Goal: Task Accomplishment & Management: Complete application form

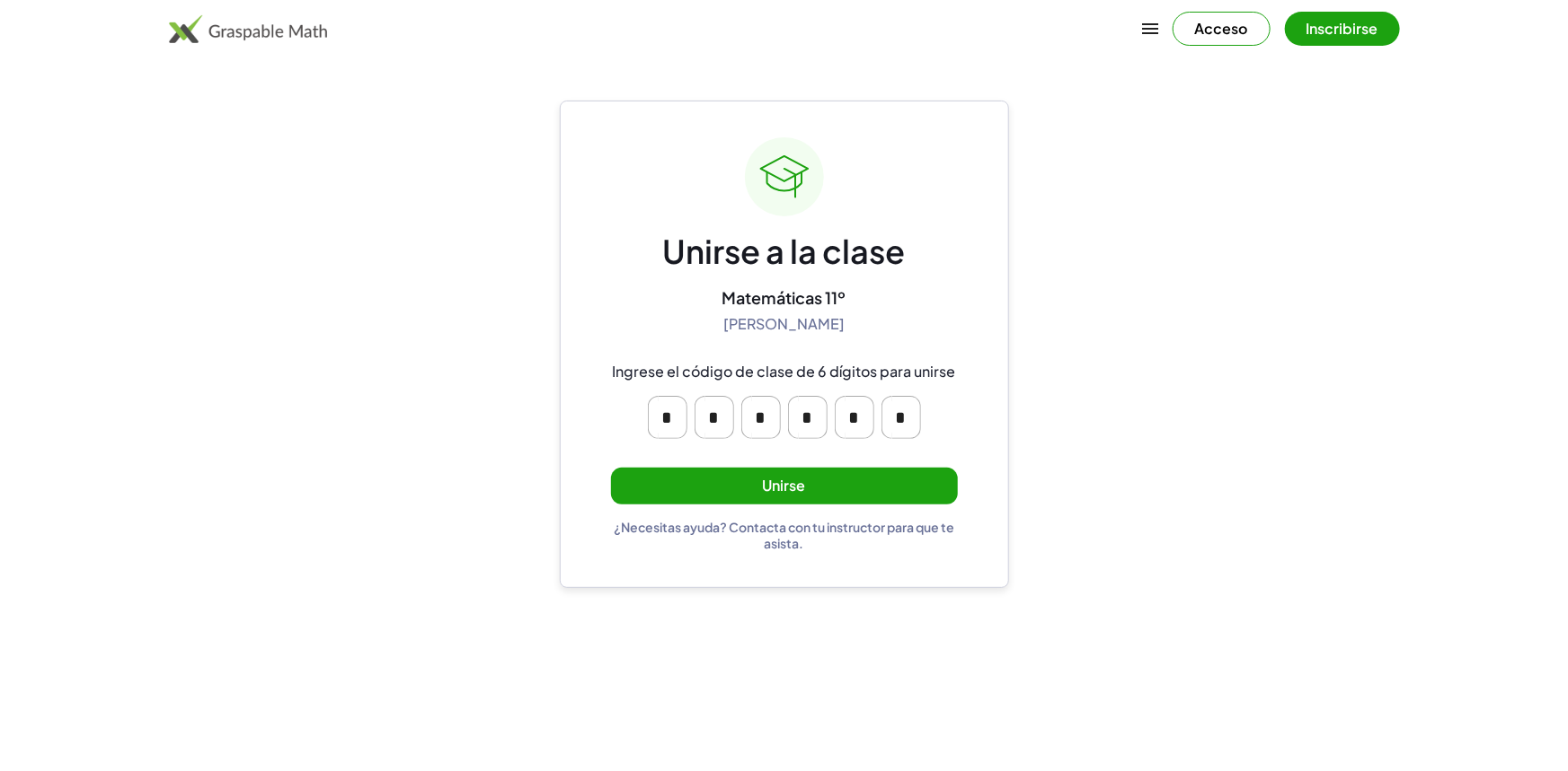
click at [746, 486] on button "Unirse" at bounding box center [784, 487] width 347 height 37
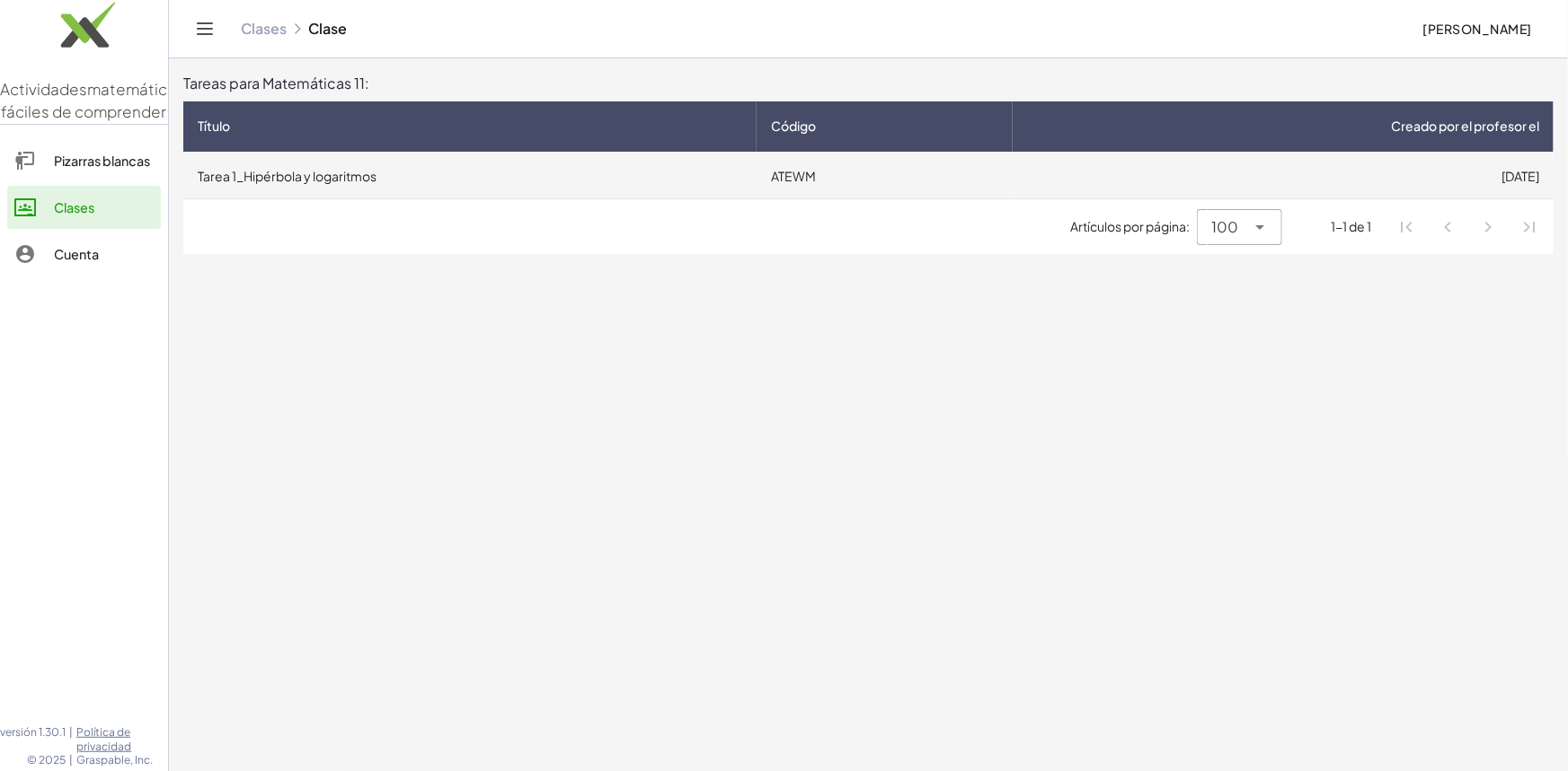
click at [495, 172] on td "Tarea 1_Hipérbola y logaritmos" at bounding box center [469, 175] width 573 height 46
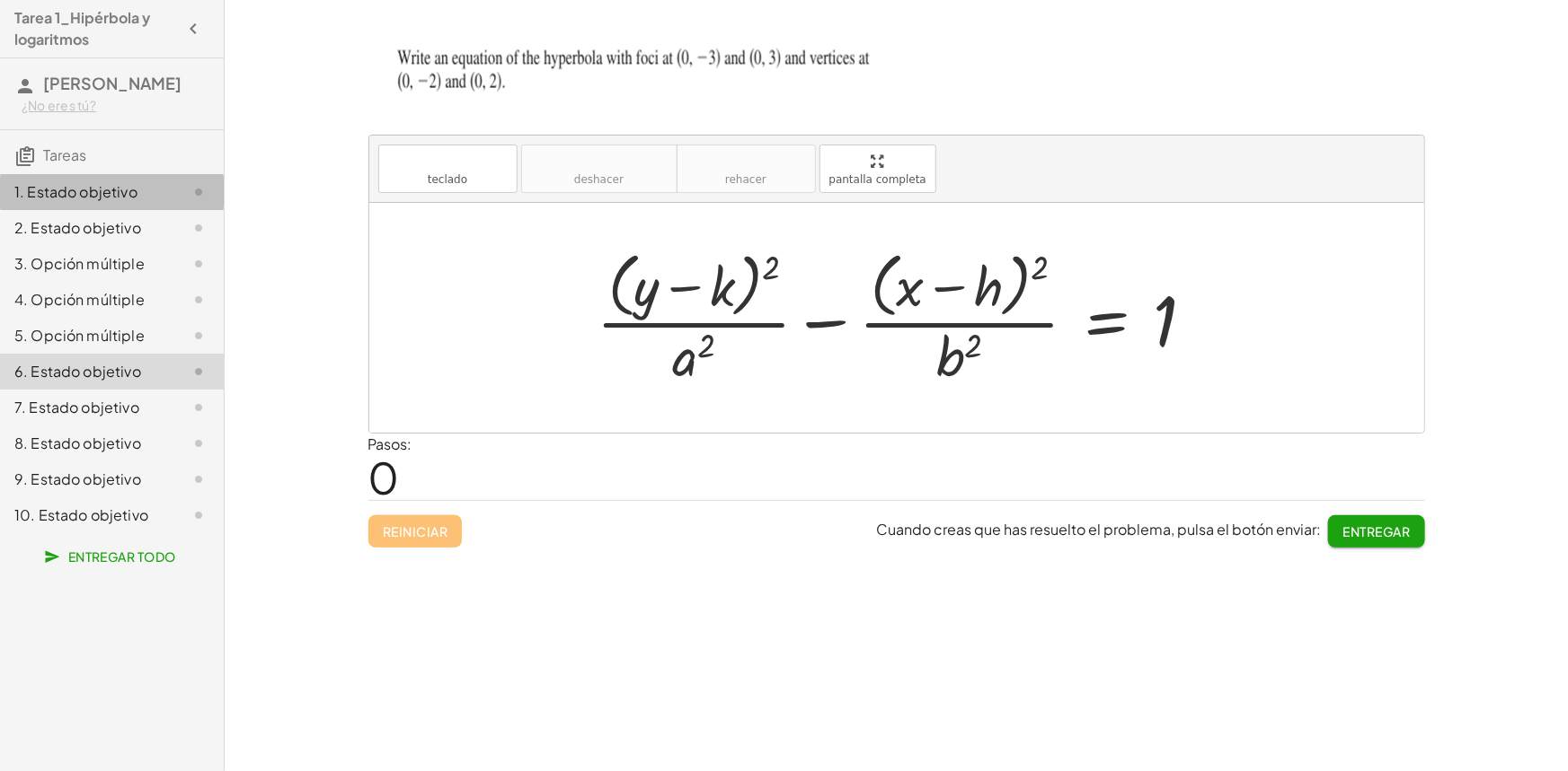
click at [96, 189] on font "1. Estado objetivo" at bounding box center [75, 191] width 123 height 18
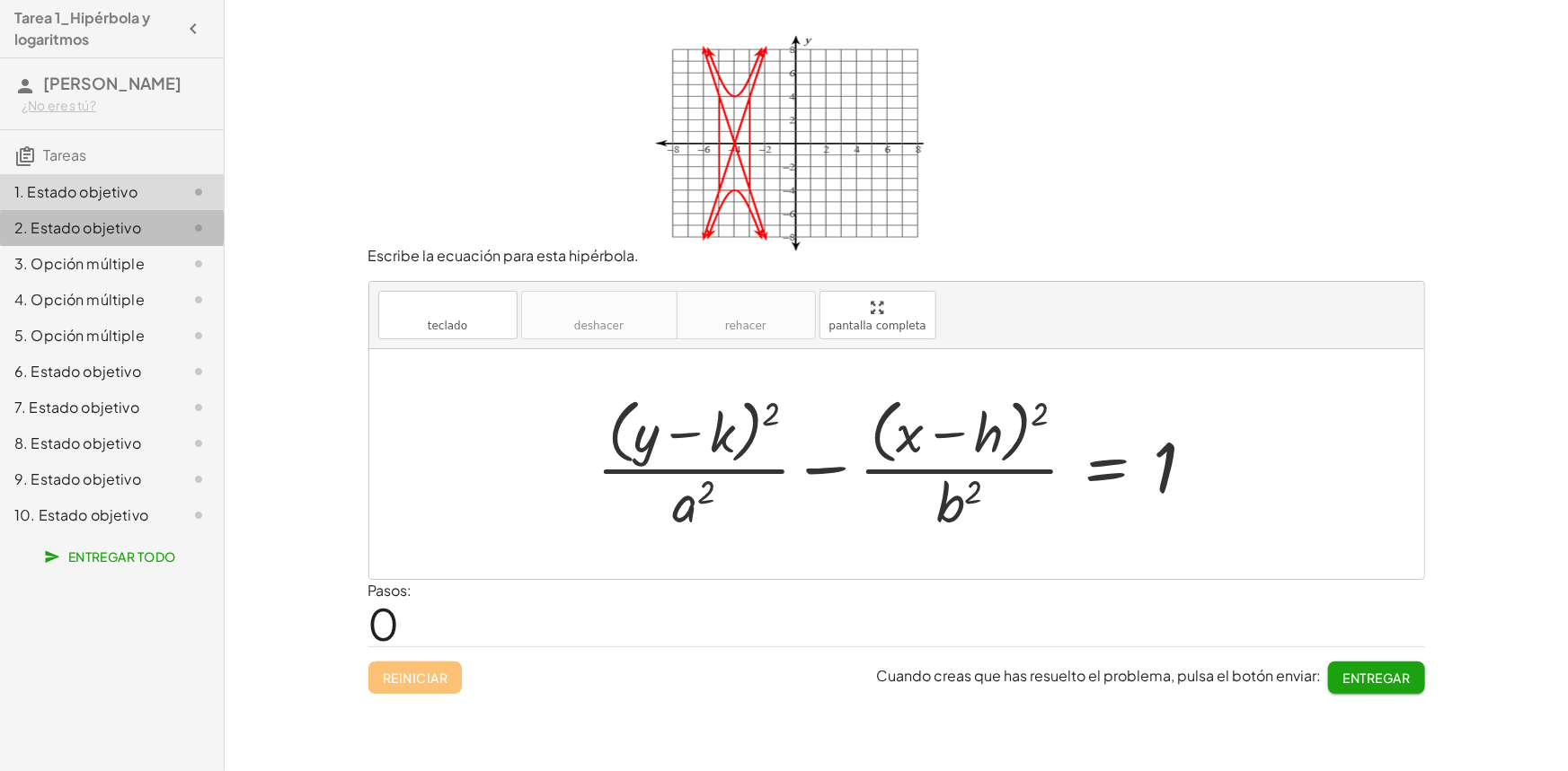
click at [124, 223] on font "2. Estado objetivo" at bounding box center [77, 227] width 127 height 18
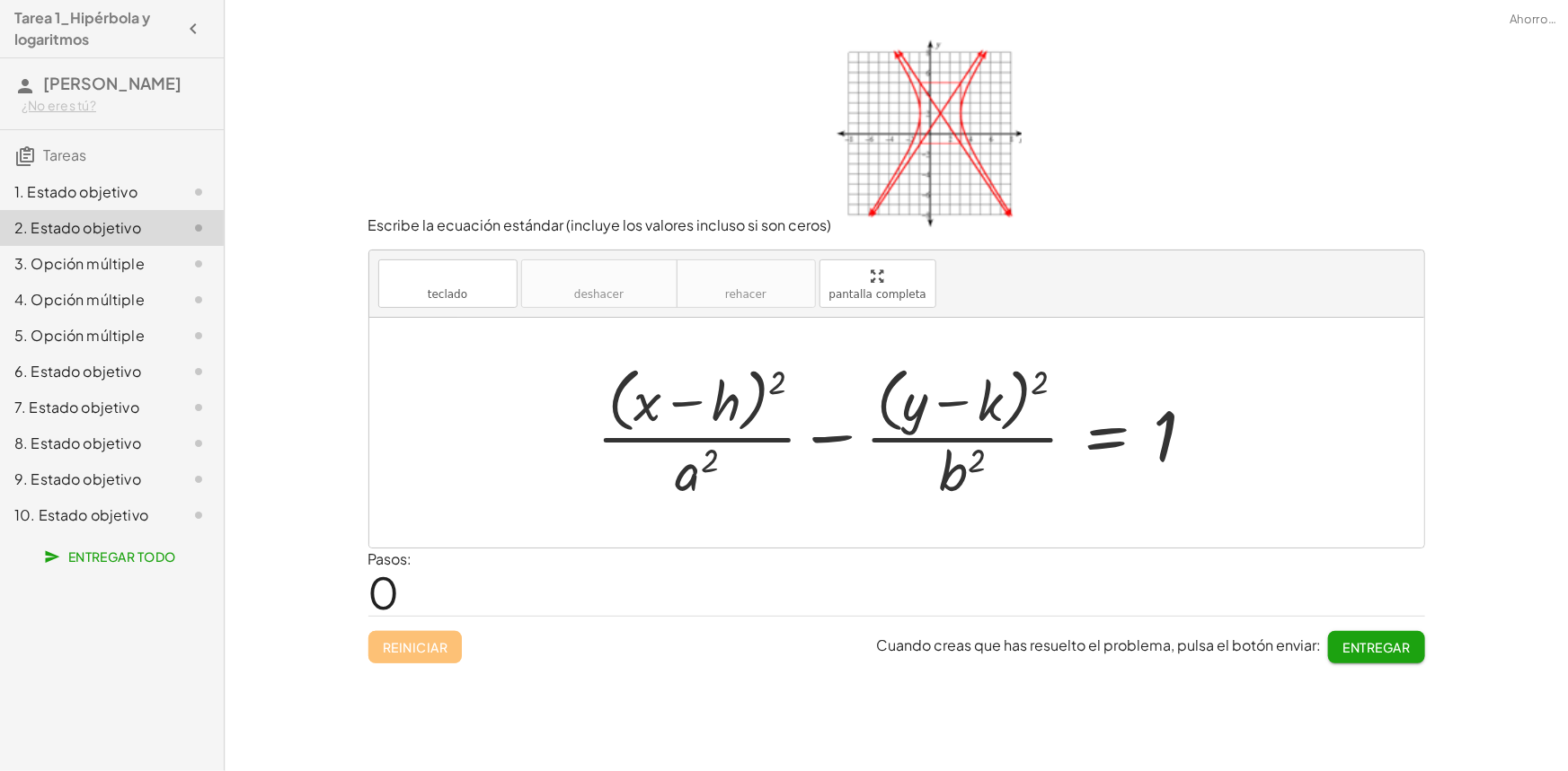
click at [109, 246] on div "1. Estado objetivo" at bounding box center [111, 263] width 224 height 36
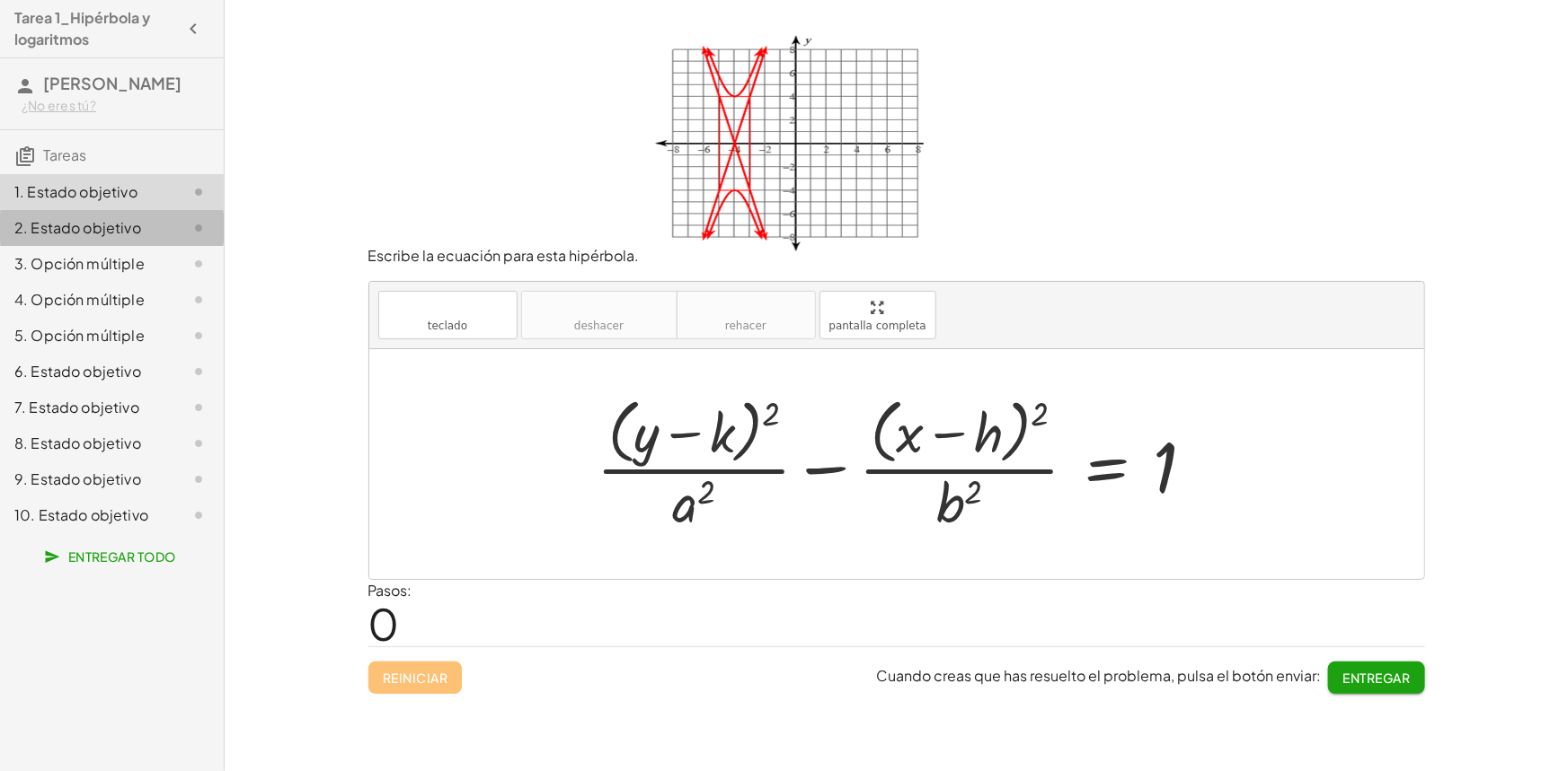
click at [109, 232] on font "2. Estado objetivo" at bounding box center [77, 227] width 127 height 18
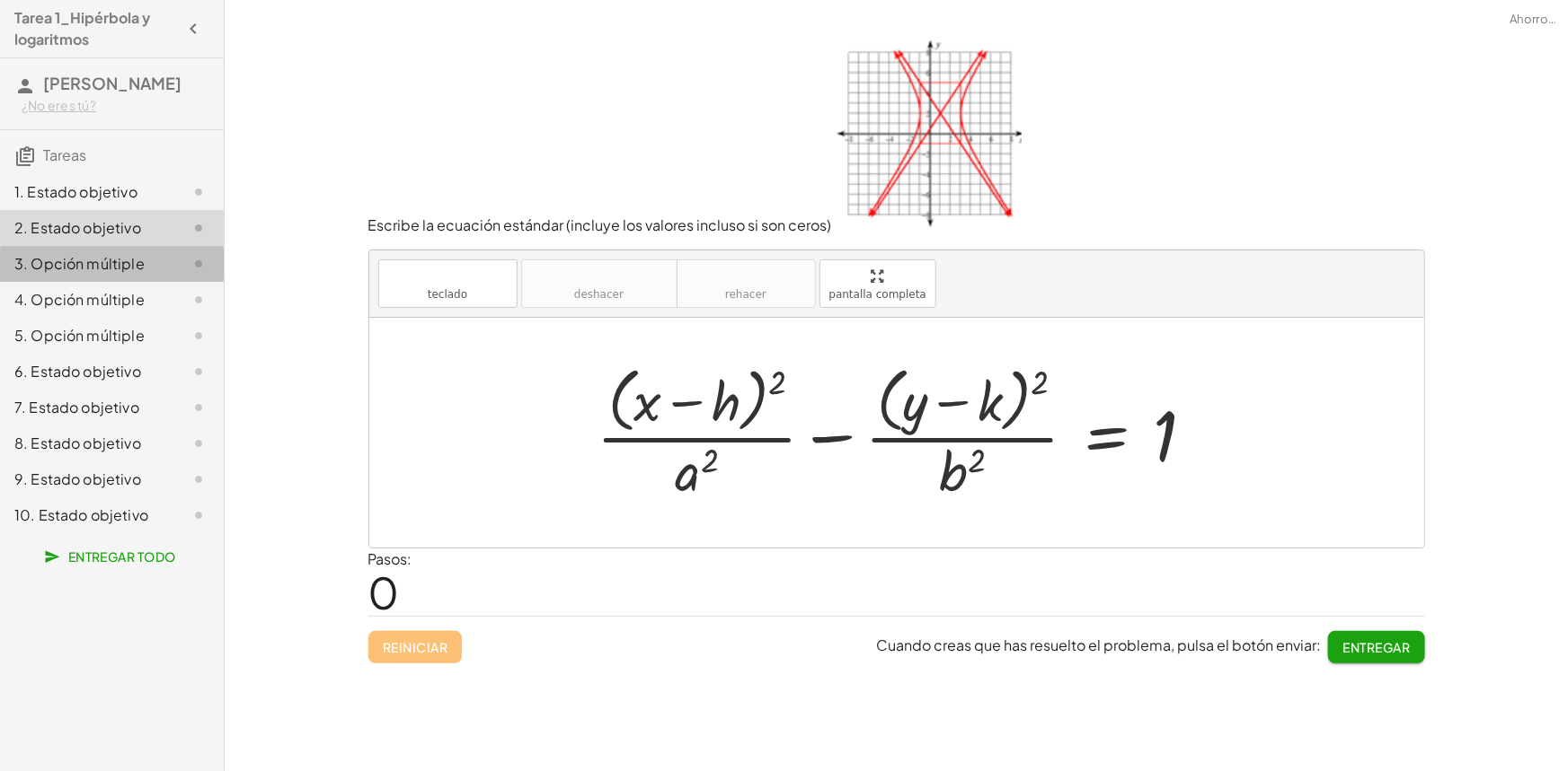
click at [106, 256] on font "3. Opción múltiple" at bounding box center [79, 263] width 131 height 18
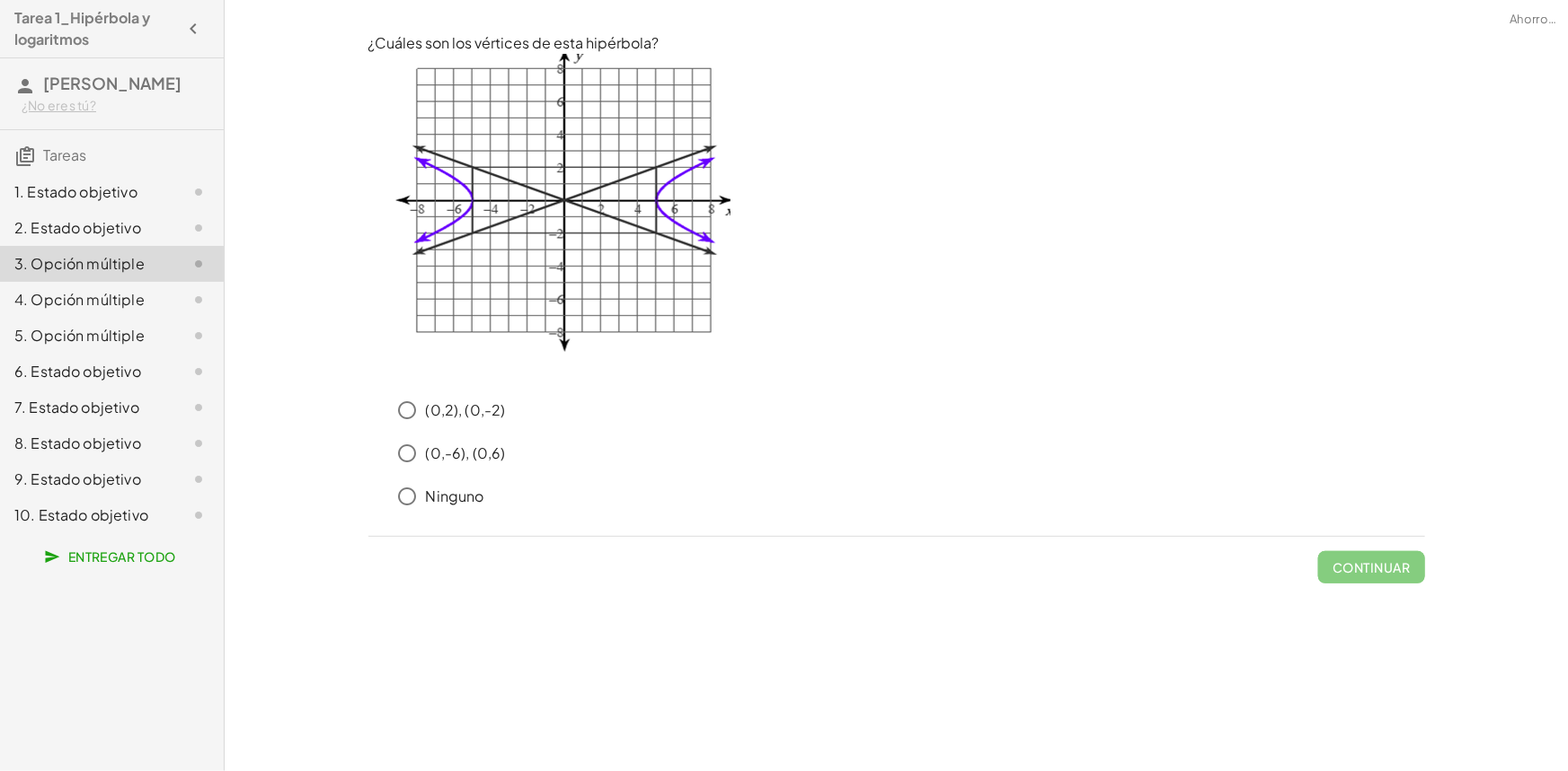
click at [94, 303] on font "4. Opción múltiple" at bounding box center [79, 299] width 131 height 18
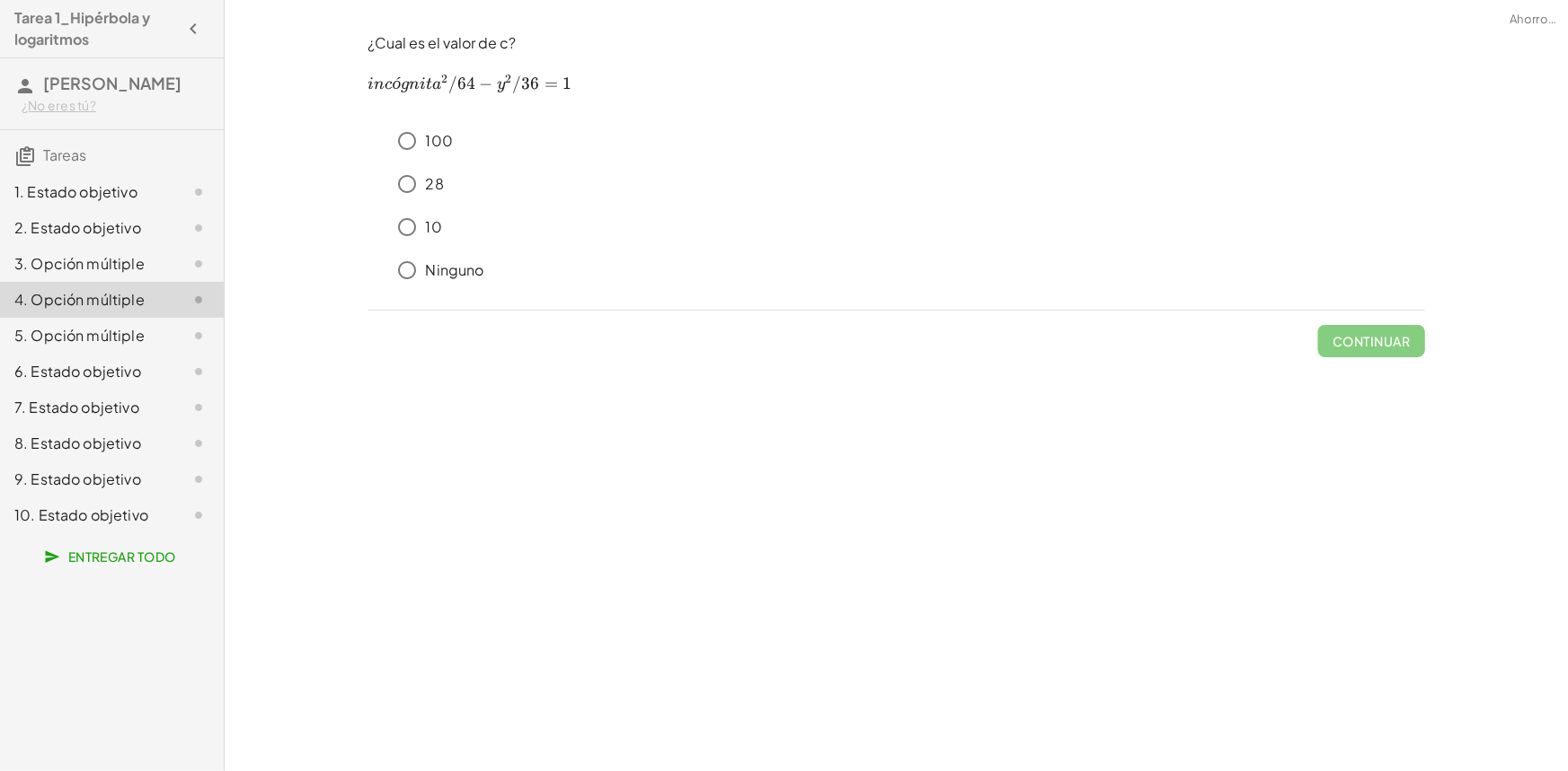
click at [110, 513] on font "10. Estado objetivo" at bounding box center [81, 515] width 134 height 18
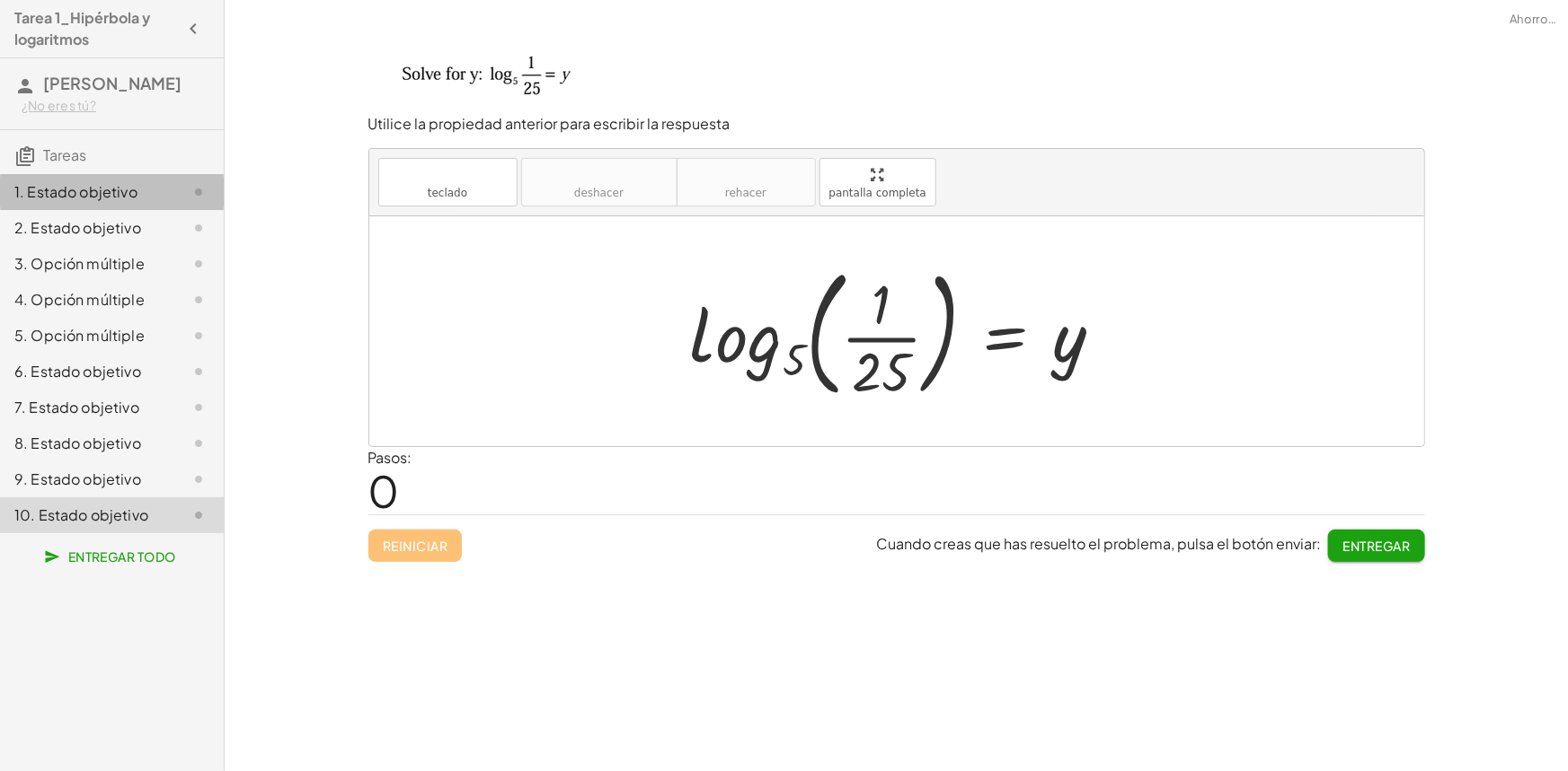
click at [127, 246] on div "1. Estado objetivo" at bounding box center [111, 263] width 224 height 36
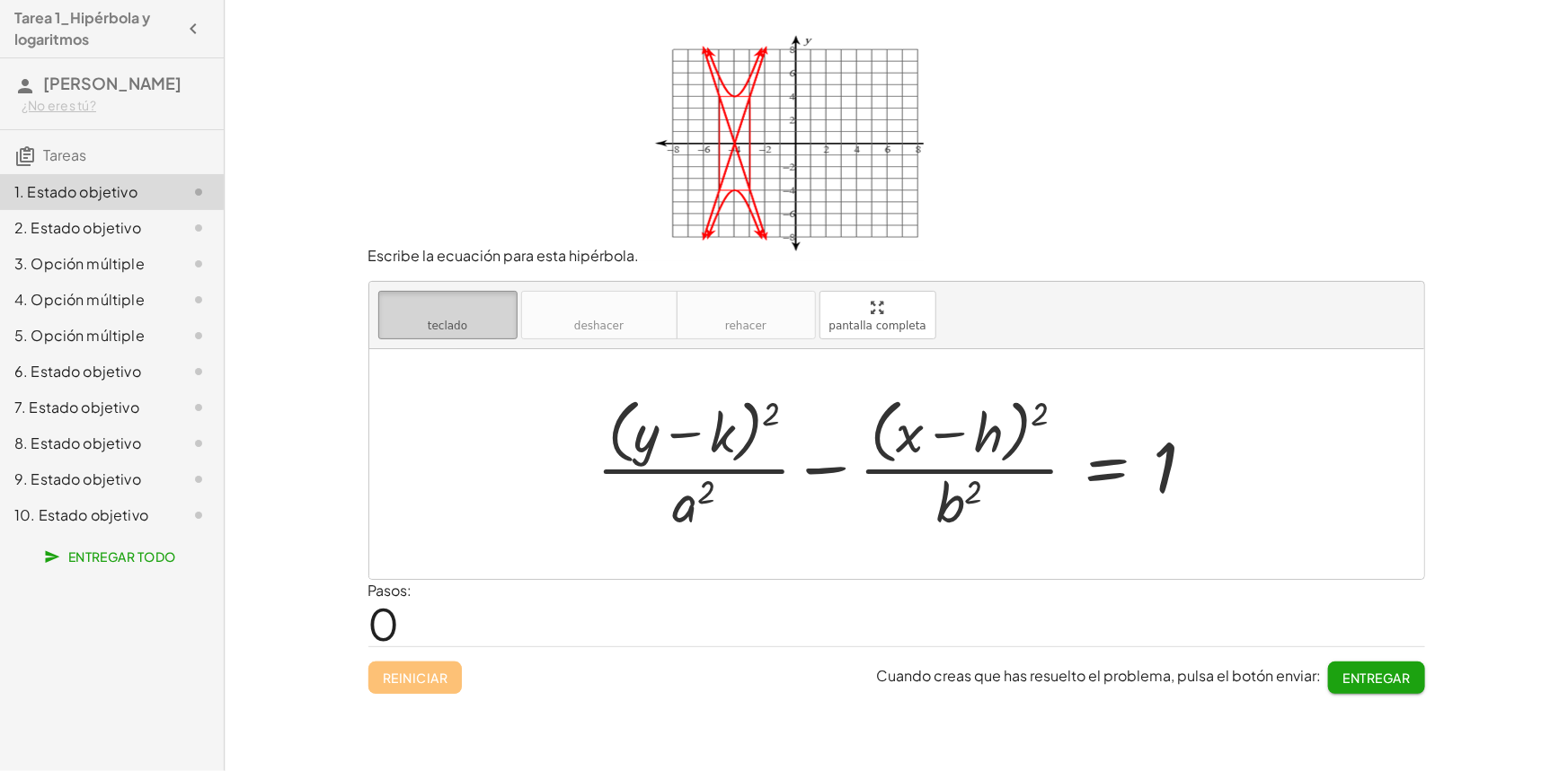
click at [460, 320] on font "teclado" at bounding box center [447, 326] width 40 height 13
click at [734, 421] on div at bounding box center [697, 434] width 75 height 60
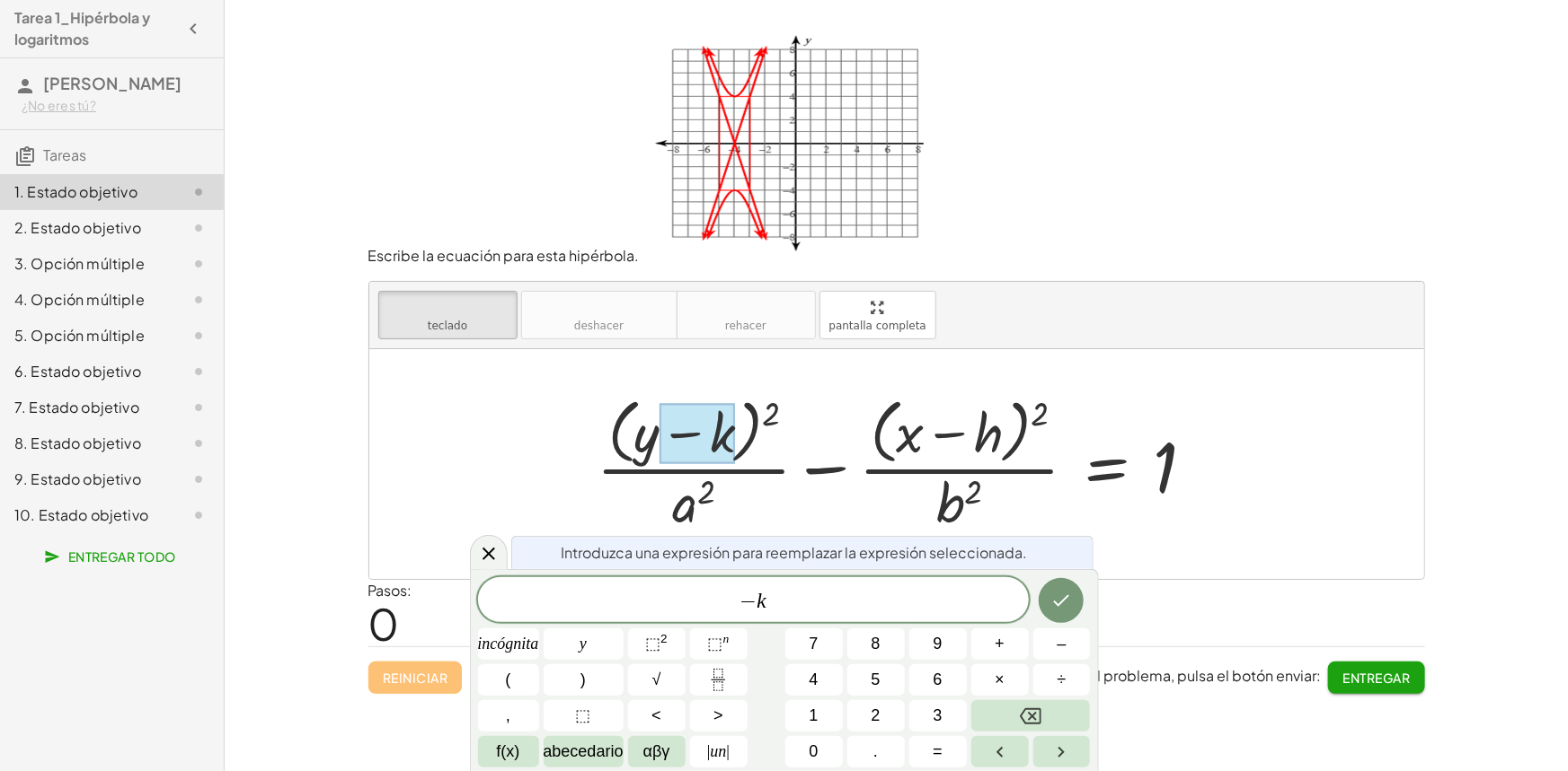
click at [734, 427] on div at bounding box center [697, 434] width 75 height 60
click at [737, 440] on div at bounding box center [903, 463] width 632 height 146
click at [802, 617] on div "− k" at bounding box center [753, 600] width 551 height 44
click at [1048, 602] on button "Hecho" at bounding box center [1061, 601] width 45 height 44
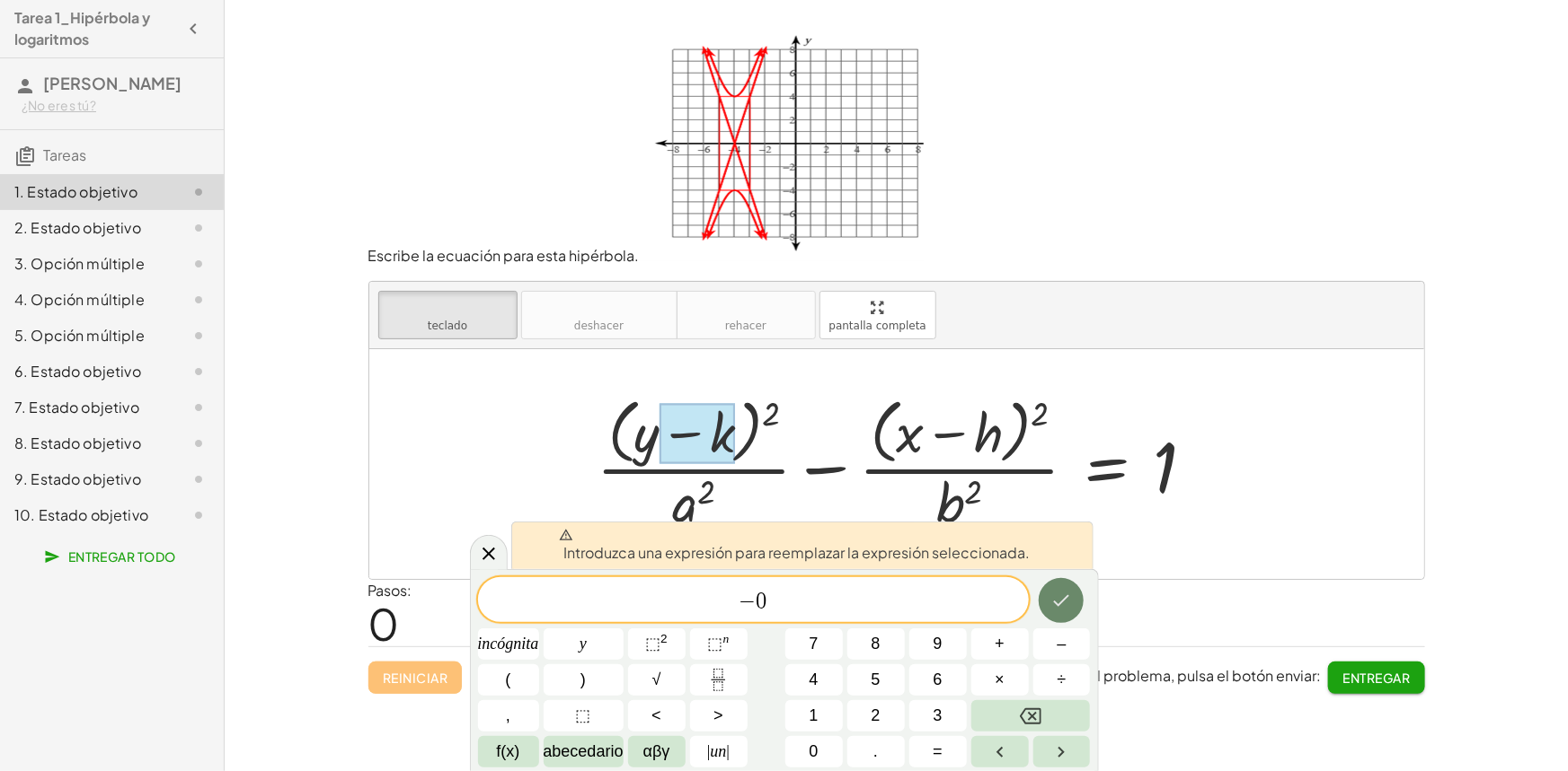
click at [1063, 603] on icon "Hecho" at bounding box center [1061, 601] width 21 height 21
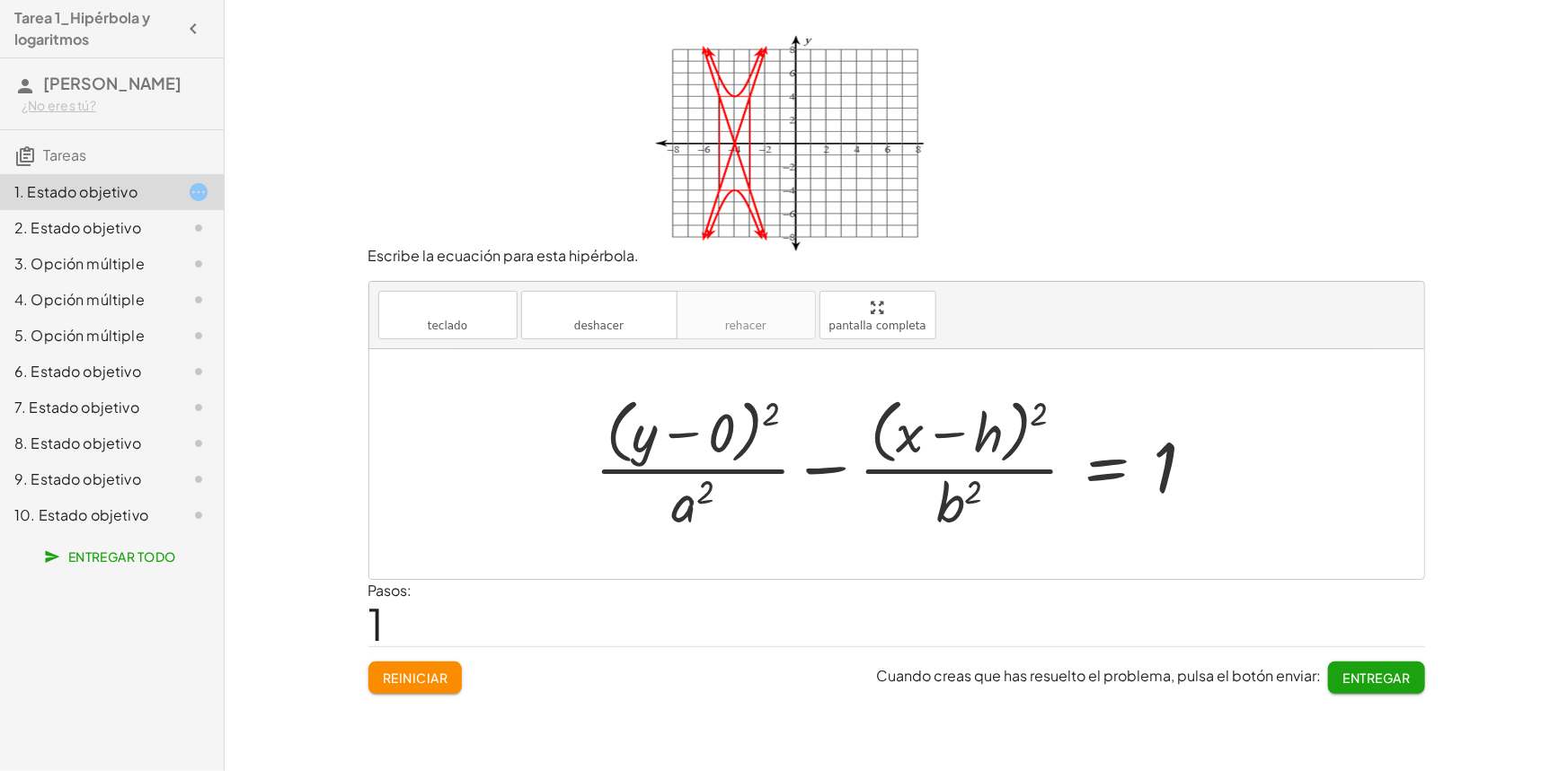
click at [994, 432] on div at bounding box center [902, 463] width 634 height 146
click at [989, 432] on div at bounding box center [902, 463] width 634 height 146
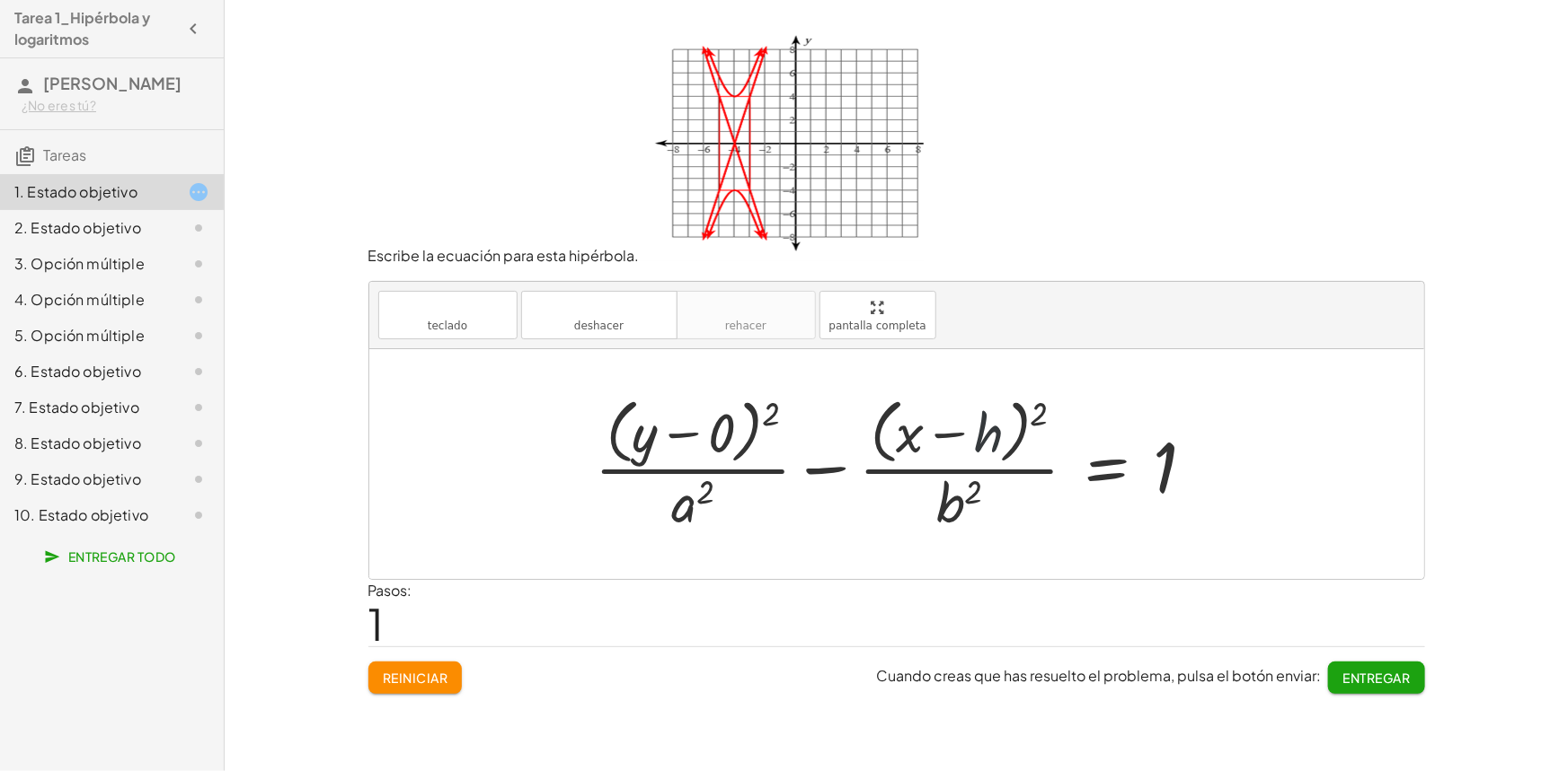
click at [989, 432] on div at bounding box center [902, 463] width 634 height 146
click at [1019, 425] on div at bounding box center [902, 463] width 634 height 146
click at [1011, 429] on div at bounding box center [902, 463] width 634 height 146
click at [488, 322] on button "teclado teclado" at bounding box center [448, 315] width 139 height 48
click at [453, 308] on font "teclado" at bounding box center [447, 308] width 119 height 17
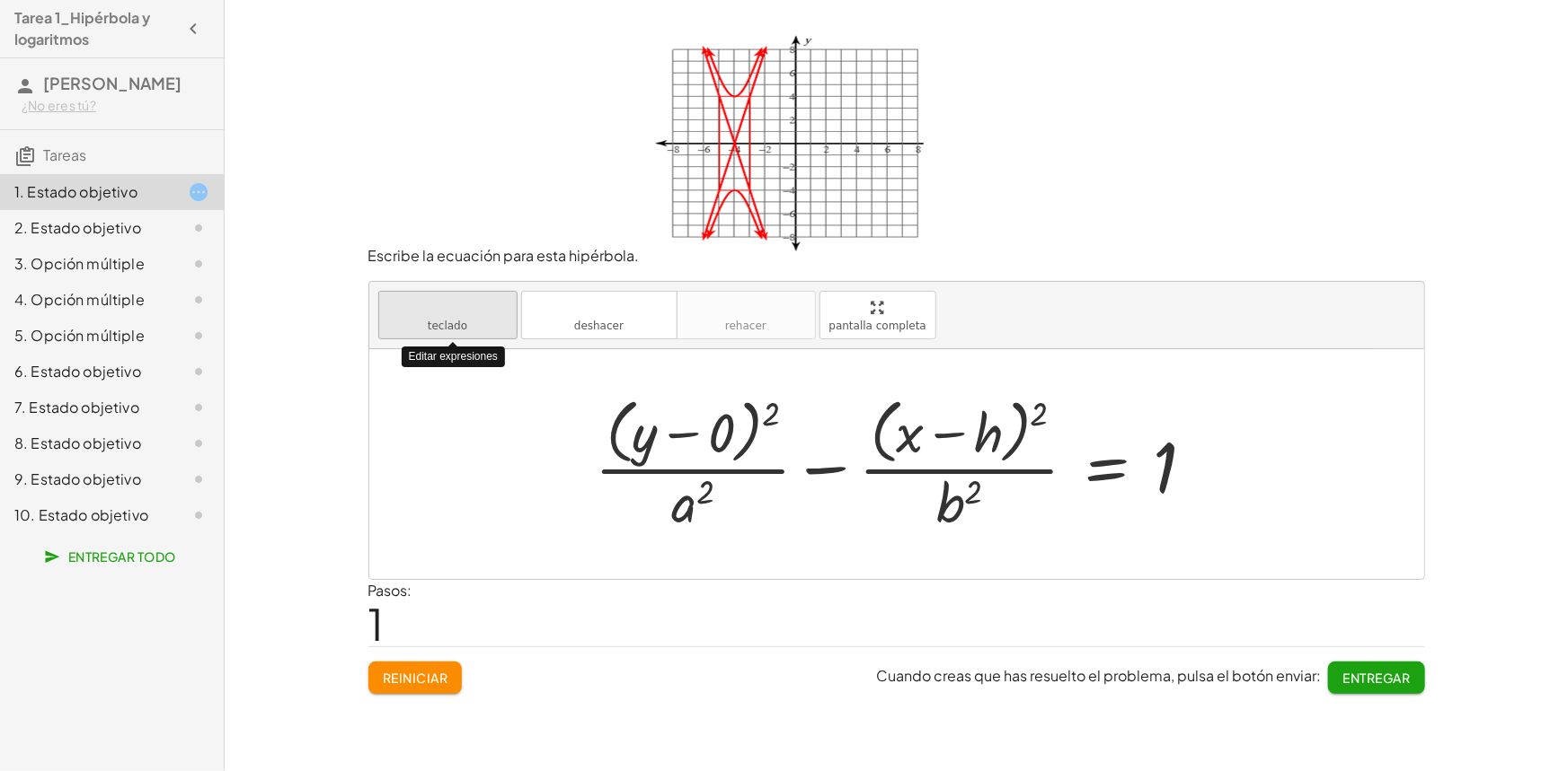
click at [453, 308] on font "teclado" at bounding box center [447, 308] width 119 height 17
click at [743, 439] on div at bounding box center [902, 463] width 634 height 146
click at [735, 430] on div at bounding box center [902, 463] width 634 height 146
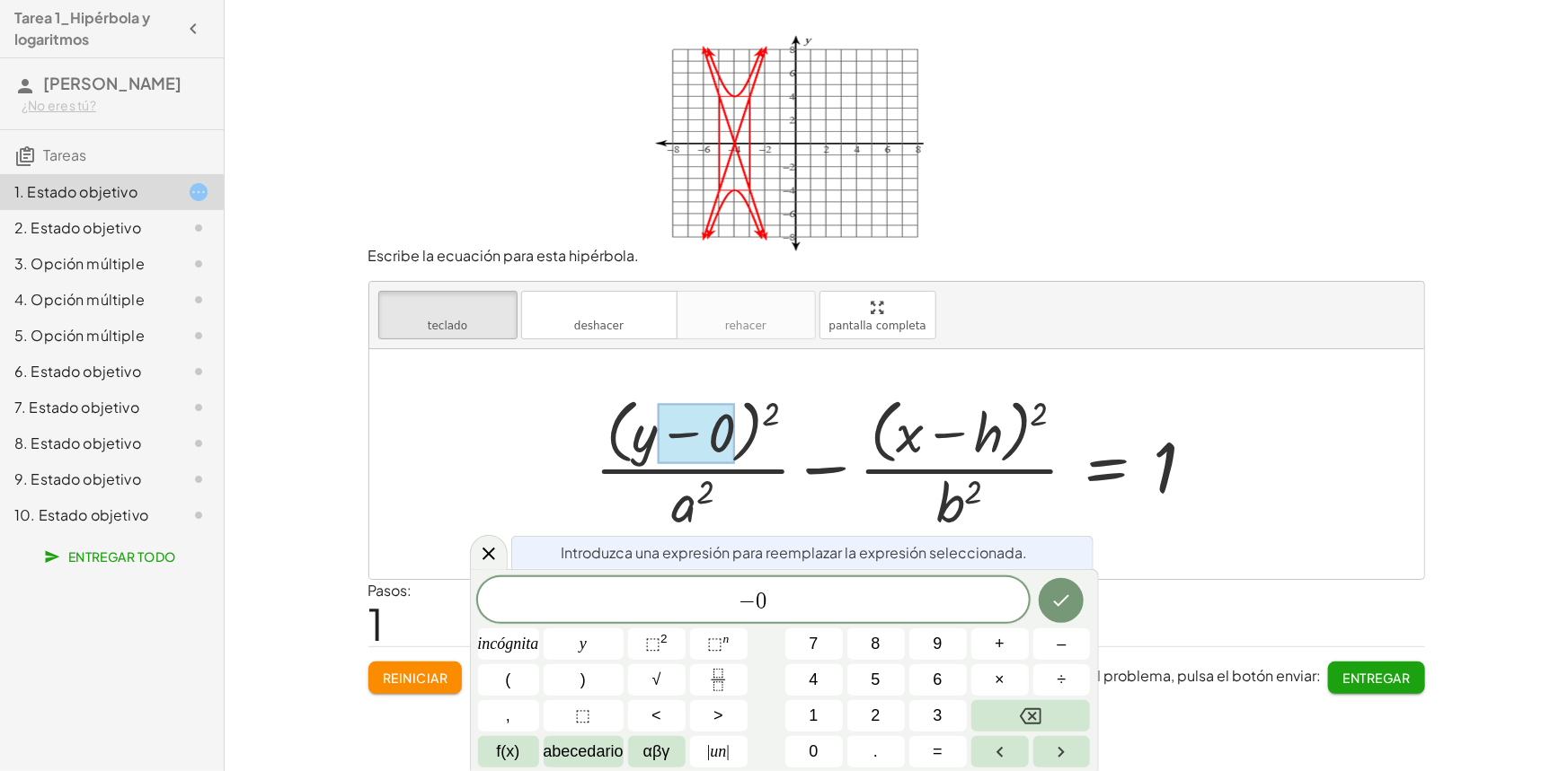
click at [984, 435] on div at bounding box center [902, 463] width 634 height 146
click at [992, 435] on div at bounding box center [902, 463] width 634 height 146
click at [995, 435] on div at bounding box center [902, 463] width 634 height 146
click at [997, 434] on div at bounding box center [902, 463] width 634 height 146
click at [995, 444] on div at bounding box center [902, 463] width 634 height 146
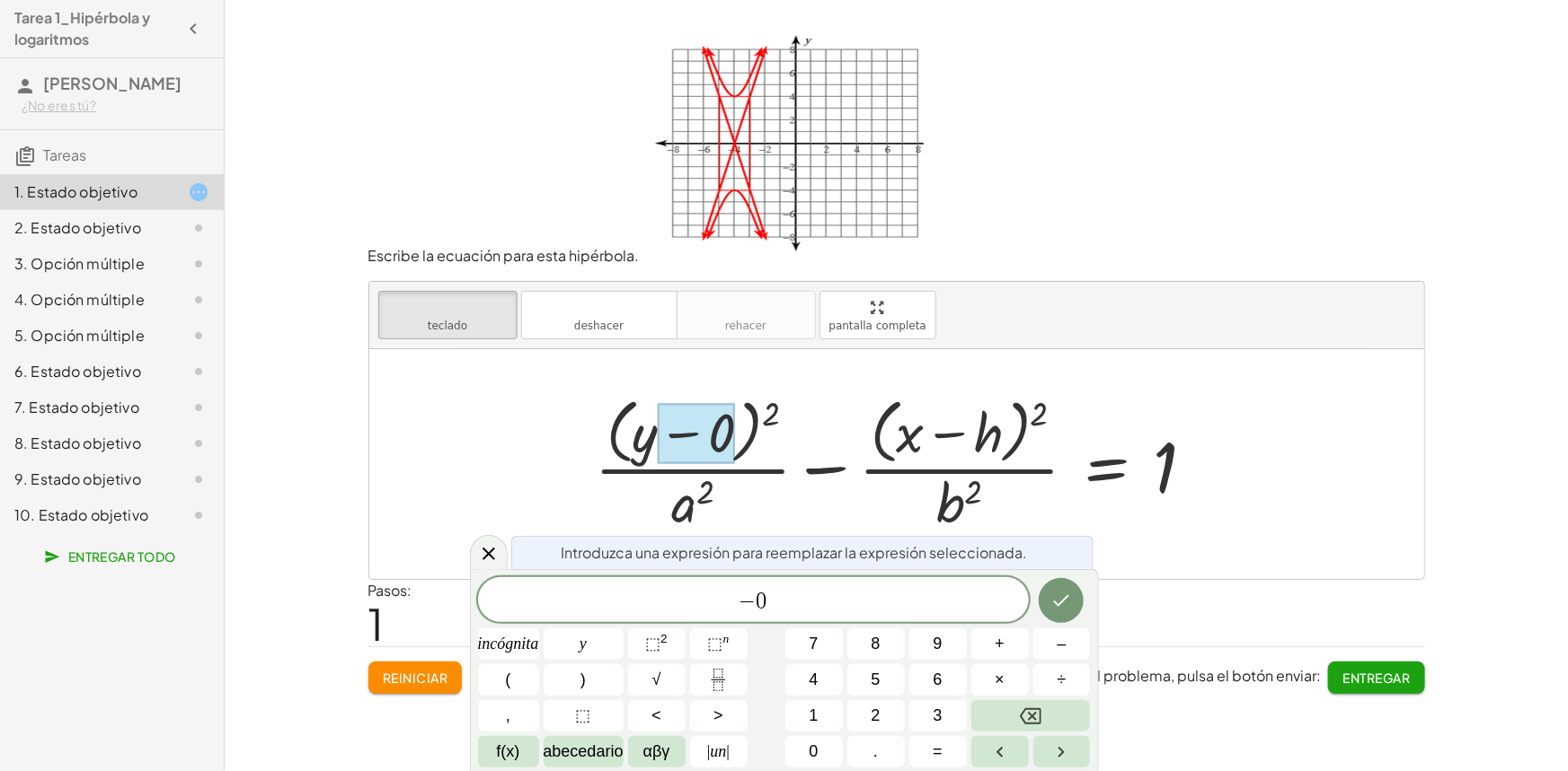
click at [995, 443] on div at bounding box center [902, 463] width 634 height 146
click at [739, 503] on div at bounding box center [902, 463] width 634 height 146
click at [709, 497] on div at bounding box center [902, 463] width 634 height 146
click at [493, 548] on icon at bounding box center [489, 554] width 21 height 21
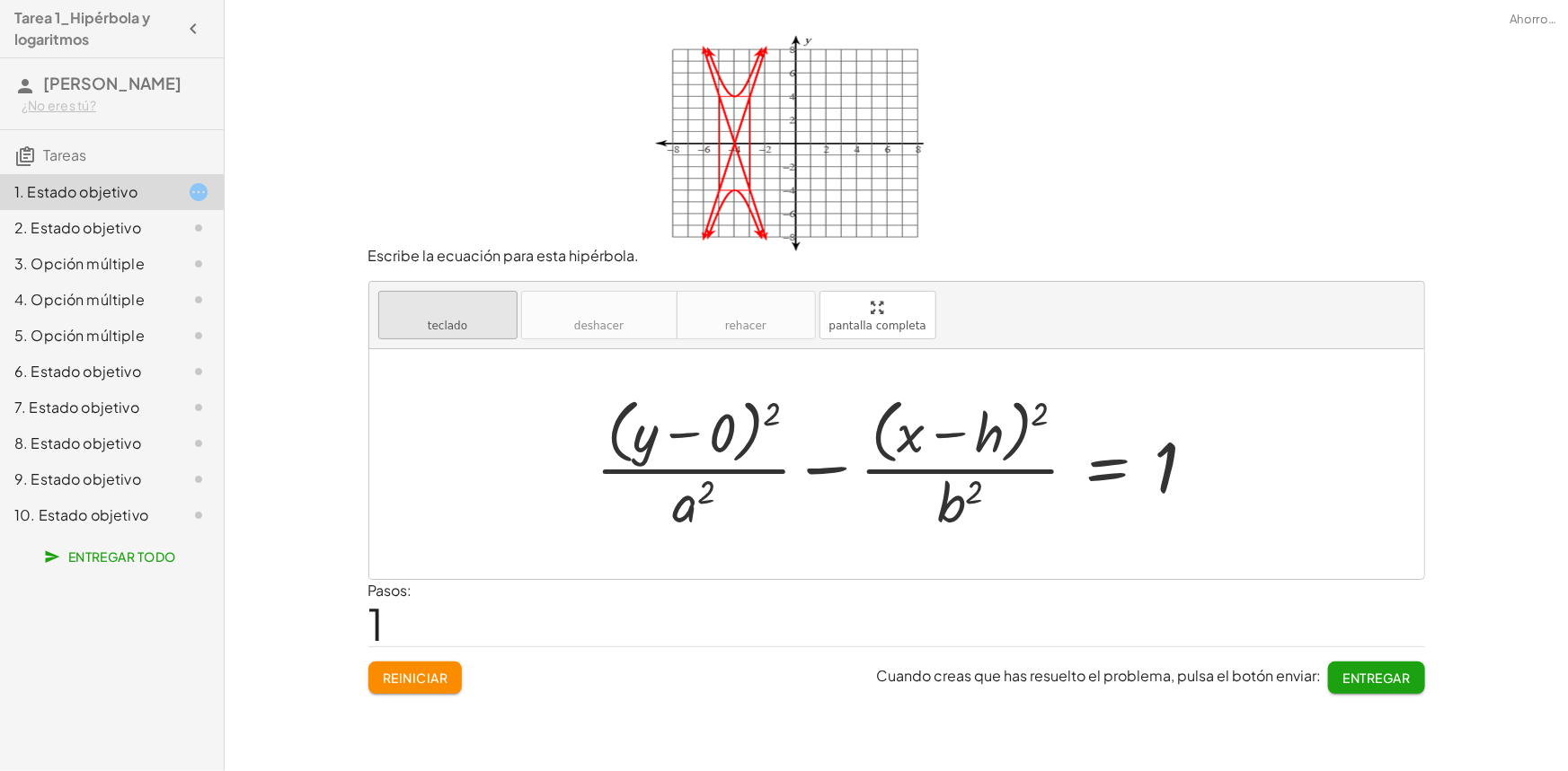
click at [497, 322] on button "teclado teclado" at bounding box center [448, 315] width 139 height 48
click at [1004, 439] on div at bounding box center [964, 434] width 79 height 60
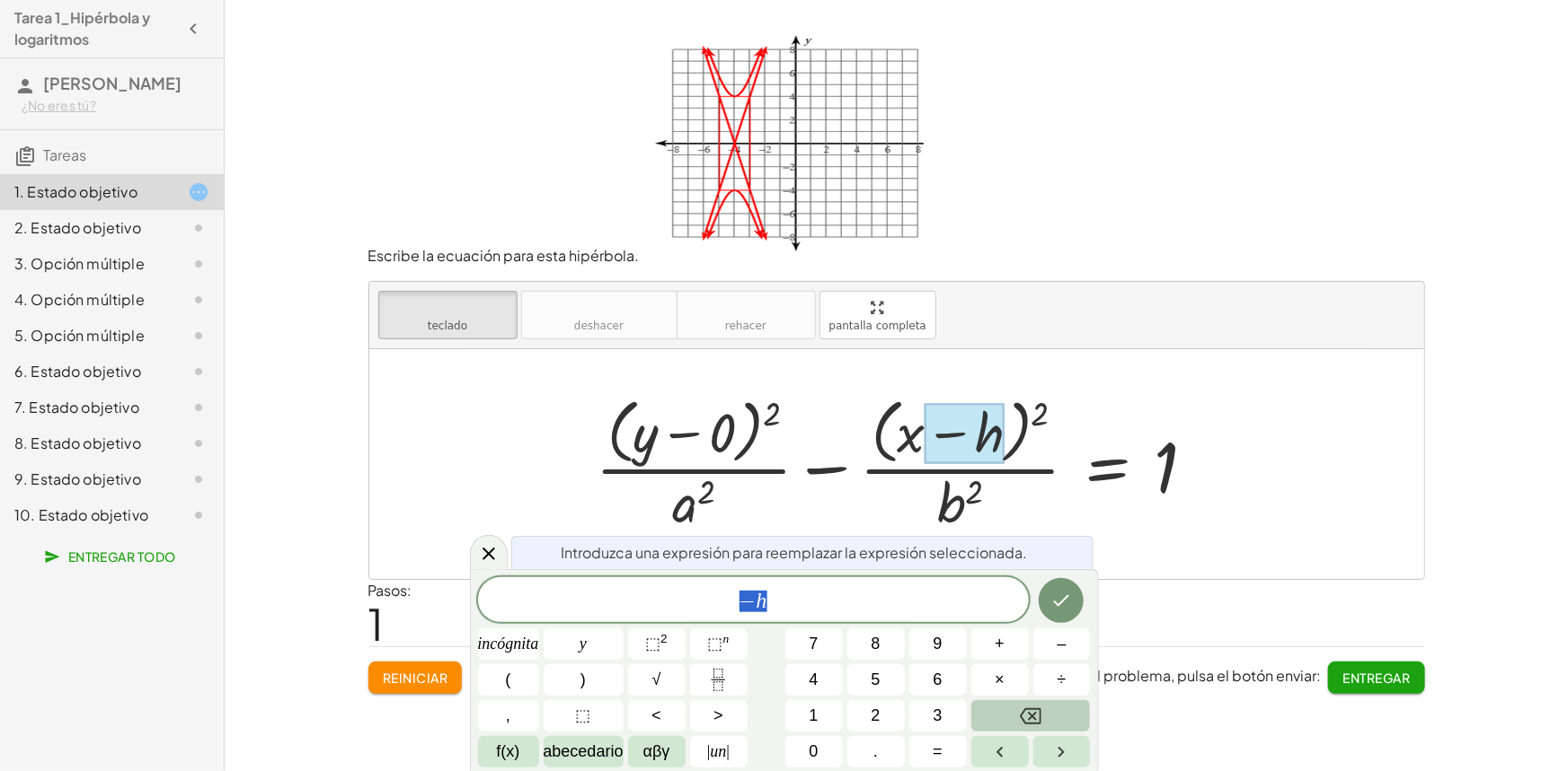
click at [1030, 730] on button "Retroceso" at bounding box center [1031, 716] width 119 height 31
click at [1047, 590] on button "Hecho" at bounding box center [1061, 601] width 45 height 44
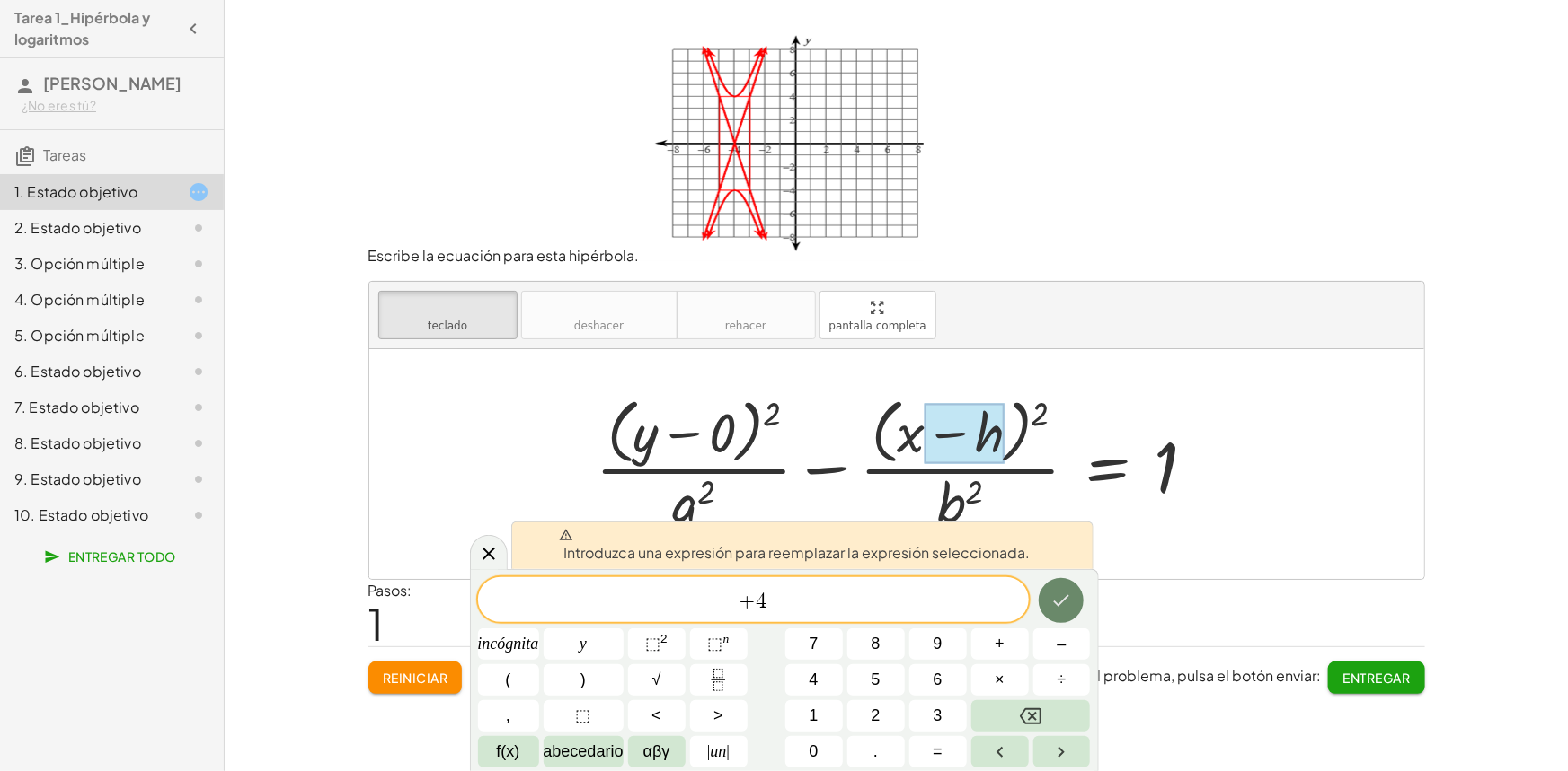
click at [1049, 598] on button "Hecho" at bounding box center [1061, 601] width 45 height 44
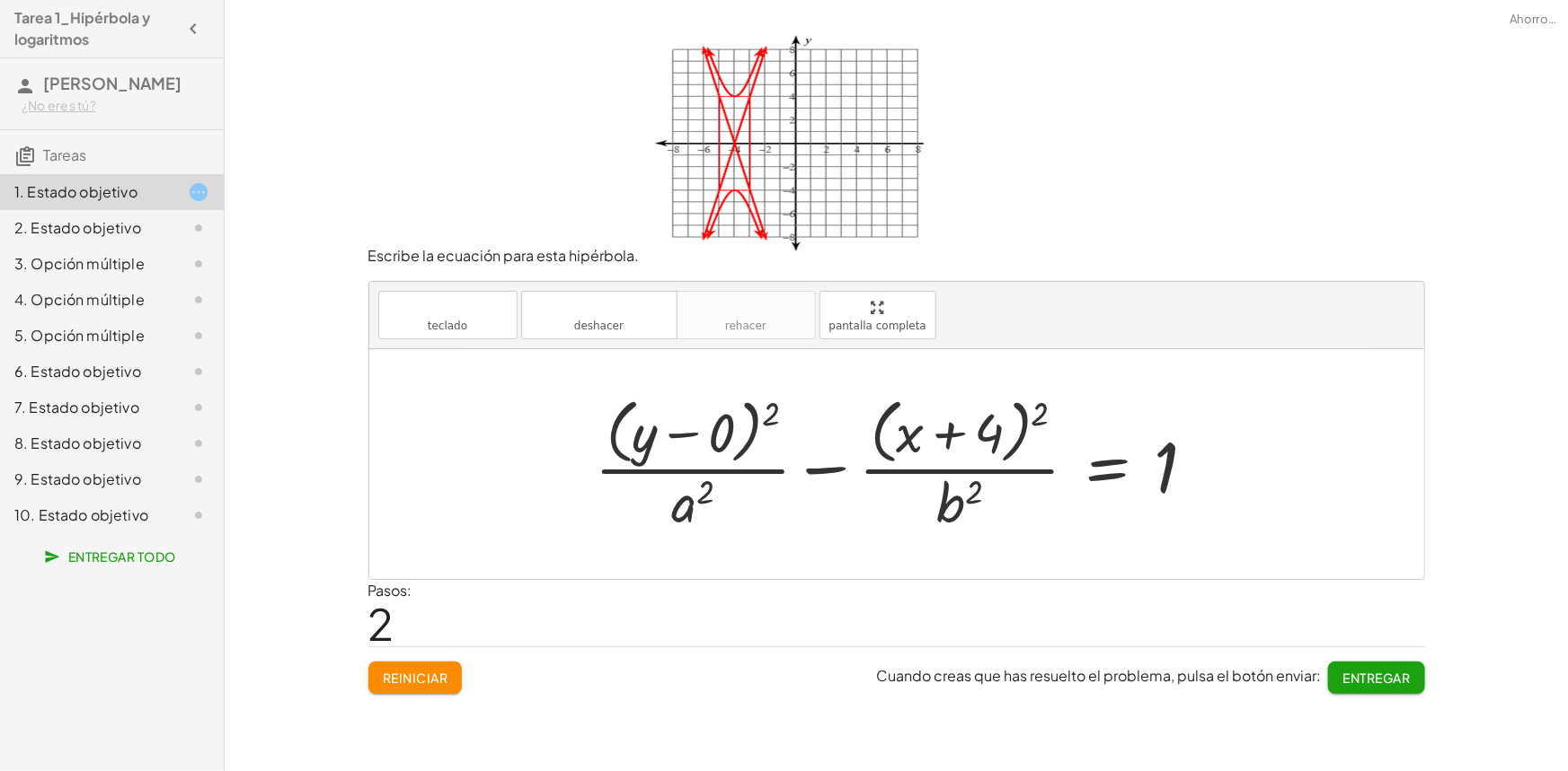
click at [689, 507] on div at bounding box center [902, 463] width 634 height 146
click at [719, 493] on div at bounding box center [902, 463] width 634 height 146
click at [710, 496] on div at bounding box center [902, 463] width 634 height 146
click at [701, 502] on div at bounding box center [902, 463] width 634 height 146
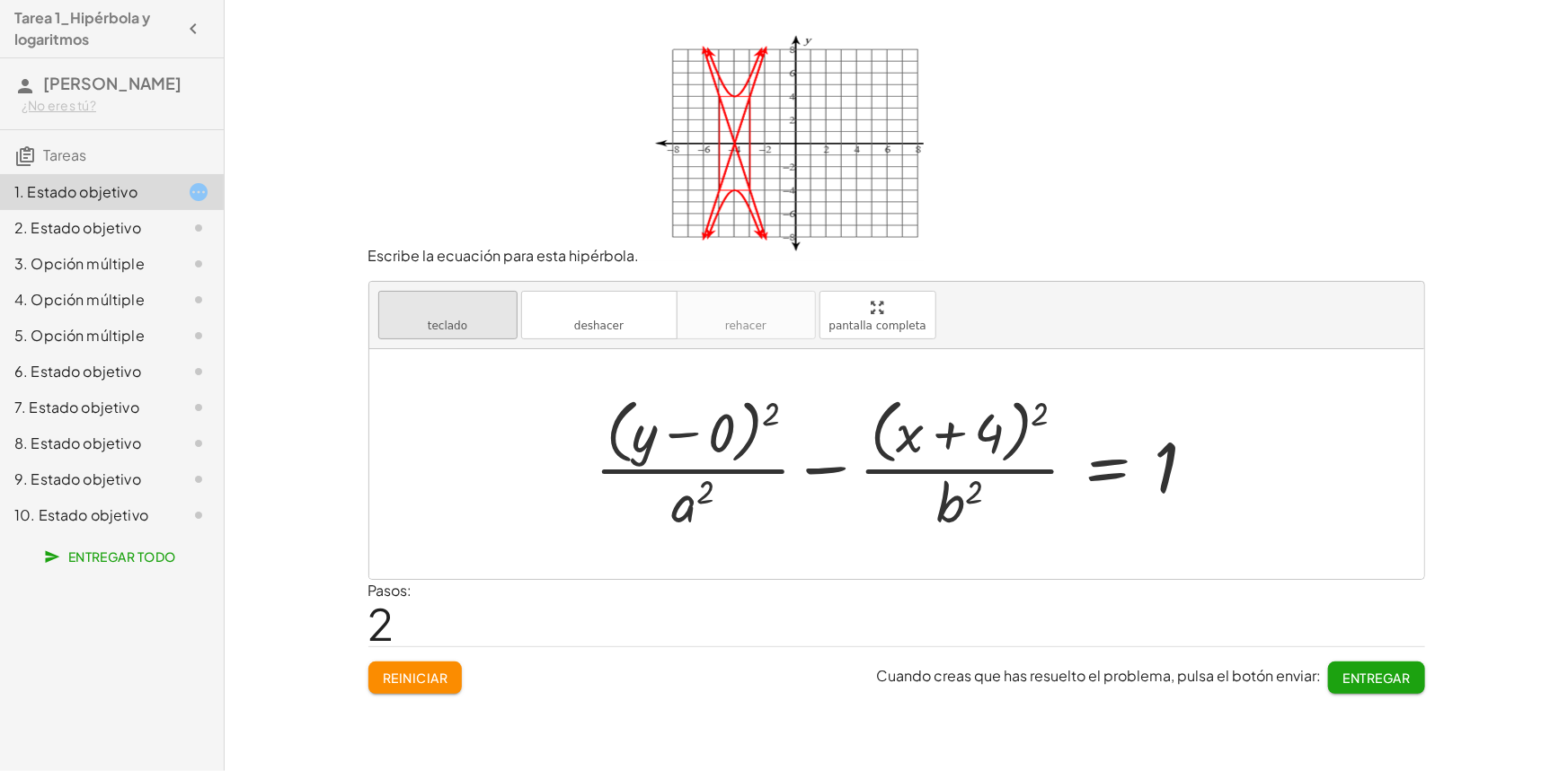
click at [432, 297] on icon "teclado" at bounding box center [447, 308] width 119 height 21
click at [691, 506] on div at bounding box center [692, 502] width 44 height 63
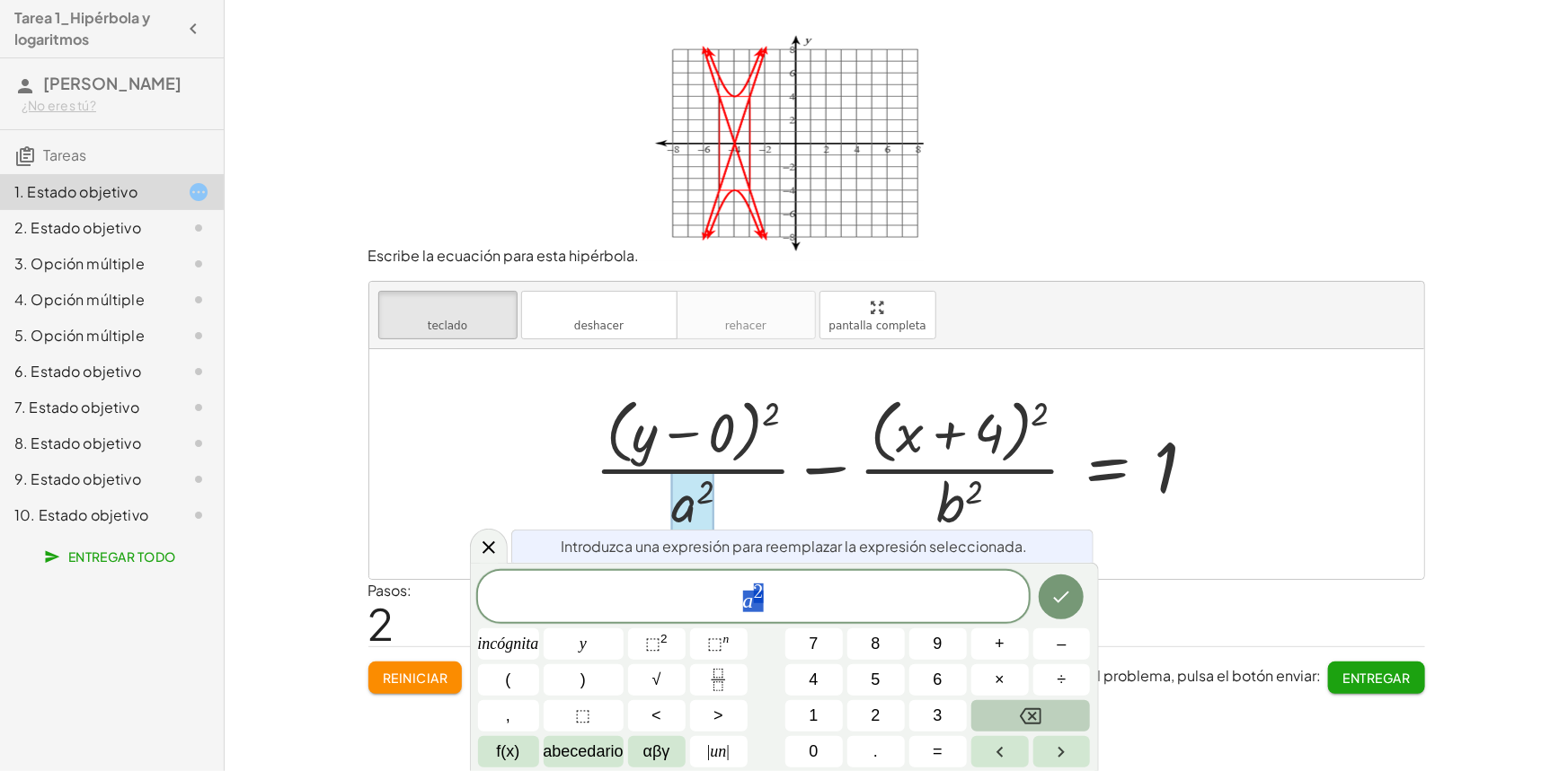
click at [1036, 715] on icon "Retroceso" at bounding box center [1031, 717] width 21 height 21
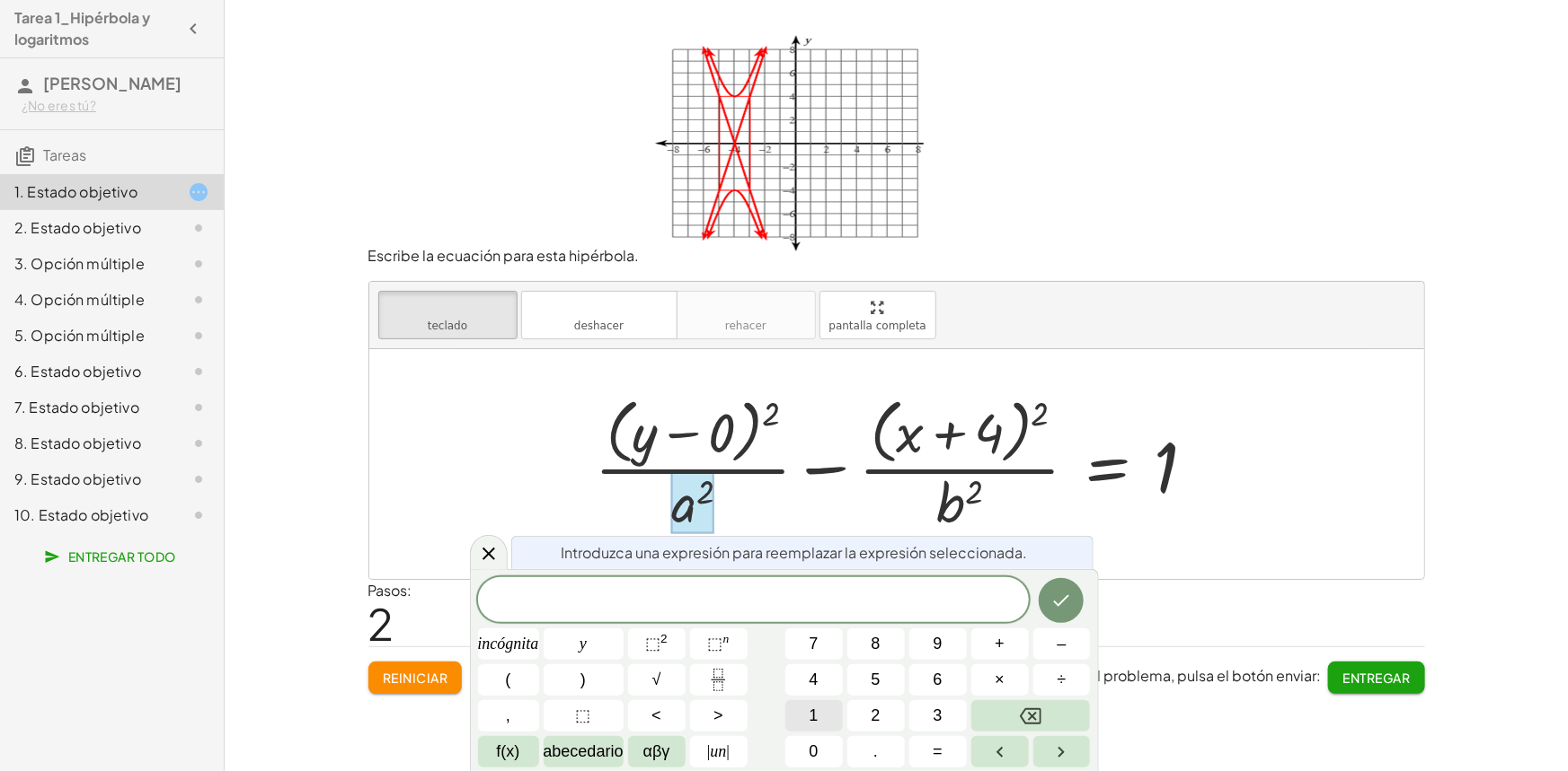
click at [813, 710] on font "1" at bounding box center [813, 716] width 9 height 18
click at [942, 676] on font "6" at bounding box center [938, 679] width 9 height 18
click at [1069, 596] on icon "Hecho" at bounding box center [1062, 602] width 16 height 12
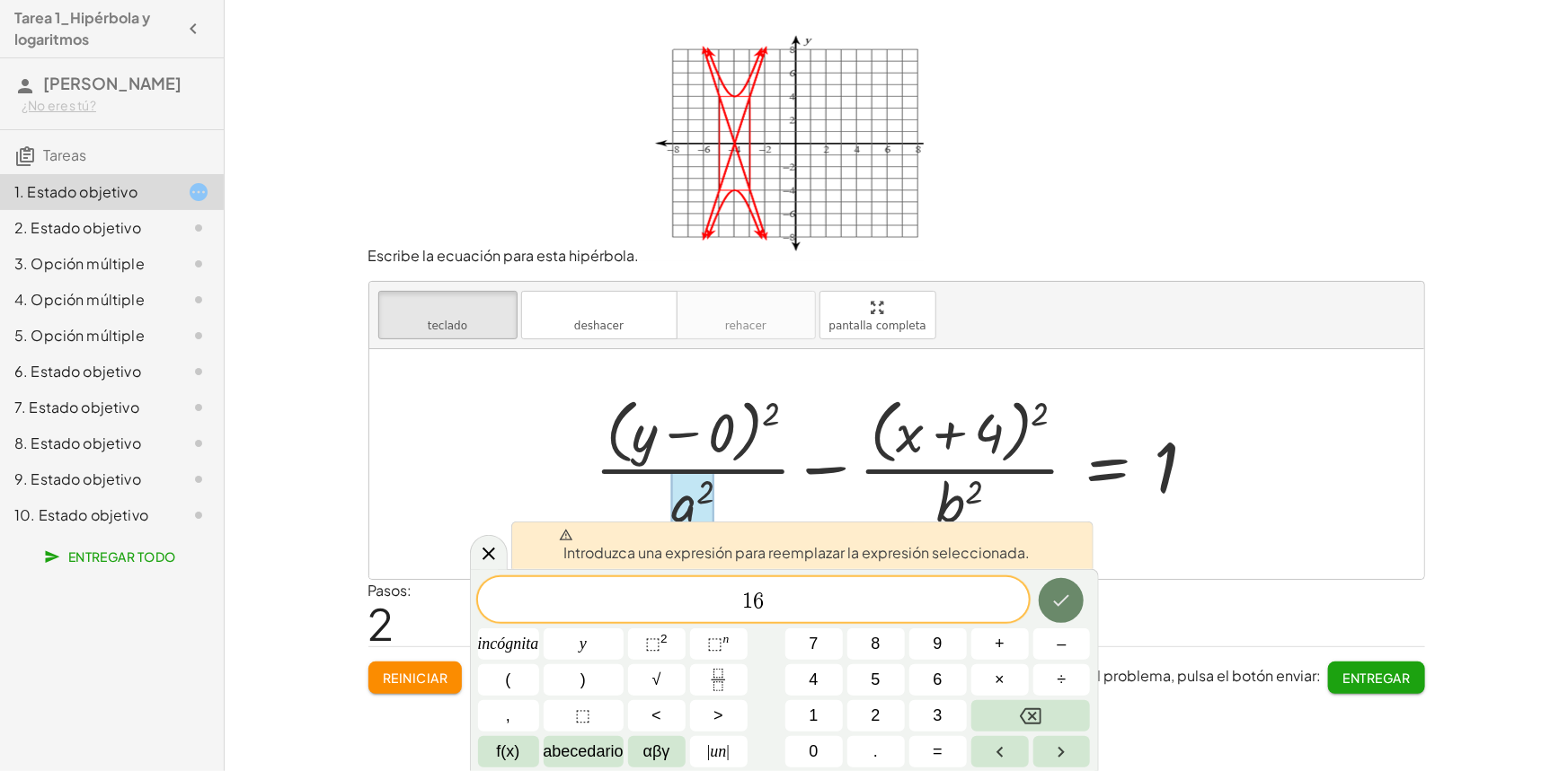
click at [1050, 593] on icon "Hecho" at bounding box center [1061, 601] width 21 height 21
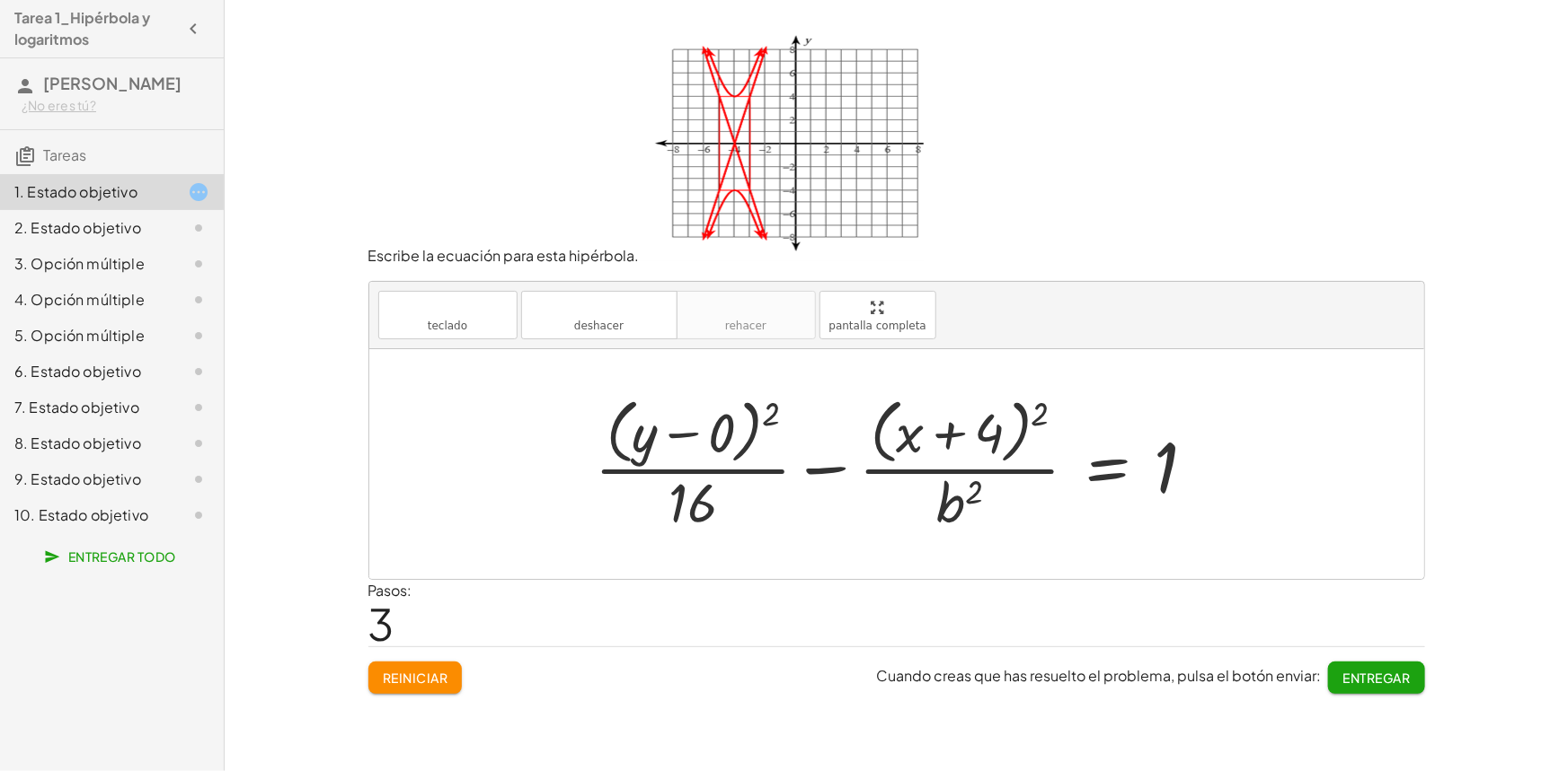
click at [977, 501] on div at bounding box center [902, 463] width 634 height 146
click at [955, 508] on div at bounding box center [902, 463] width 634 height 146
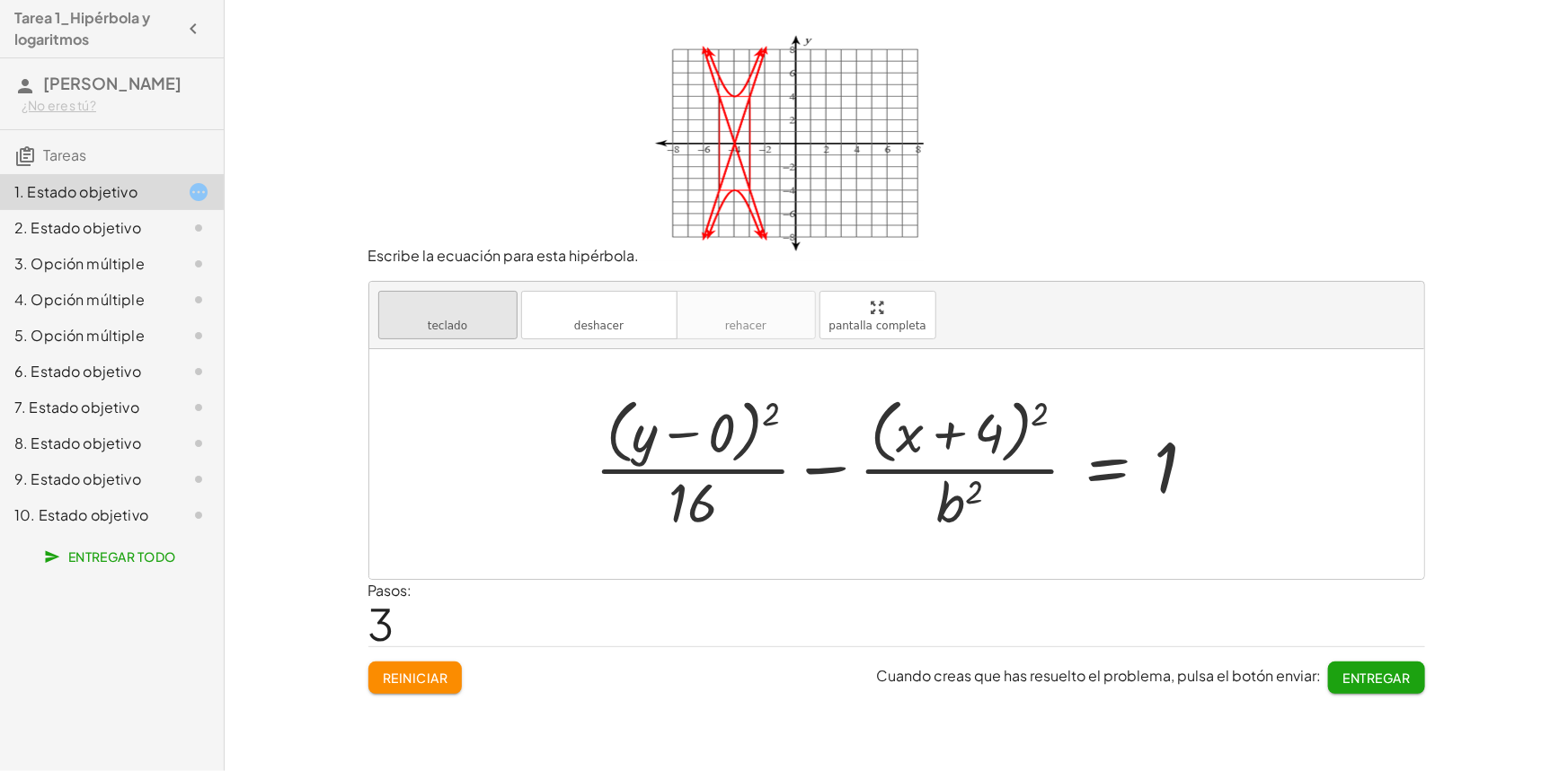
click at [480, 314] on font "teclado" at bounding box center [447, 308] width 119 height 17
click at [963, 503] on div at bounding box center [958, 502] width 45 height 63
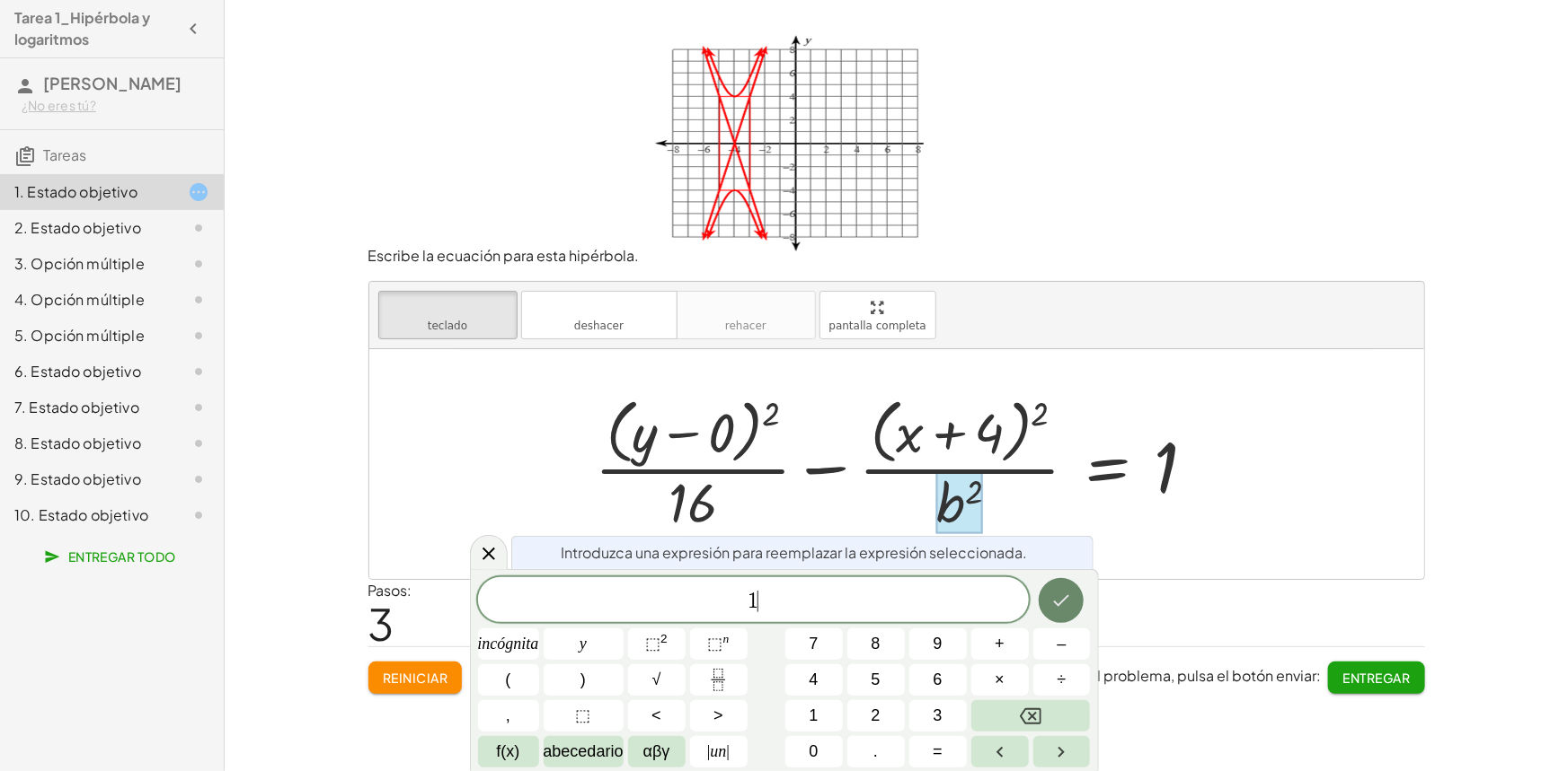
click at [1069, 593] on icon "Hecho" at bounding box center [1061, 601] width 21 height 21
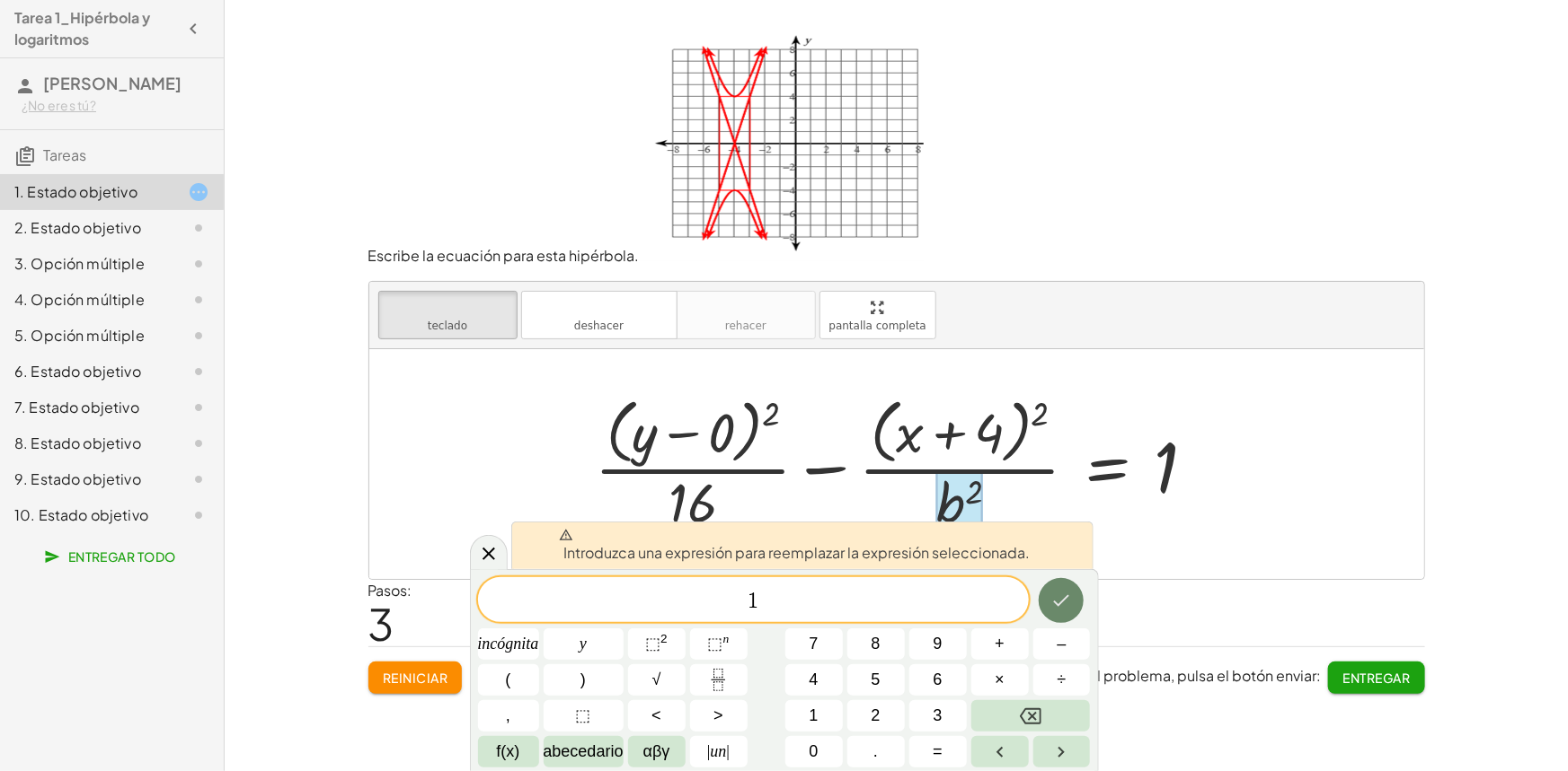
click at [1069, 593] on icon "Hecho" at bounding box center [1061, 601] width 21 height 21
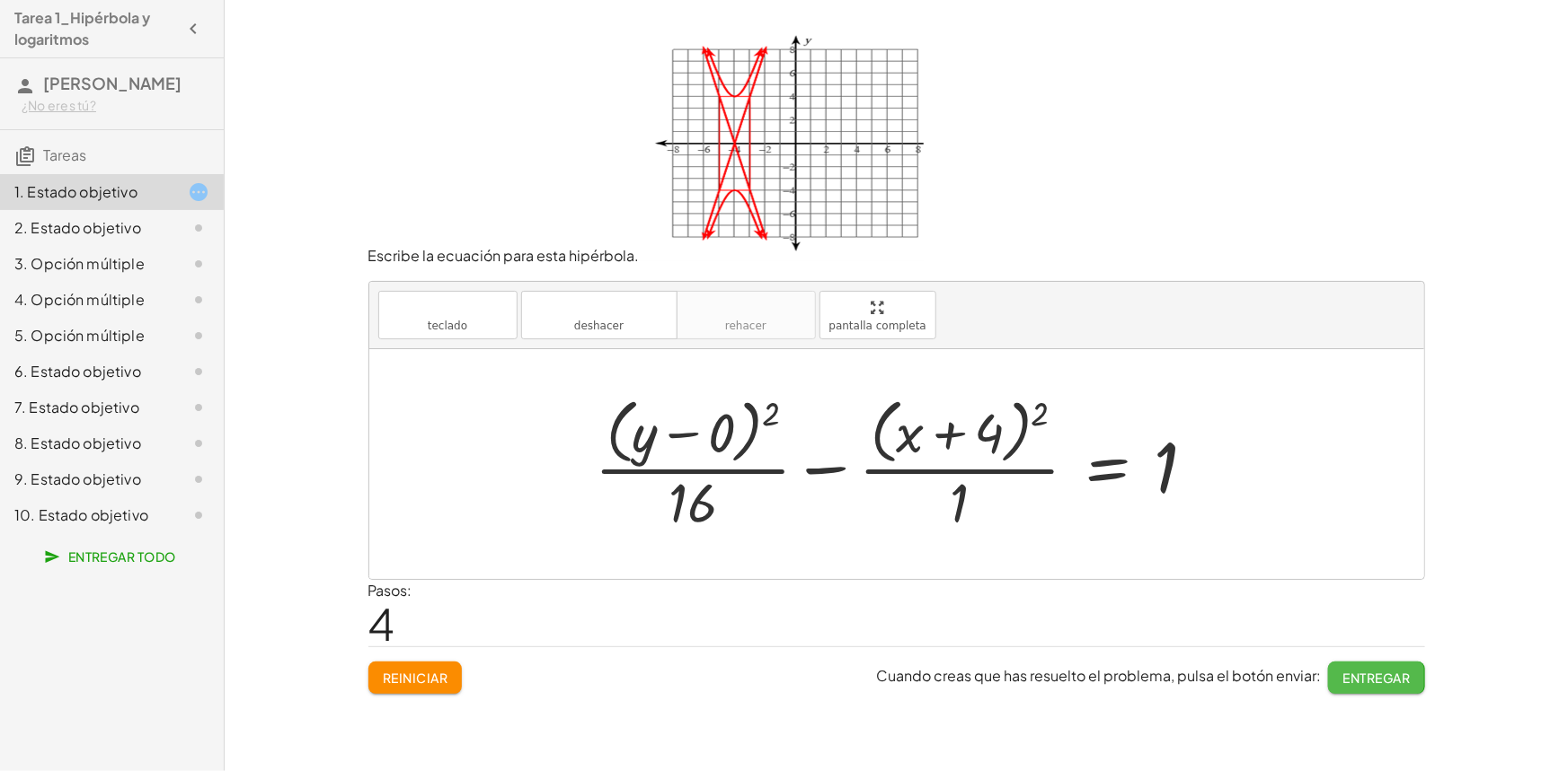
click at [1373, 676] on font "Entregar" at bounding box center [1377, 678] width 68 height 16
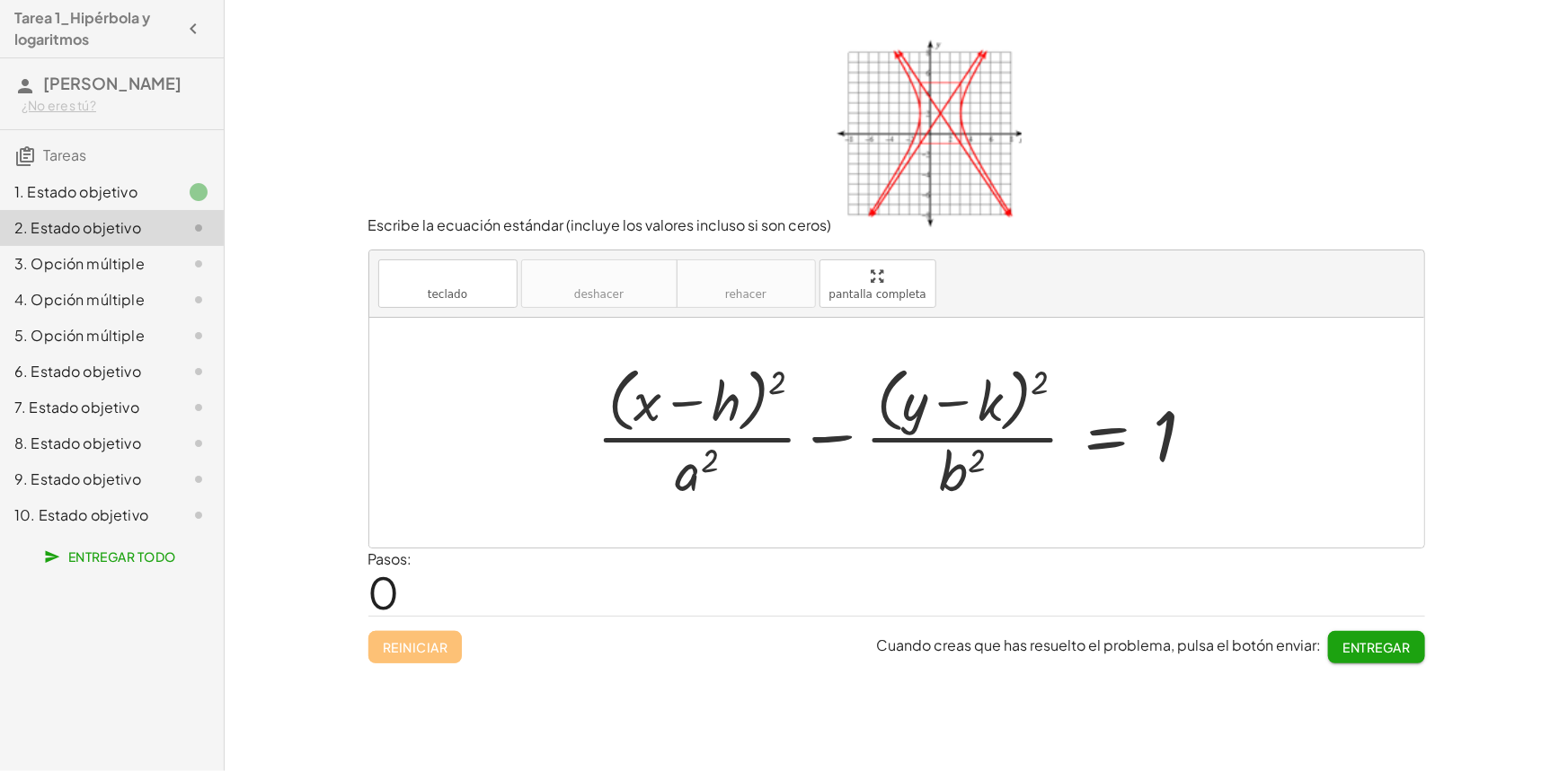
click at [72, 194] on font "1. Estado objetivo" at bounding box center [75, 191] width 123 height 18
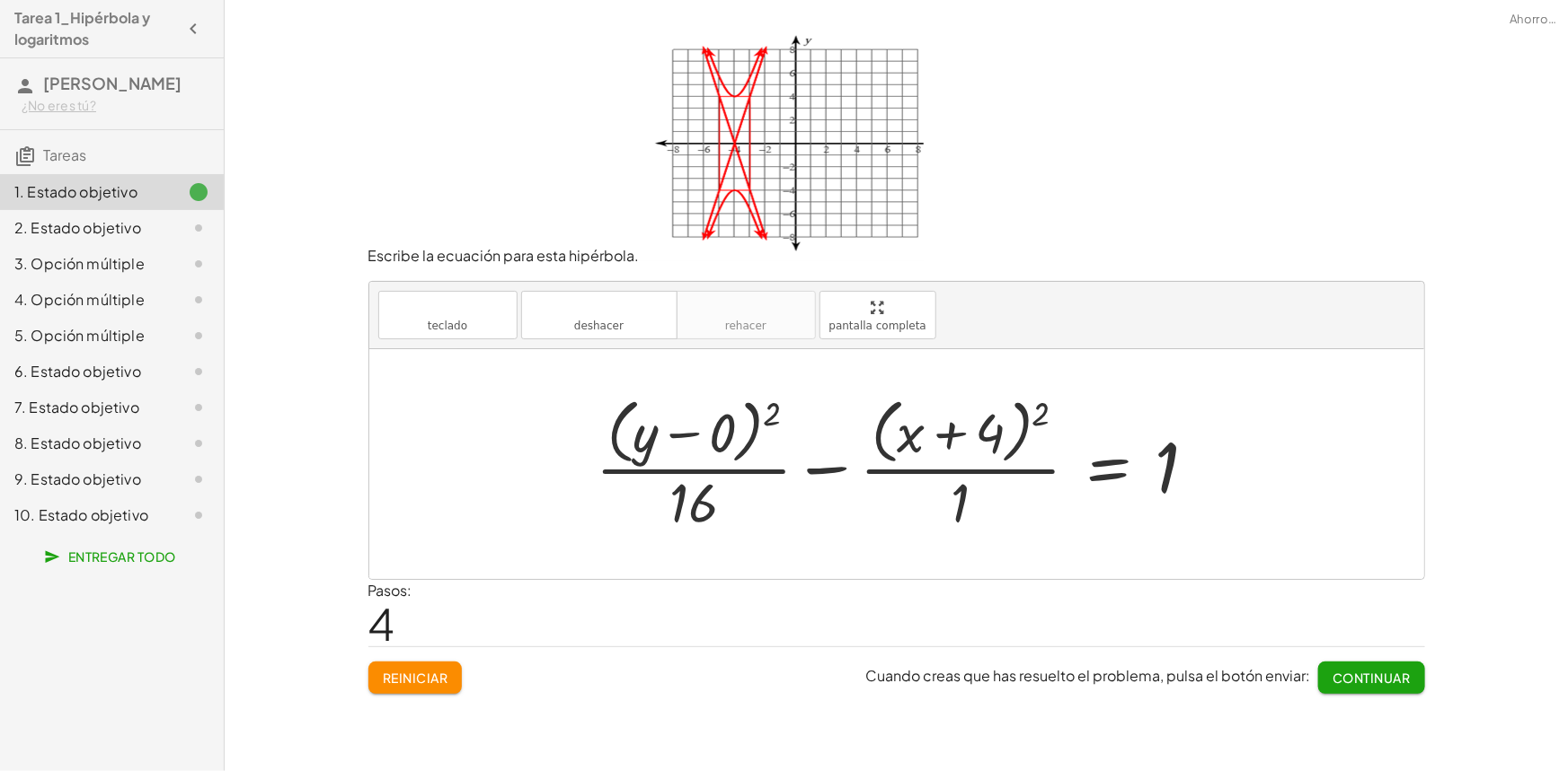
click at [132, 236] on font "2. Estado objetivo" at bounding box center [77, 227] width 127 height 18
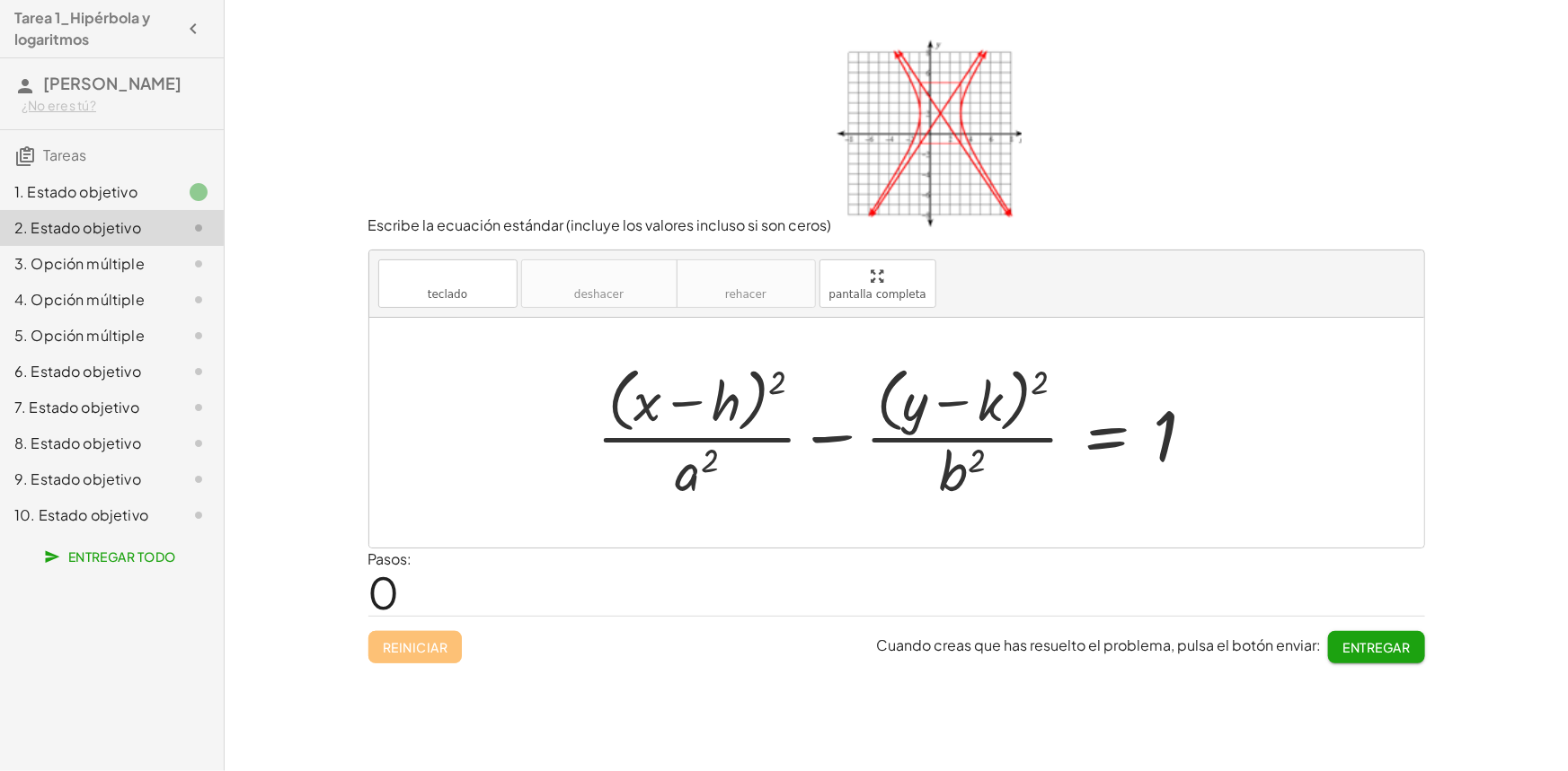
click at [741, 399] on div at bounding box center [903, 431] width 632 height 146
click at [740, 400] on div at bounding box center [903, 431] width 632 height 146
click at [733, 400] on div at bounding box center [903, 431] width 632 height 146
click at [495, 283] on font "teclado" at bounding box center [447, 277] width 119 height 17
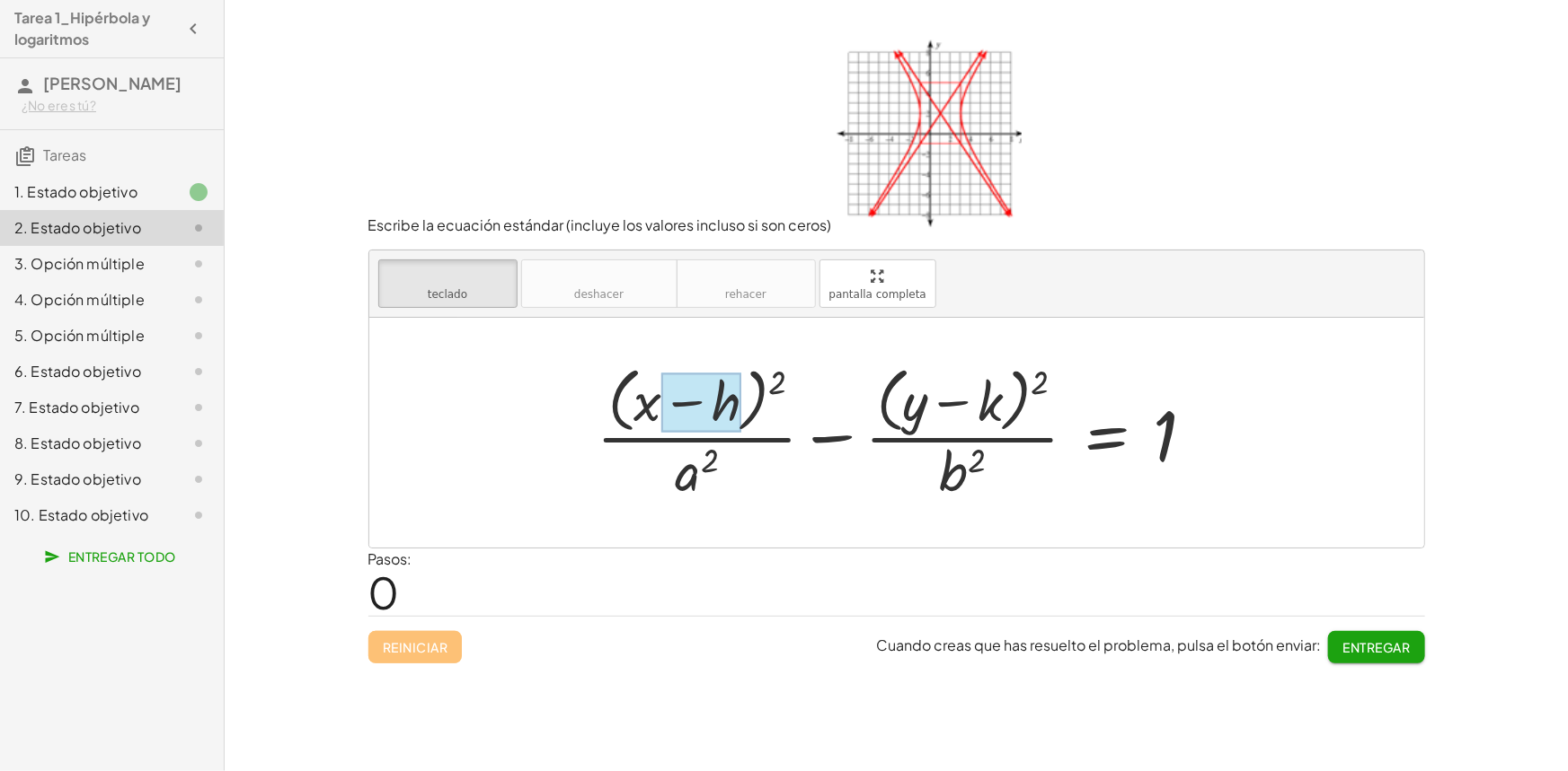
click at [736, 408] on div at bounding box center [701, 402] width 79 height 60
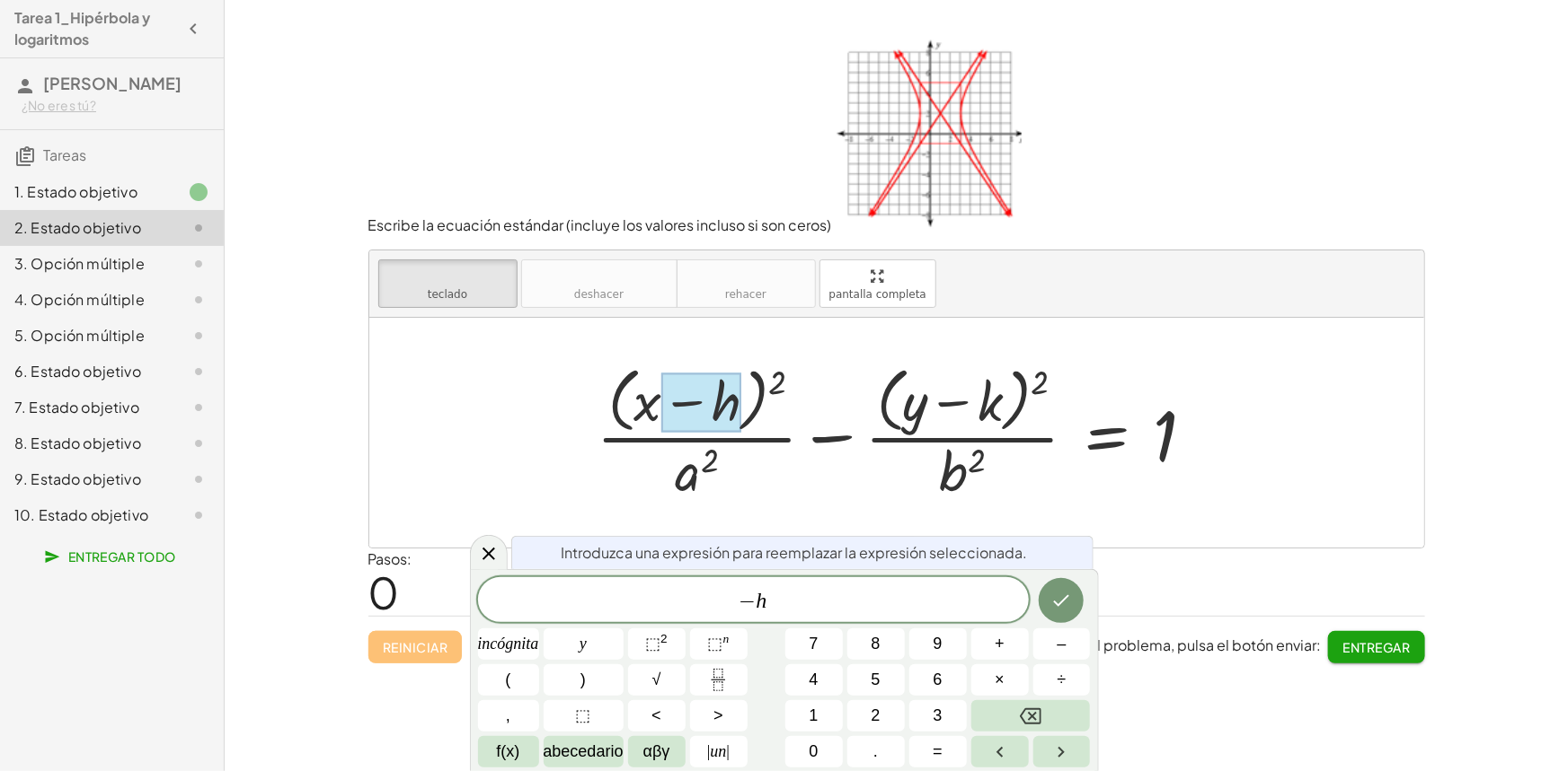
drag, startPoint x: 746, startPoint y: 404, endPoint x: 732, endPoint y: 420, distance: 21.3
click at [745, 408] on div at bounding box center [903, 431] width 632 height 146
click at [812, 616] on div "− h ​" at bounding box center [753, 600] width 551 height 44
click at [1047, 593] on button "Hecho" at bounding box center [1061, 601] width 45 height 44
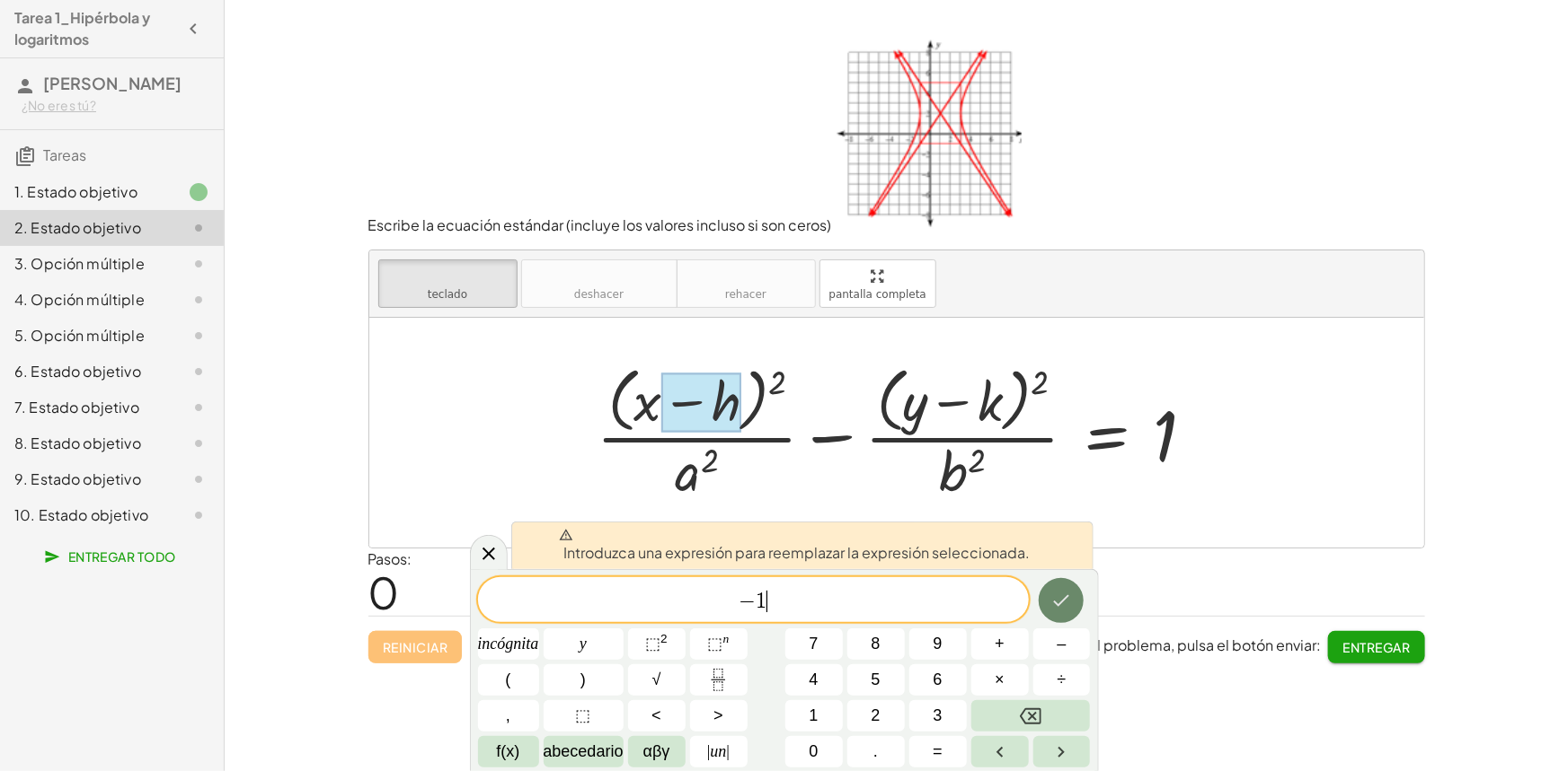
click at [1047, 593] on button "Hecho" at bounding box center [1061, 601] width 45 height 44
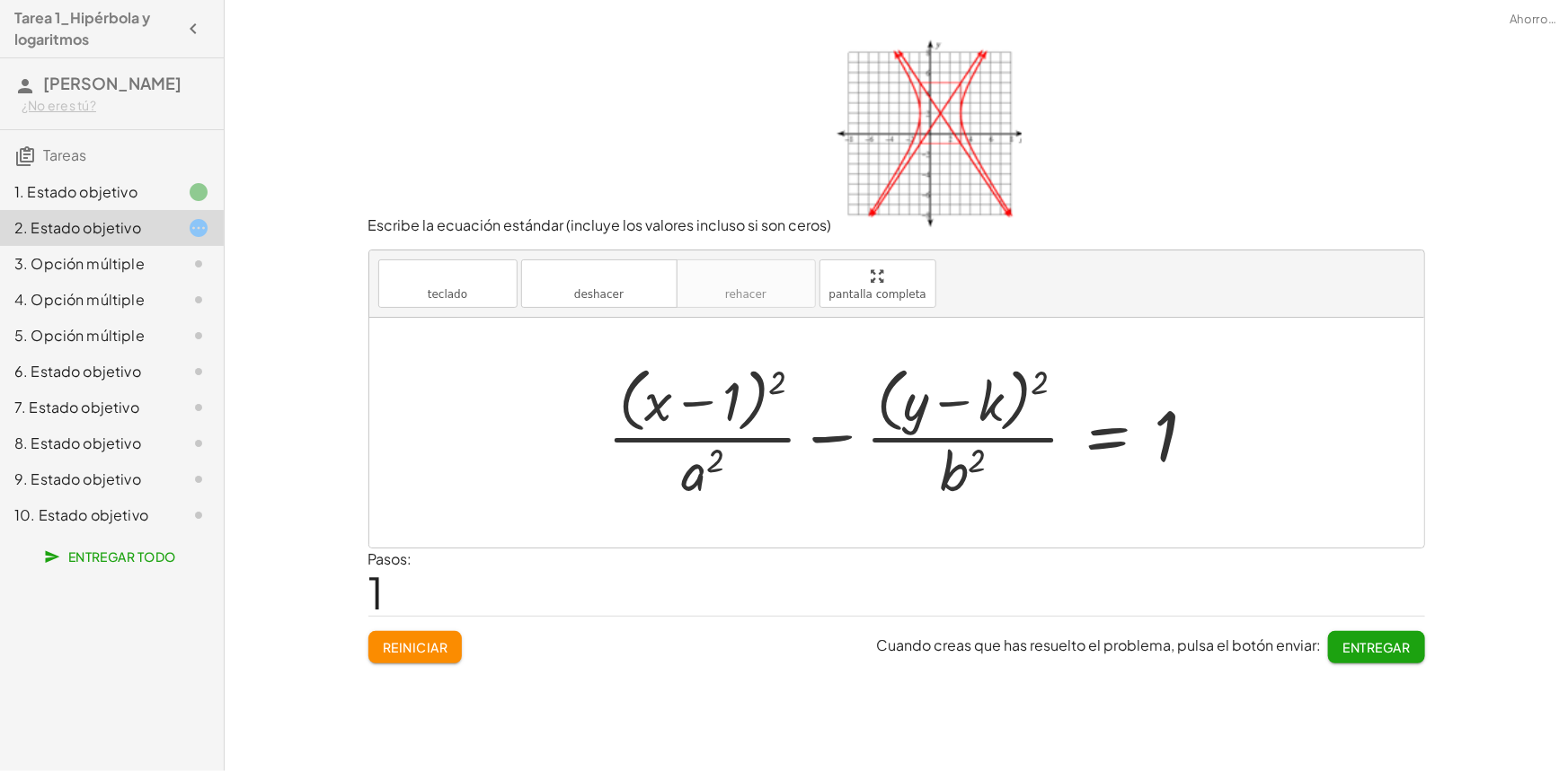
click at [988, 403] on div at bounding box center [909, 431] width 621 height 146
click at [990, 401] on div at bounding box center [909, 431] width 621 height 146
click at [990, 400] on div at bounding box center [909, 431] width 621 height 146
click at [467, 291] on button "teclado teclado" at bounding box center [448, 283] width 139 height 48
click at [1010, 395] on div at bounding box center [909, 431] width 621 height 146
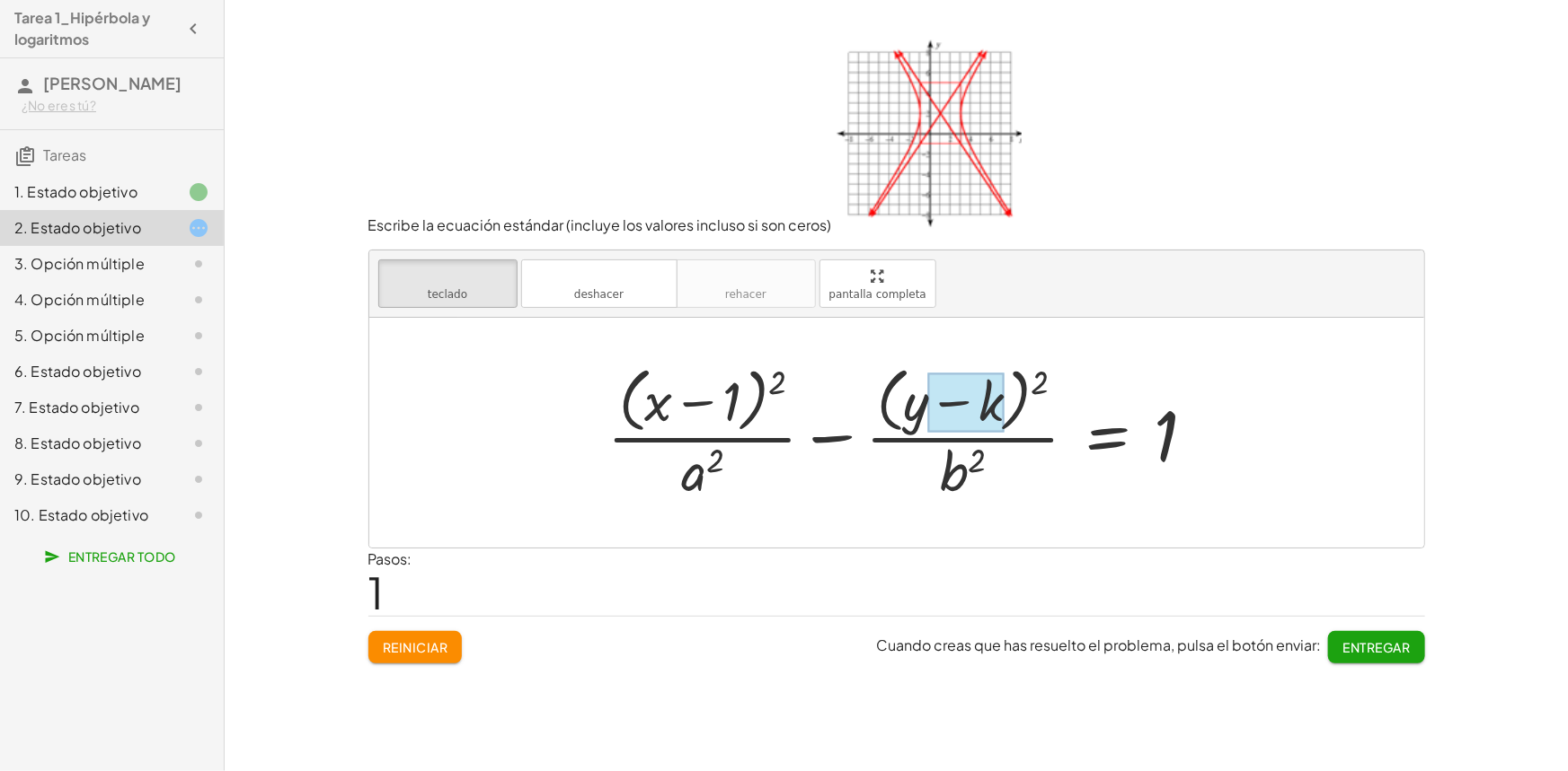
click at [993, 400] on div at bounding box center [966, 402] width 75 height 60
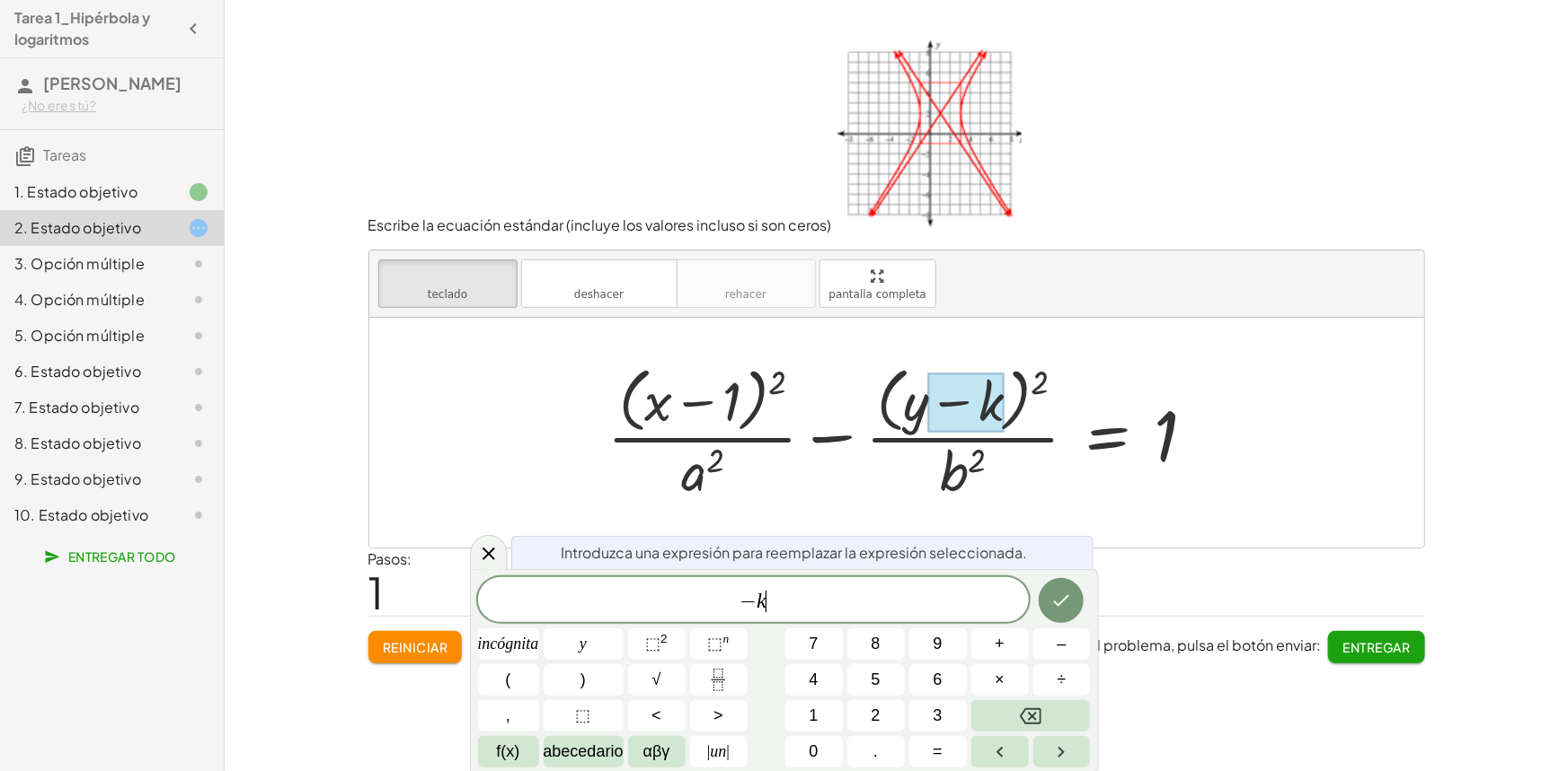
click at [807, 594] on span "− k ​" at bounding box center [753, 602] width 551 height 25
click at [1061, 591] on icon "Hecho" at bounding box center [1061, 601] width 21 height 21
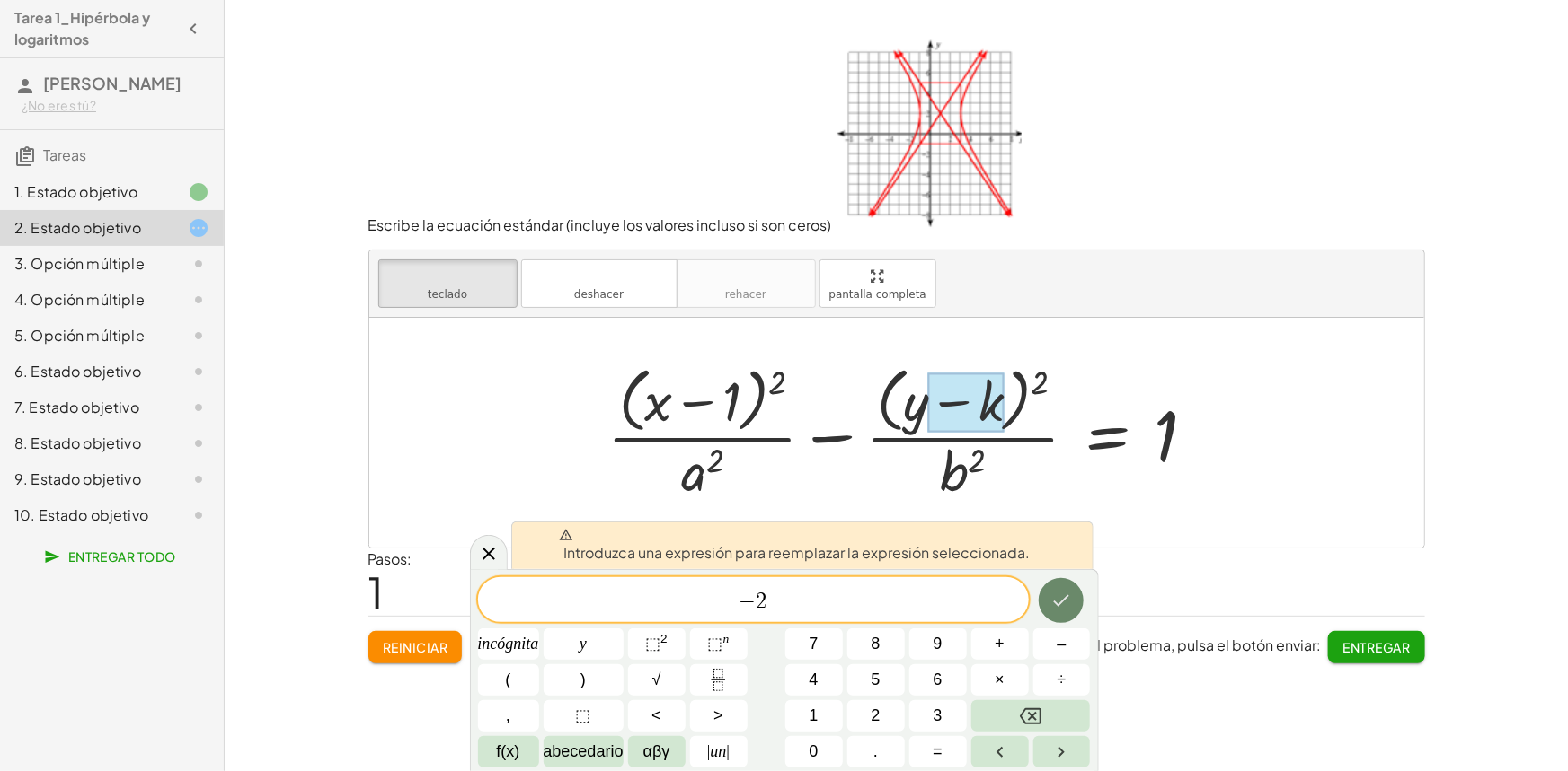
click at [1061, 591] on icon "Hecho" at bounding box center [1061, 601] width 21 height 21
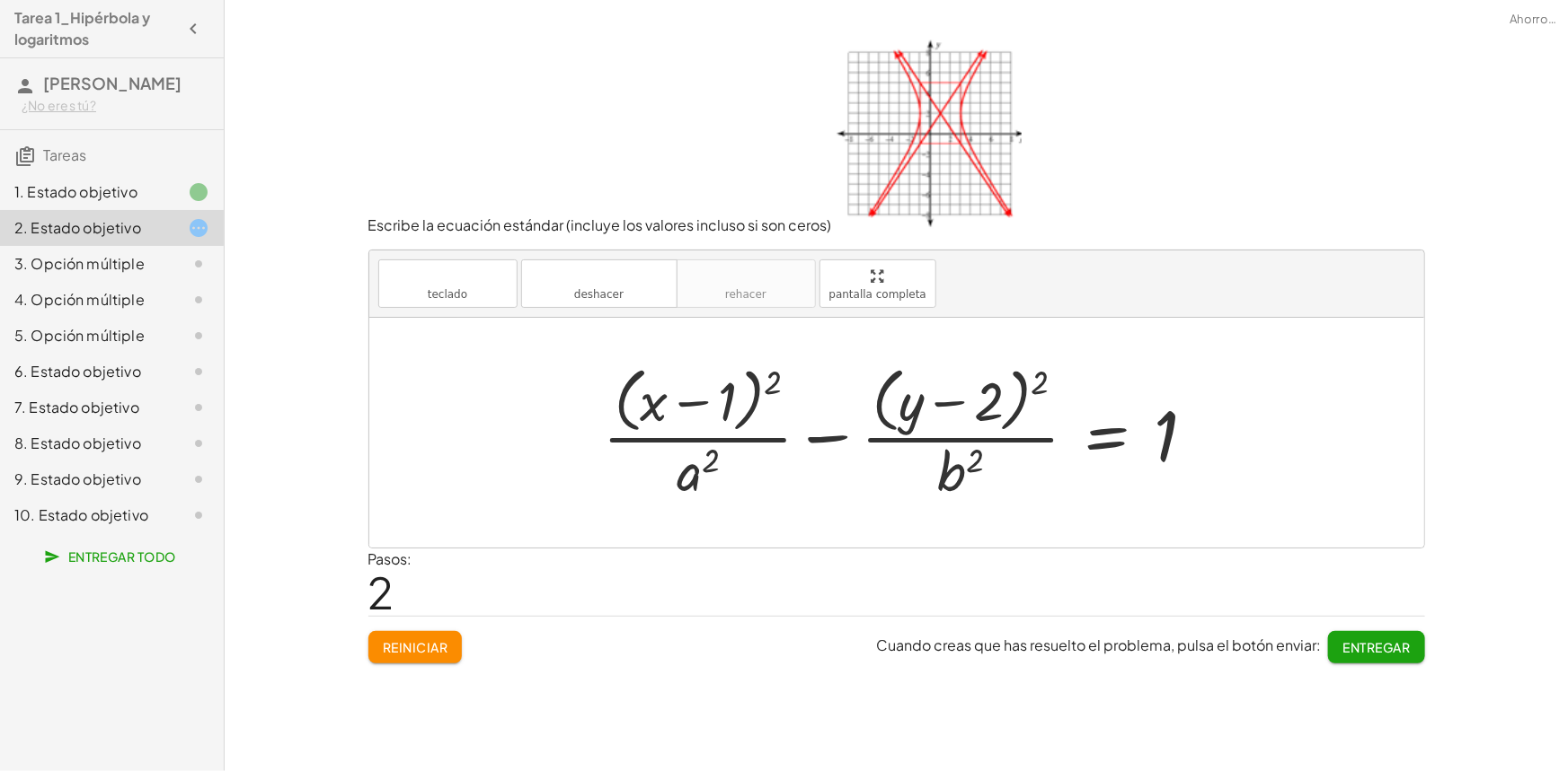
click at [693, 470] on div at bounding box center [907, 431] width 625 height 146
click at [470, 295] on button "teclado teclado" at bounding box center [448, 283] width 139 height 48
click at [698, 485] on div at bounding box center [698, 472] width 44 height 63
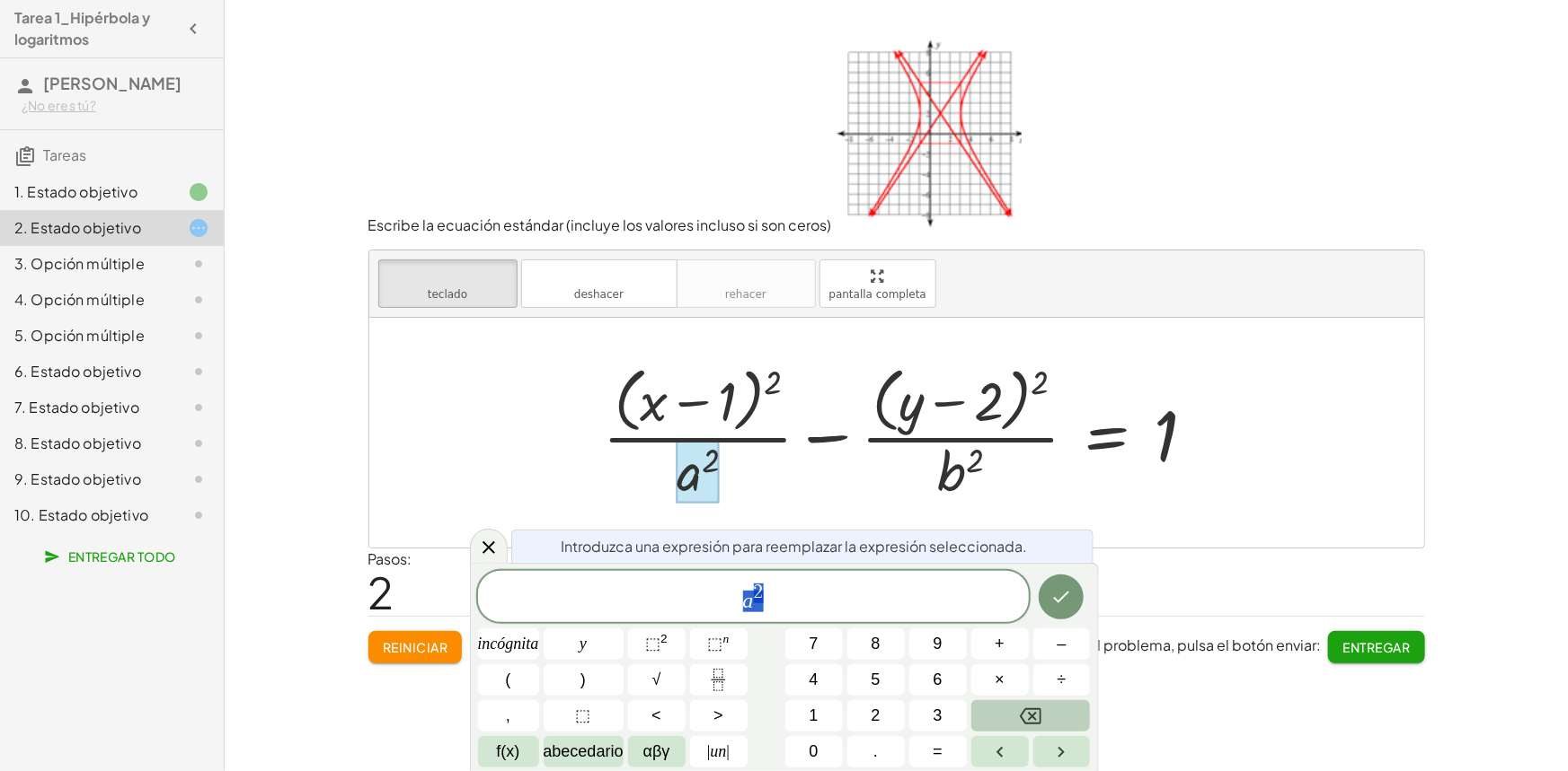
click at [1025, 707] on icon "Retroceso" at bounding box center [1031, 717] width 21 height 21
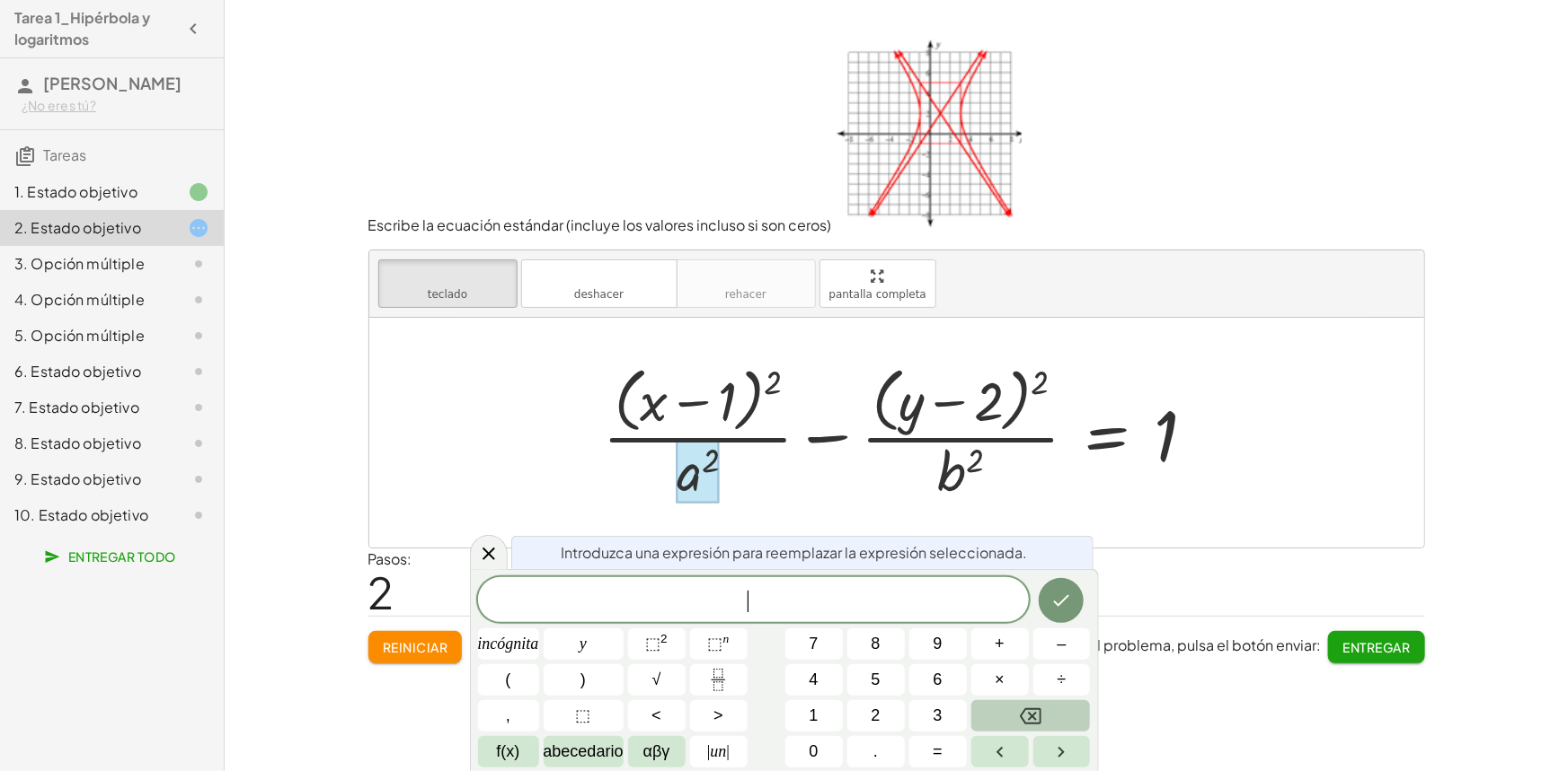
click at [1022, 718] on icon "Retroceso" at bounding box center [1031, 716] width 21 height 16
click at [809, 678] on font "4" at bounding box center [813, 679] width 9 height 18
click at [1056, 597] on icon "Hecho" at bounding box center [1061, 601] width 21 height 21
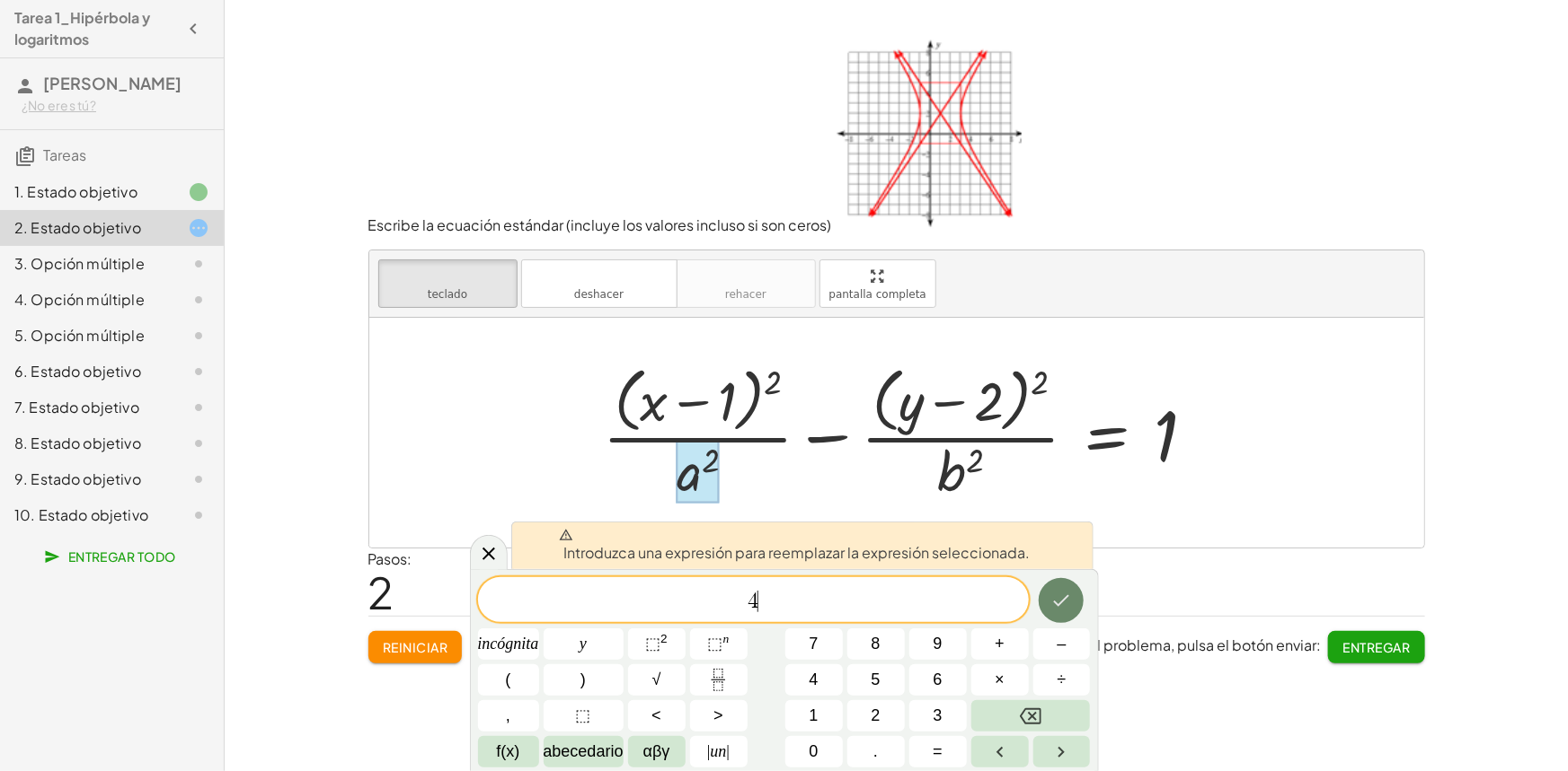
click at [1064, 608] on icon "Hecho" at bounding box center [1061, 601] width 21 height 21
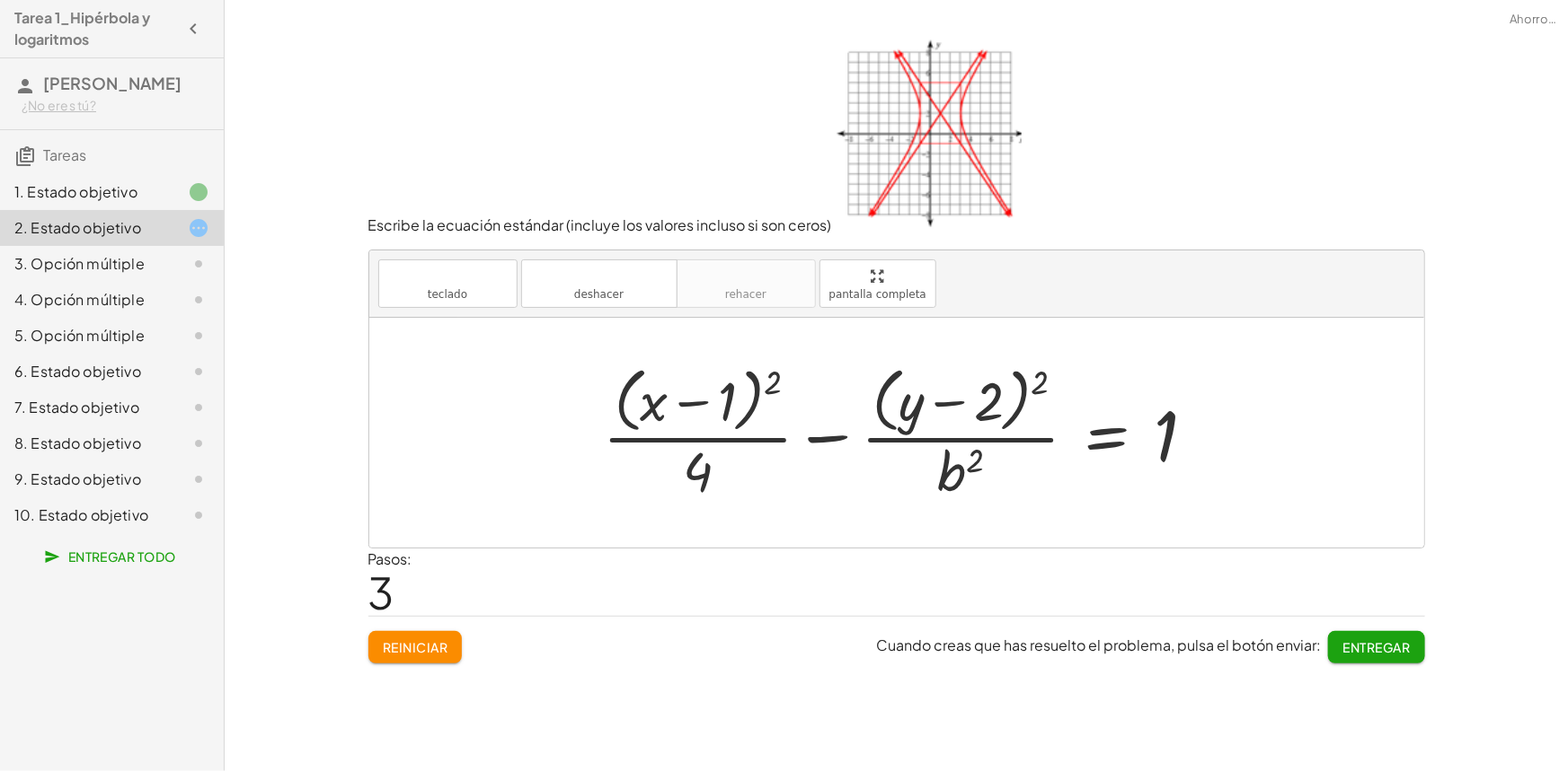
click at [944, 464] on div at bounding box center [907, 431] width 625 height 146
click at [974, 473] on div at bounding box center [907, 431] width 625 height 146
click at [476, 295] on button "teclado teclado" at bounding box center [448, 283] width 139 height 48
click at [973, 485] on div at bounding box center [959, 472] width 45 height 63
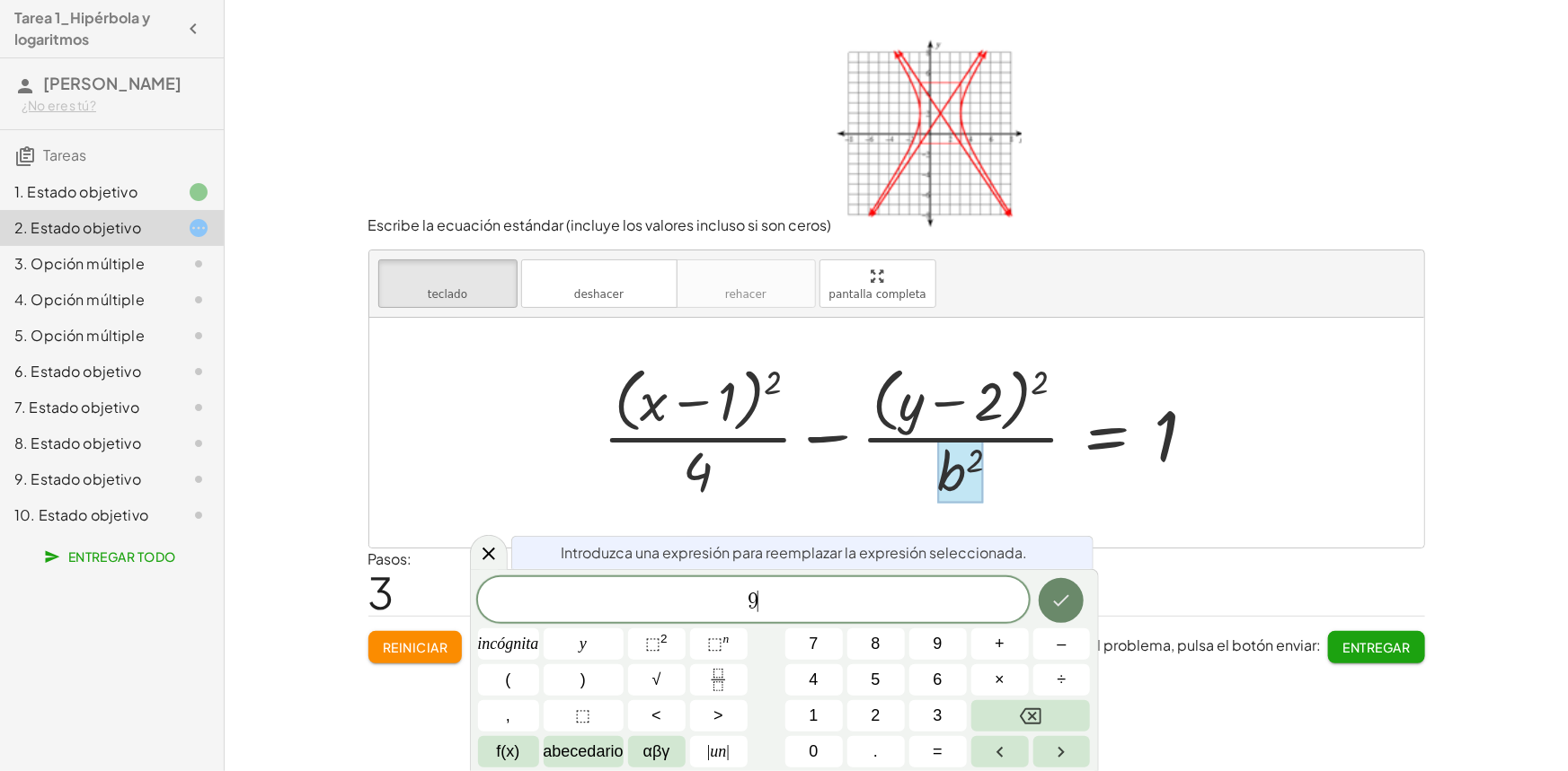
click at [1060, 598] on icon "Hecho" at bounding box center [1061, 601] width 21 height 21
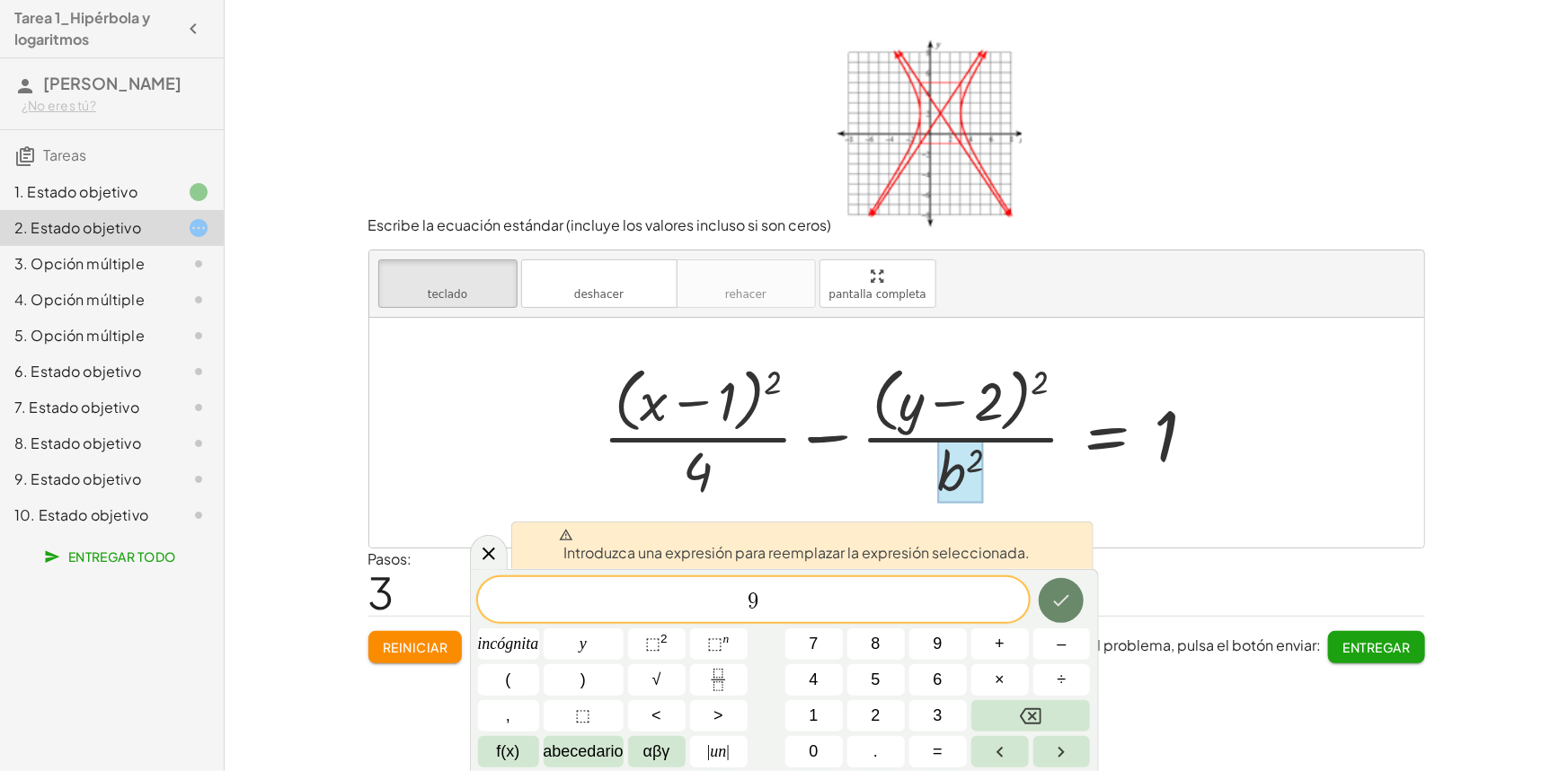
click at [1060, 598] on icon "Hecho" at bounding box center [1061, 601] width 21 height 21
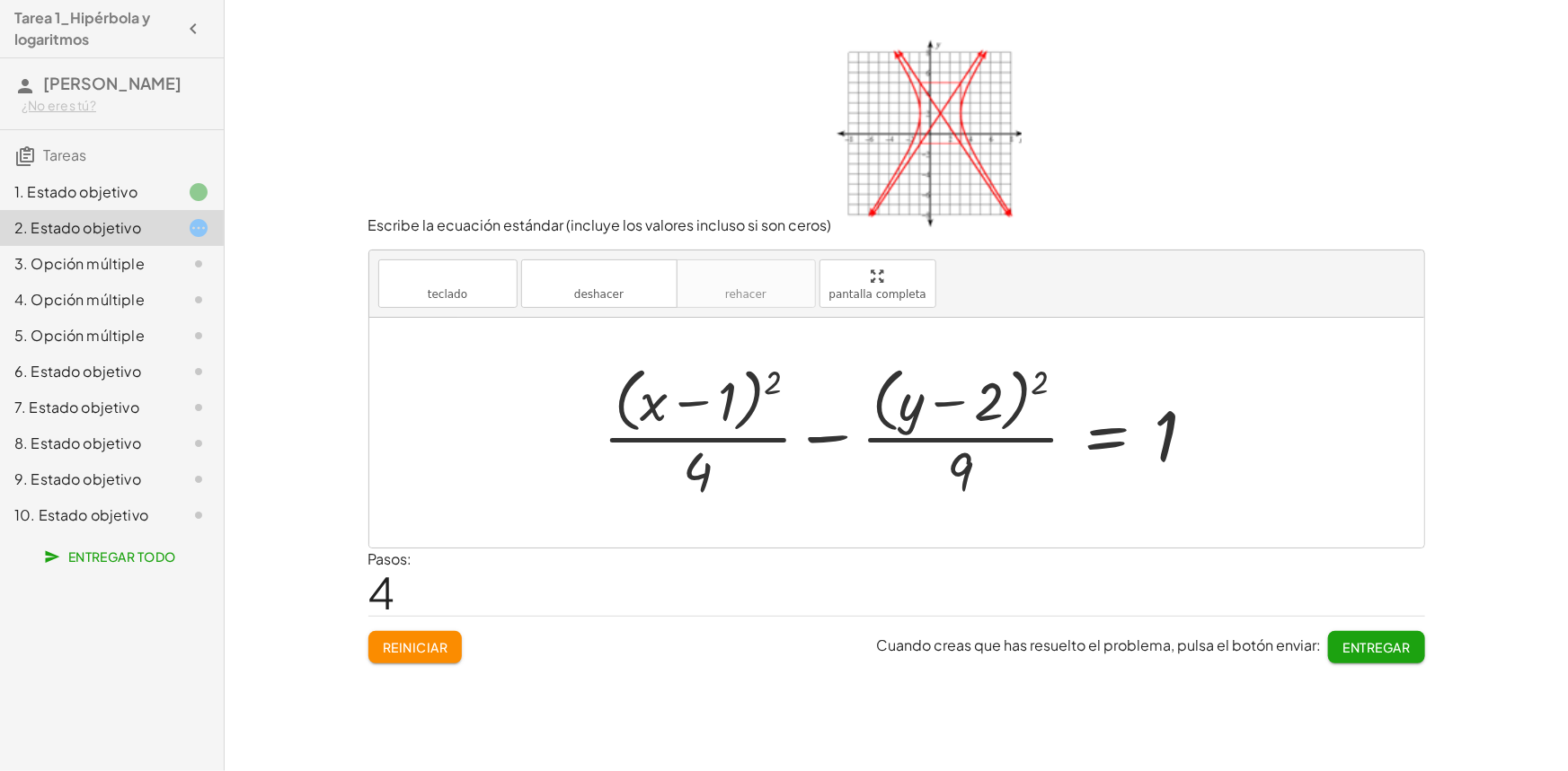
click at [1401, 646] on font "Entregar" at bounding box center [1377, 647] width 68 height 16
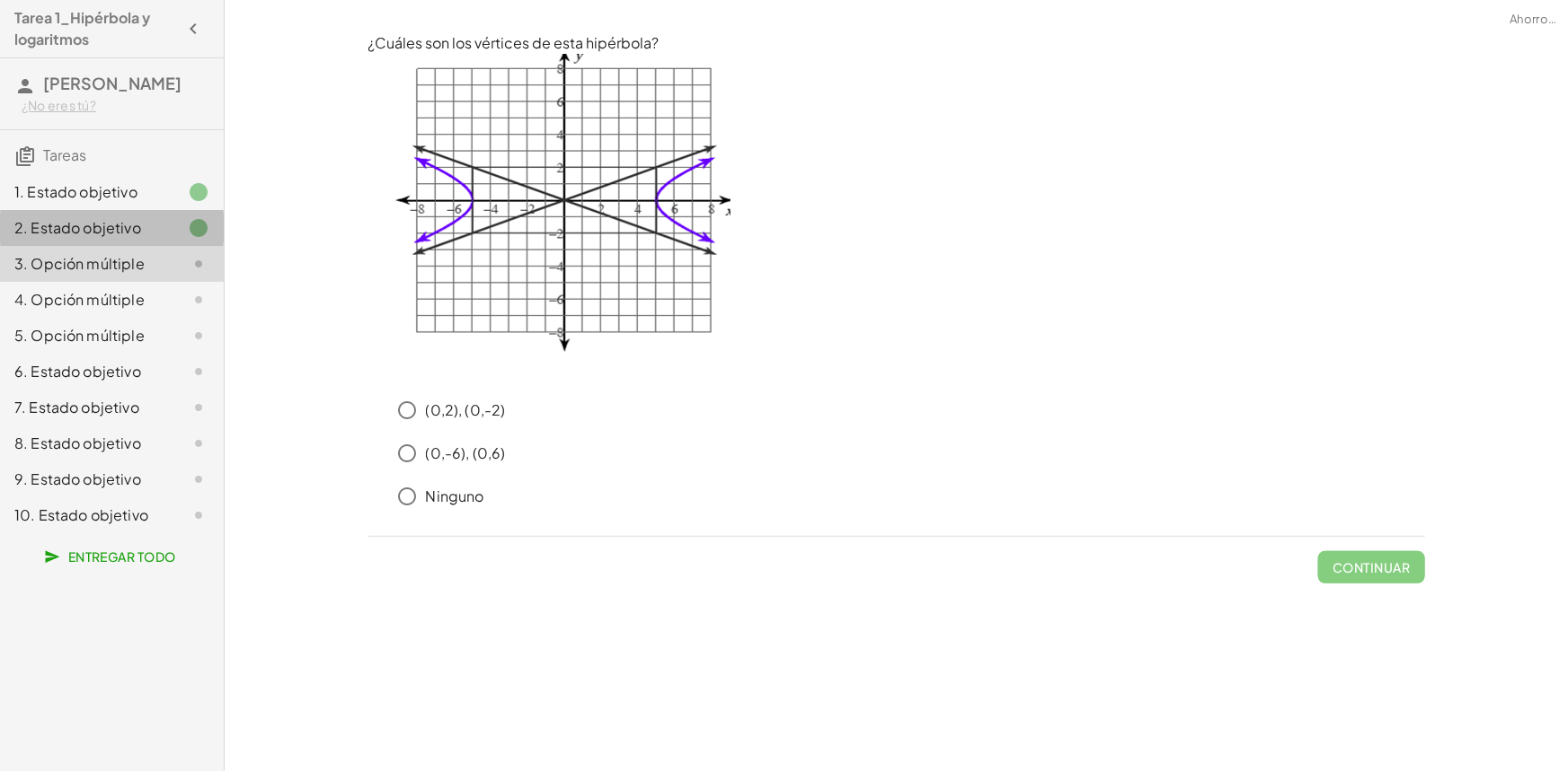
click at [139, 223] on font "2. Estado objetivo" at bounding box center [77, 227] width 127 height 18
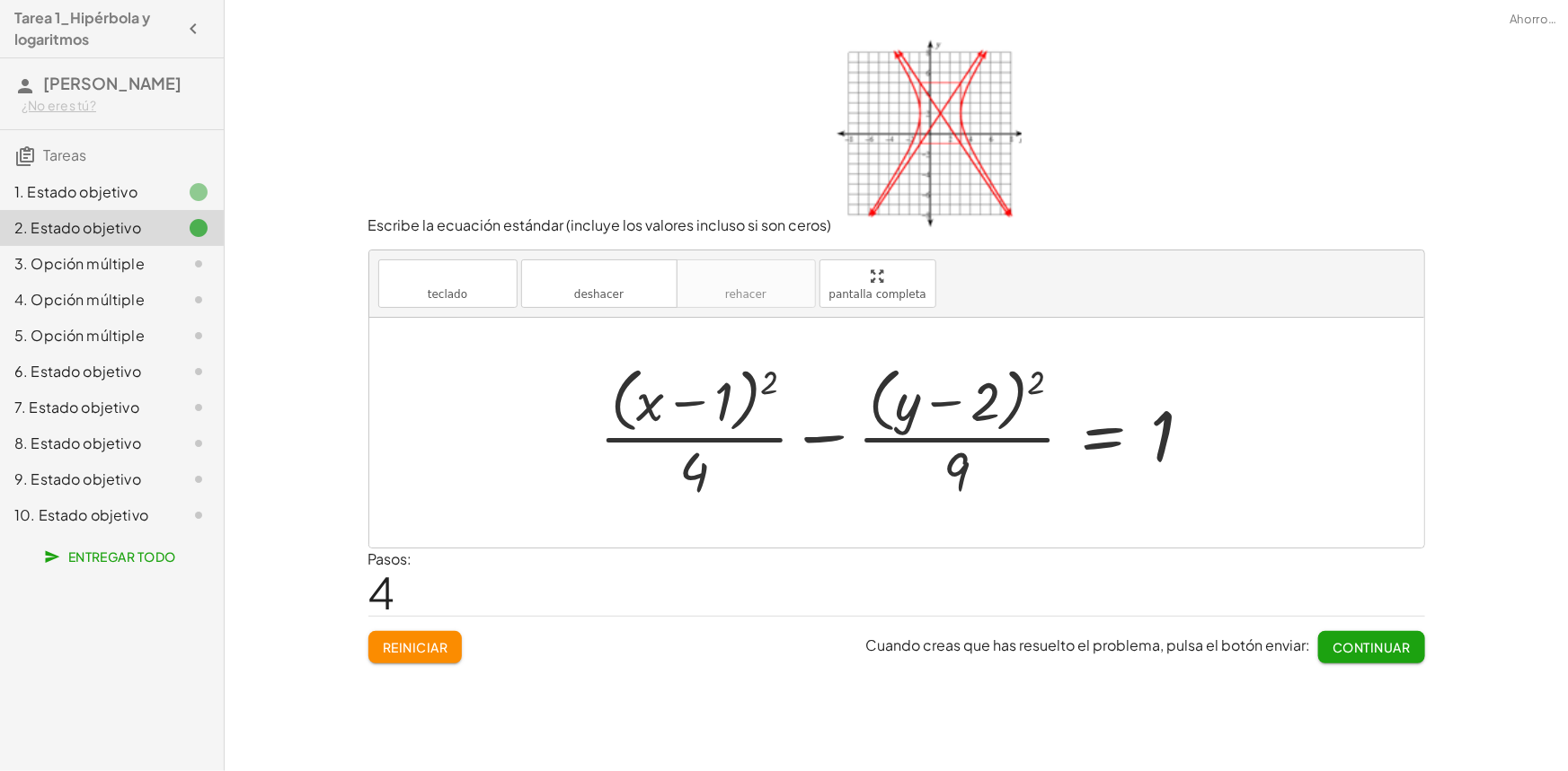
click at [111, 265] on font "3. Opción múltiple" at bounding box center [79, 263] width 131 height 18
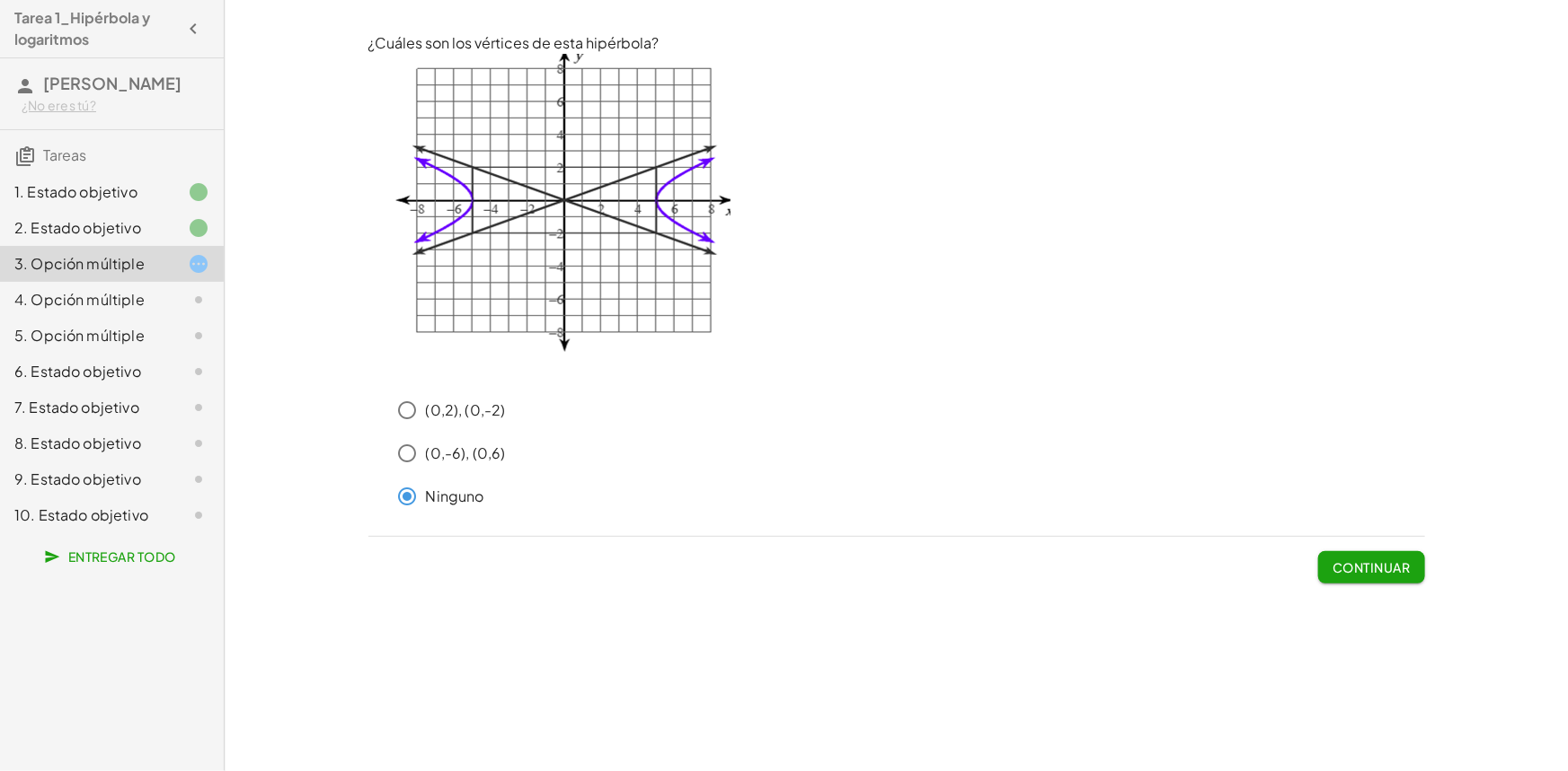
click at [114, 197] on font "1. Estado objetivo" at bounding box center [75, 191] width 123 height 18
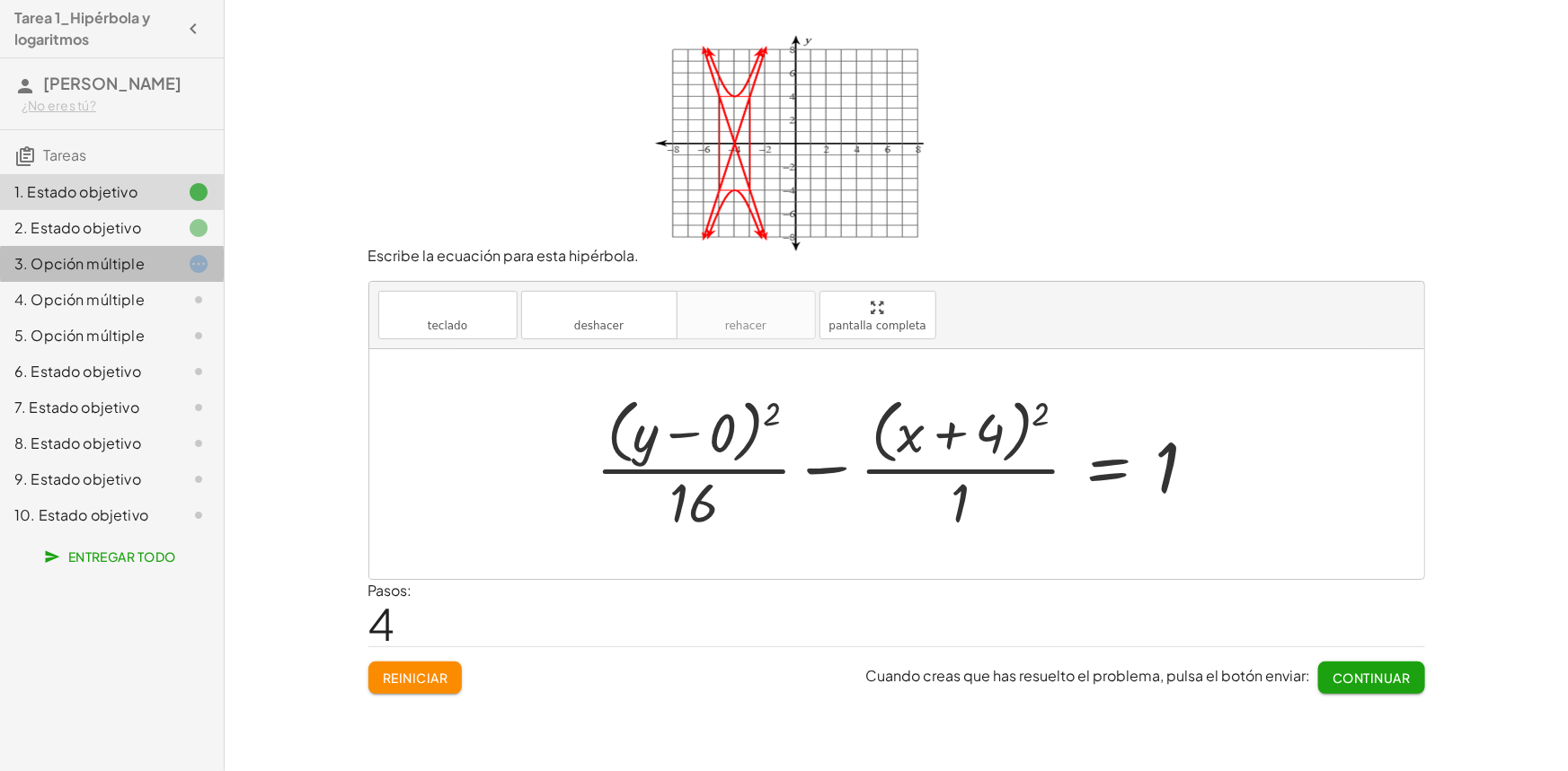
click at [103, 262] on font "3. Opción múltiple" at bounding box center [79, 263] width 131 height 18
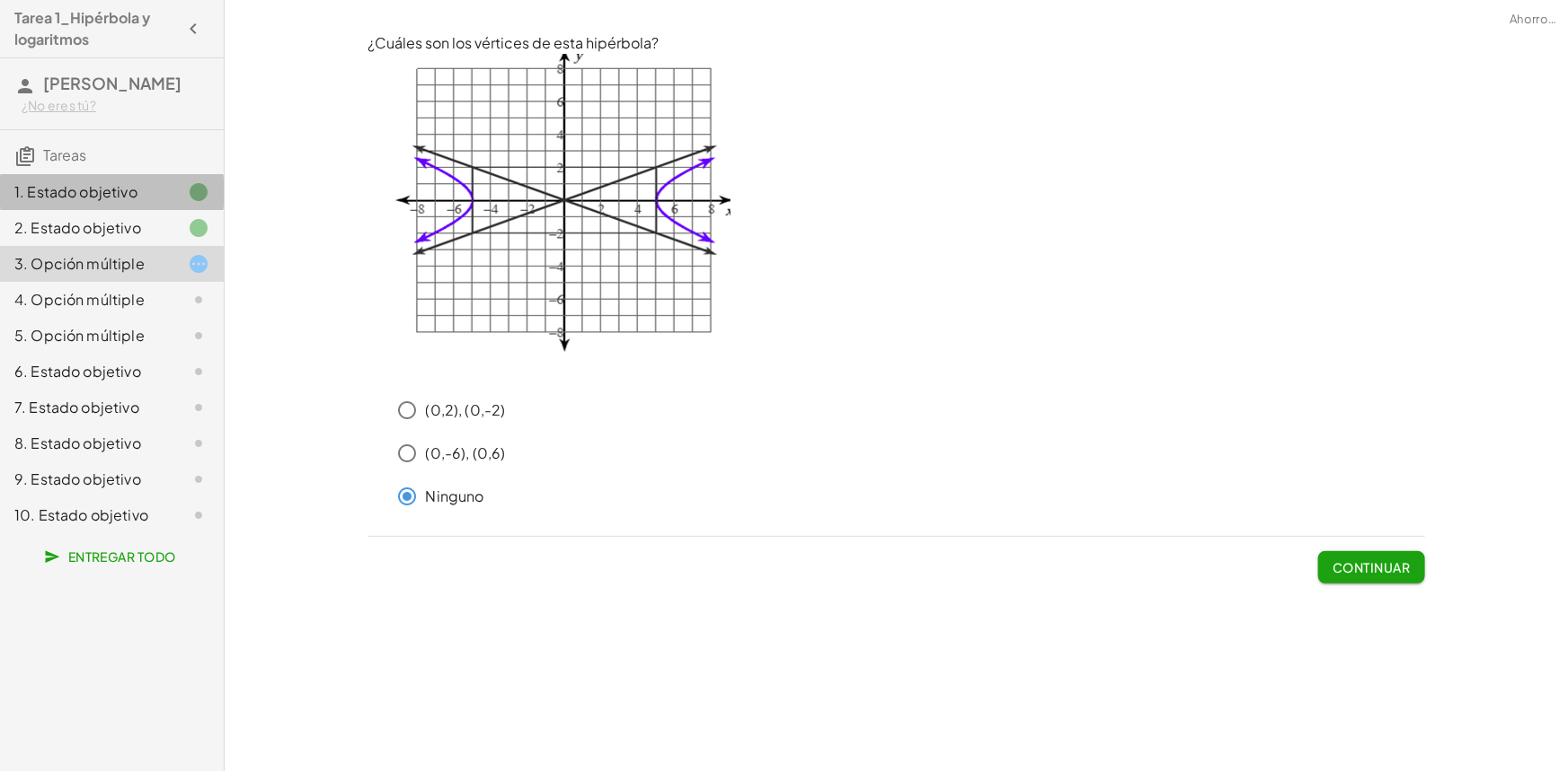
click at [190, 196] on icon at bounding box center [198, 193] width 21 height 21
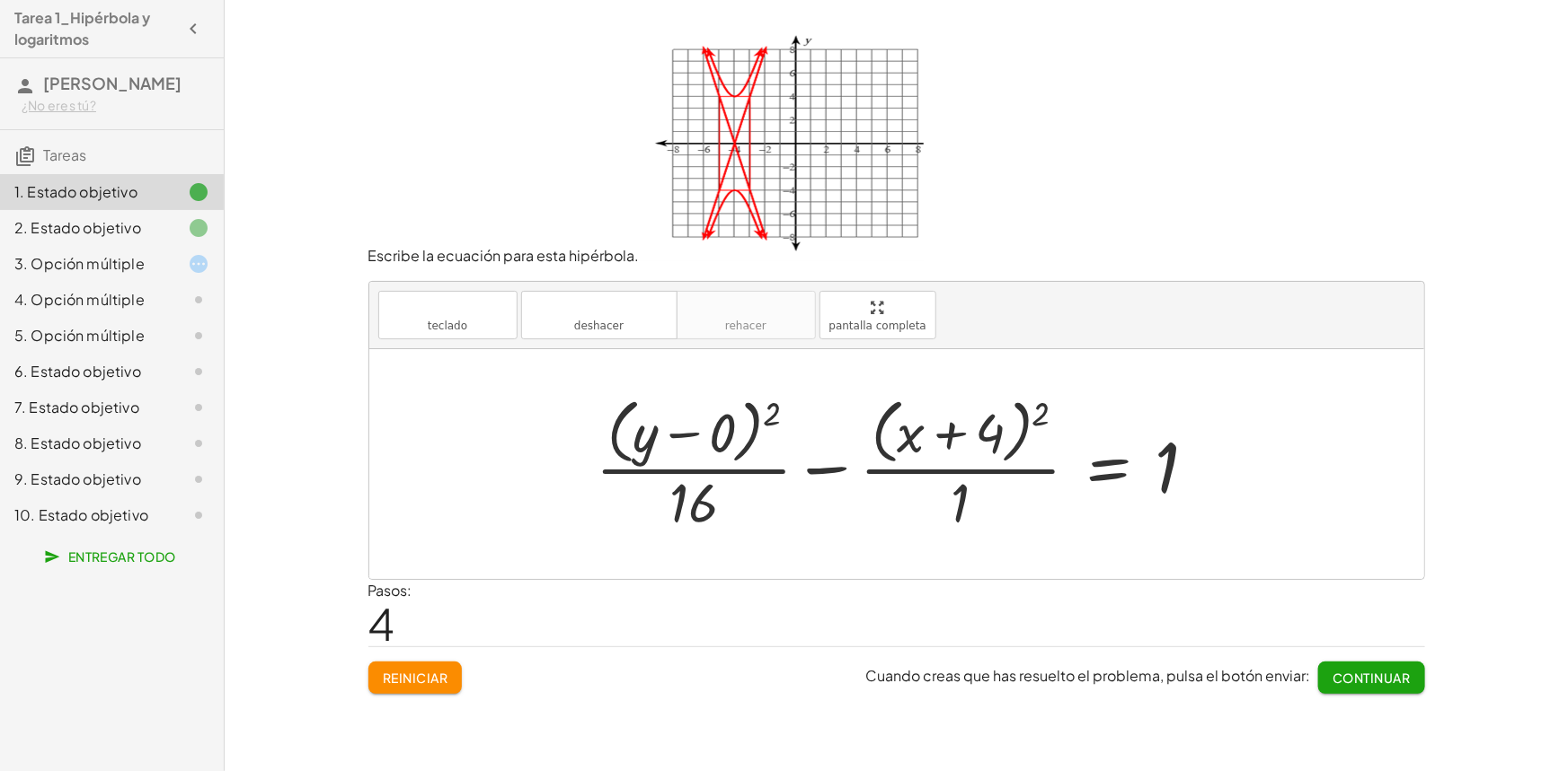
click at [141, 274] on div "3. Opción múltiple" at bounding box center [86, 264] width 144 height 21
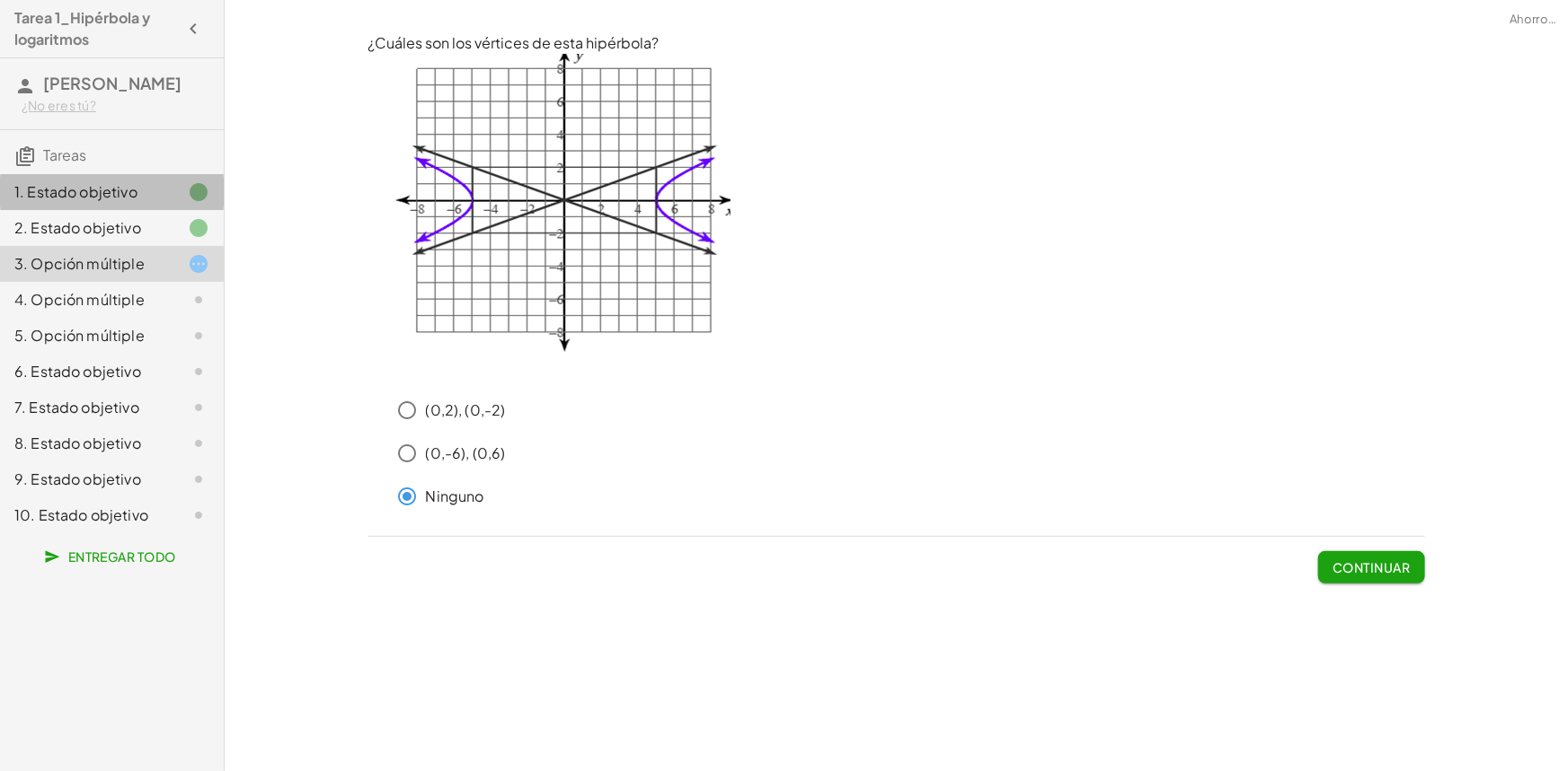
click at [125, 194] on font "1. Estado objetivo" at bounding box center [75, 191] width 123 height 18
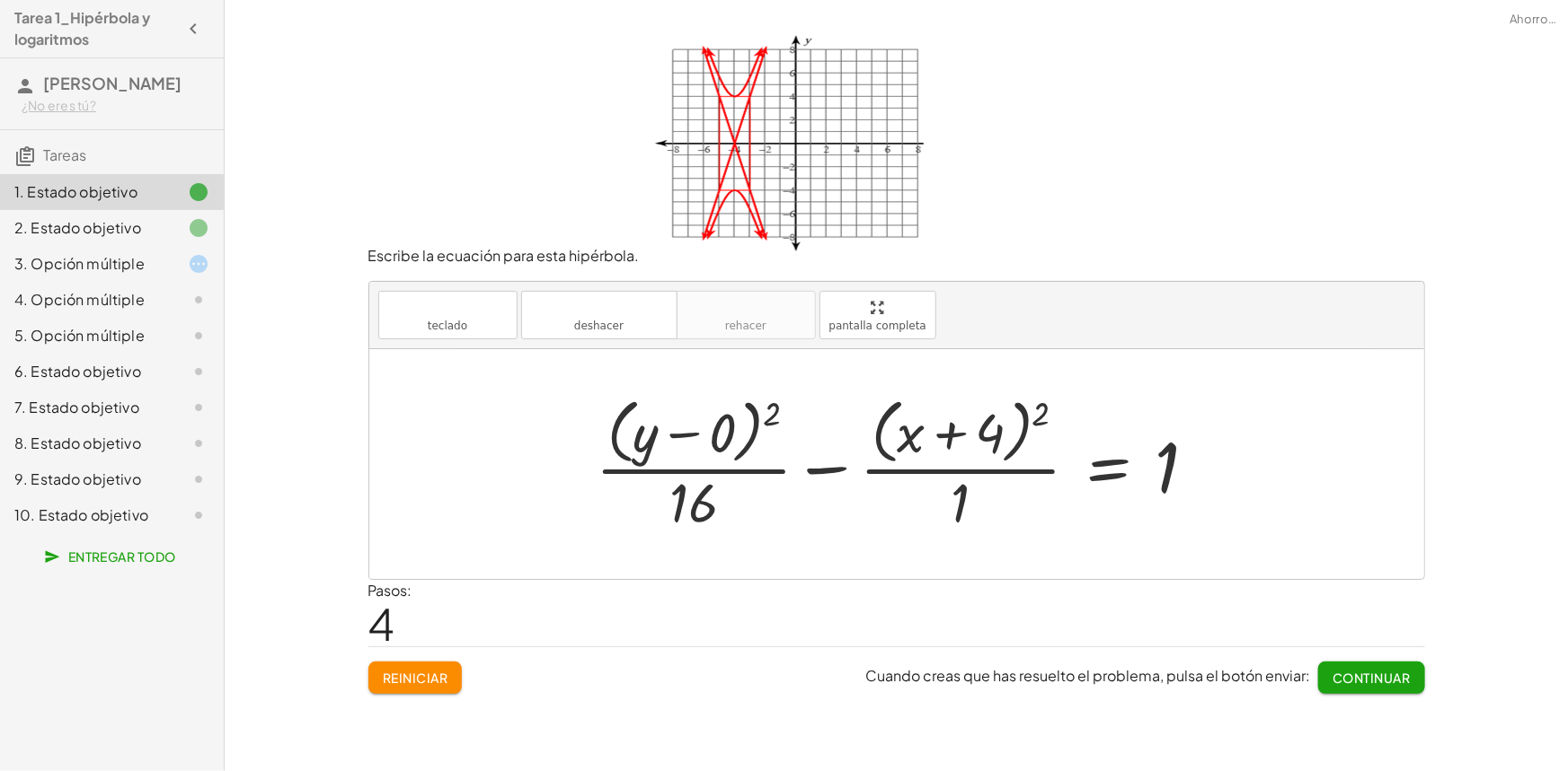
click at [128, 273] on div "3. Opción múltiple" at bounding box center [86, 264] width 144 height 21
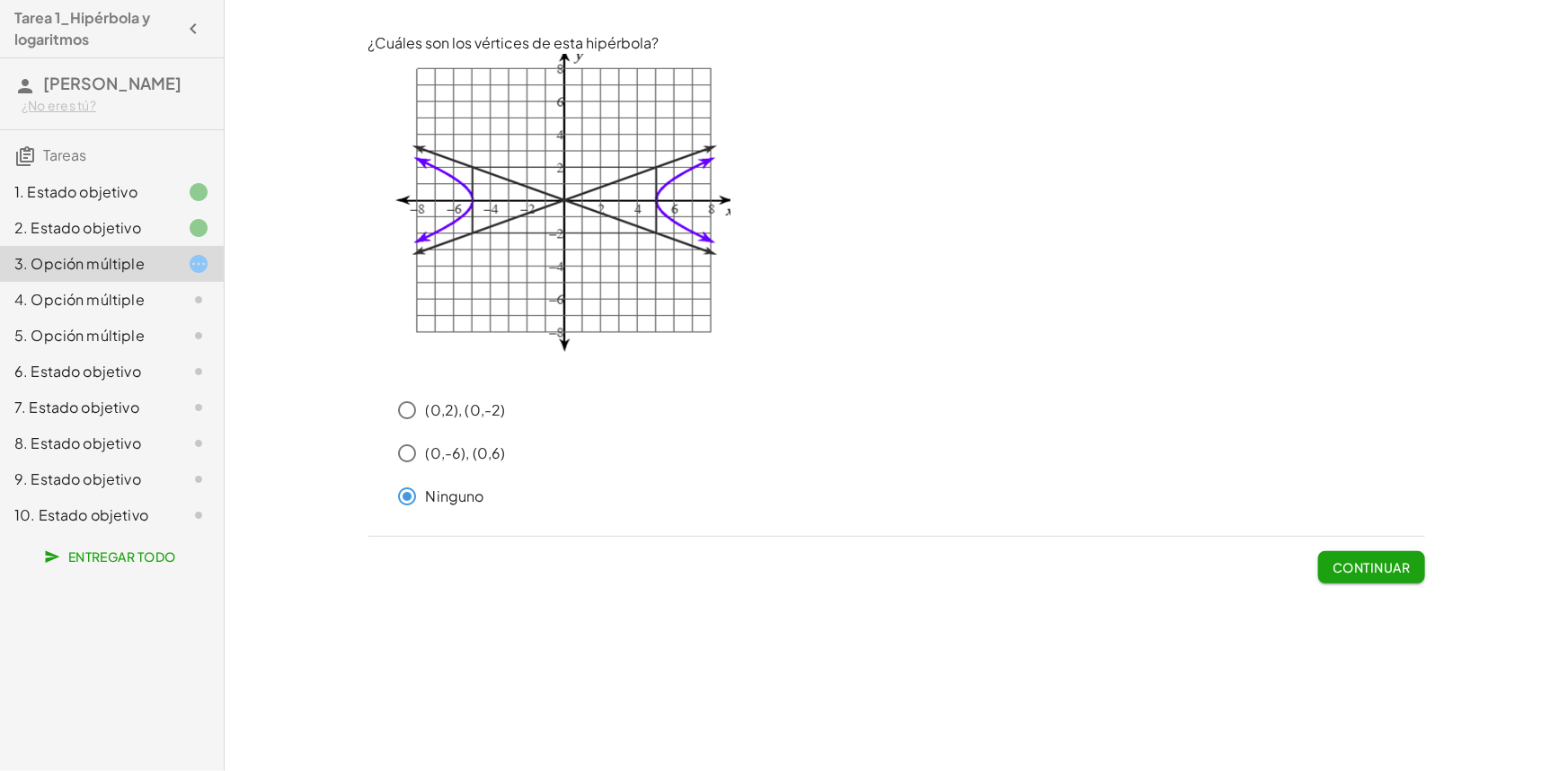
click at [1388, 564] on font "Continuar" at bounding box center [1372, 567] width 77 height 16
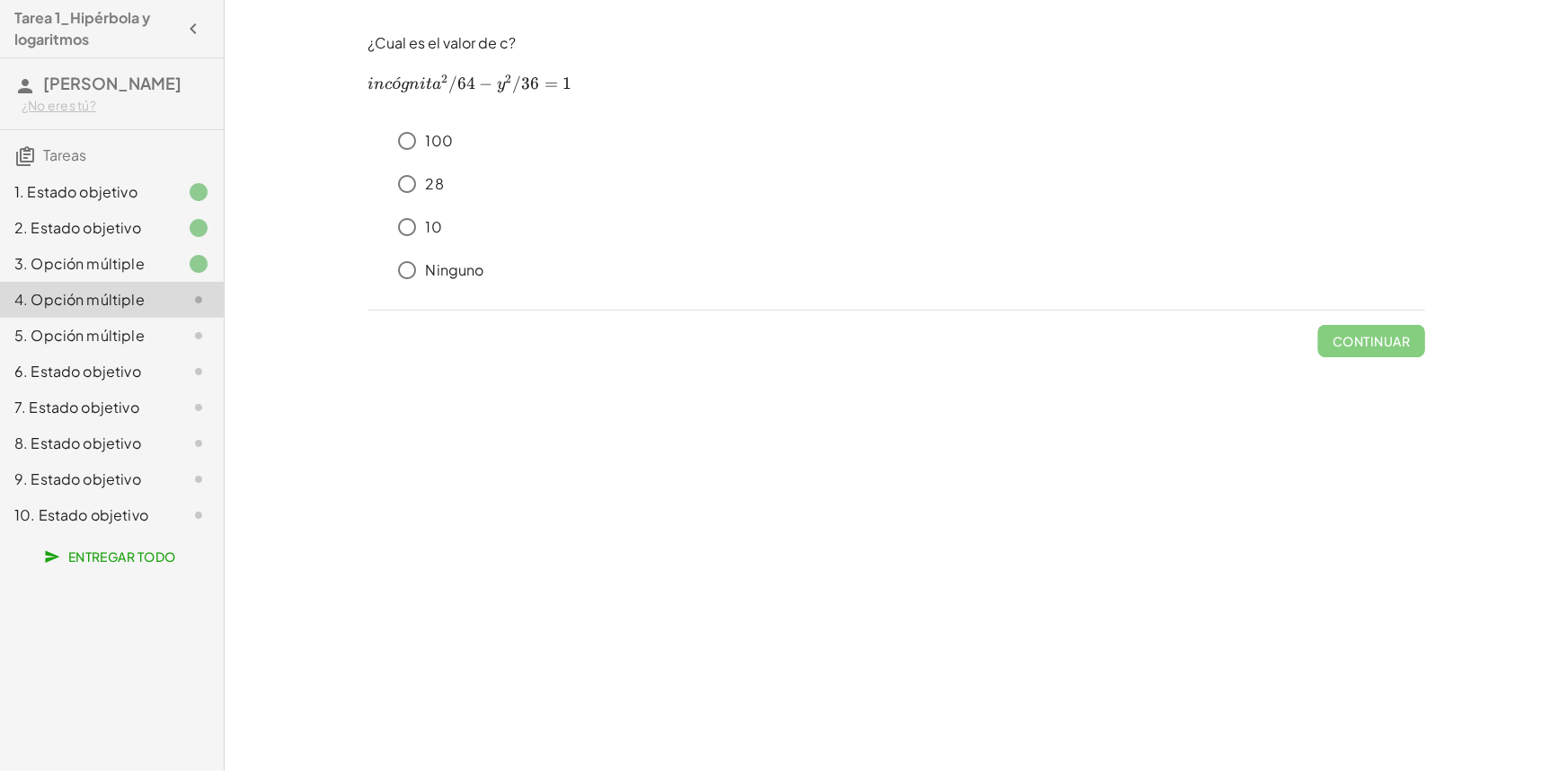
click at [117, 342] on font "5. Opción múltiple" at bounding box center [79, 335] width 131 height 18
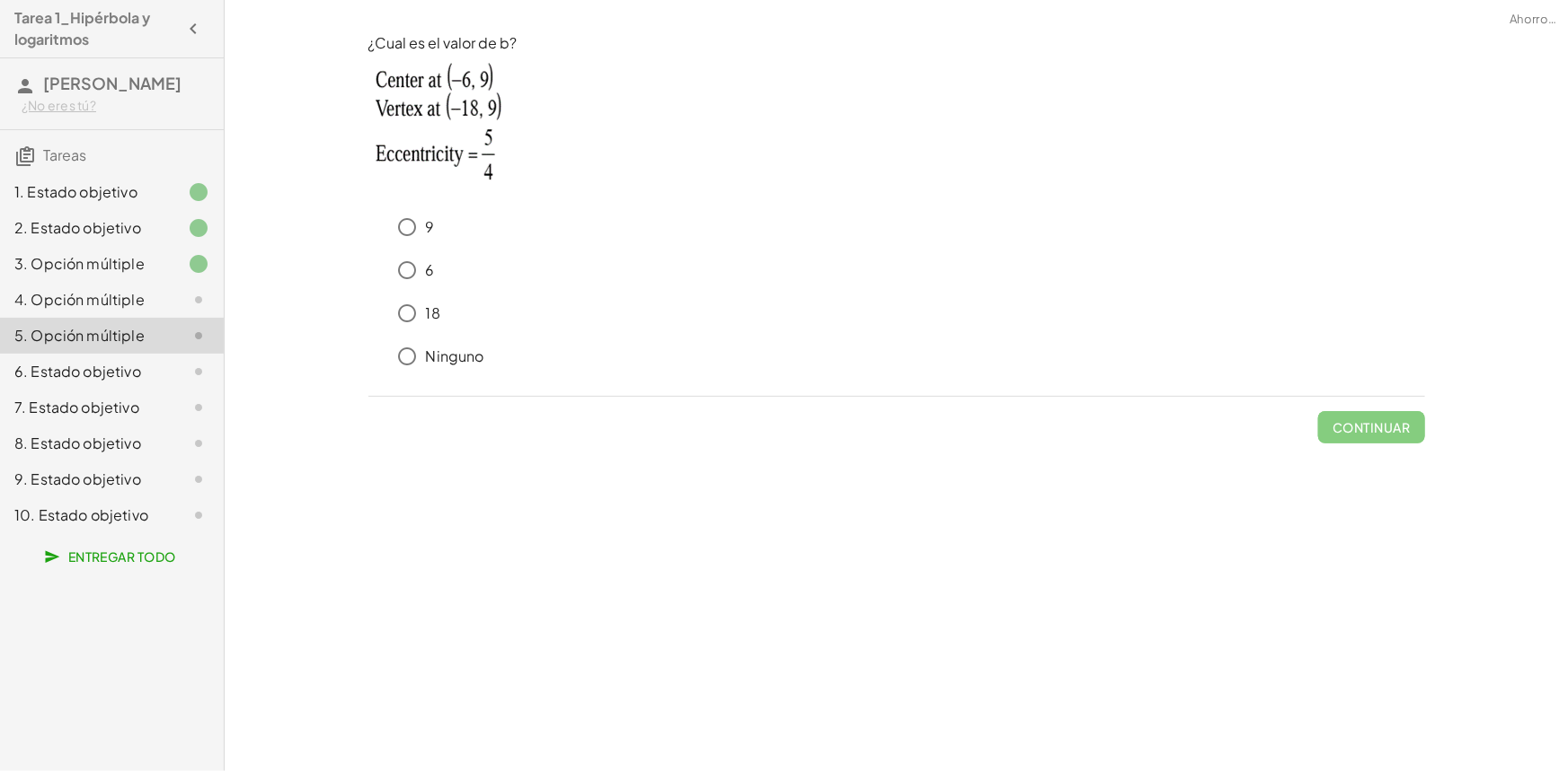
click at [137, 375] on font "6. Estado objetivo" at bounding box center [77, 371] width 127 height 18
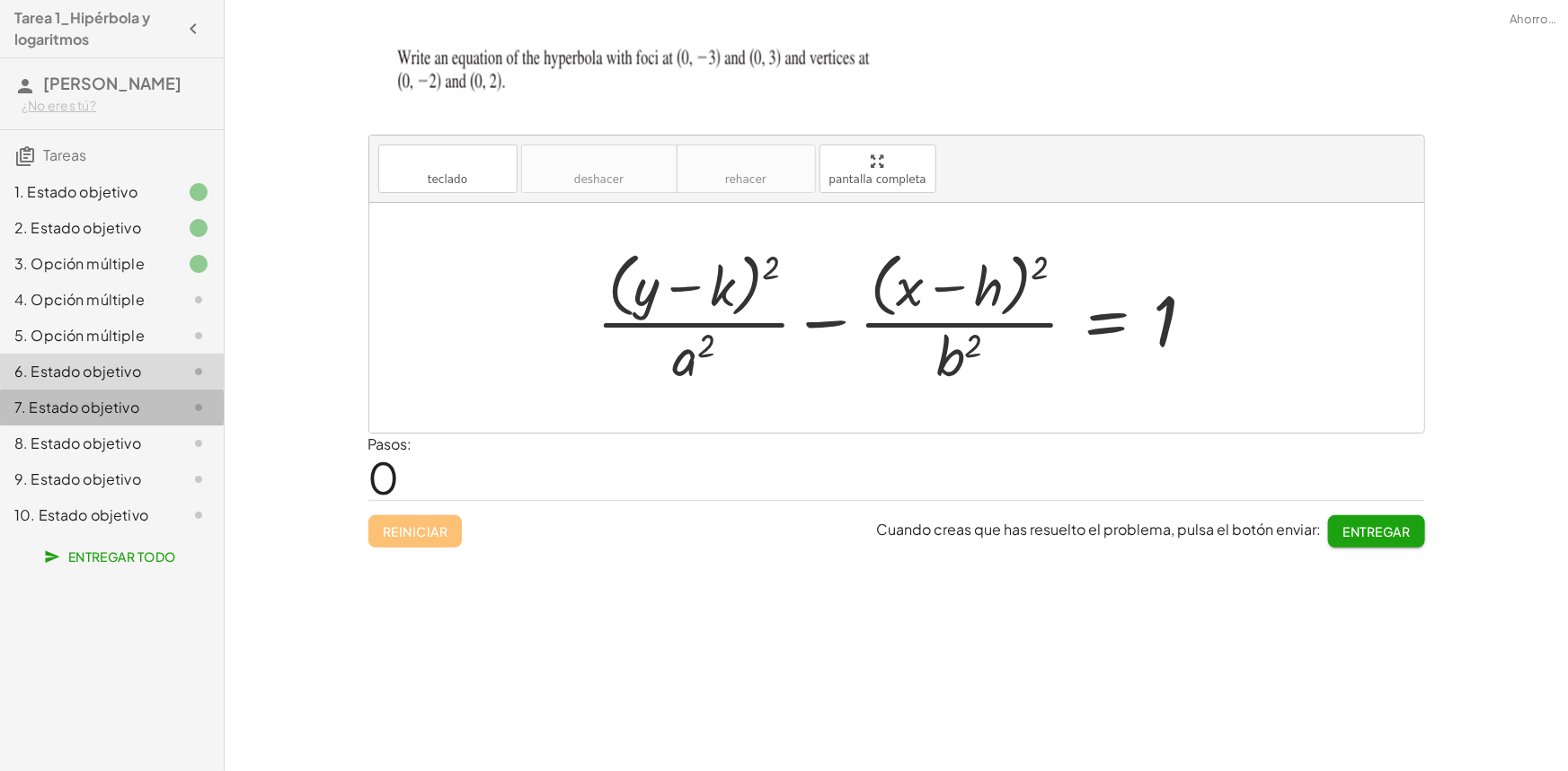
click at [101, 408] on font "7. Estado objetivo" at bounding box center [76, 406] width 125 height 18
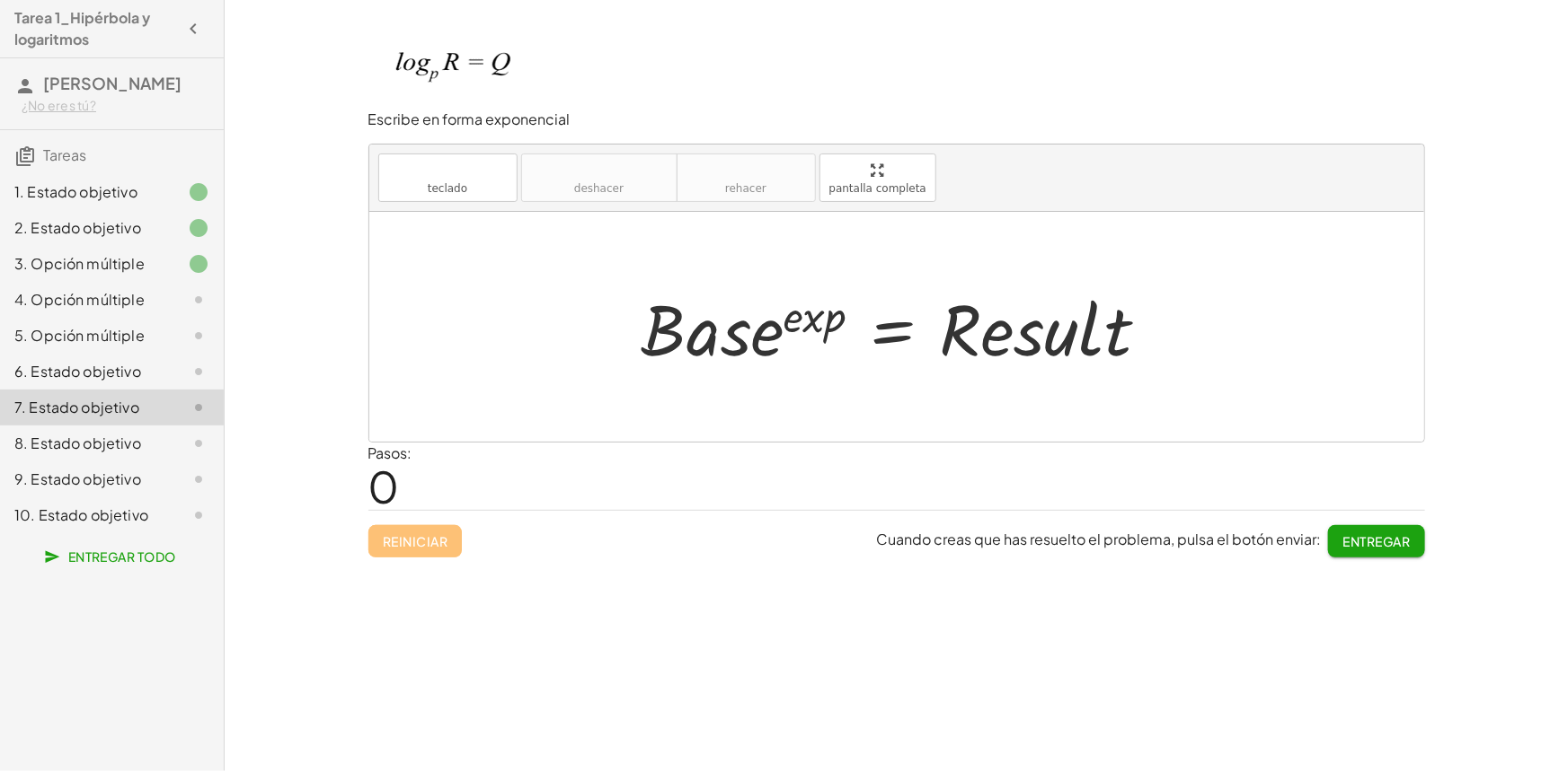
click at [135, 497] on div "8. Estado objetivo" at bounding box center [111, 515] width 224 height 36
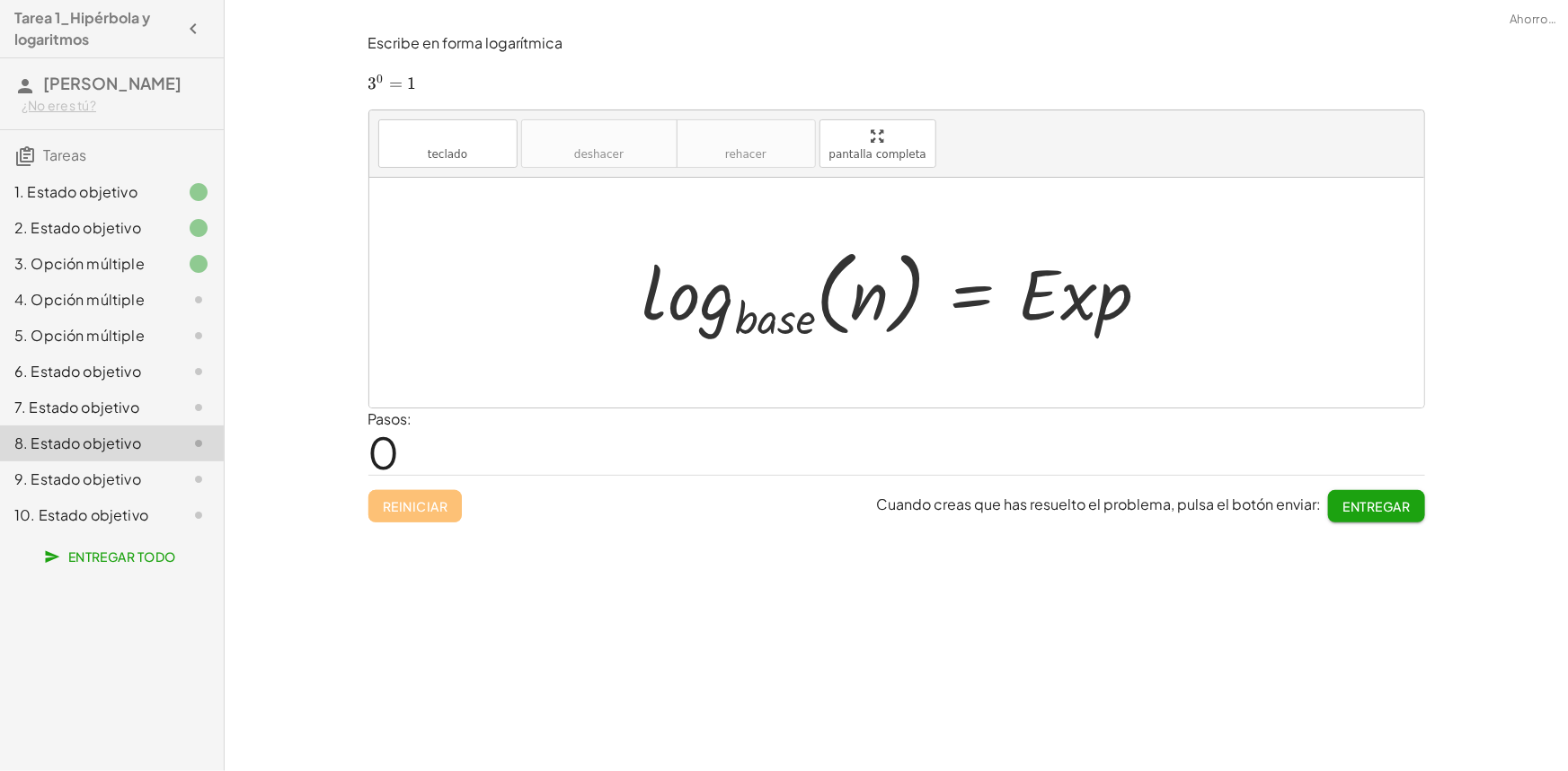
click at [136, 482] on font "9. Estado objetivo" at bounding box center [77, 479] width 127 height 18
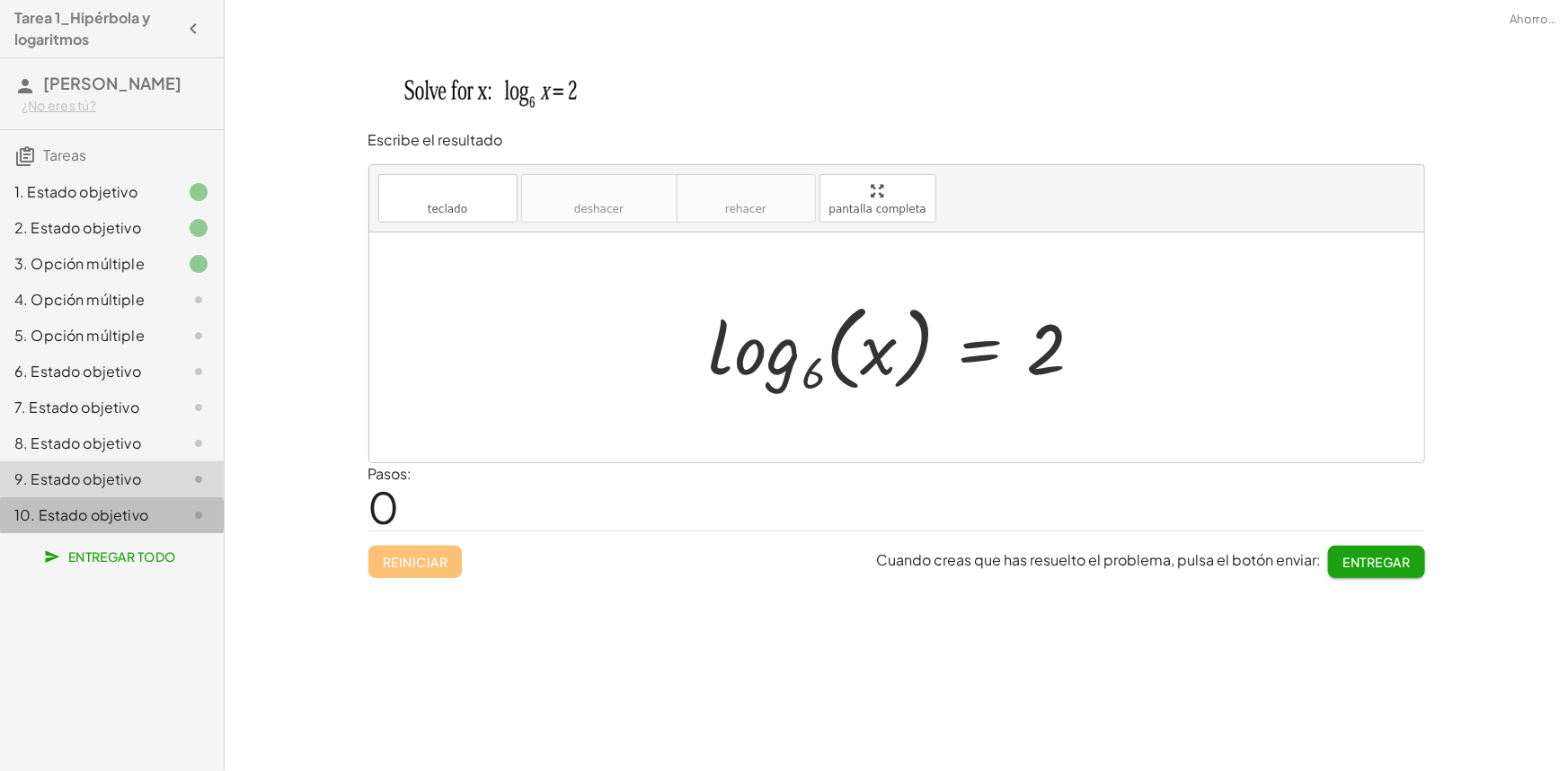
click at [134, 516] on font "10. Estado objetivo" at bounding box center [81, 515] width 134 height 18
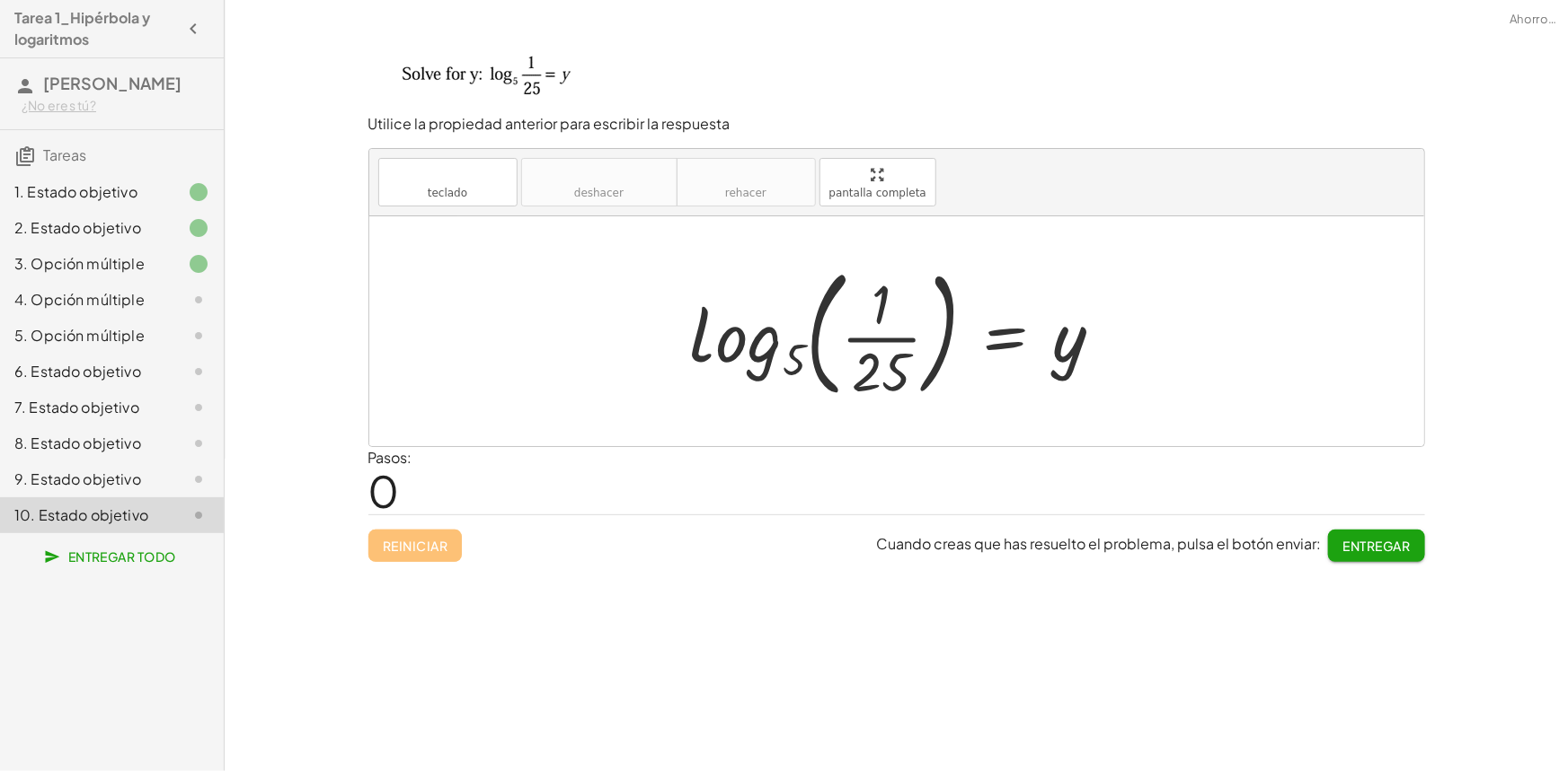
click at [123, 304] on font "4. Opción múltiple" at bounding box center [79, 299] width 131 height 18
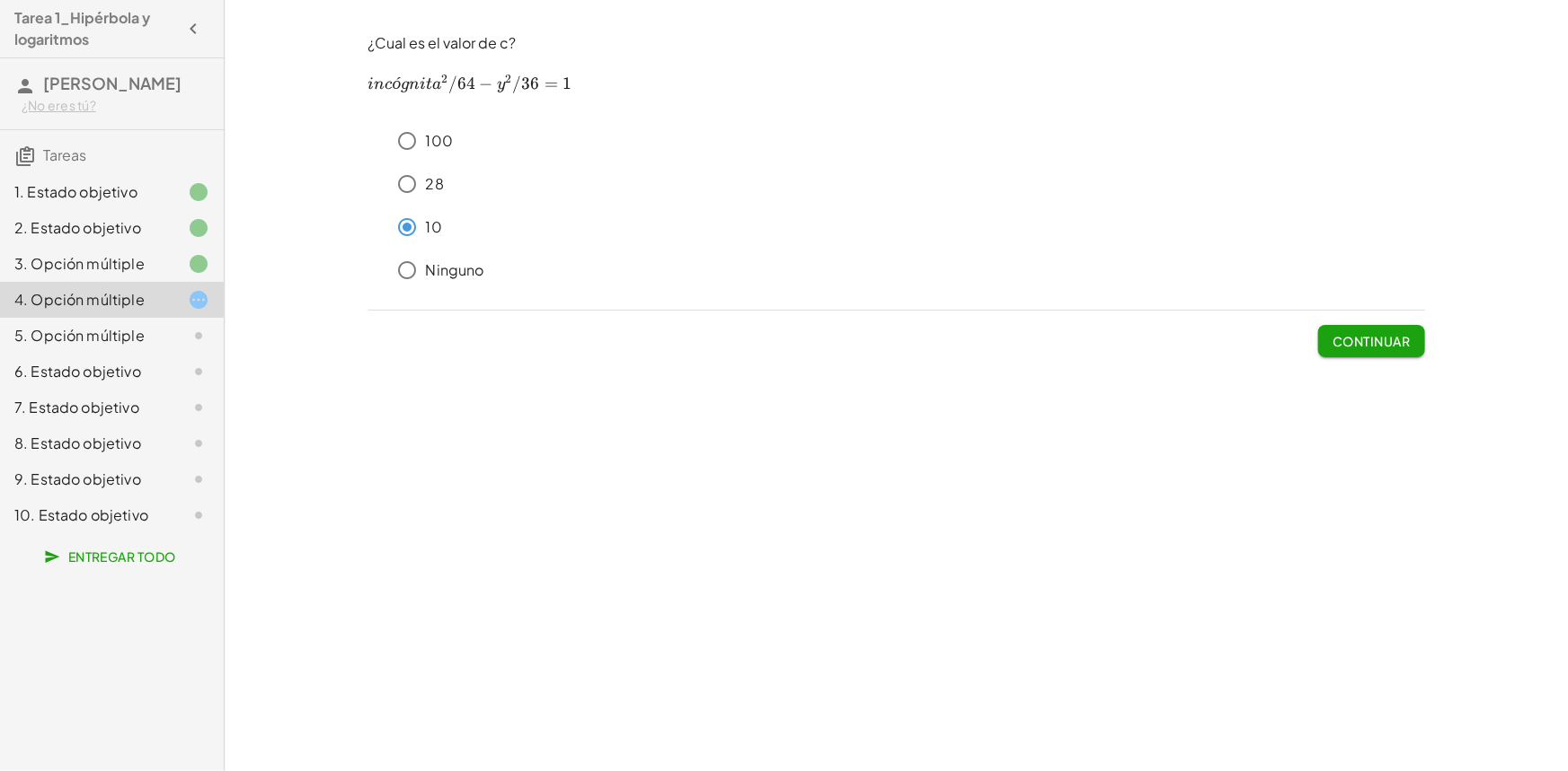
click at [1372, 344] on font "Continuar" at bounding box center [1372, 341] width 77 height 16
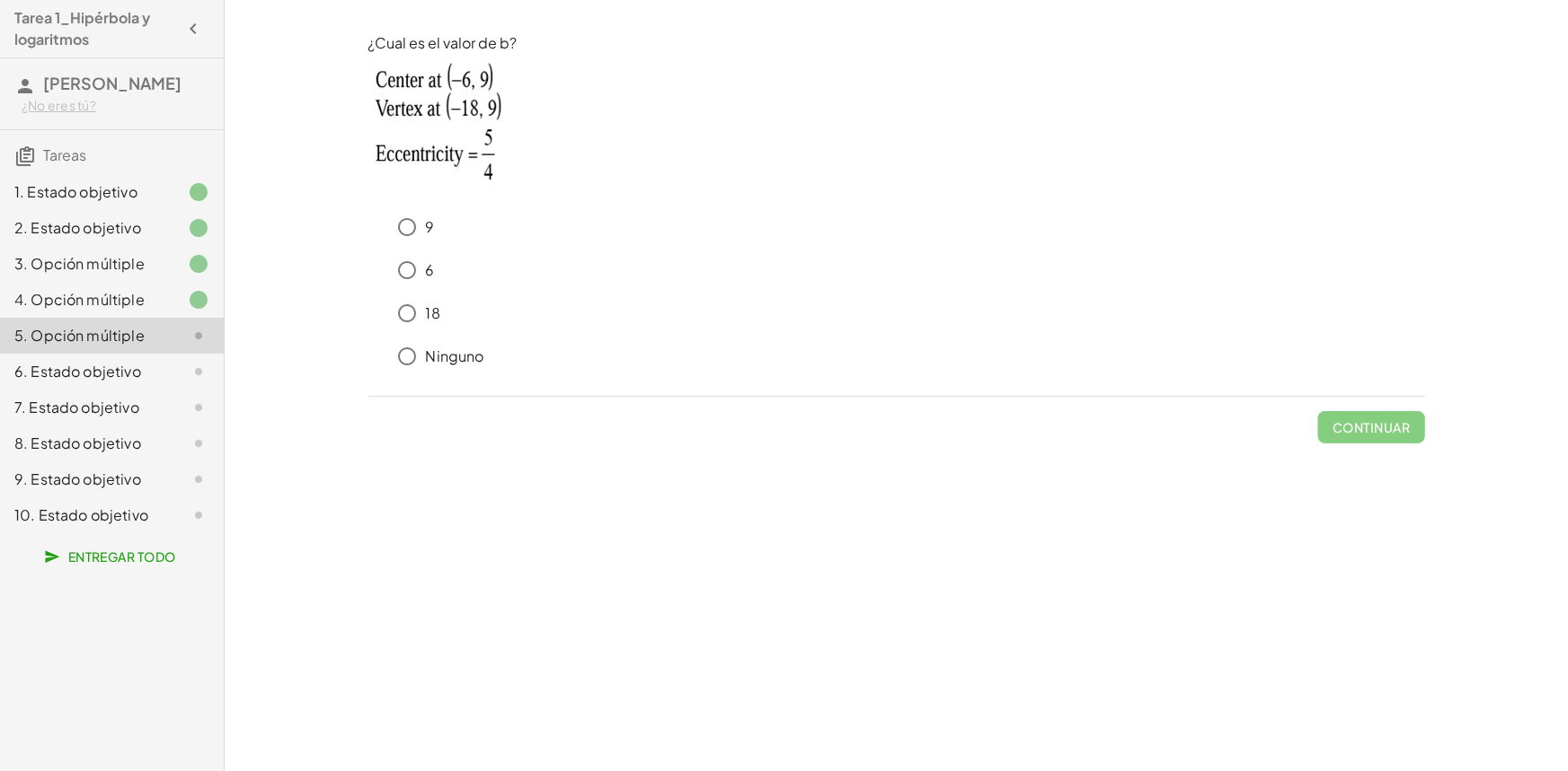
click at [162, 189] on div at bounding box center [184, 193] width 50 height 21
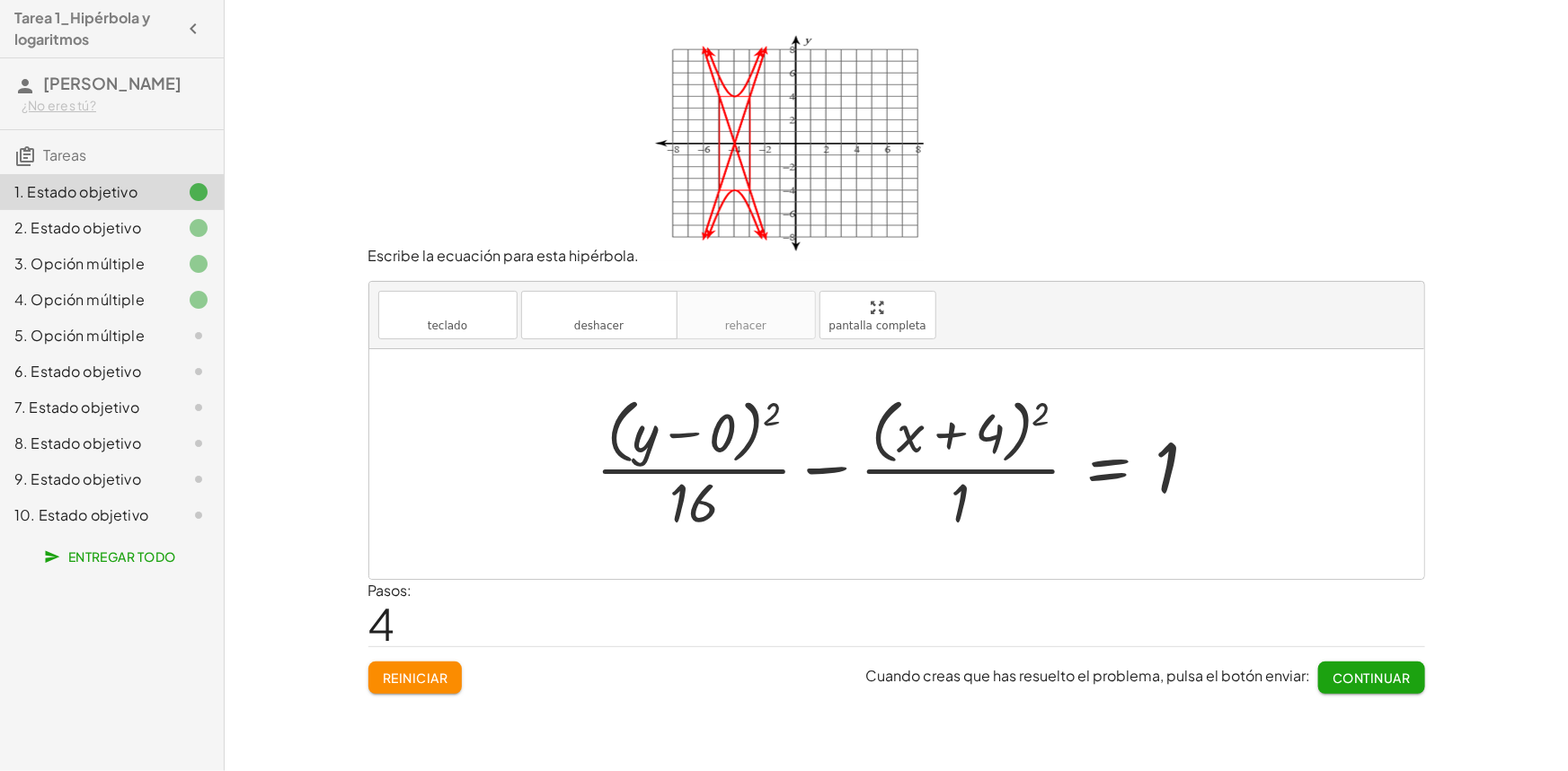
click at [153, 228] on div "2. Estado objetivo" at bounding box center [86, 228] width 144 height 21
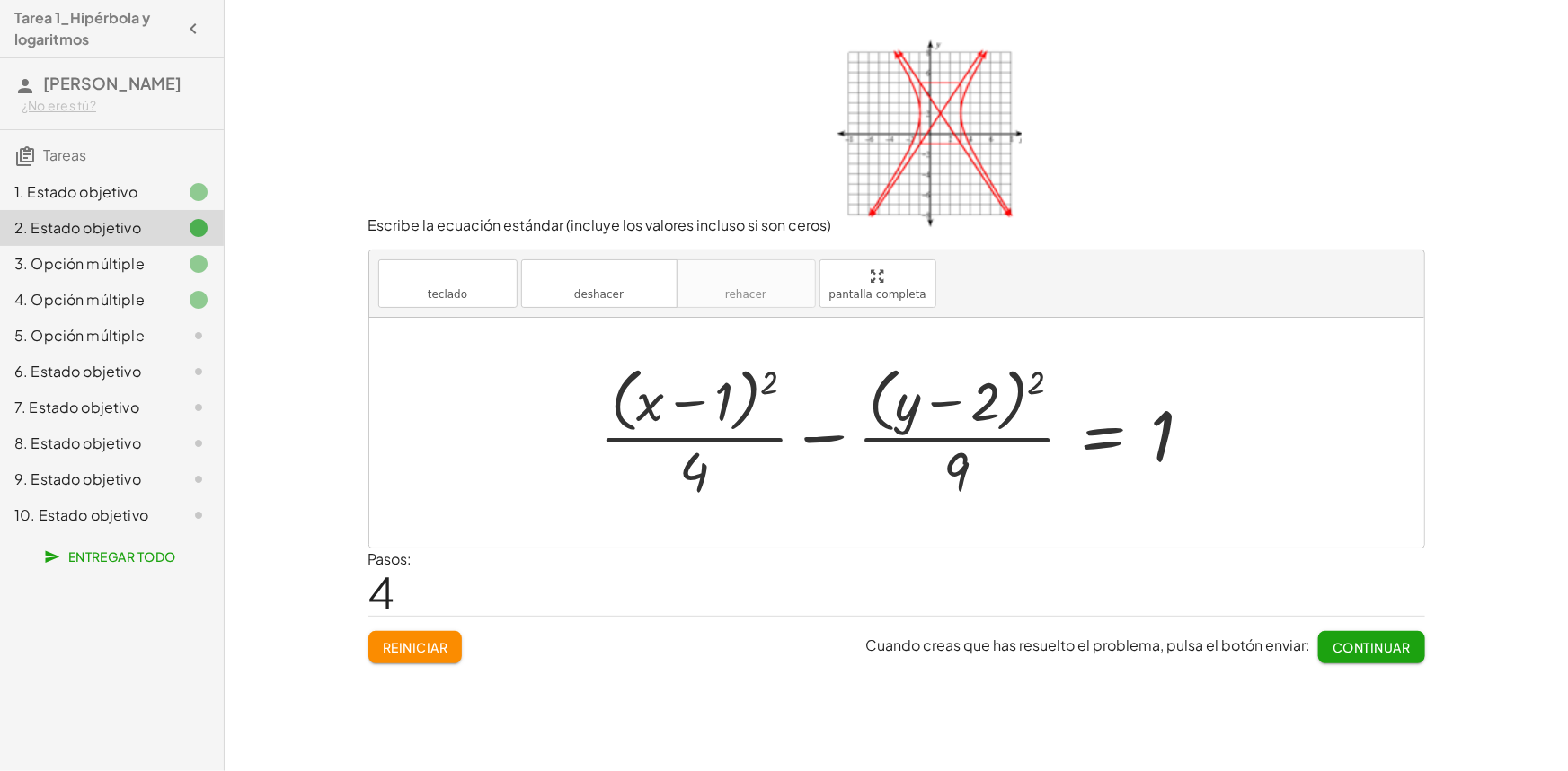
click at [146, 184] on div "1. Estado objetivo" at bounding box center [86, 193] width 144 height 21
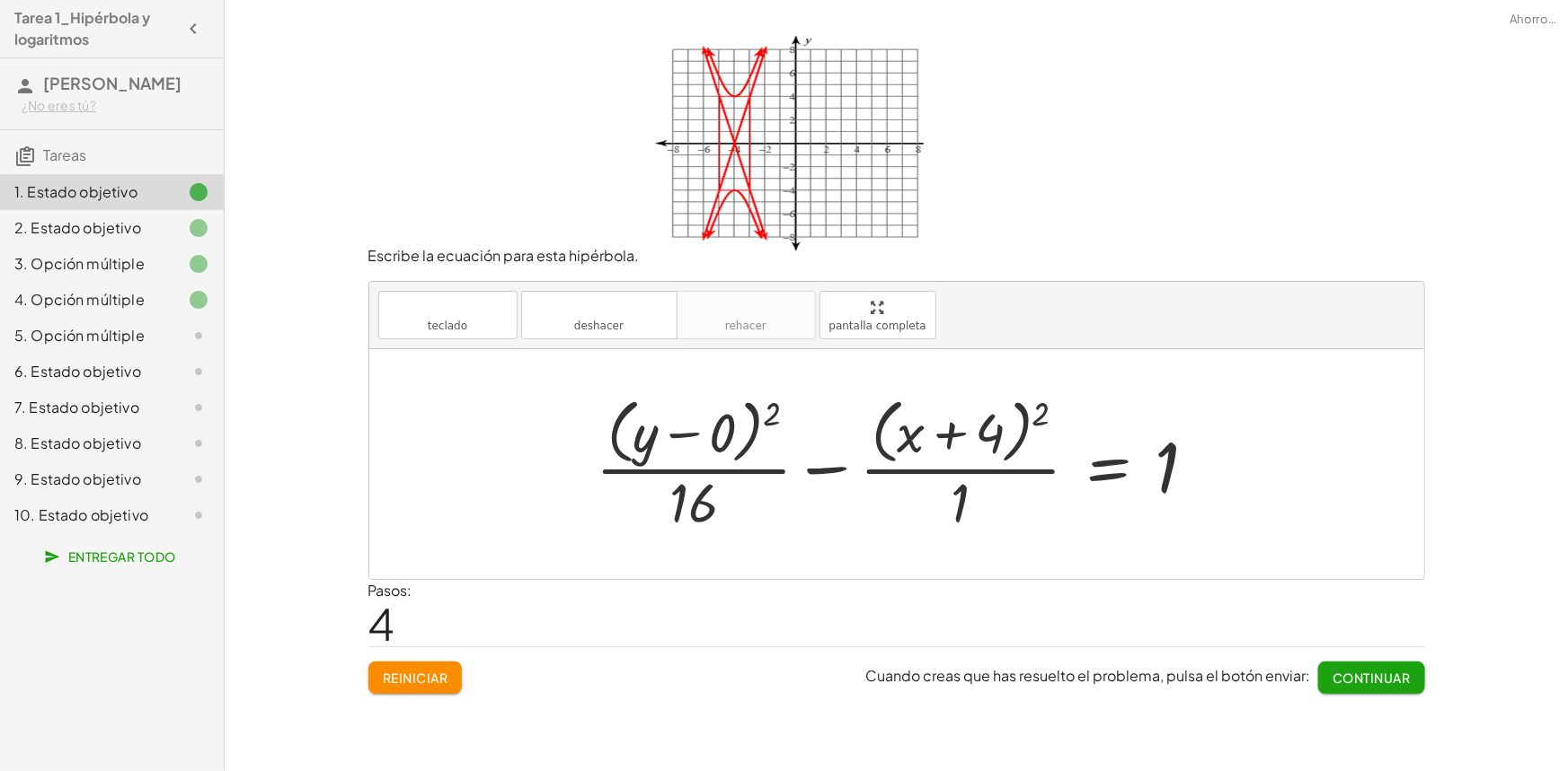
click at [157, 222] on div "2. Estado objetivo" at bounding box center [86, 228] width 144 height 21
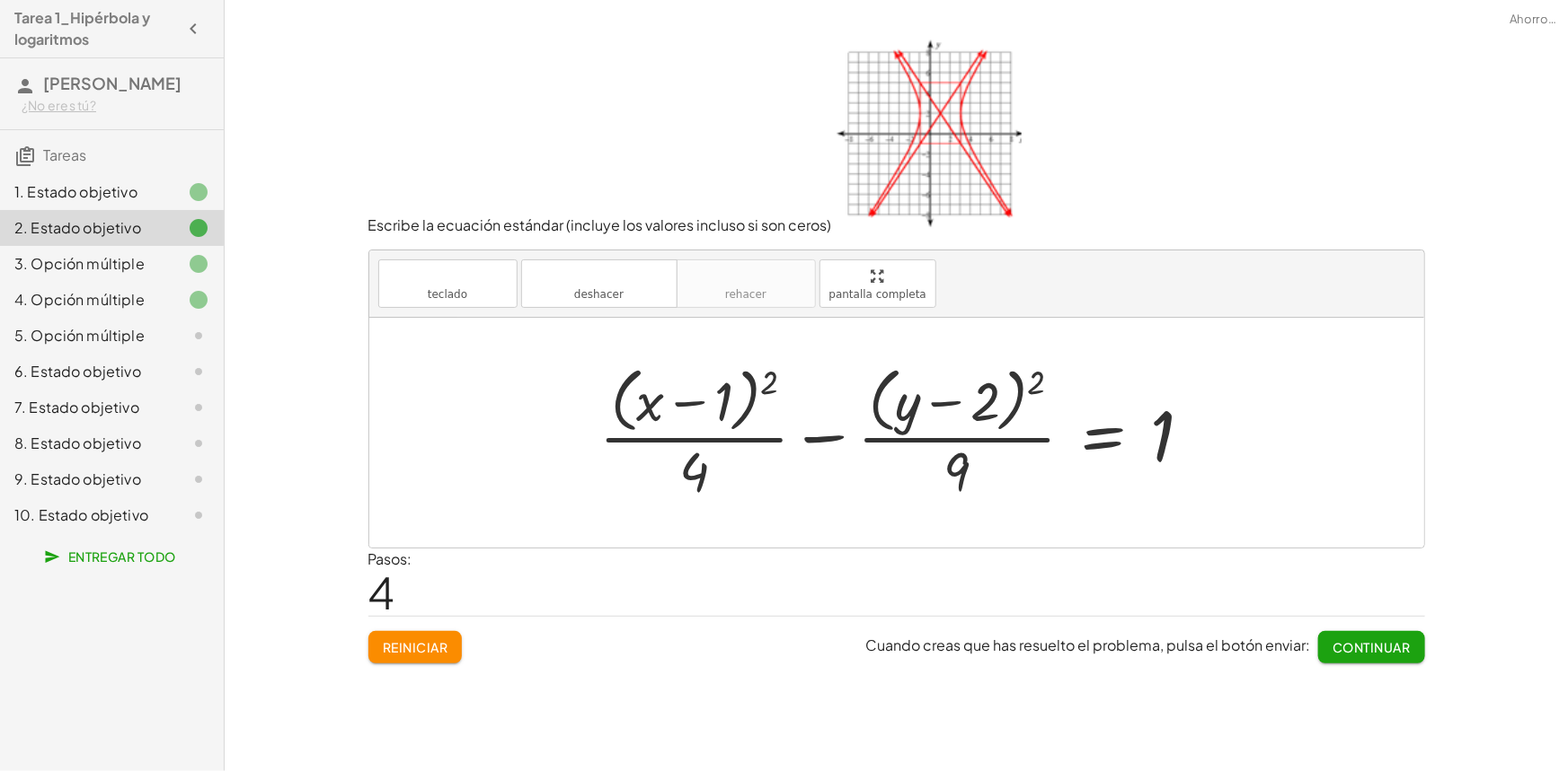
click at [148, 192] on div "1. Estado objetivo" at bounding box center [86, 193] width 144 height 21
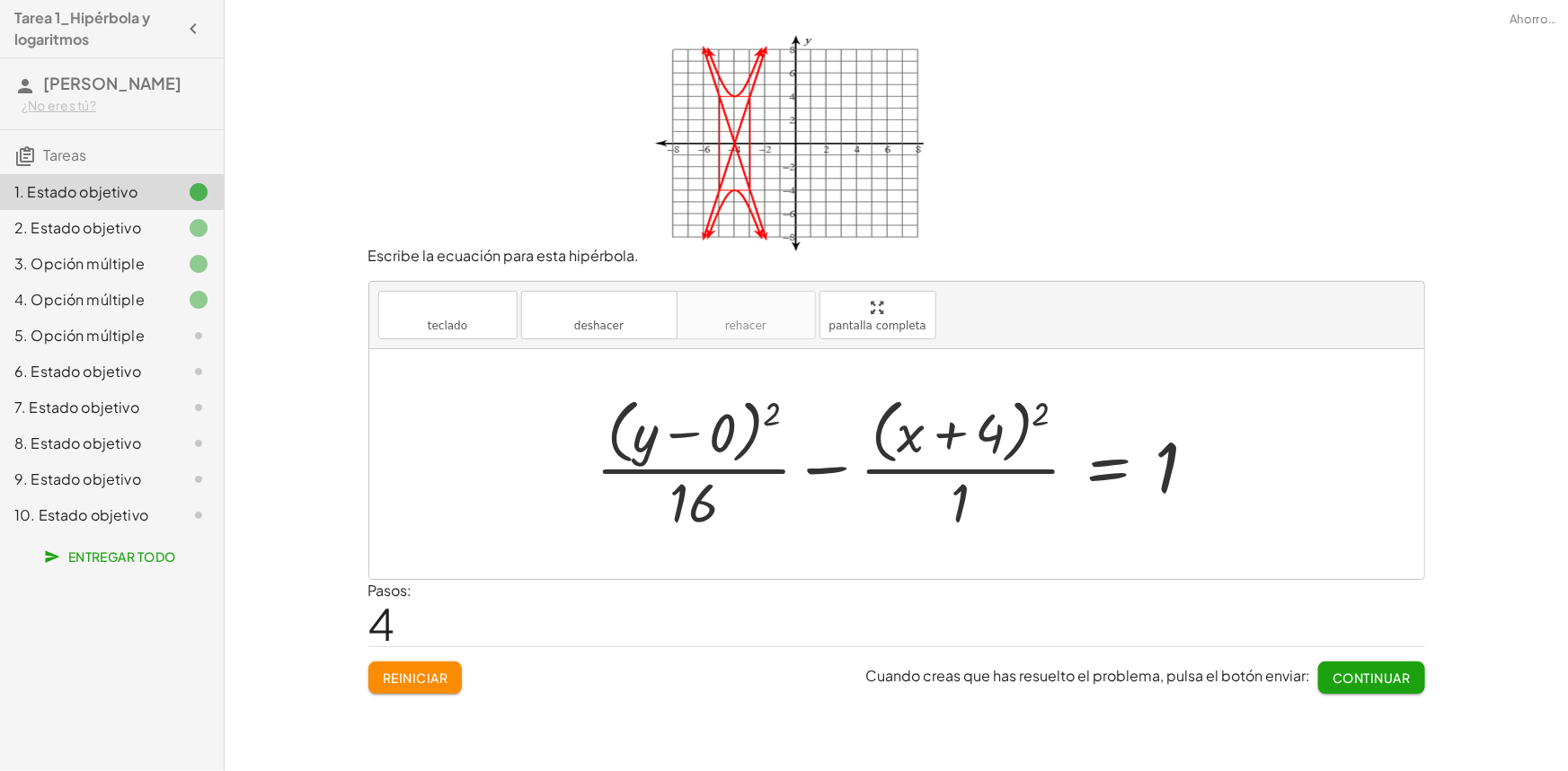
click at [144, 222] on div "2. Estado objetivo" at bounding box center [86, 228] width 144 height 21
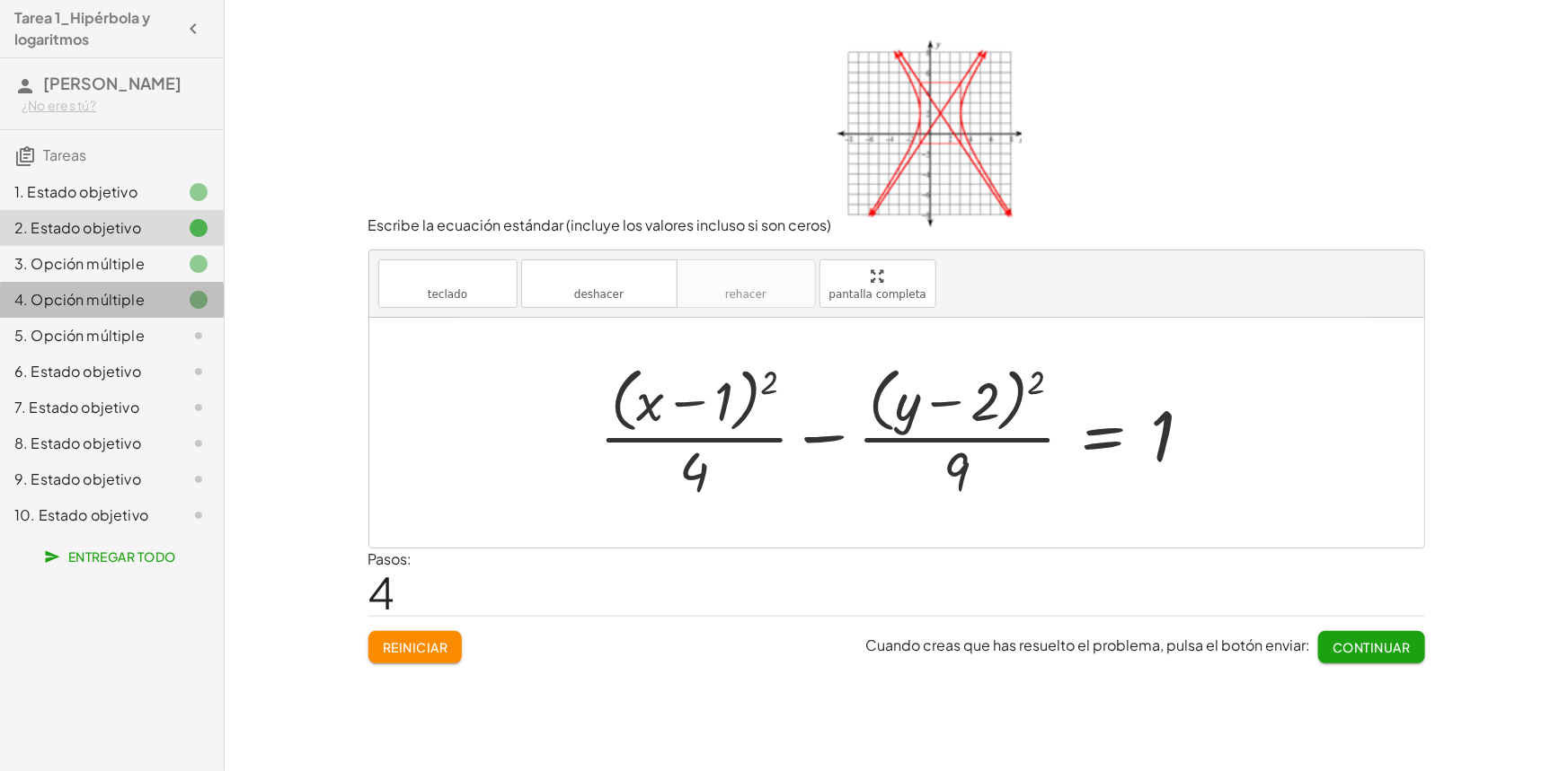
click at [143, 292] on div "4. Opción múltiple" at bounding box center [86, 300] width 144 height 21
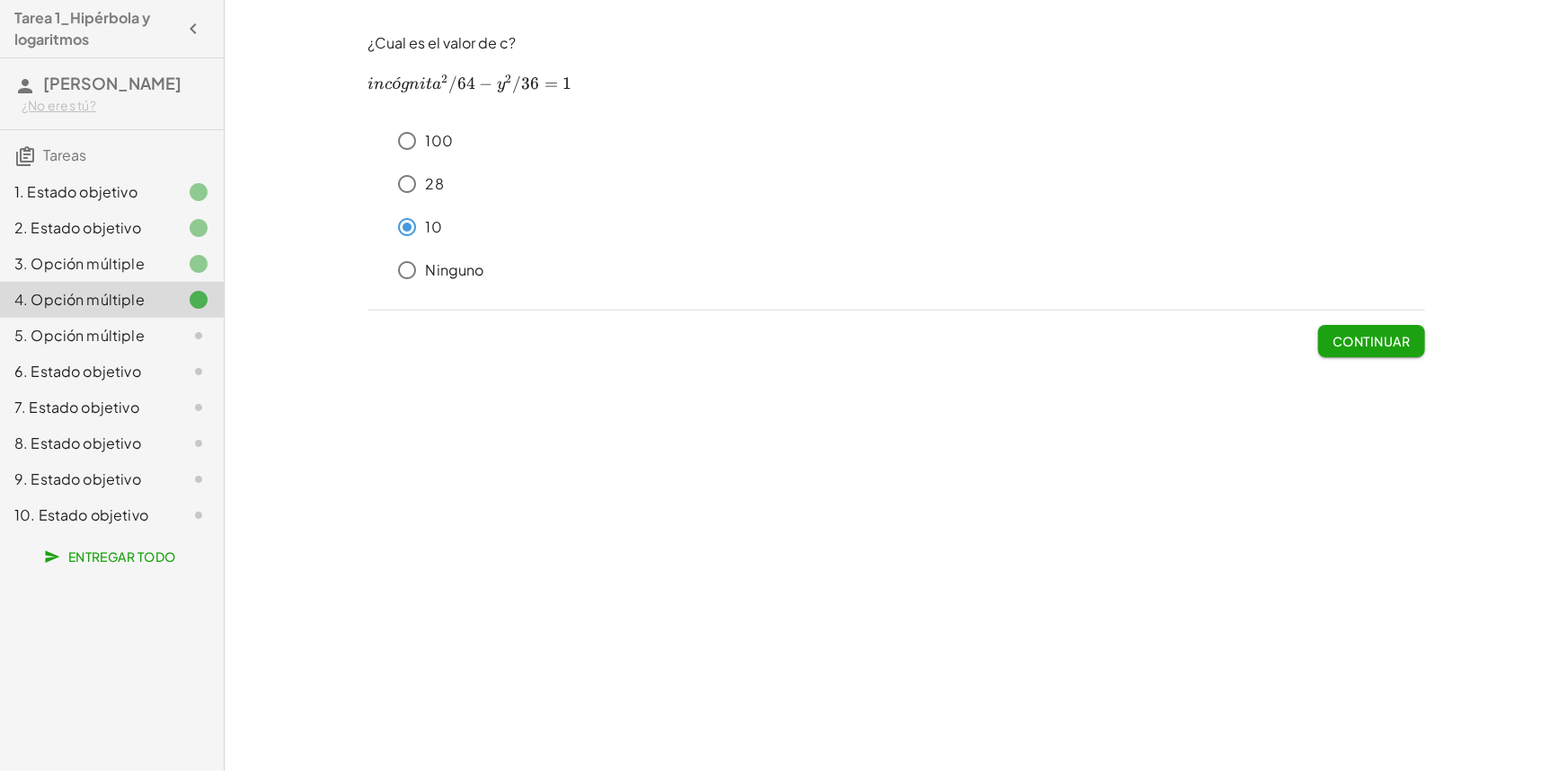
click at [129, 336] on font "5. Opción múltiple" at bounding box center [79, 335] width 131 height 18
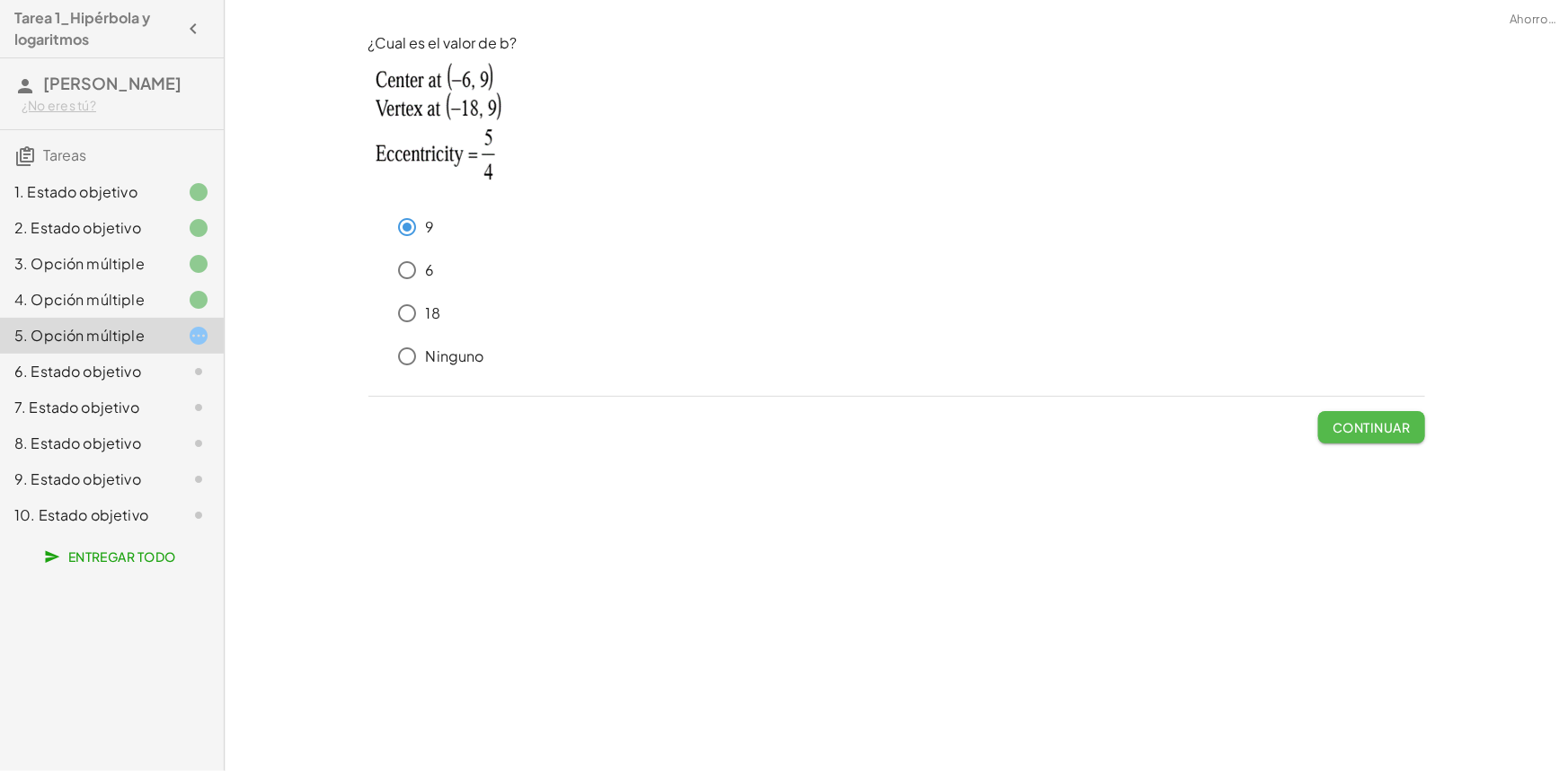
click at [1374, 429] on font "Continuar" at bounding box center [1372, 428] width 77 height 16
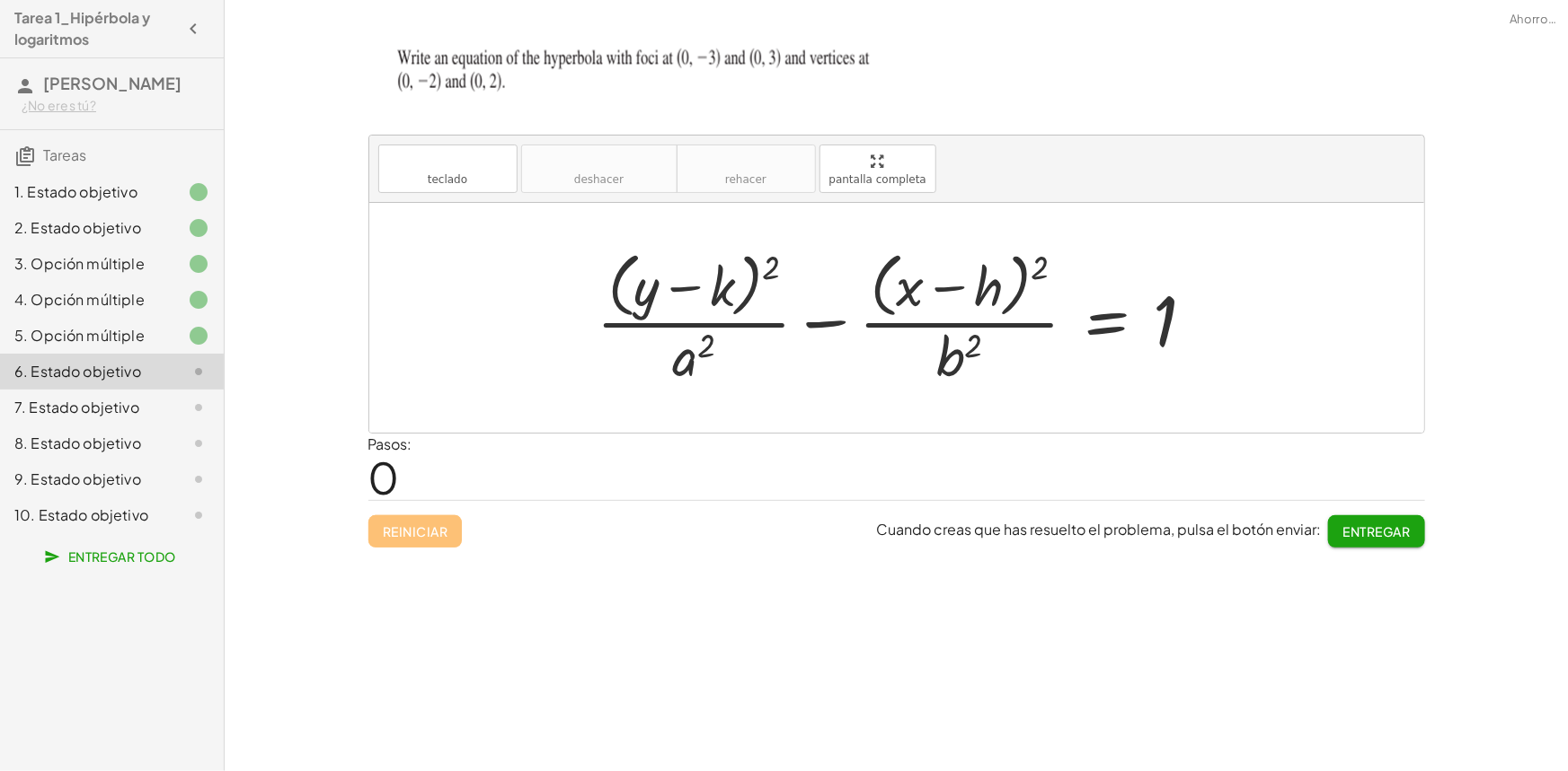
click at [139, 341] on font "5. Opción múltiple" at bounding box center [79, 335] width 131 height 18
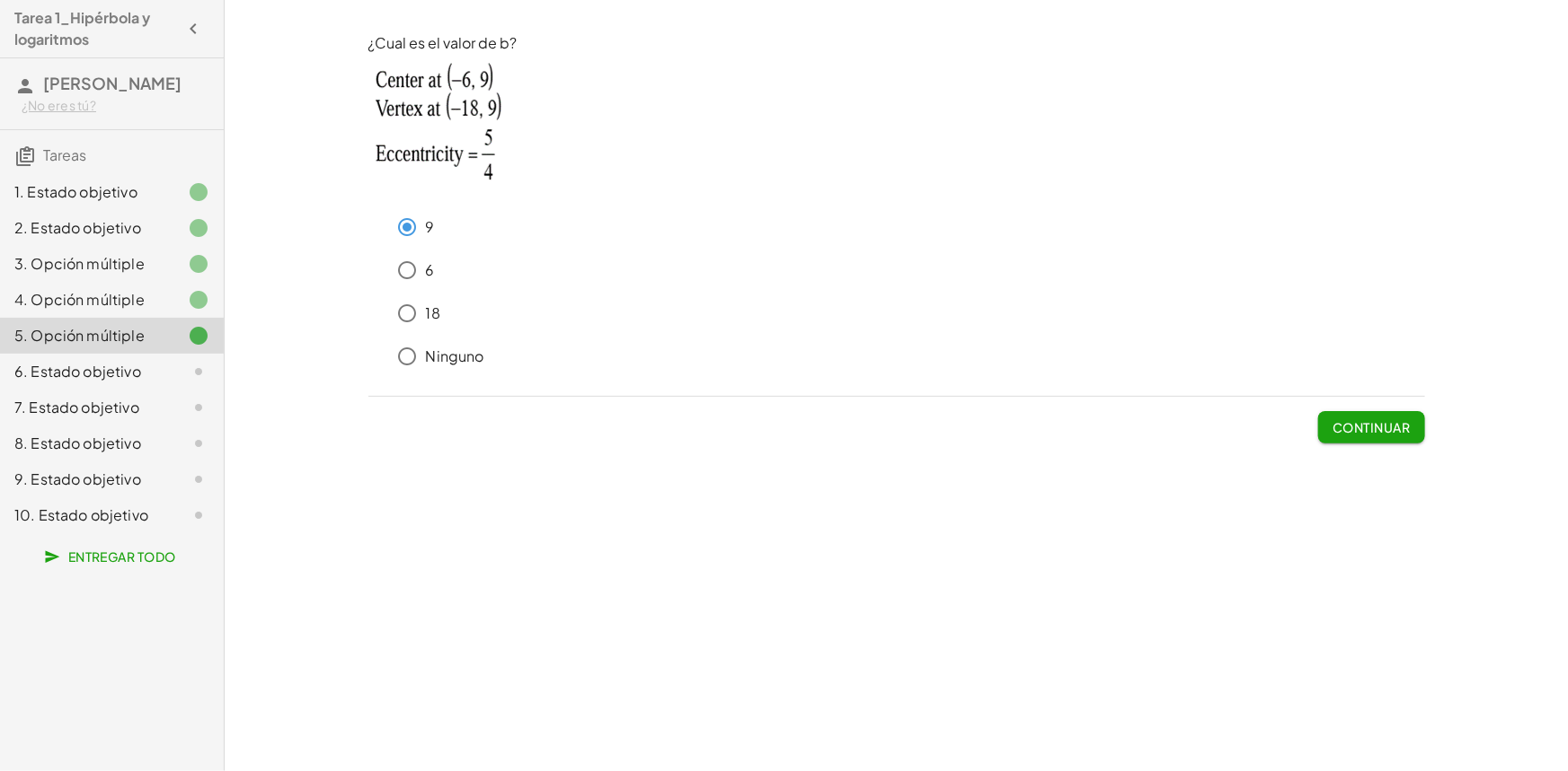
click at [136, 426] on div "6. Estado objetivo" at bounding box center [111, 443] width 224 height 36
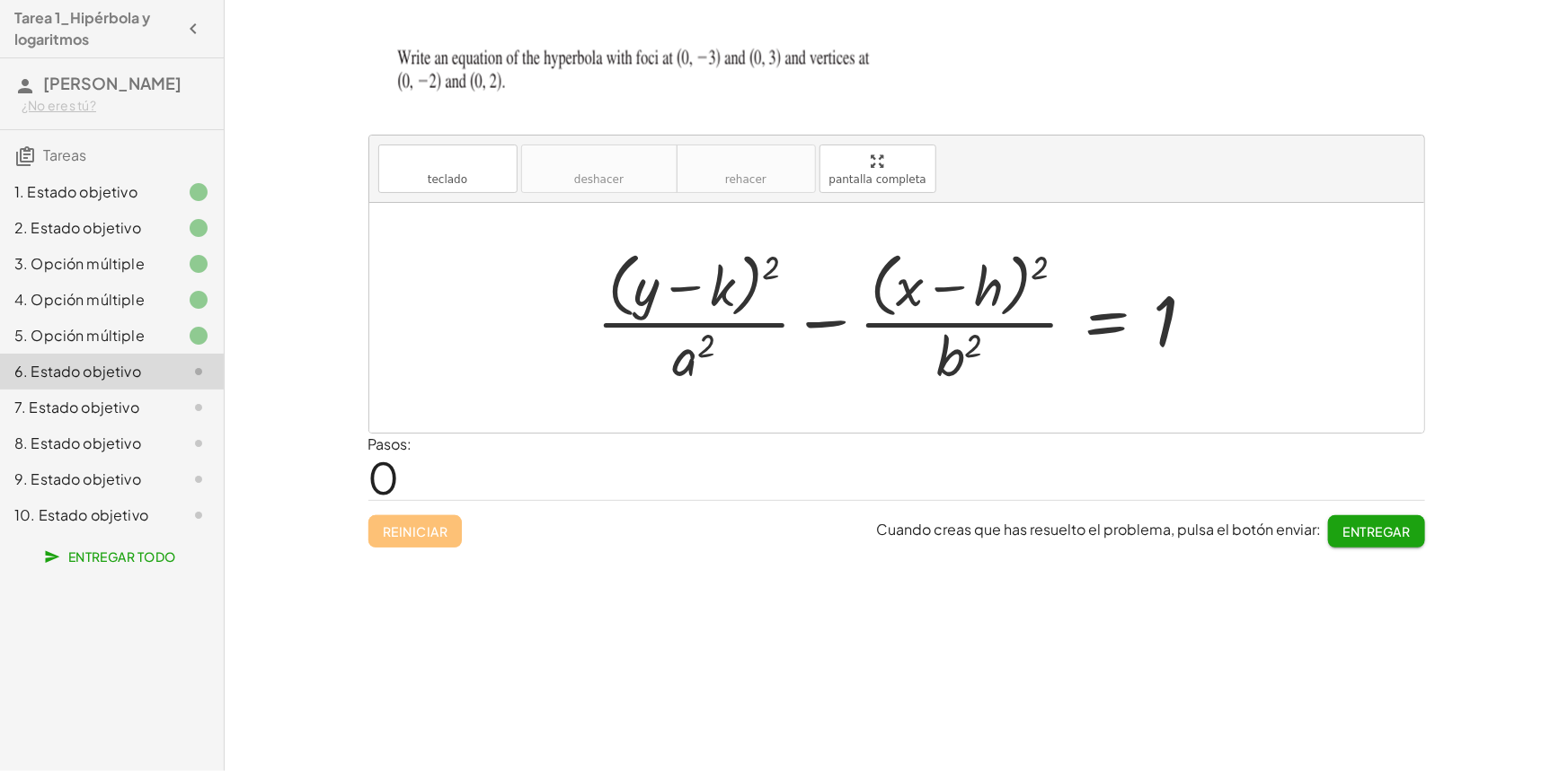
click at [706, 353] on div at bounding box center [903, 317] width 632 height 146
click at [737, 282] on div at bounding box center [903, 317] width 632 height 146
click at [476, 162] on font "teclado" at bounding box center [447, 162] width 119 height 17
click at [696, 295] on div at bounding box center [697, 287] width 75 height 60
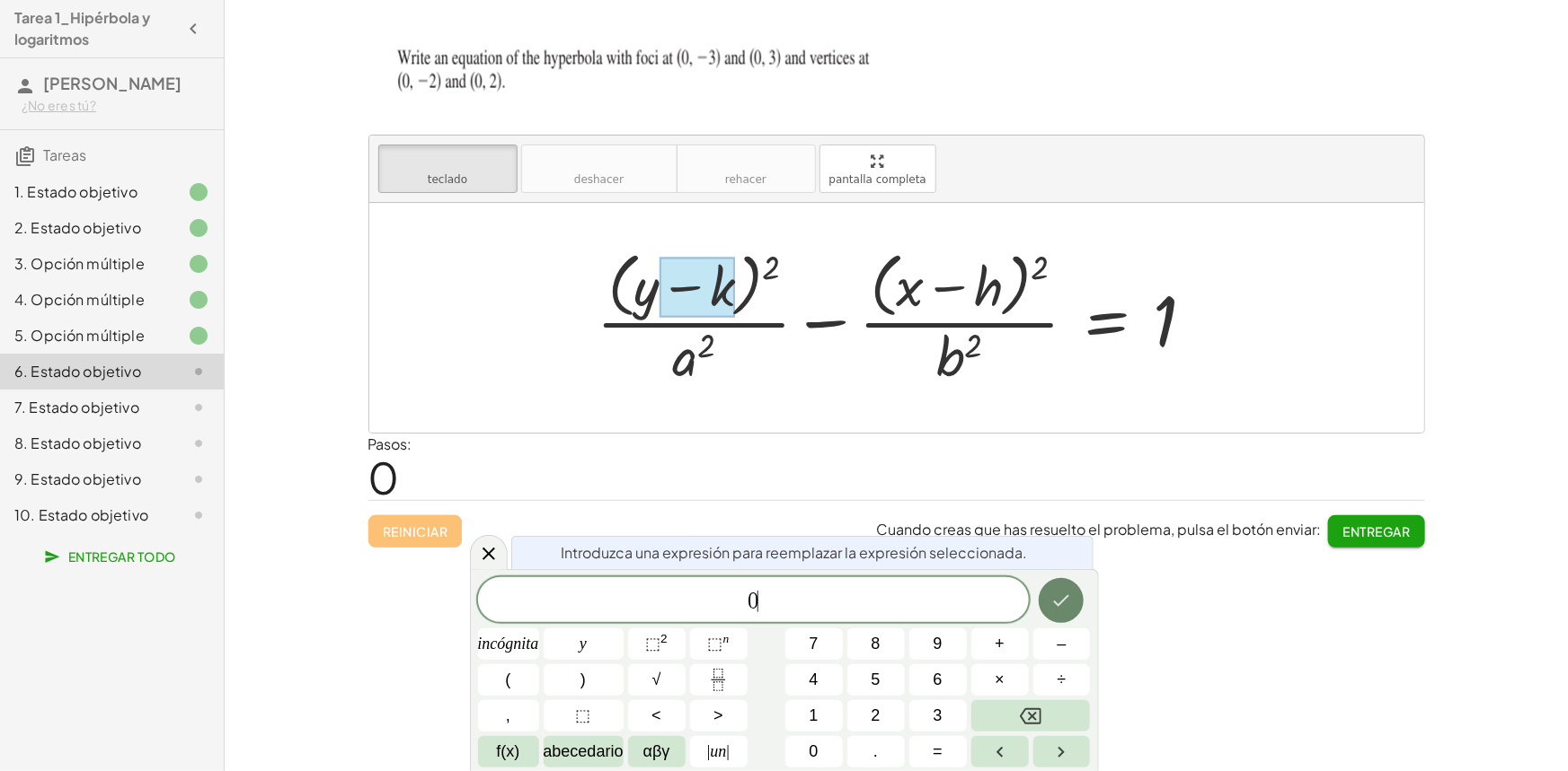
click at [1066, 604] on icon "Hecho" at bounding box center [1061, 601] width 21 height 21
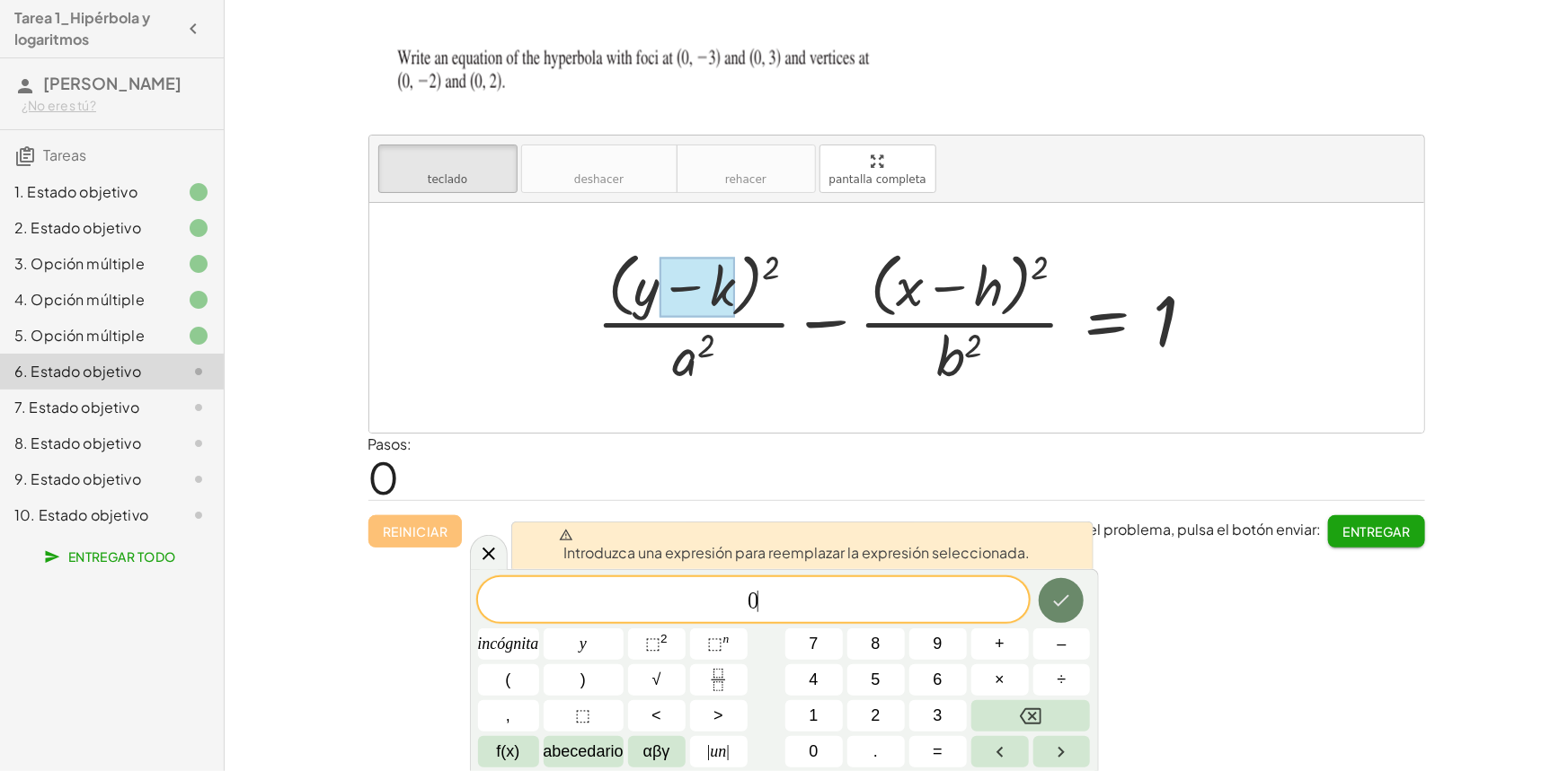
click at [1064, 604] on icon "Hecho" at bounding box center [1061, 601] width 21 height 21
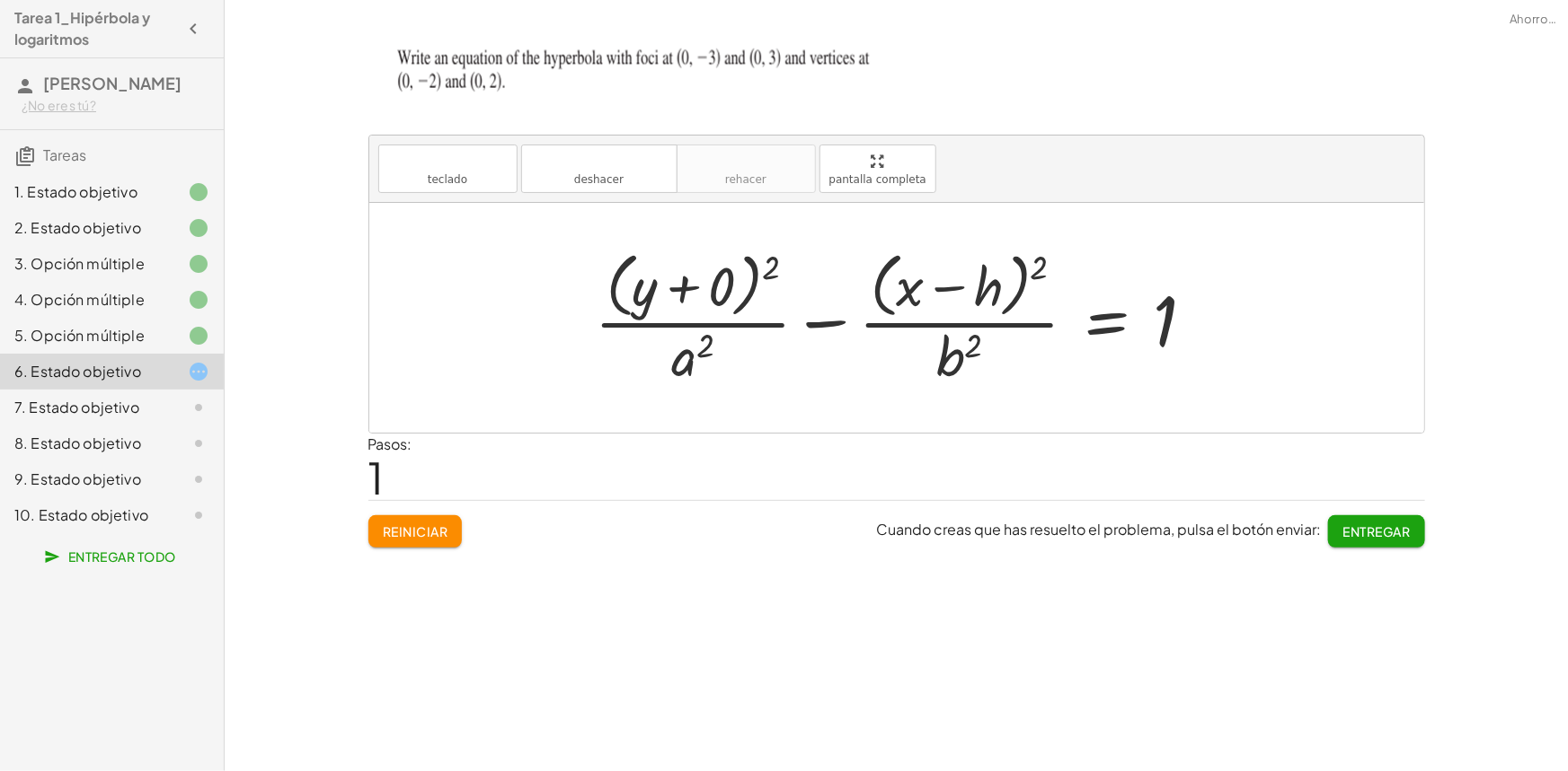
click at [992, 287] on div at bounding box center [902, 317] width 634 height 146
click at [470, 163] on font "teclado" at bounding box center [447, 162] width 119 height 17
click at [977, 287] on div at bounding box center [963, 287] width 79 height 60
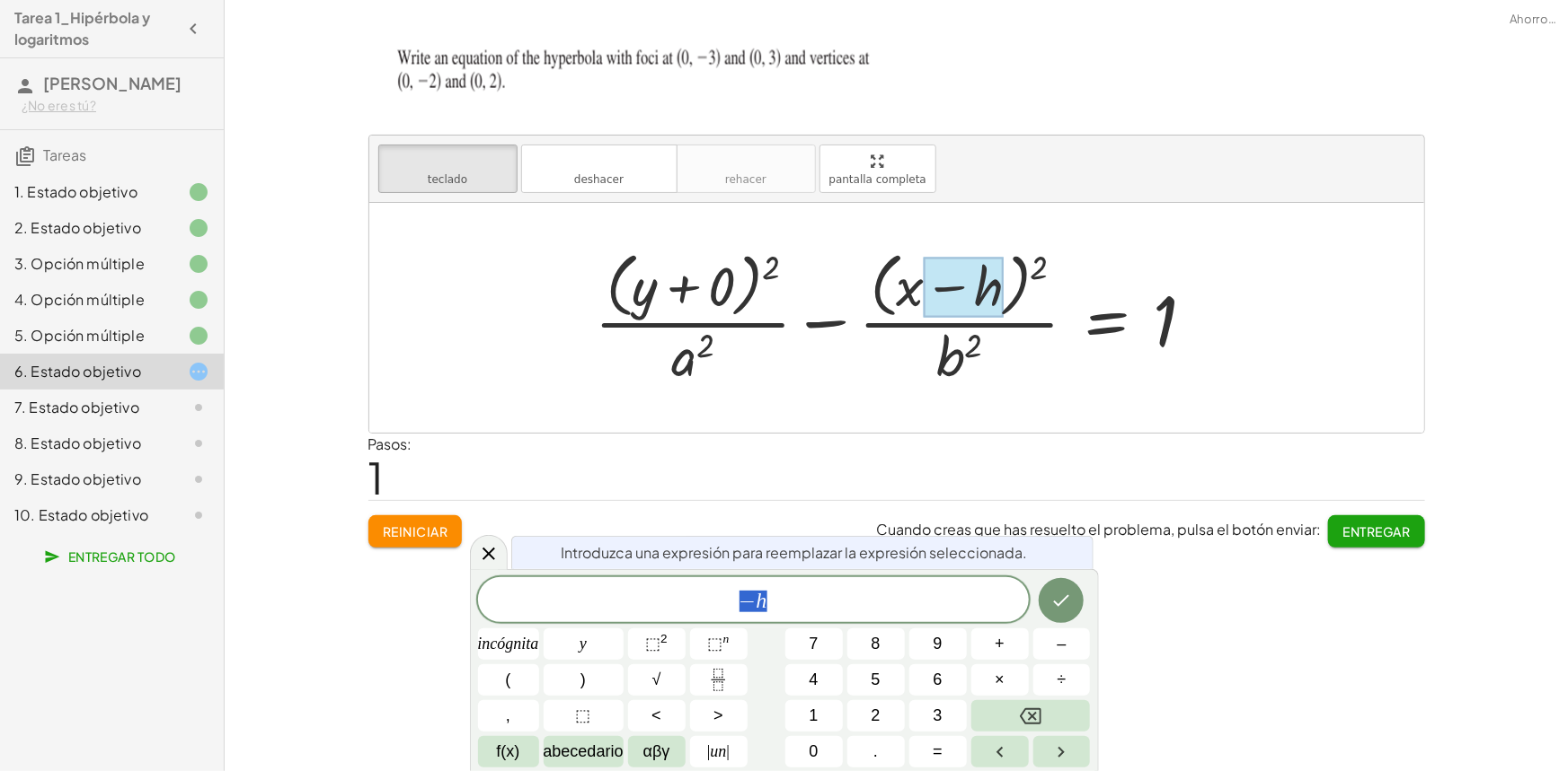
click at [977, 287] on div at bounding box center [963, 287] width 79 height 60
click at [935, 583] on div "− h" at bounding box center [753, 600] width 551 height 44
click at [1063, 597] on icon "Hecho" at bounding box center [1061, 601] width 21 height 21
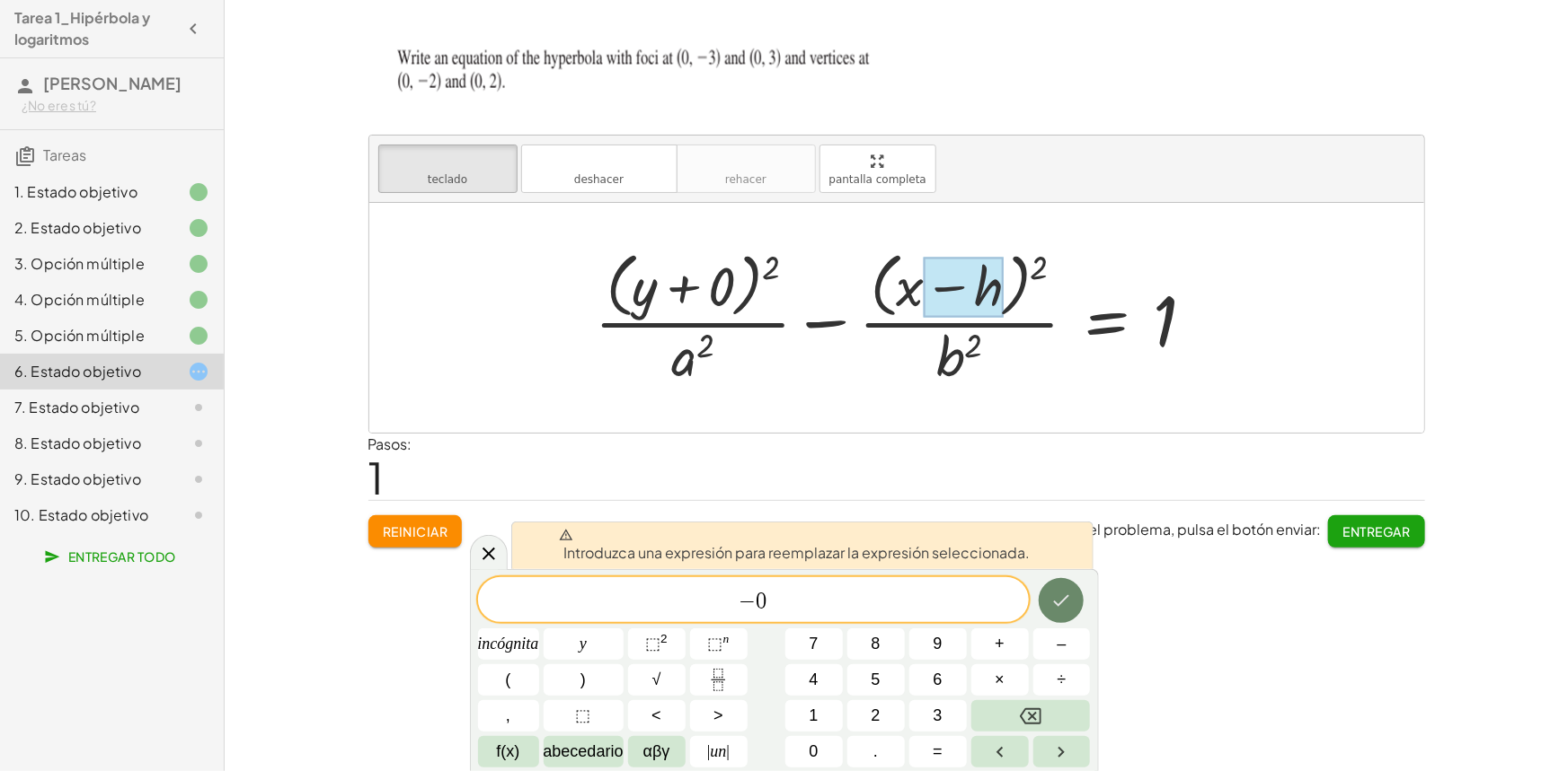
click at [1072, 596] on icon "Hecho" at bounding box center [1061, 601] width 21 height 21
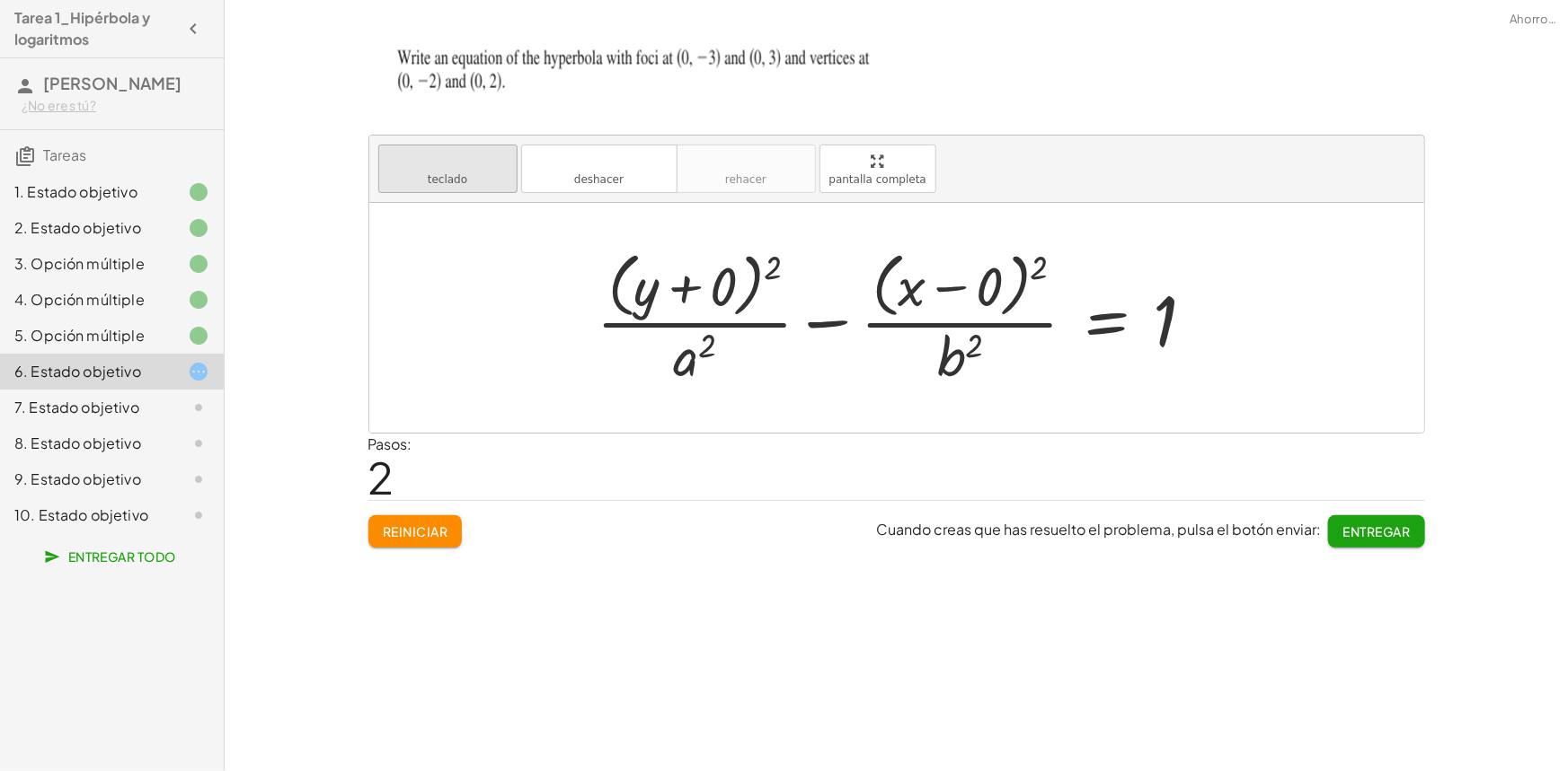
click at [477, 175] on button "teclado teclado" at bounding box center [448, 168] width 139 height 48
click at [687, 369] on div at bounding box center [694, 356] width 44 height 63
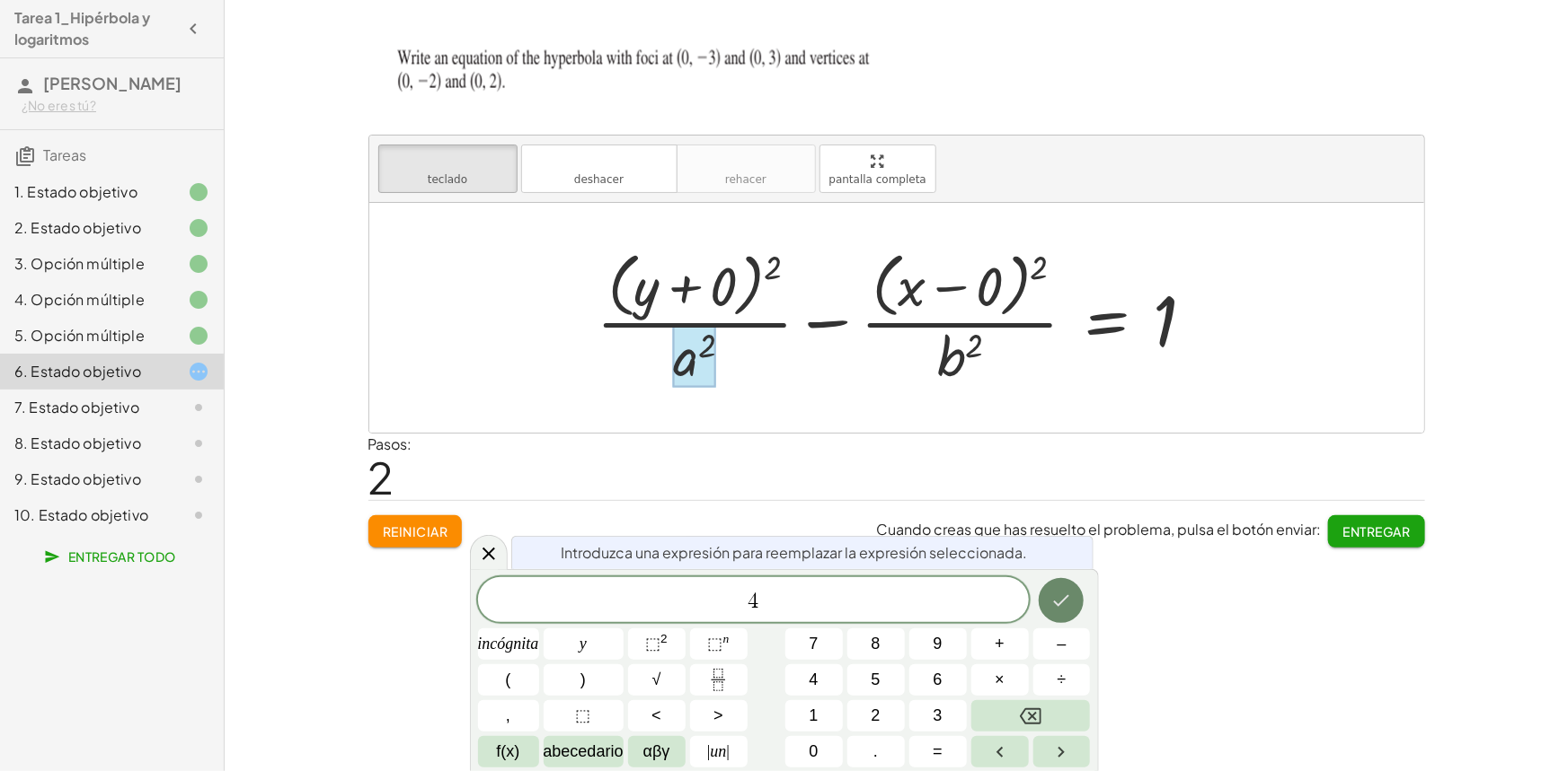
click at [1053, 599] on icon "Hecho" at bounding box center [1061, 601] width 21 height 21
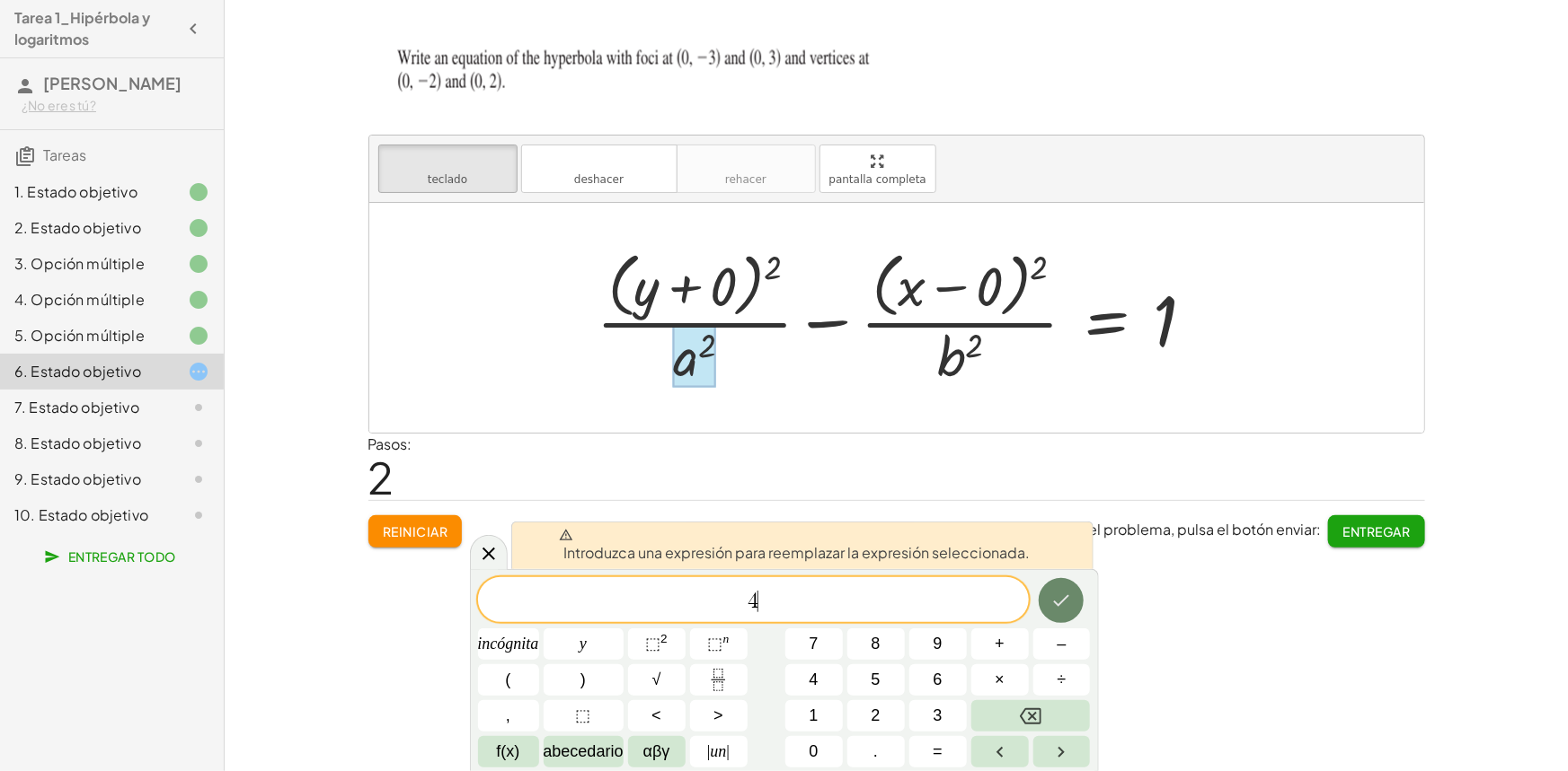
click at [1051, 600] on icon "Hecho" at bounding box center [1061, 601] width 21 height 21
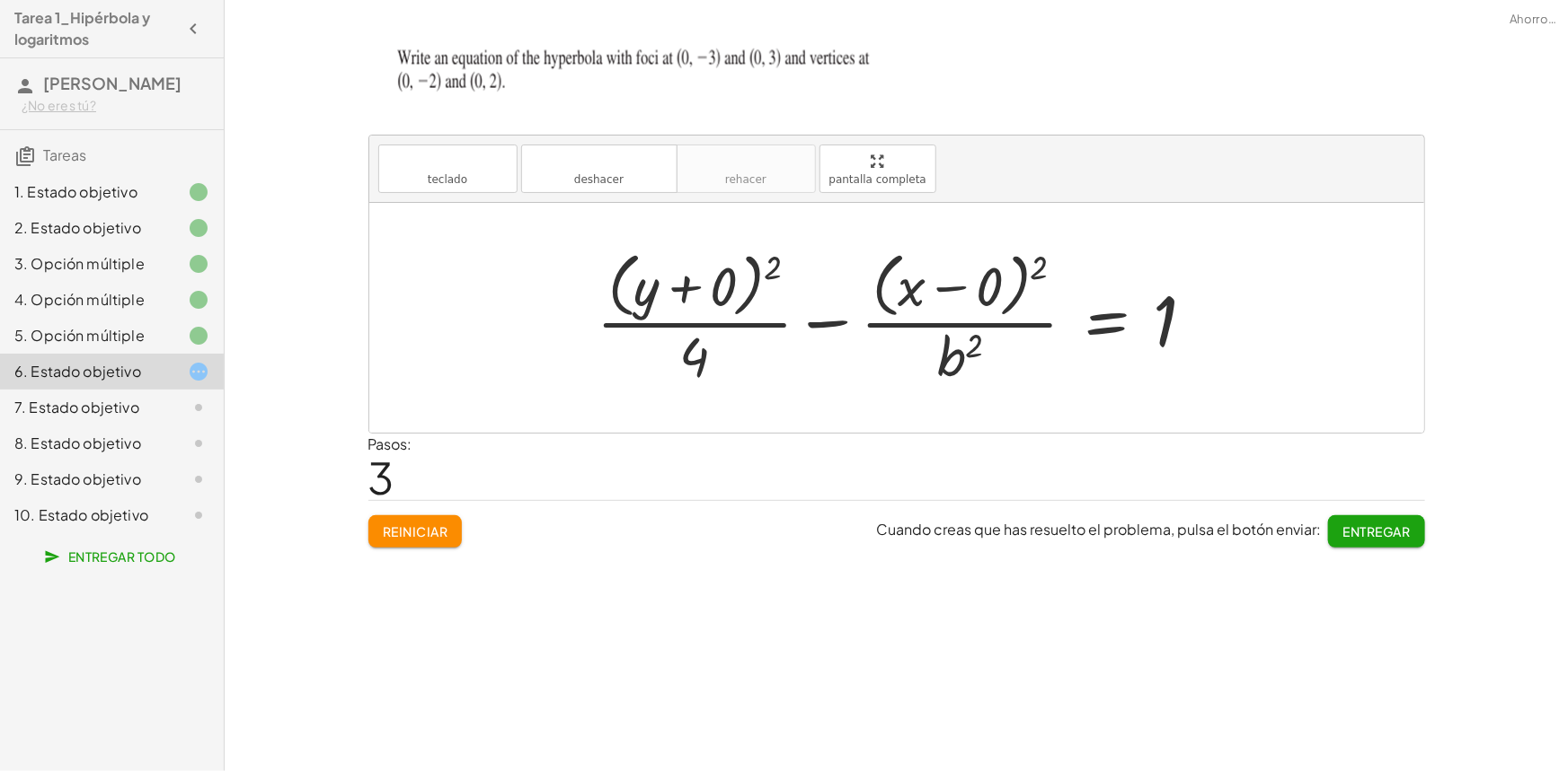
click at [952, 354] on div at bounding box center [903, 317] width 631 height 146
click at [450, 180] on font "teclado" at bounding box center [447, 179] width 40 height 13
click at [918, 345] on div at bounding box center [903, 317] width 631 height 146
click at [935, 363] on div at bounding box center [903, 317] width 631 height 146
click at [940, 364] on div at bounding box center [959, 356] width 45 height 63
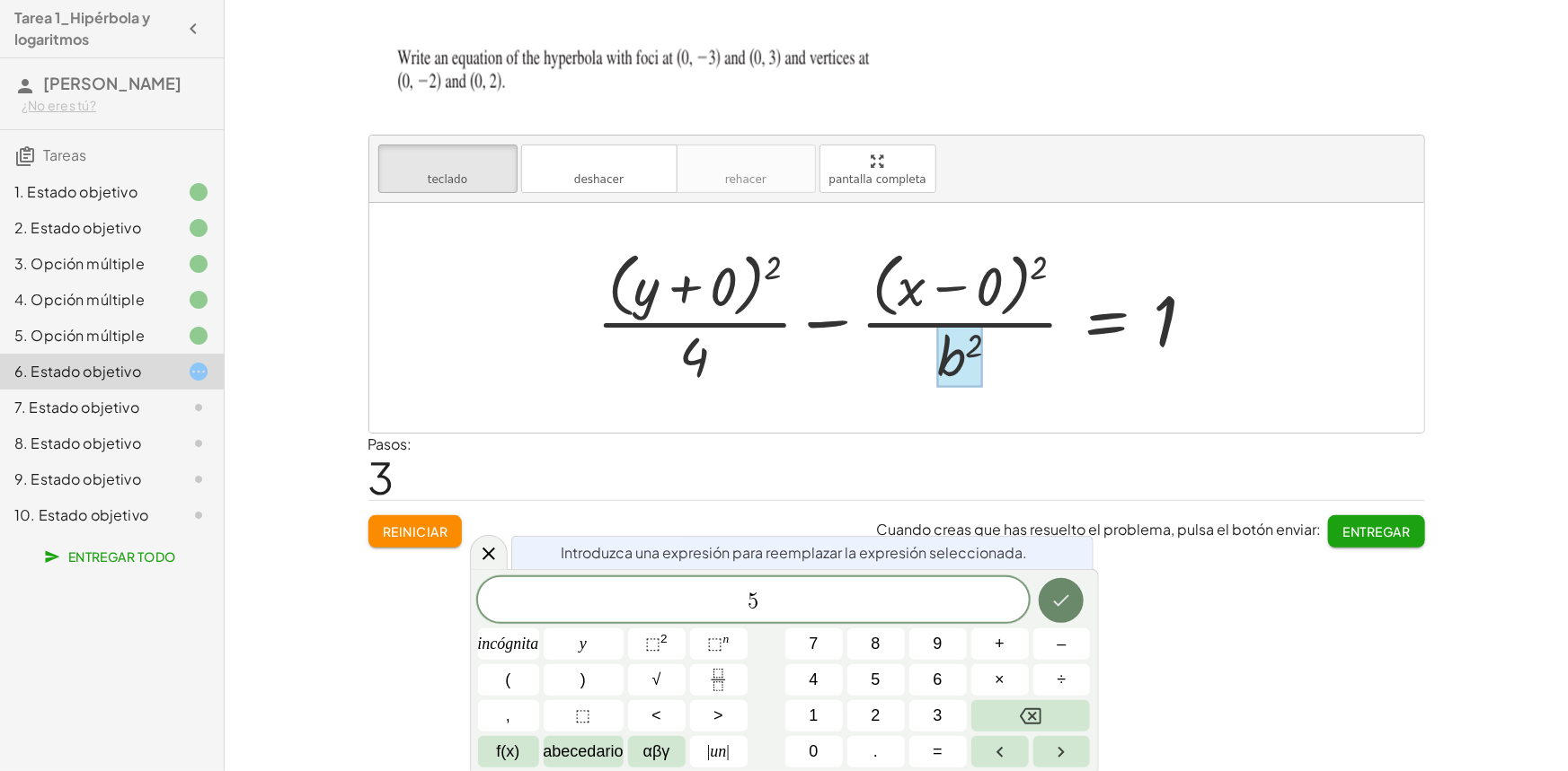
click at [1060, 598] on icon "Hecho" at bounding box center [1061, 601] width 21 height 21
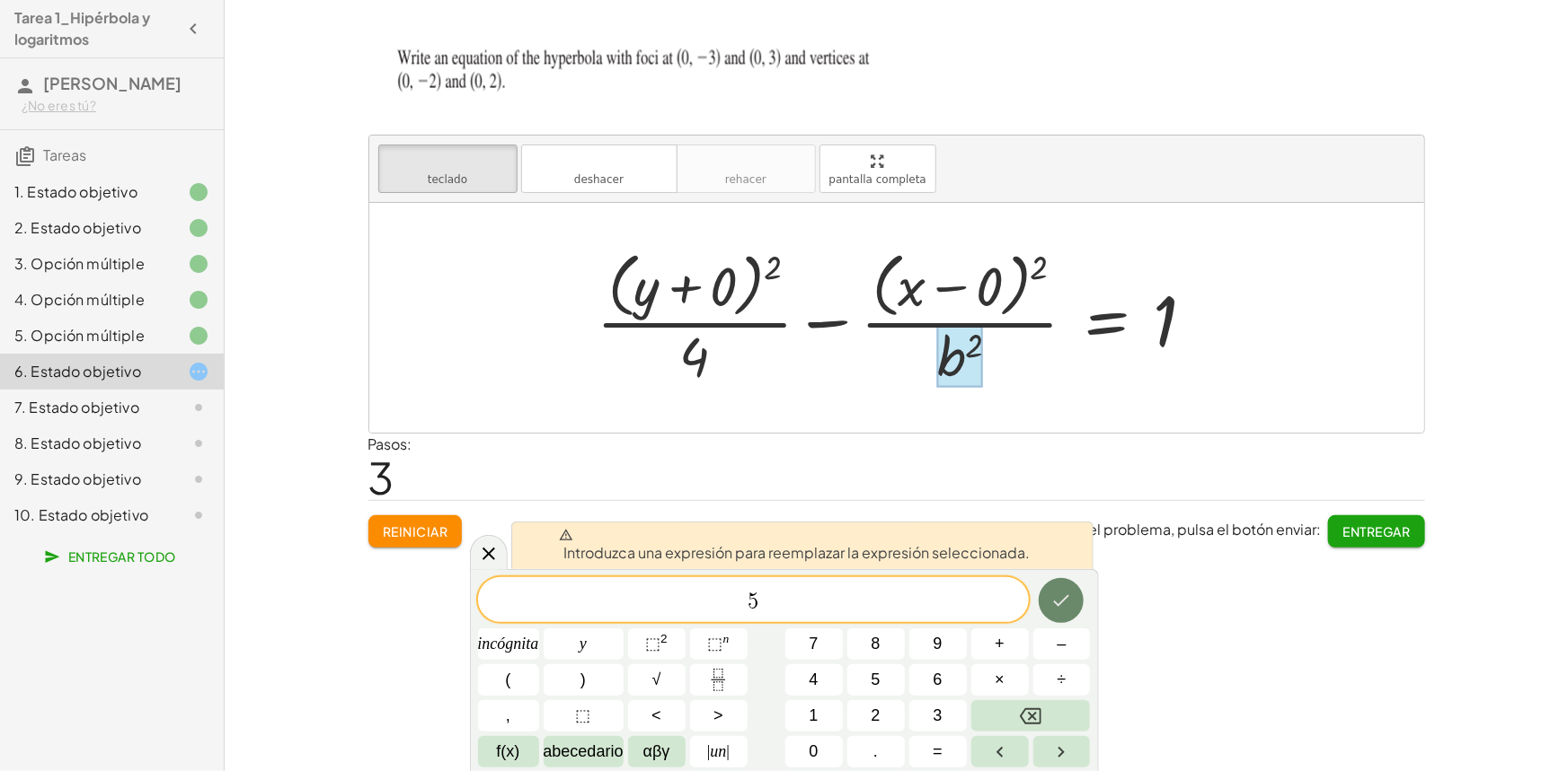
click at [1067, 608] on icon "Hecho" at bounding box center [1061, 601] width 21 height 21
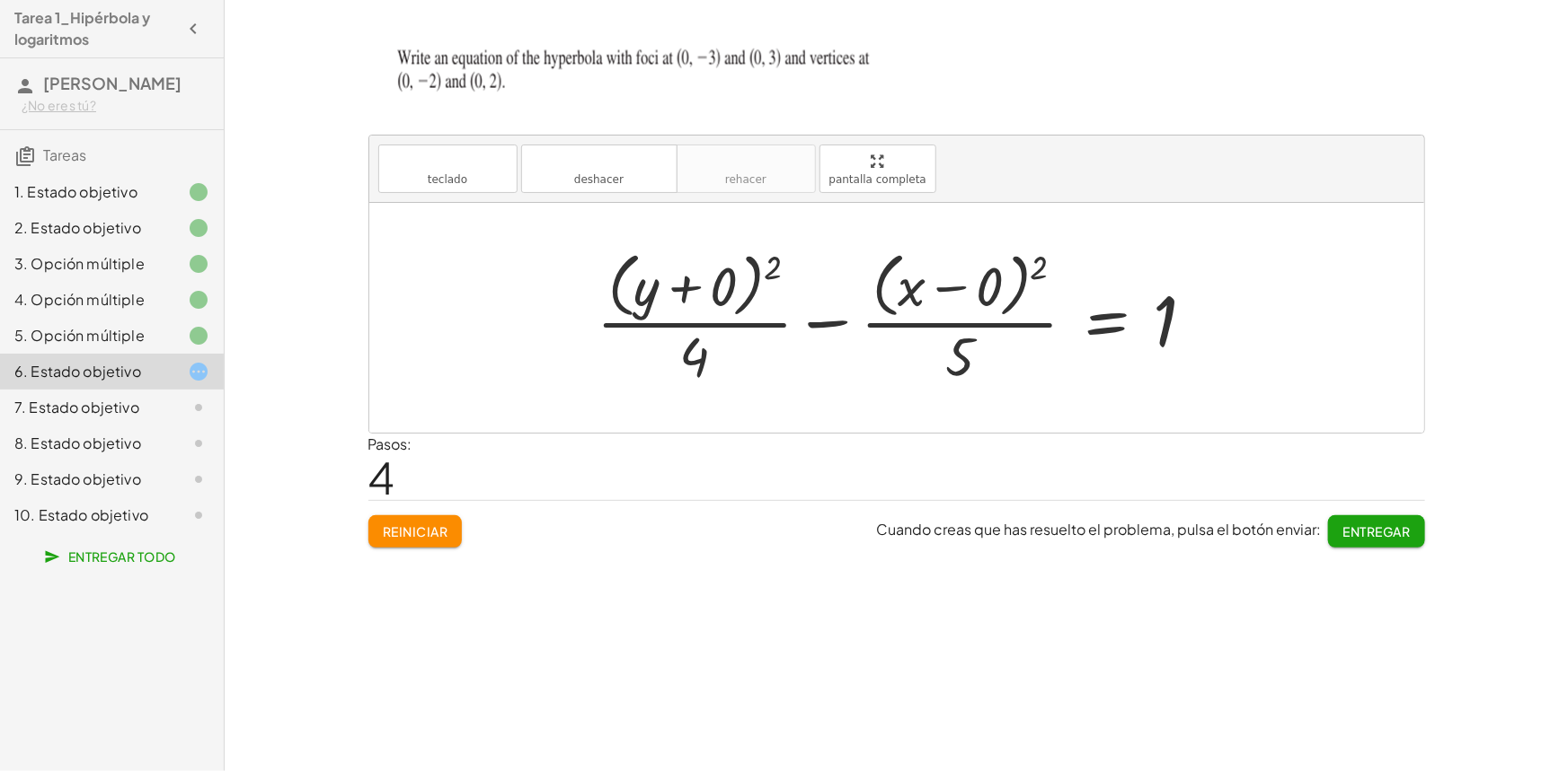
click at [699, 290] on div at bounding box center [903, 317] width 631 height 146
click at [706, 291] on div "+ · ( + y − k ) 2 · a 2 − · ( + x − h ) 2 · b 2 = 1 + · ( + y + 0 ) 2 · a 2 − ·…" at bounding box center [962, 317] width 523 height 156
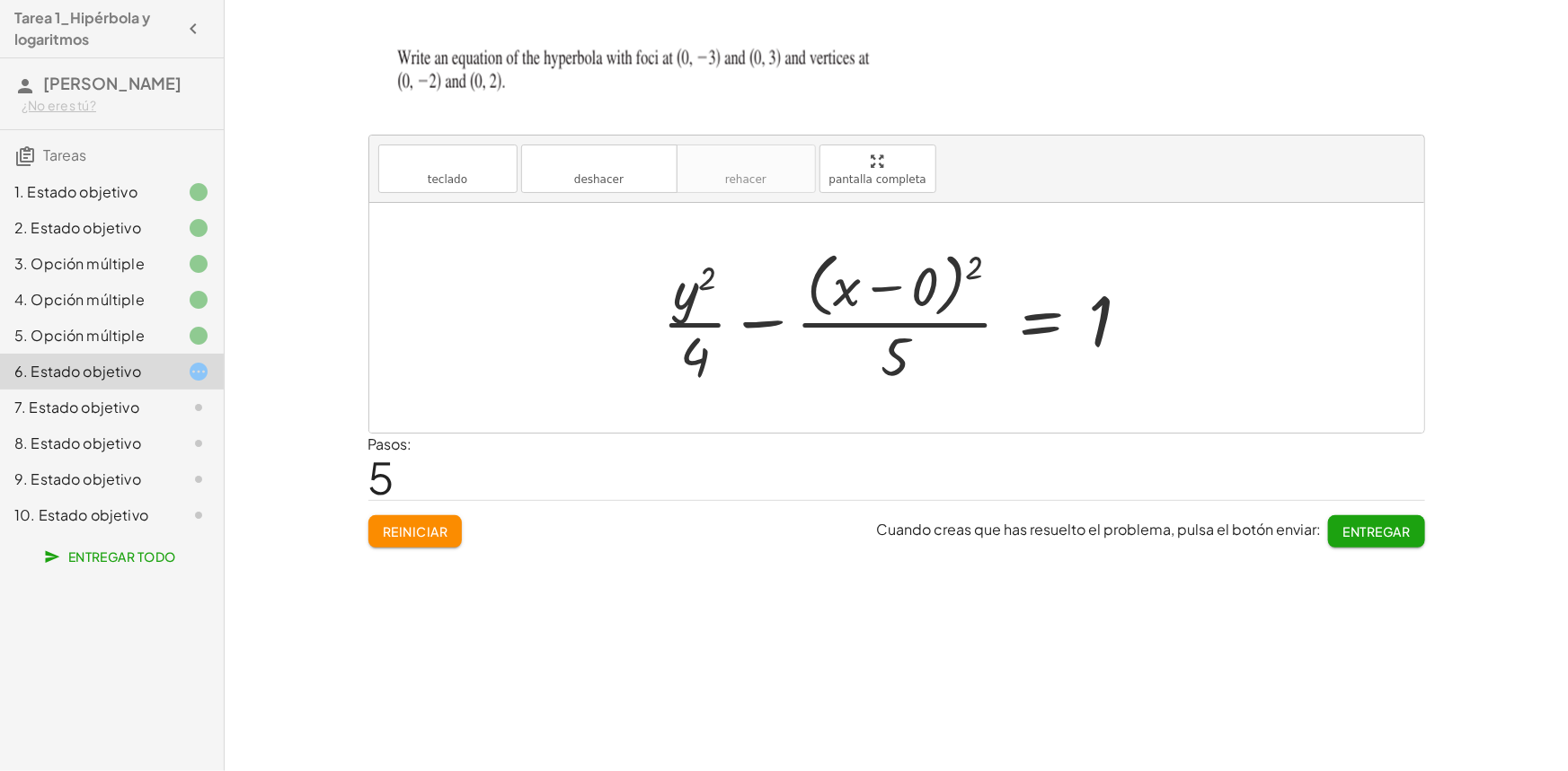
click at [709, 309] on div at bounding box center [903, 317] width 500 height 146
click at [180, 397] on div at bounding box center [184, 407] width 50 height 21
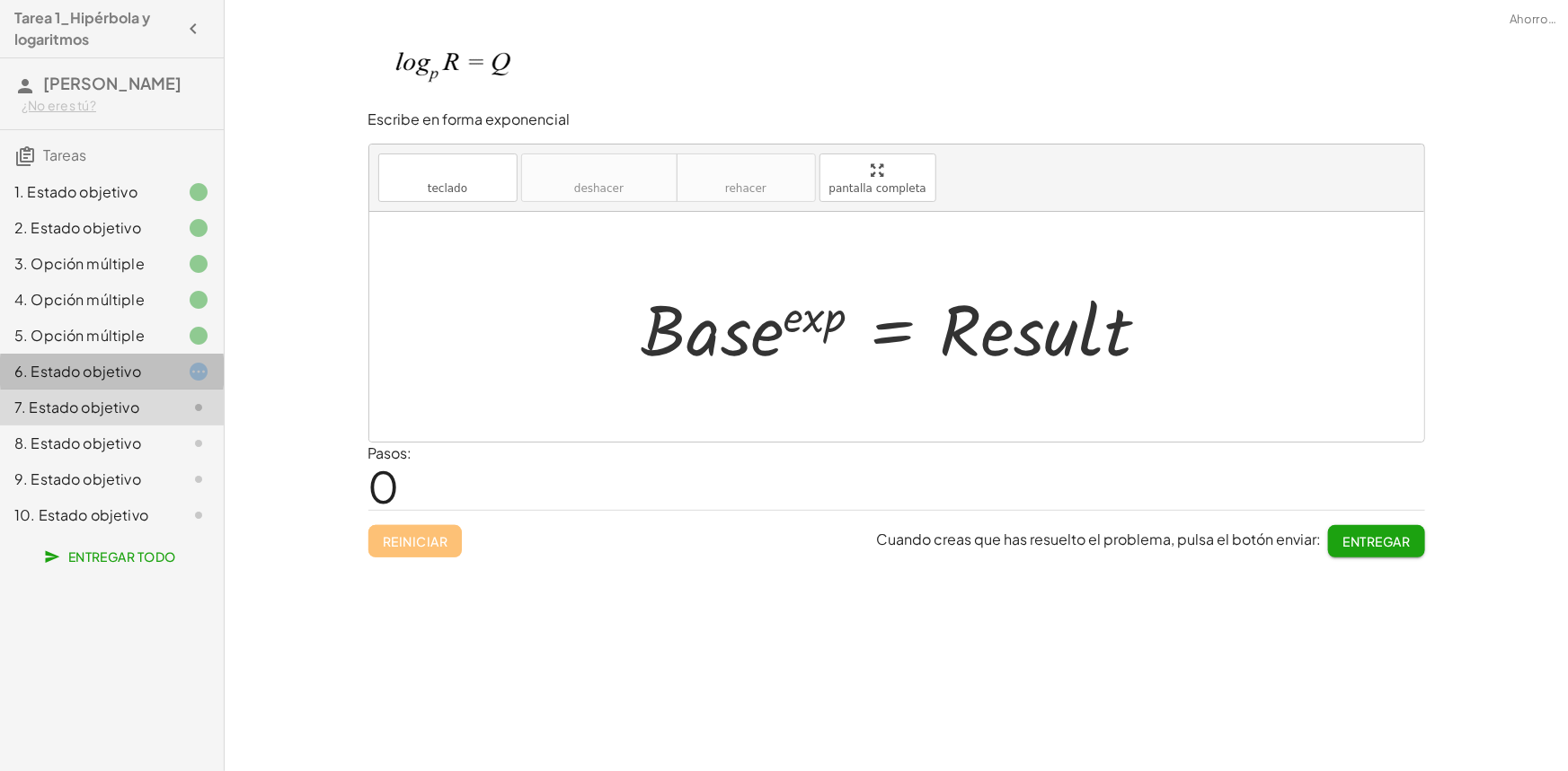
click at [166, 374] on div at bounding box center [184, 371] width 50 height 21
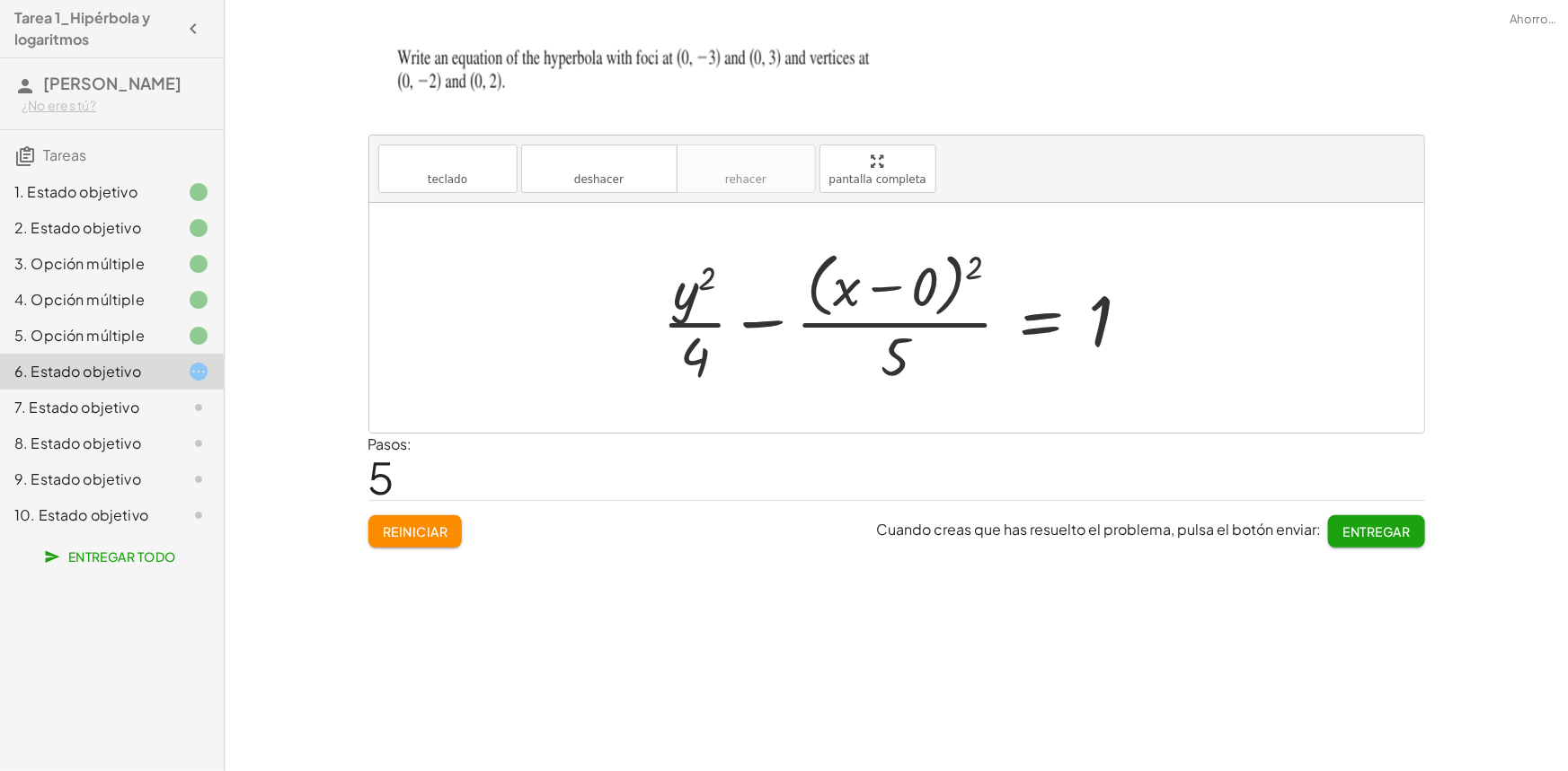
click at [682, 307] on div at bounding box center [903, 317] width 500 height 146
click at [747, 306] on div at bounding box center [903, 317] width 500 height 146
click at [696, 302] on div at bounding box center [903, 317] width 500 height 146
click at [507, 175] on button "teclado teclado" at bounding box center [448, 168] width 139 height 48
click at [718, 303] on div at bounding box center [903, 317] width 500 height 146
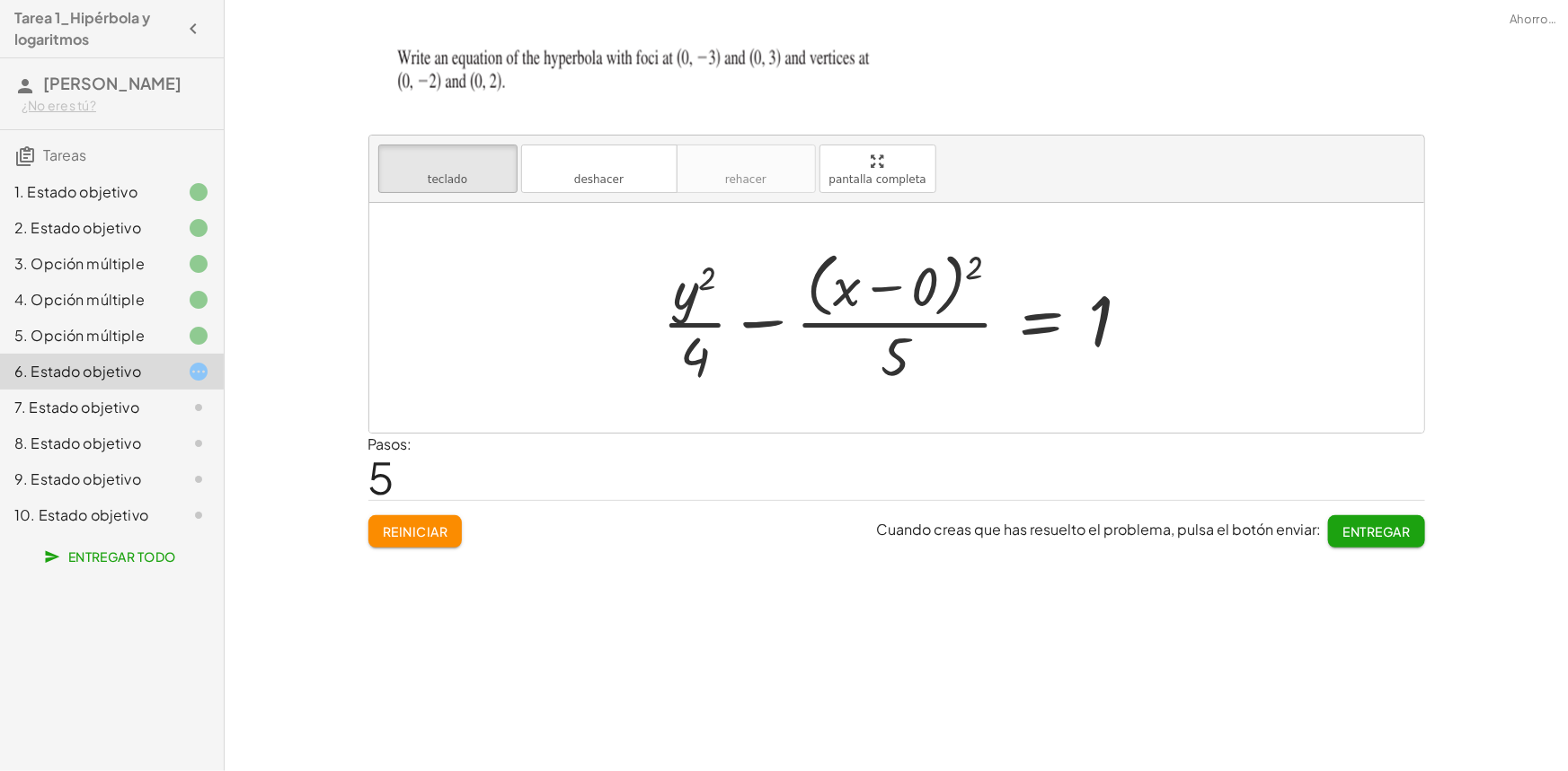
click at [726, 300] on div at bounding box center [903, 317] width 500 height 146
click at [701, 293] on div at bounding box center [695, 289] width 44 height 63
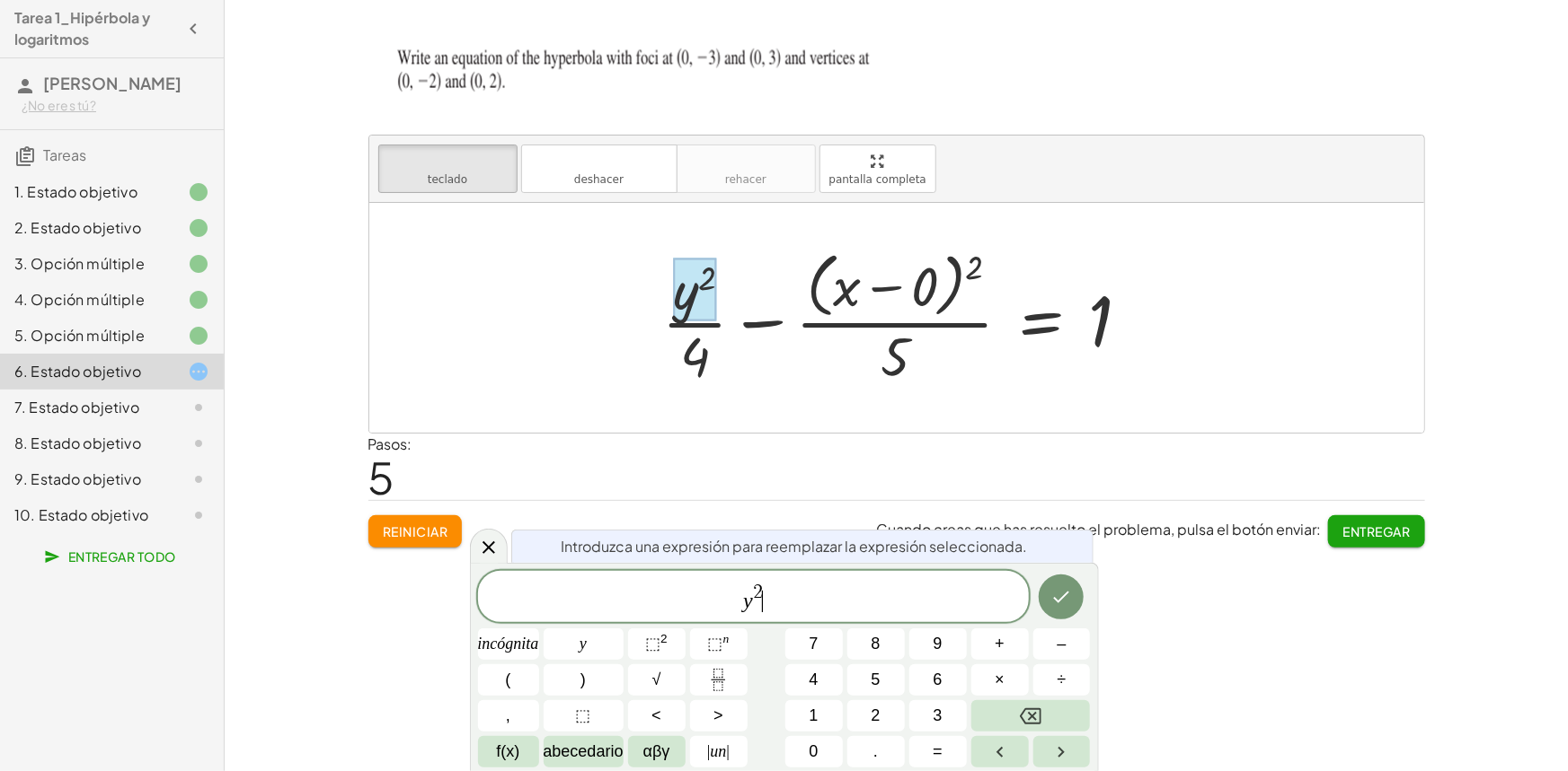
drag, startPoint x: 799, startPoint y: 580, endPoint x: 808, endPoint y: 585, distance: 10.3
click at [801, 583] on span "y 2 ​" at bounding box center [753, 598] width 551 height 32
click at [737, 610] on span "y 2 ​" at bounding box center [753, 598] width 551 height 32
click at [766, 596] on span ")" at bounding box center [768, 597] width 13 height 37
click at [646, 639] on font "⬚" at bounding box center [653, 643] width 15 height 18
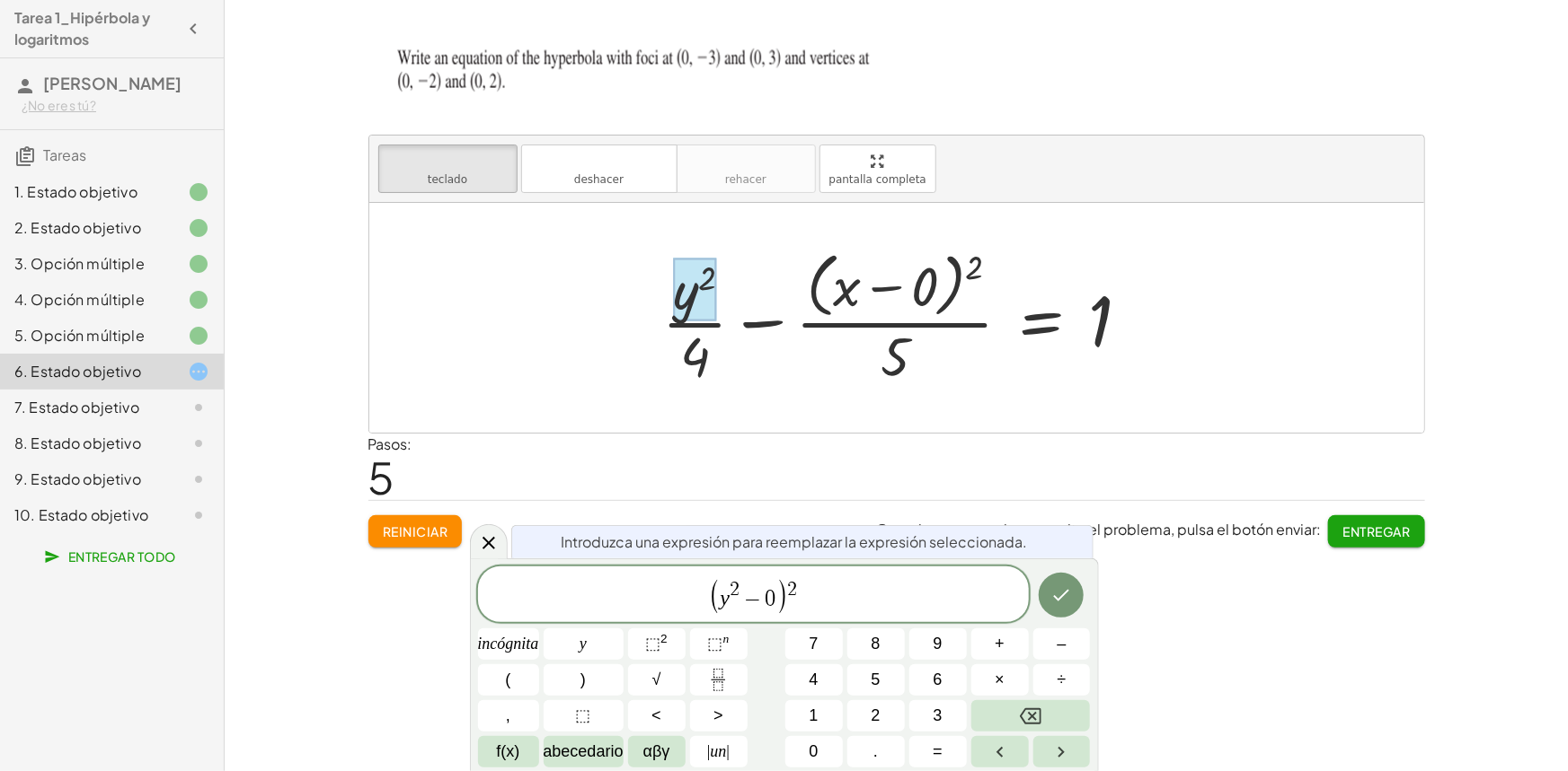
click at [539, 629] on div at bounding box center [508, 644] width 61 height 31
click at [1066, 594] on icon "Hecho" at bounding box center [1062, 595] width 16 height 12
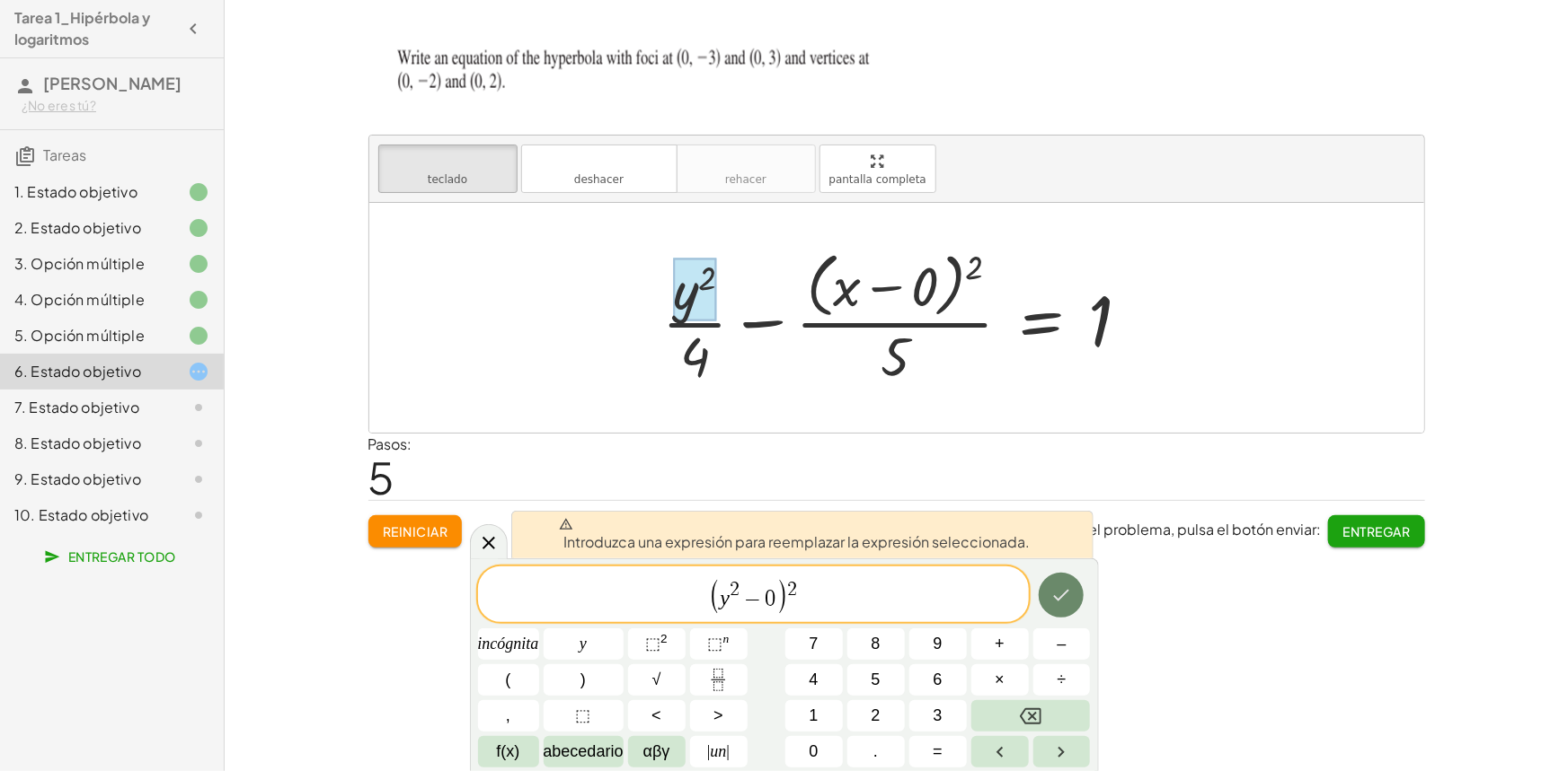
click at [1060, 591] on icon "Hecho" at bounding box center [1061, 595] width 21 height 21
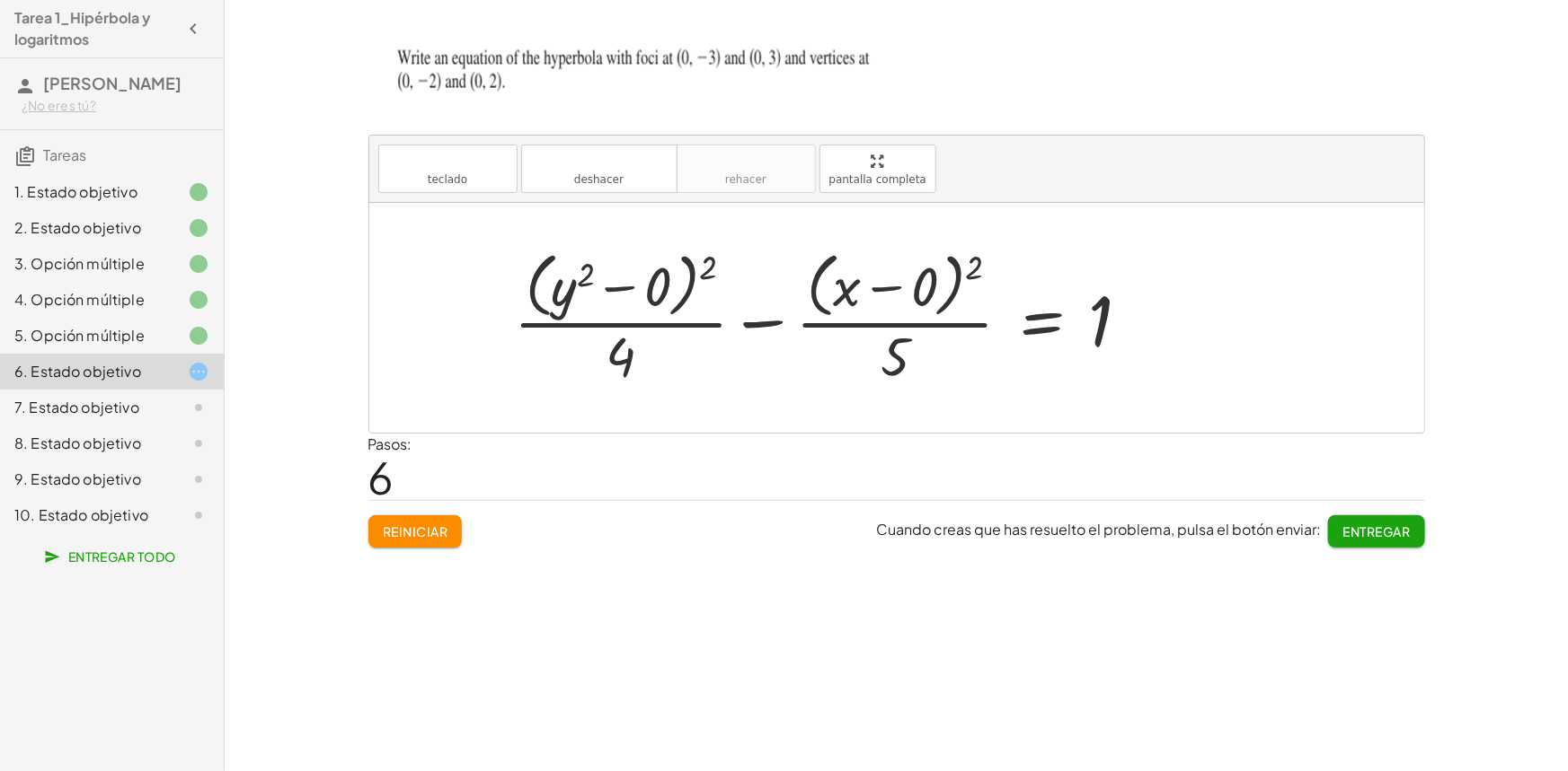
click at [106, 182] on div "1. Estado objetivo" at bounding box center [86, 193] width 144 height 21
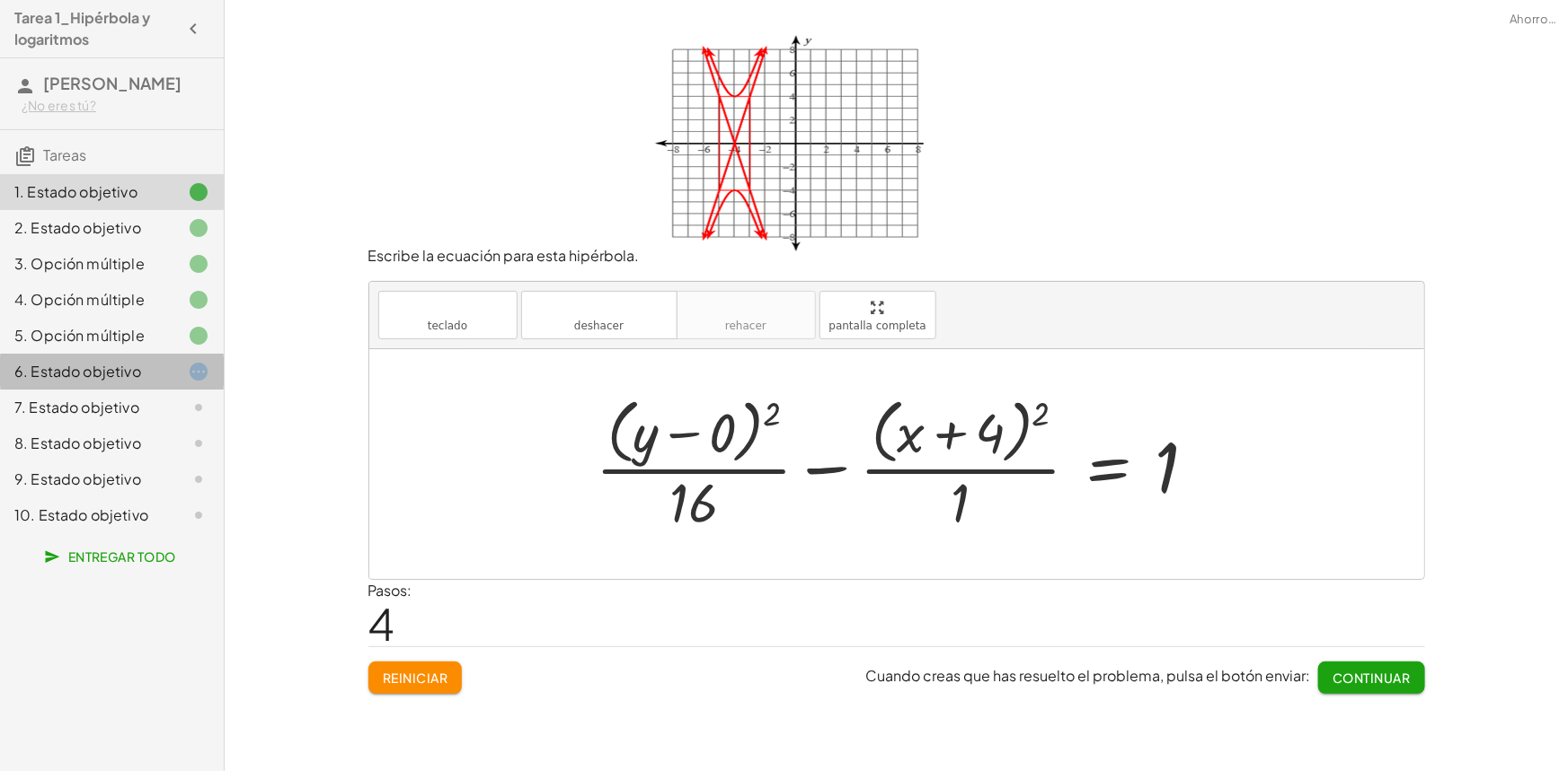
click at [128, 373] on font "6. Estado objetivo" at bounding box center [77, 371] width 127 height 18
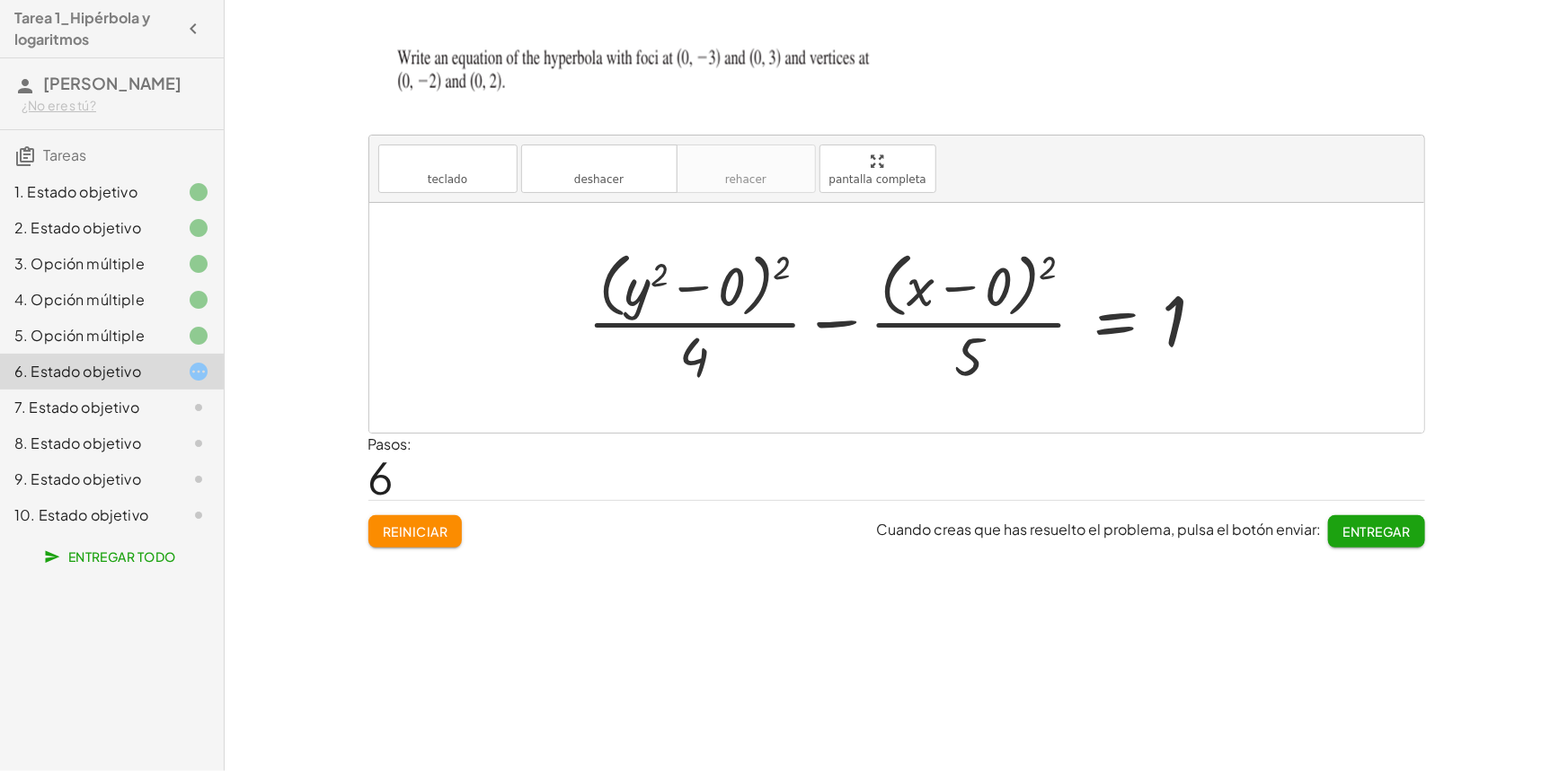
click at [667, 279] on div at bounding box center [903, 317] width 648 height 146
click at [665, 279] on div at bounding box center [903, 317] width 648 height 146
click at [662, 277] on div at bounding box center [903, 317] width 648 height 146
click at [499, 180] on button "teclado teclado" at bounding box center [448, 168] width 139 height 48
click at [473, 182] on button "teclado teclado" at bounding box center [448, 168] width 139 height 48
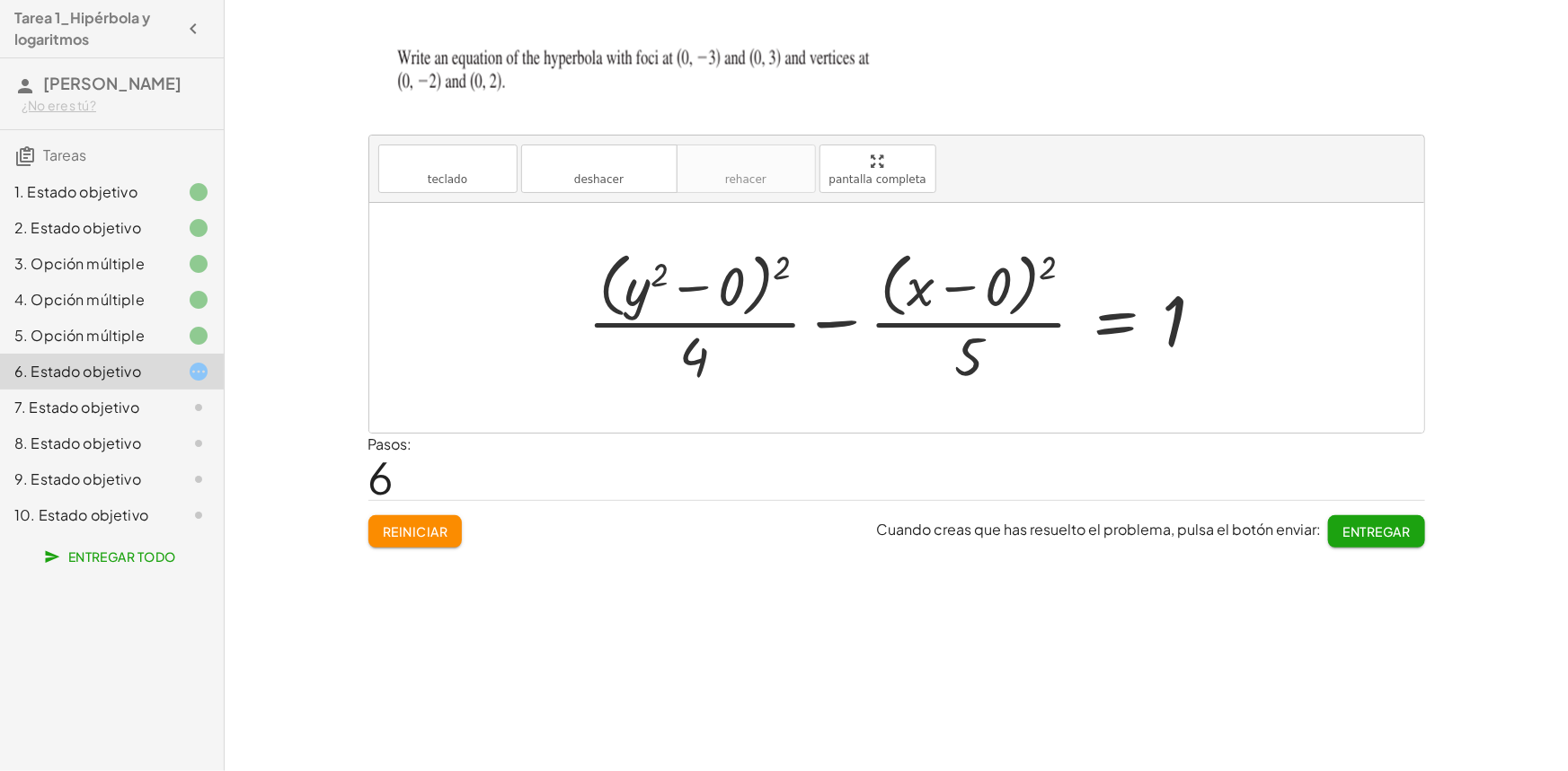
click at [653, 274] on div at bounding box center [903, 317] width 648 height 146
click at [665, 282] on div at bounding box center [903, 317] width 648 height 146
click at [442, 173] on font "teclado" at bounding box center [447, 179] width 40 height 13
click at [647, 282] on div at bounding box center [647, 286] width 44 height 63
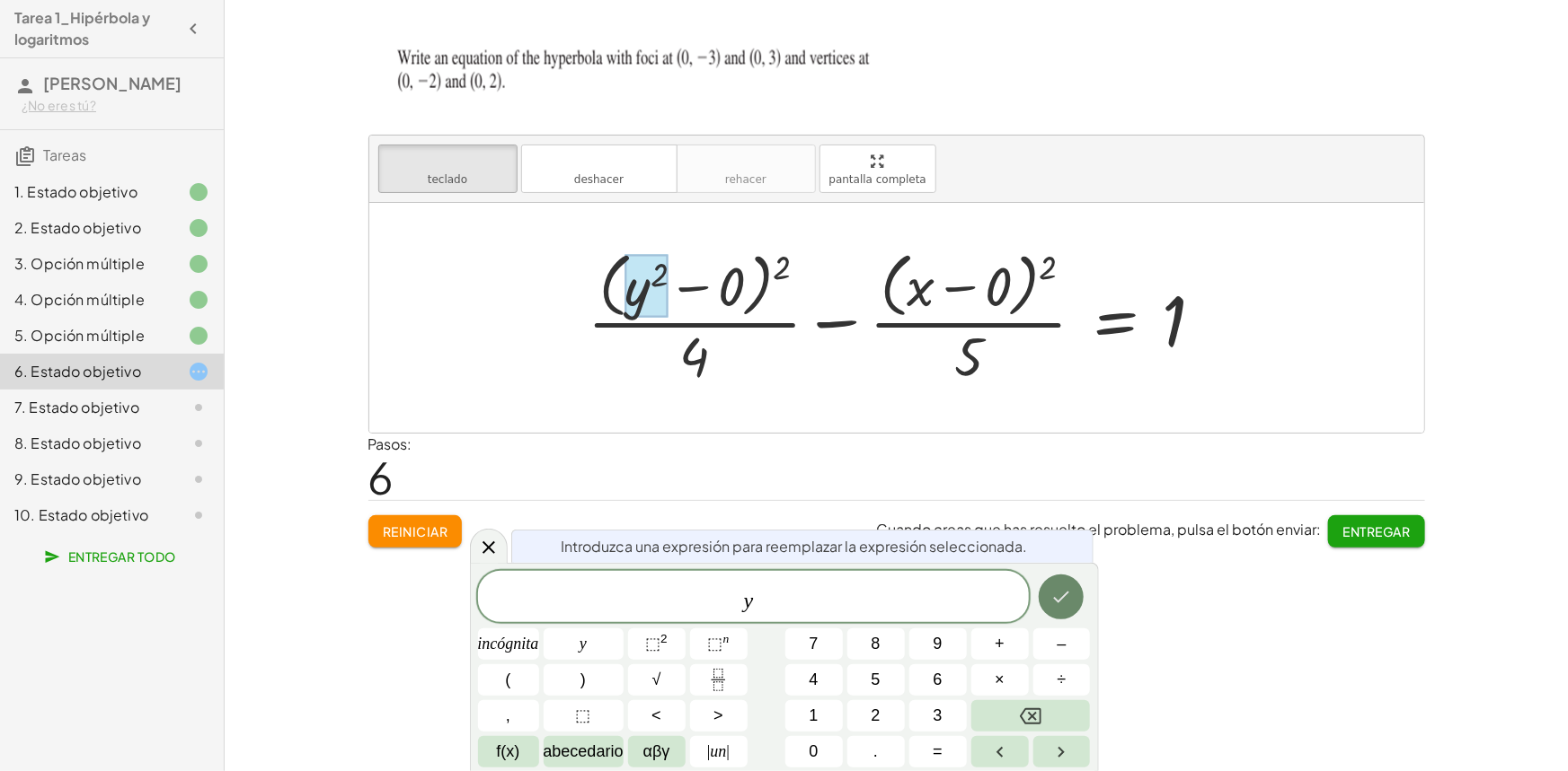
click at [1060, 593] on icon "Hecho" at bounding box center [1061, 597] width 21 height 21
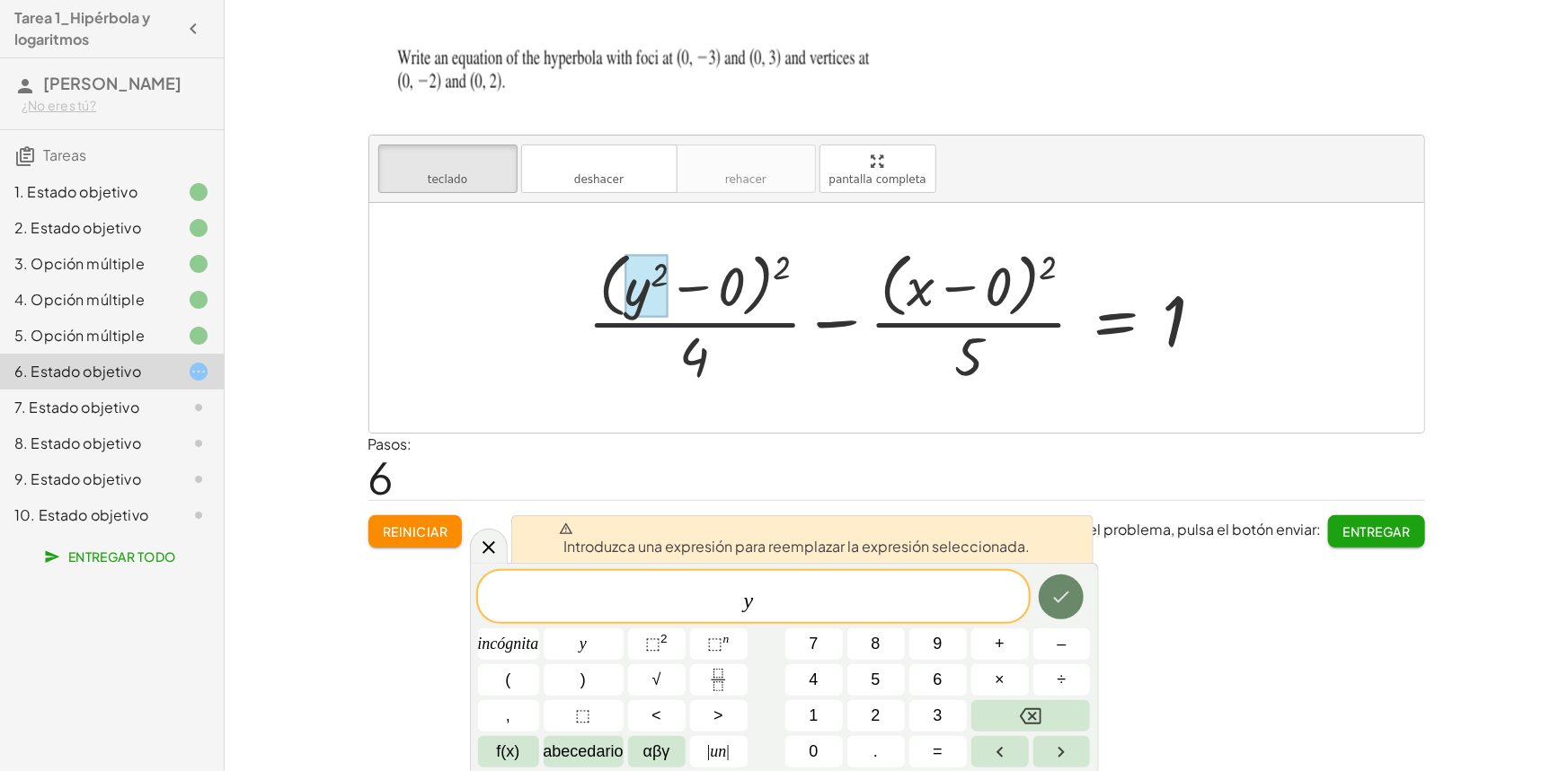
click at [1060, 593] on icon "Hecho" at bounding box center [1061, 597] width 21 height 21
click at [1065, 602] on icon "Hecho" at bounding box center [1061, 597] width 21 height 21
click at [1067, 594] on icon "Hecho" at bounding box center [1062, 598] width 16 height 12
click at [657, 294] on div at bounding box center [647, 286] width 44 height 63
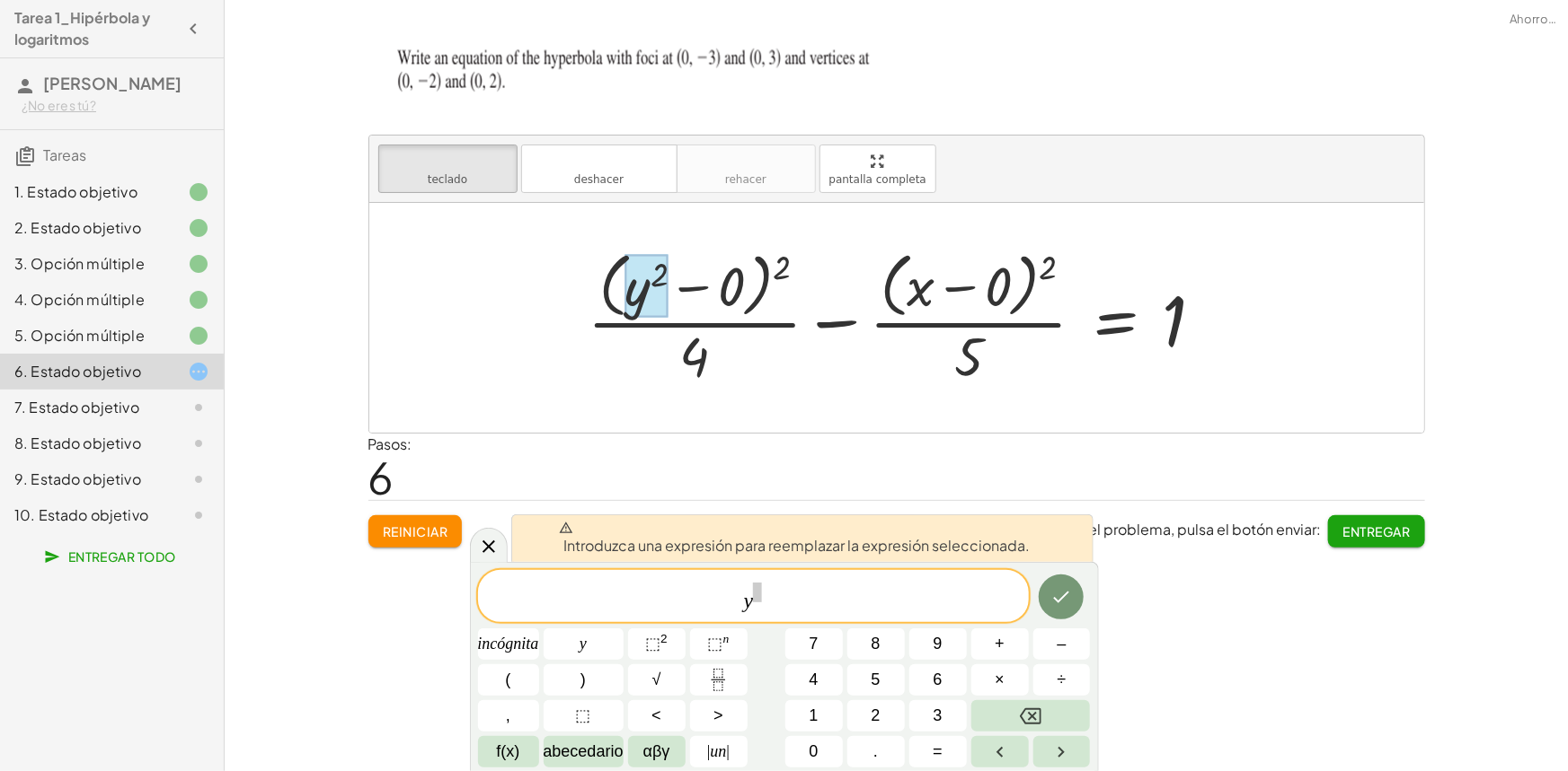
click at [767, 287] on div at bounding box center [903, 317] width 648 height 146
click at [787, 597] on span "y ​" at bounding box center [753, 598] width 551 height 33
click at [777, 592] on span "y ​" at bounding box center [753, 598] width 551 height 33
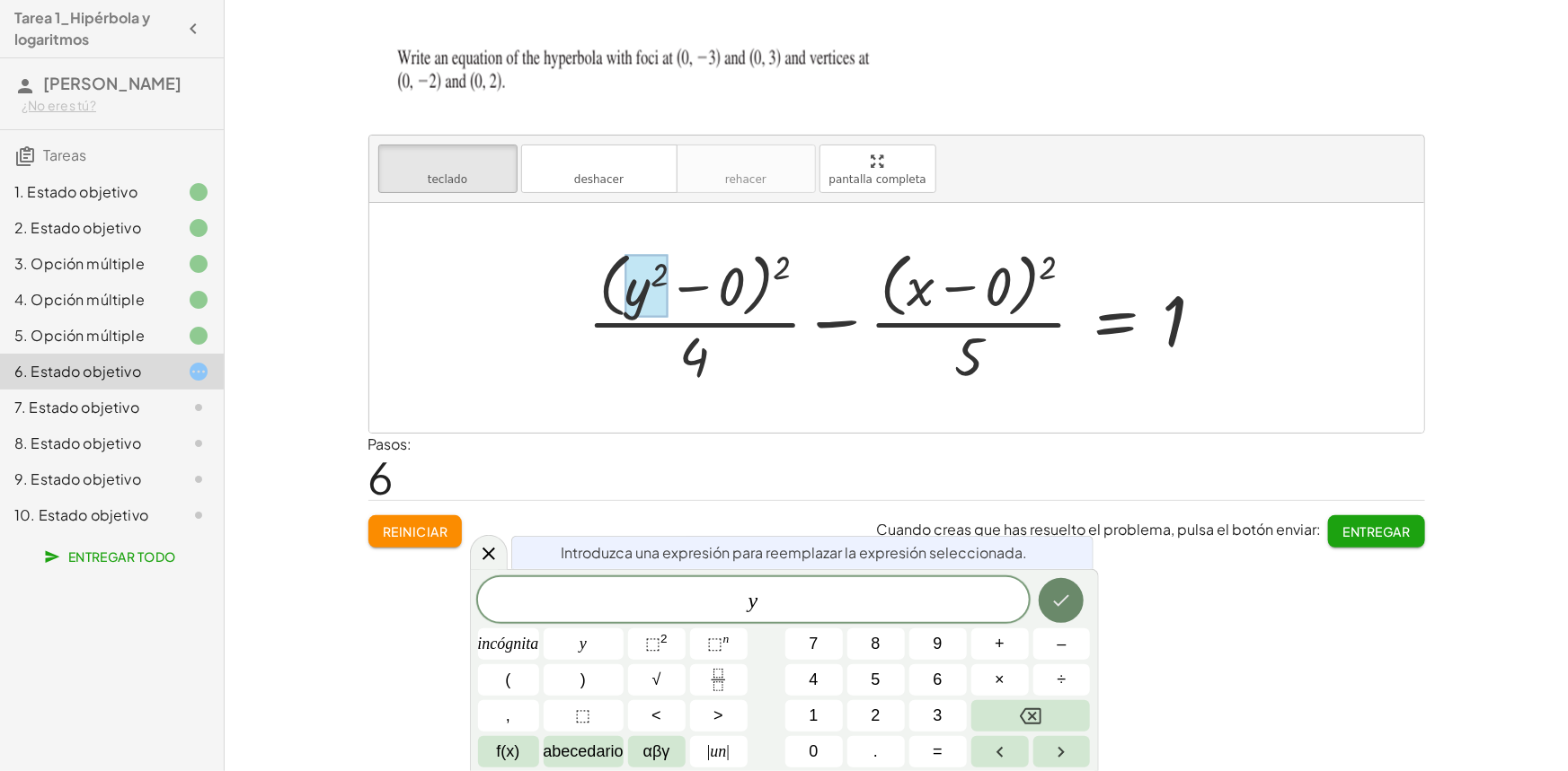
click at [1052, 602] on icon "Hecho" at bounding box center [1061, 601] width 21 height 21
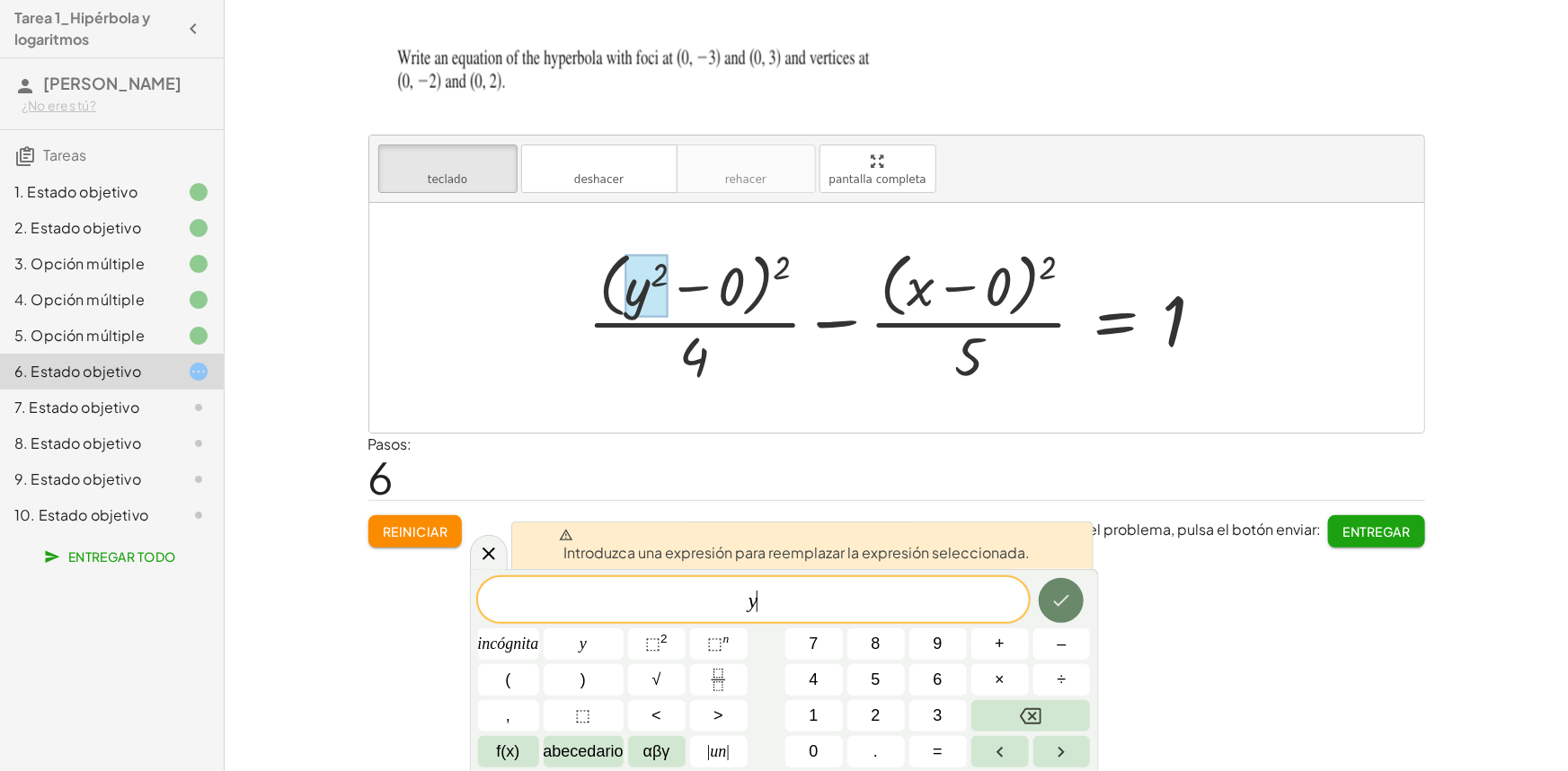
click at [1052, 602] on icon "Hecho" at bounding box center [1061, 601] width 21 height 21
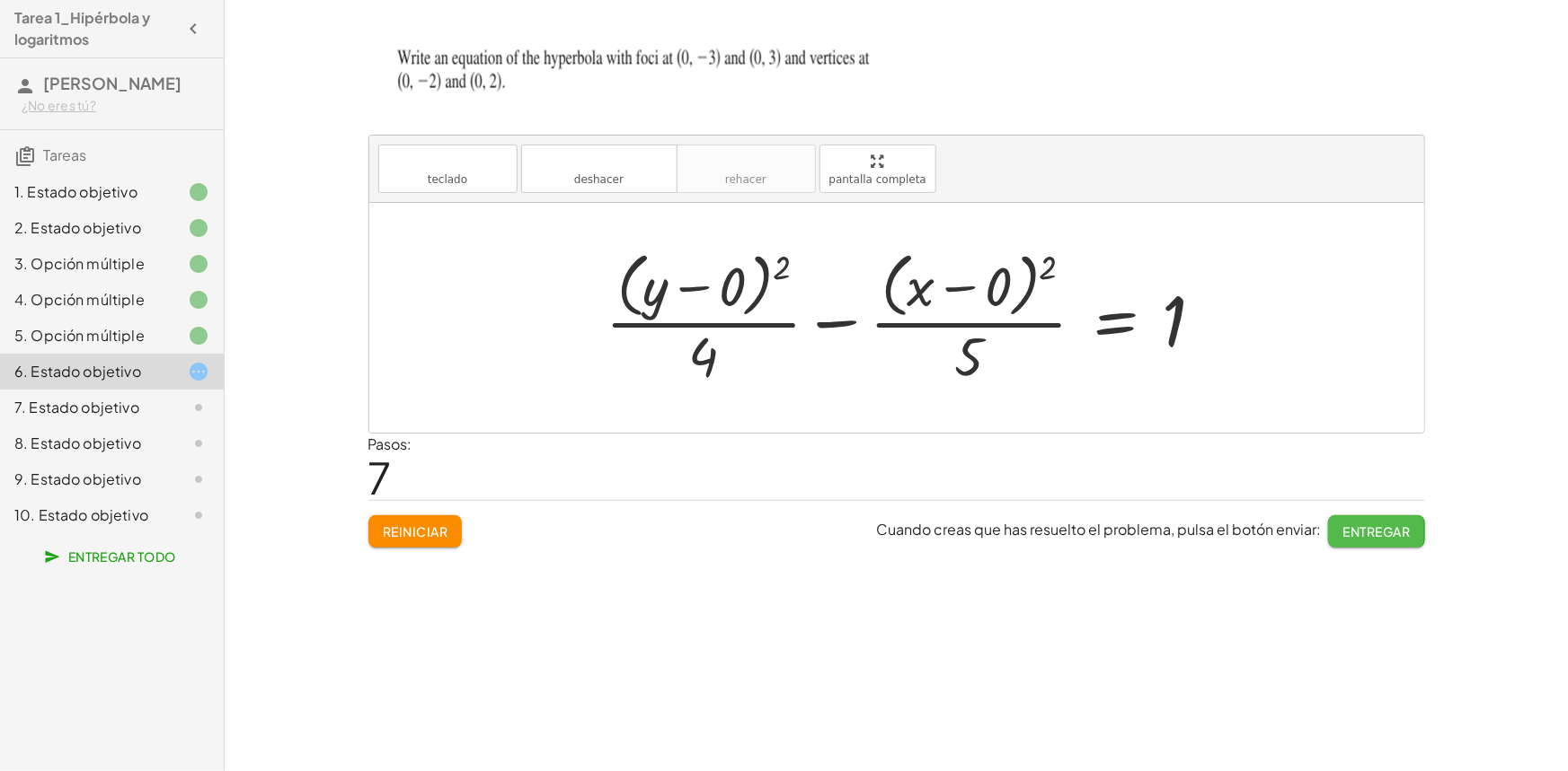
click at [1365, 527] on font "Entregar" at bounding box center [1377, 531] width 68 height 16
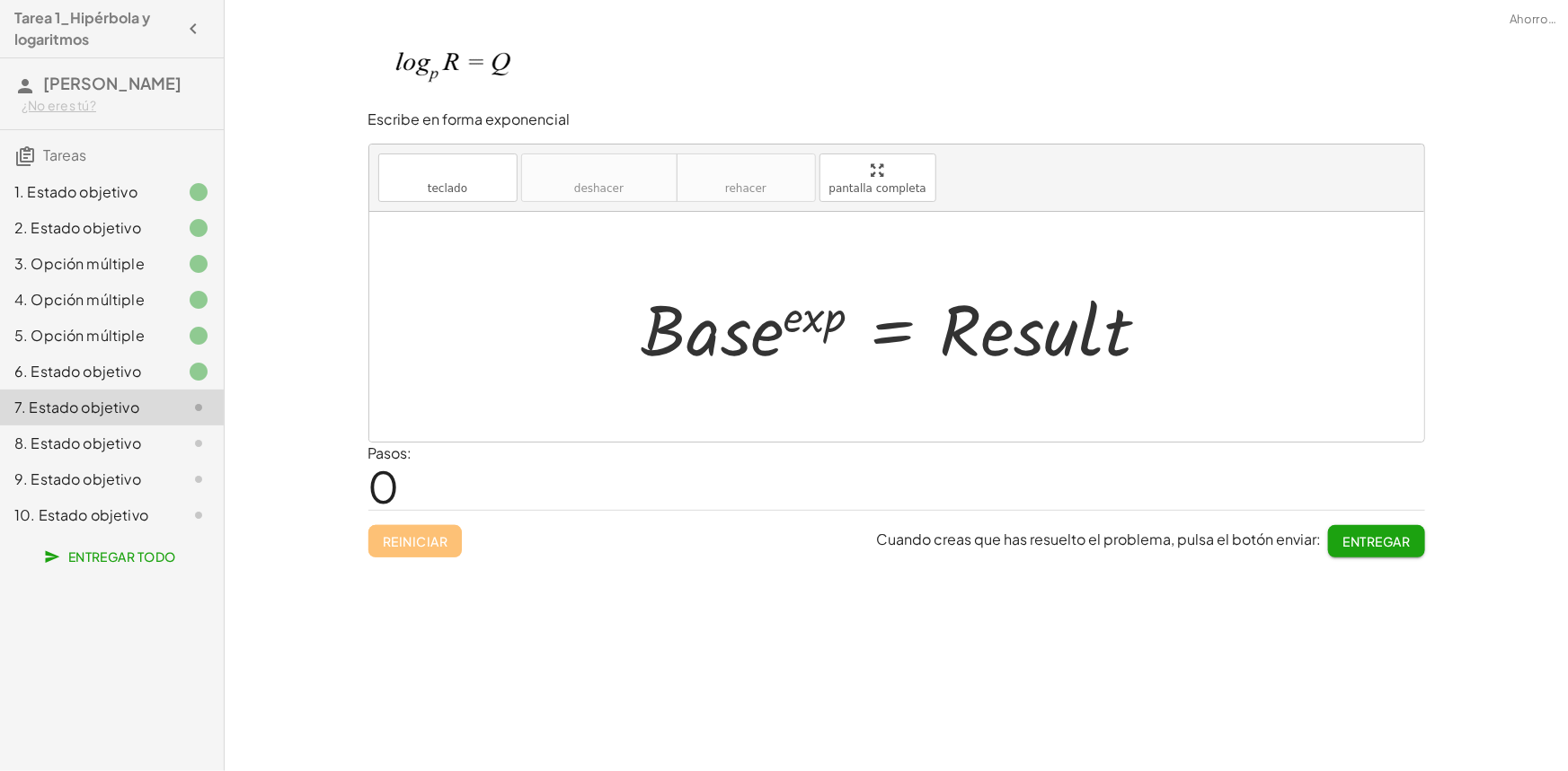
click at [180, 426] on div "6. Estado objetivo" at bounding box center [111, 443] width 224 height 36
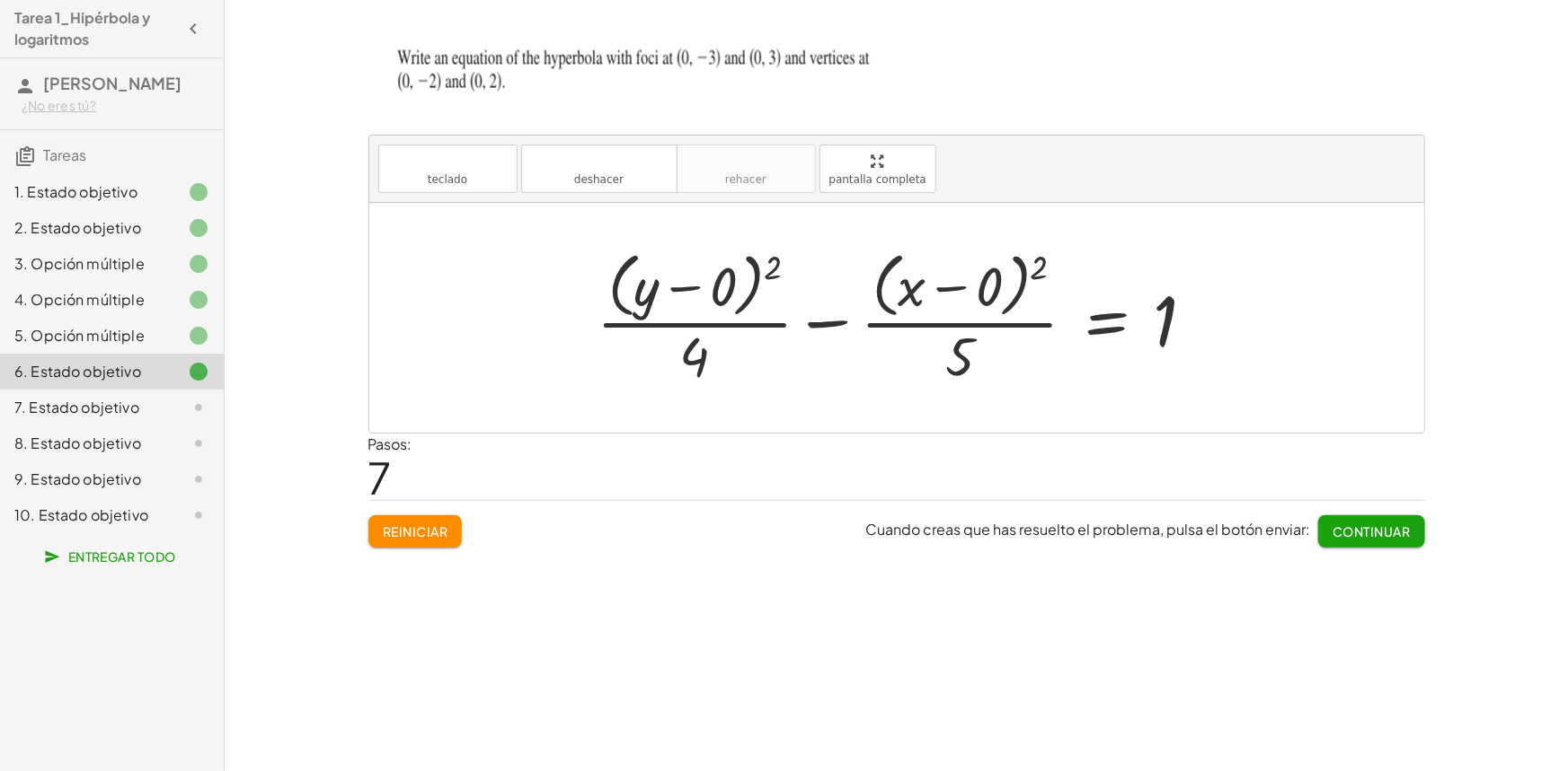
drag, startPoint x: 149, startPoint y: 402, endPoint x: 429, endPoint y: 367, distance: 282.2
click at [150, 404] on div "7. Estado objetivo" at bounding box center [86, 407] width 144 height 21
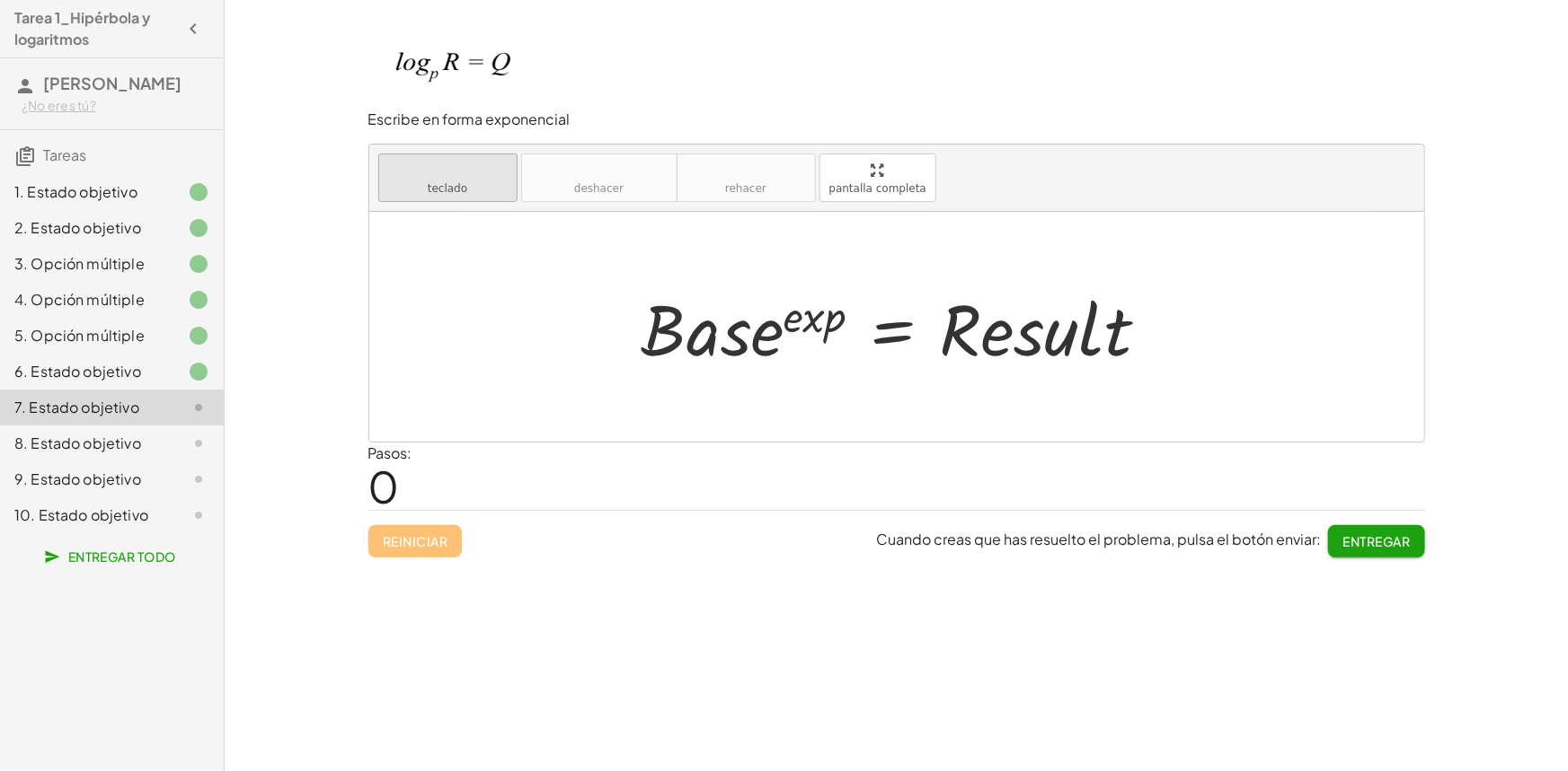
click at [467, 166] on font "teclado" at bounding box center [447, 170] width 119 height 17
click at [456, 162] on font "teclado" at bounding box center [447, 170] width 119 height 17
click at [458, 174] on font "teclado" at bounding box center [447, 170] width 119 height 17
click at [458, 173] on font "teclado" at bounding box center [447, 170] width 119 height 17
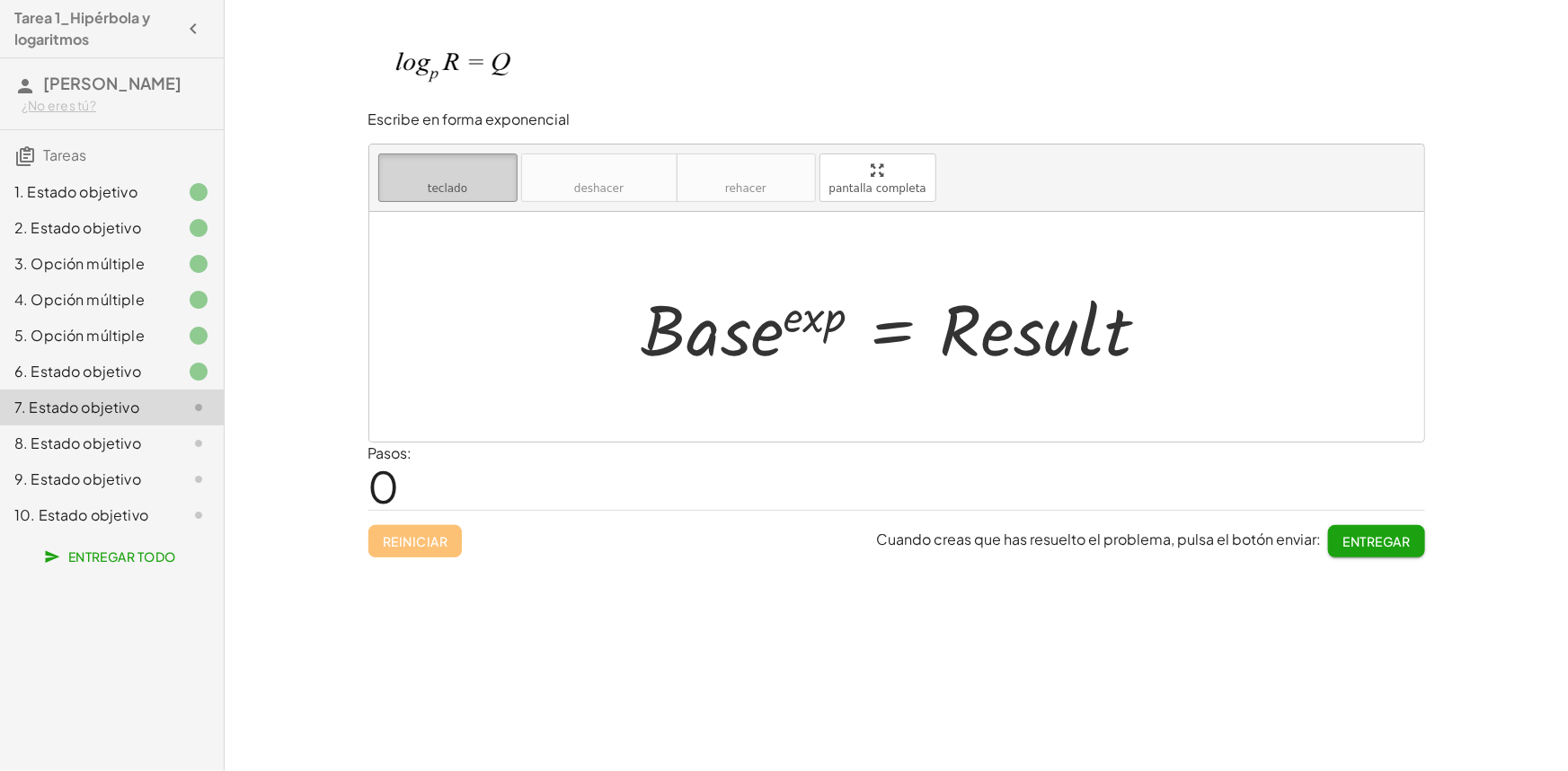
click at [441, 194] on button "teclado teclado" at bounding box center [448, 178] width 139 height 48
click at [442, 193] on font "teclado" at bounding box center [447, 188] width 40 height 13
click at [798, 324] on div at bounding box center [903, 328] width 541 height 93
click at [798, 326] on div at bounding box center [903, 328] width 541 height 93
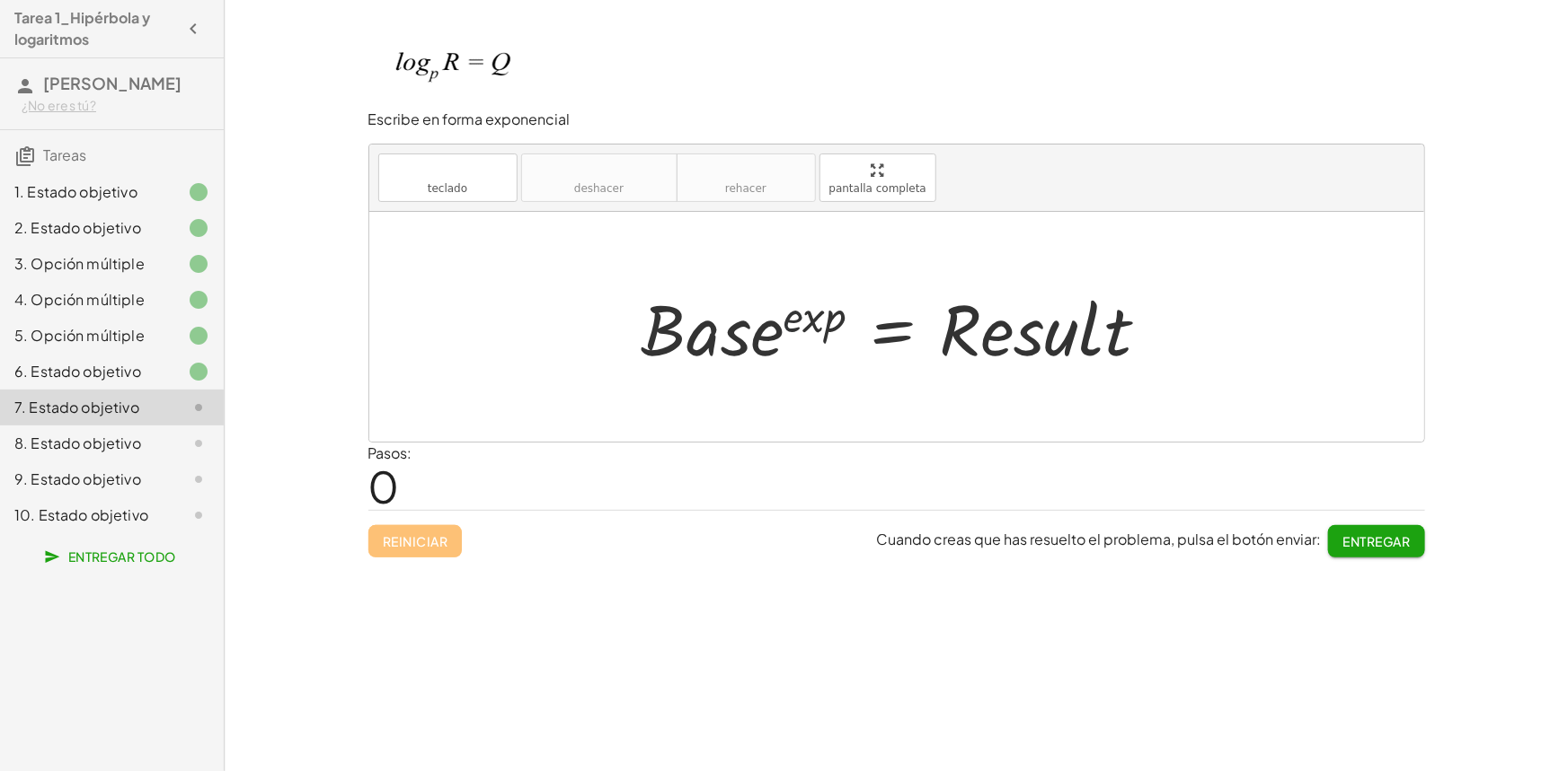
click at [887, 328] on div at bounding box center [903, 328] width 541 height 93
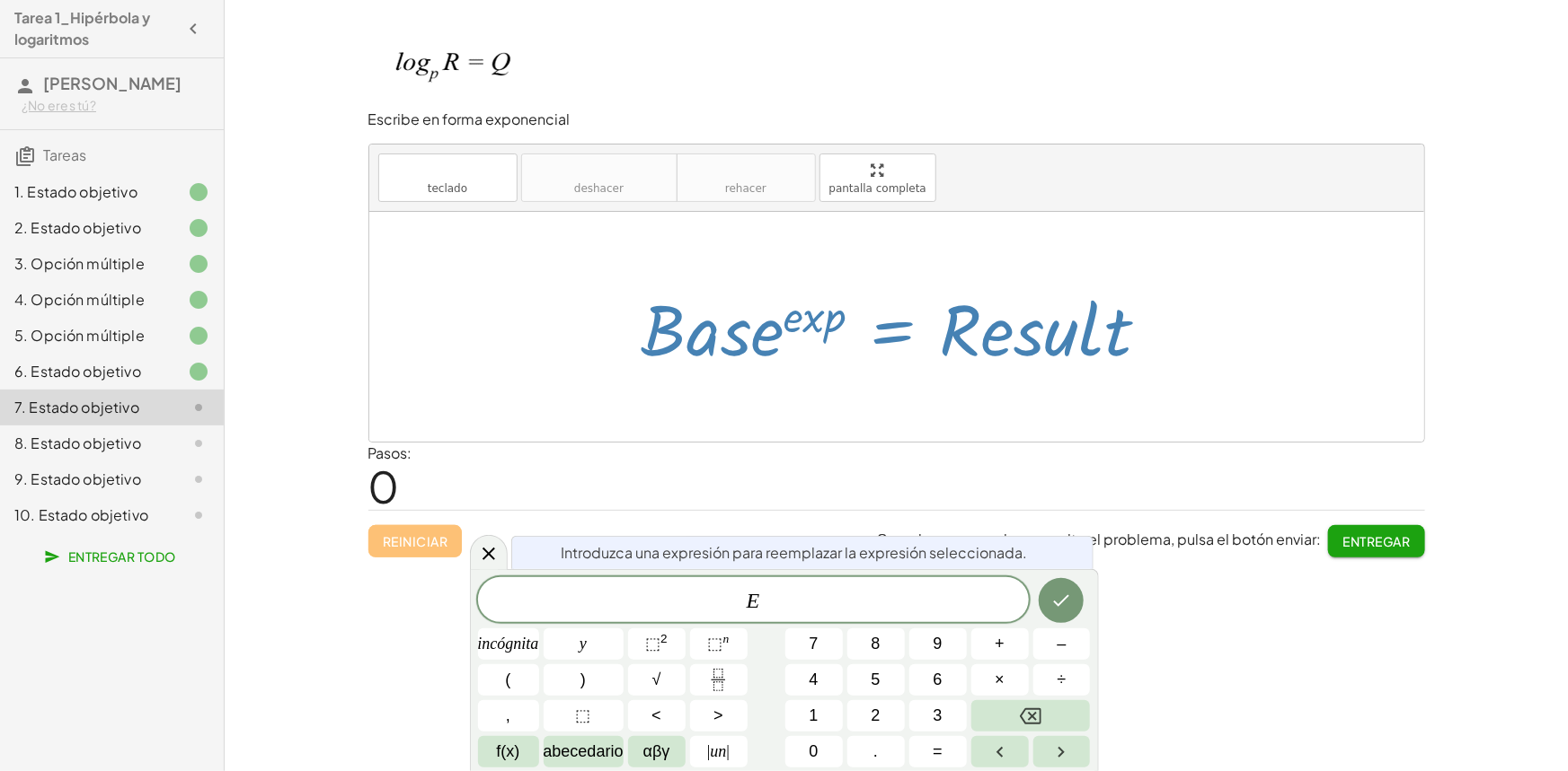
click at [889, 328] on div at bounding box center [903, 328] width 541 height 93
click at [890, 616] on div "E ​" at bounding box center [753, 600] width 551 height 44
click at [1044, 719] on button "Retroceso" at bounding box center [1031, 716] width 119 height 31
click at [1051, 605] on icon "Hecho" at bounding box center [1061, 601] width 21 height 21
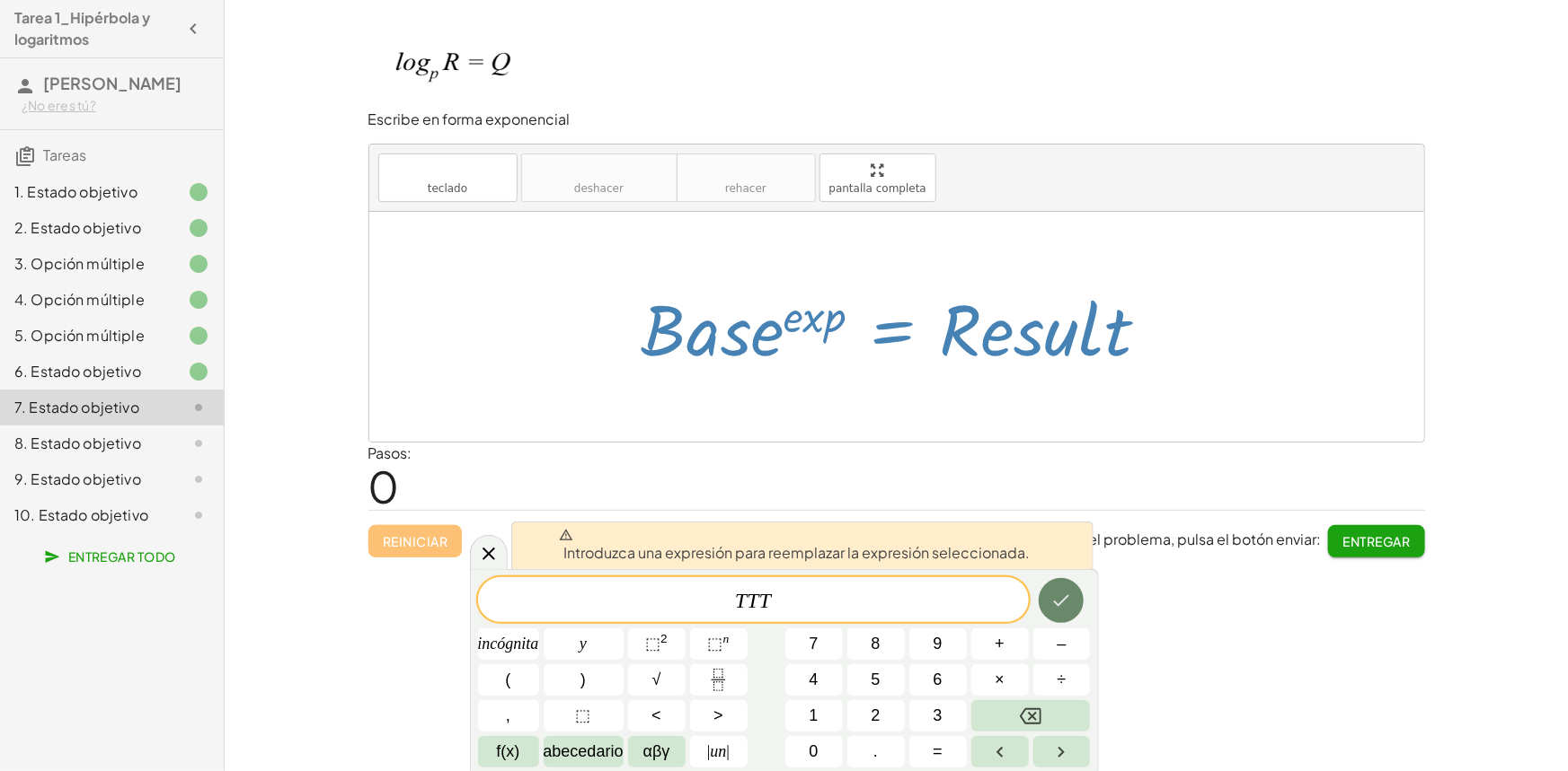
click at [1051, 605] on icon "Hecho" at bounding box center [1061, 601] width 21 height 21
click at [897, 593] on span "T T T ​" at bounding box center [753, 602] width 551 height 25
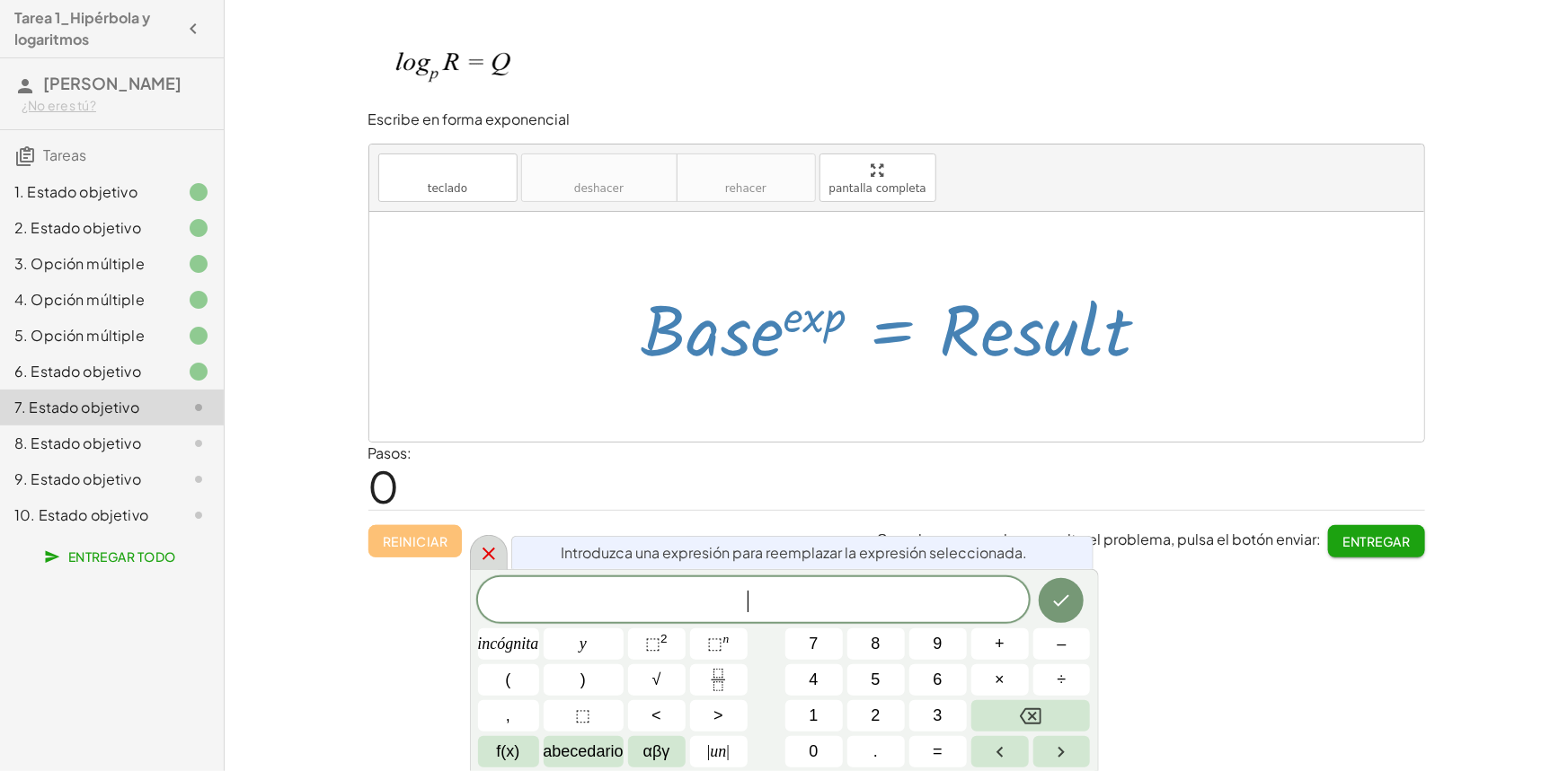
click at [478, 549] on icon at bounding box center [489, 554] width 21 height 21
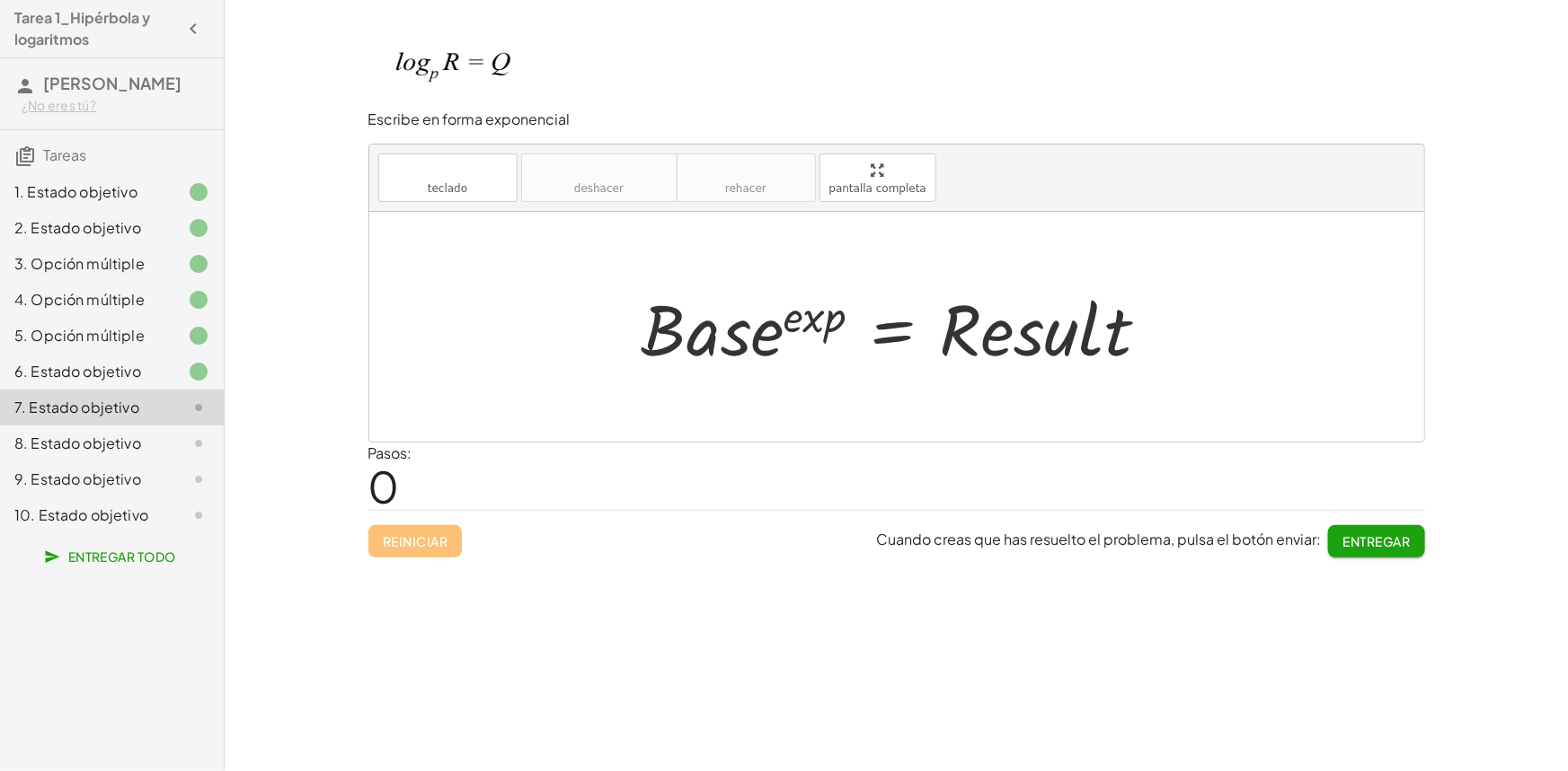
click at [758, 347] on div at bounding box center [903, 328] width 541 height 93
click at [761, 347] on div at bounding box center [903, 328] width 541 height 93
click at [771, 341] on div at bounding box center [903, 328] width 541 height 93
click at [503, 167] on font "teclado" at bounding box center [447, 170] width 119 height 17
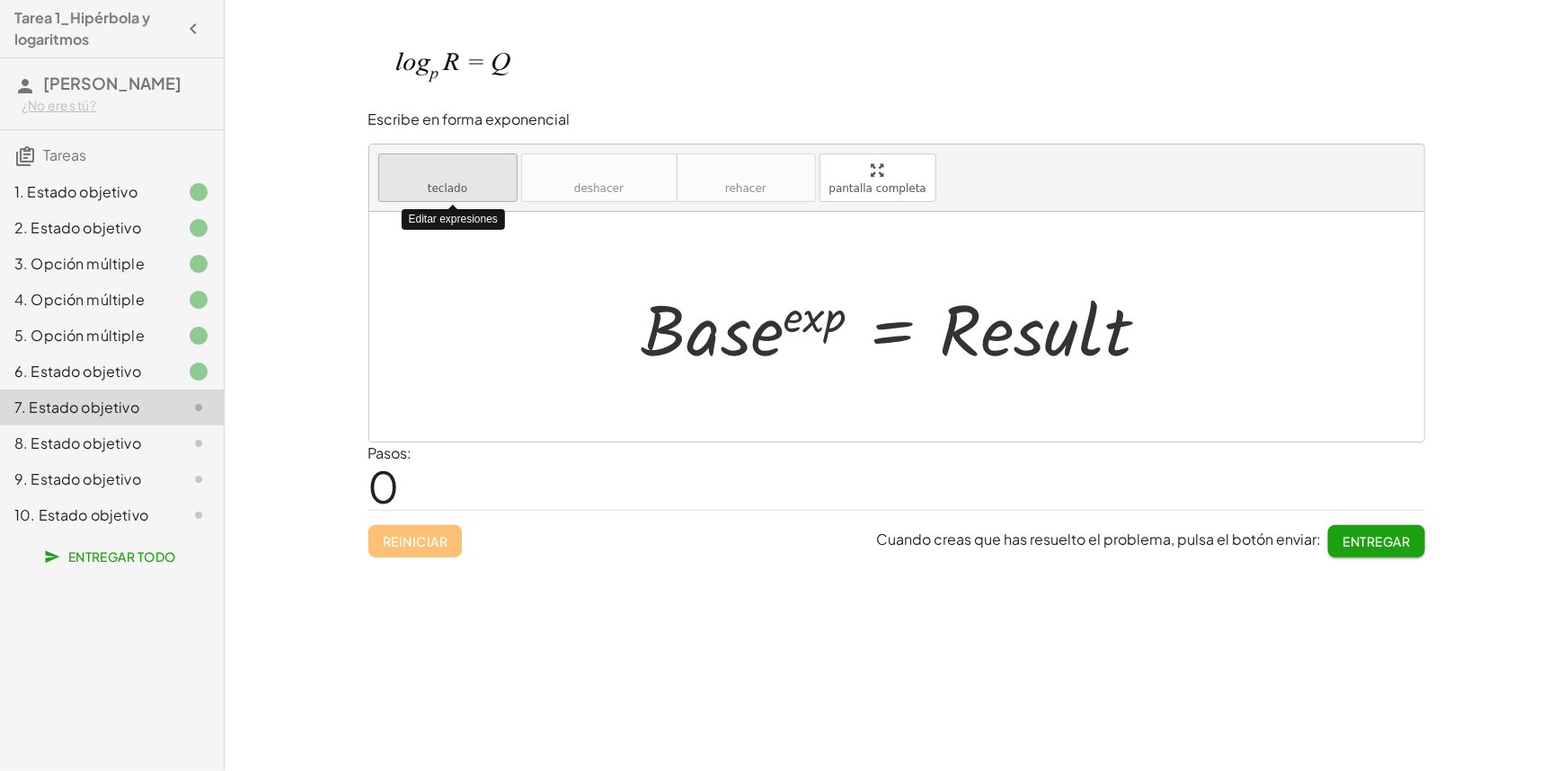
click at [467, 180] on icon "teclado" at bounding box center [447, 170] width 119 height 21
click at [485, 174] on font "teclado" at bounding box center [447, 170] width 119 height 17
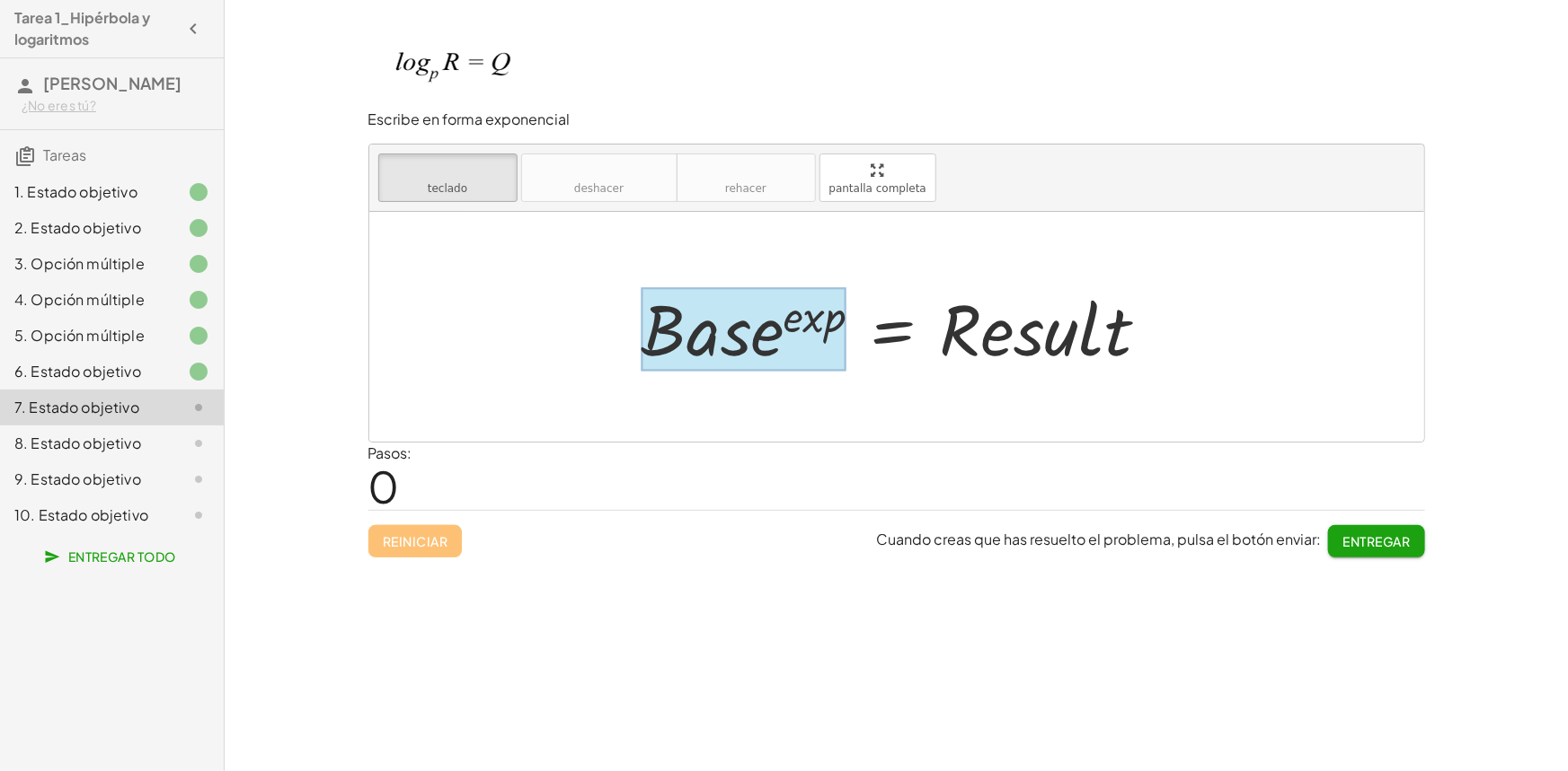
click at [772, 332] on div at bounding box center [744, 329] width 205 height 83
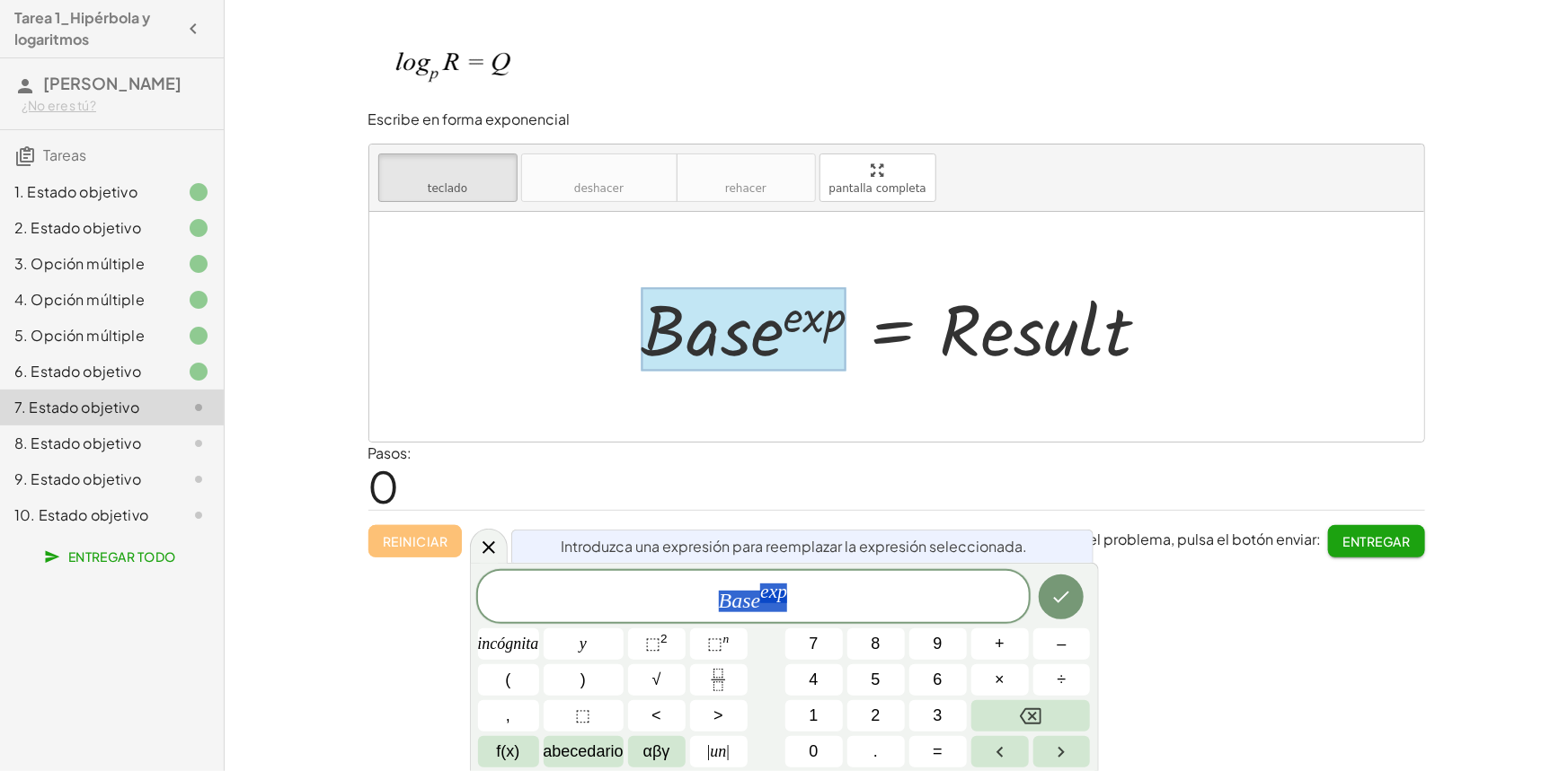
click at [777, 338] on div at bounding box center [744, 329] width 205 height 83
click at [760, 604] on span "B a s e ​ e x p" at bounding box center [753, 598] width 551 height 32
click at [777, 589] on span "P ​ e x p" at bounding box center [753, 598] width 551 height 32
click at [1069, 598] on icon "Hecho" at bounding box center [1061, 597] width 21 height 21
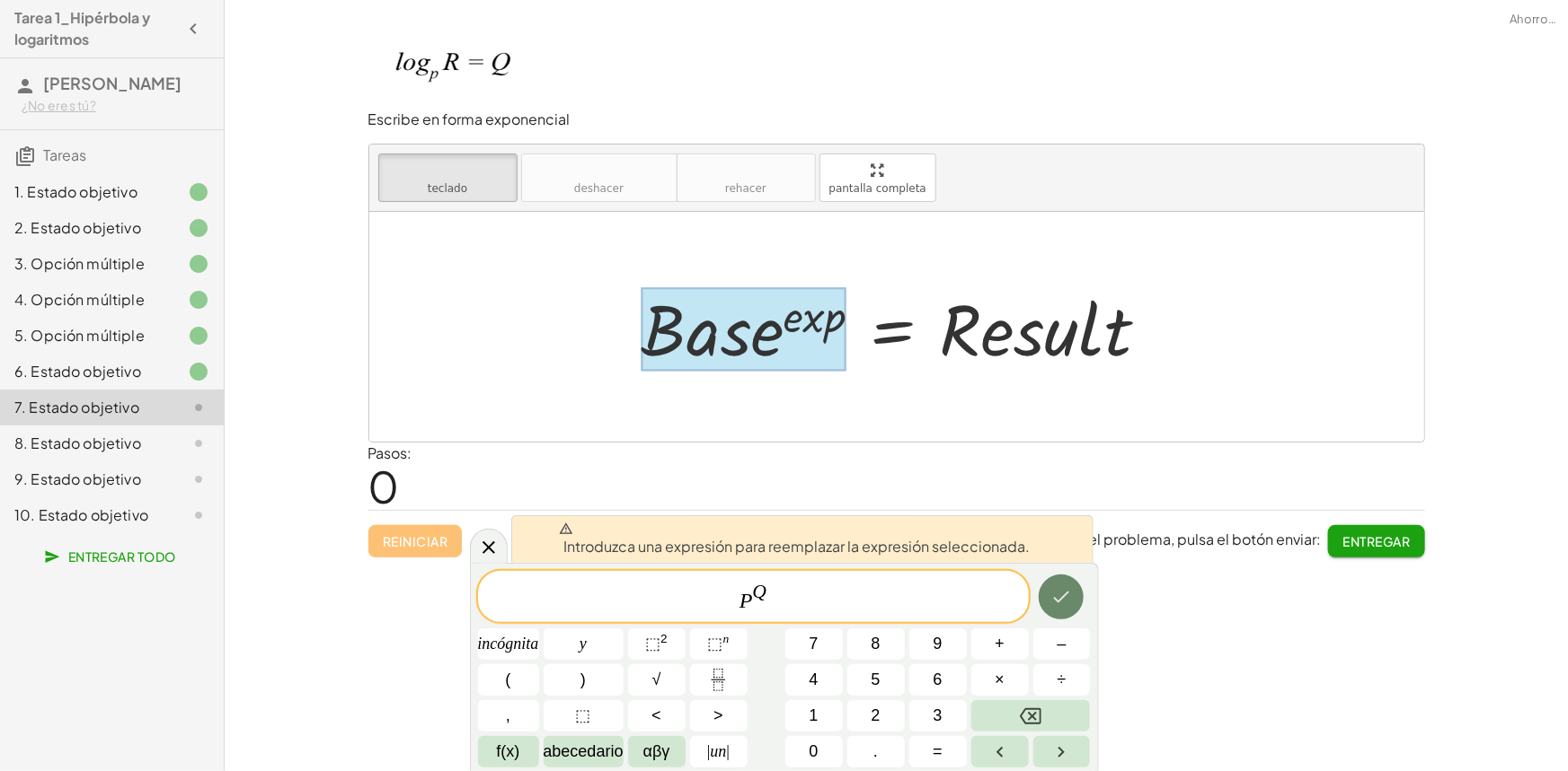
click at [1062, 594] on icon "Hecho" at bounding box center [1061, 597] width 21 height 21
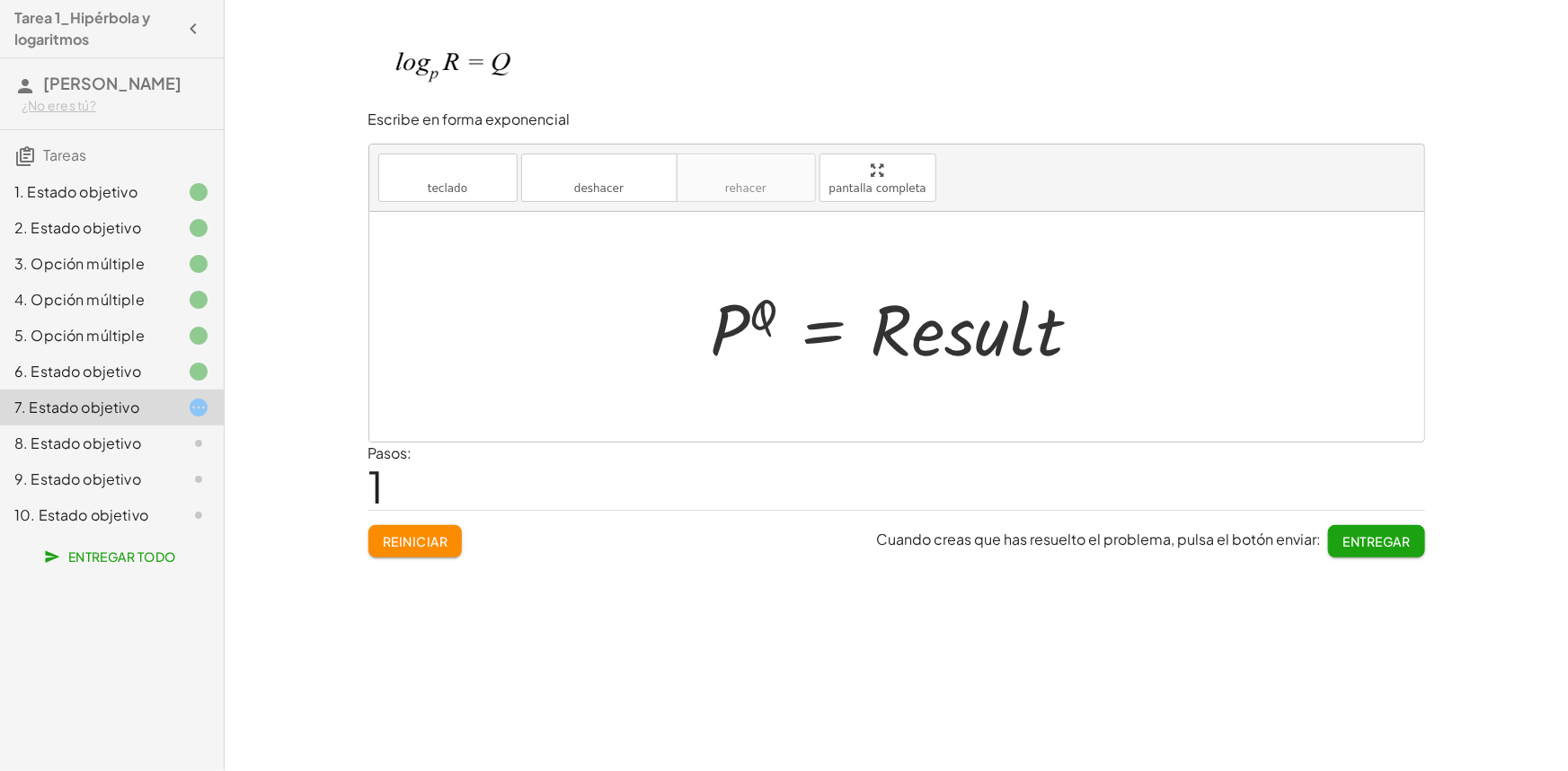
click at [1012, 334] on div at bounding box center [903, 328] width 404 height 93
click at [1040, 341] on div at bounding box center [903, 328] width 404 height 93
click at [471, 162] on font "teclado" at bounding box center [447, 170] width 119 height 17
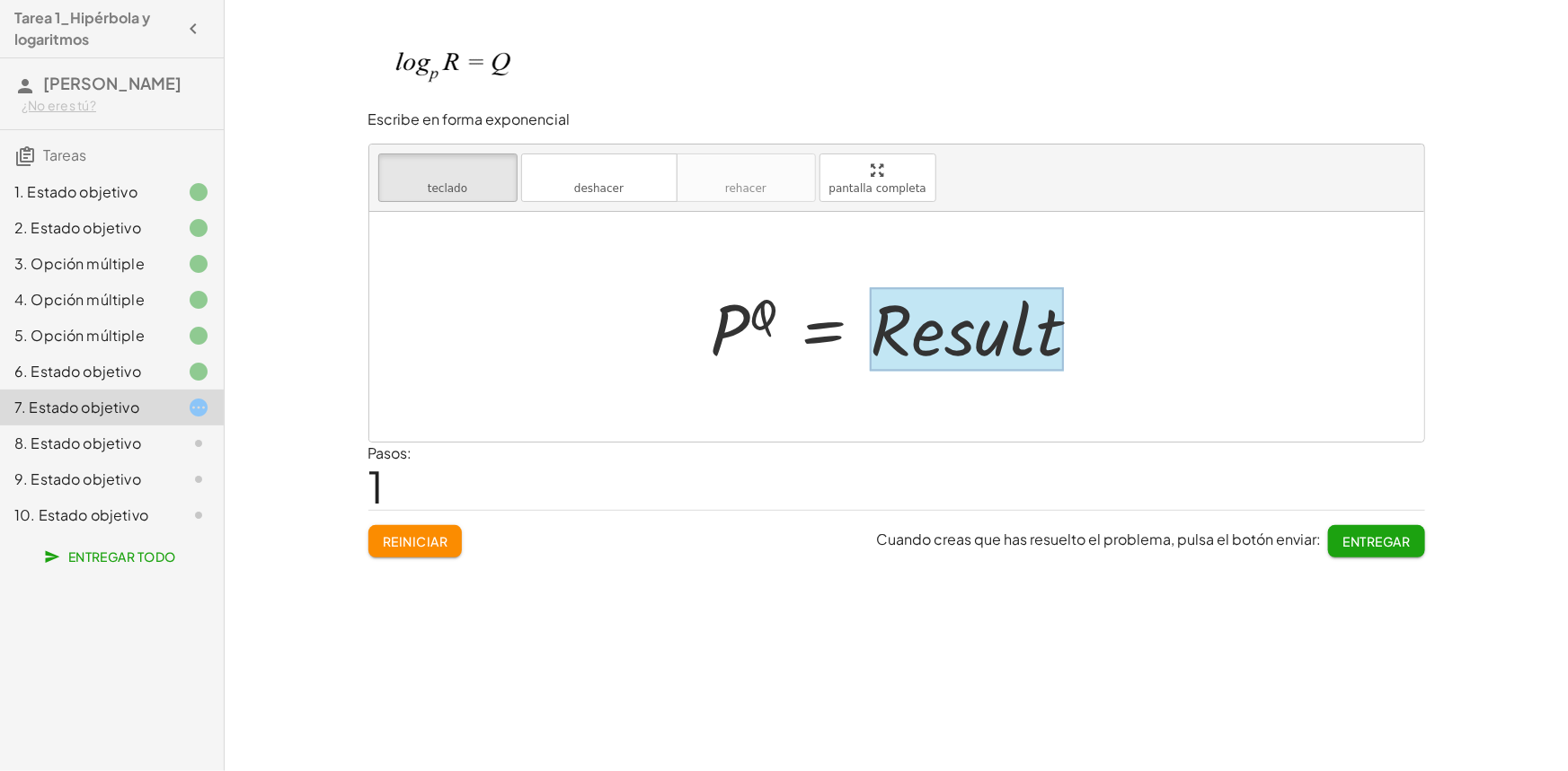
drag, startPoint x: 1014, startPoint y: 347, endPoint x: 1057, endPoint y: 341, distance: 43.4
click at [1017, 348] on div at bounding box center [968, 329] width 194 height 83
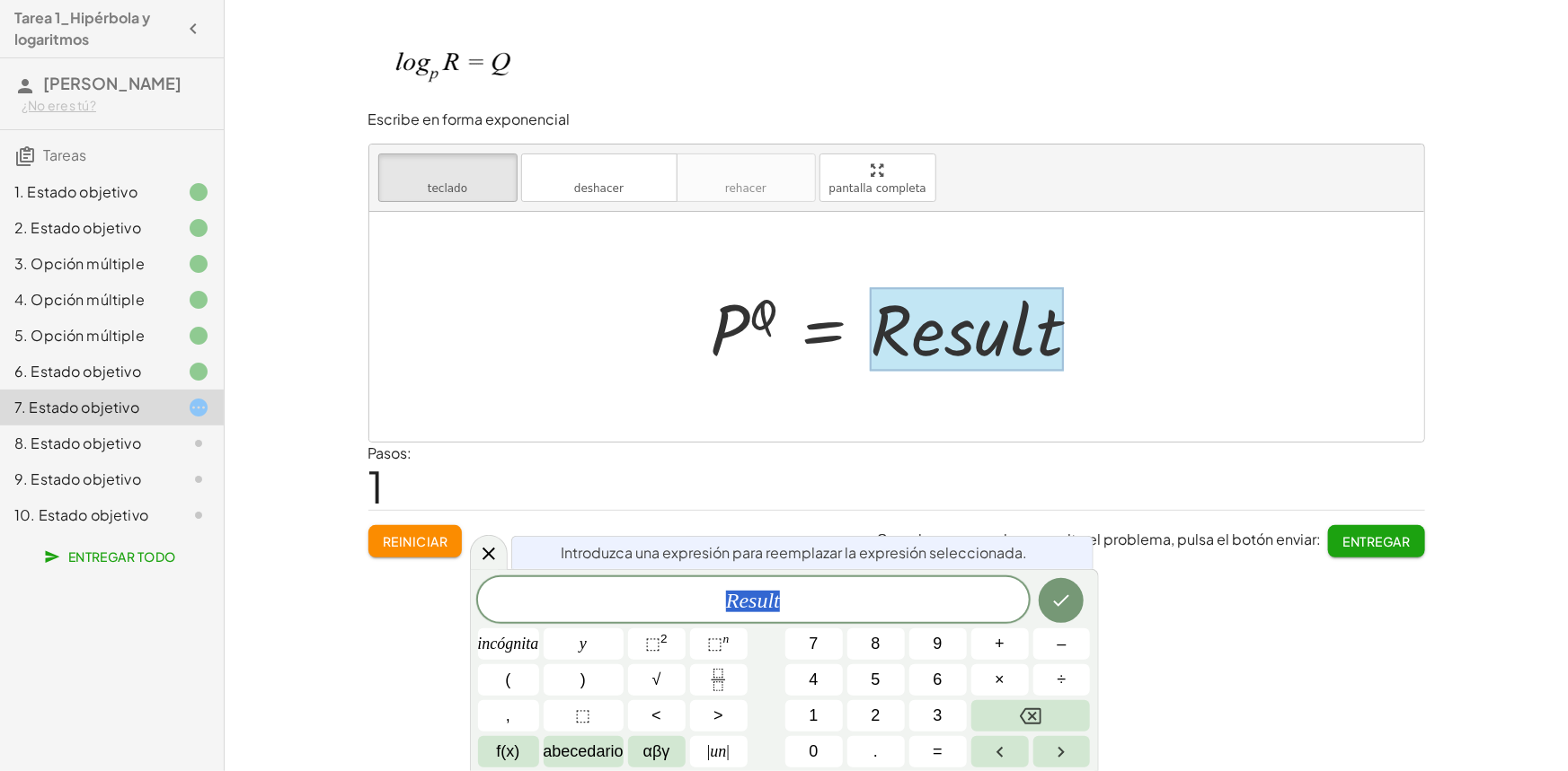
click at [1059, 334] on div at bounding box center [968, 329] width 194 height 83
click at [865, 615] on div "R e s u l t ​" at bounding box center [753, 600] width 551 height 44
click at [1065, 587] on button "Hecho" at bounding box center [1061, 601] width 45 height 44
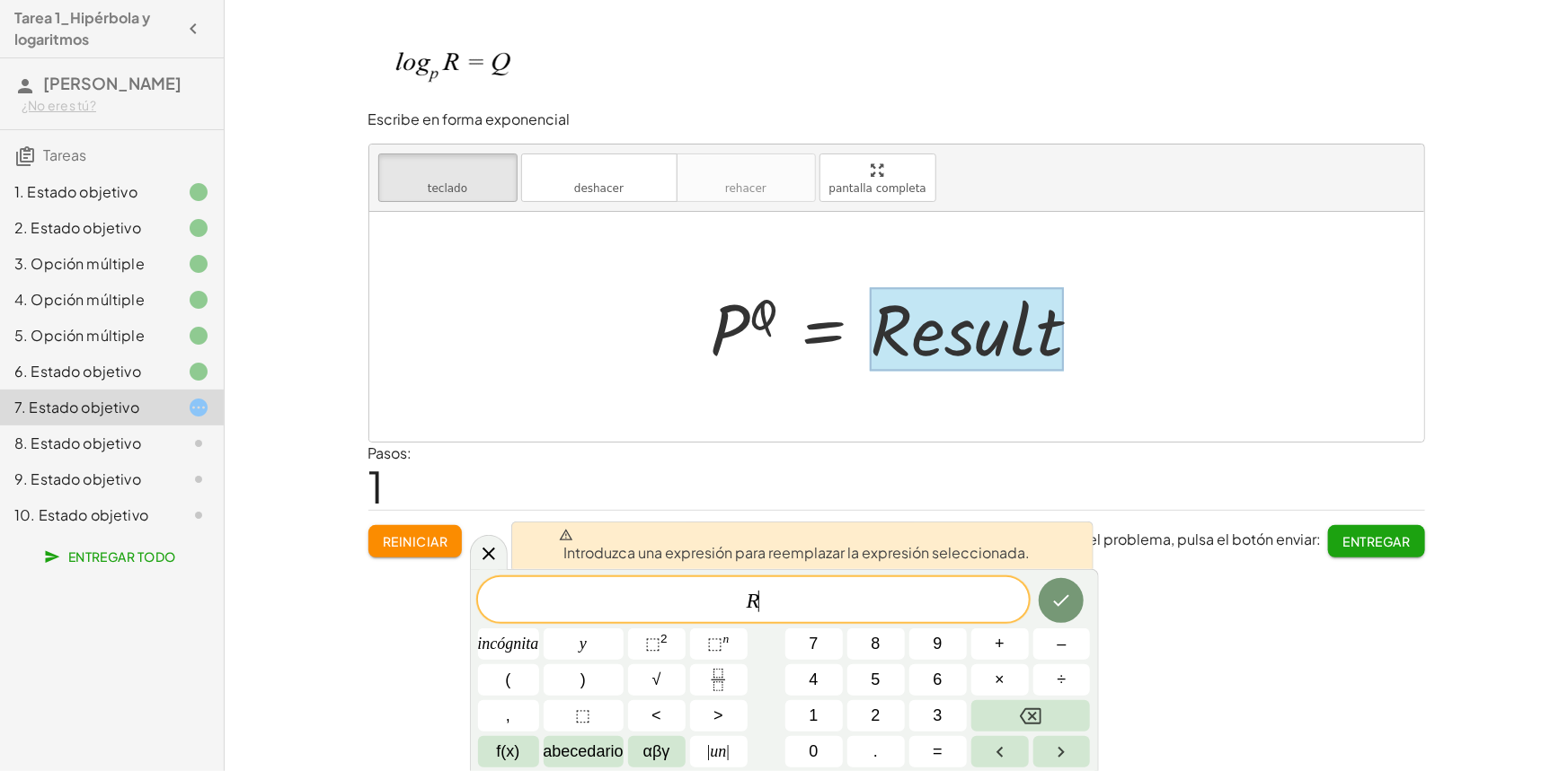
click at [539, 629] on div at bounding box center [508, 644] width 61 height 31
click at [1061, 596] on icon "Hecho" at bounding box center [1061, 601] width 21 height 21
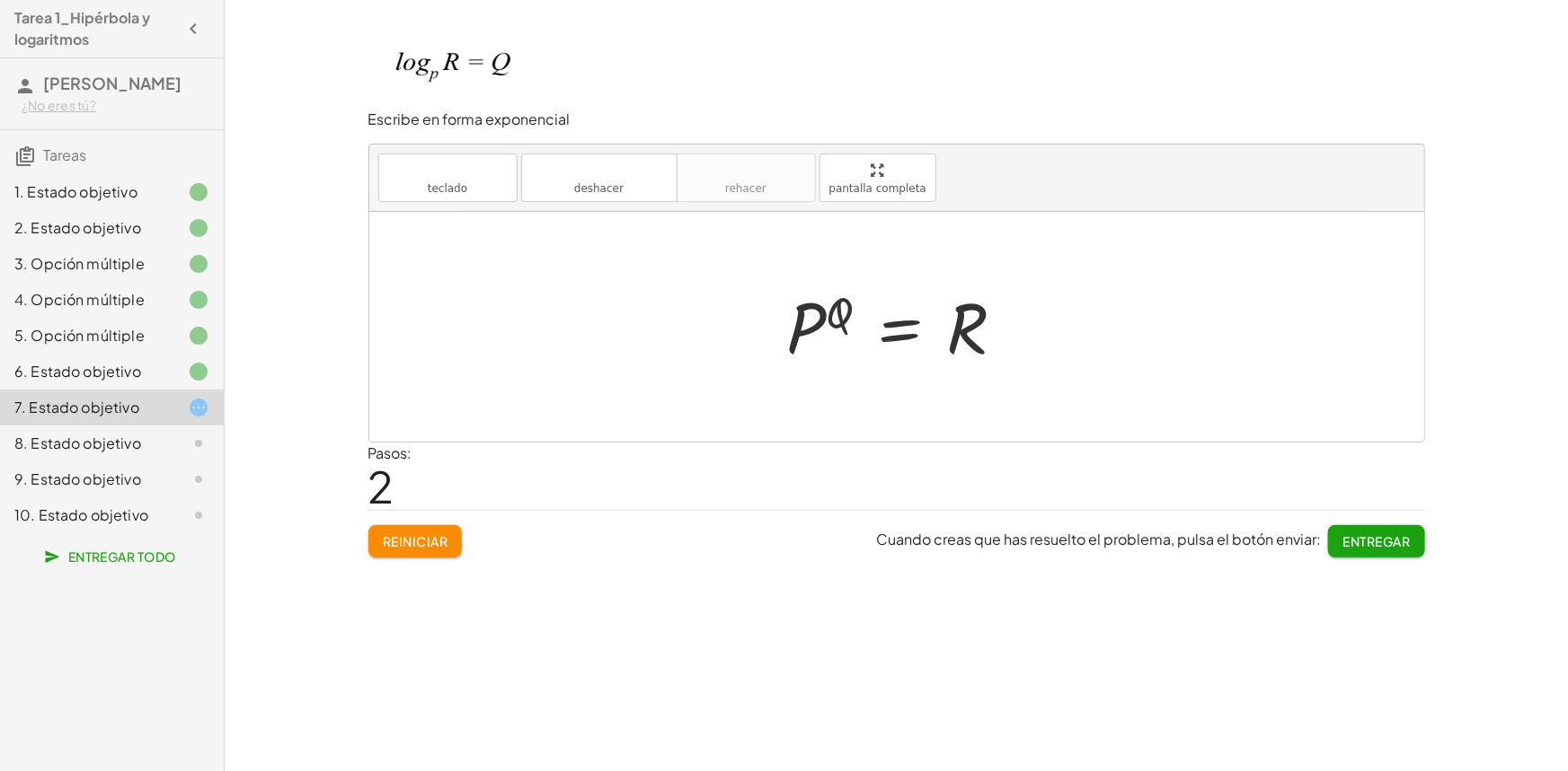
click at [1367, 533] on font "Entregar" at bounding box center [1377, 541] width 68 height 16
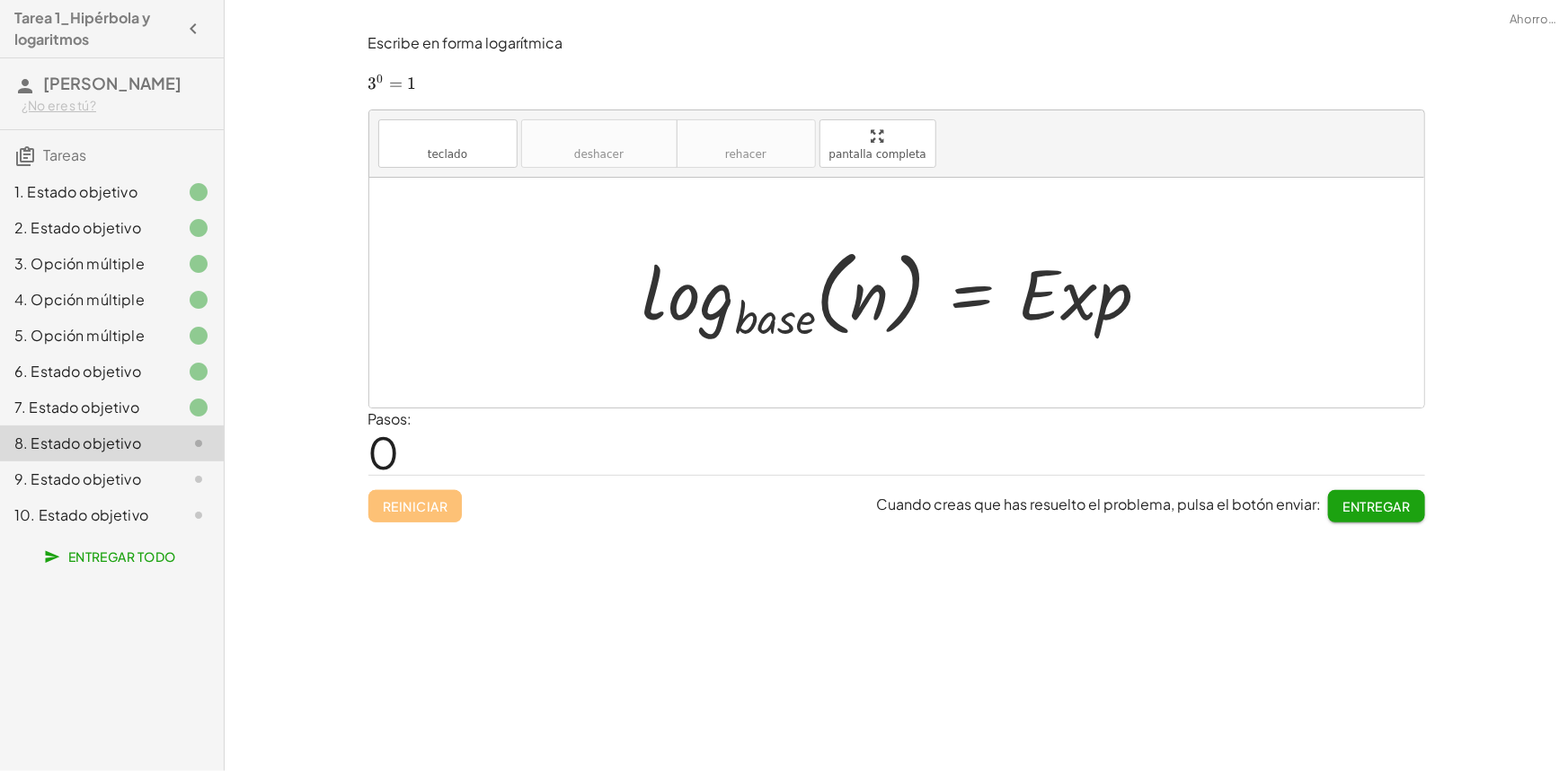
click at [108, 399] on font "7. Estado objetivo" at bounding box center [76, 406] width 125 height 18
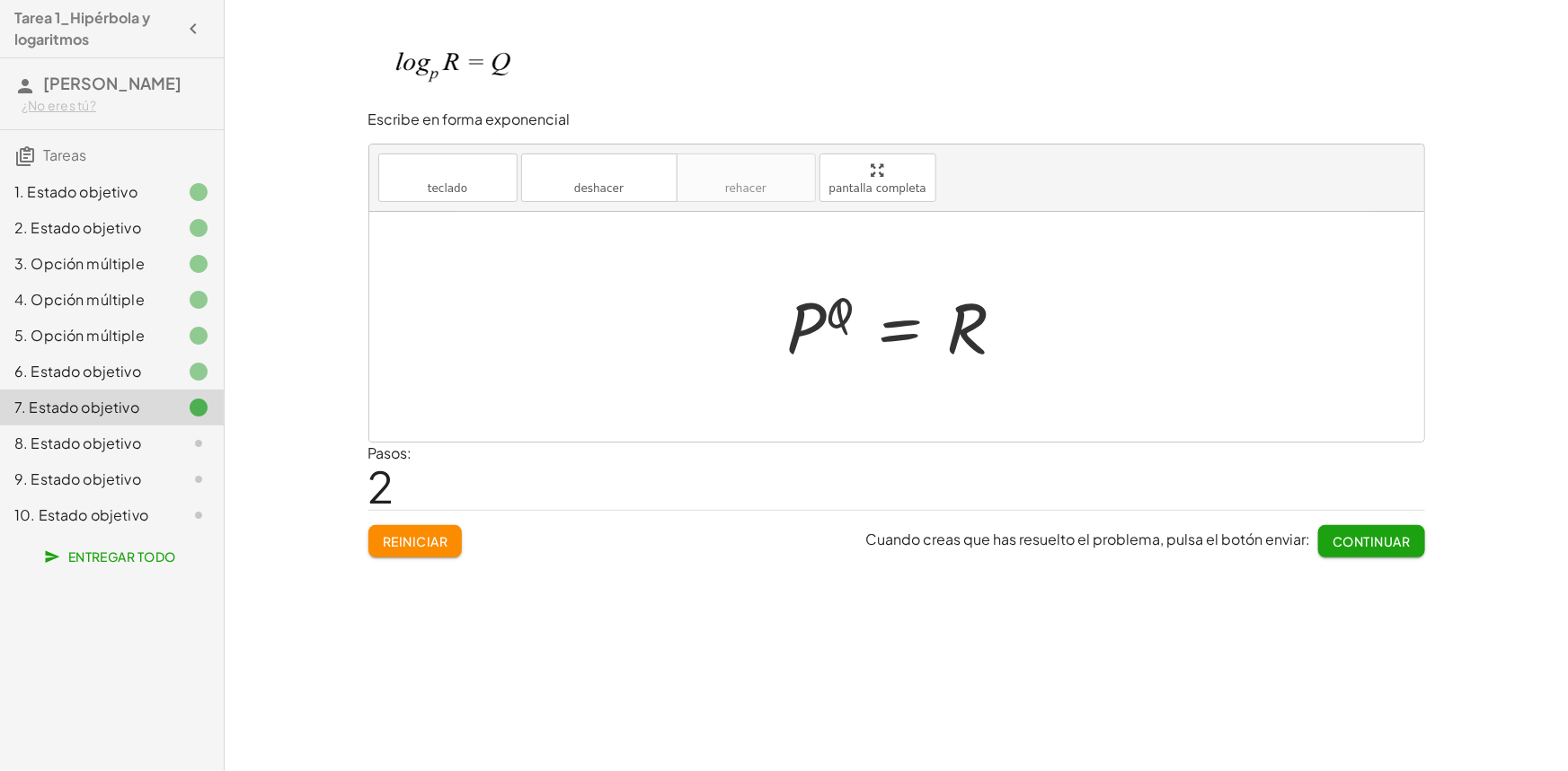
drag, startPoint x: 146, startPoint y: 447, endPoint x: 137, endPoint y: 448, distance: 9.1
click at [144, 448] on div "8. Estado objetivo" at bounding box center [86, 443] width 144 height 21
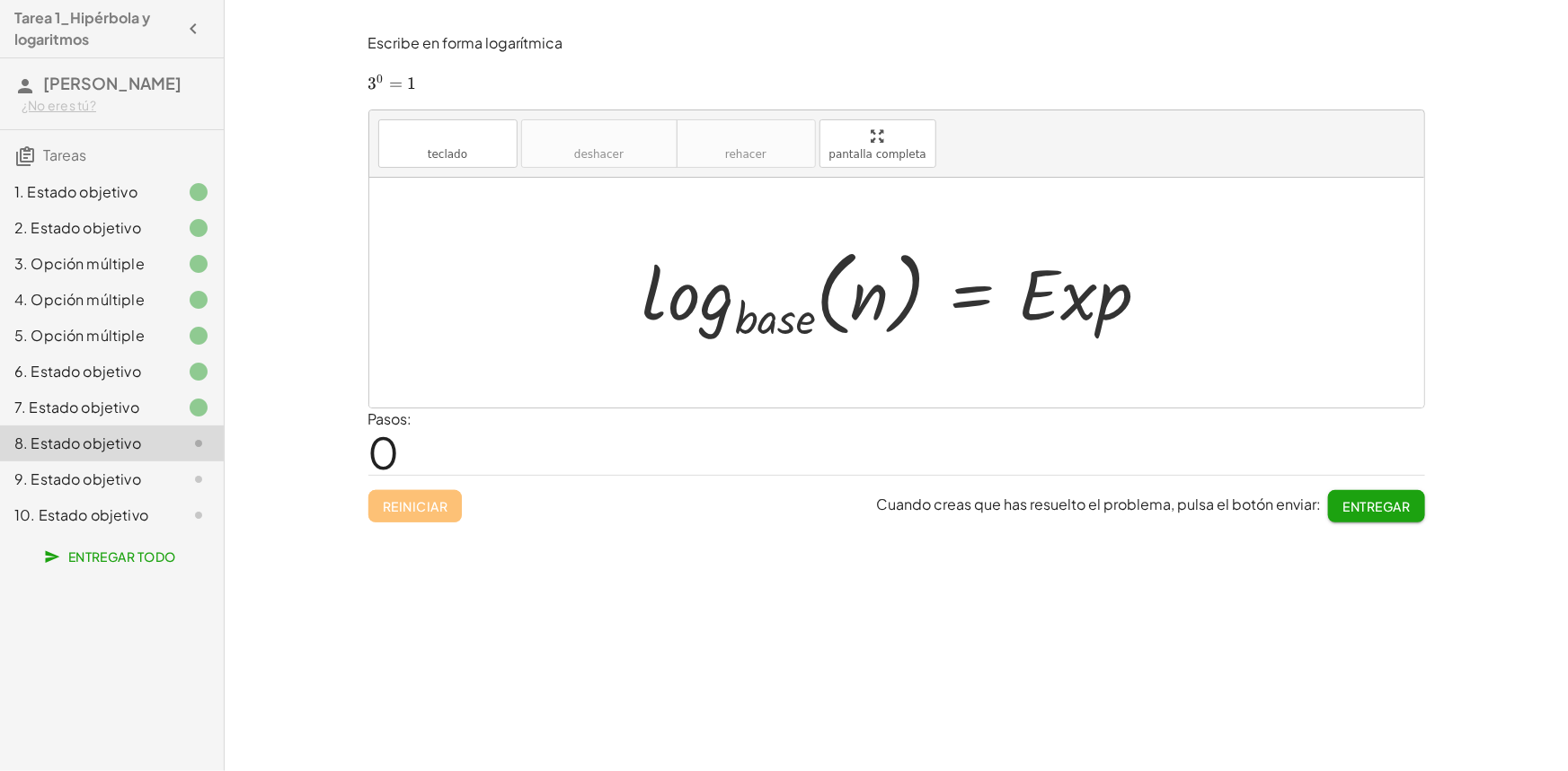
click at [807, 326] on div at bounding box center [903, 293] width 539 height 106
drag, startPoint x: 424, startPoint y: 141, endPoint x: 694, endPoint y: 350, distance: 341.4
click at [425, 141] on font "teclado" at bounding box center [447, 136] width 119 height 17
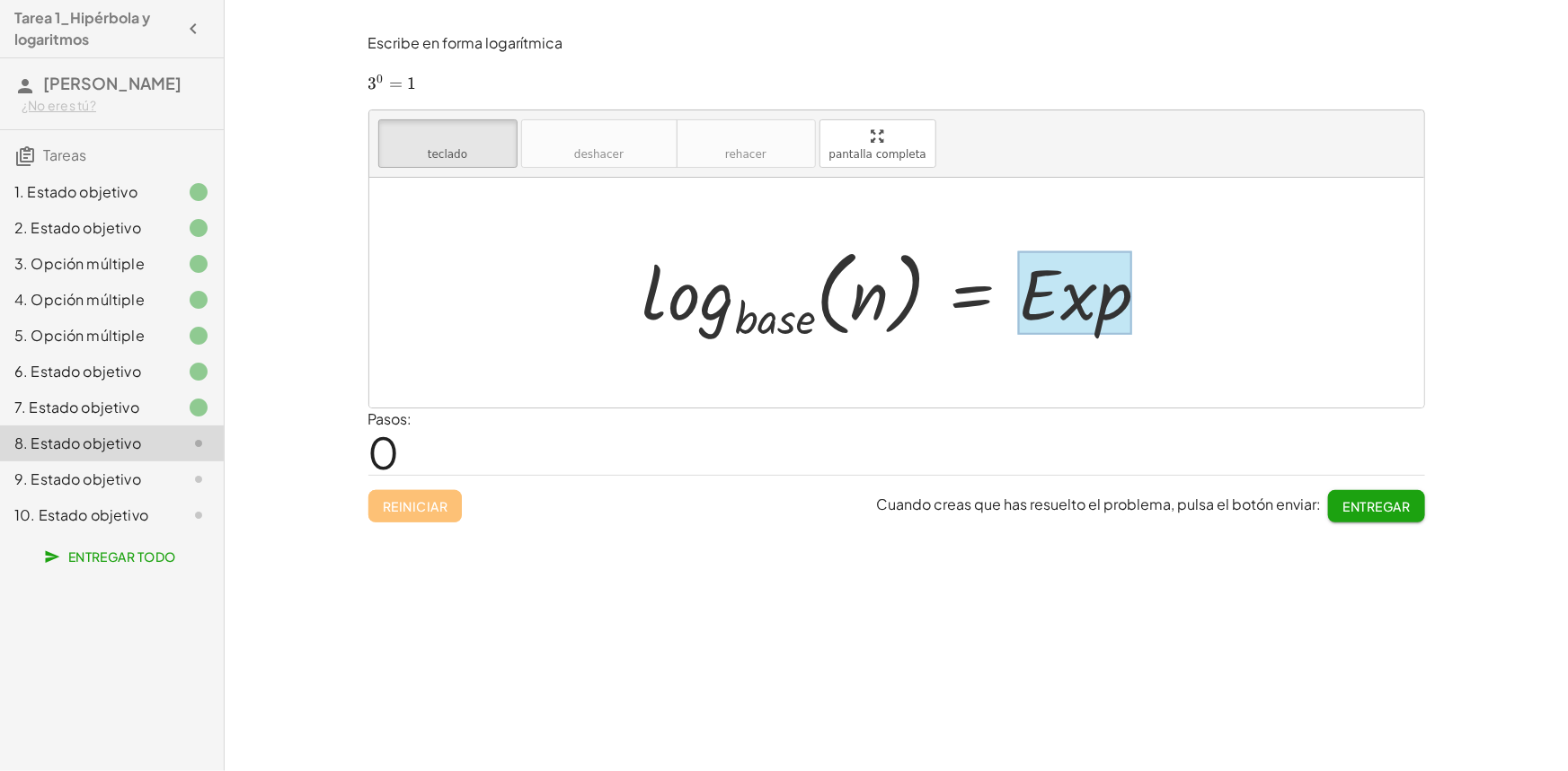
click at [1125, 307] on div at bounding box center [1074, 293] width 113 height 83
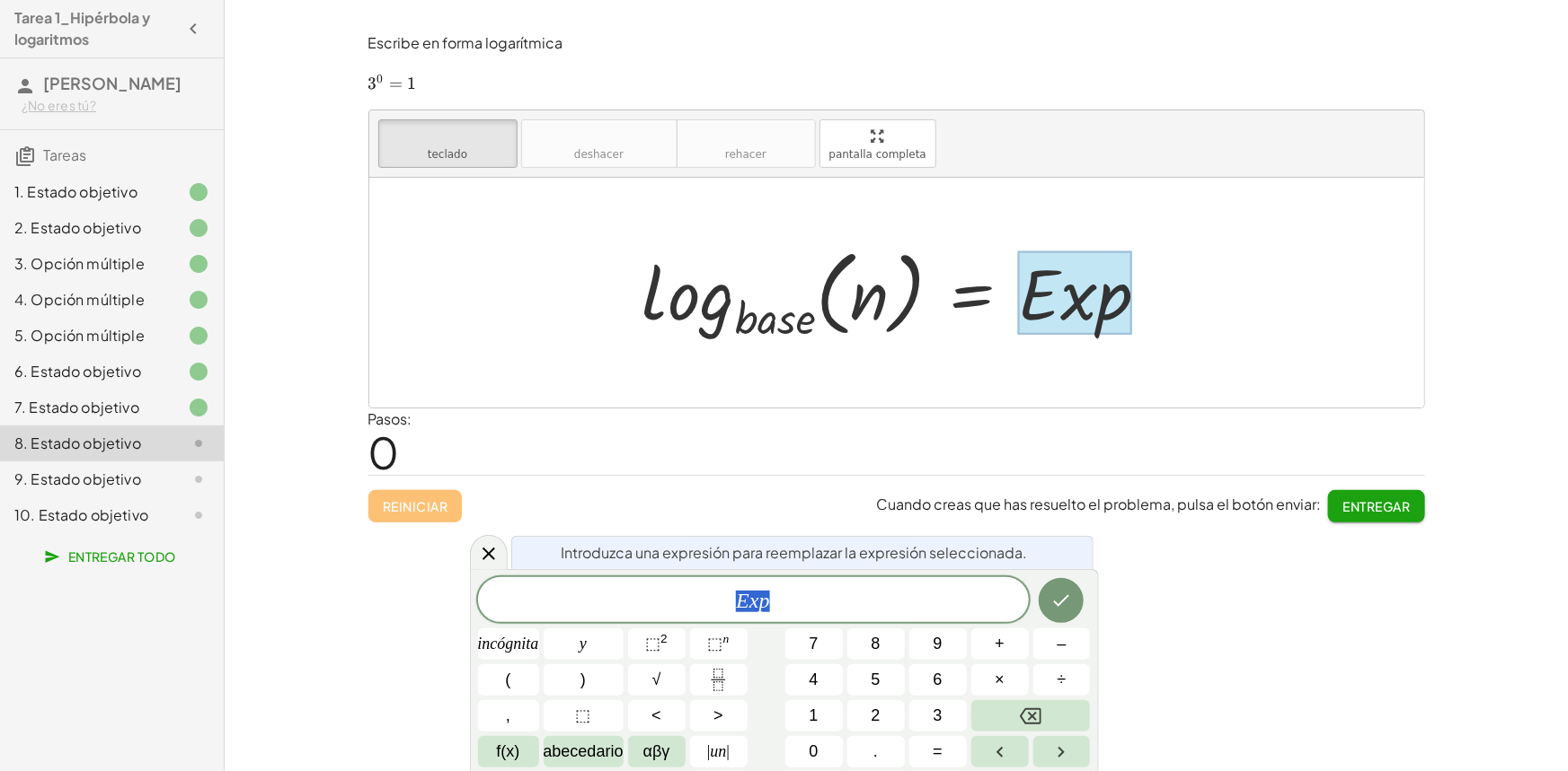
click at [1125, 307] on div at bounding box center [1074, 293] width 113 height 83
click at [613, 295] on div at bounding box center [897, 293] width 1055 height 230
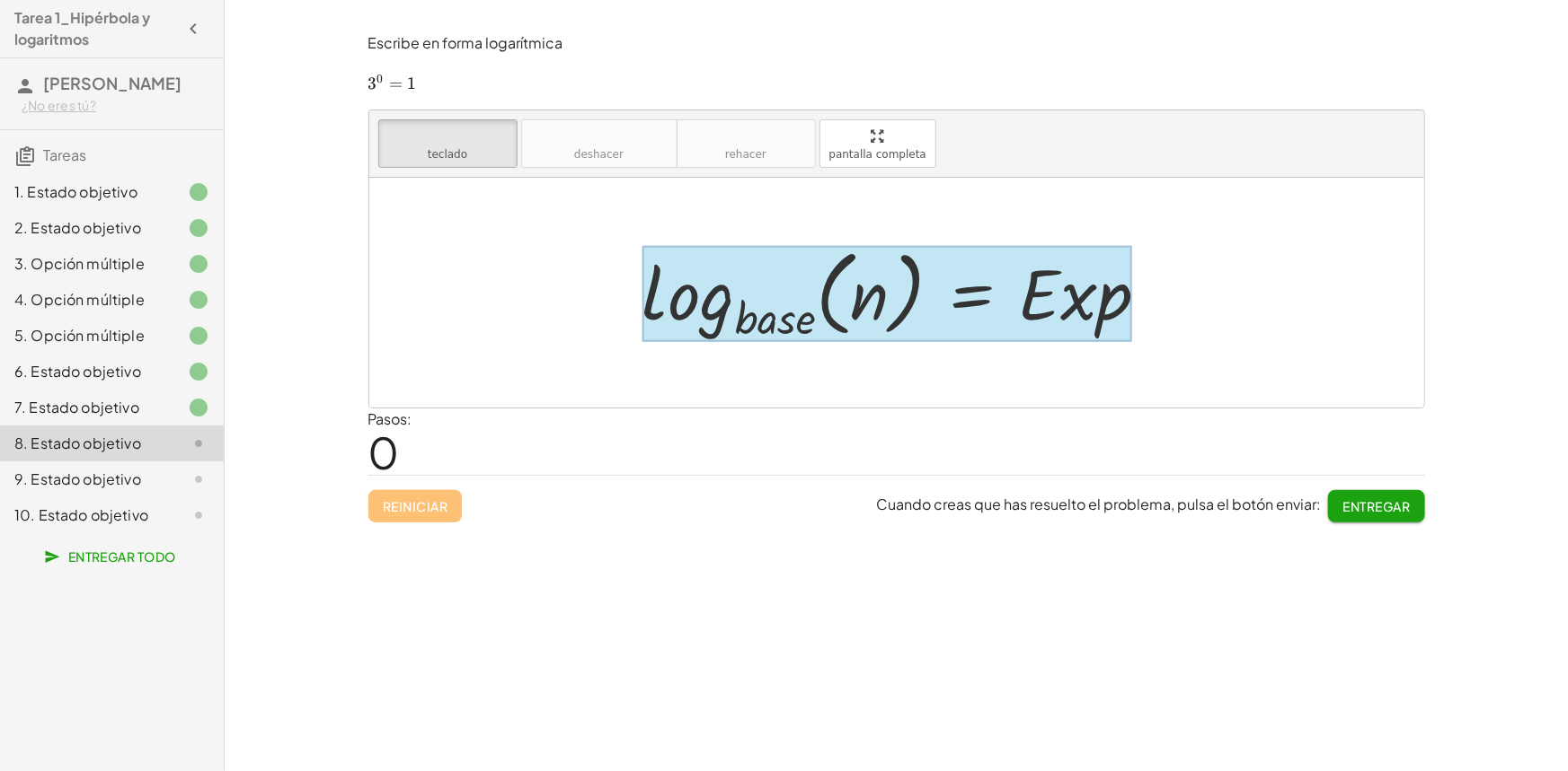
drag, startPoint x: 654, startPoint y: 295, endPoint x: 930, endPoint y: 313, distance: 276.6
click at [984, 319] on div "log · b · a · s · e ( , n ) = · E · x · p" at bounding box center [896, 292] width 561 height 115
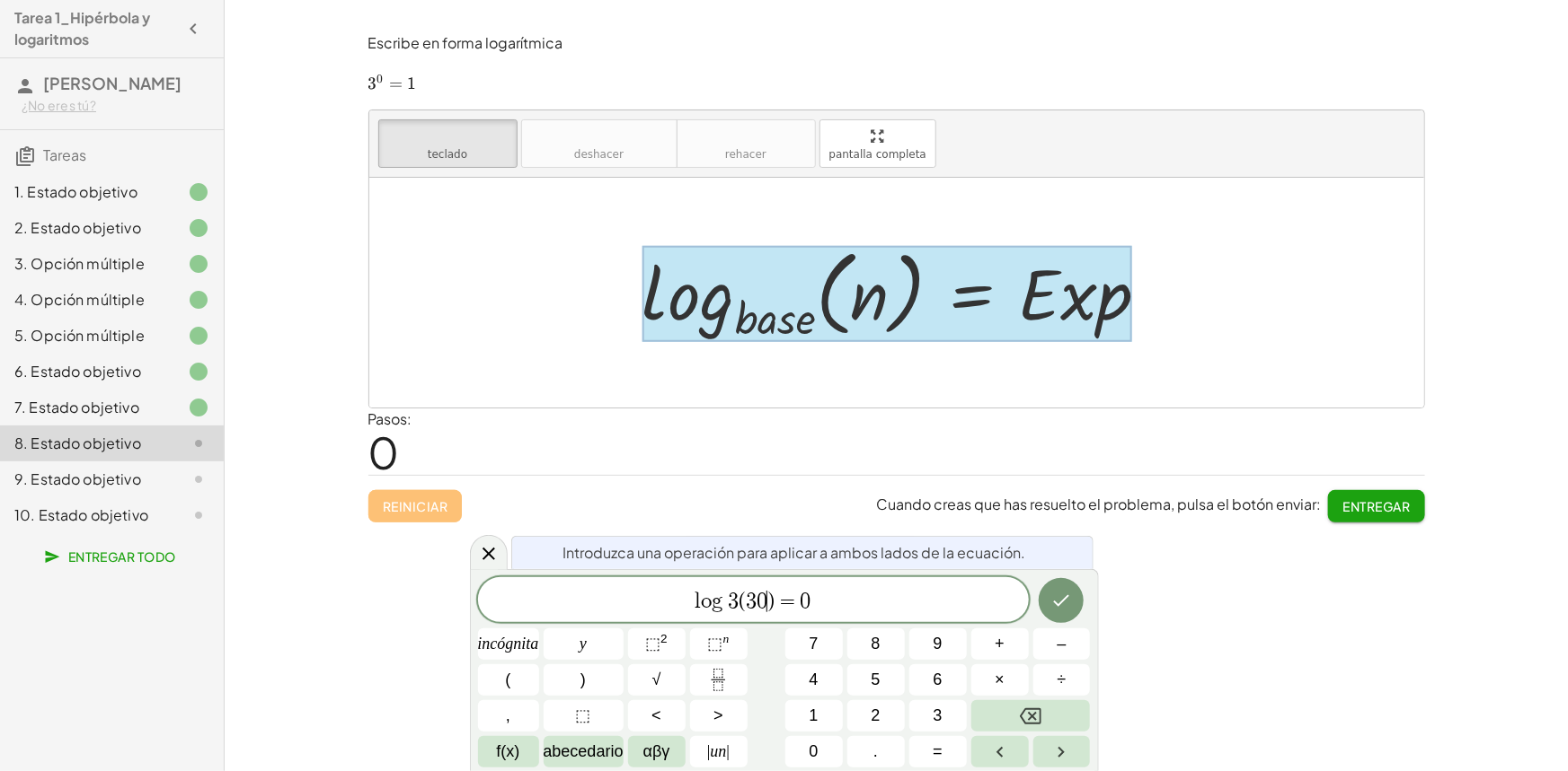
click at [769, 601] on span ")" at bounding box center [770, 602] width 7 height 21
click at [745, 598] on span "(" at bounding box center [747, 602] width 7 height 21
click at [915, 295] on div at bounding box center [888, 294] width 490 height 97
click at [920, 307] on div at bounding box center [888, 294] width 490 height 97
click at [738, 309] on div at bounding box center [888, 294] width 490 height 97
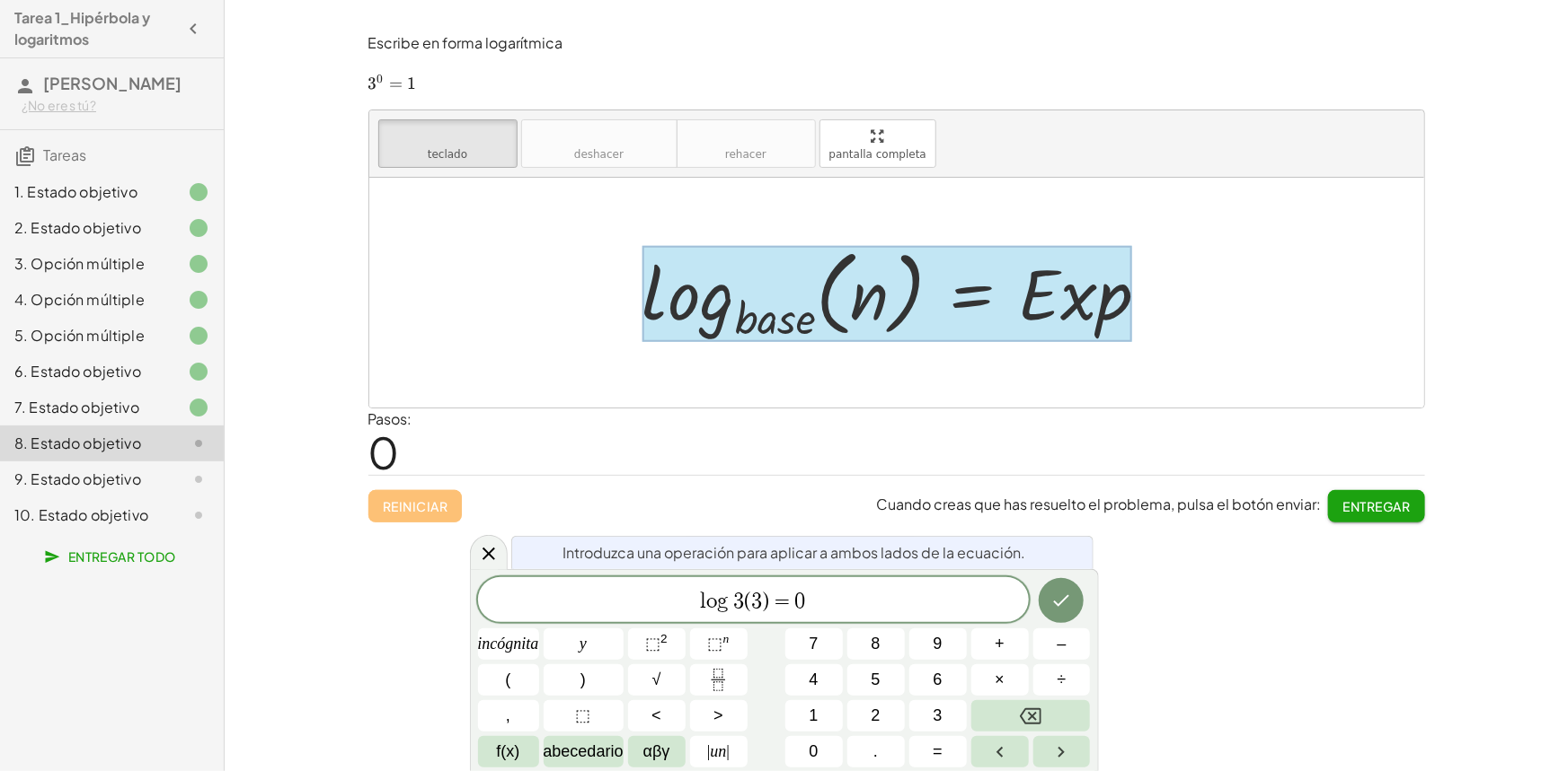
click at [894, 616] on div "l o g 3 ( 3 ) = 0" at bounding box center [753, 600] width 551 height 44
click at [1099, 433] on div "Pasos: 0" at bounding box center [897, 441] width 1057 height 67
click at [492, 556] on icon at bounding box center [489, 553] width 21 height 21
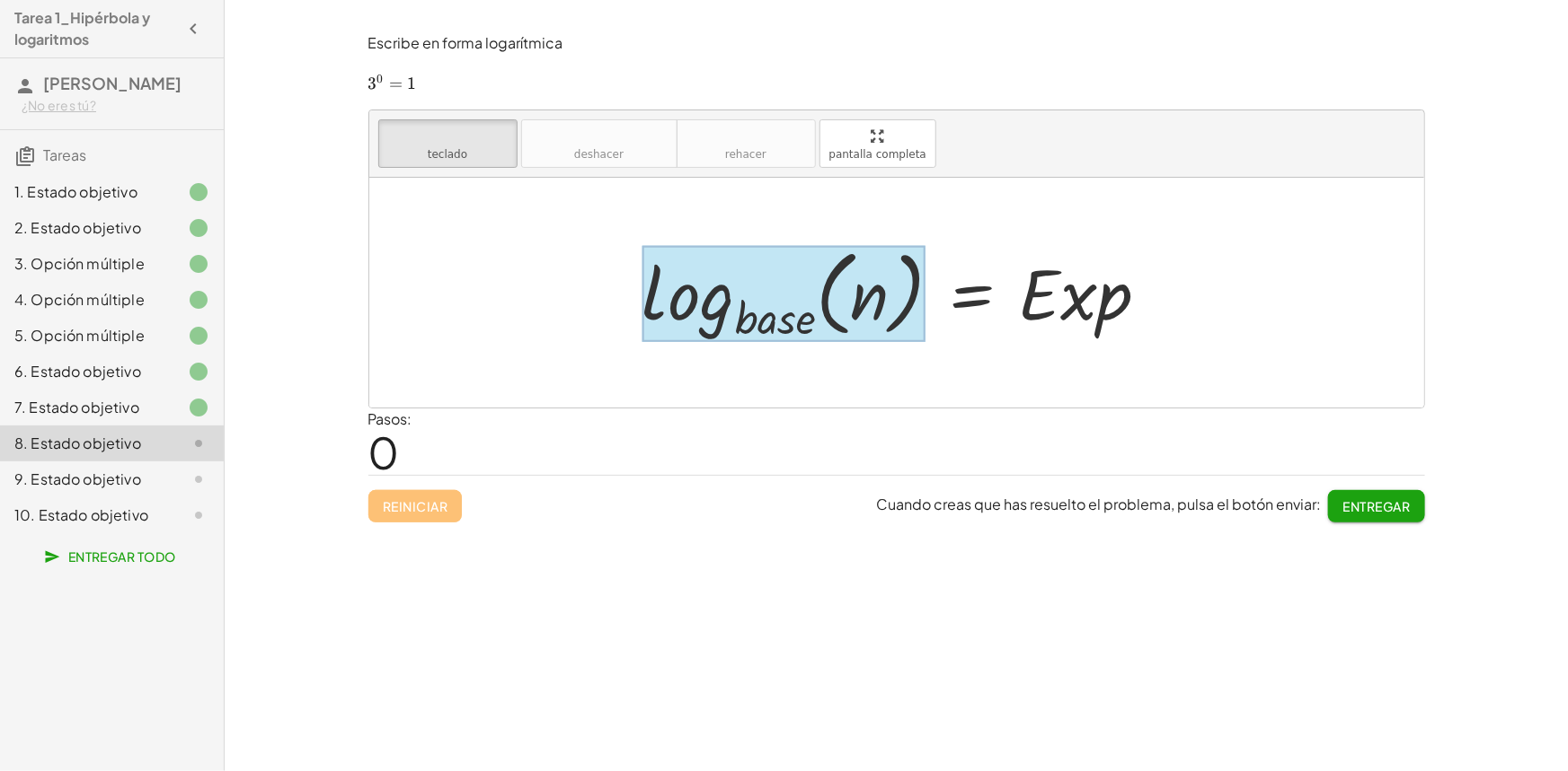
click at [801, 325] on div at bounding box center [784, 294] width 283 height 97
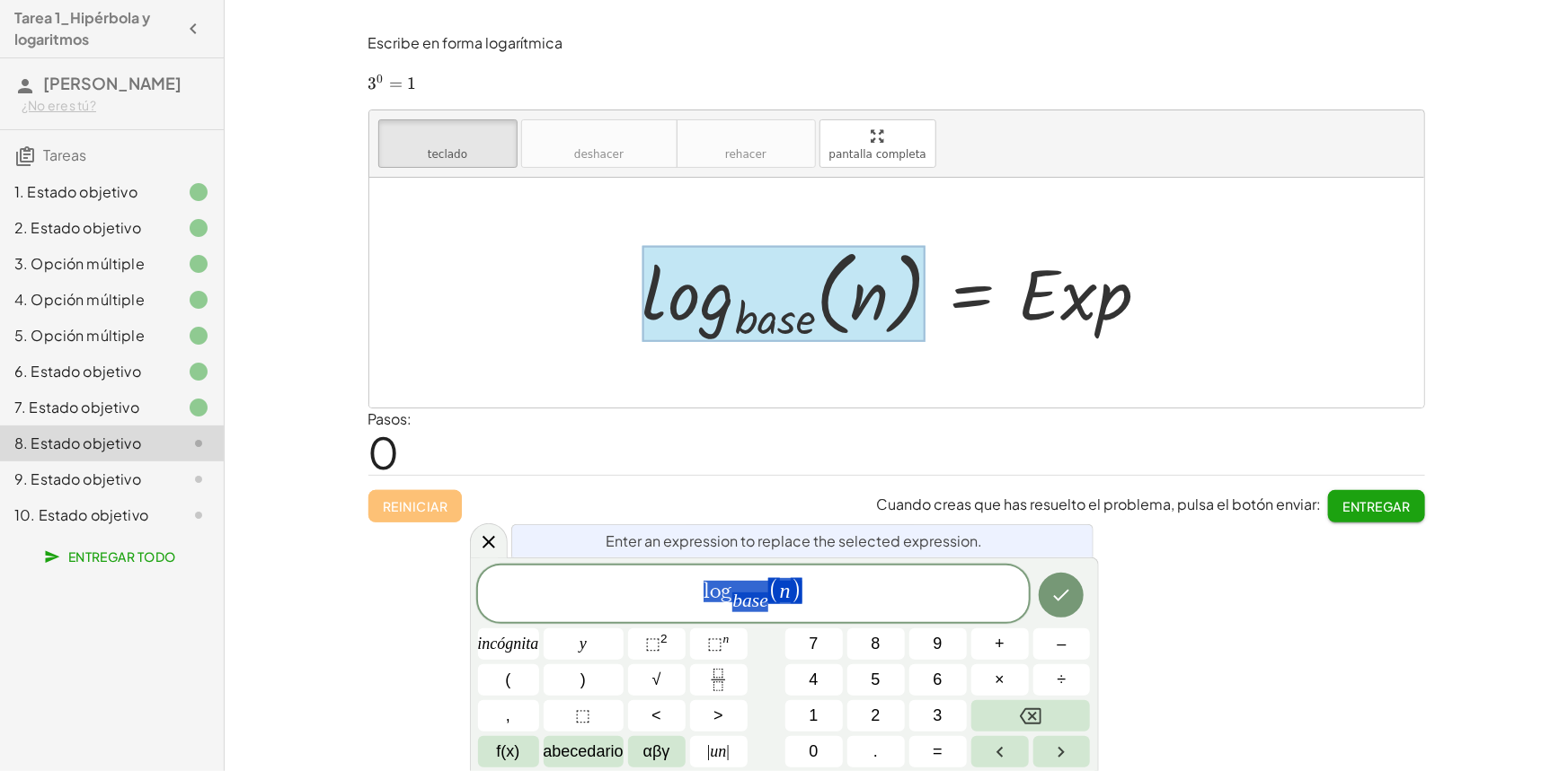
click at [812, 324] on div at bounding box center [784, 294] width 283 height 97
click at [812, 323] on div at bounding box center [784, 294] width 283 height 97
click at [769, 607] on span "l o g b a s e ​ ( n )" at bounding box center [753, 595] width 551 height 38
click at [779, 590] on span ")" at bounding box center [784, 591] width 12 height 26
click at [1060, 599] on icon "Hecho" at bounding box center [1062, 595] width 16 height 12
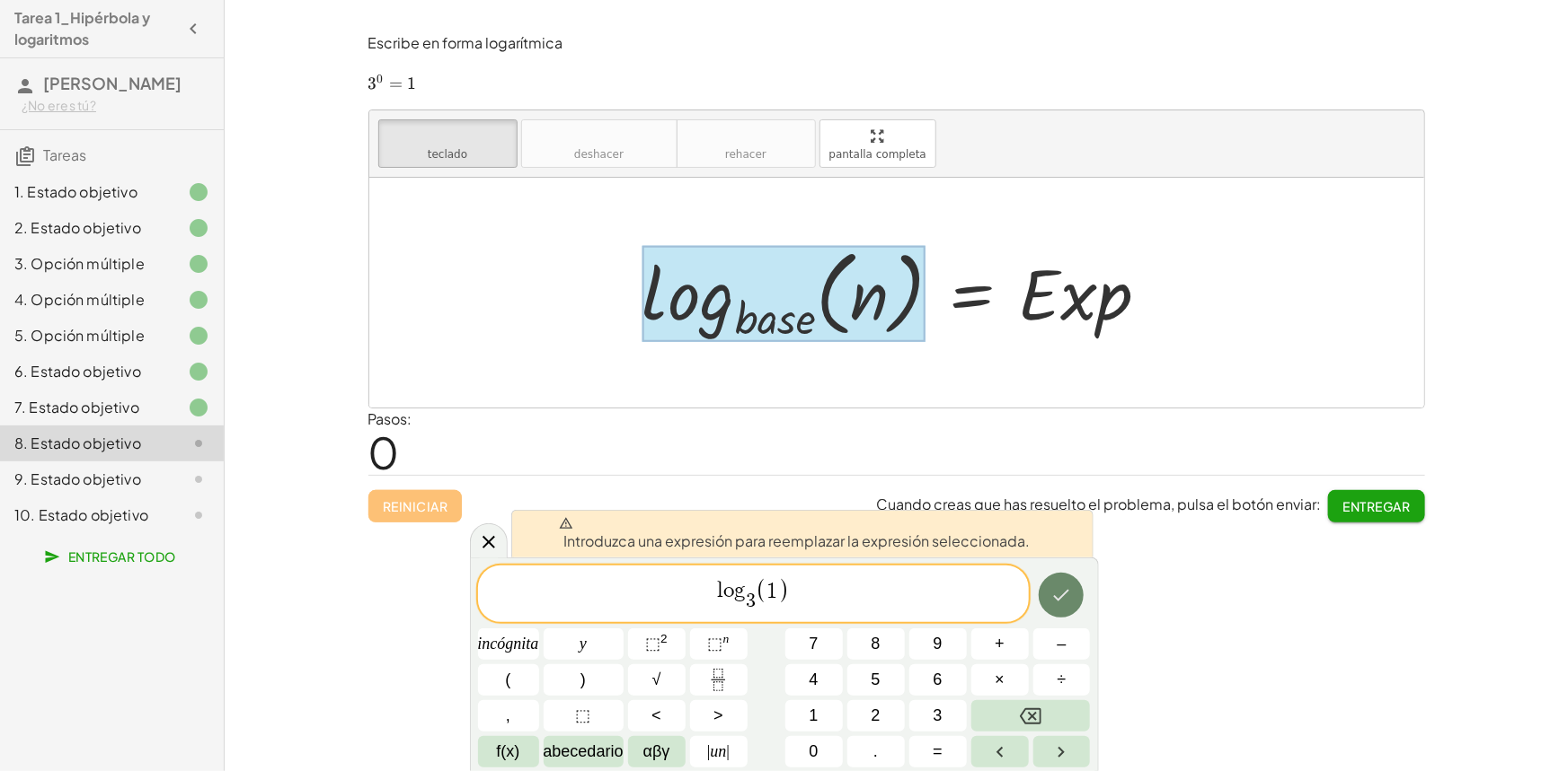
click at [1060, 593] on icon "Hecho" at bounding box center [1061, 595] width 21 height 21
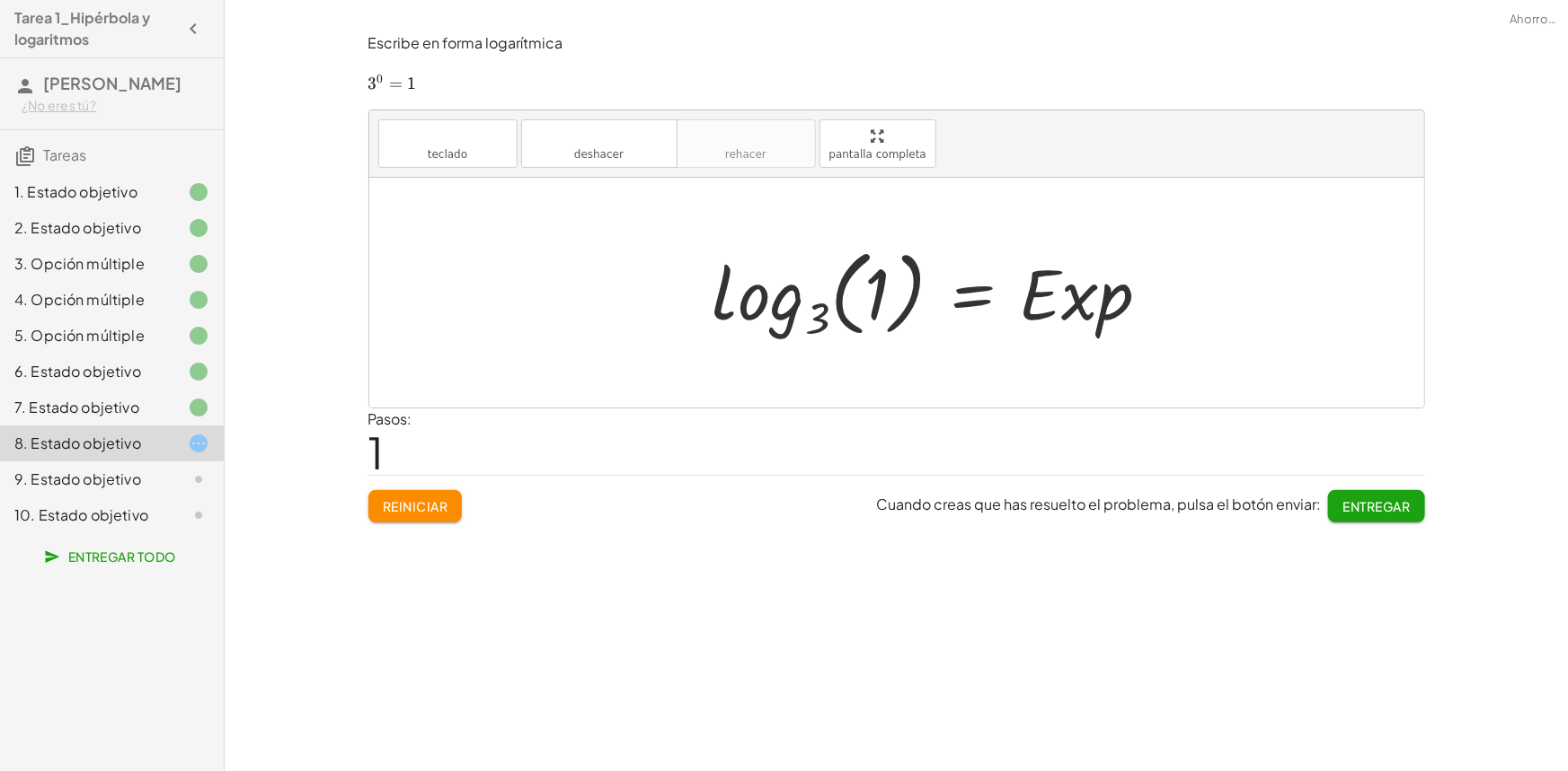
click at [1084, 306] on div at bounding box center [939, 293] width 470 height 106
click at [1107, 301] on div at bounding box center [939, 293] width 470 height 106
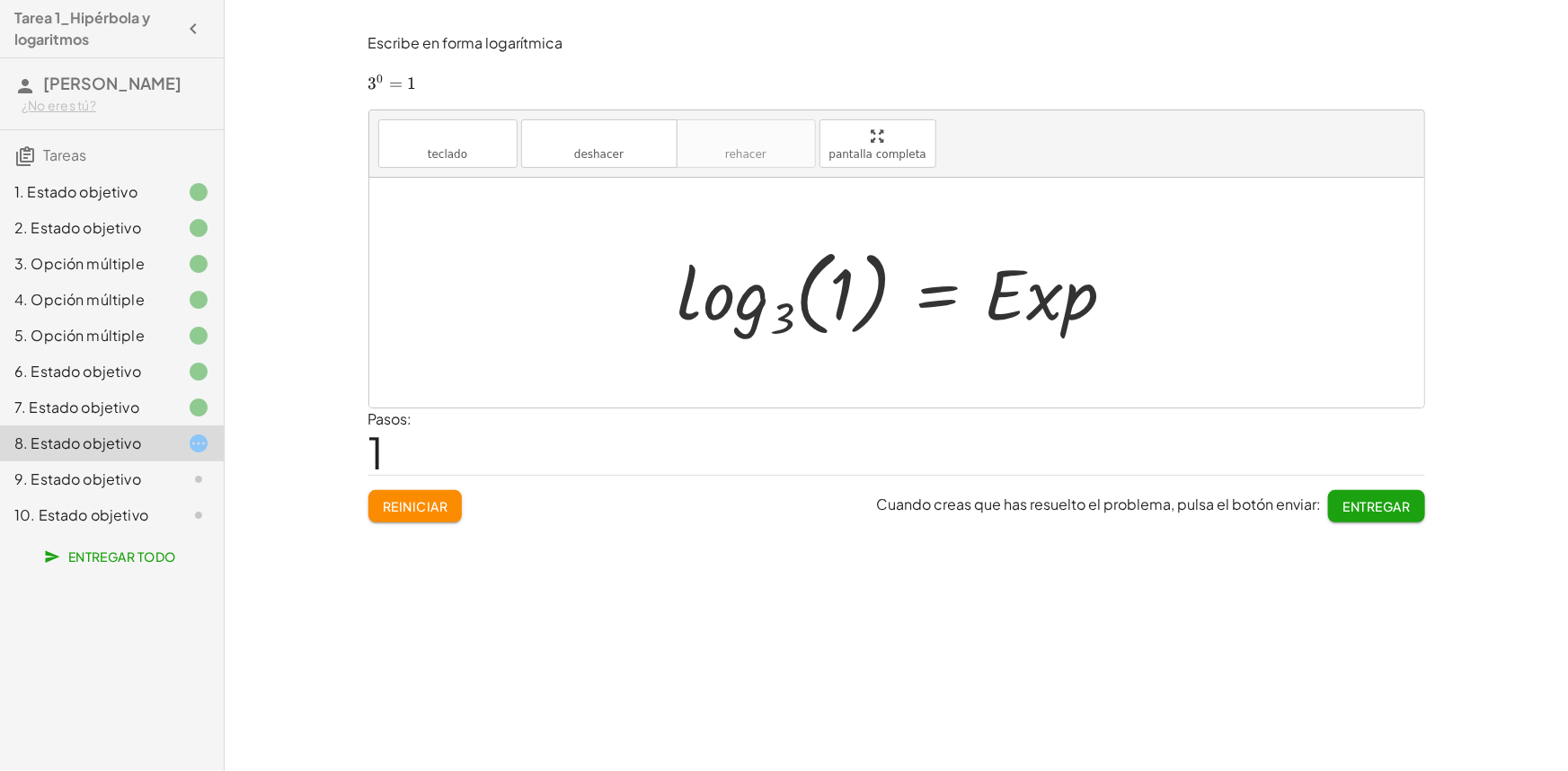
click at [144, 407] on div "7. Estado objetivo" at bounding box center [86, 407] width 144 height 21
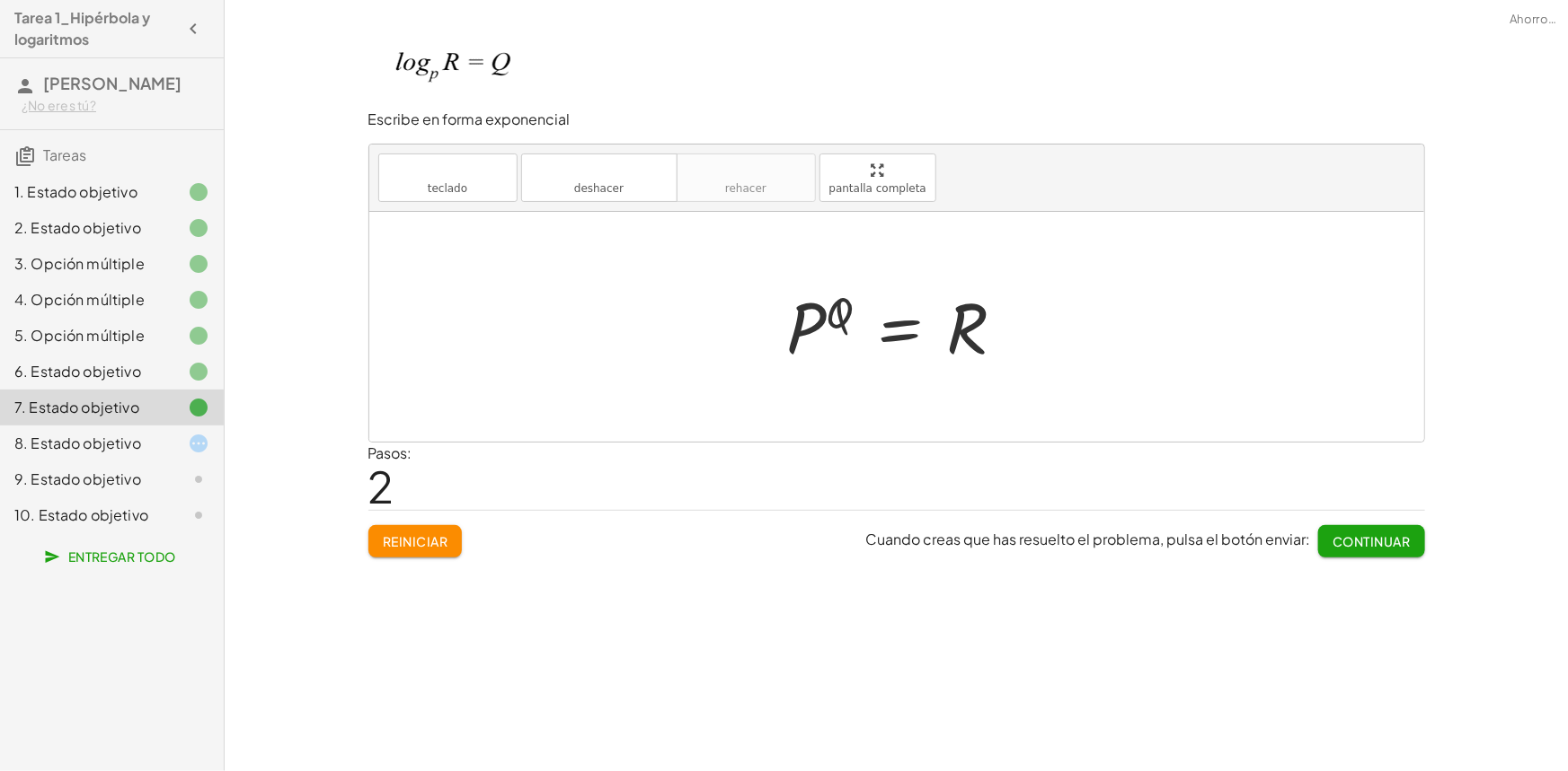
click at [128, 476] on font "9. Estado objetivo" at bounding box center [77, 479] width 127 height 18
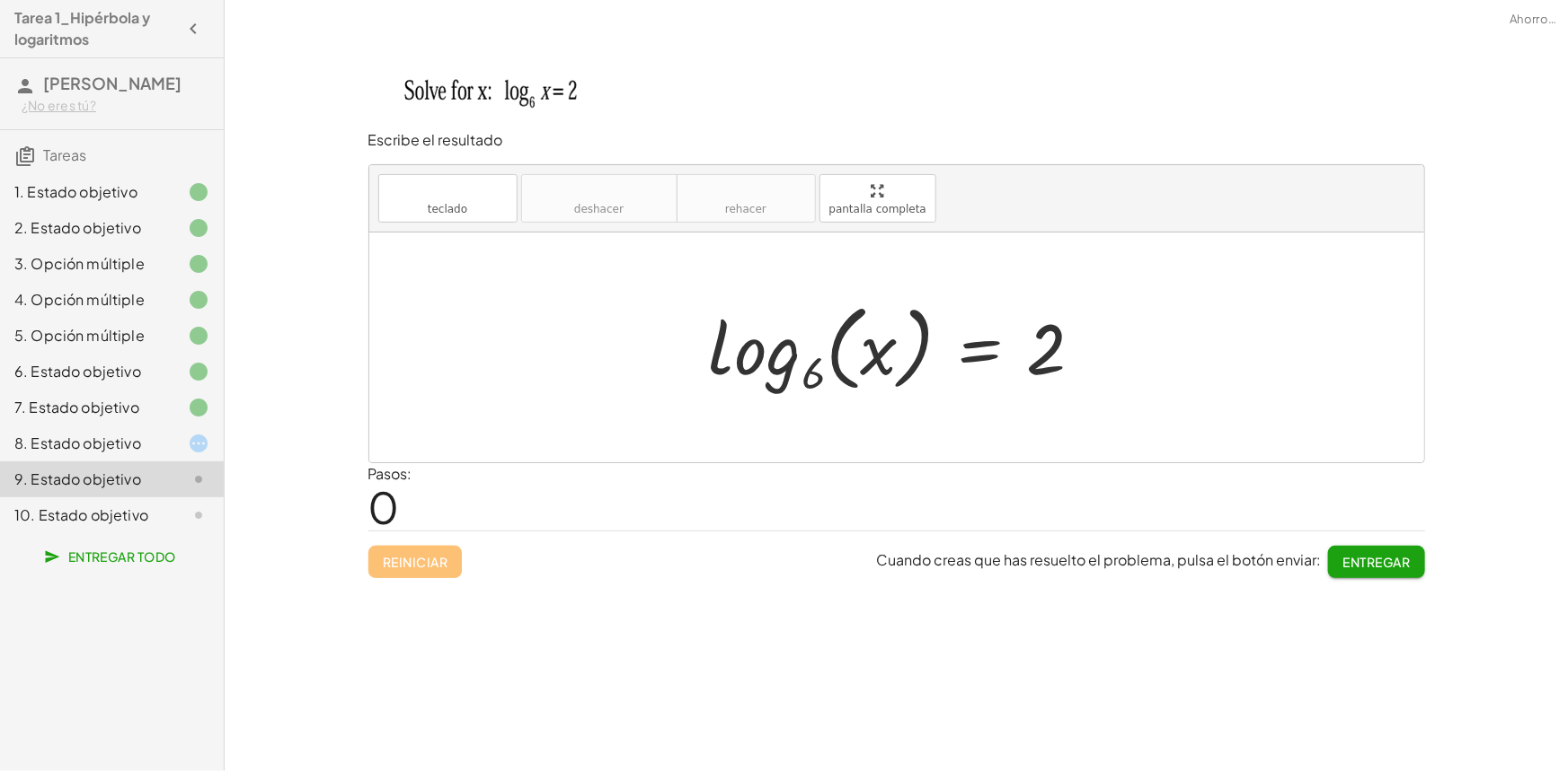
click at [115, 412] on font "7. Estado objetivo" at bounding box center [76, 406] width 125 height 18
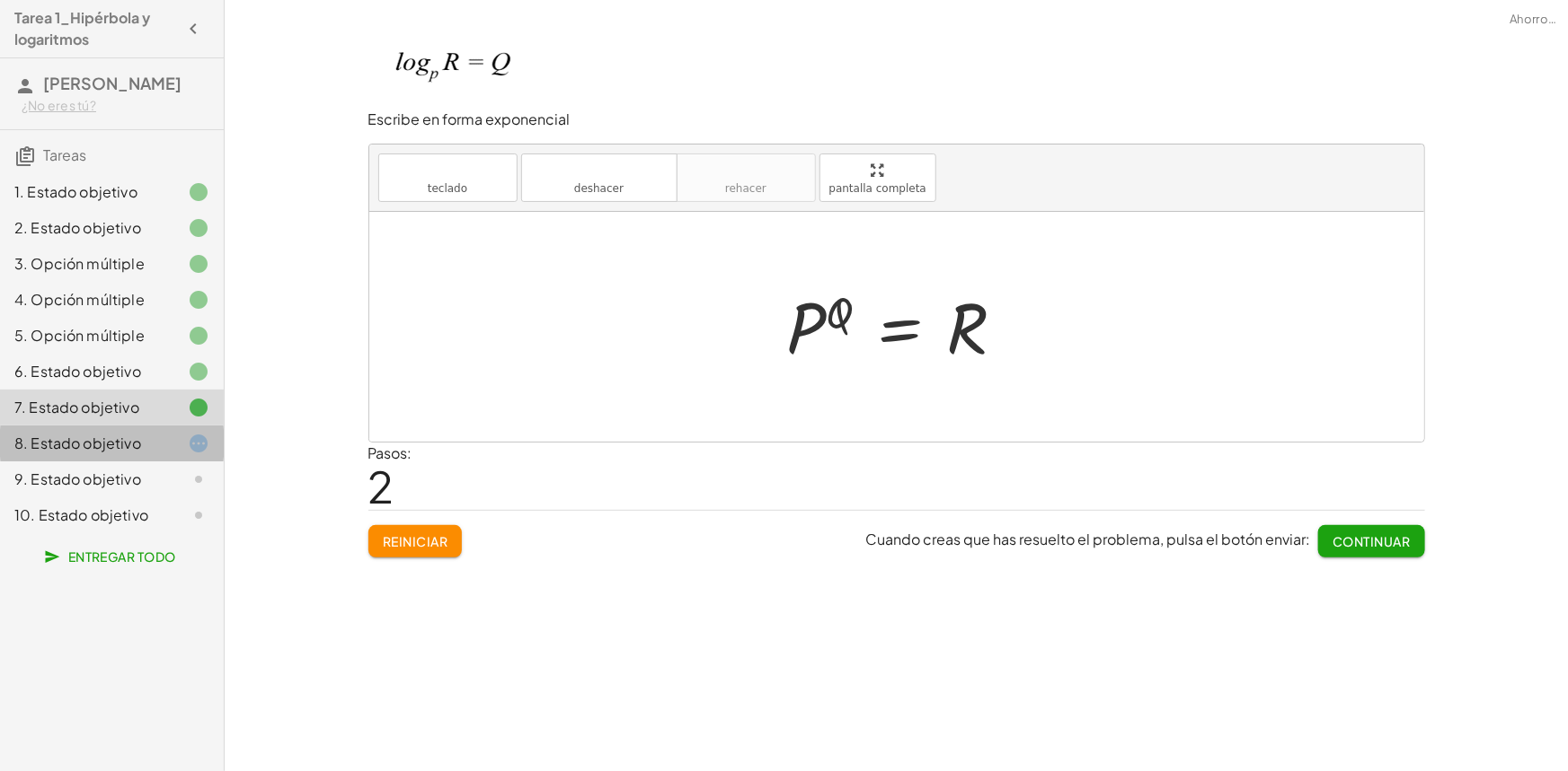
click at [126, 445] on font "8. Estado objetivo" at bounding box center [77, 442] width 127 height 18
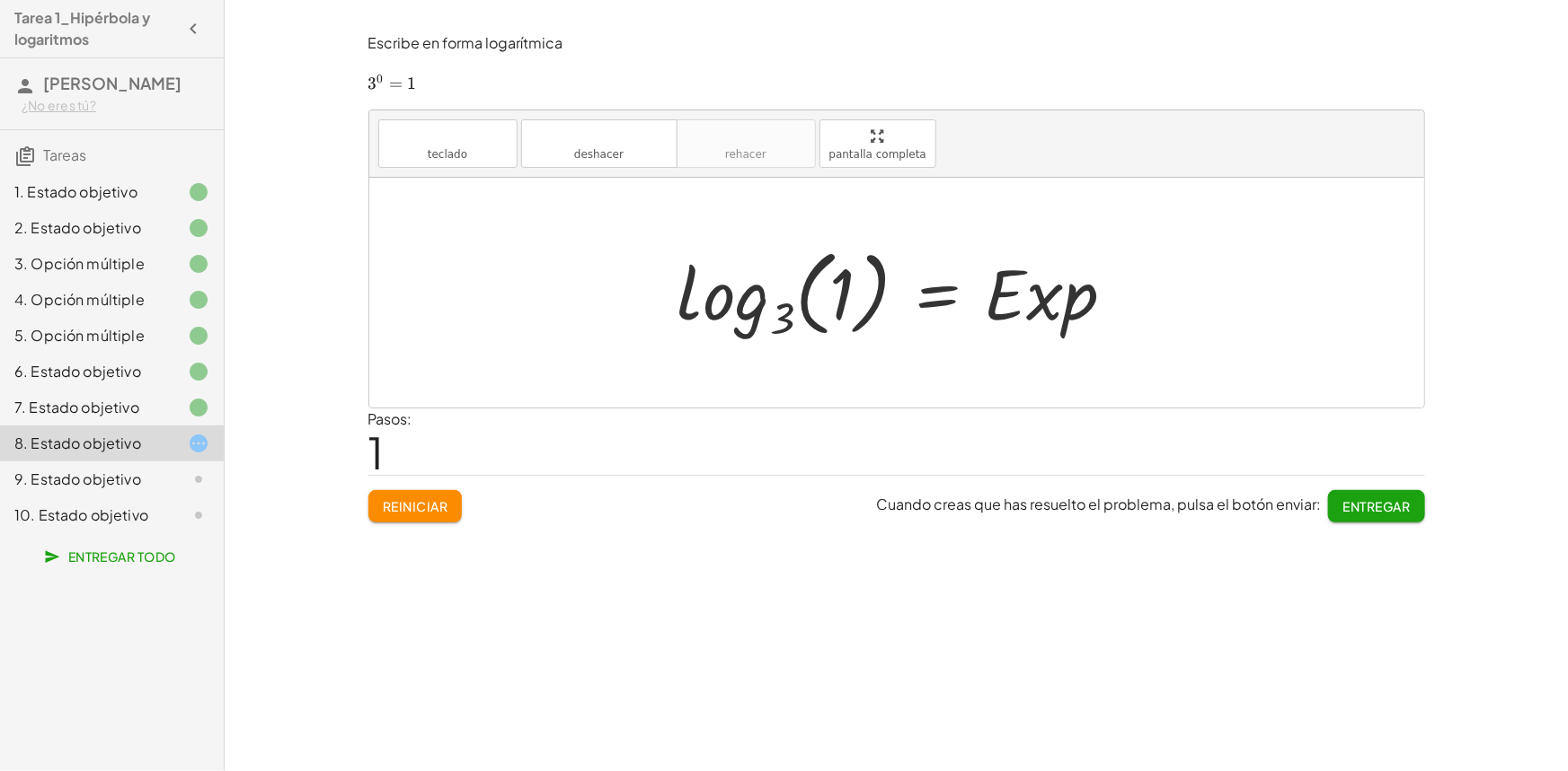
click at [1098, 306] on div at bounding box center [904, 293] width 470 height 106
drag, startPoint x: 471, startPoint y: 159, endPoint x: 514, endPoint y: 172, distance: 44.9
click at [476, 163] on button "teclado teclado" at bounding box center [448, 143] width 139 height 48
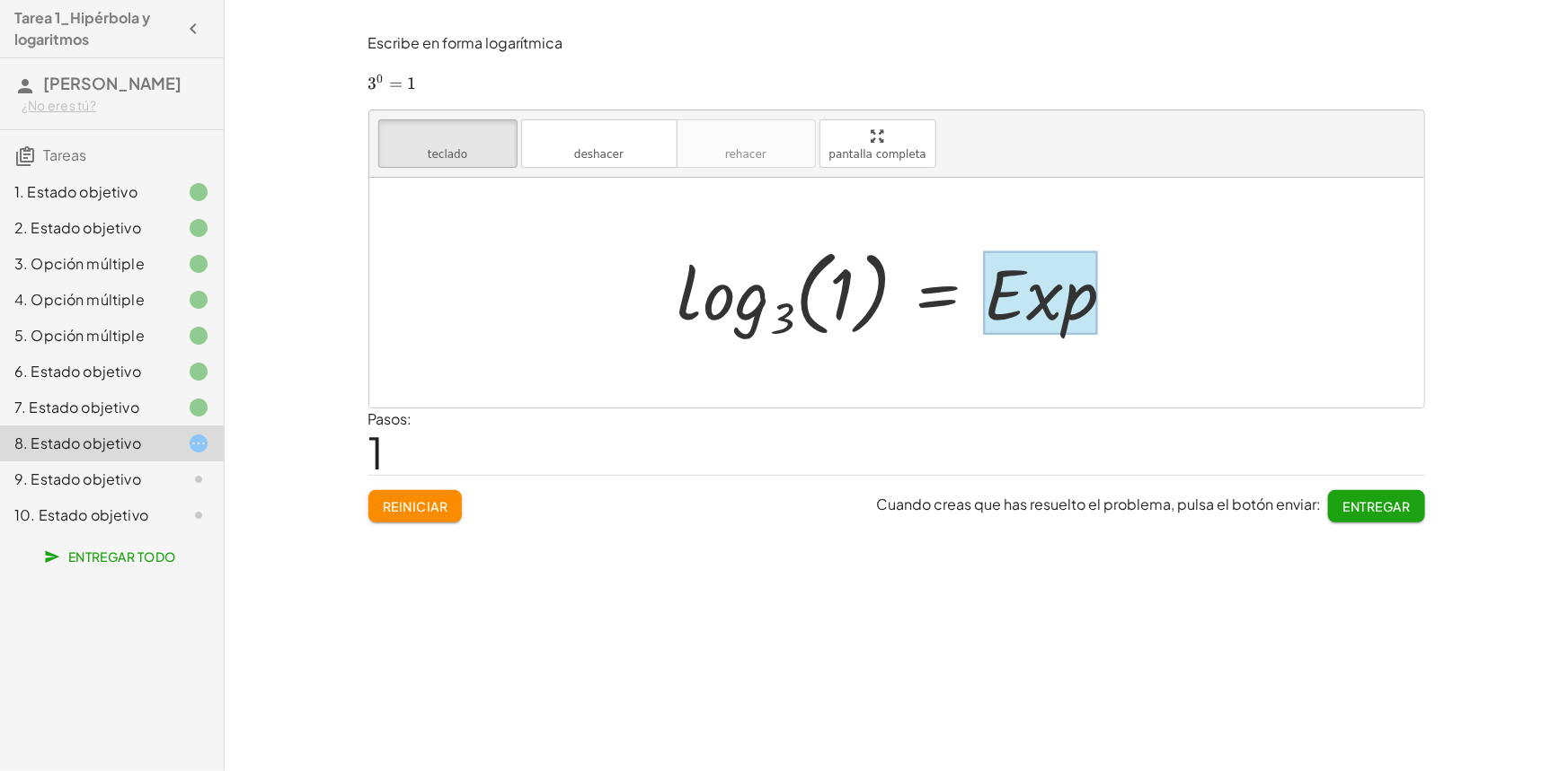
click at [1037, 306] on div at bounding box center [1040, 293] width 113 height 83
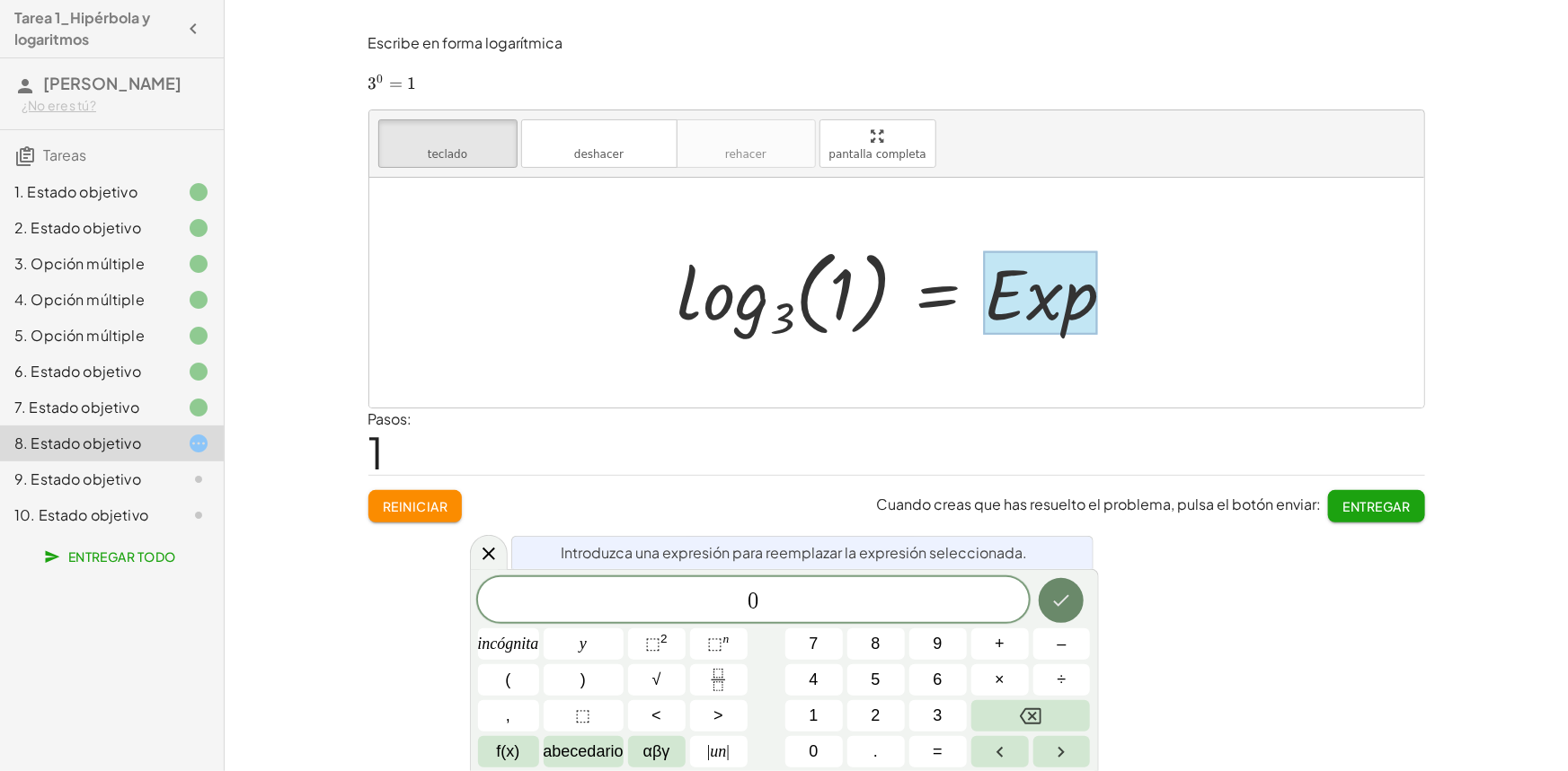
click at [1070, 600] on icon "Hecho" at bounding box center [1061, 601] width 21 height 21
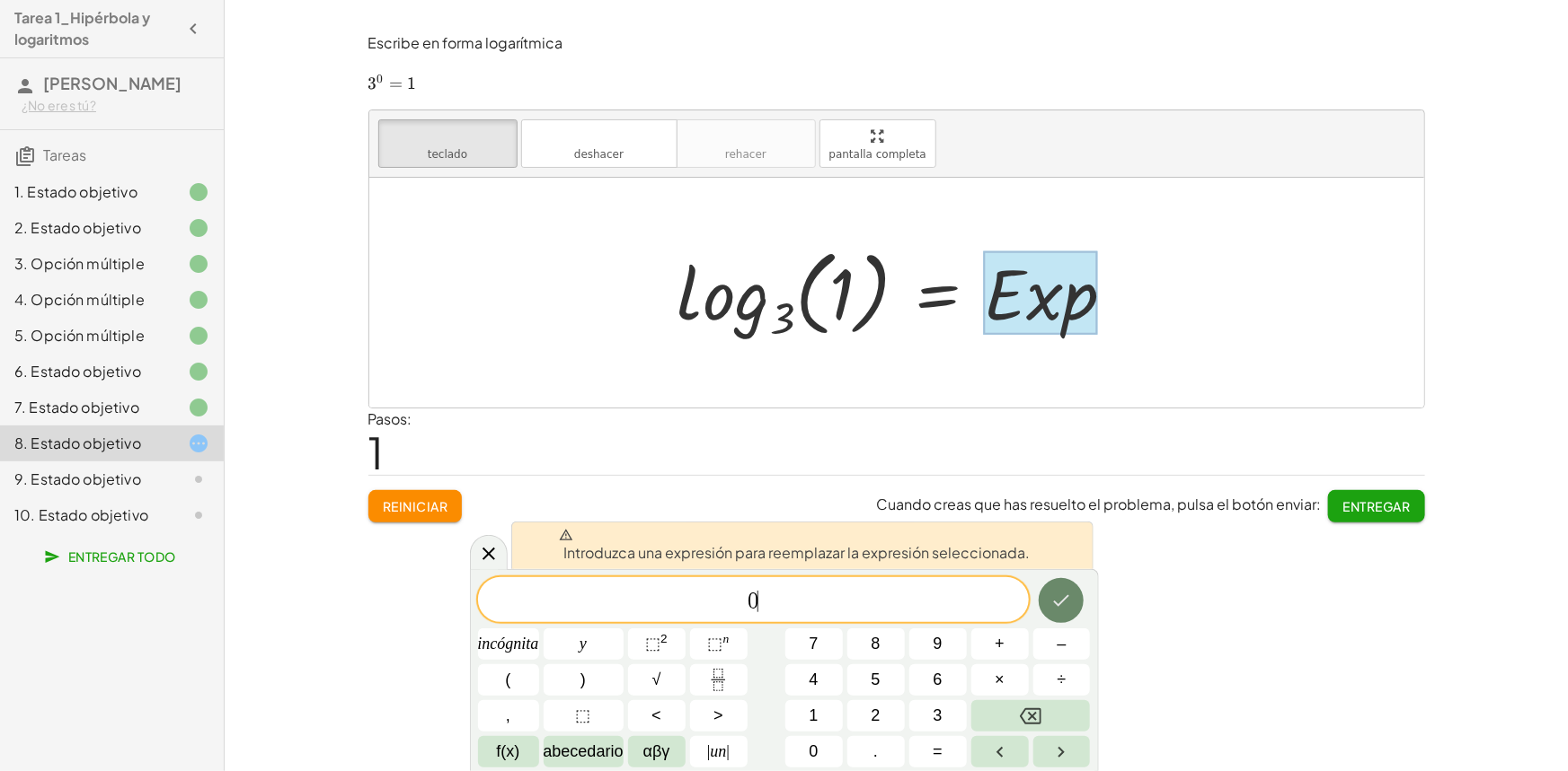
click at [1070, 600] on icon "Hecho" at bounding box center [1061, 601] width 21 height 21
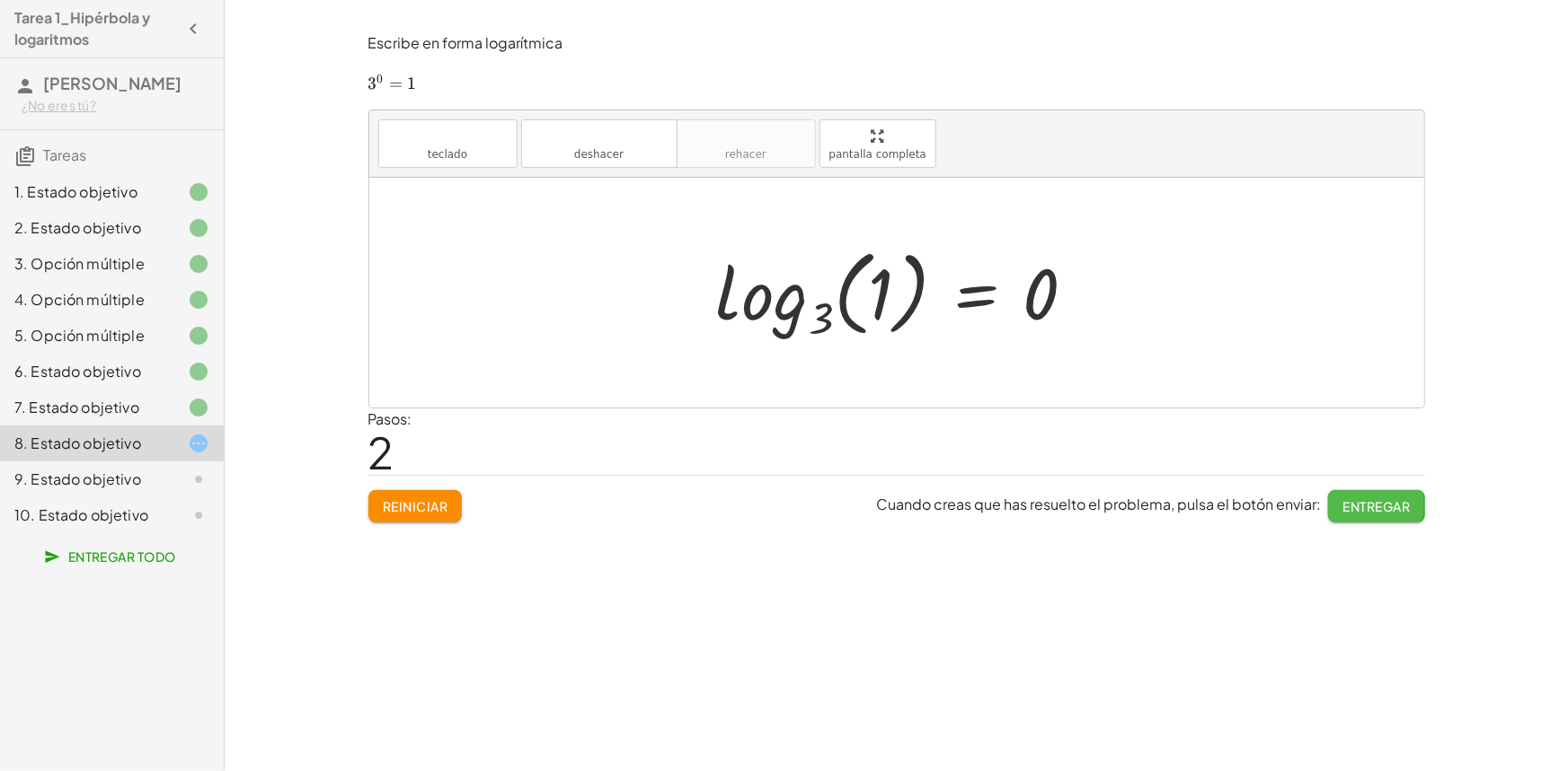
click at [1380, 507] on font "Entregar" at bounding box center [1377, 506] width 68 height 16
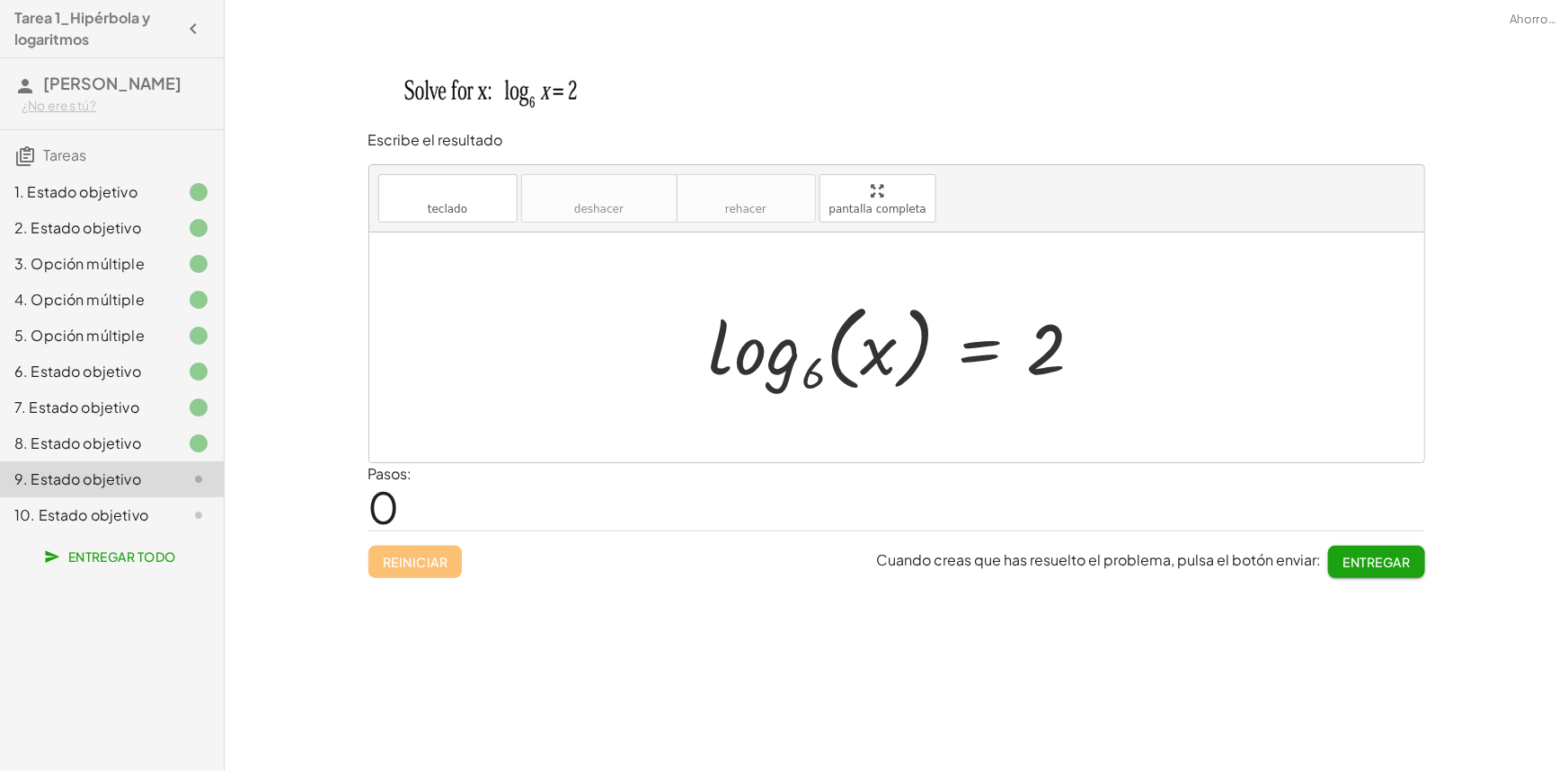
click at [117, 437] on font "8. Estado objetivo" at bounding box center [77, 442] width 127 height 18
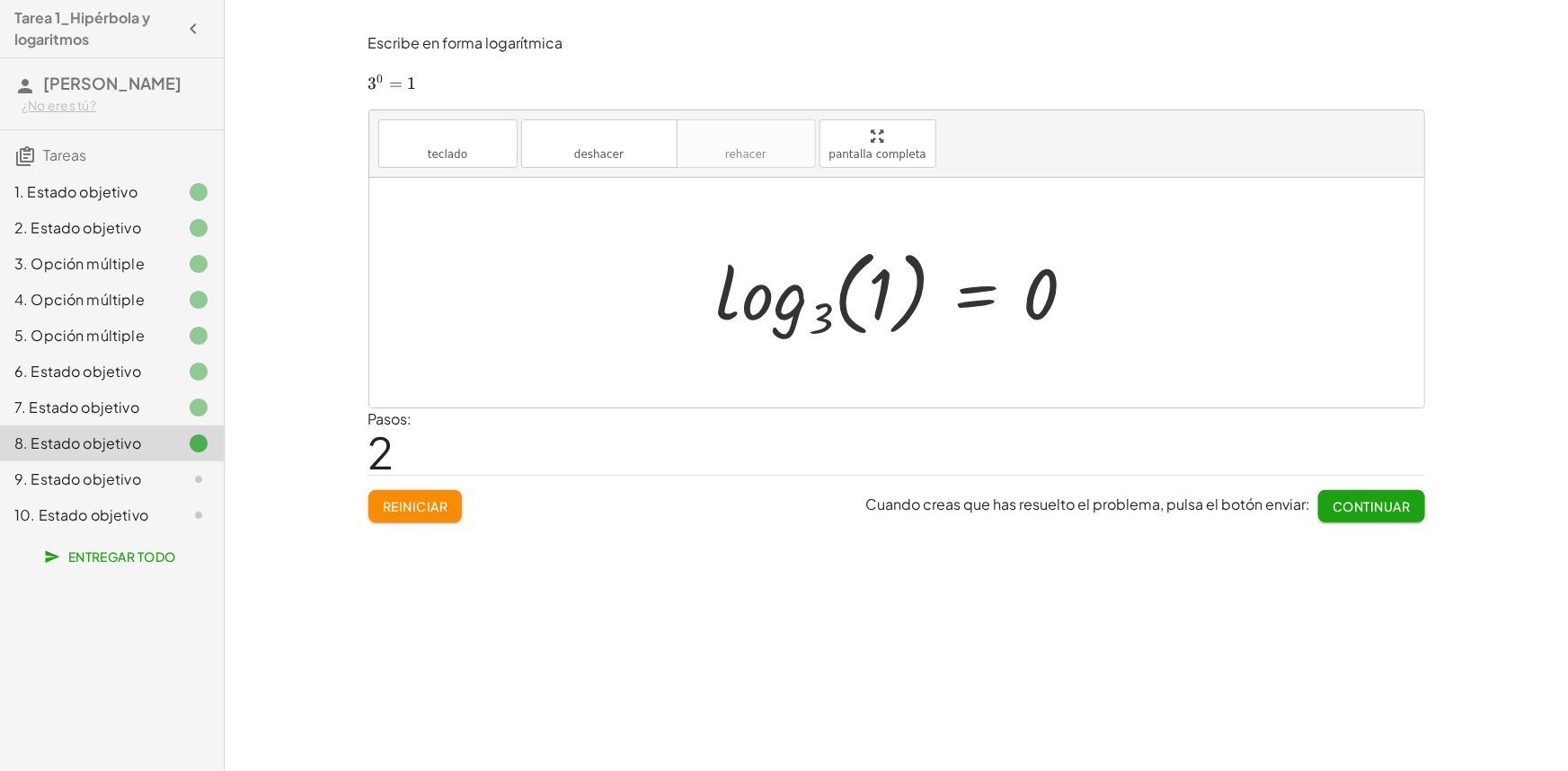
click at [135, 469] on div "9. Estado objetivo" at bounding box center [86, 480] width 144 height 21
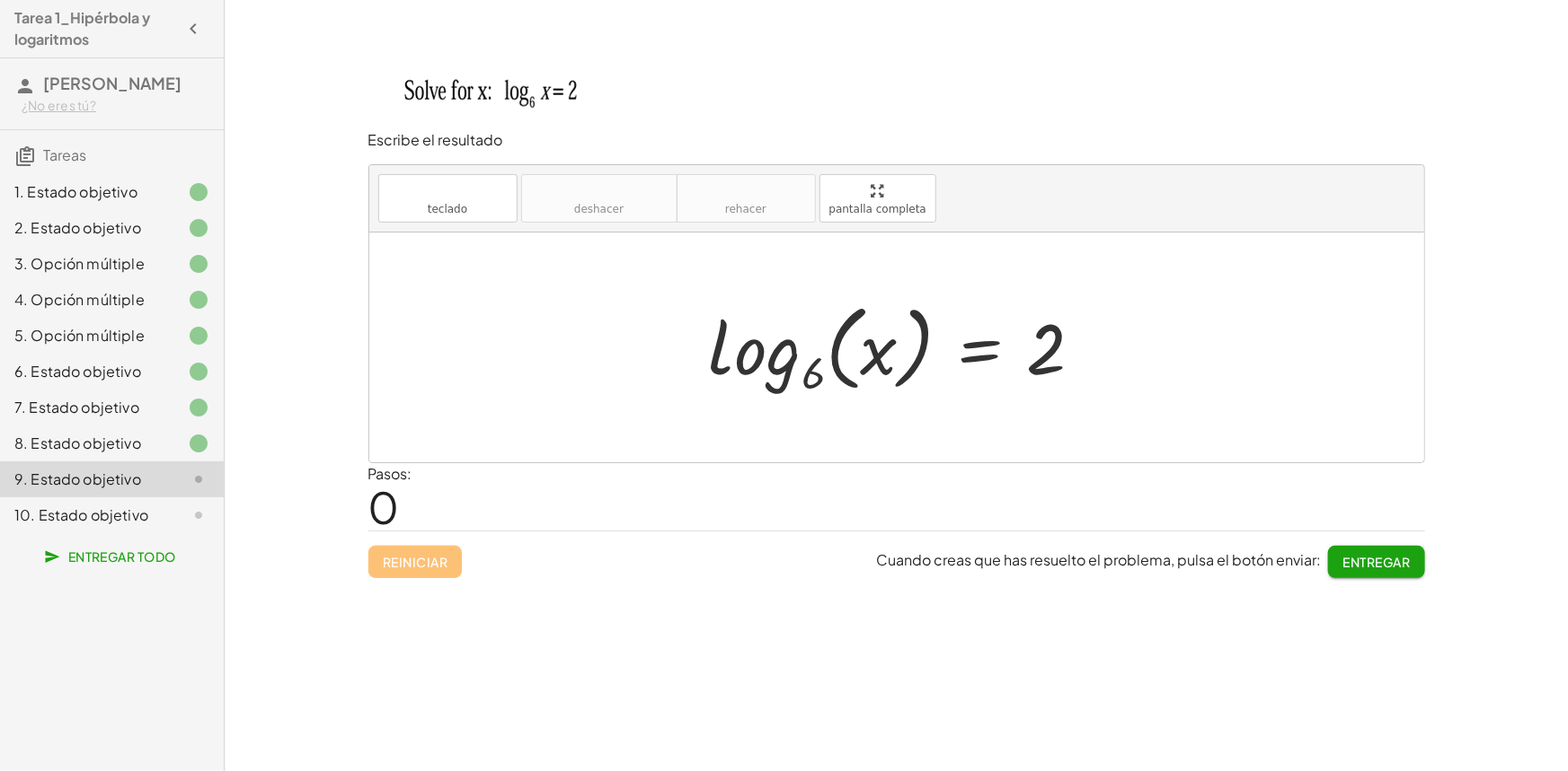
click at [1061, 355] on div at bounding box center [903, 348] width 407 height 106
click at [1107, 347] on div "log 6 ( , x ) = 2" at bounding box center [897, 347] width 430 height 115
click at [467, 211] on button "teclado teclado" at bounding box center [448, 198] width 139 height 48
click at [836, 362] on div at bounding box center [903, 348] width 407 height 106
click at [906, 357] on div at bounding box center [903, 348] width 407 height 106
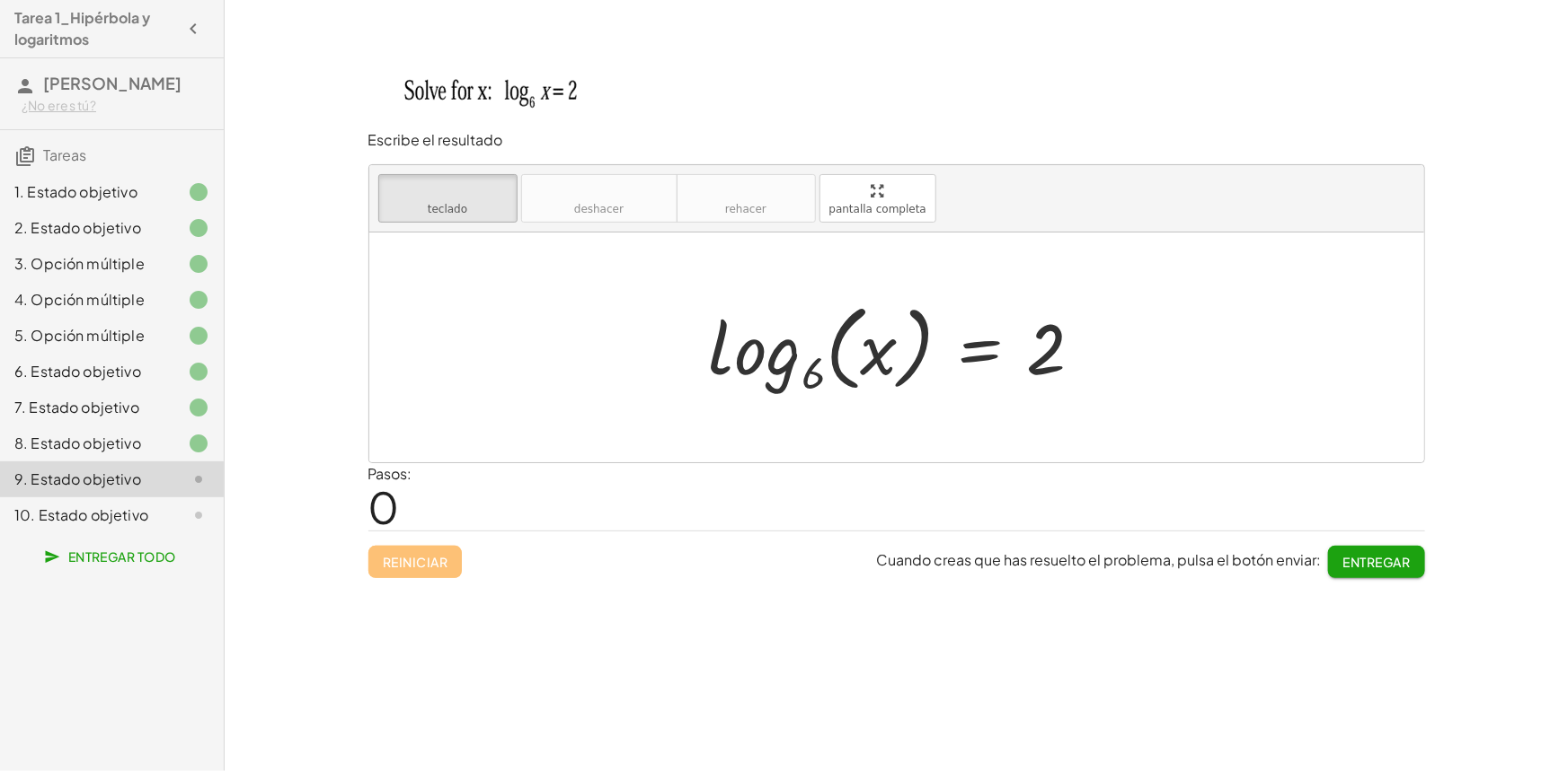
click at [906, 357] on div at bounding box center [903, 348] width 407 height 106
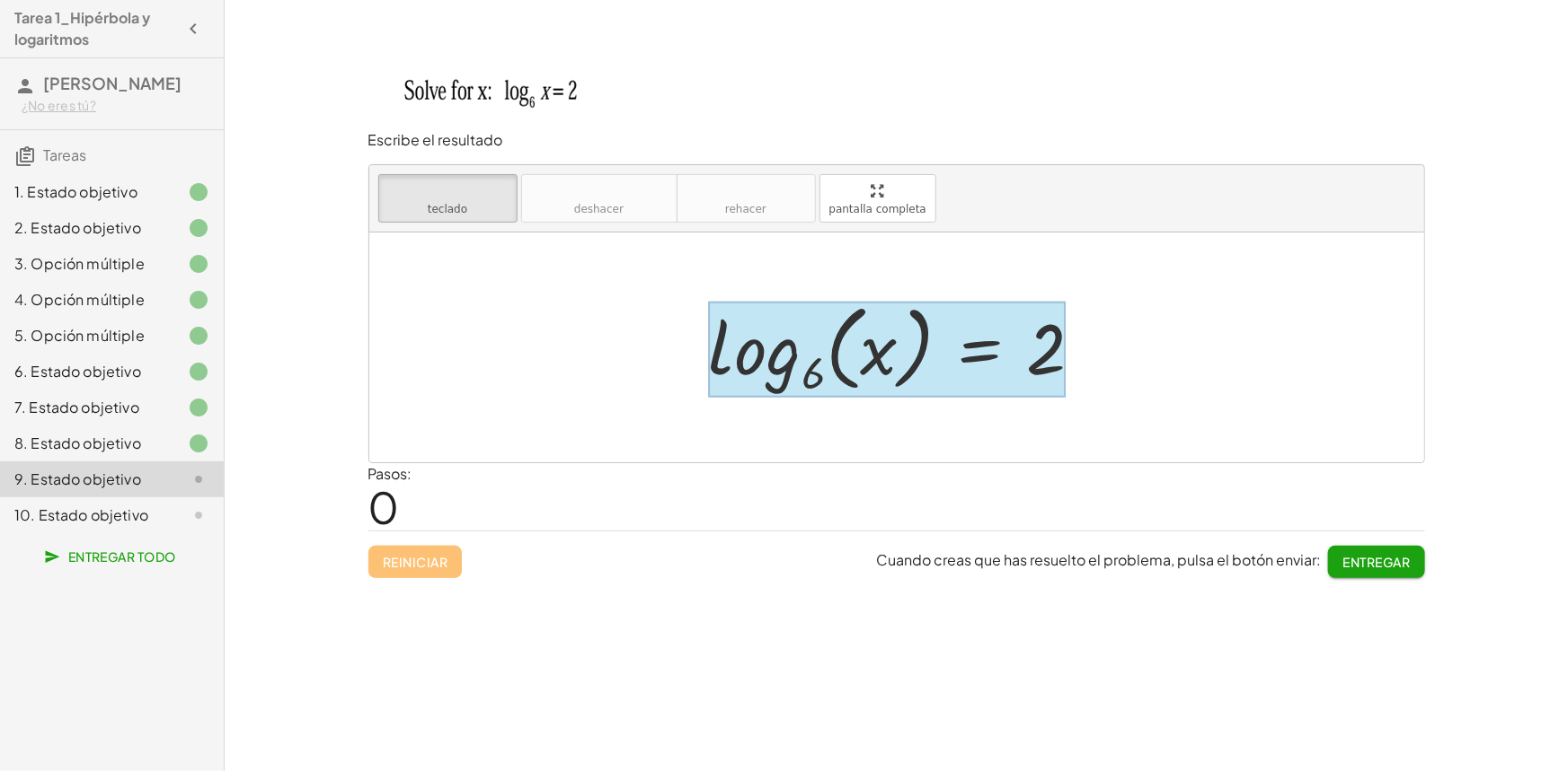
click at [935, 367] on div at bounding box center [887, 349] width 357 height 97
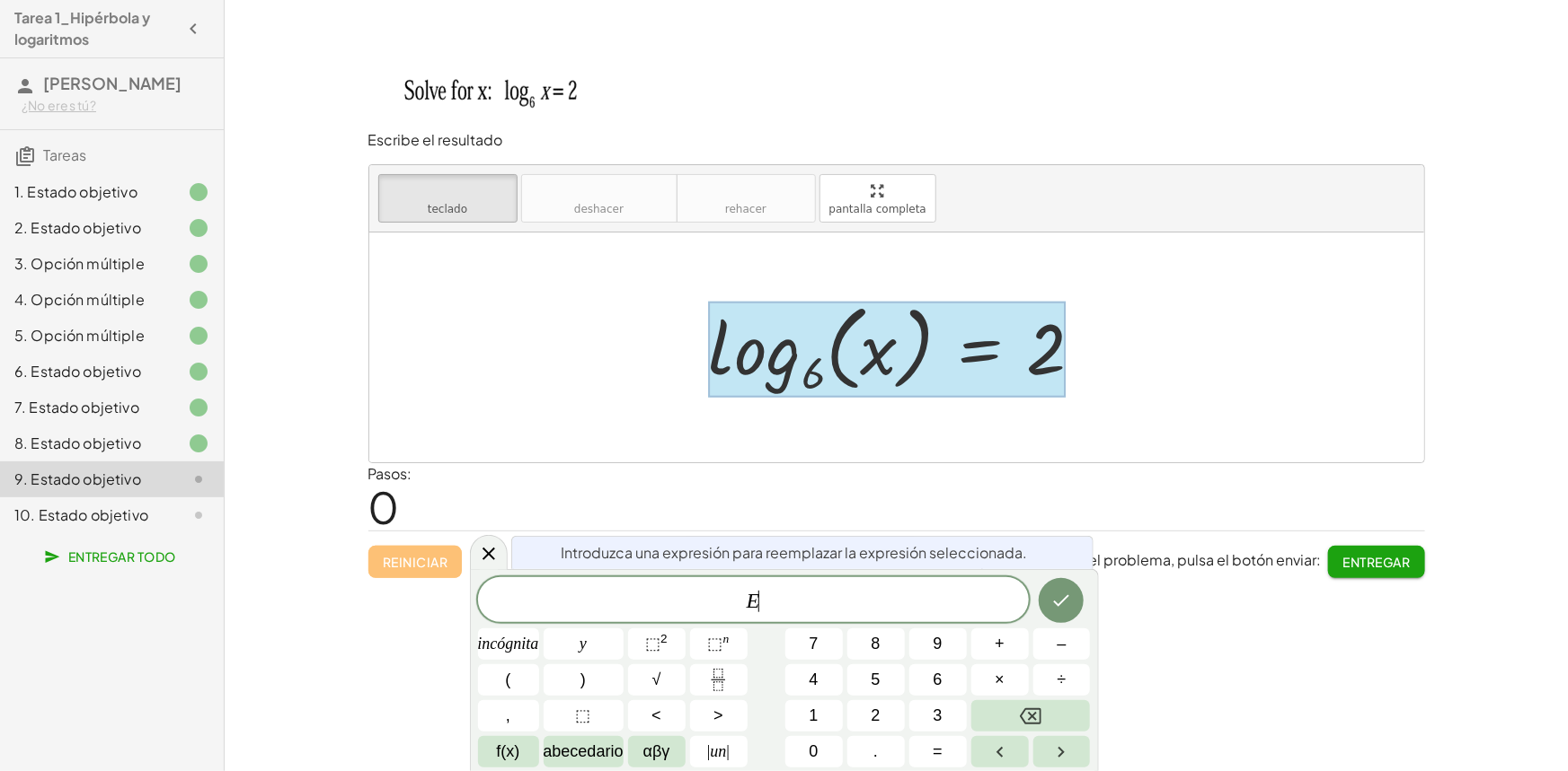
click at [935, 367] on div at bounding box center [887, 349] width 357 height 97
click at [1062, 723] on button "Retroceso" at bounding box center [1031, 716] width 119 height 31
click at [1071, 613] on button "Hecho" at bounding box center [1061, 601] width 45 height 44
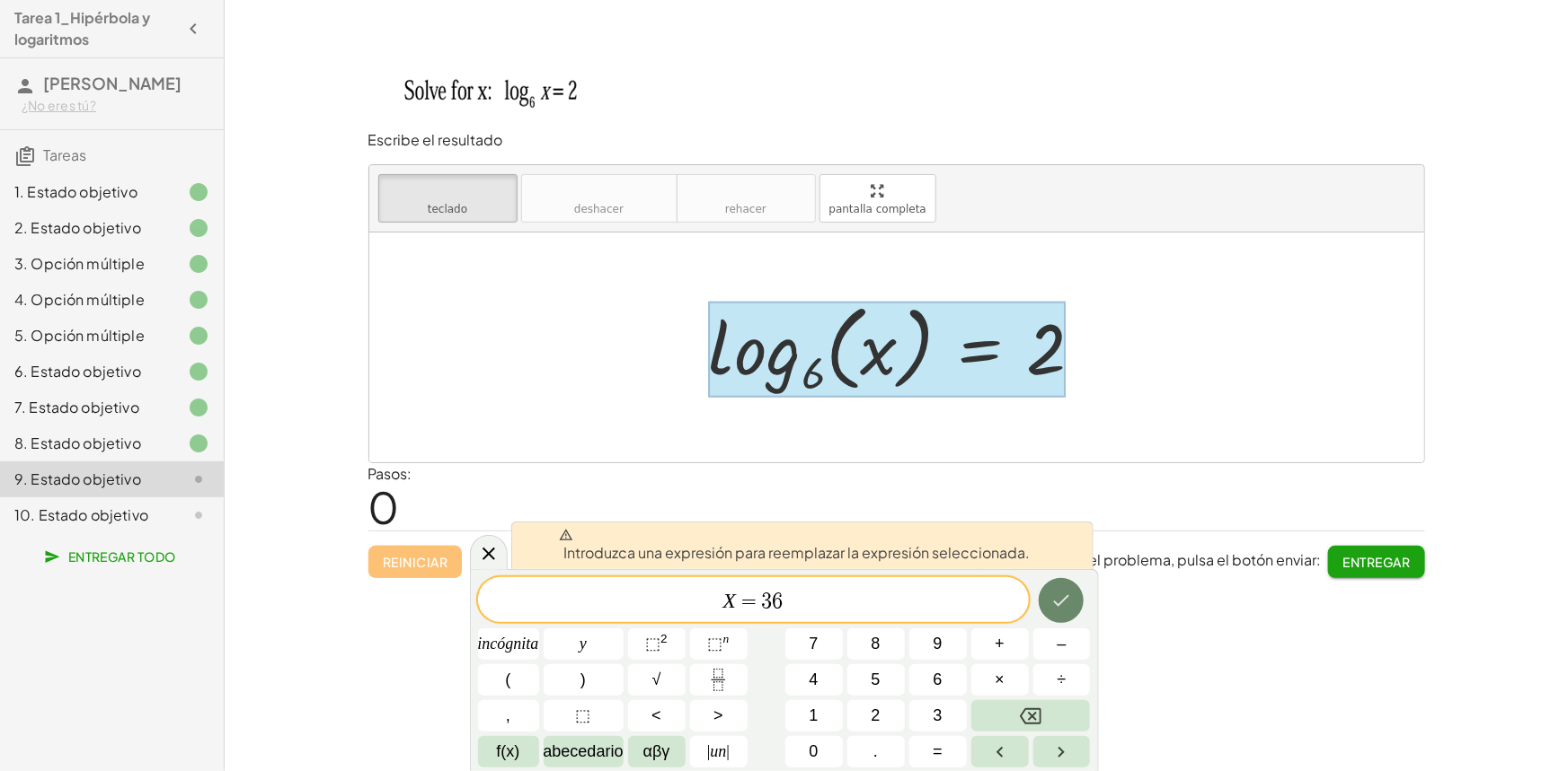
click at [1071, 612] on button "Hecho" at bounding box center [1061, 601] width 45 height 44
click at [1065, 606] on icon "Hecho" at bounding box center [1061, 601] width 21 height 21
click at [1062, 604] on icon "Hecho" at bounding box center [1061, 601] width 21 height 21
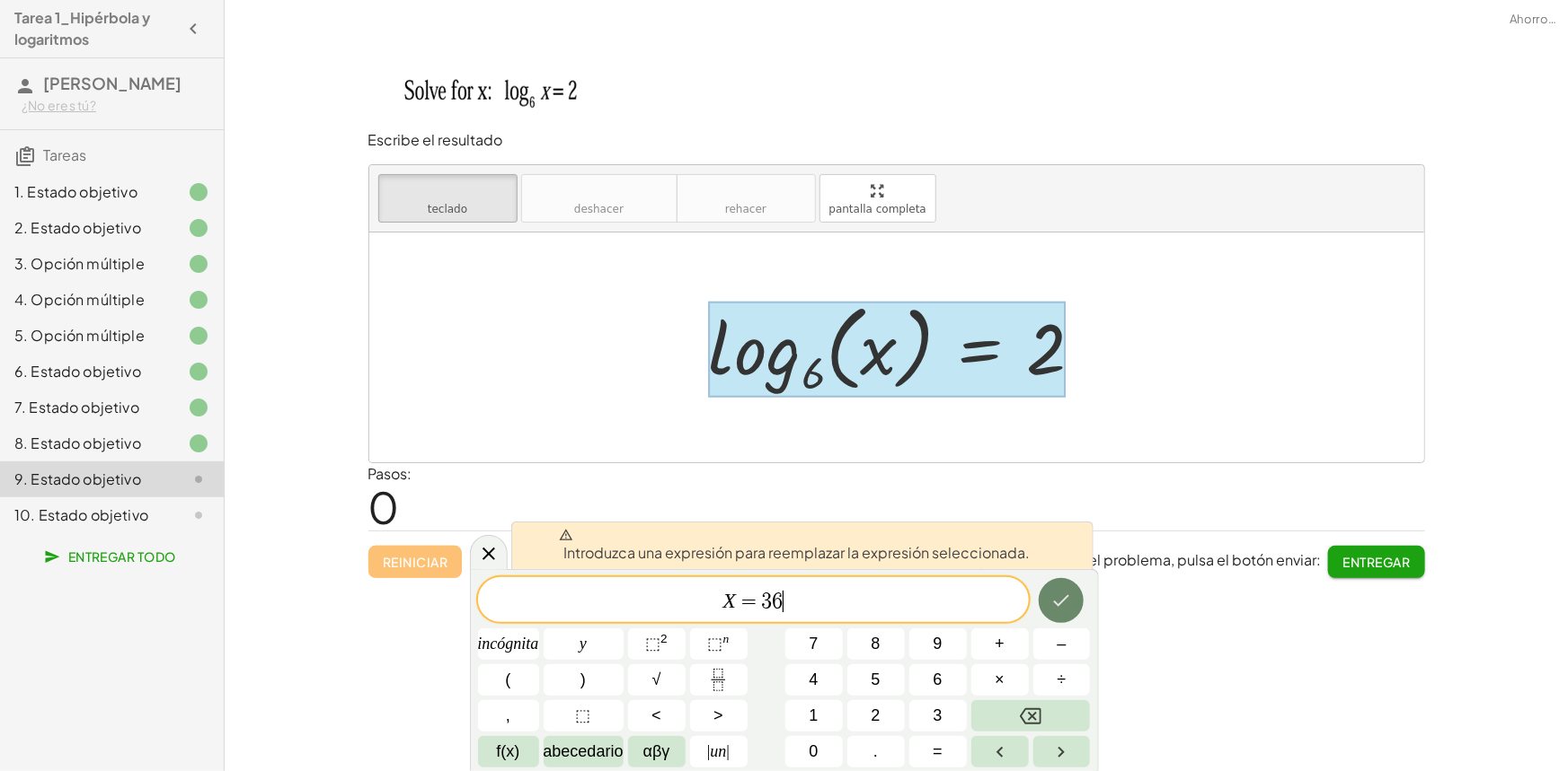
click at [1062, 604] on icon "Hecho" at bounding box center [1061, 601] width 21 height 21
click at [1062, 603] on icon "Hecho" at bounding box center [1062, 602] width 16 height 12
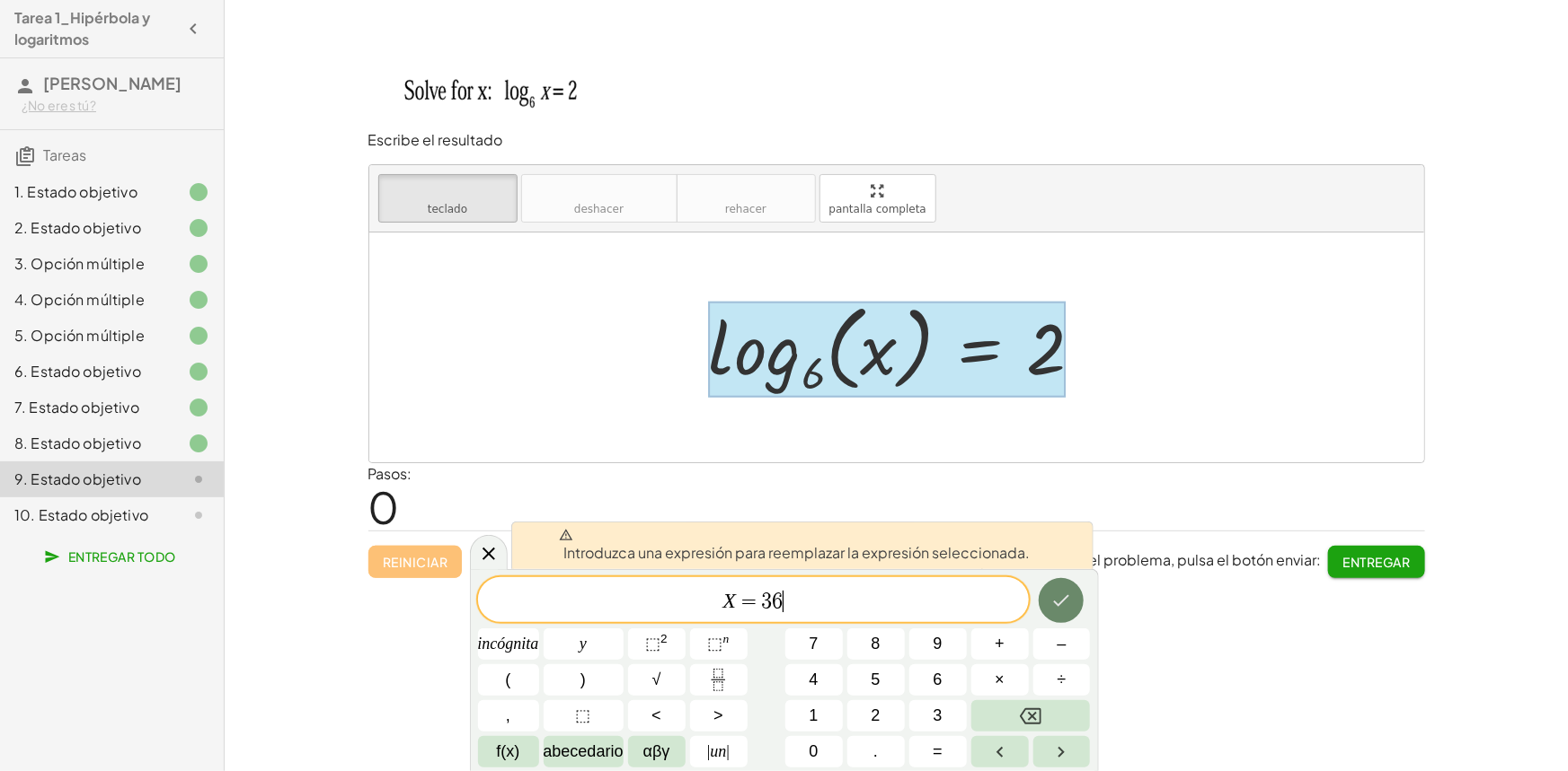
click at [1062, 603] on icon "Hecho" at bounding box center [1062, 602] width 16 height 12
click at [1061, 603] on icon "Hecho" at bounding box center [1062, 602] width 16 height 12
click at [1061, 602] on icon "Hecho" at bounding box center [1062, 602] width 16 height 12
click at [1062, 602] on icon "Hecho" at bounding box center [1062, 602] width 16 height 12
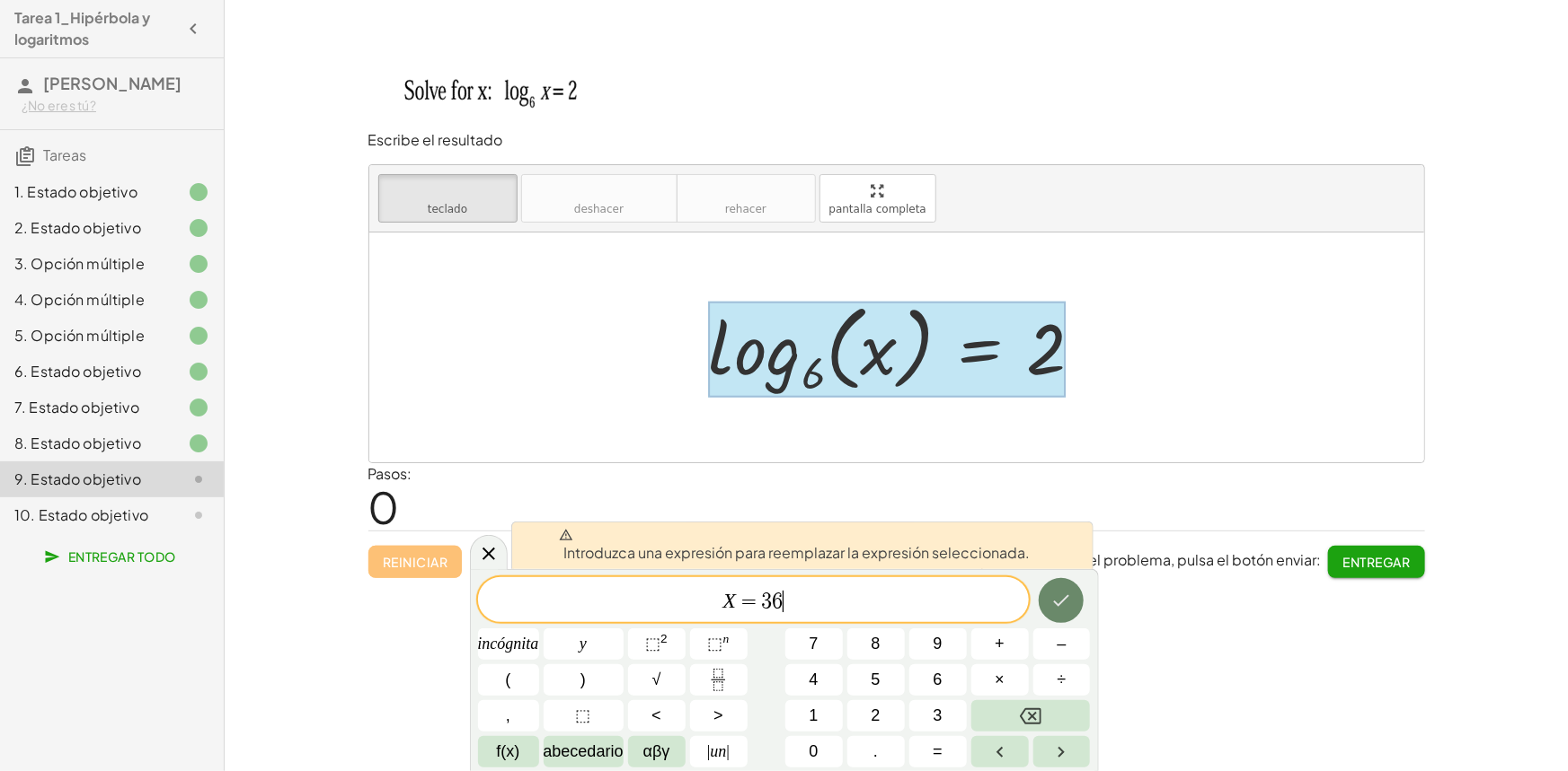
click at [1062, 602] on icon "Hecho" at bounding box center [1062, 602] width 16 height 12
click at [1062, 603] on icon "Hecho" at bounding box center [1062, 602] width 16 height 12
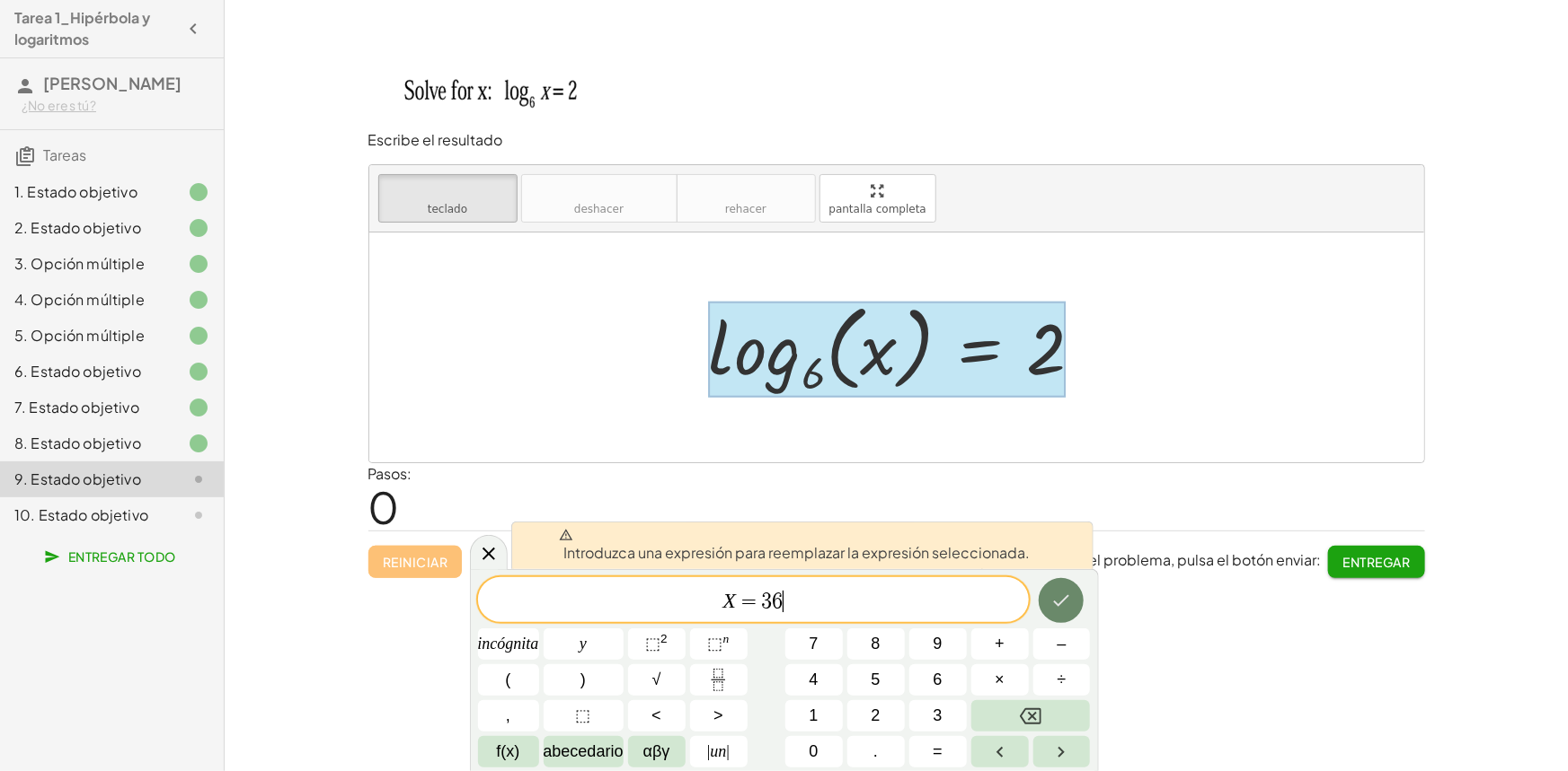
click at [1062, 602] on icon "Hecho" at bounding box center [1062, 602] width 16 height 12
click at [1061, 604] on icon "Hecho" at bounding box center [1062, 602] width 16 height 12
click at [1061, 603] on icon "Hecho" at bounding box center [1062, 602] width 16 height 12
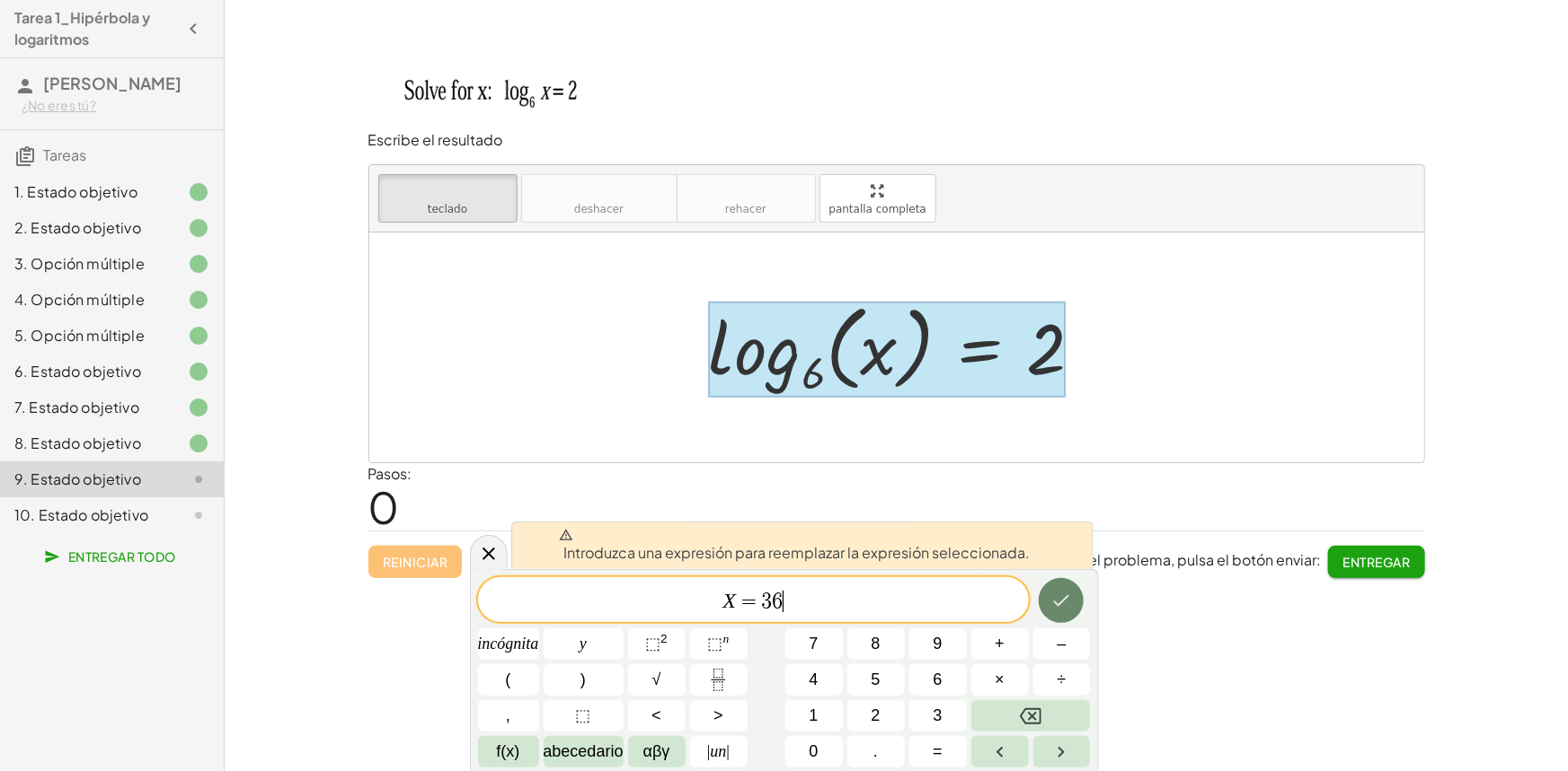
click at [1061, 603] on icon "Hecho" at bounding box center [1062, 602] width 16 height 12
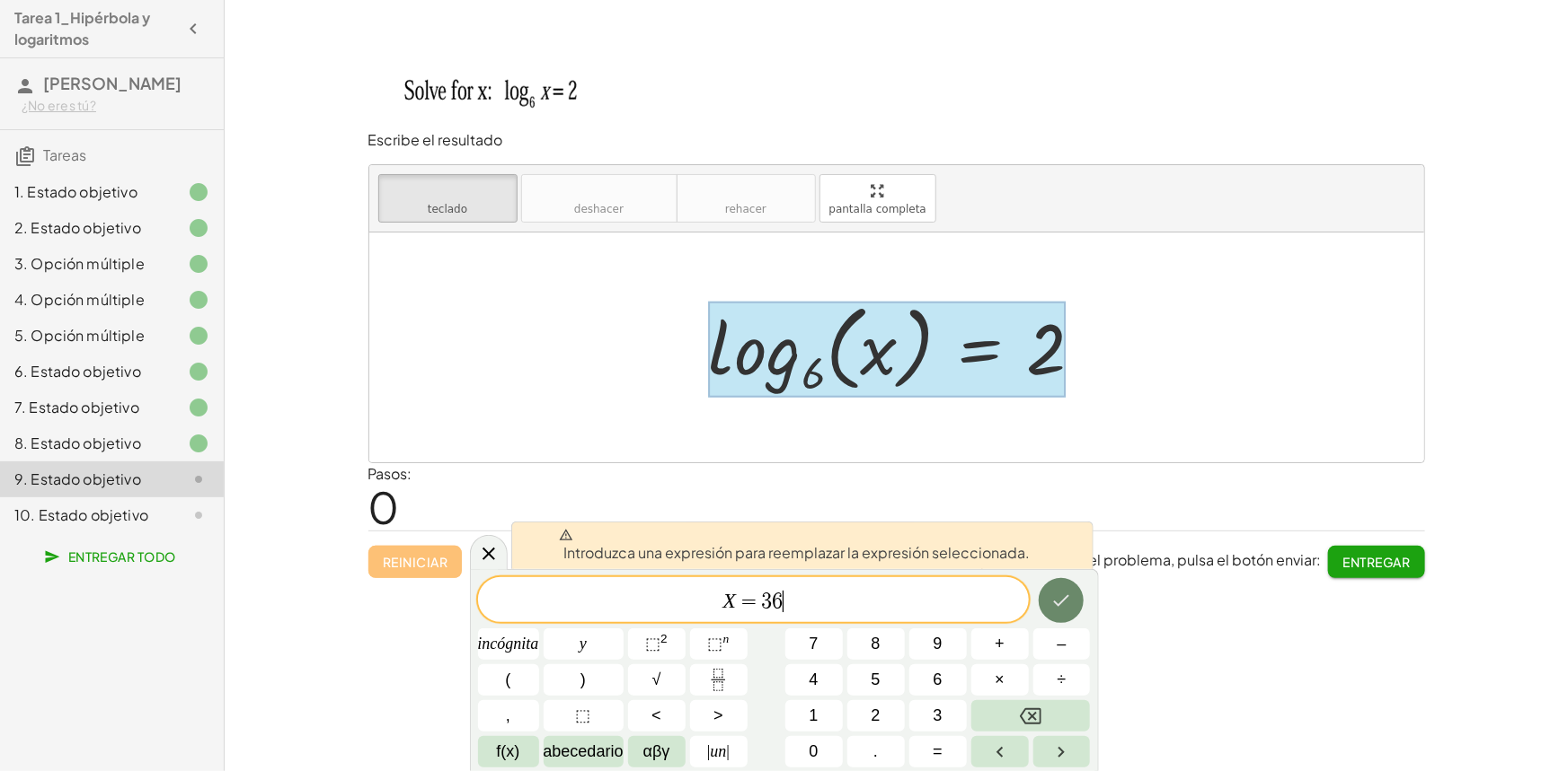
click at [1061, 603] on icon "Hecho" at bounding box center [1062, 602] width 16 height 12
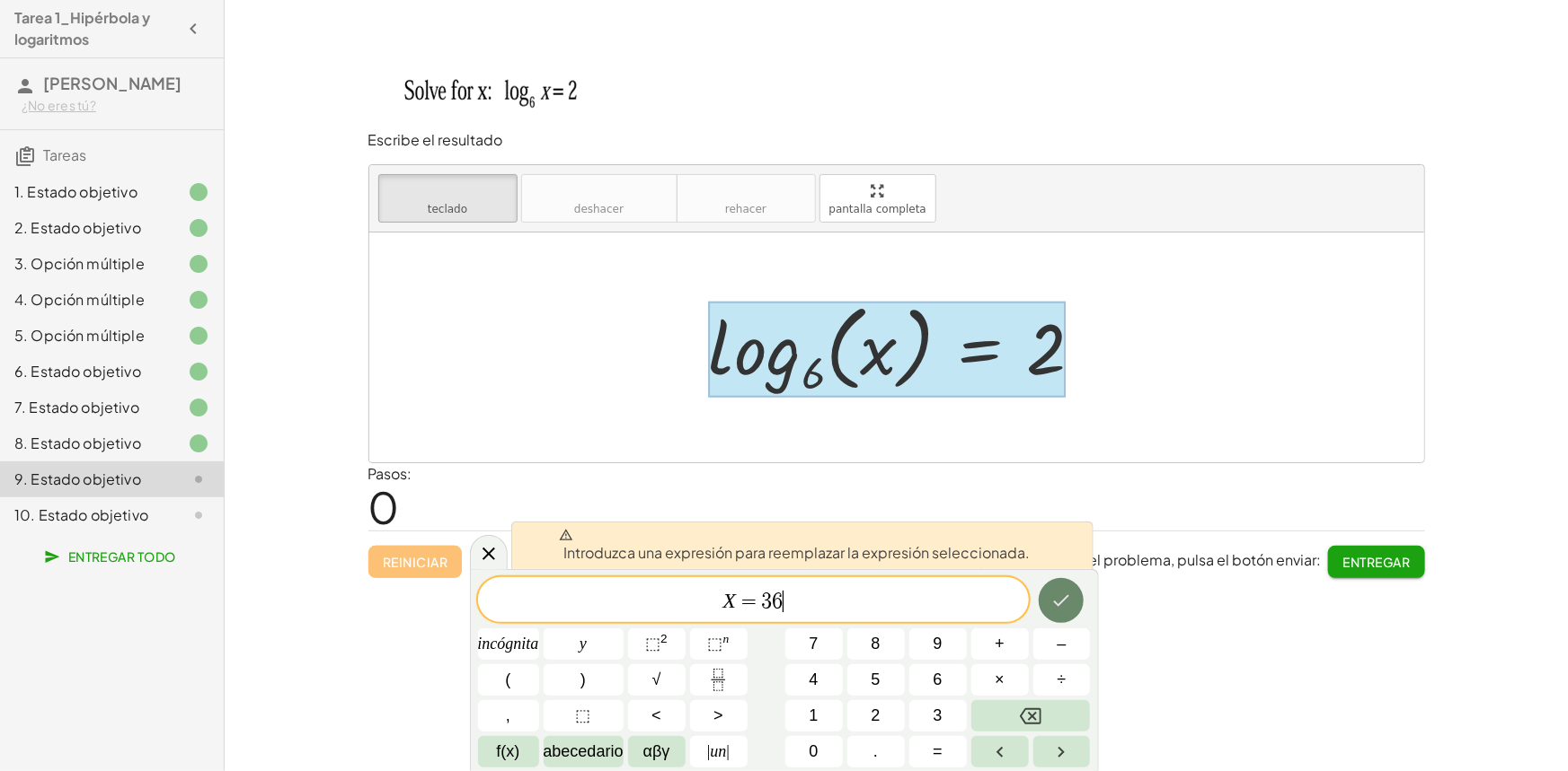
click at [1061, 603] on icon "Hecho" at bounding box center [1062, 602] width 16 height 12
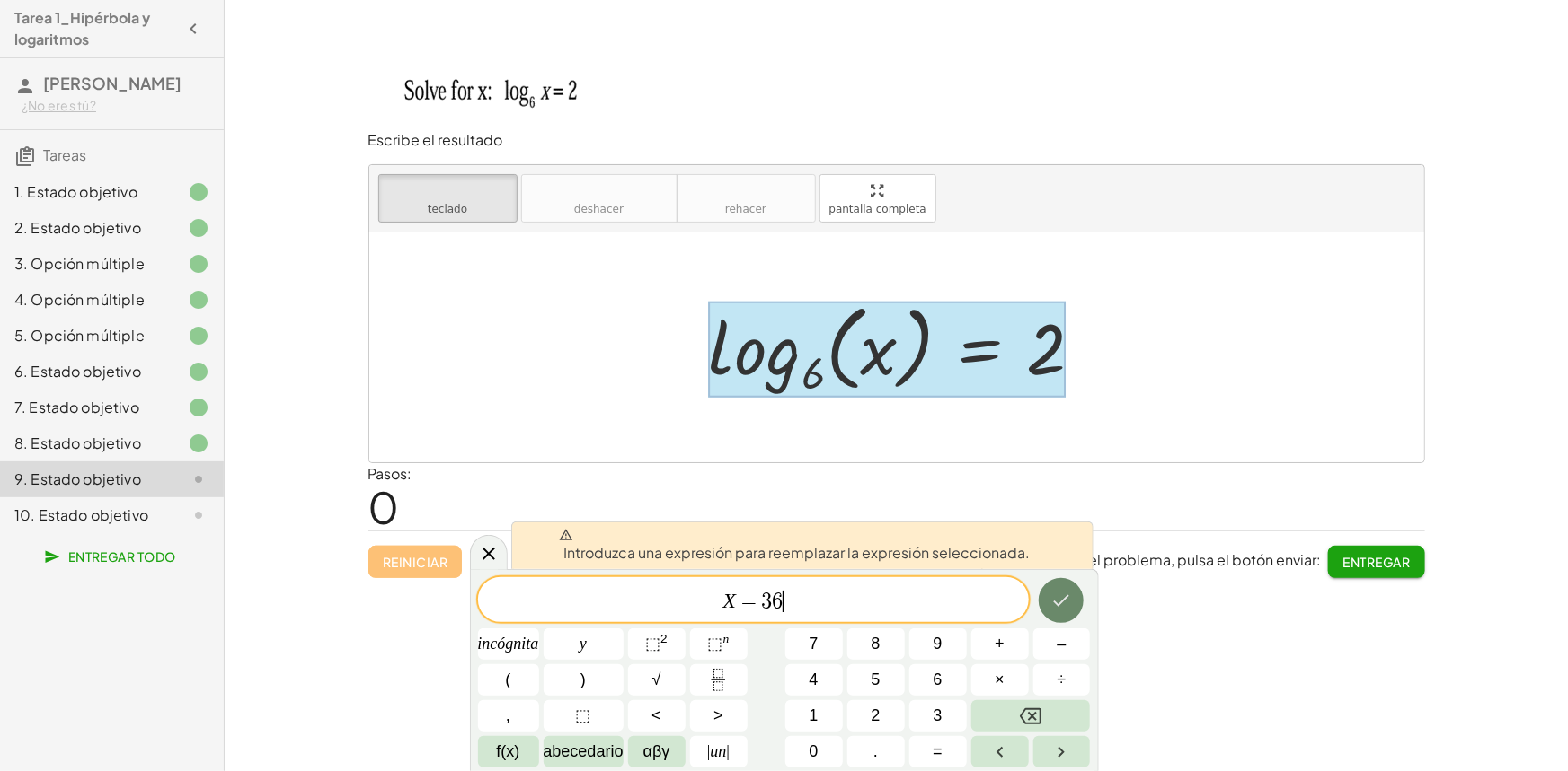
click at [1061, 603] on icon "Hecho" at bounding box center [1062, 602] width 16 height 12
click at [955, 609] on span "X = 3 6 ​" at bounding box center [753, 602] width 551 height 25
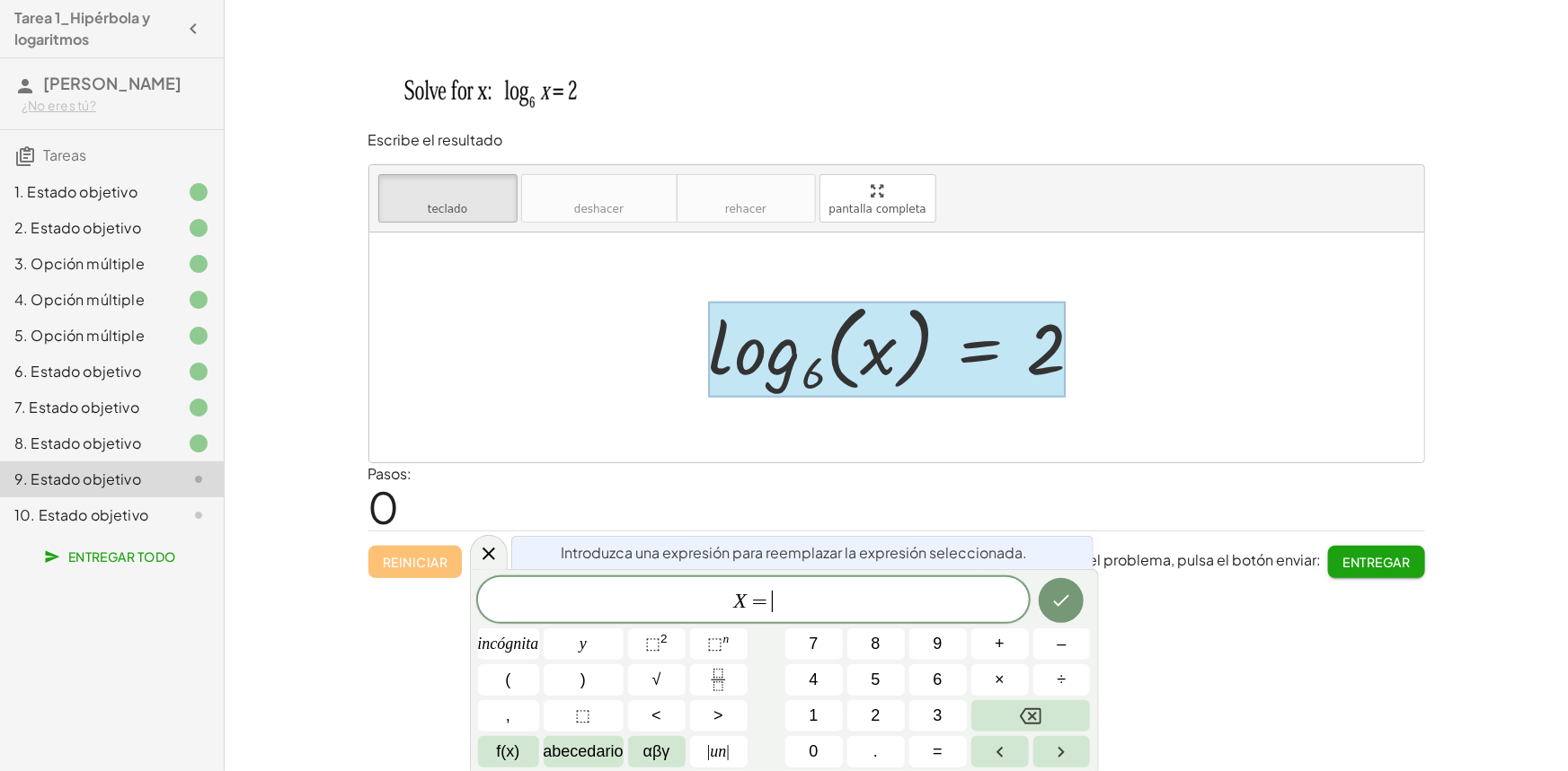
click at [880, 608] on span "X = ​" at bounding box center [753, 602] width 551 height 25
click at [1197, 399] on div at bounding box center [897, 347] width 1055 height 230
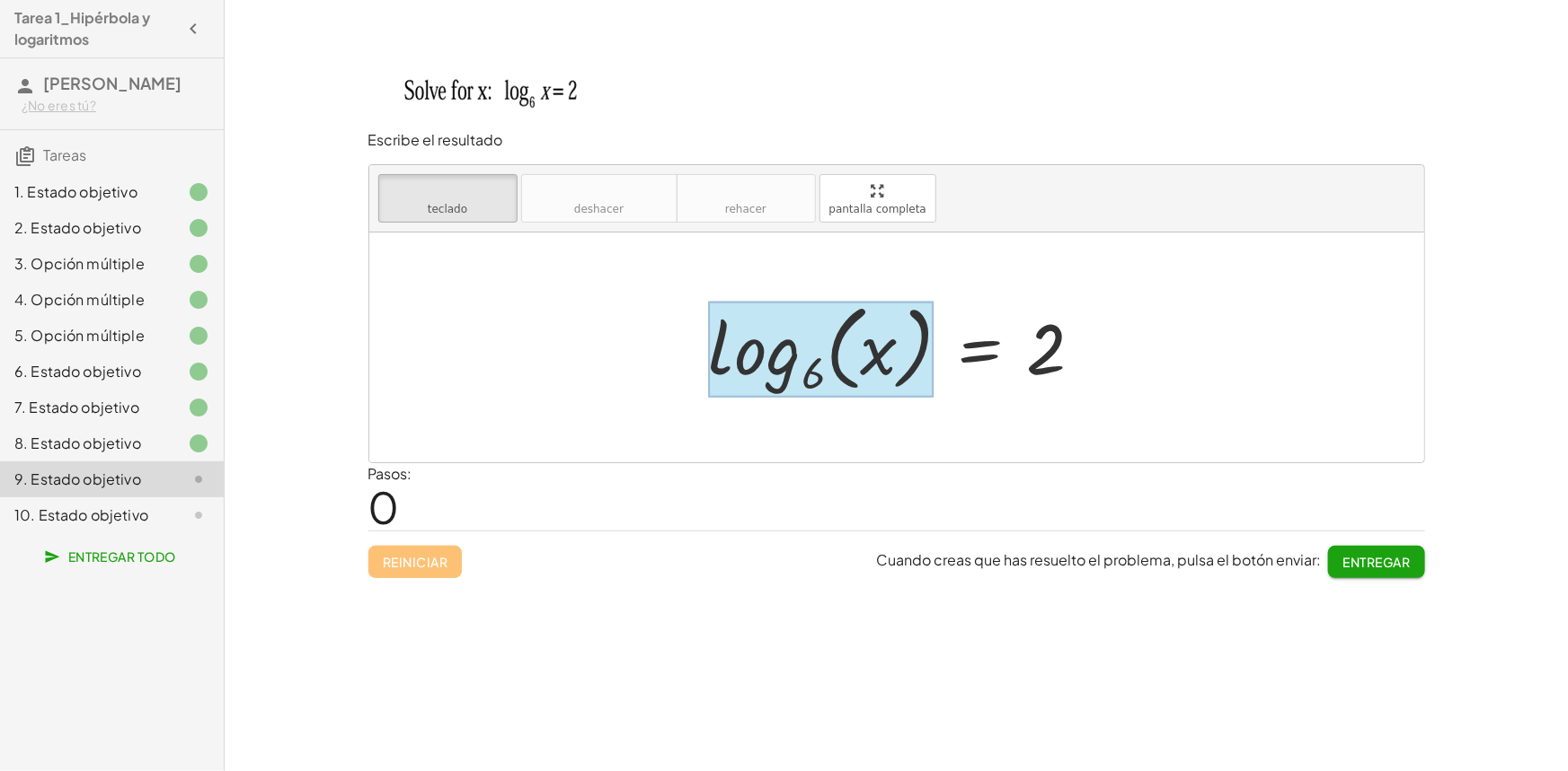
click at [827, 351] on div at bounding box center [903, 348] width 407 height 106
click at [822, 363] on div at bounding box center [821, 349] width 225 height 97
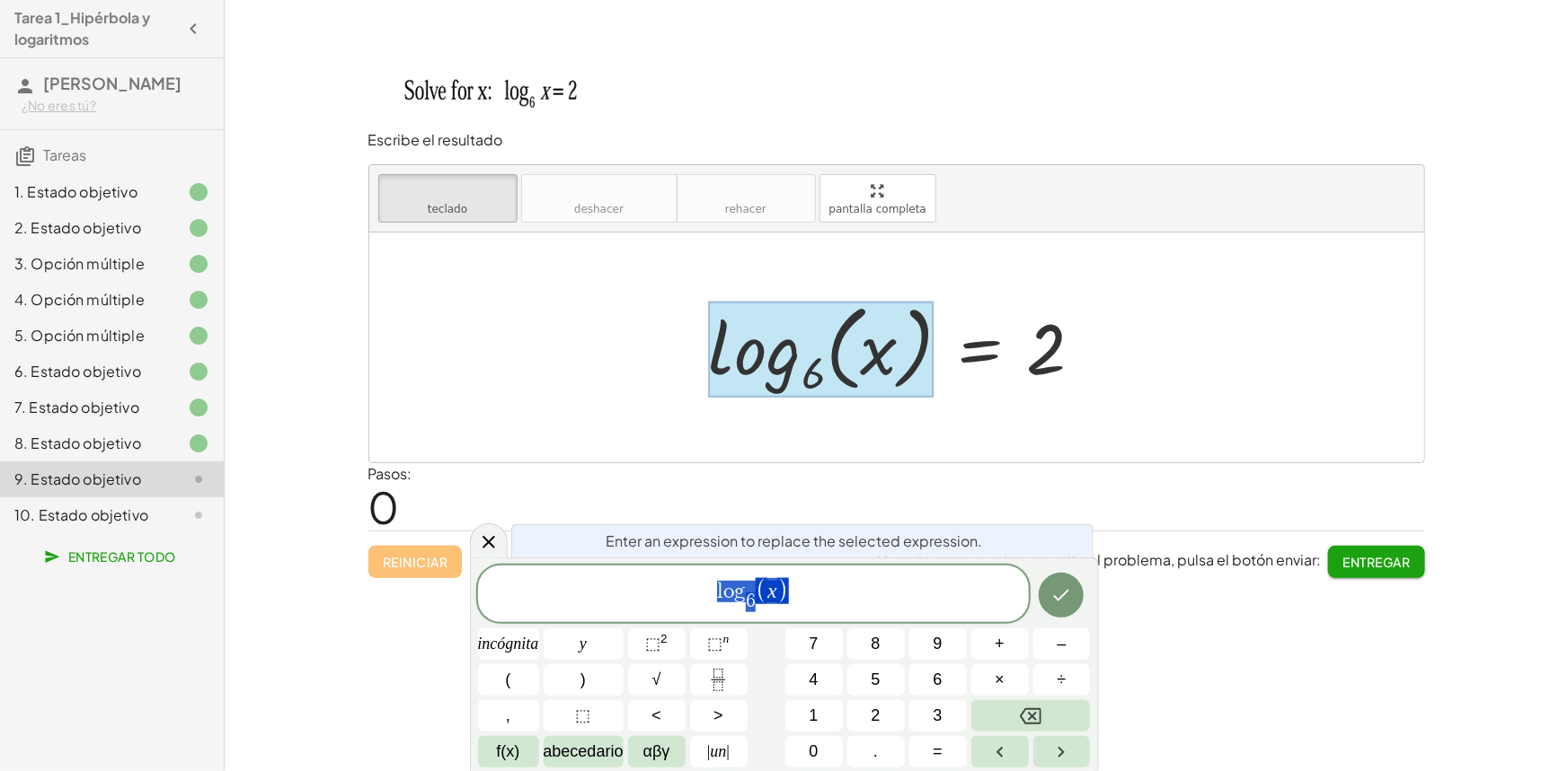
click at [820, 373] on div at bounding box center [821, 349] width 225 height 97
drag, startPoint x: 754, startPoint y: 598, endPoint x: 765, endPoint y: 597, distance: 11.0
click at [755, 598] on span "6 ​" at bounding box center [751, 603] width 10 height 19
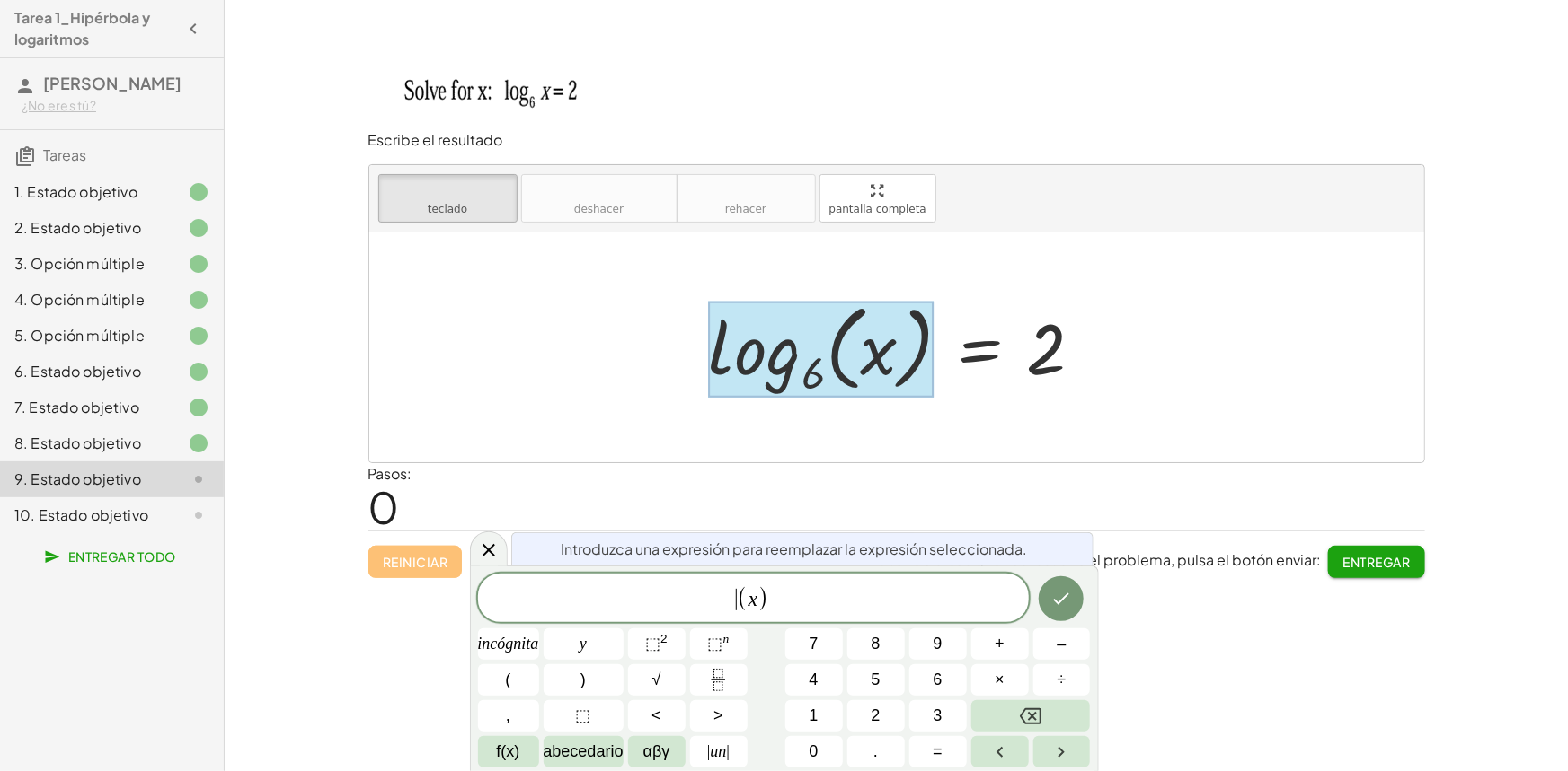
click at [792, 601] on span "​ ( x )" at bounding box center [753, 599] width 551 height 30
click at [749, 601] on var "x" at bounding box center [753, 599] width 10 height 23
click at [1065, 590] on icon "Hecho" at bounding box center [1061, 601] width 21 height 21
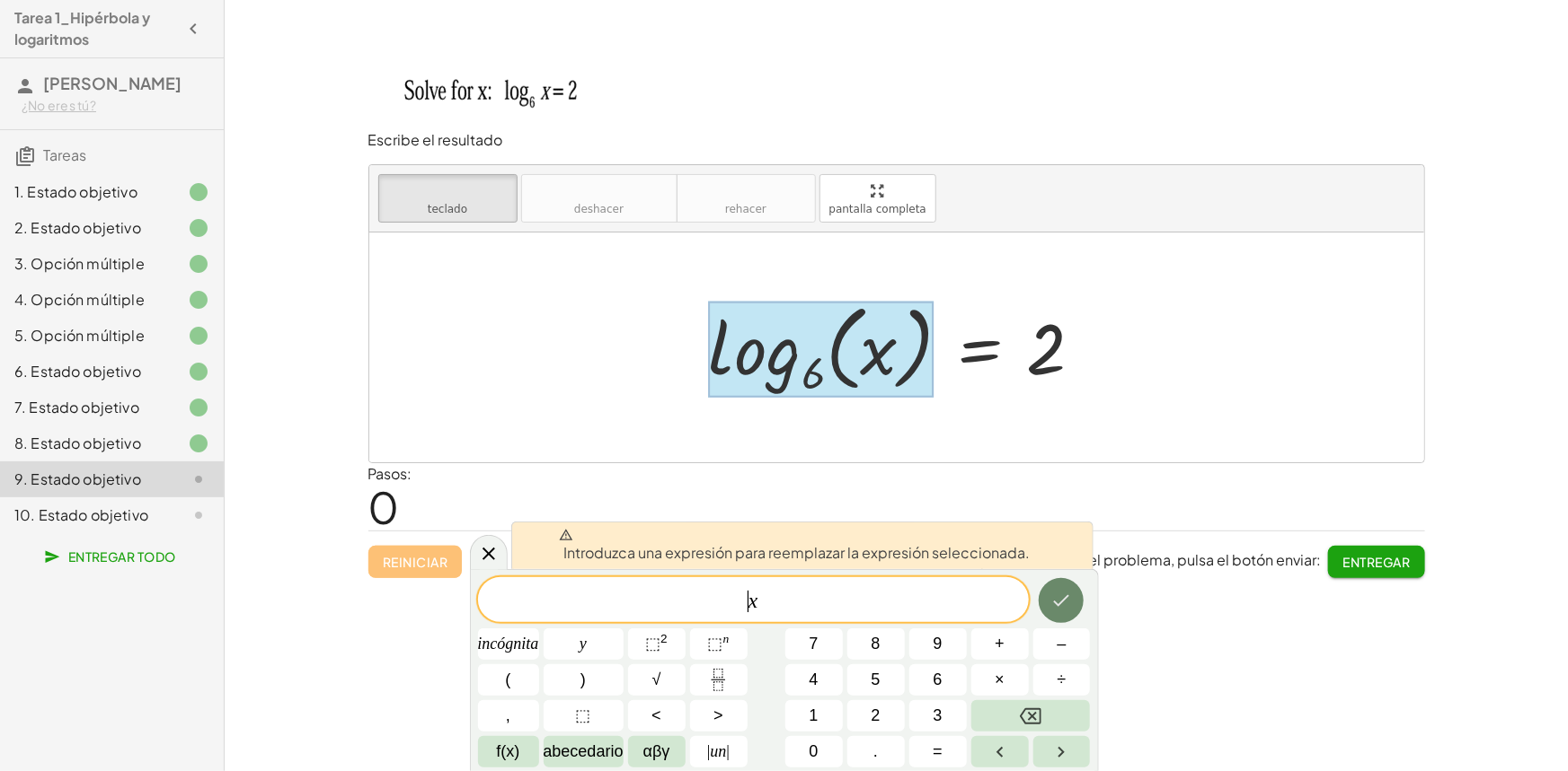
click at [1065, 593] on icon "Hecho" at bounding box center [1061, 601] width 21 height 21
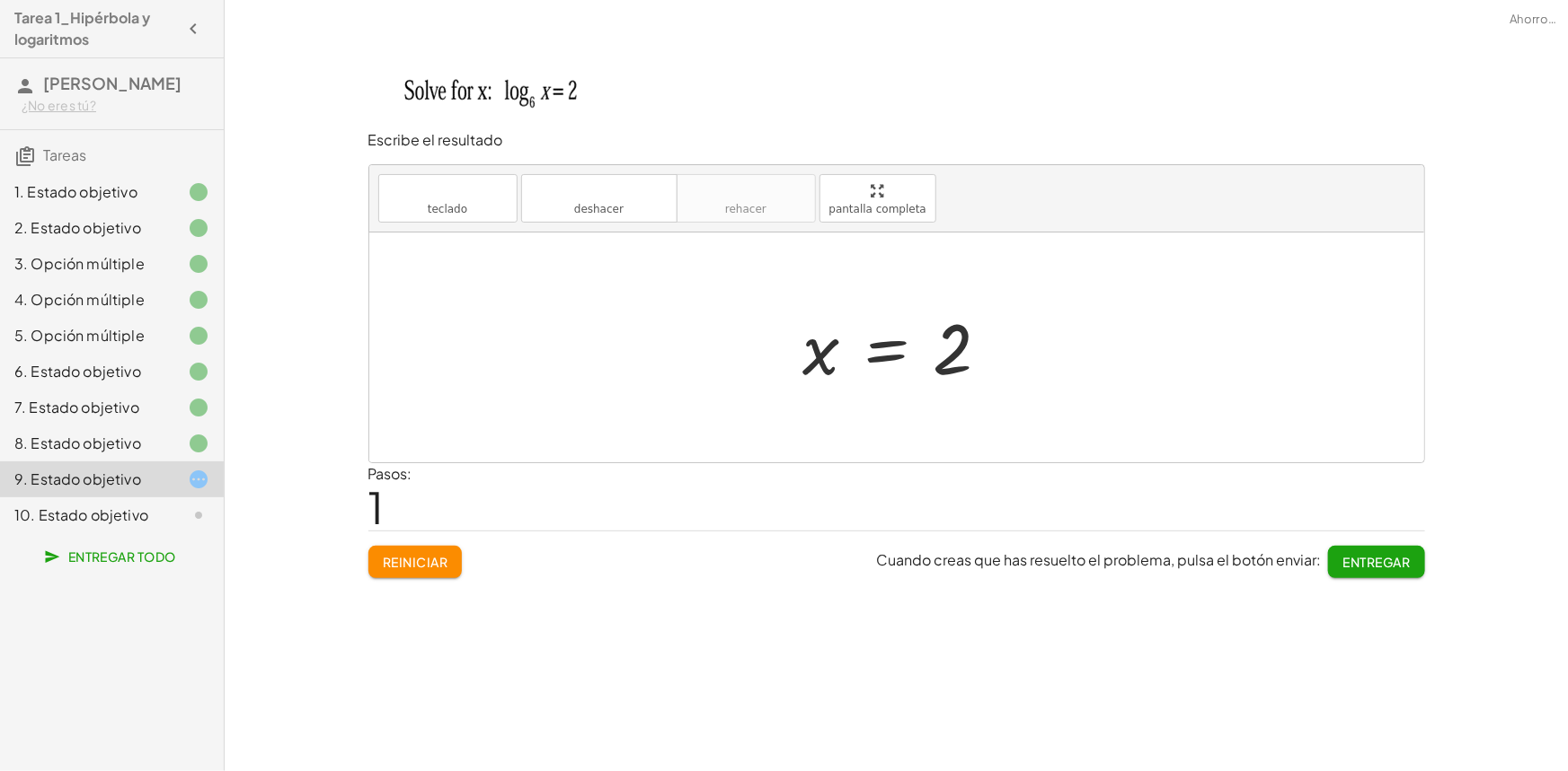
click at [1062, 338] on div at bounding box center [897, 347] width 1055 height 230
click at [498, 204] on button "teclado teclado" at bounding box center [448, 198] width 139 height 48
click at [974, 358] on div at bounding box center [904, 348] width 220 height 89
click at [965, 355] on div at bounding box center [952, 349] width 40 height 80
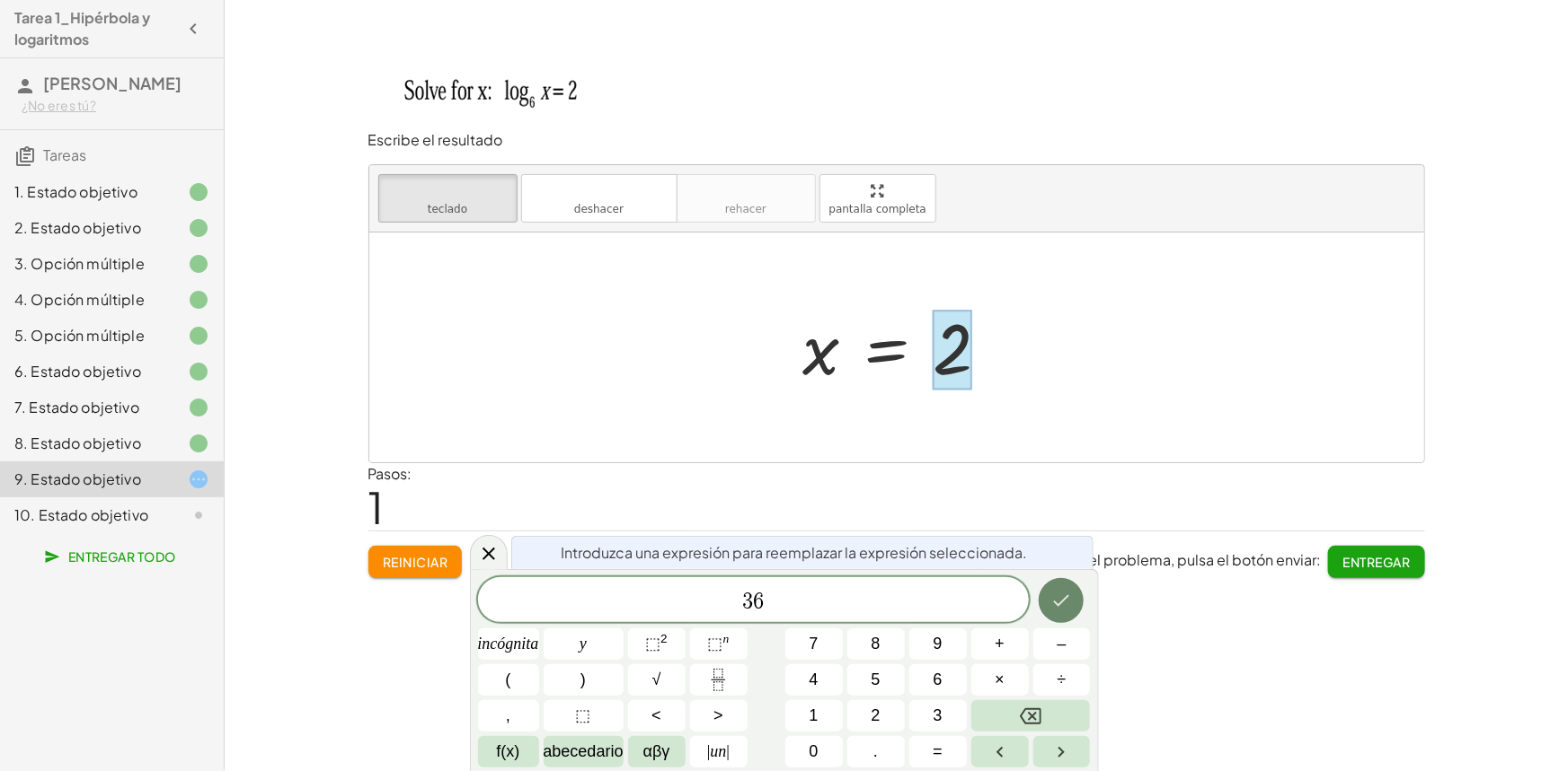
click at [1059, 602] on icon "Hecho" at bounding box center [1061, 601] width 21 height 21
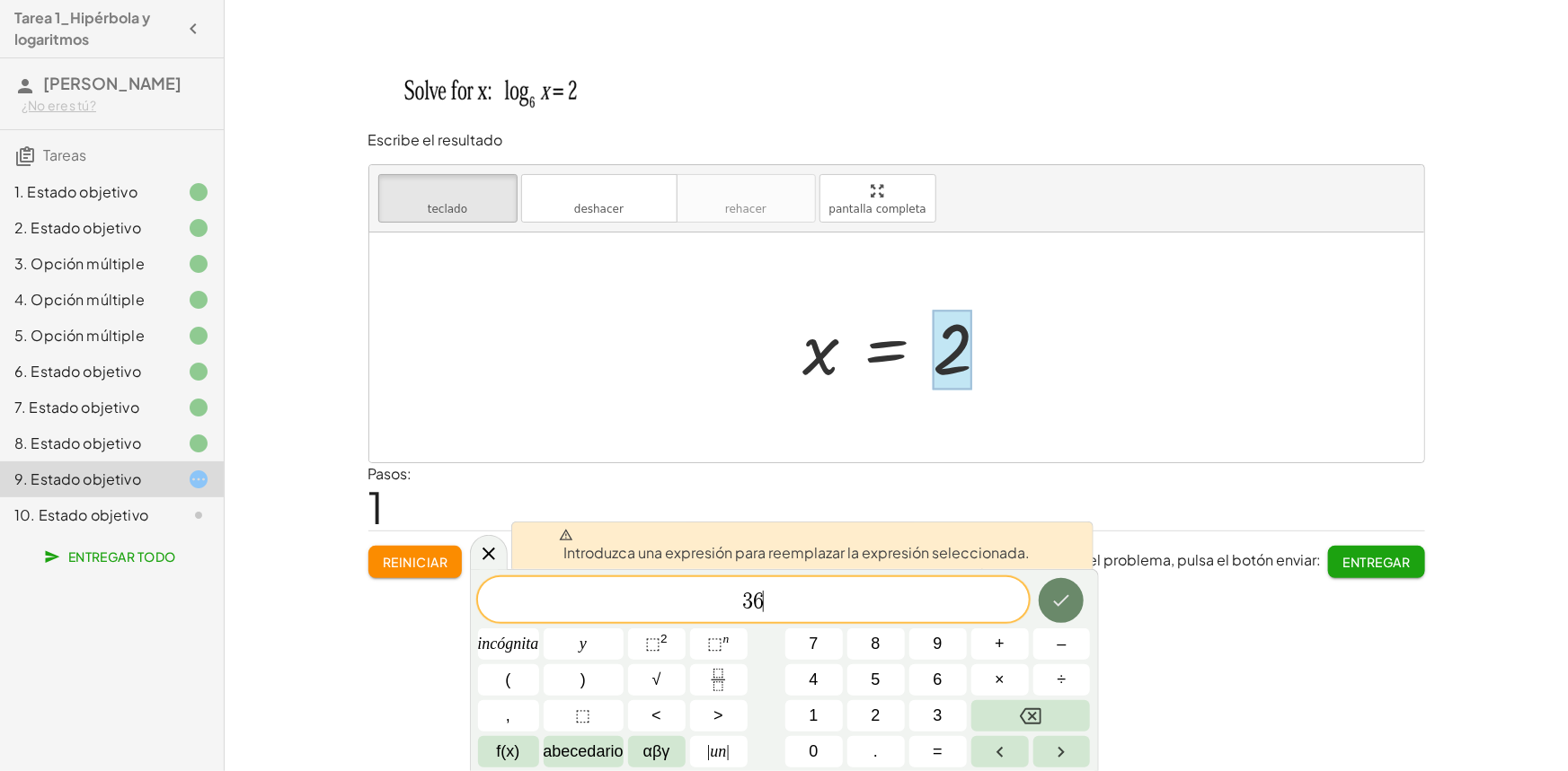
click at [1067, 608] on icon "Hecho" at bounding box center [1061, 601] width 21 height 21
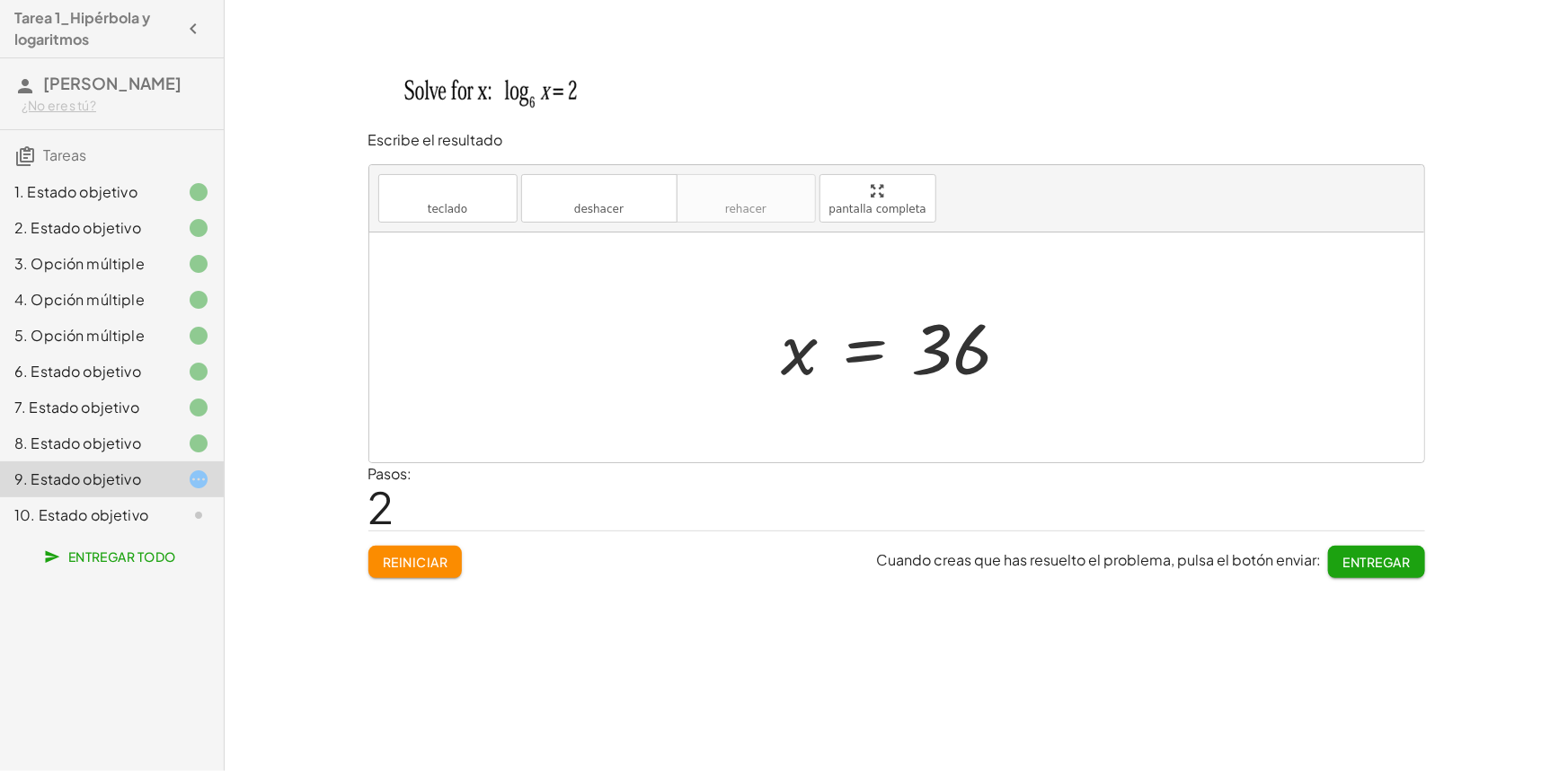
click at [1387, 561] on font "Entregar" at bounding box center [1377, 562] width 68 height 16
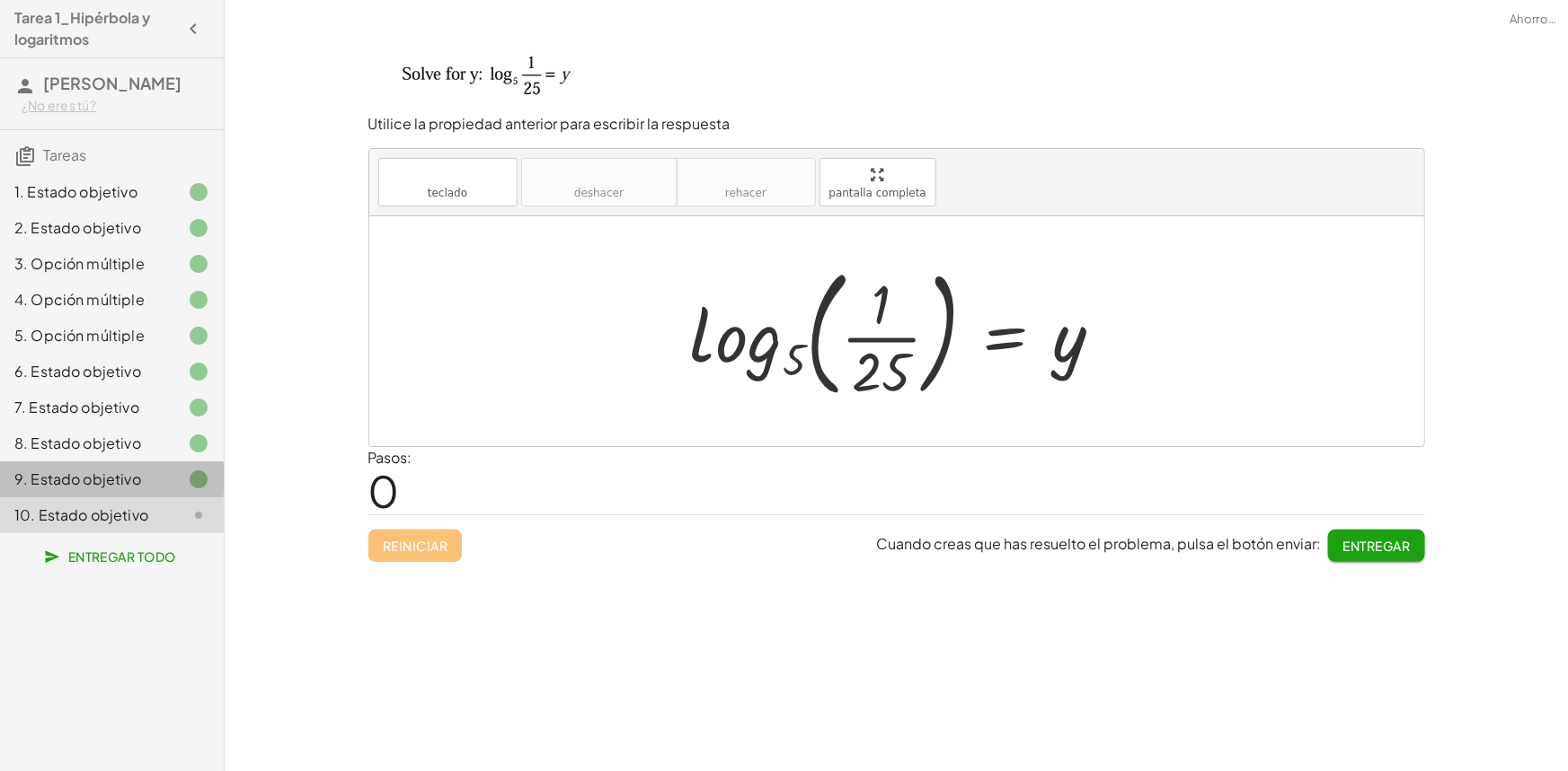
click at [86, 482] on font "9. Estado objetivo" at bounding box center [77, 479] width 127 height 18
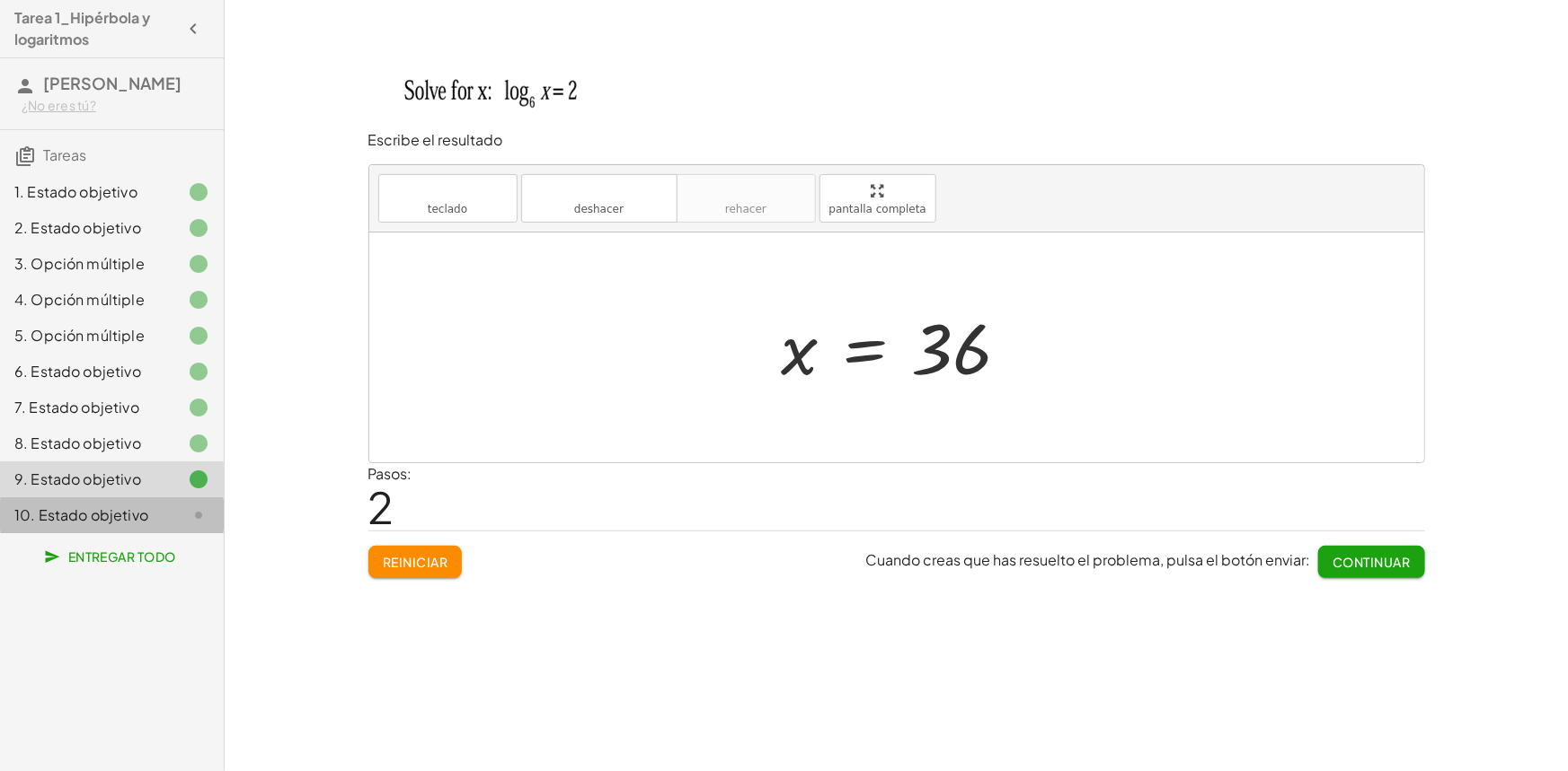
click at [135, 520] on font "10. Estado objetivo" at bounding box center [81, 515] width 134 height 18
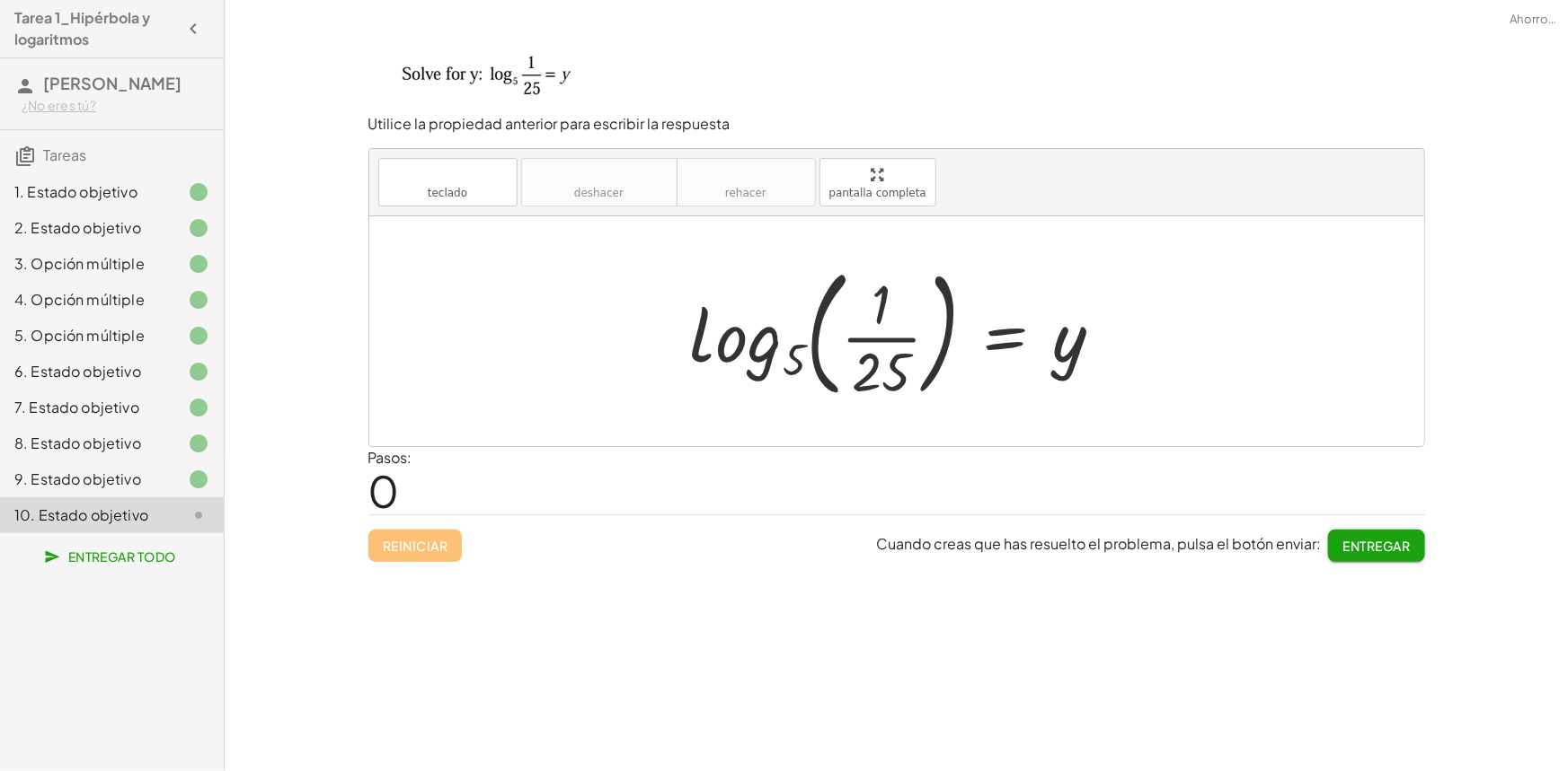
click at [119, 479] on font "9. Estado objetivo" at bounding box center [77, 479] width 127 height 18
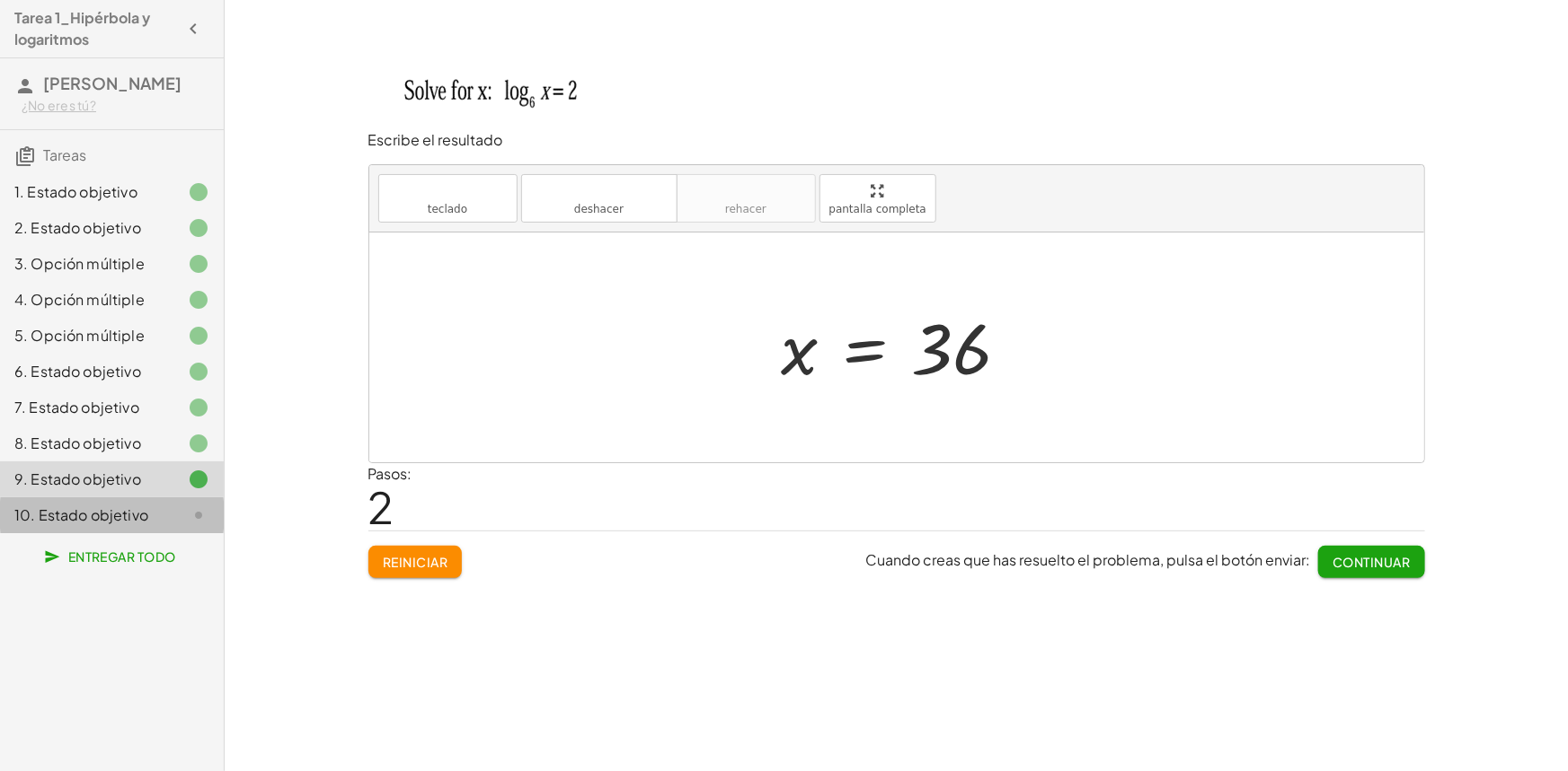
click at [121, 516] on font "10. Estado objetivo" at bounding box center [81, 515] width 134 height 18
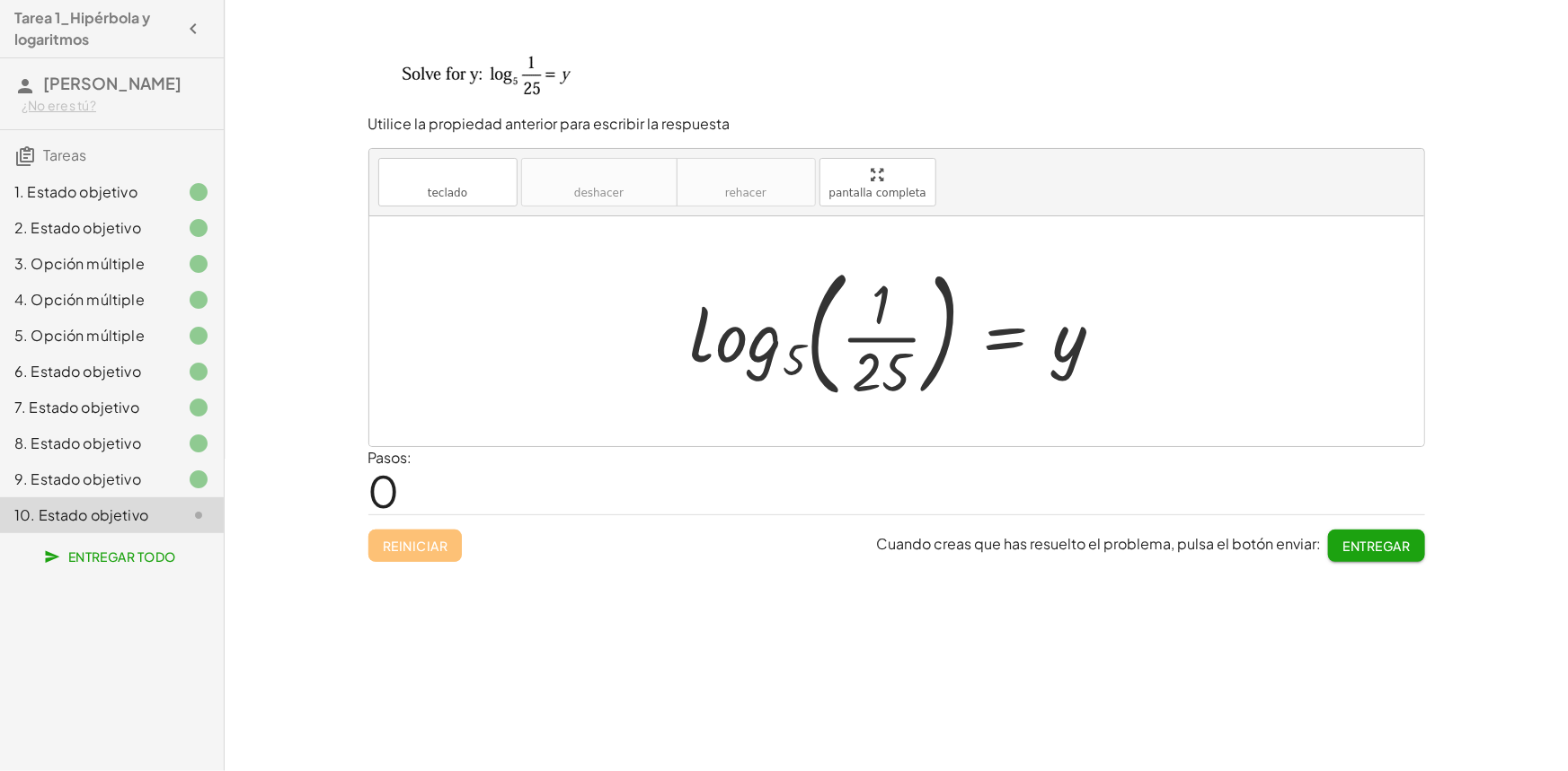
click at [192, 479] on icon at bounding box center [198, 480] width 21 height 21
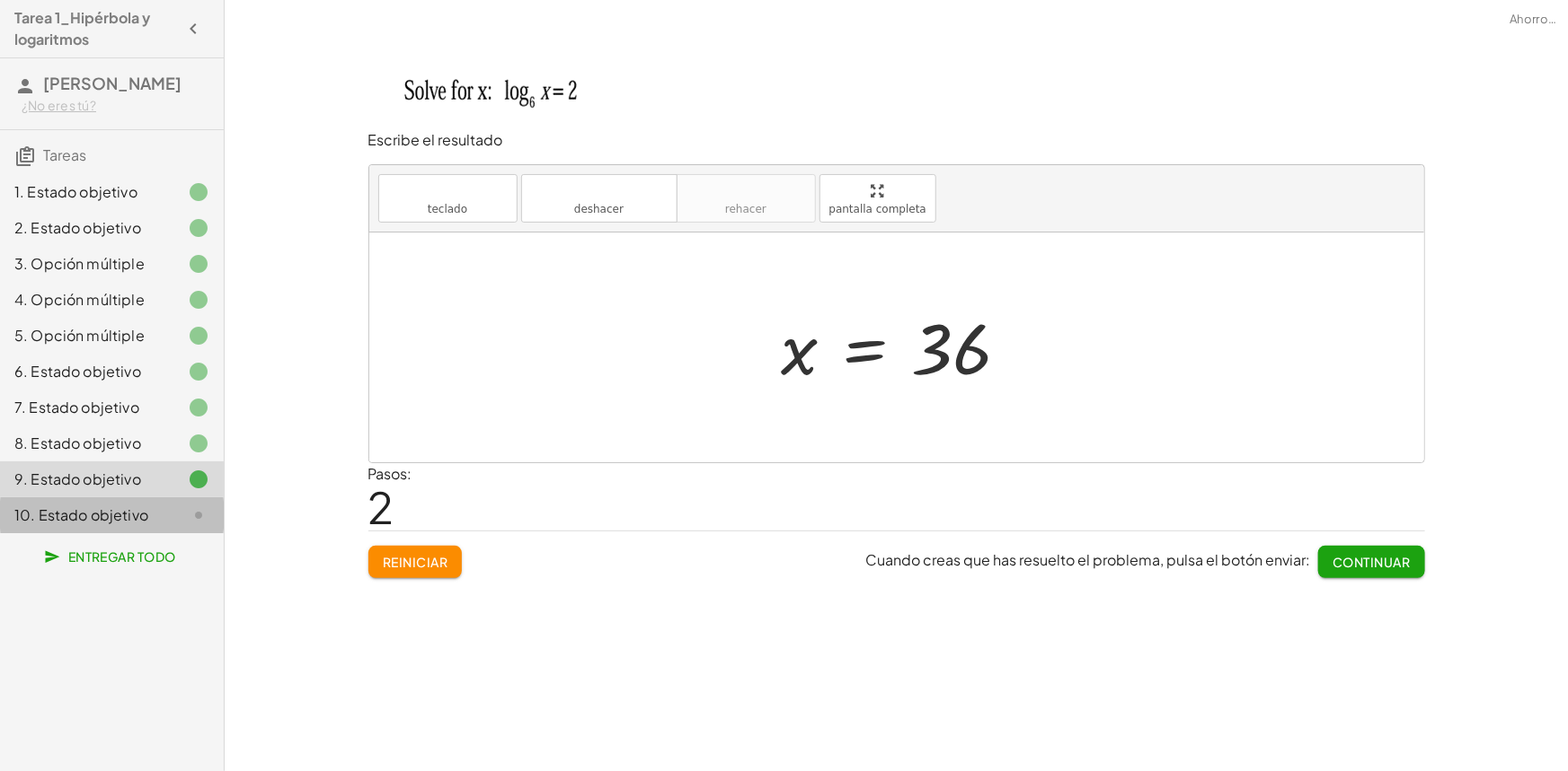
click at [182, 512] on div at bounding box center [184, 516] width 50 height 21
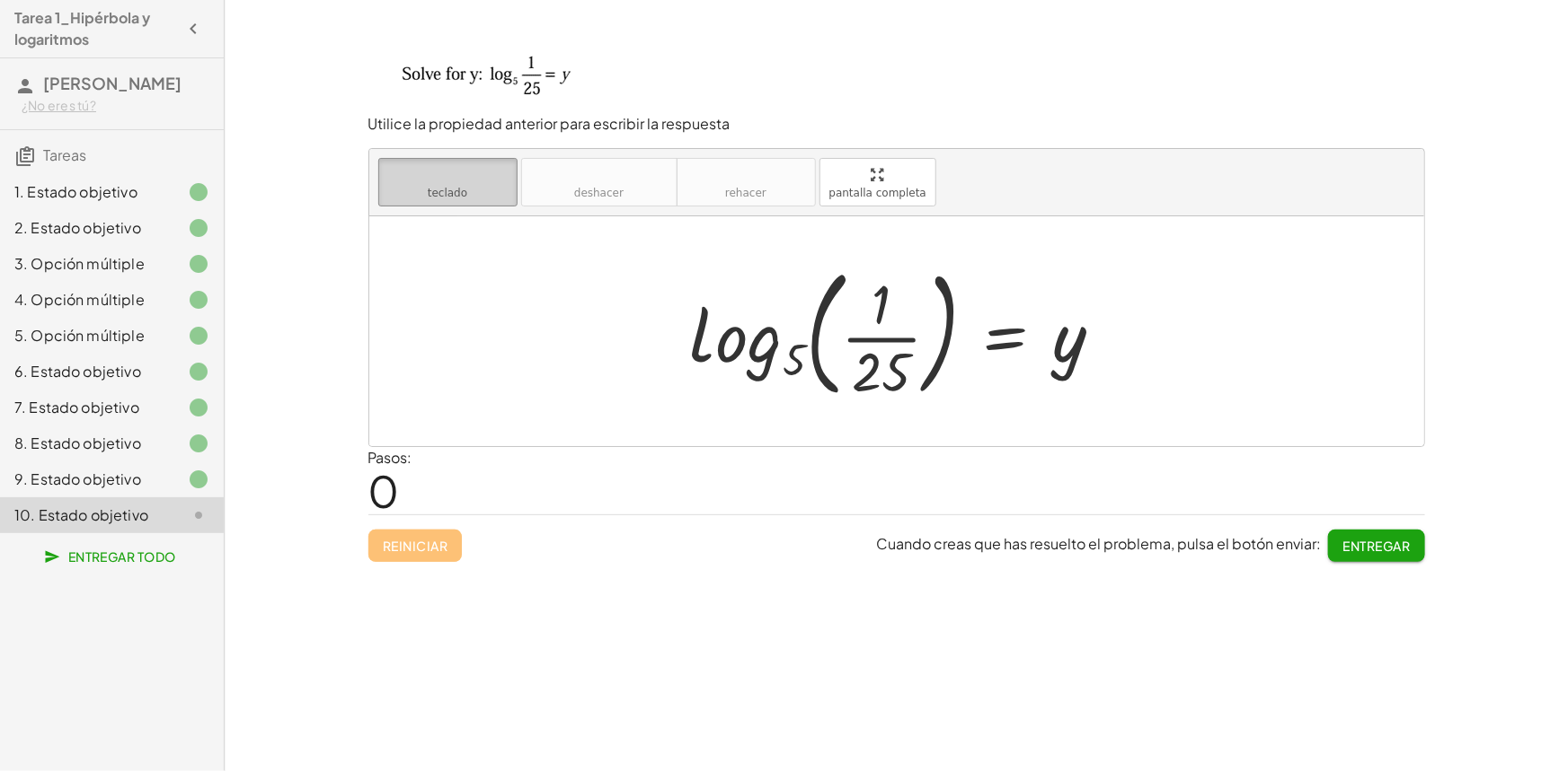
click at [451, 183] on icon "teclado" at bounding box center [447, 175] width 119 height 21
click at [452, 187] on font "teclado" at bounding box center [447, 193] width 40 height 13
click at [472, 189] on button "teclado teclado" at bounding box center [448, 182] width 139 height 48
click at [871, 351] on div at bounding box center [882, 371] width 58 height 63
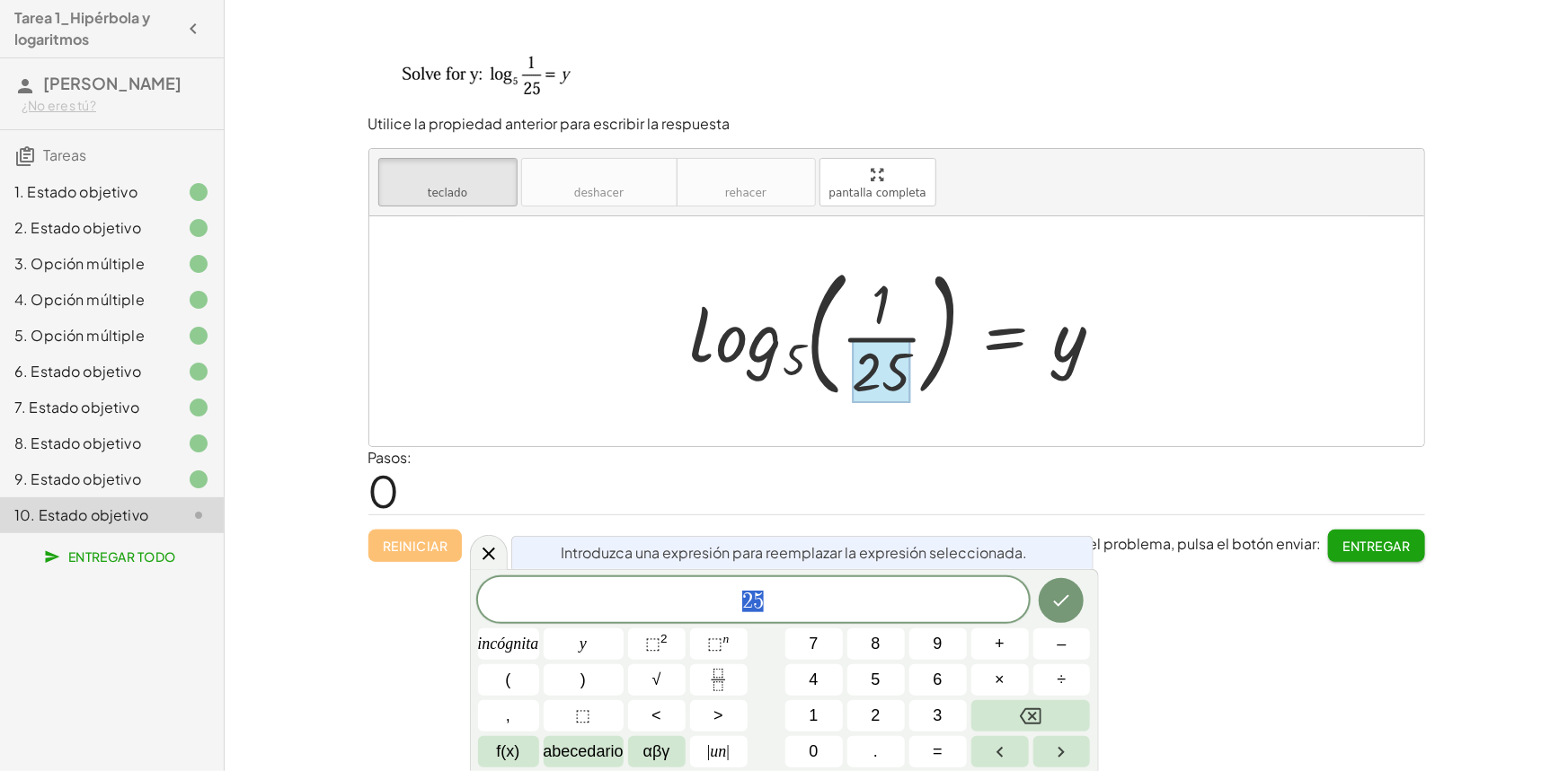
click at [932, 357] on div at bounding box center [904, 332] width 445 height 149
click at [950, 357] on div at bounding box center [904, 332] width 445 height 149
drag, startPoint x: 699, startPoint y: 311, endPoint x: 903, endPoint y: 383, distance: 216.3
click at [1006, 334] on div "log 5 ( , · 1 · 25 ) = y" at bounding box center [1006, 334] width 0 height 0
click at [858, 600] on span "2 5 ​" at bounding box center [753, 602] width 551 height 25
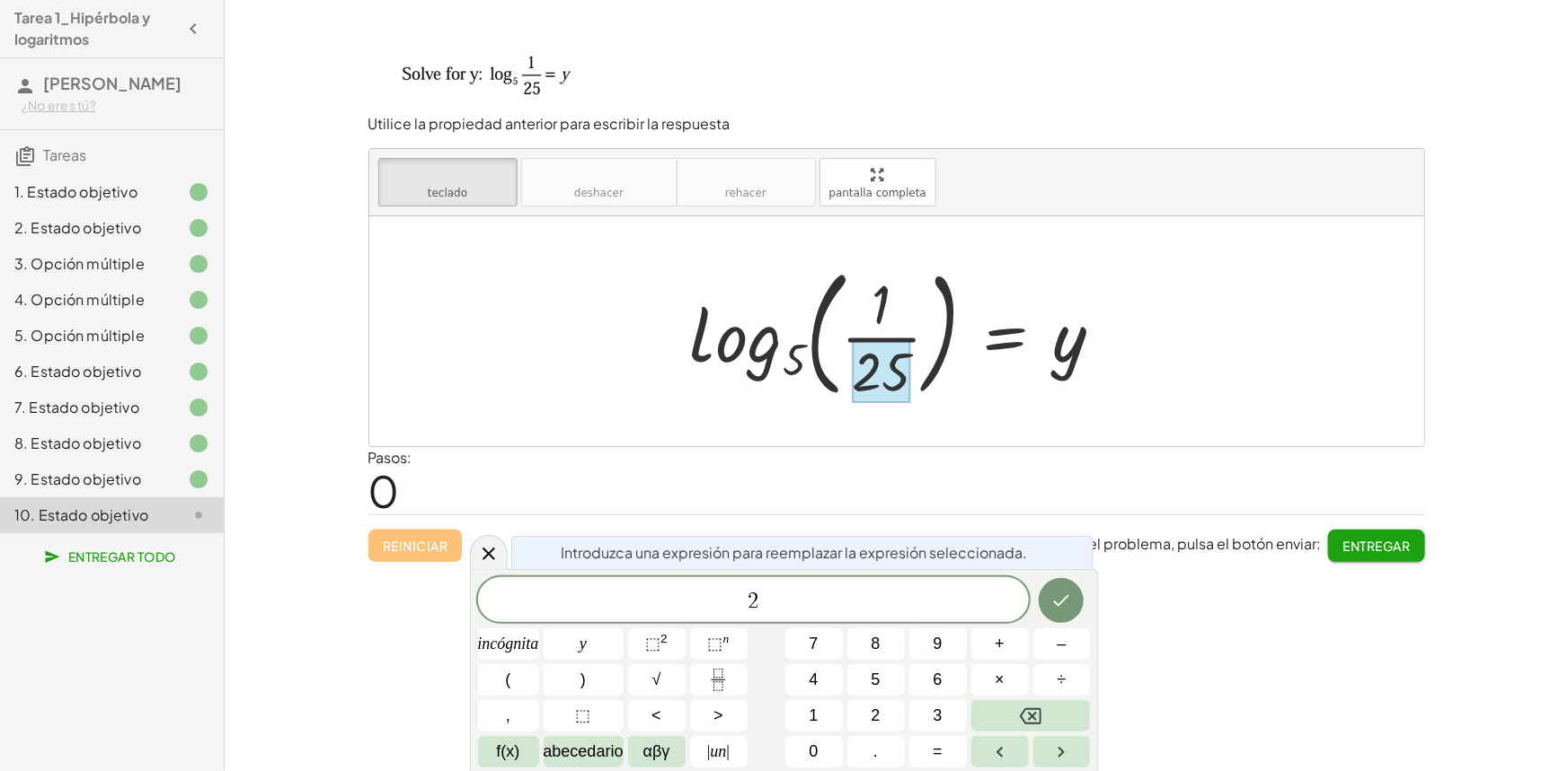
click at [730, 327] on div at bounding box center [904, 332] width 445 height 149
click at [1047, 597] on button "Hecho" at bounding box center [1061, 601] width 45 height 44
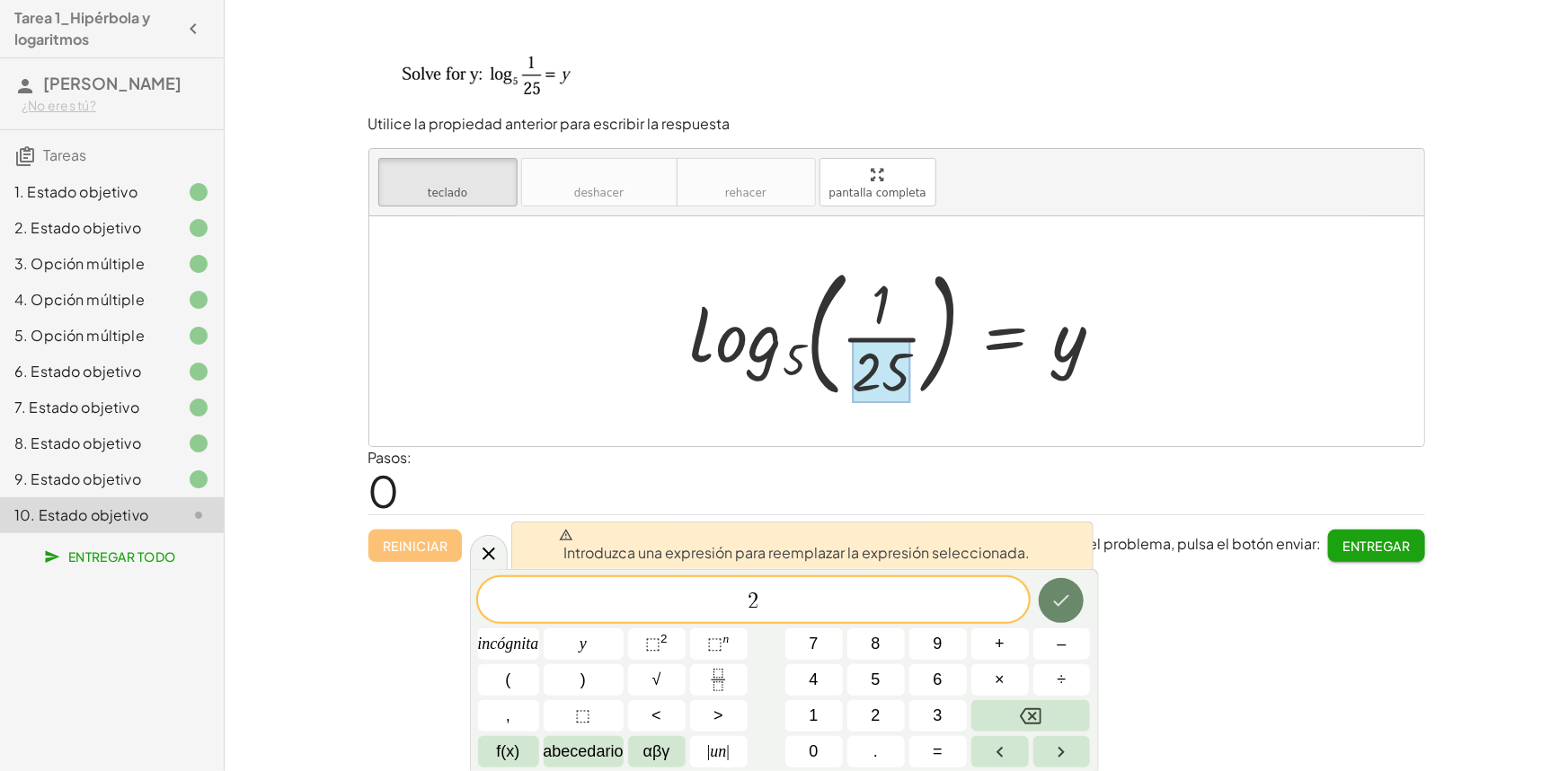
click at [1048, 596] on button "Hecho" at bounding box center [1061, 601] width 45 height 44
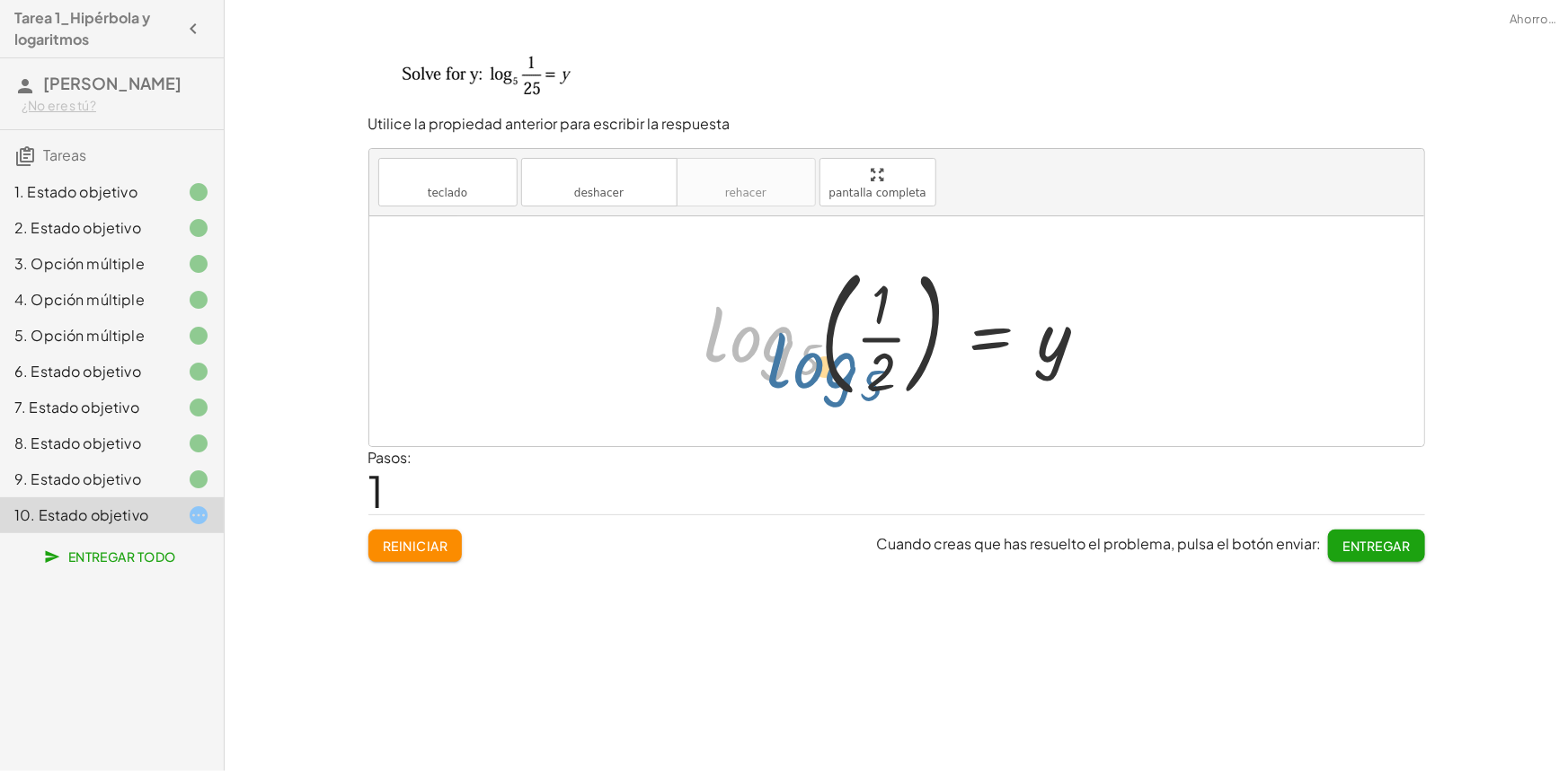
drag, startPoint x: 719, startPoint y: 332, endPoint x: 775, endPoint y: 354, distance: 60.2
click at [775, 354] on div at bounding box center [904, 332] width 417 height 149
click at [819, 359] on div at bounding box center [904, 332] width 417 height 149
click at [813, 359] on div at bounding box center [904, 332] width 417 height 149
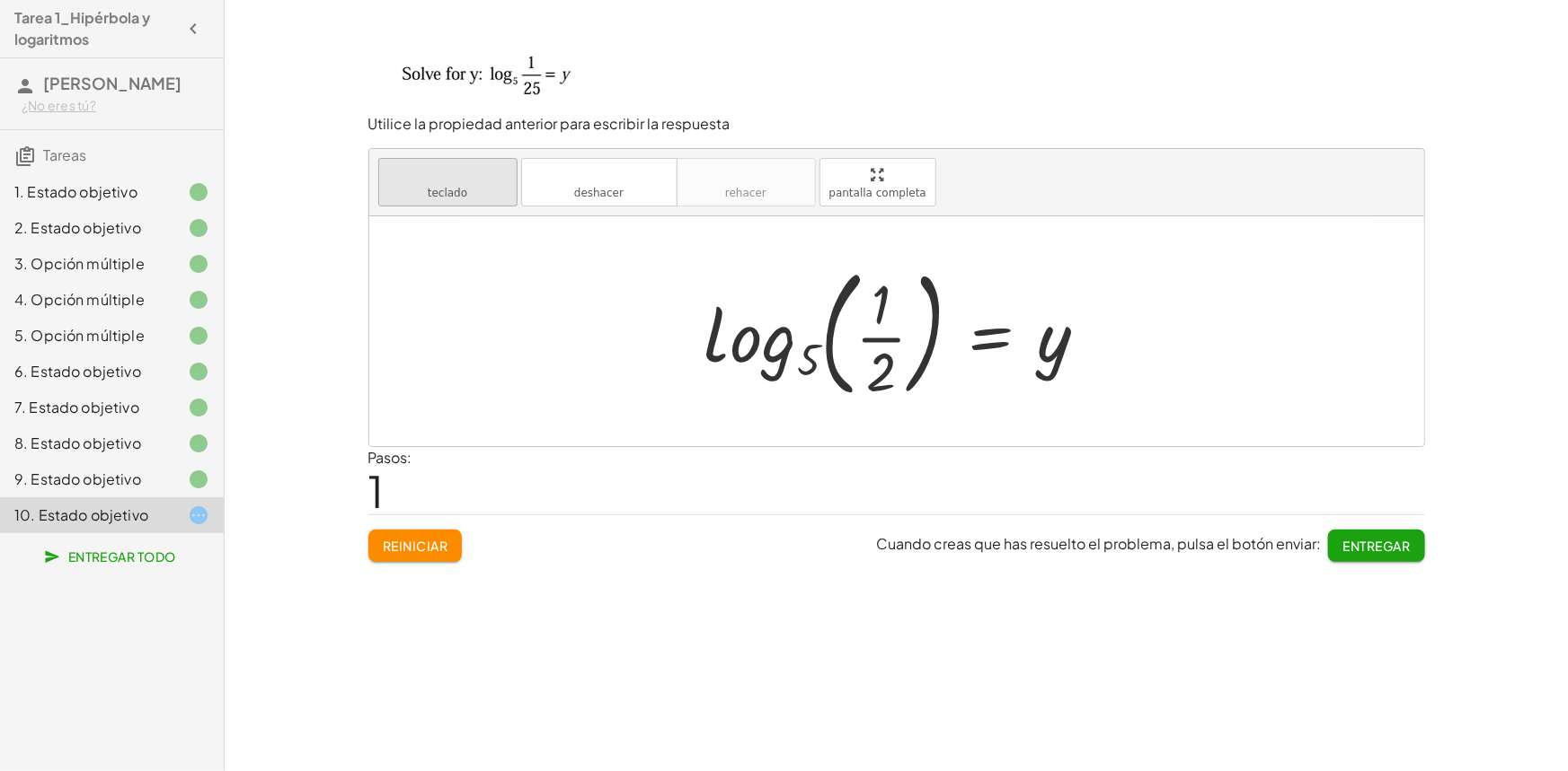
click at [485, 189] on button "teclado teclado" at bounding box center [448, 182] width 139 height 48
click at [441, 193] on font "teclado" at bounding box center [447, 193] width 40 height 13
click at [493, 194] on button "teclado teclado" at bounding box center [448, 182] width 139 height 48
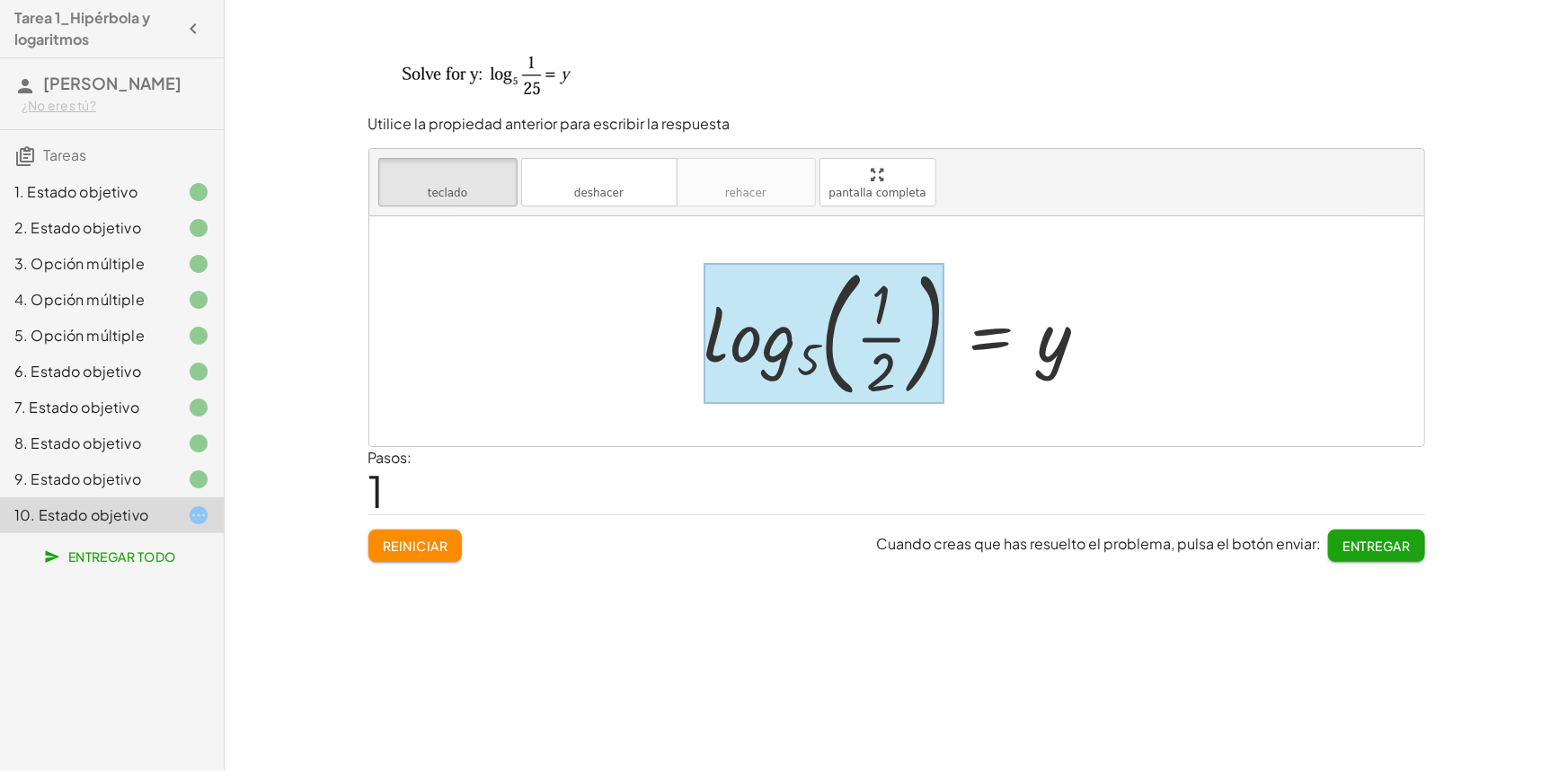
click at [820, 367] on div at bounding box center [825, 333] width 240 height 140
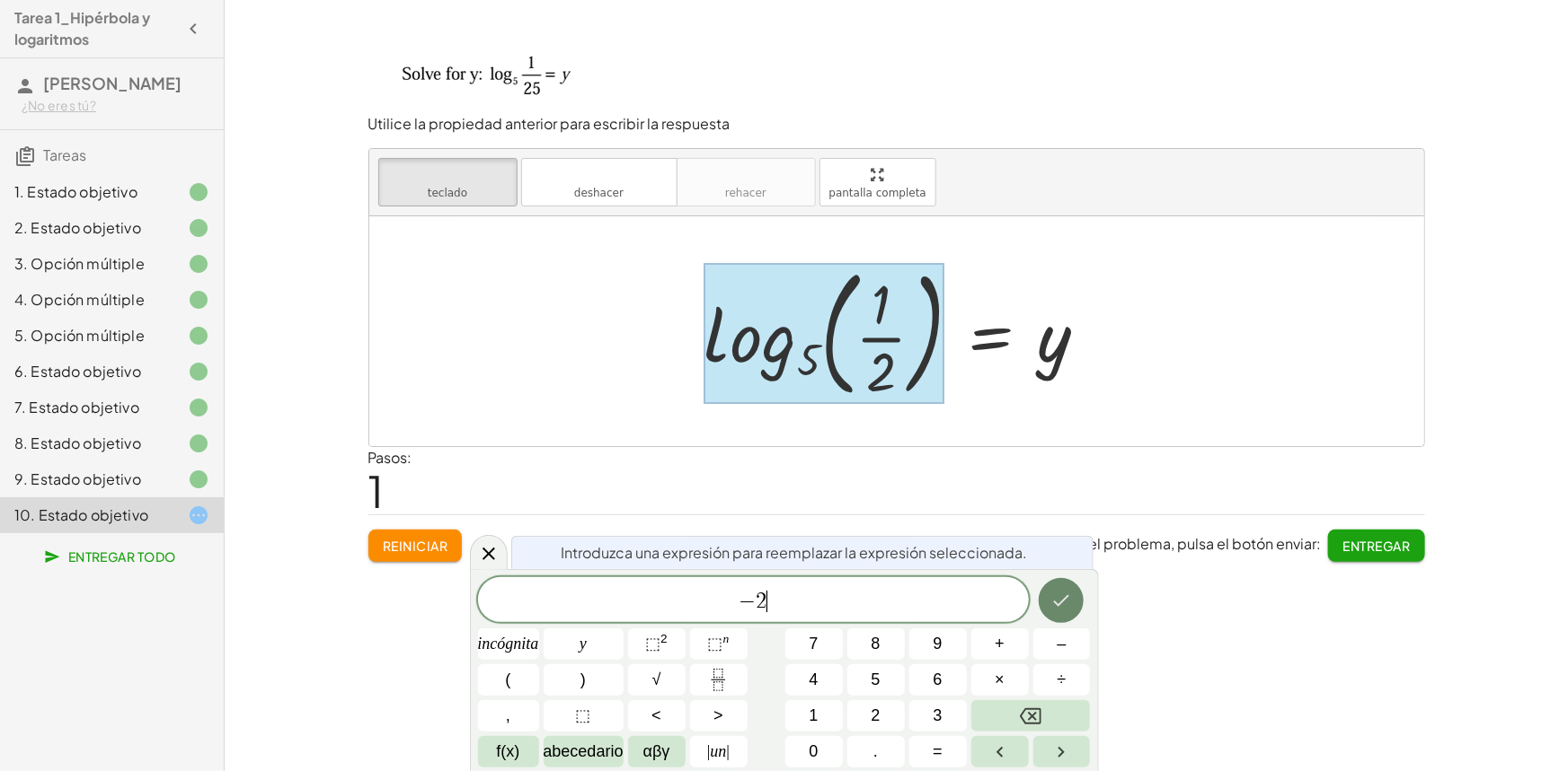
click at [1070, 599] on icon "Hecho" at bounding box center [1061, 601] width 21 height 21
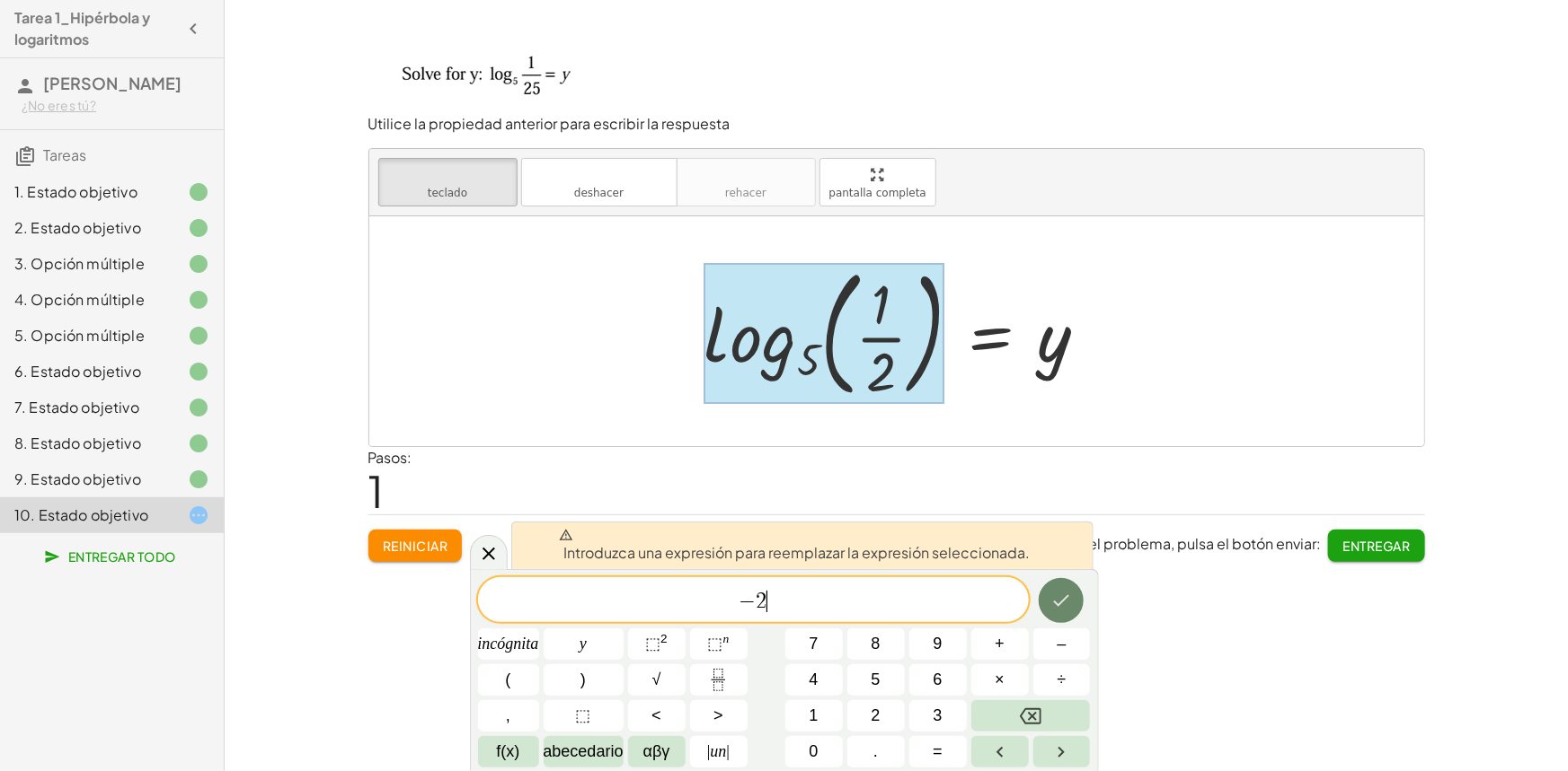
click at [1070, 599] on icon "Hecho" at bounding box center [1061, 601] width 21 height 21
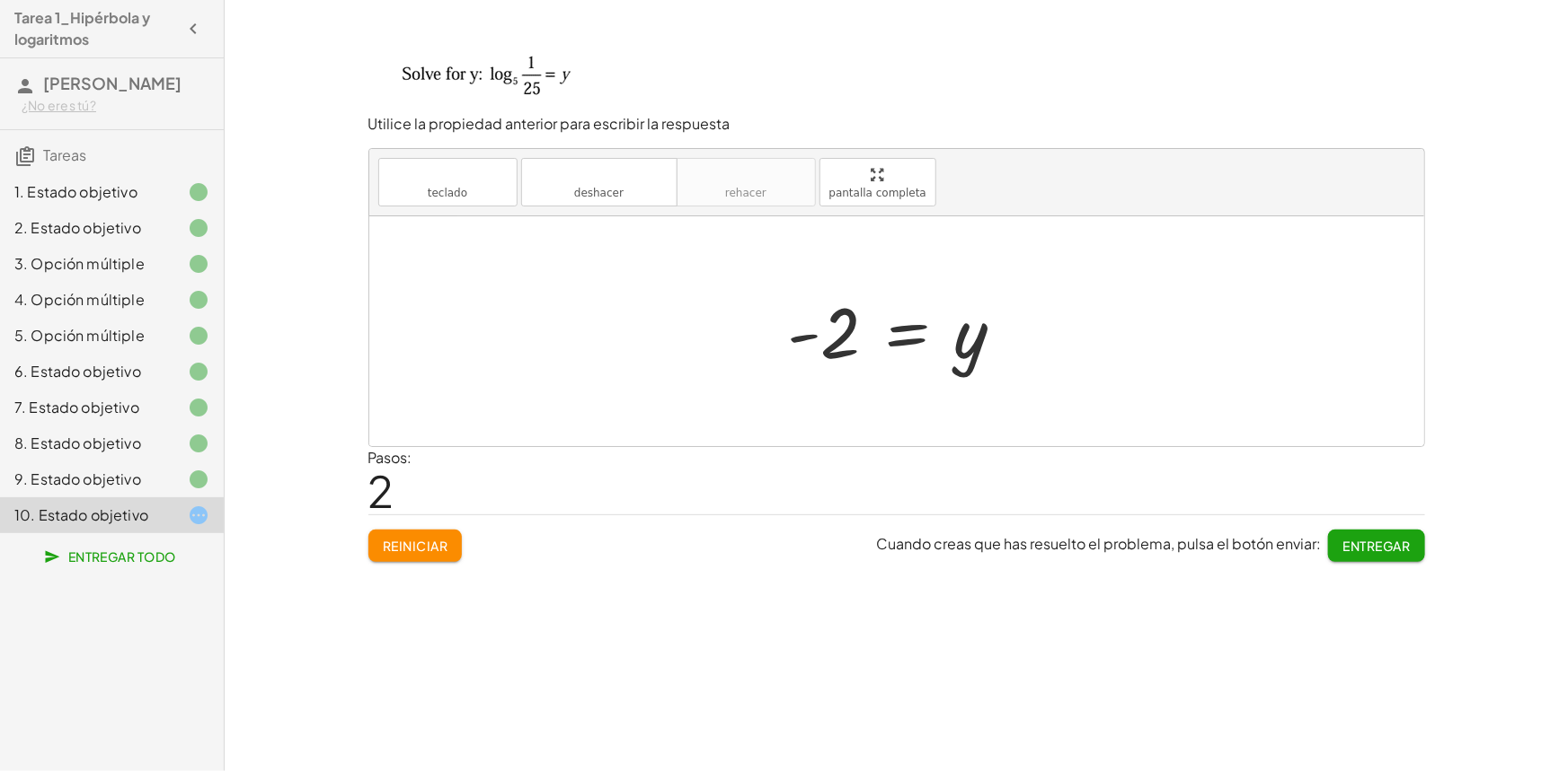
click at [806, 341] on div at bounding box center [903, 332] width 249 height 89
click at [815, 337] on div at bounding box center [903, 332] width 249 height 89
click at [833, 338] on div at bounding box center [903, 332] width 249 height 89
click at [834, 338] on div at bounding box center [903, 332] width 249 height 89
click at [842, 341] on div at bounding box center [903, 332] width 249 height 89
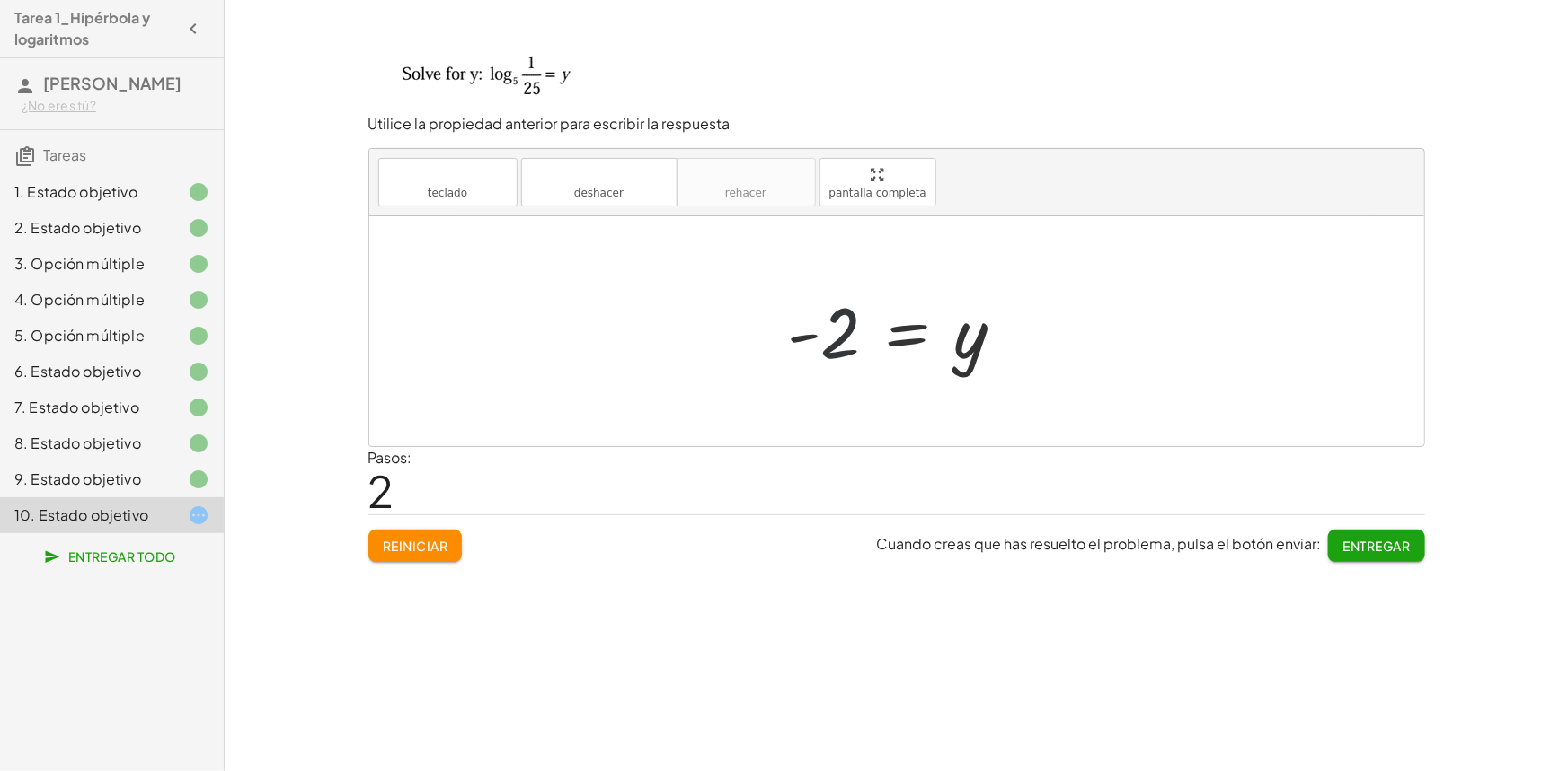
click at [824, 345] on div at bounding box center [903, 332] width 249 height 89
click at [823, 345] on div at bounding box center [903, 332] width 249 height 89
click at [467, 182] on font "teclado" at bounding box center [447, 175] width 119 height 17
click at [472, 193] on button "teclado teclado" at bounding box center [448, 182] width 139 height 48
click at [964, 356] on div at bounding box center [903, 332] width 249 height 89
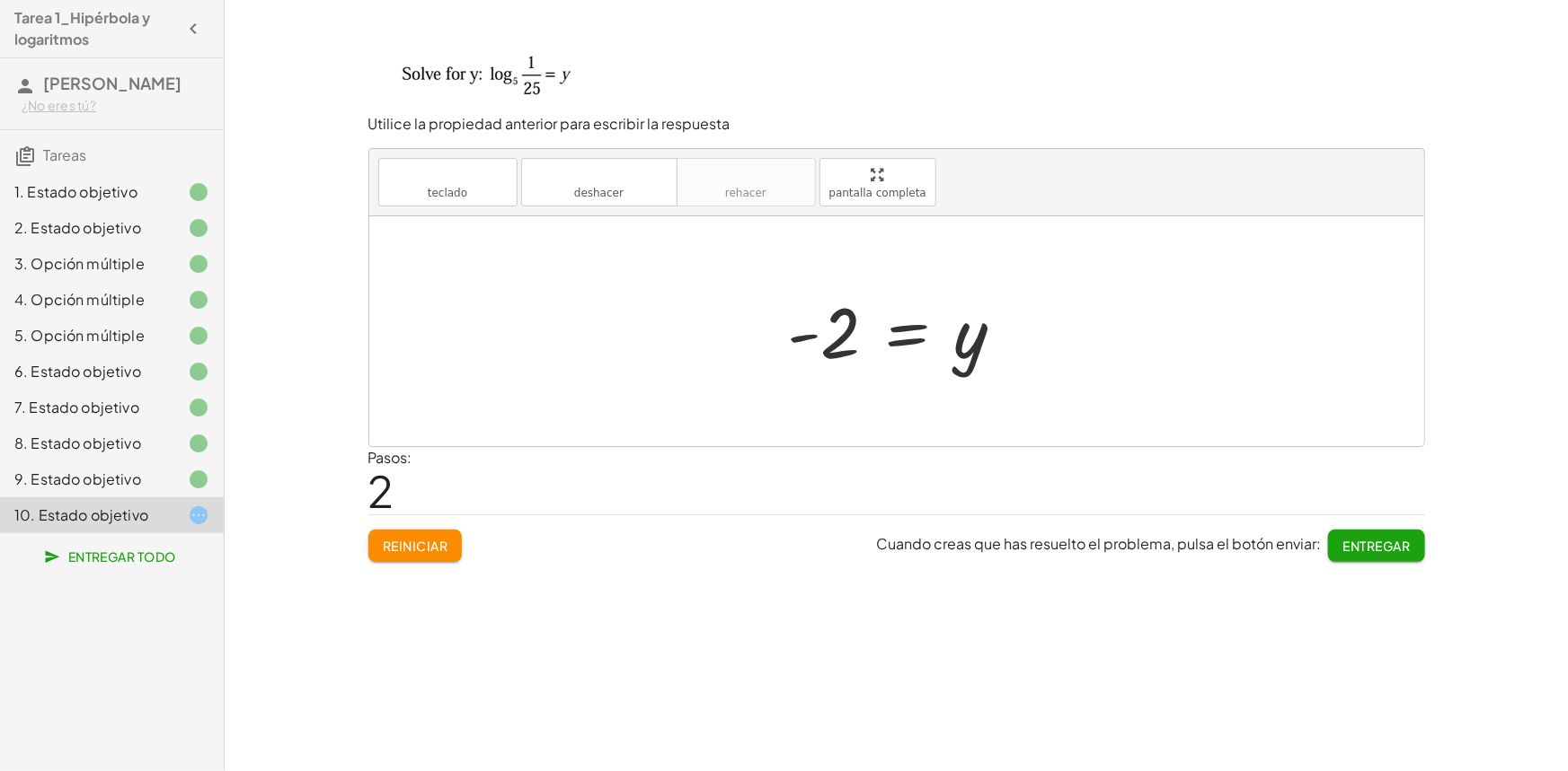
click at [1348, 546] on font "Entregar" at bounding box center [1377, 546] width 68 height 16
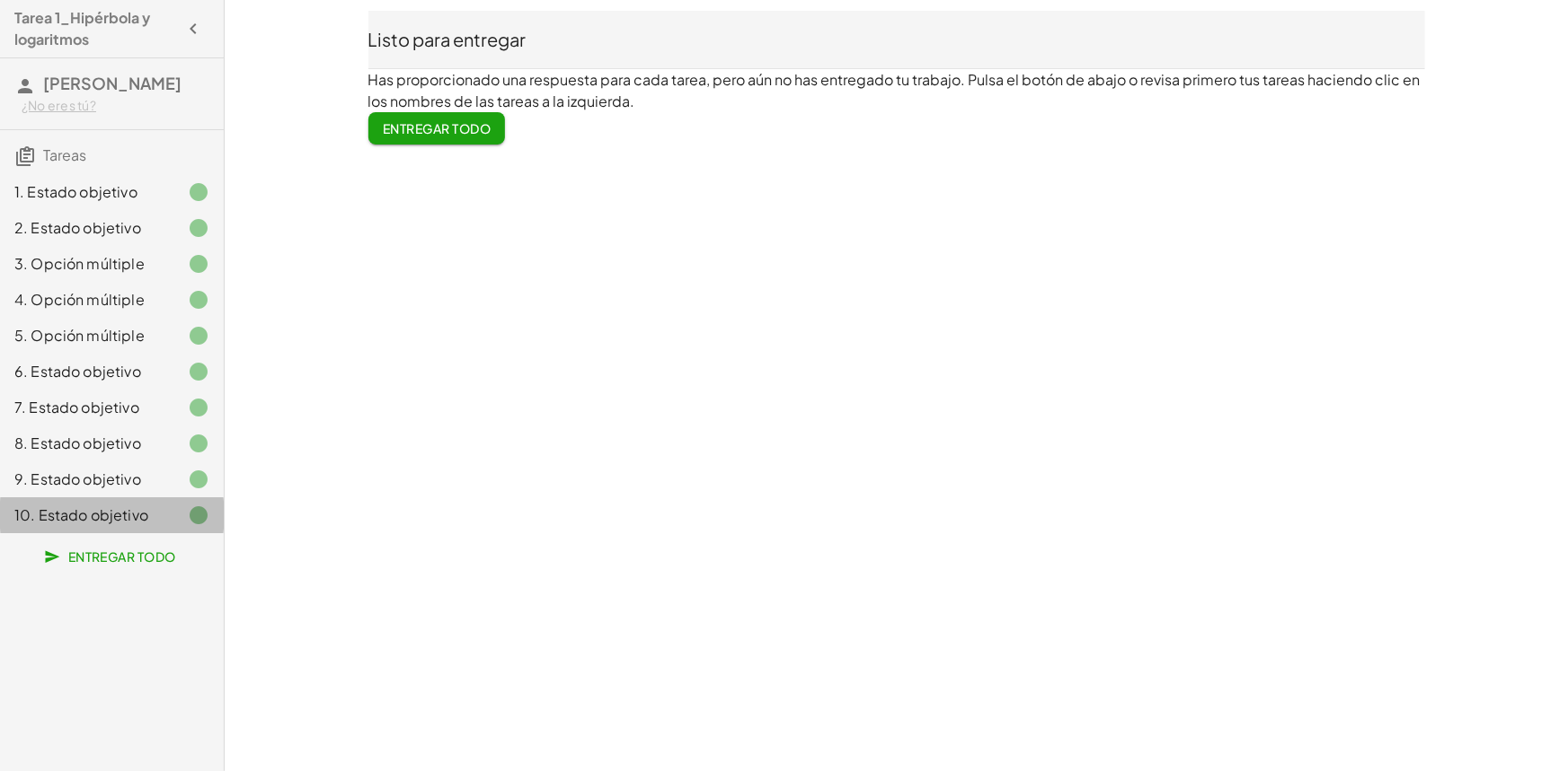
click at [121, 512] on font "10. Estado objetivo" at bounding box center [81, 515] width 134 height 18
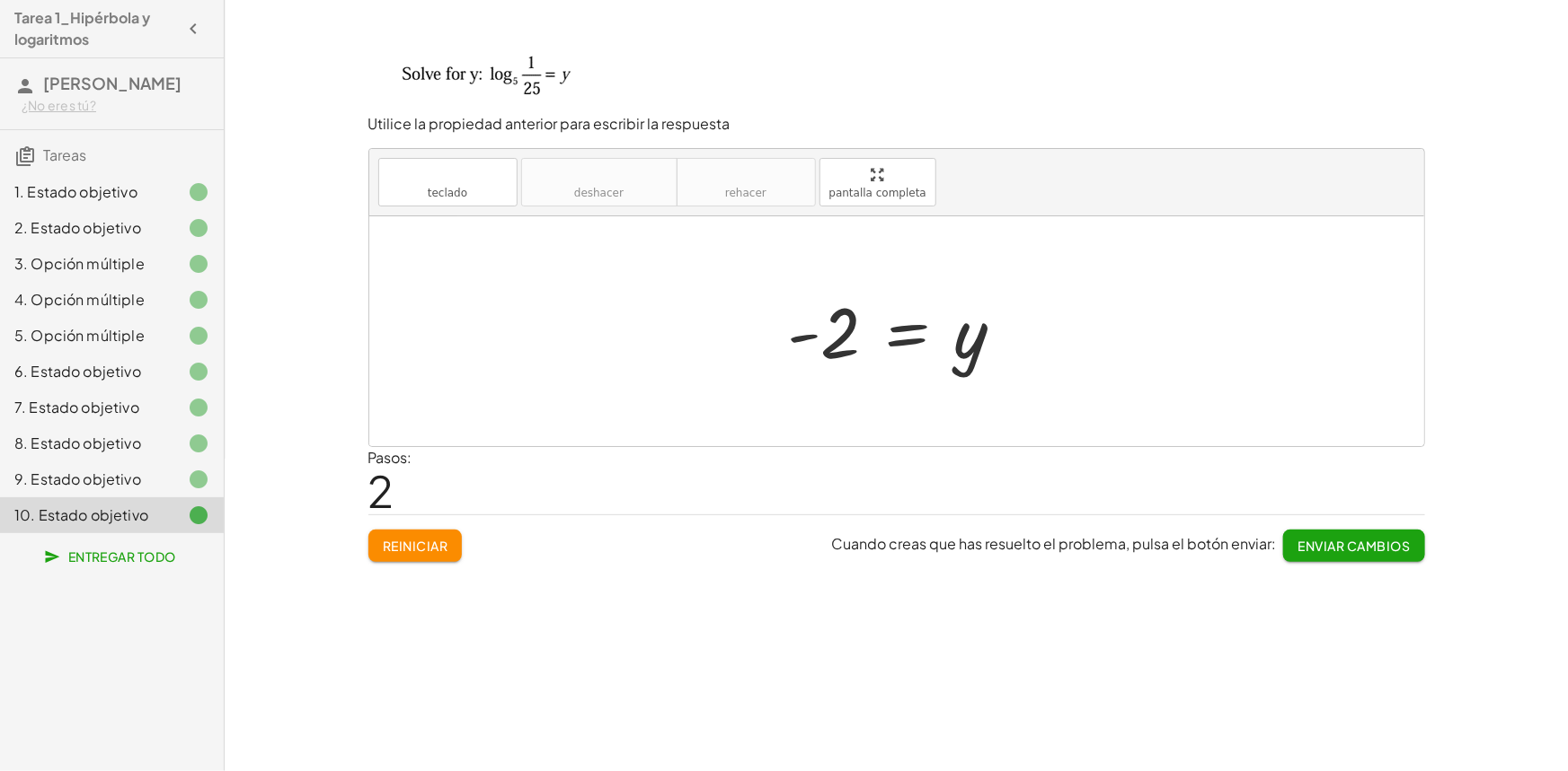
click at [1567, 399] on div "Escribe la ecuación para esta hipérbola. teclado teclado deshacer deshacer reha…" at bounding box center [896, 385] width 1343 height 771
click at [109, 182] on div "1. Estado objetivo" at bounding box center [86, 193] width 144 height 21
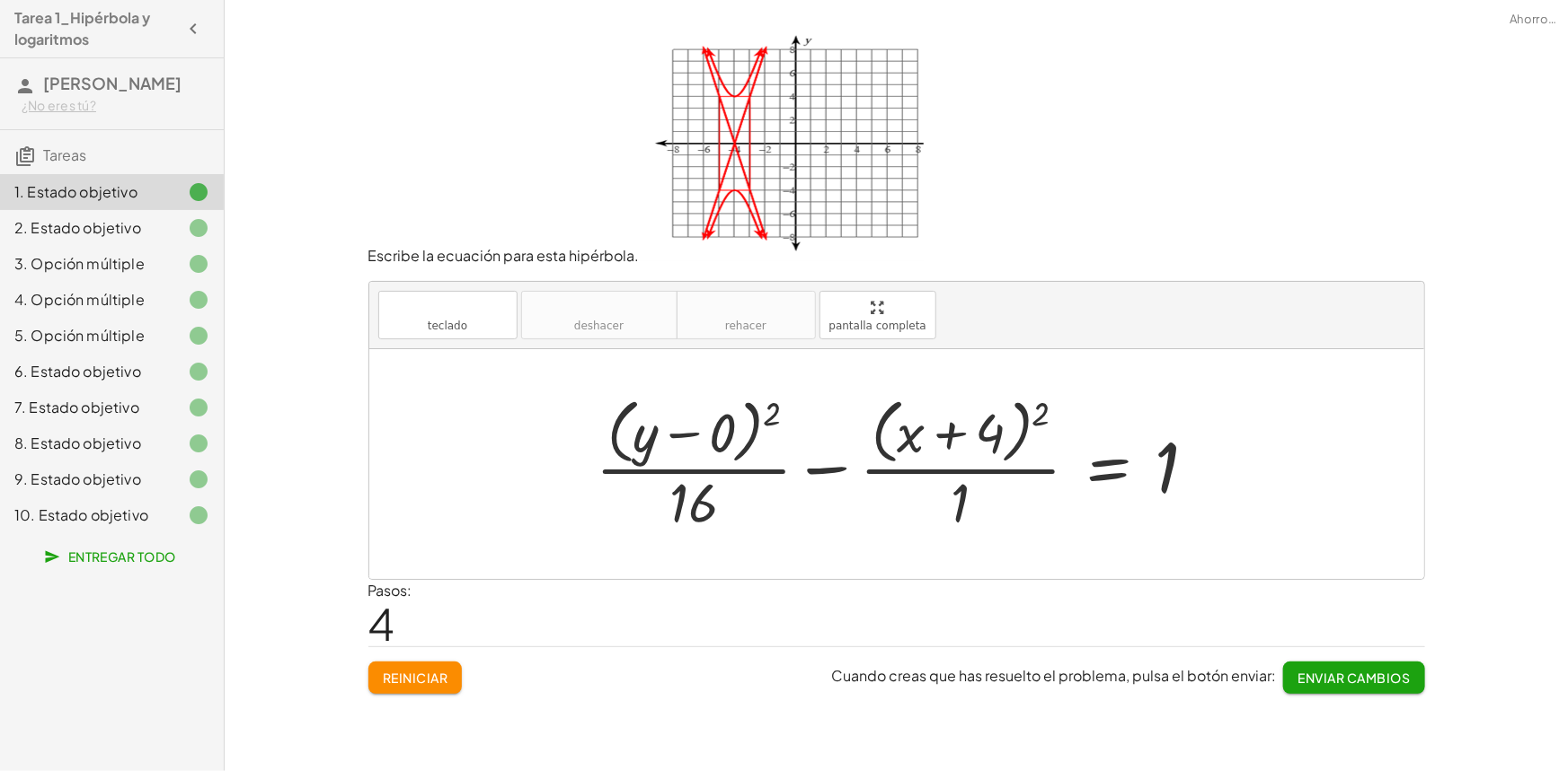
click at [102, 196] on font "1. Estado objetivo" at bounding box center [75, 191] width 123 height 18
click at [98, 220] on font "2. Estado objetivo" at bounding box center [77, 227] width 127 height 18
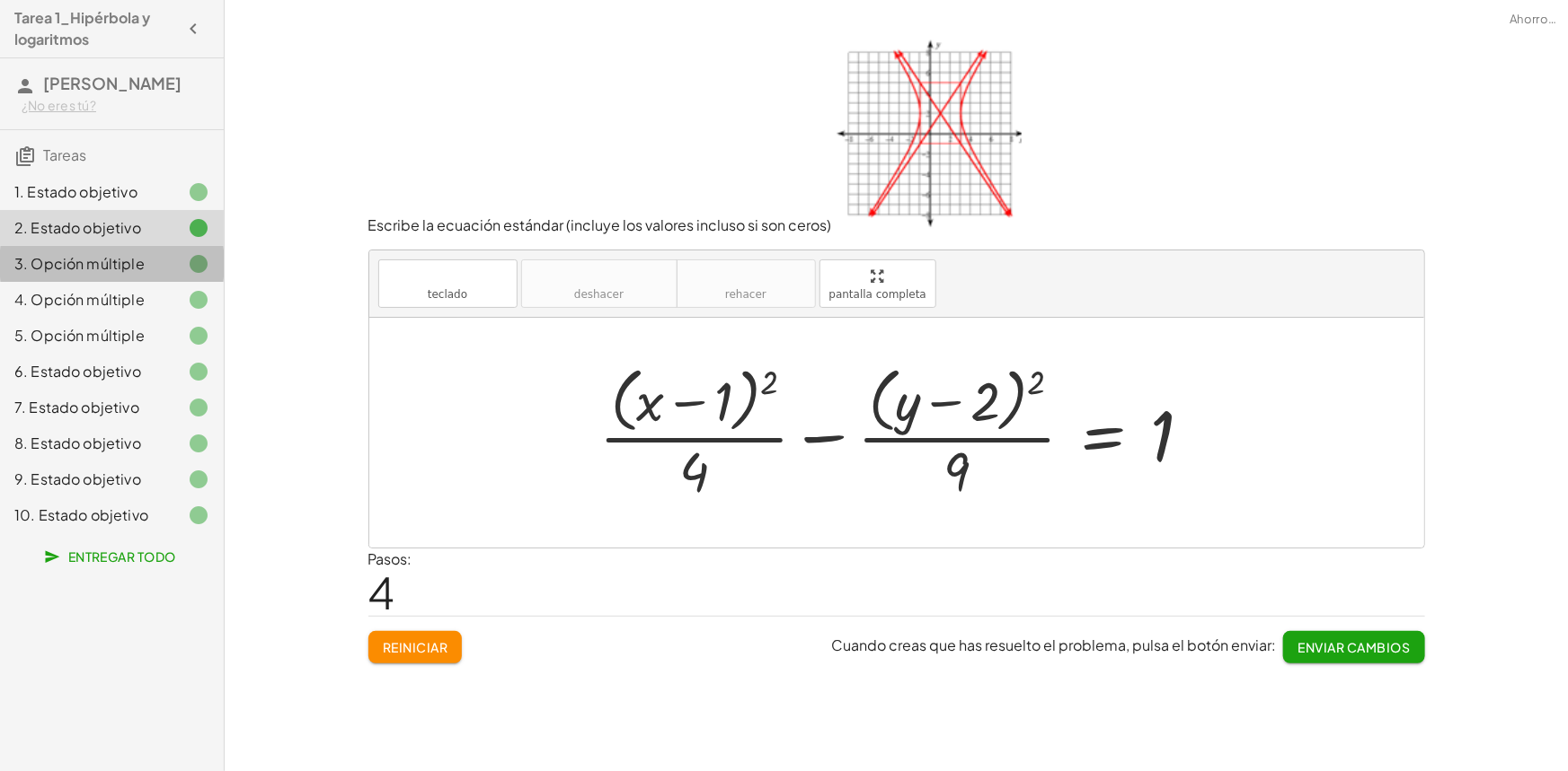
click at [101, 265] on font "3. Opción múltiple" at bounding box center [79, 263] width 131 height 18
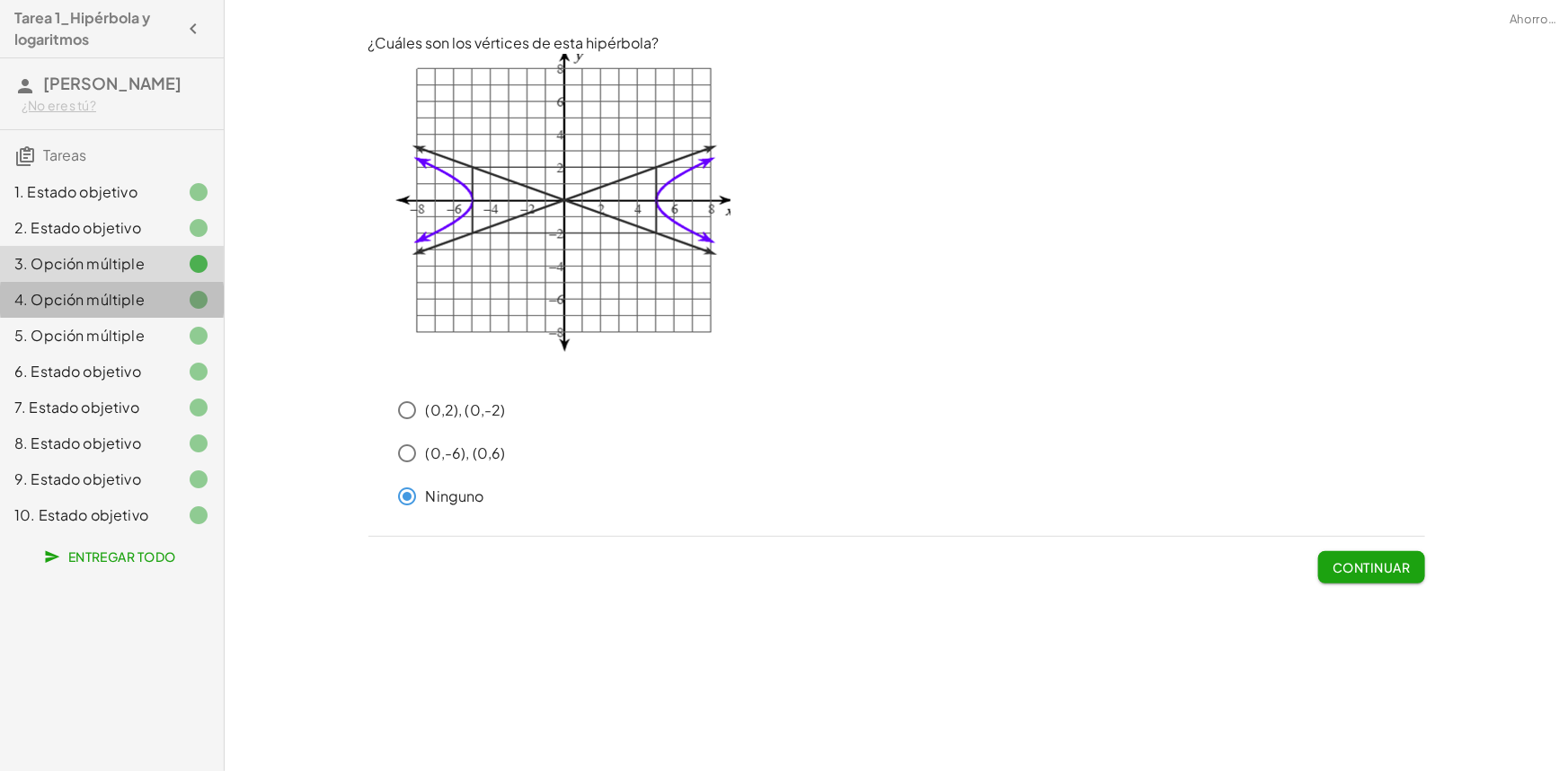
click at [103, 300] on font "4. Opción múltiple" at bounding box center [79, 299] width 131 height 18
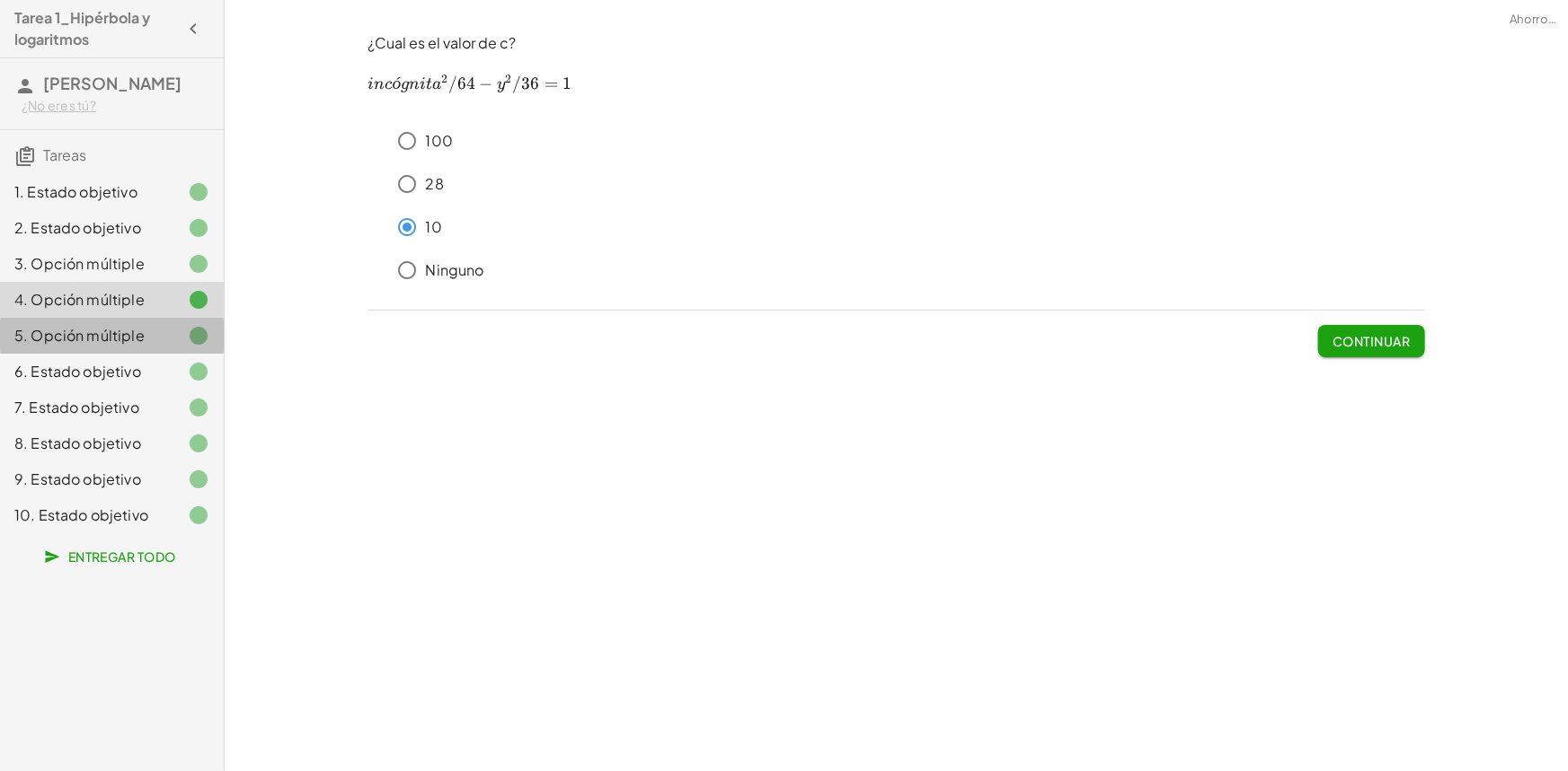
click at [107, 340] on font "5. Opción múltiple" at bounding box center [79, 335] width 131 height 18
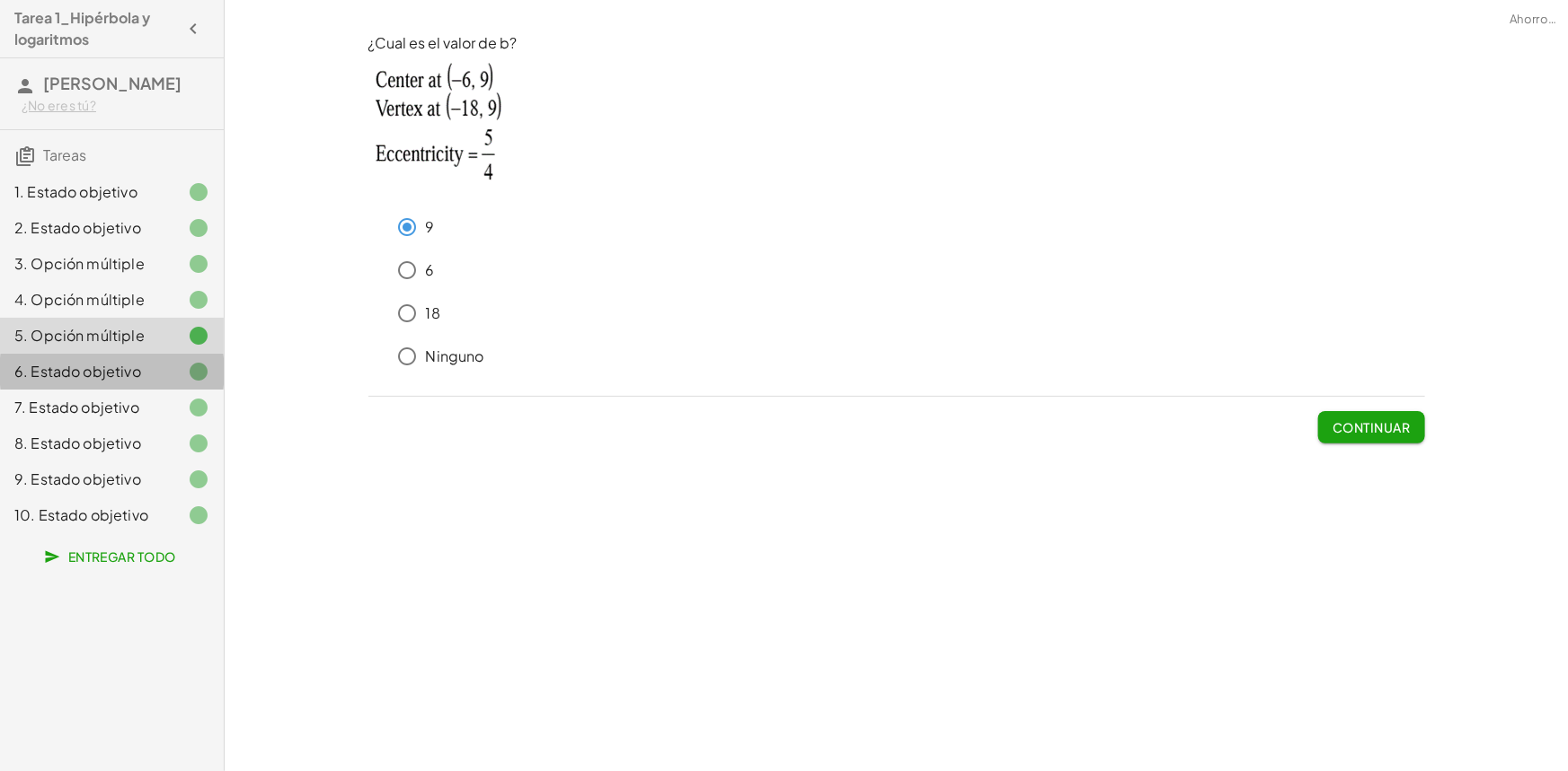
click at [114, 361] on div "6. Estado objetivo" at bounding box center [86, 371] width 144 height 21
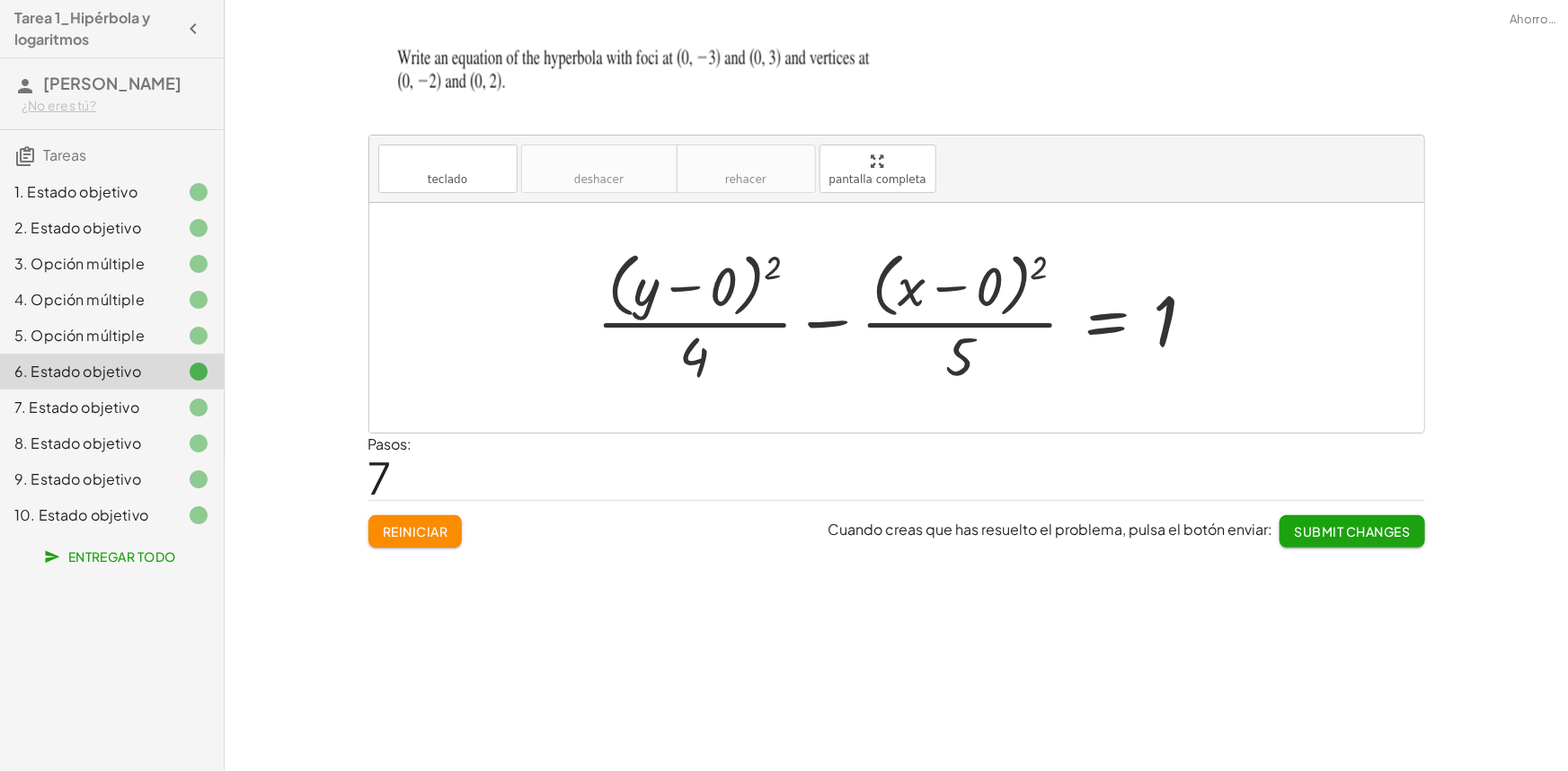
click at [119, 407] on font "7. Estado objetivo" at bounding box center [76, 406] width 125 height 18
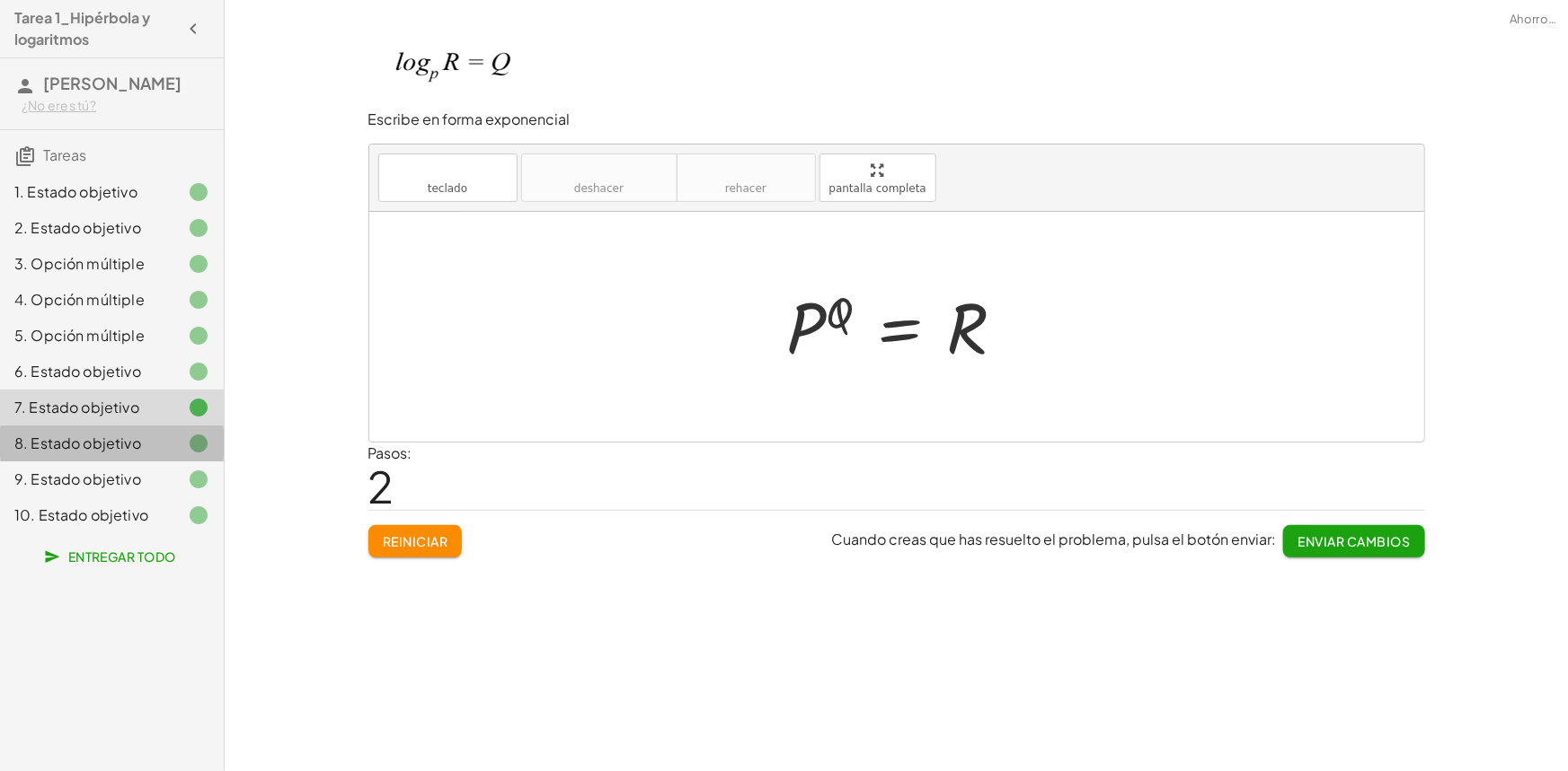
click at [117, 436] on font "8. Estado objetivo" at bounding box center [77, 442] width 127 height 18
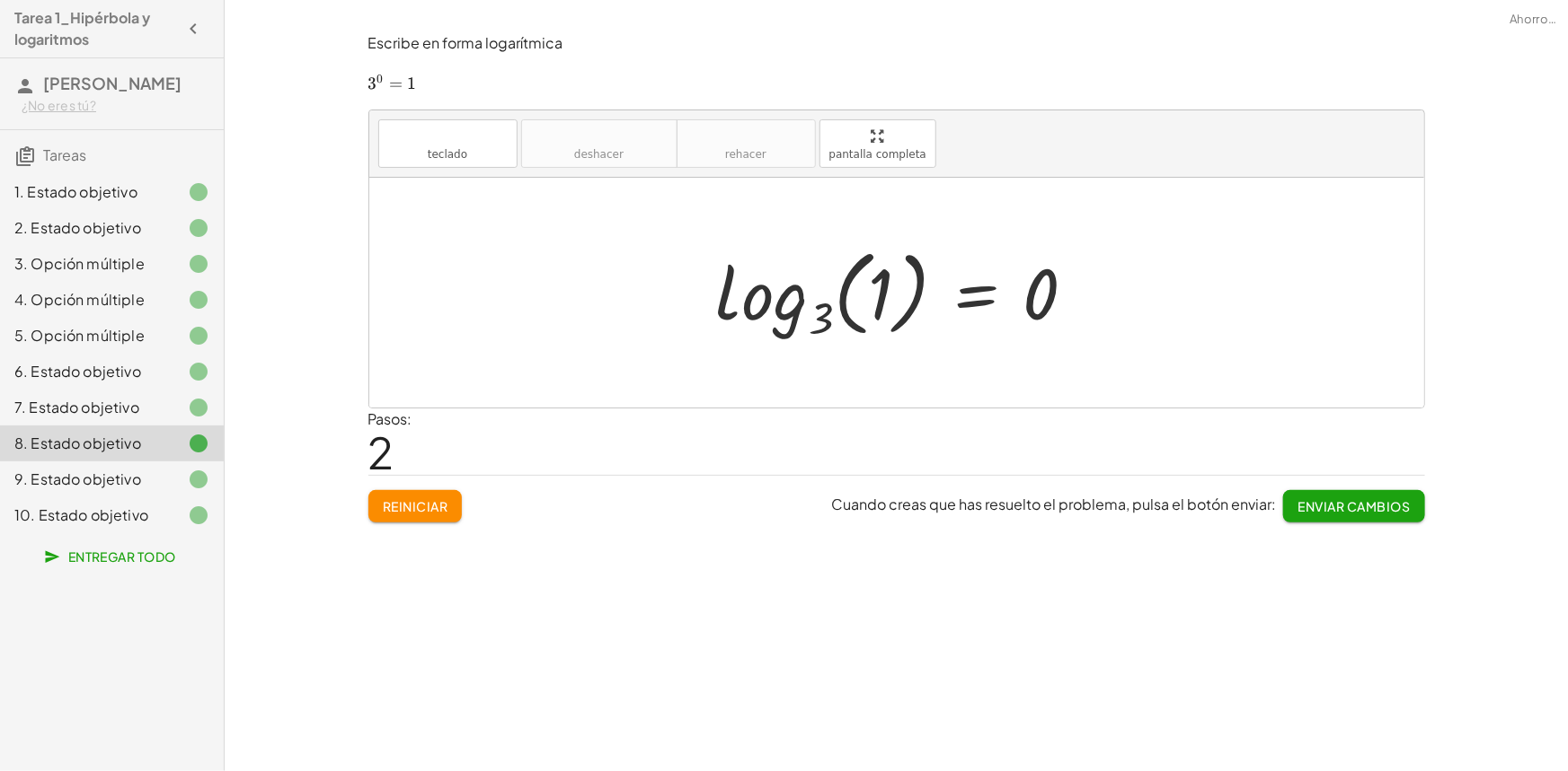
click at [124, 474] on font "9. Estado objetivo" at bounding box center [77, 479] width 127 height 18
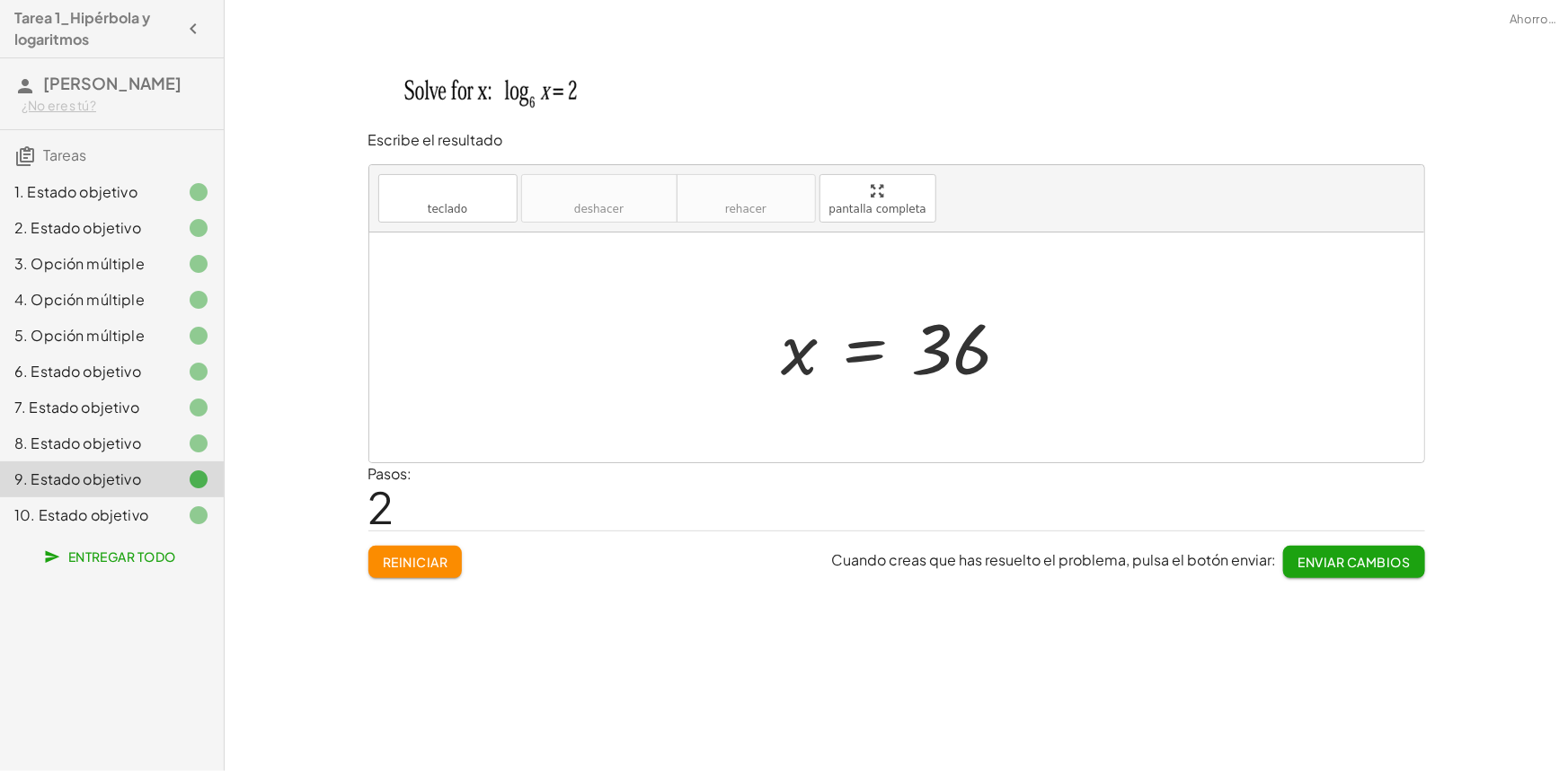
click at [101, 513] on font "10. Estado objetivo" at bounding box center [81, 515] width 134 height 18
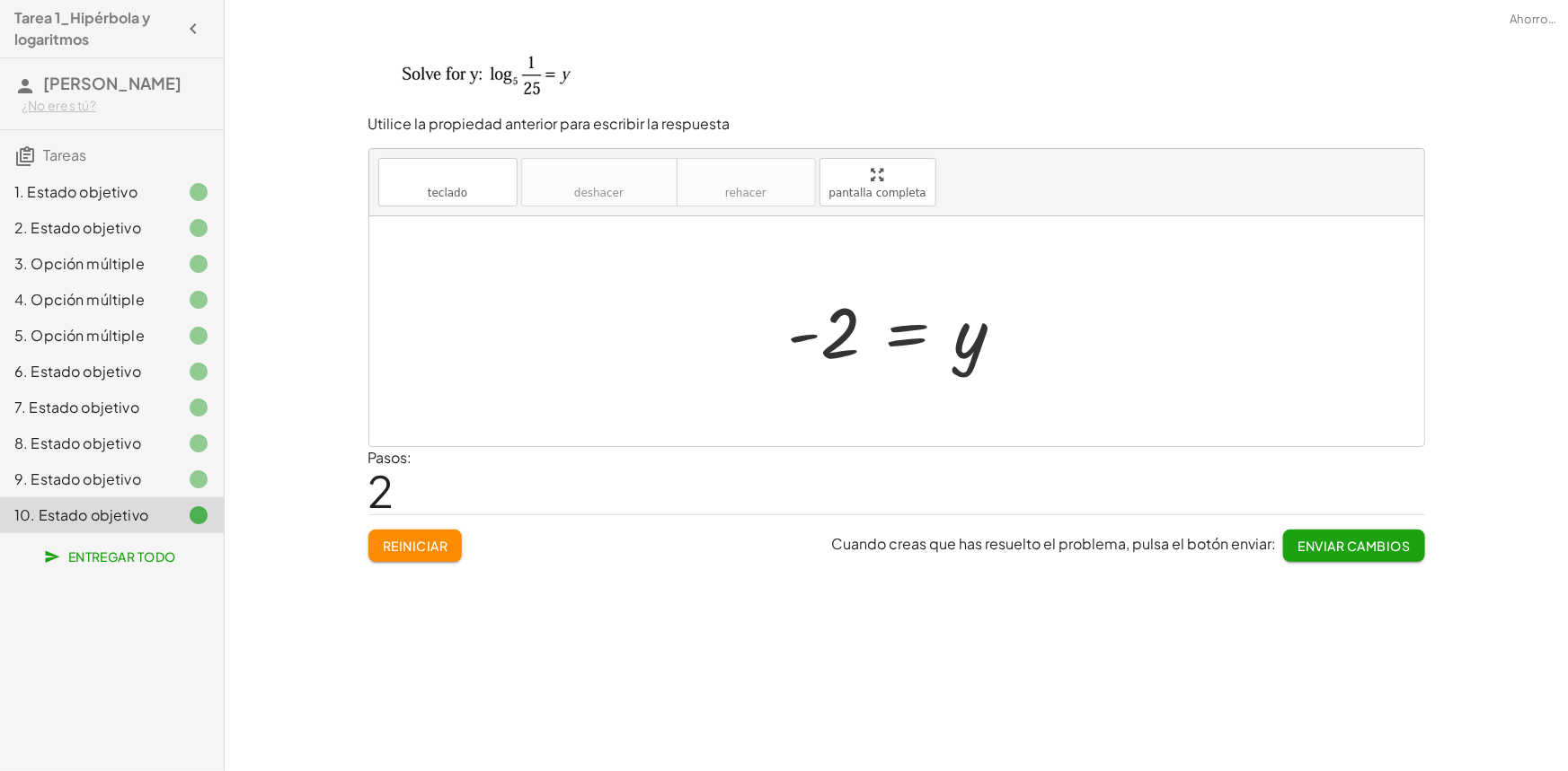
click at [103, 489] on div "9. Estado objetivo" at bounding box center [86, 480] width 144 height 21
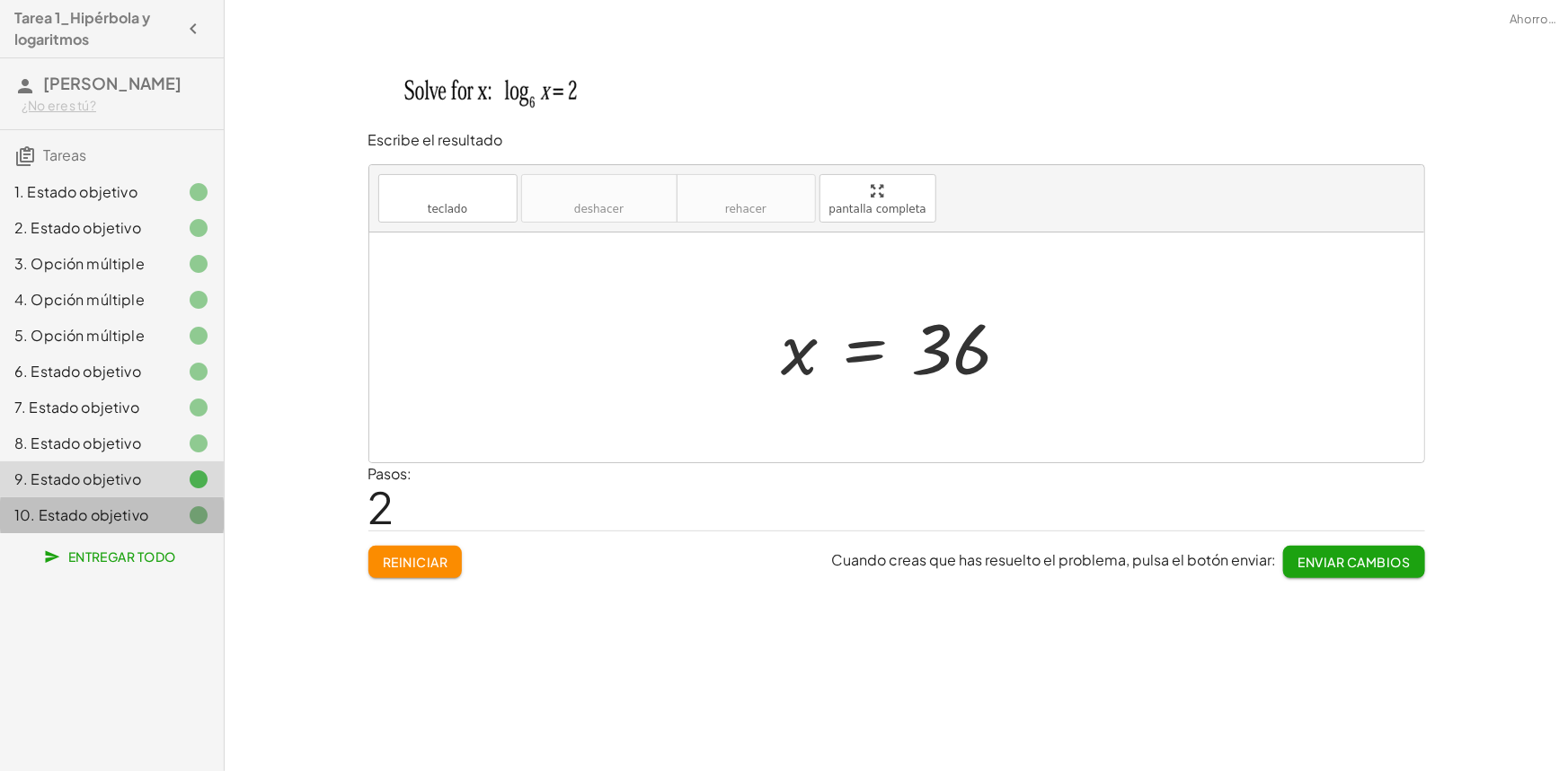
click at [106, 519] on font "10. Estado objetivo" at bounding box center [81, 515] width 134 height 18
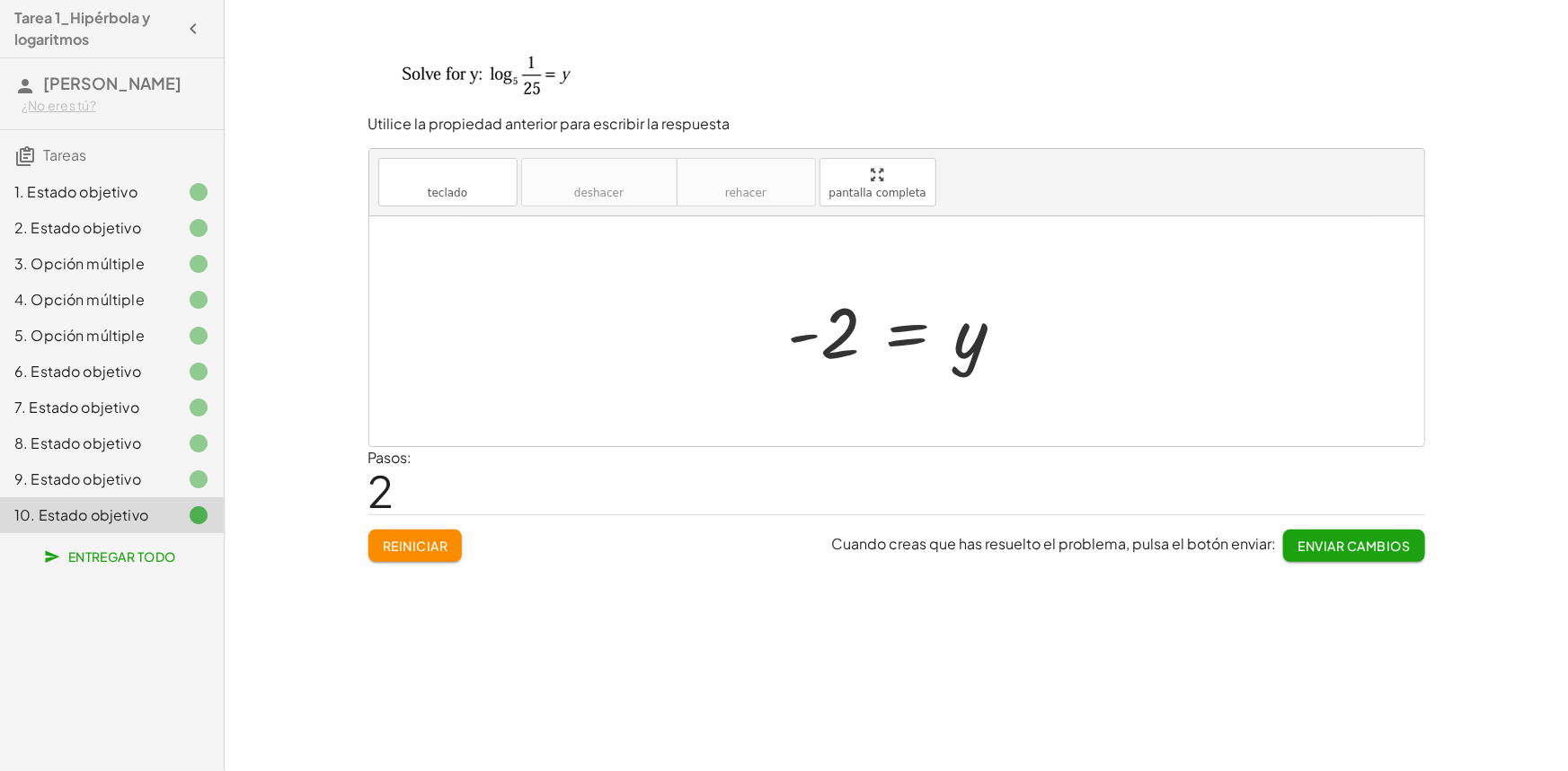
click at [144, 549] on font "Entregar todo" at bounding box center [122, 556] width 107 height 16
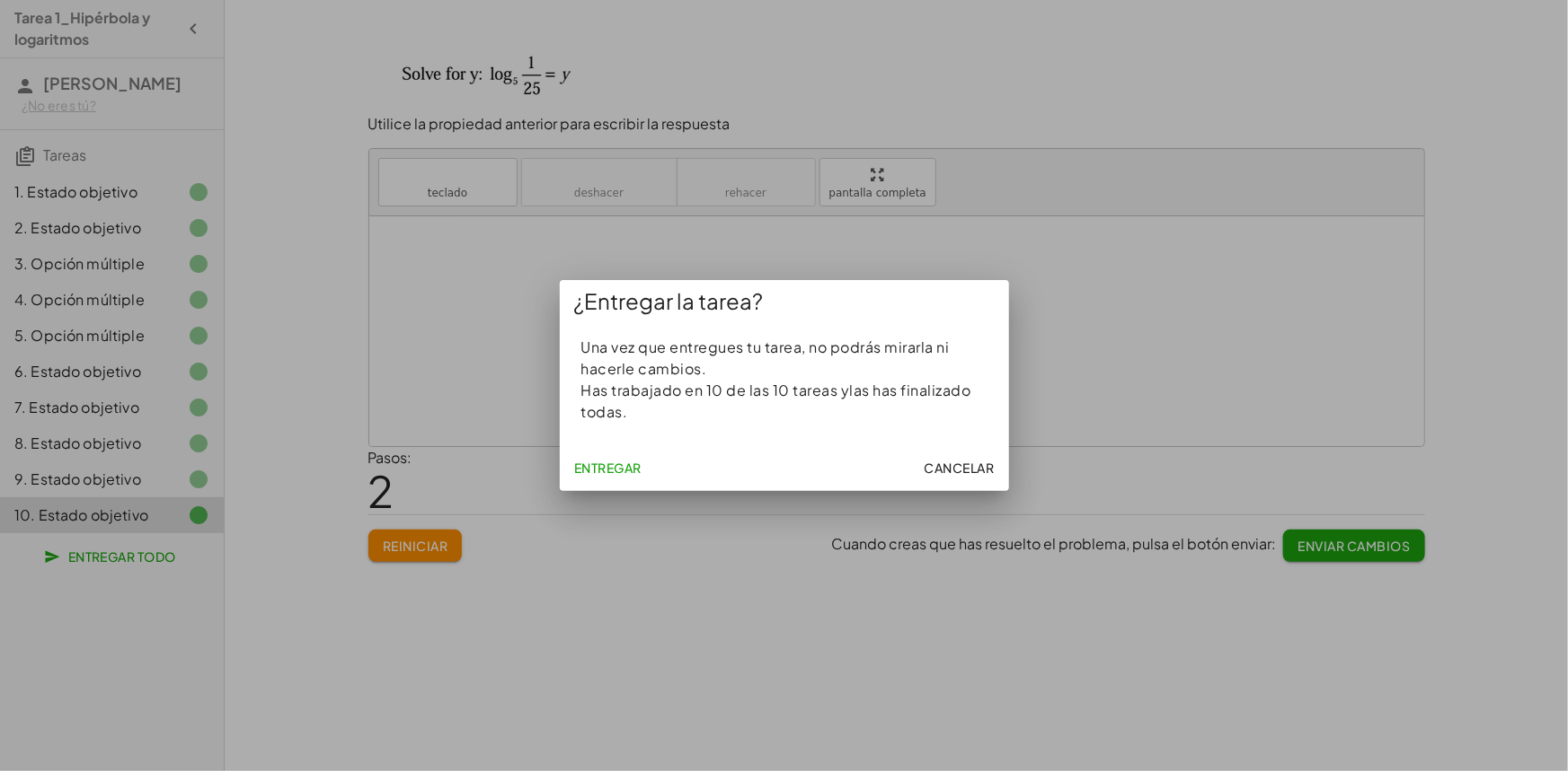
click at [620, 466] on font "Entregar" at bounding box center [608, 467] width 68 height 16
click at [618, 467] on font "Entregar" at bounding box center [608, 467] width 68 height 16
click at [602, 471] on font "Entregar" at bounding box center [608, 467] width 68 height 16
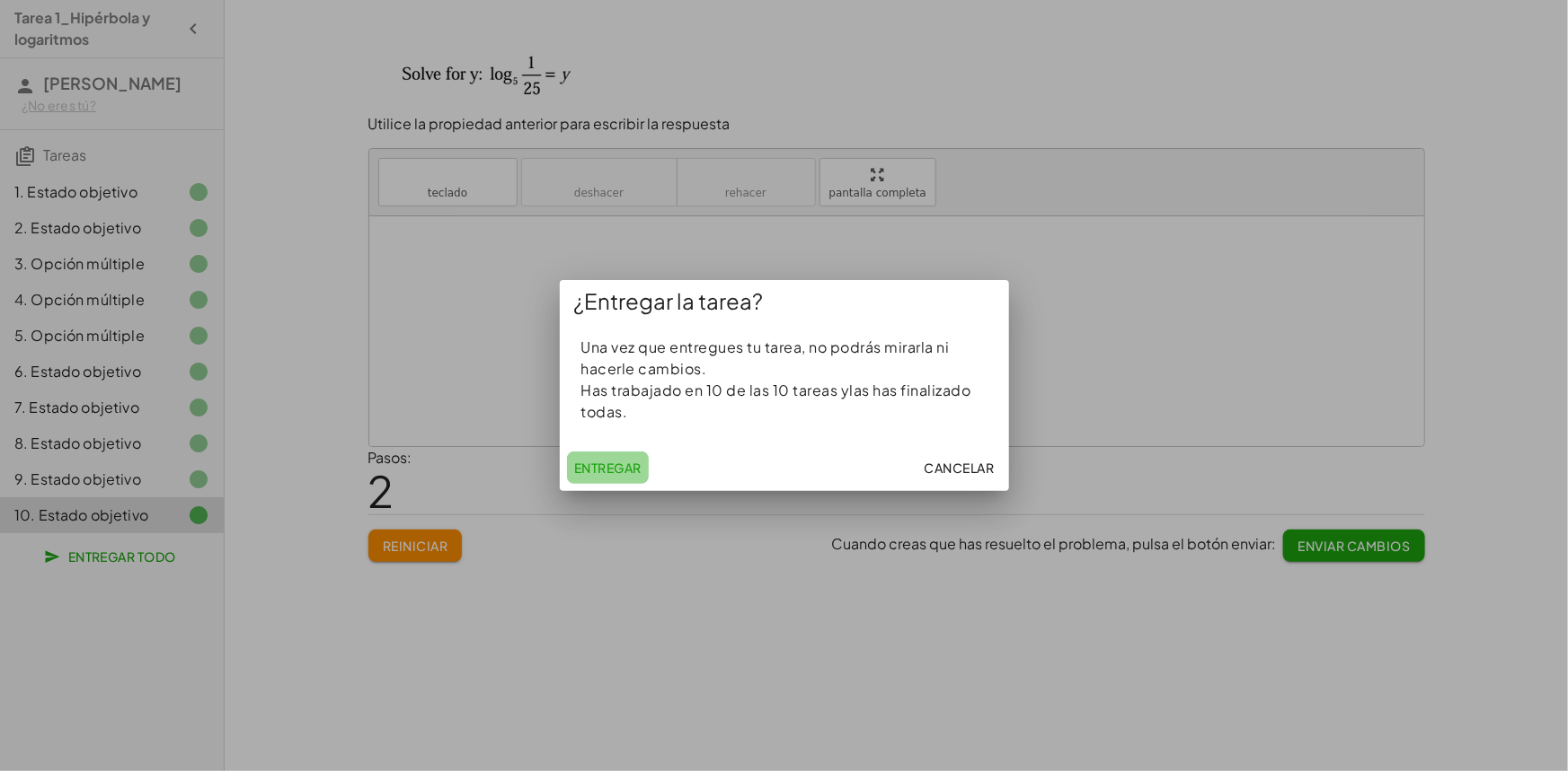
click at [602, 471] on font "Entregar" at bounding box center [608, 467] width 68 height 16
click at [602, 470] on font "Entregar" at bounding box center [608, 467] width 68 height 16
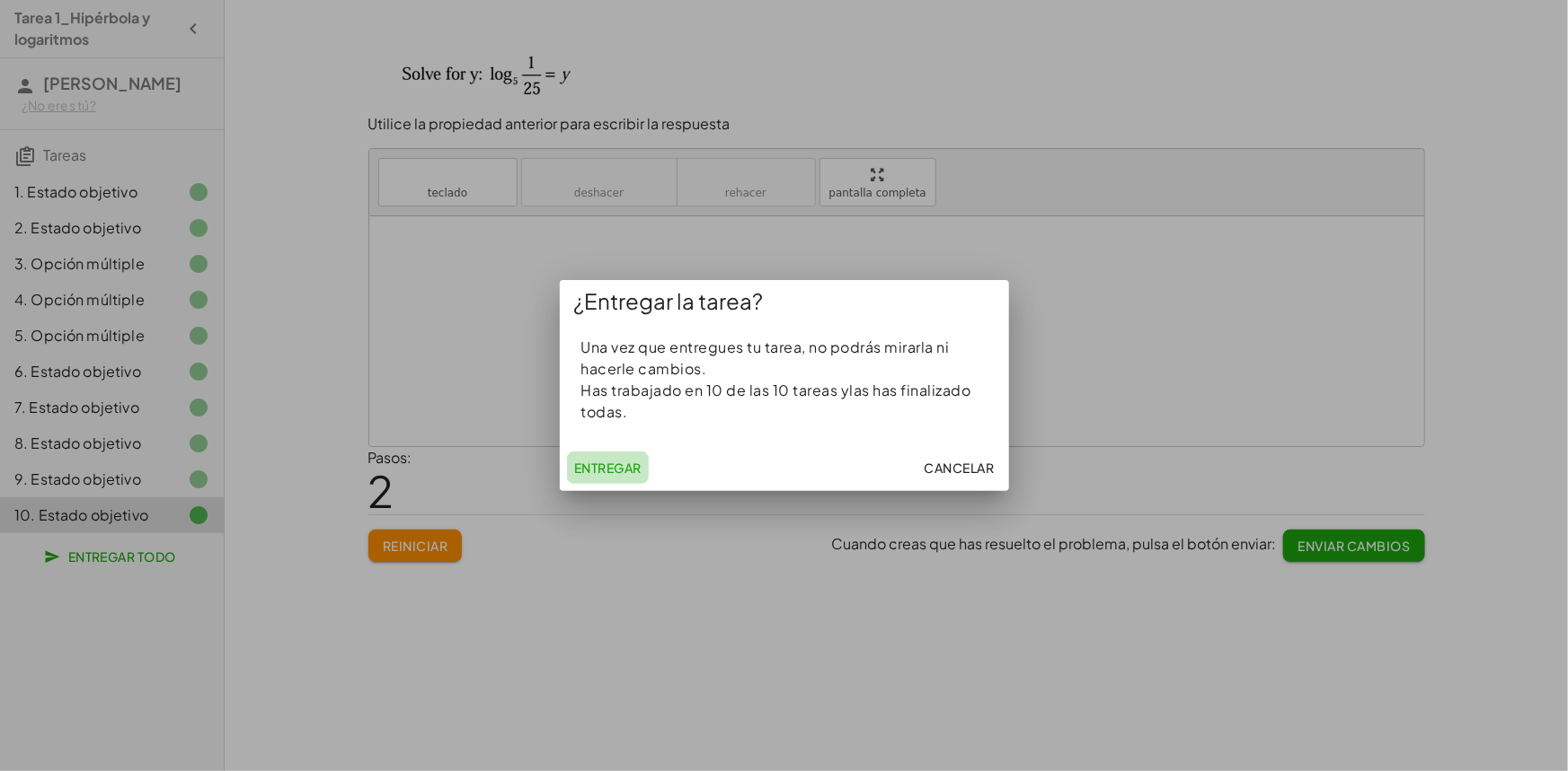
click at [602, 470] on font "Entregar" at bounding box center [608, 467] width 68 height 16
click at [628, 470] on font "Entregar" at bounding box center [608, 467] width 68 height 16
click at [629, 470] on font "Entregar" at bounding box center [608, 467] width 68 height 16
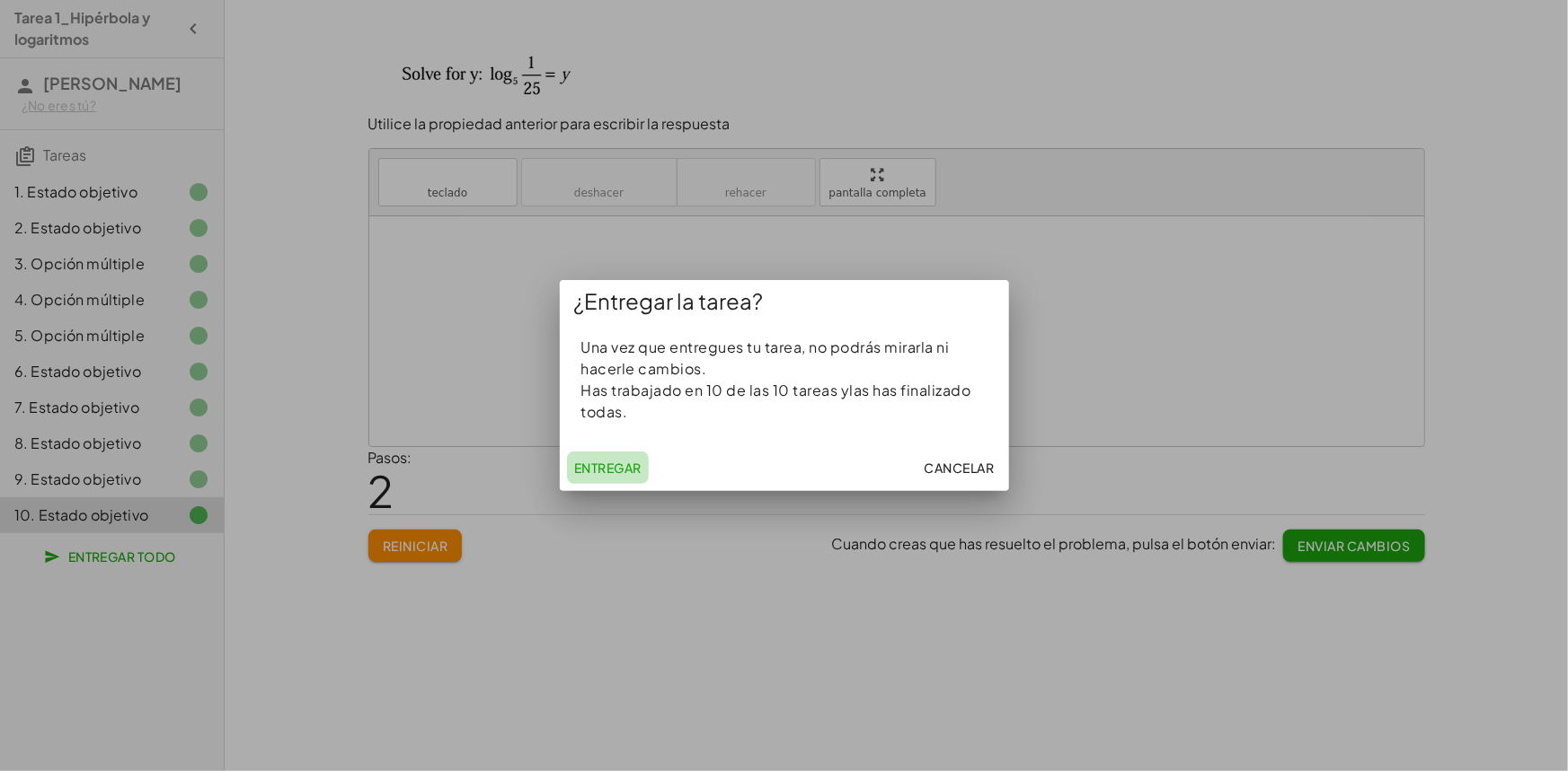
click at [629, 470] on font "Entregar" at bounding box center [608, 467] width 68 height 16
click at [629, 469] on font "Entregar" at bounding box center [608, 467] width 68 height 16
click at [629, 467] on font "Entregar" at bounding box center [608, 467] width 68 height 16
click at [630, 467] on font "Entregar" at bounding box center [608, 467] width 68 height 16
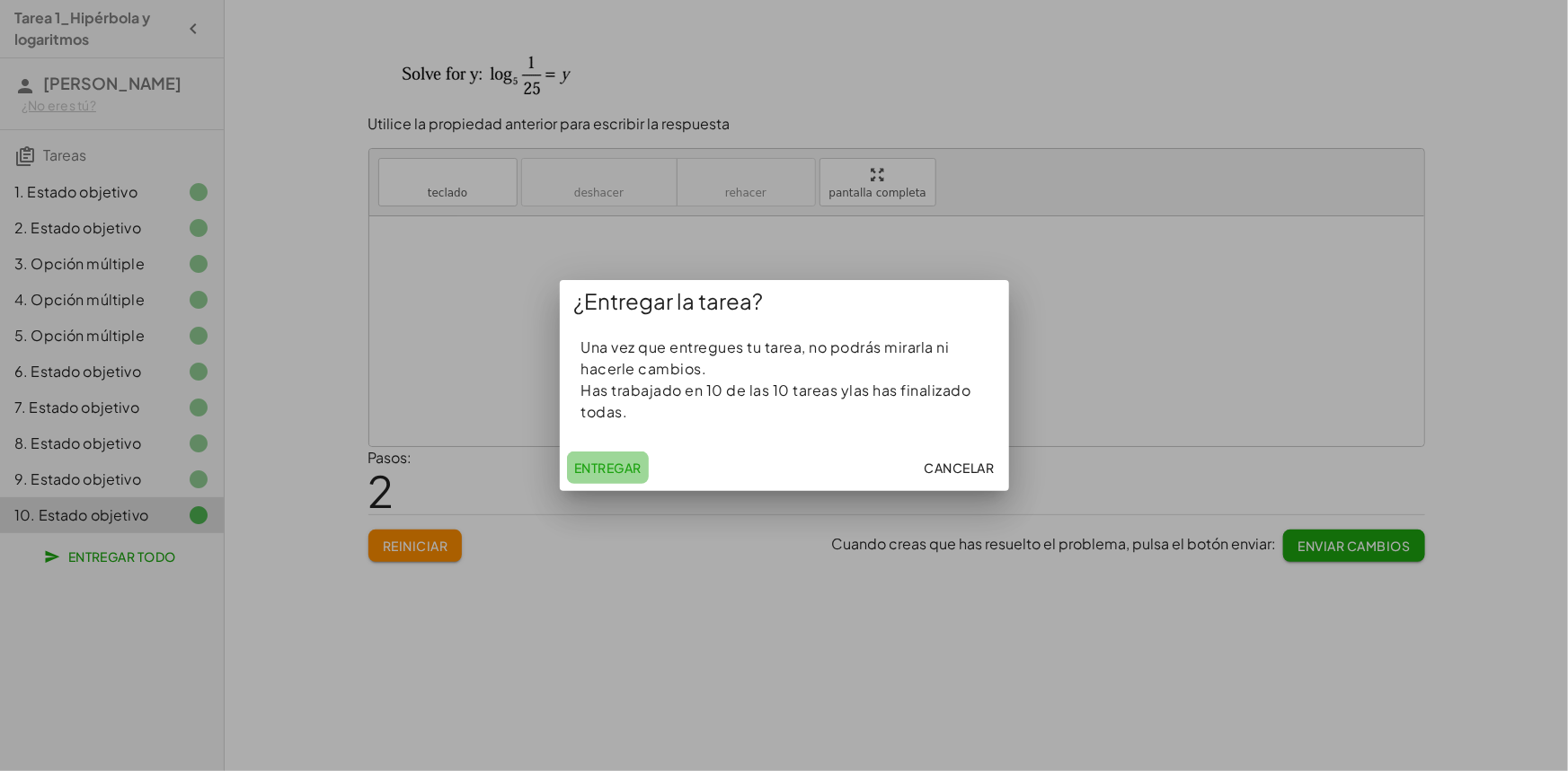
click at [630, 467] on font "Entregar" at bounding box center [608, 467] width 68 height 16
click at [968, 470] on font "Cancelar" at bounding box center [959, 467] width 70 height 16
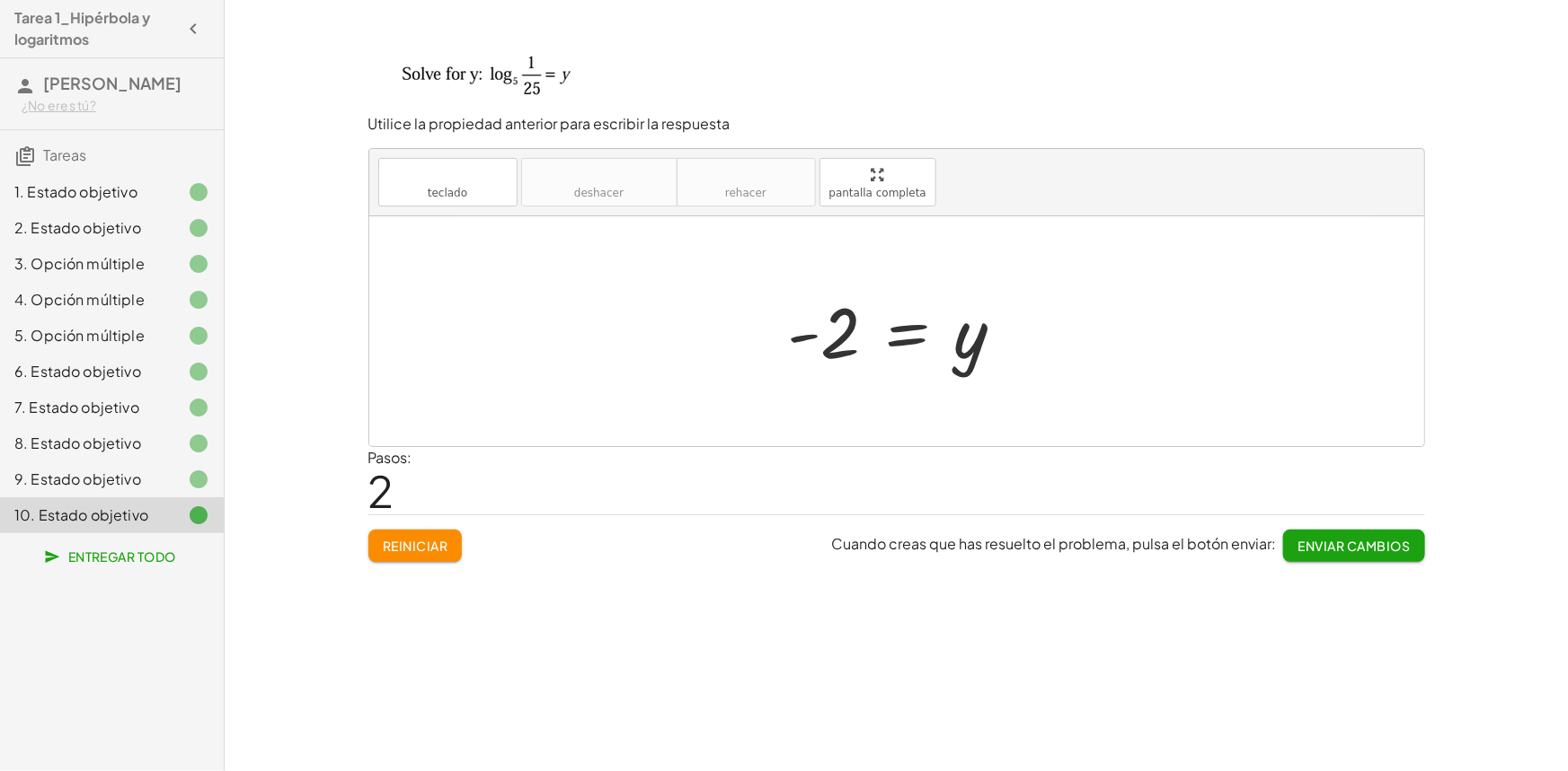
click at [1345, 545] on font "Enviar cambios" at bounding box center [1354, 546] width 112 height 16
click at [1384, 544] on font "Continuar" at bounding box center [1372, 546] width 77 height 16
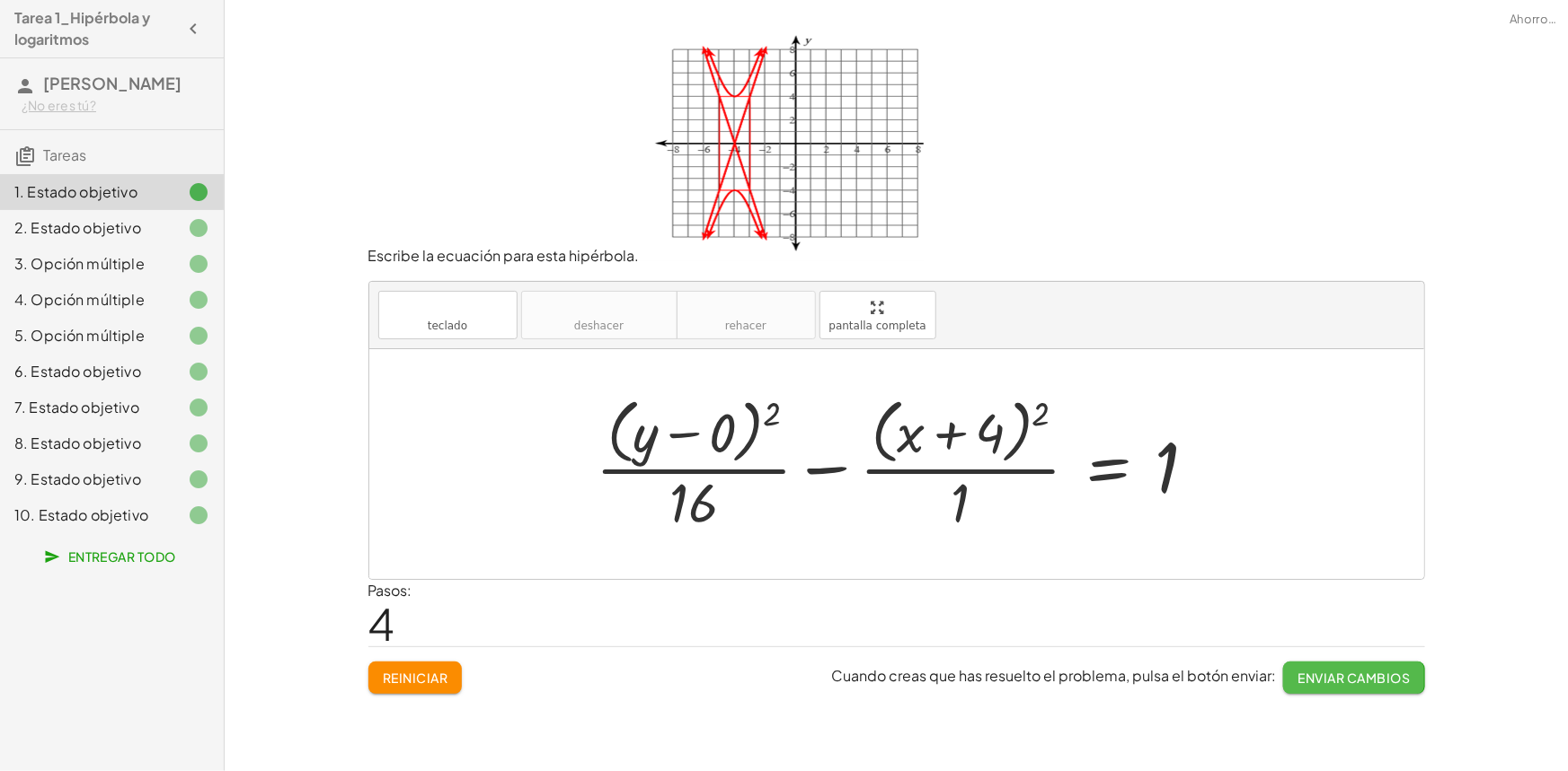
click at [1363, 679] on font "Enviar cambios" at bounding box center [1354, 678] width 112 height 16
click at [166, 560] on font "Entregar todo" at bounding box center [122, 556] width 107 height 16
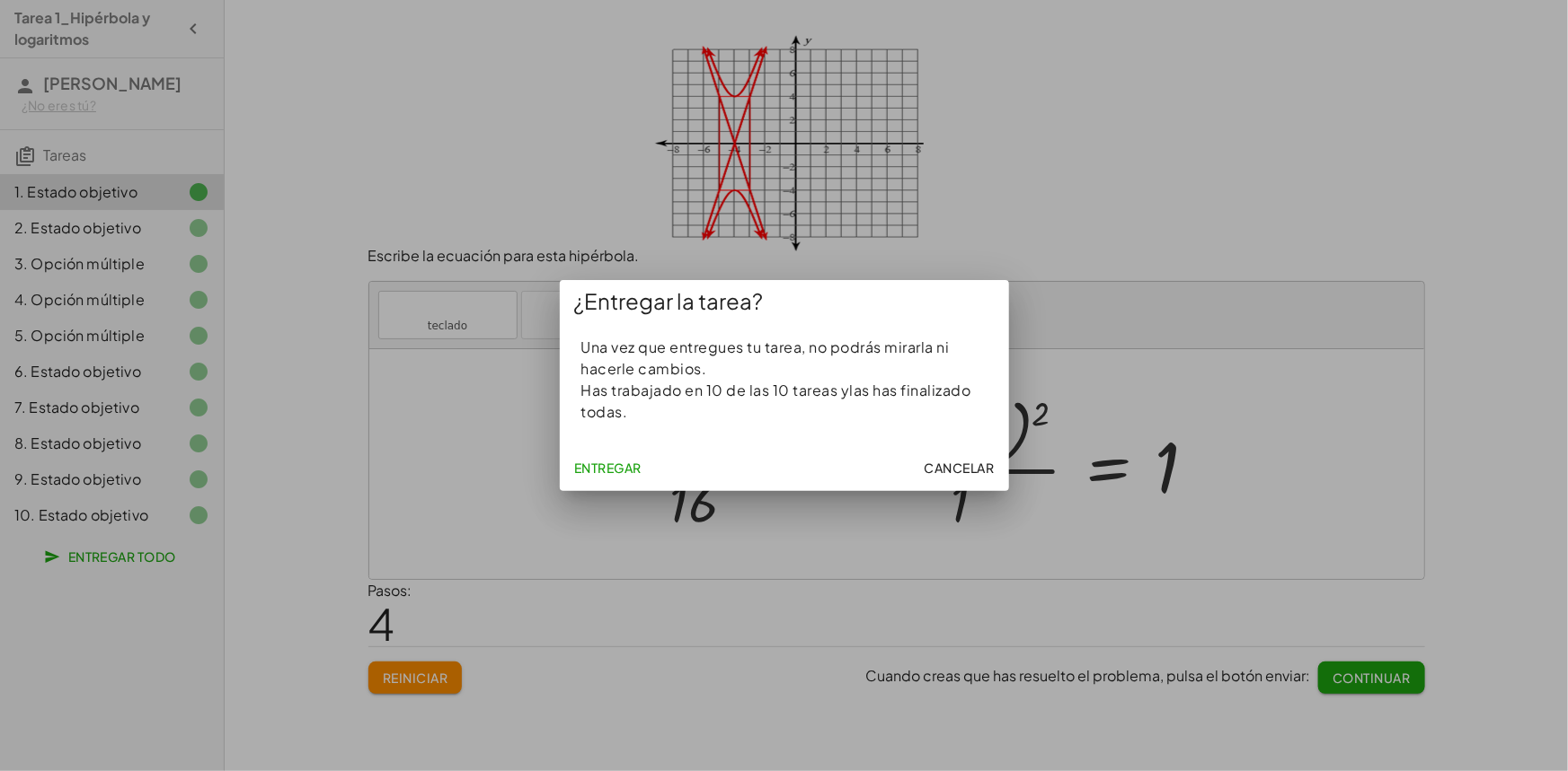
click at [623, 458] on button "Entregar" at bounding box center [608, 467] width 81 height 32
click at [968, 474] on font "Cancelar" at bounding box center [959, 467] width 70 height 16
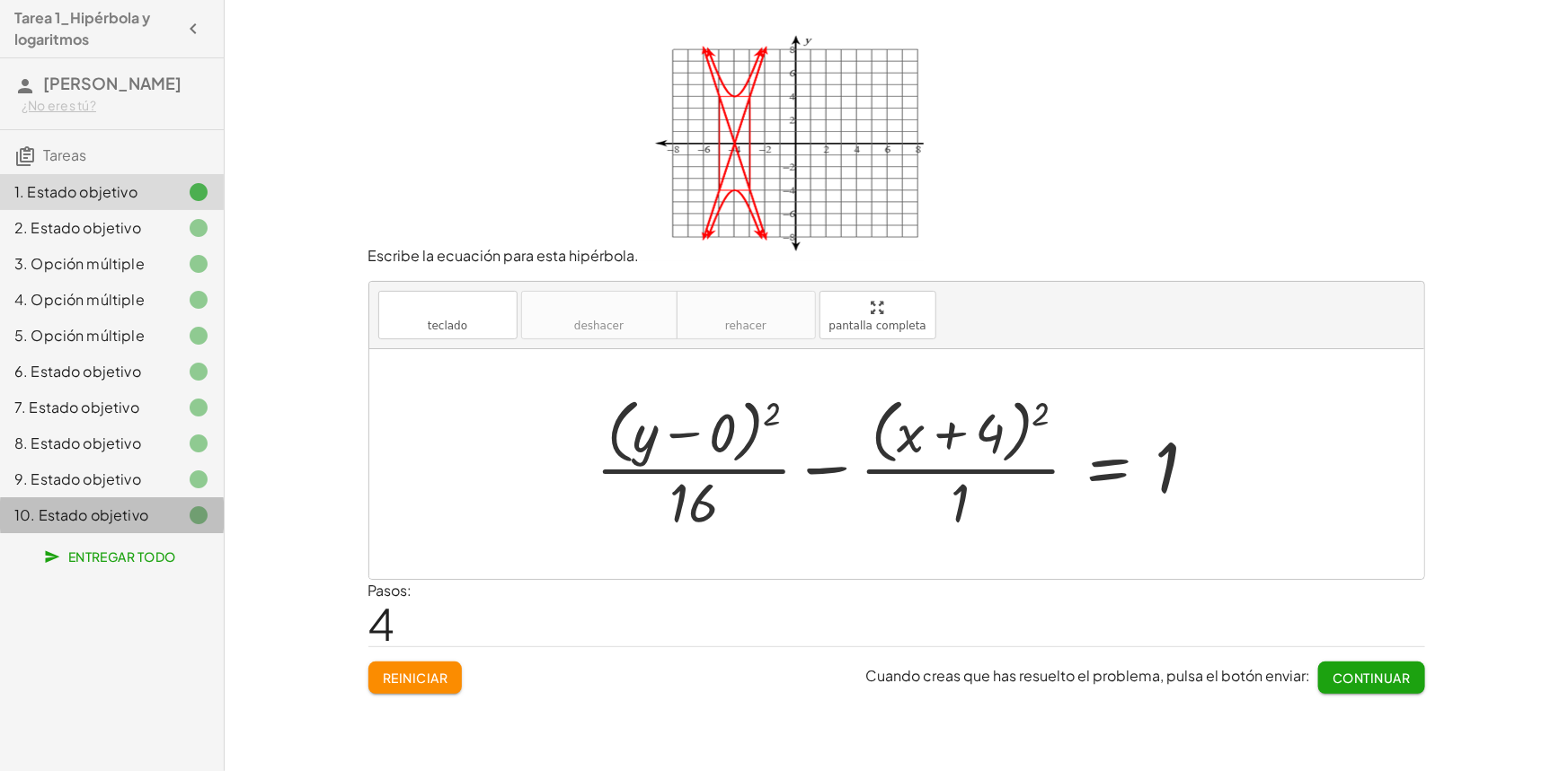
click at [131, 511] on font "10. Estado objetivo" at bounding box center [81, 515] width 134 height 18
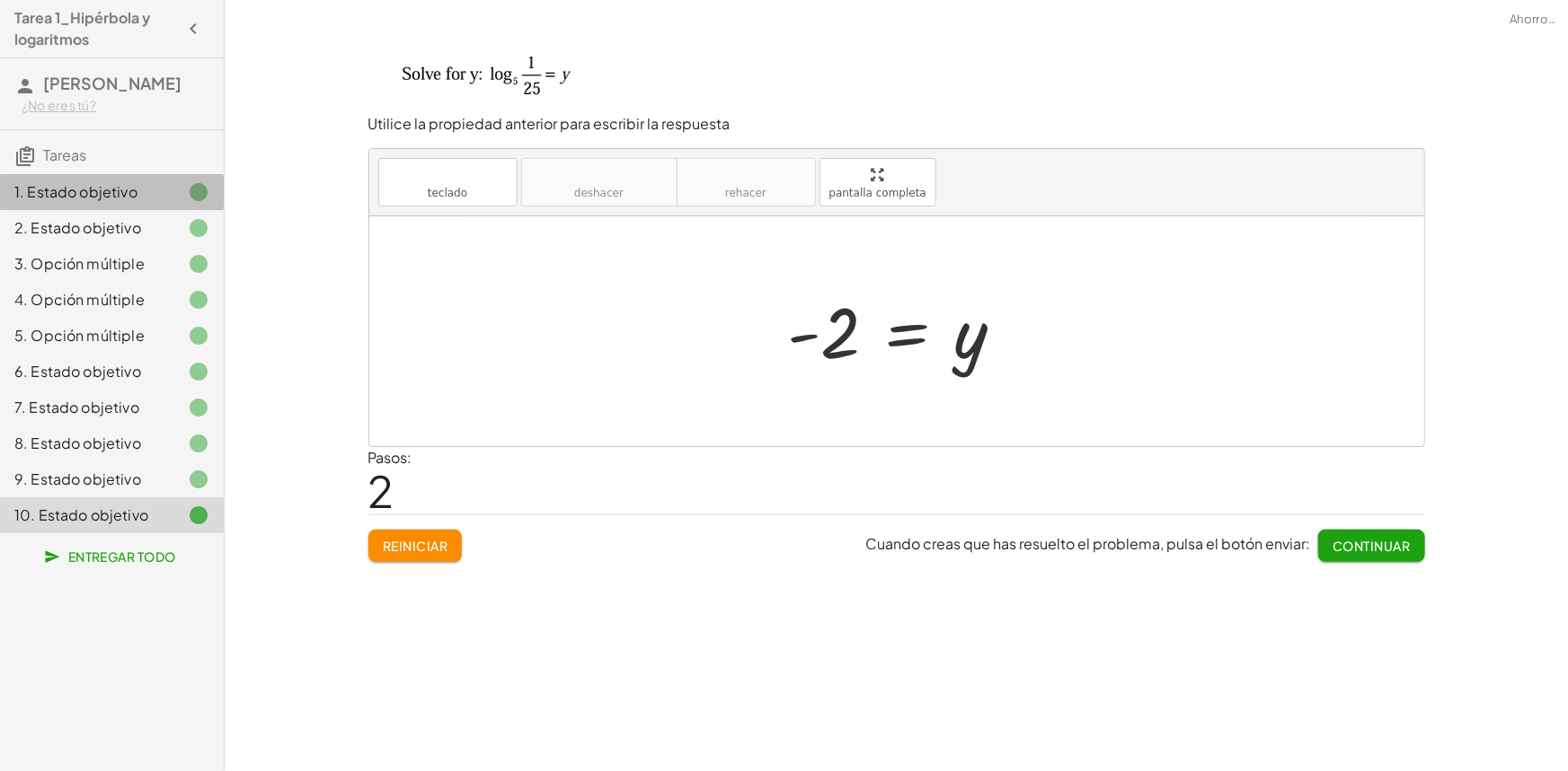
click at [130, 246] on div "1. Estado objetivo" at bounding box center [111, 263] width 224 height 36
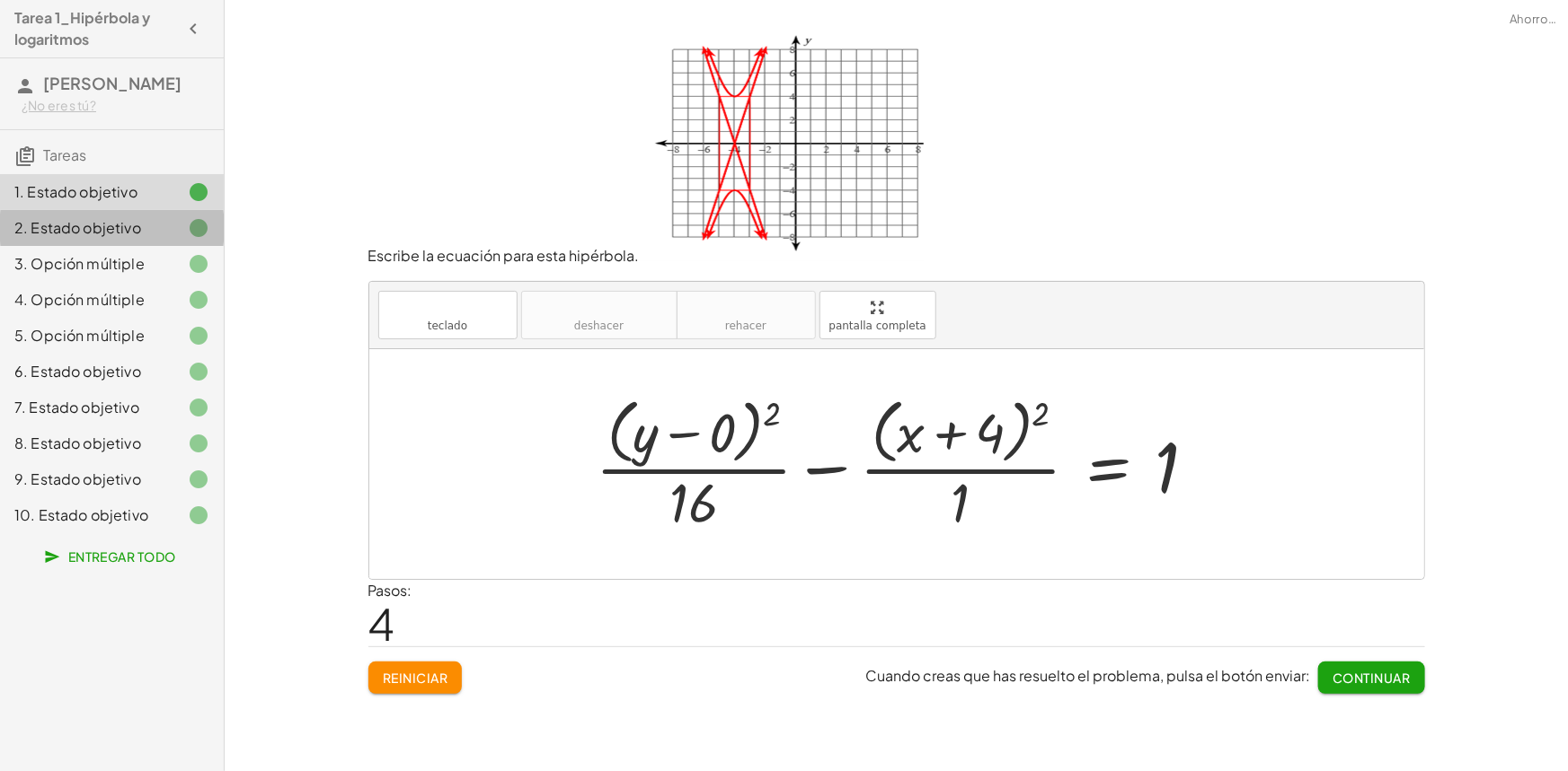
click at [135, 224] on font "2. Estado objetivo" at bounding box center [77, 227] width 127 height 18
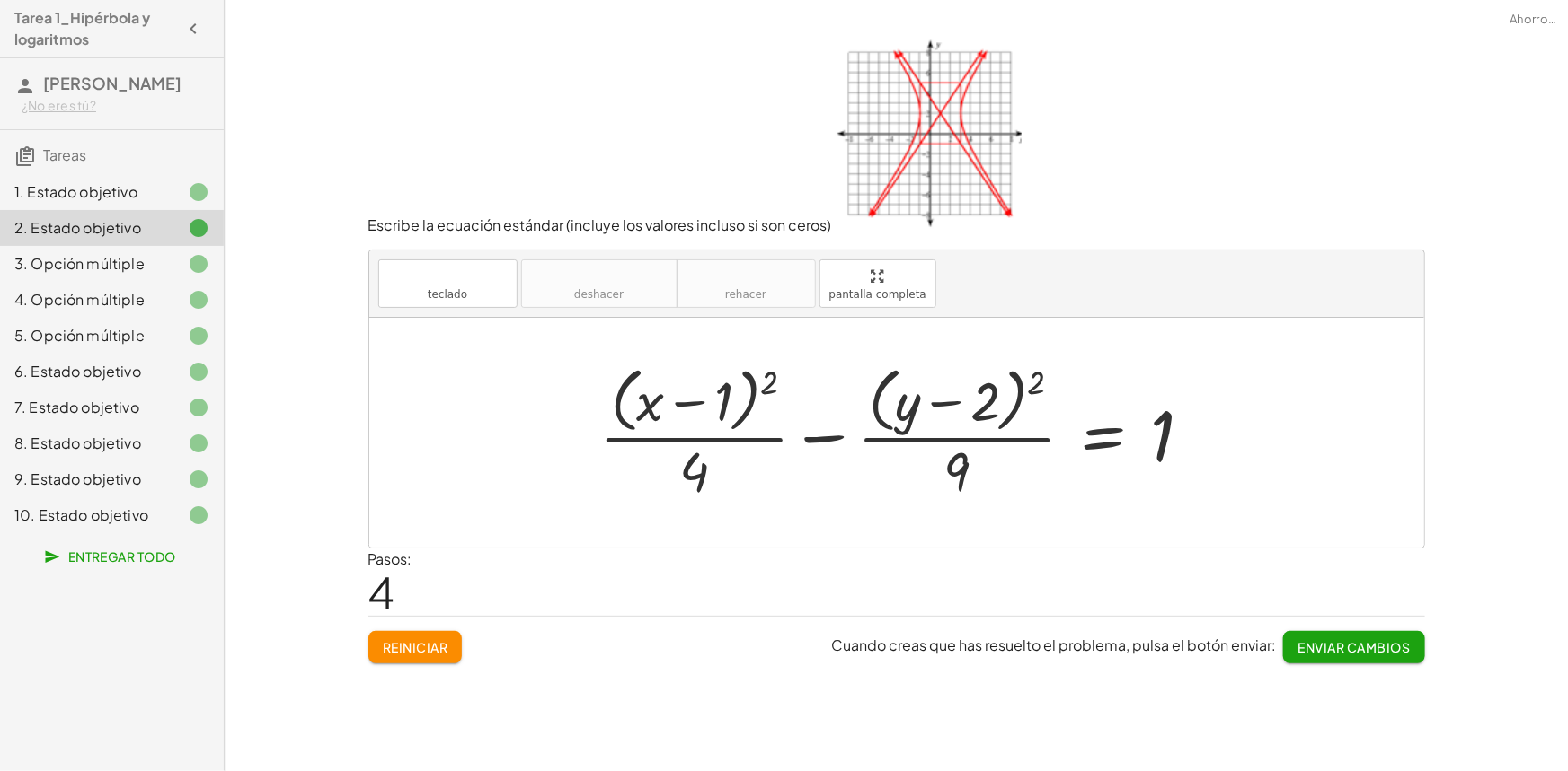
click at [1305, 637] on button "Enviar cambios" at bounding box center [1354, 647] width 141 height 32
click at [132, 182] on div "1. Estado objetivo" at bounding box center [86, 193] width 144 height 21
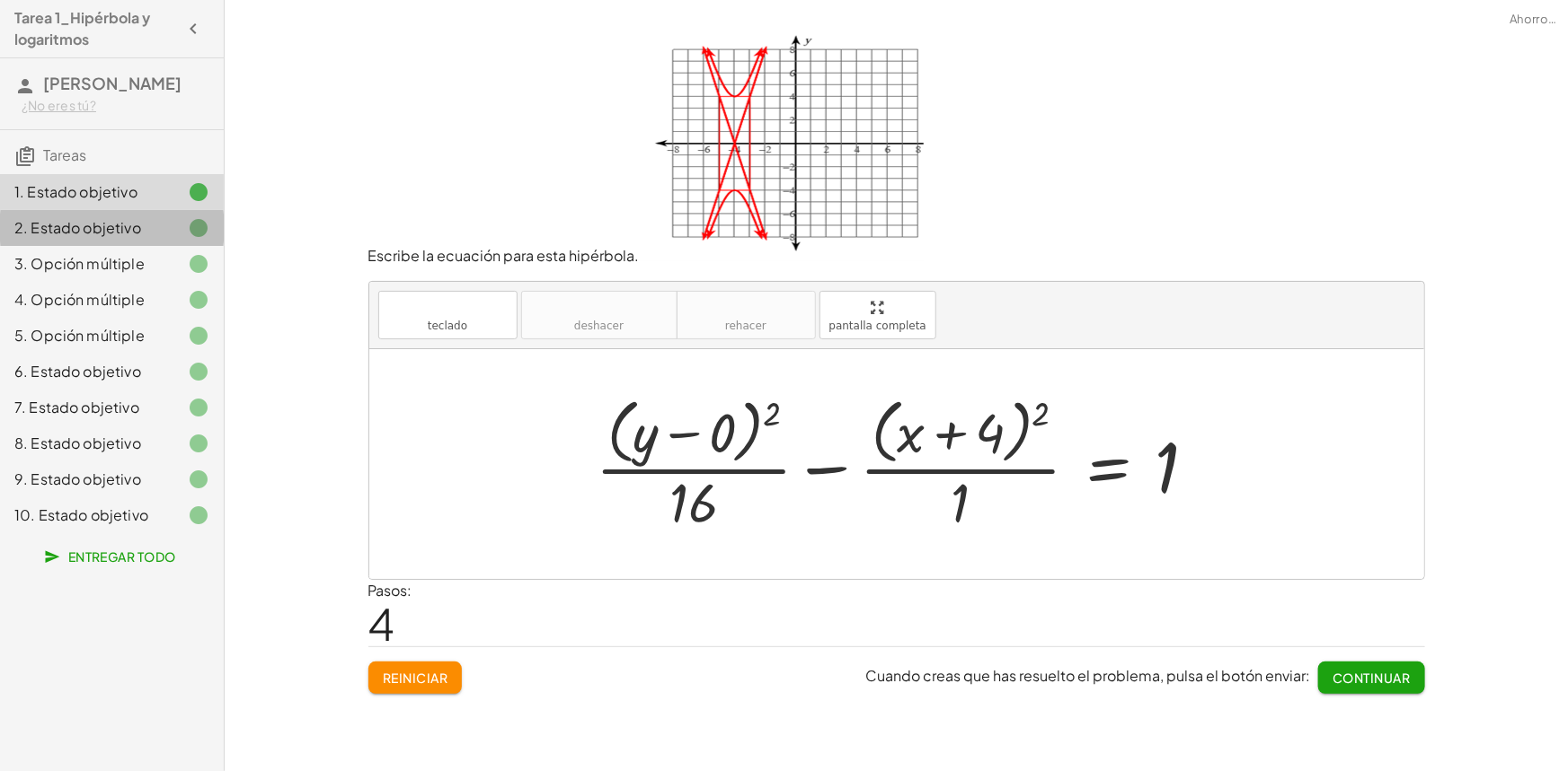
click at [144, 231] on div "2. Estado objetivo" at bounding box center [86, 228] width 144 height 21
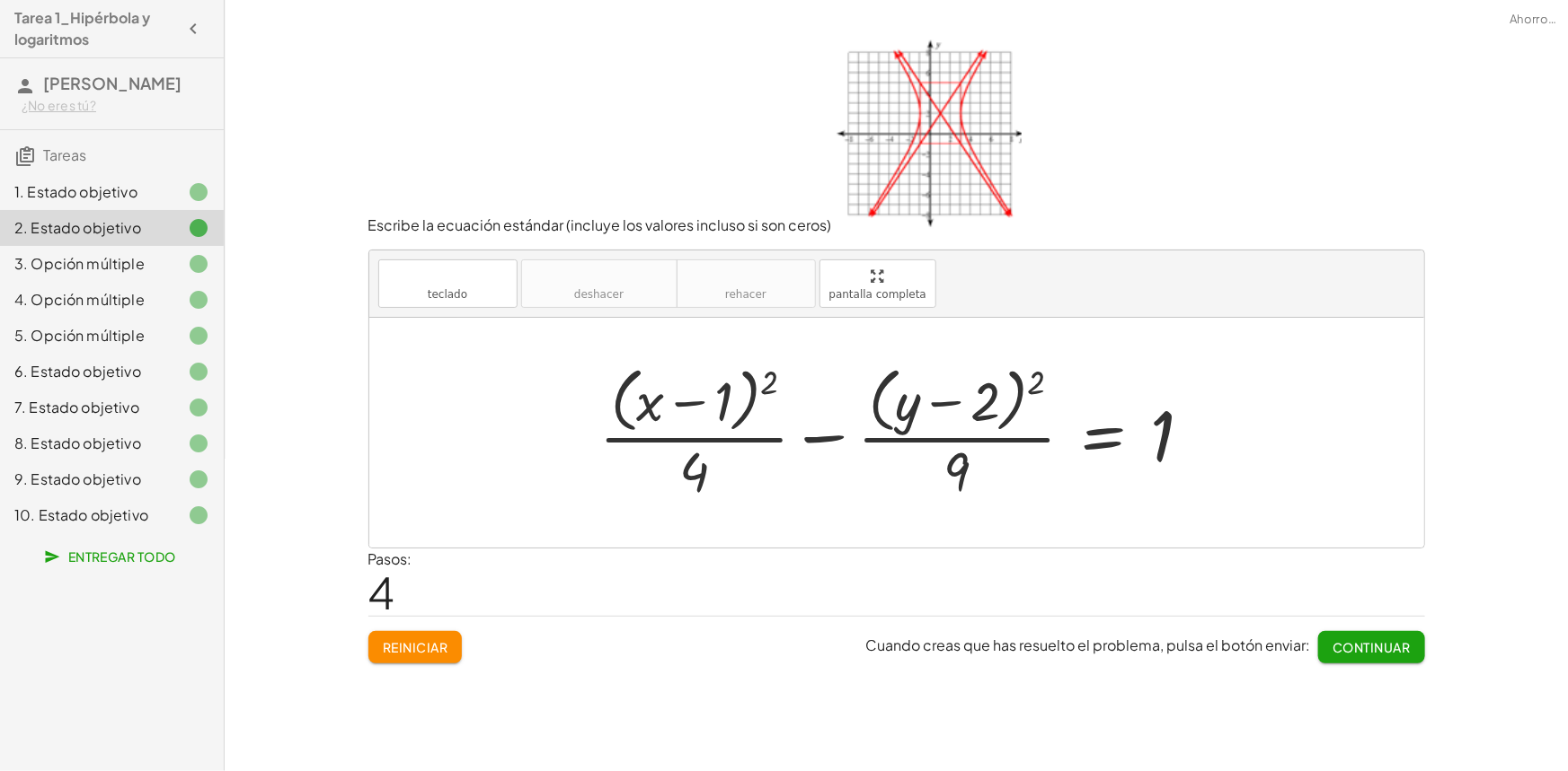
click at [146, 264] on div "3. Opción múltiple" at bounding box center [86, 264] width 144 height 21
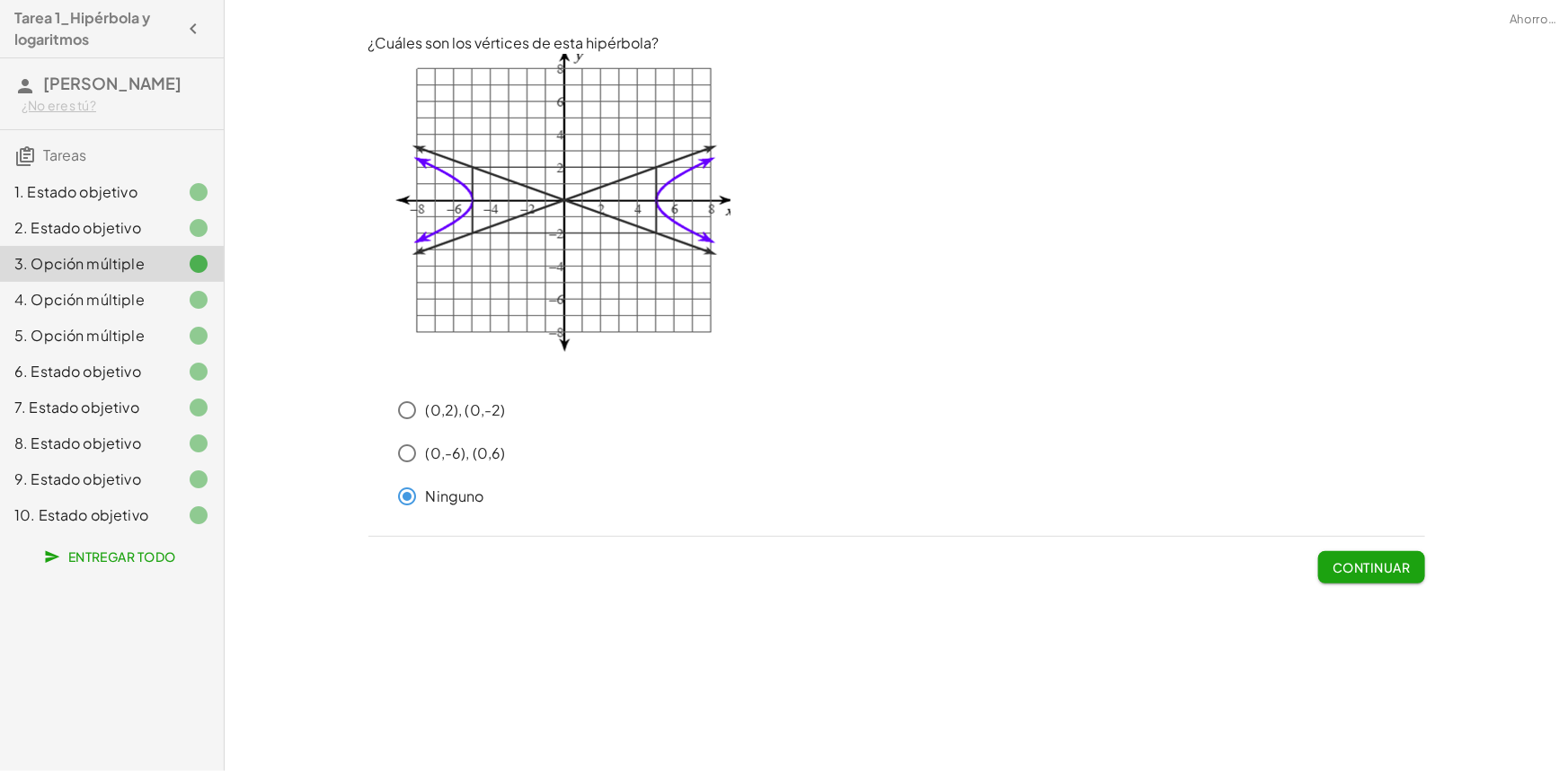
click at [147, 201] on div "1. Estado objetivo" at bounding box center [86, 193] width 144 height 21
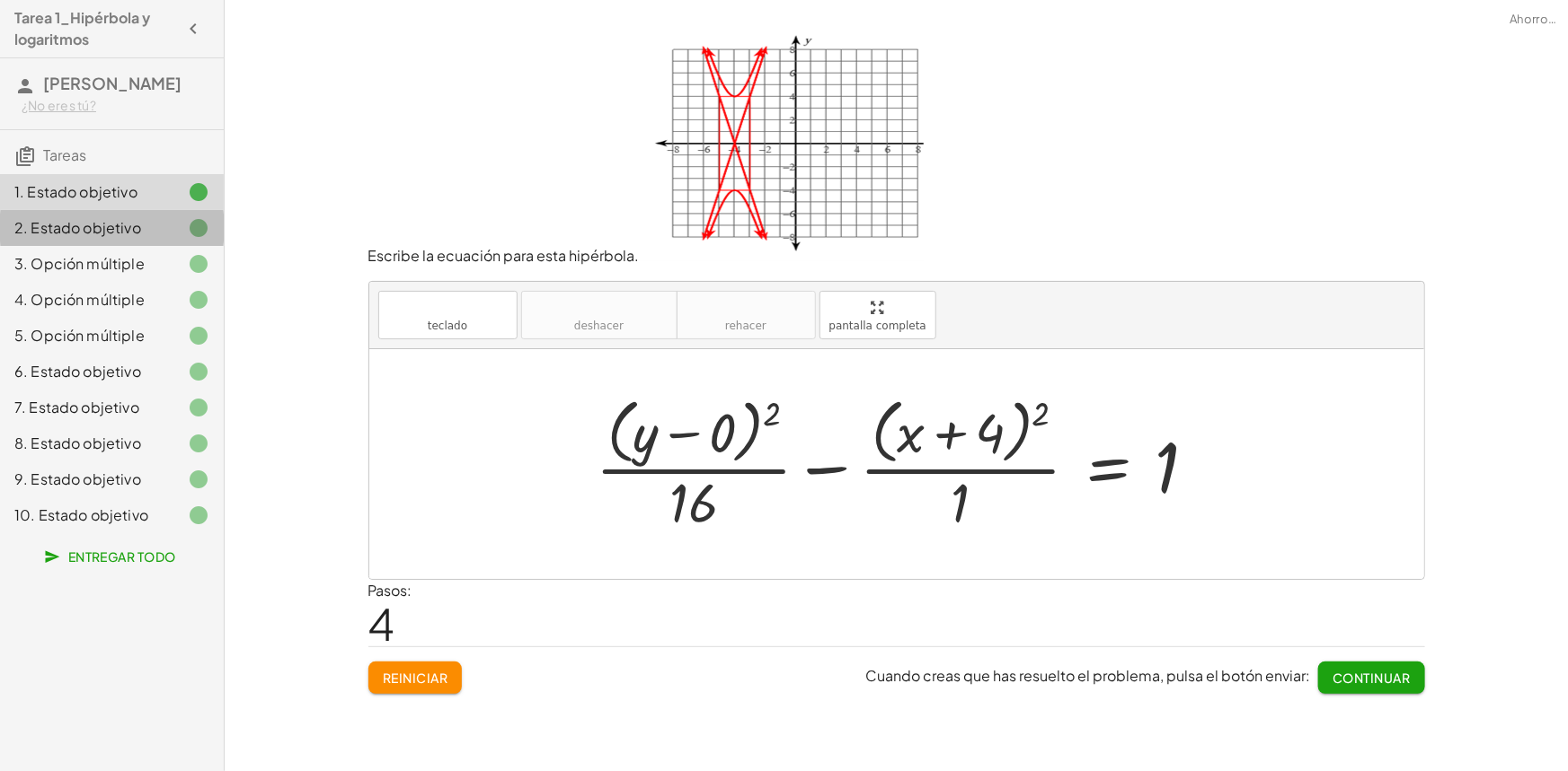
click at [150, 232] on div "2. Estado objetivo" at bounding box center [86, 228] width 144 height 21
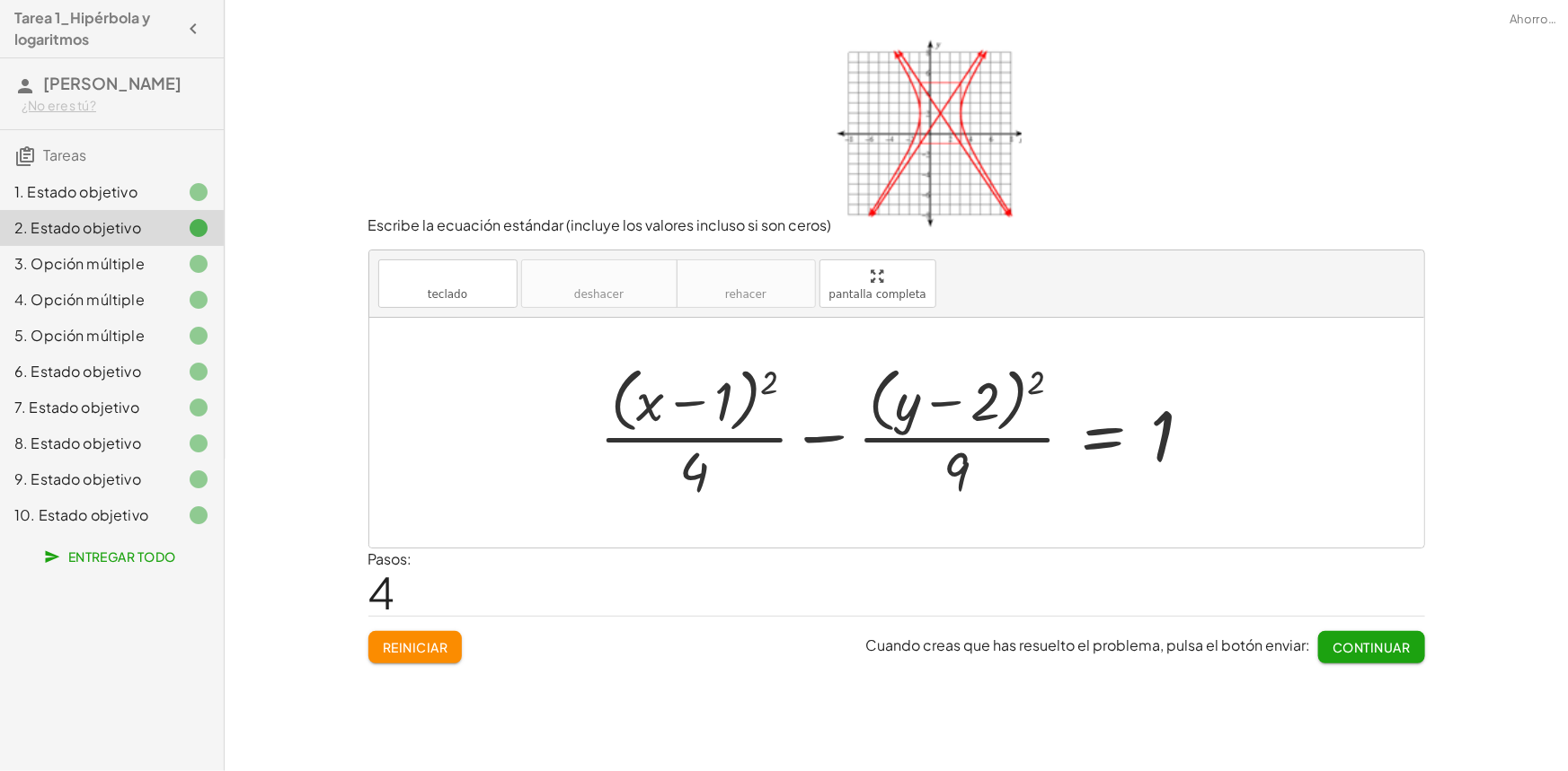
click at [149, 257] on div "3. Opción múltiple" at bounding box center [86, 264] width 144 height 21
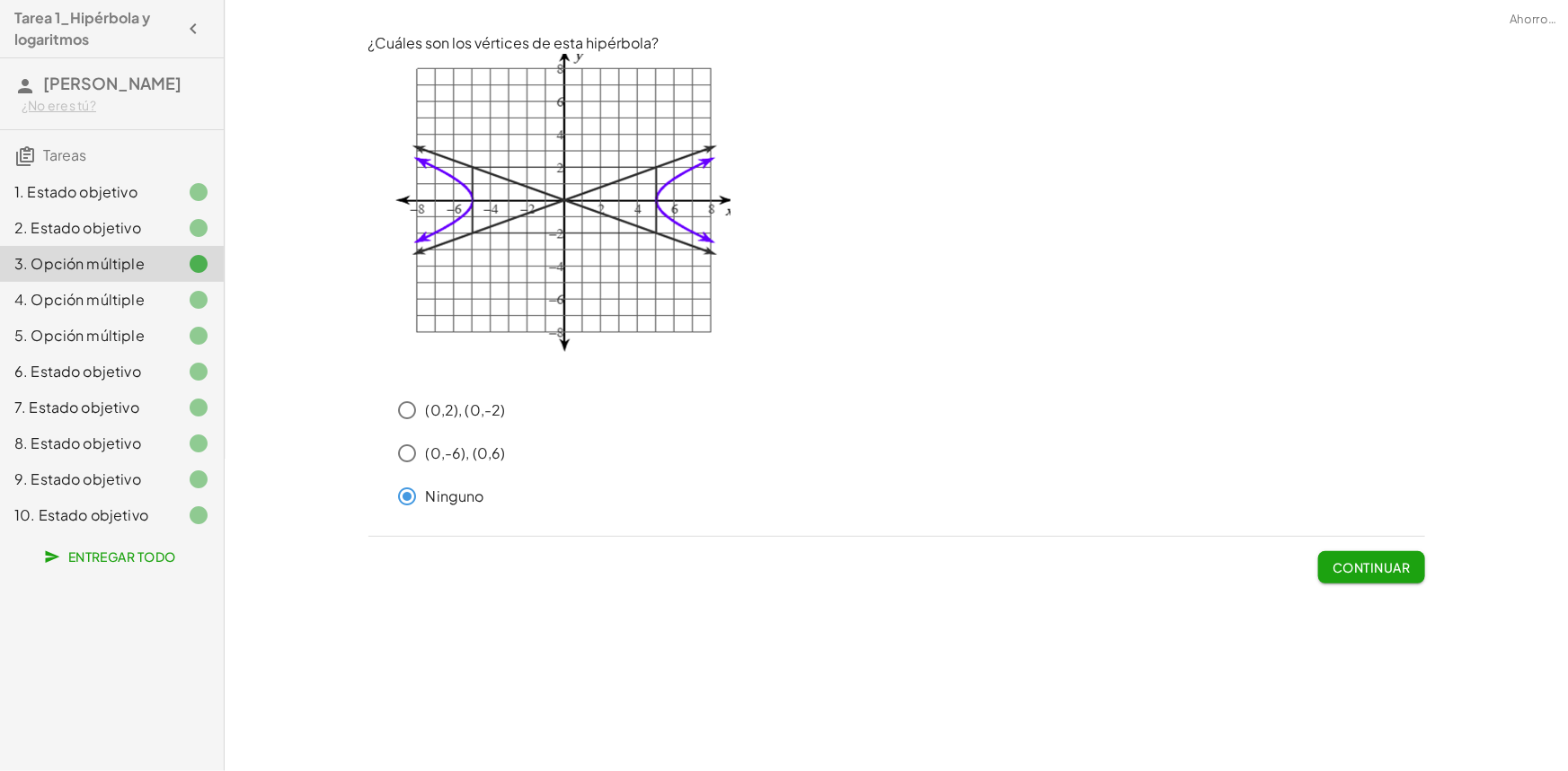
click at [151, 354] on div "4. Opción múltiple" at bounding box center [111, 371] width 224 height 36
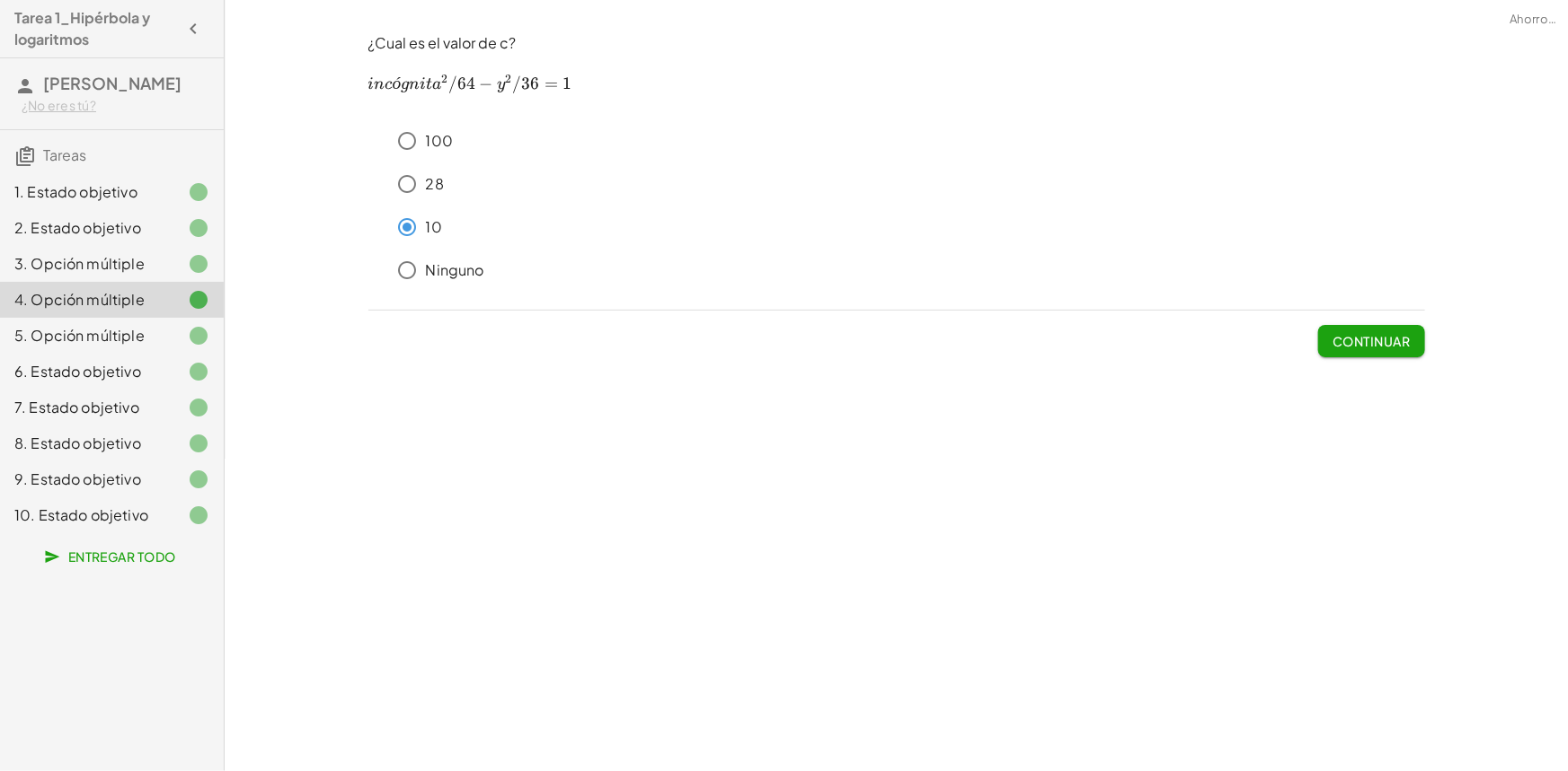
click at [153, 332] on div "5. Opción múltiple" at bounding box center [86, 336] width 144 height 21
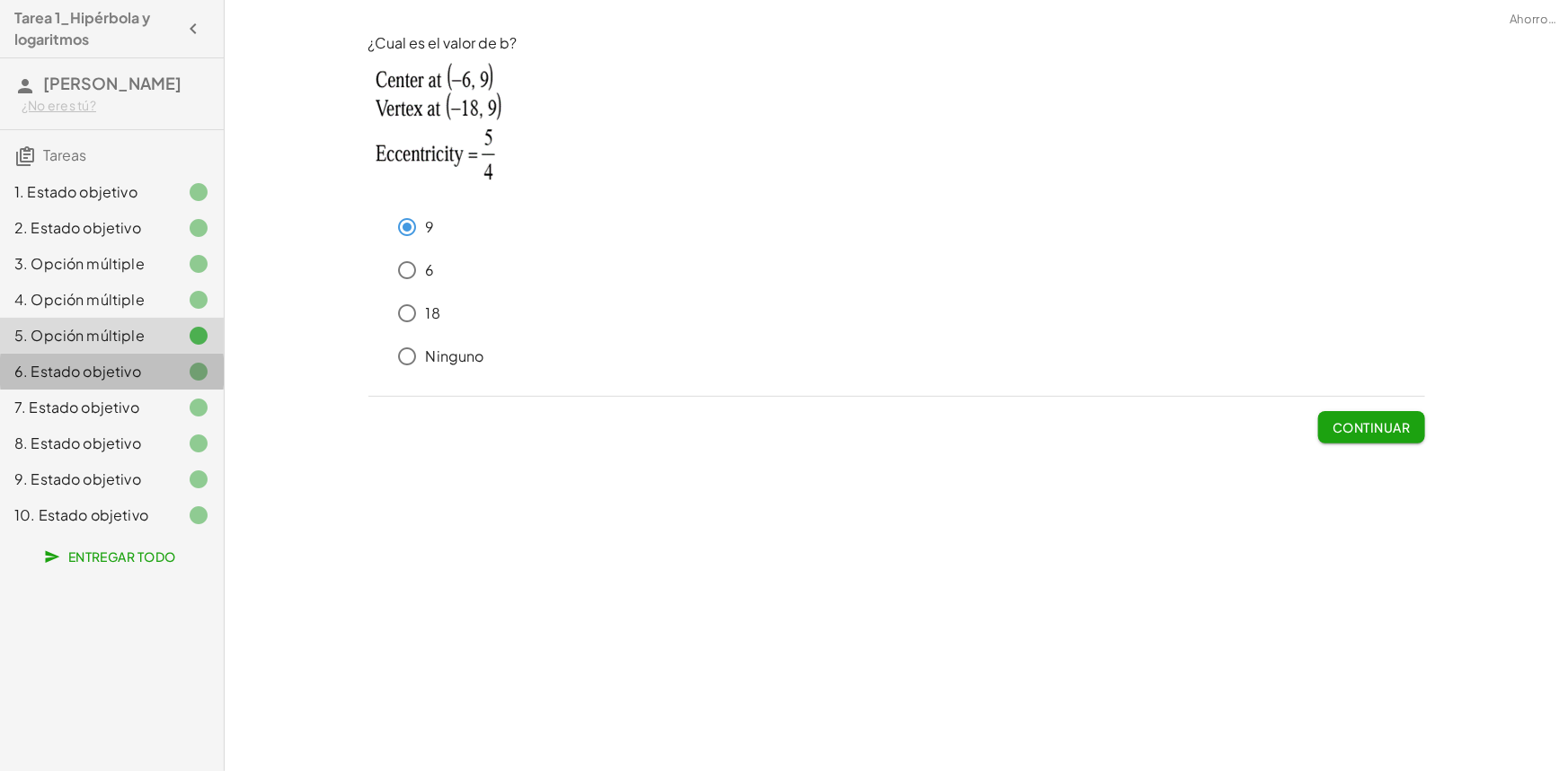
click at [149, 426] on div "6. Estado objetivo" at bounding box center [111, 443] width 224 height 36
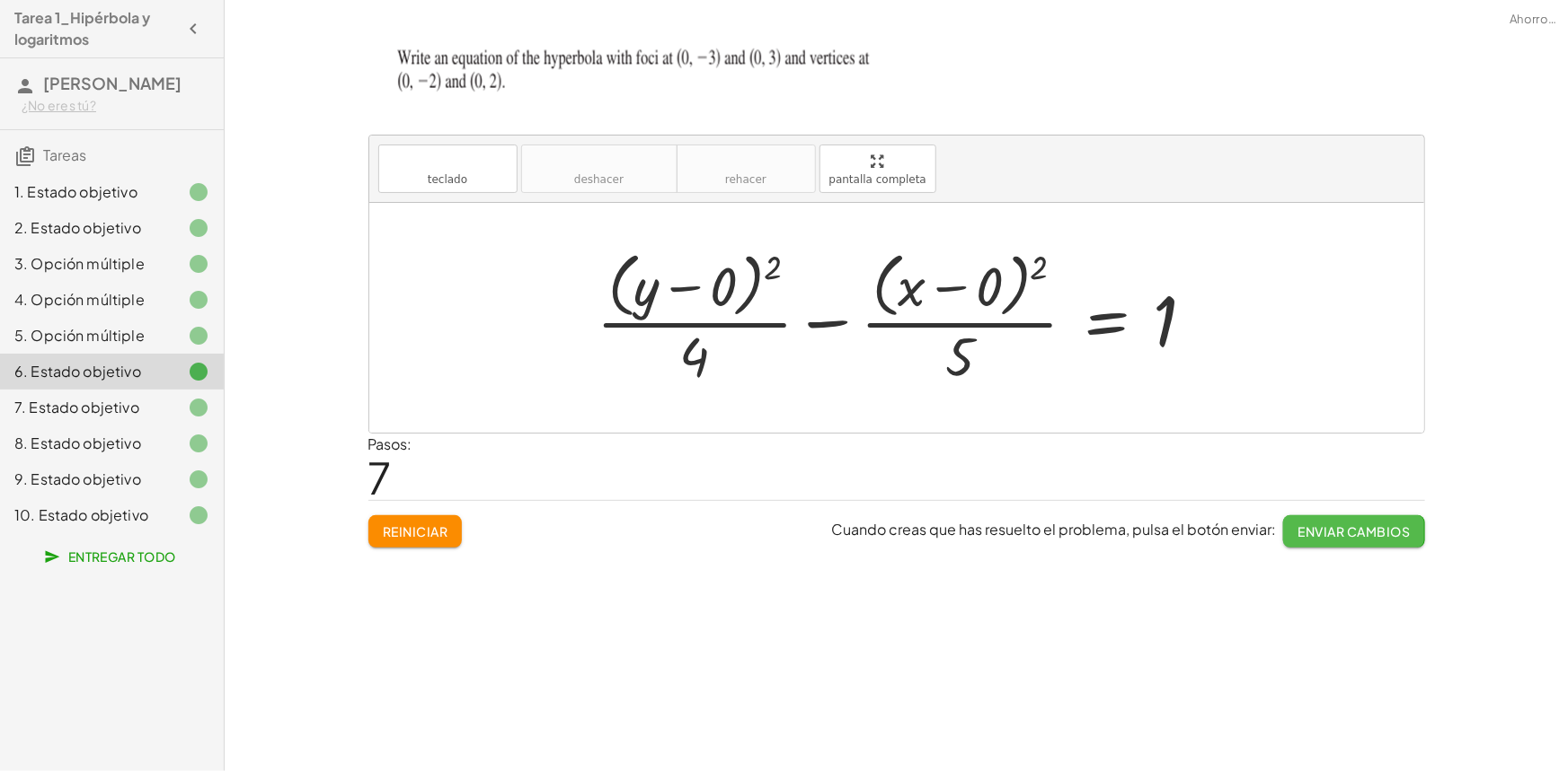
click at [1371, 534] on font "Enviar cambios" at bounding box center [1354, 531] width 112 height 16
click at [130, 408] on font "7. Estado objetivo" at bounding box center [76, 406] width 125 height 18
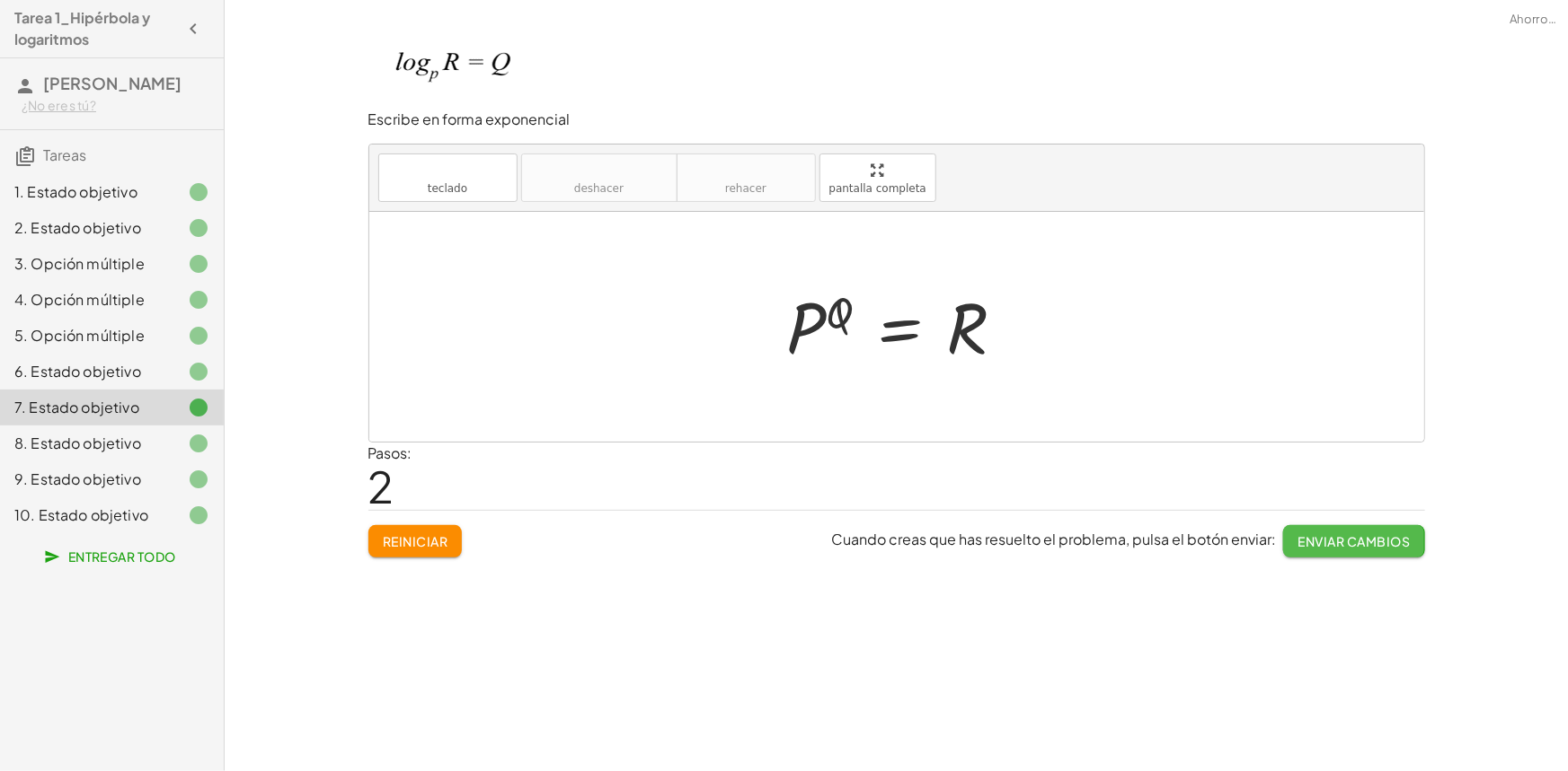
click at [1346, 545] on font "Enviar cambios" at bounding box center [1354, 541] width 112 height 16
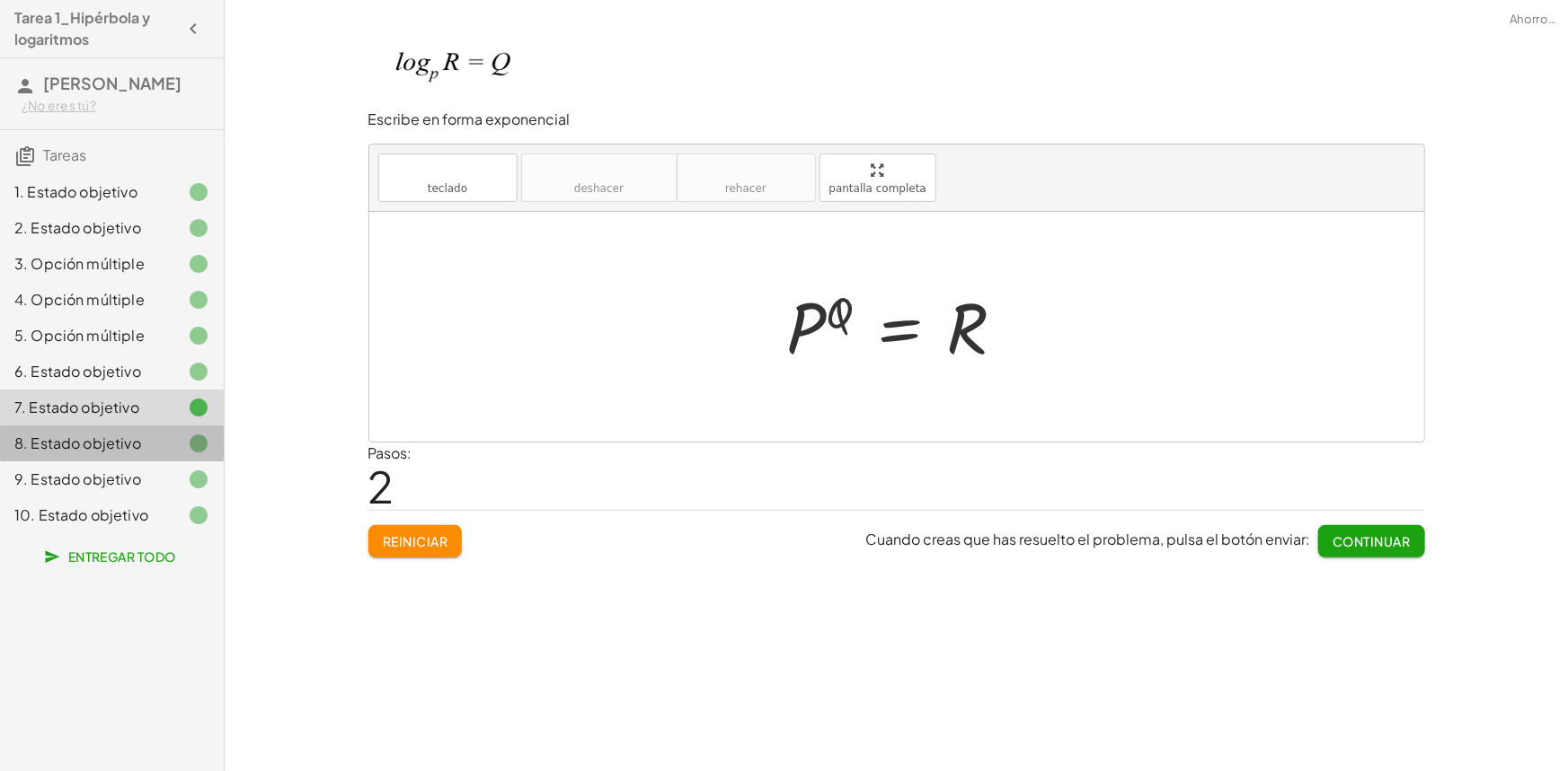
click at [191, 438] on icon at bounding box center [198, 443] width 21 height 21
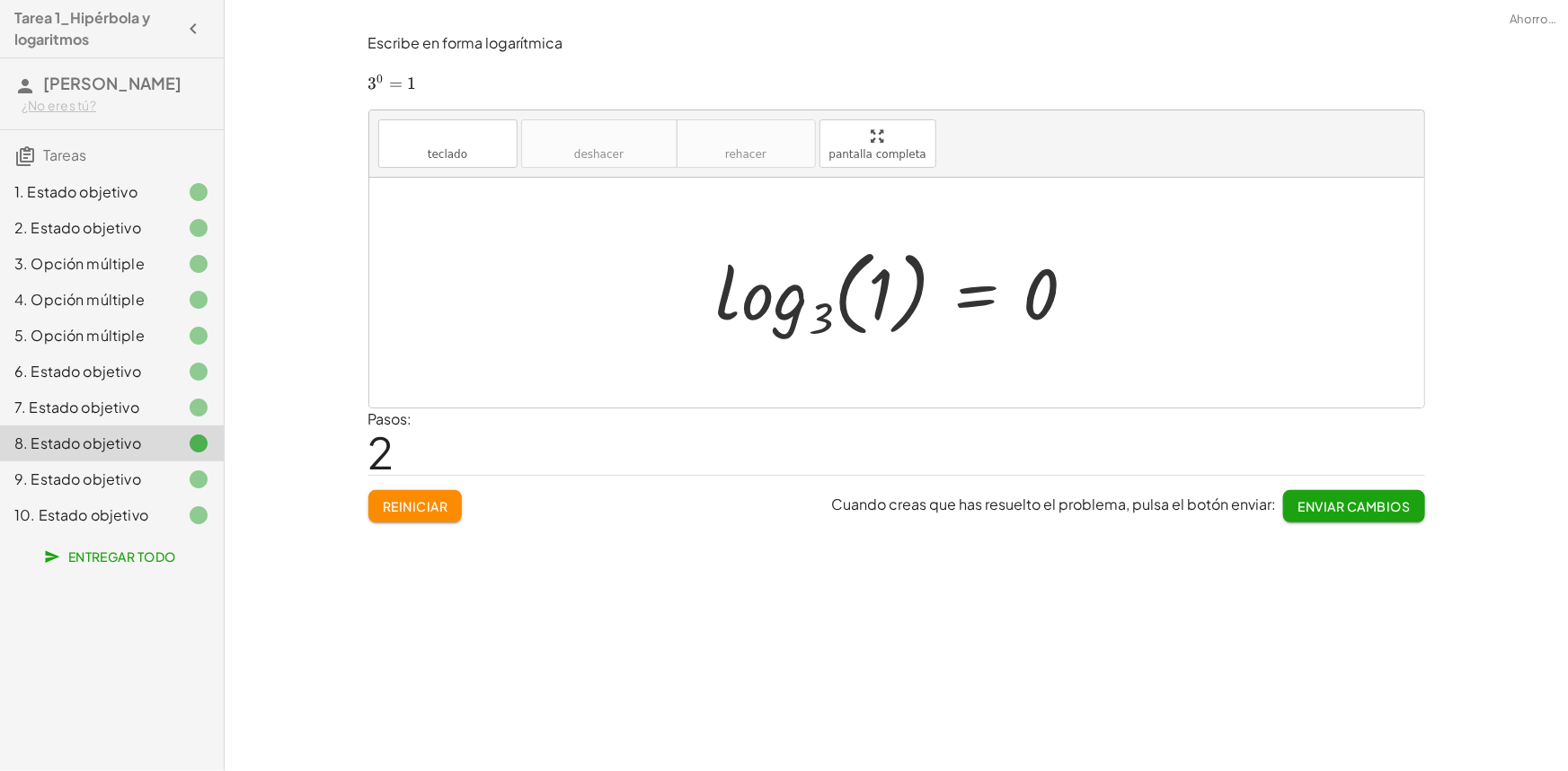
click at [1311, 503] on font "Enviar cambios" at bounding box center [1354, 506] width 112 height 16
click at [186, 476] on div at bounding box center [184, 480] width 50 height 21
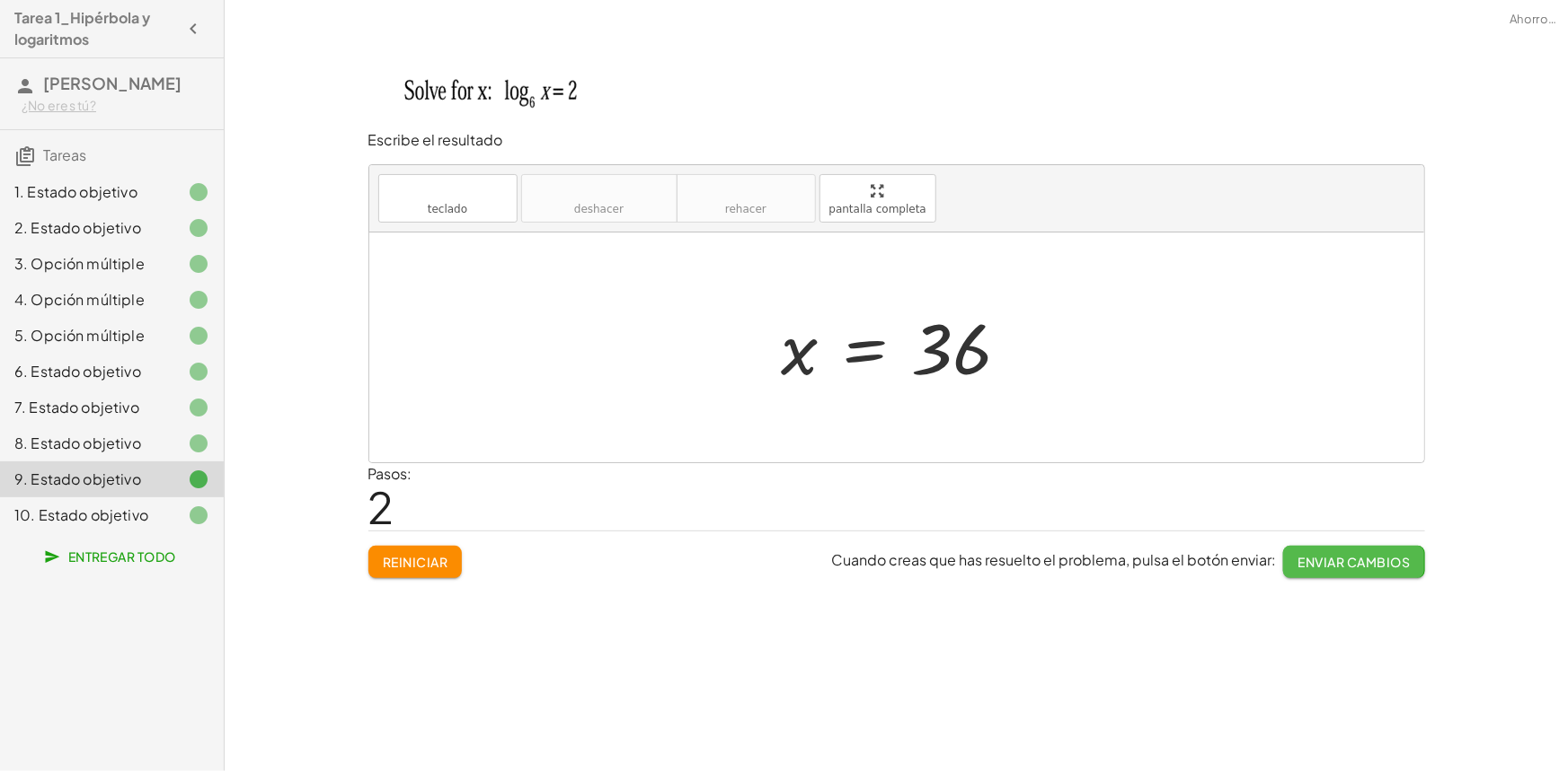
click at [1305, 550] on button "Enviar cambios" at bounding box center [1354, 561] width 141 height 32
click at [136, 506] on font "10. Estado objetivo" at bounding box center [81, 515] width 134 height 18
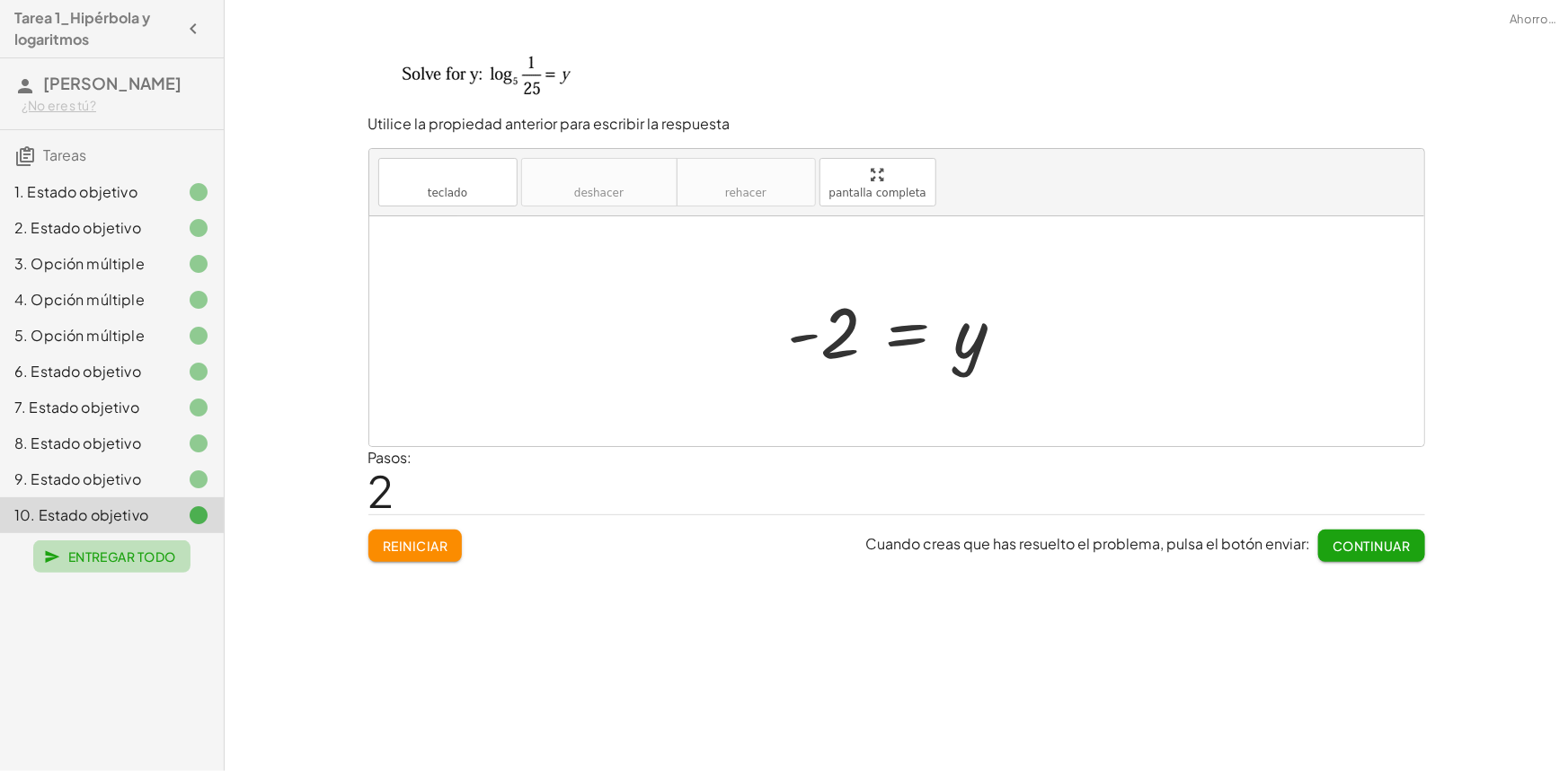
click at [136, 557] on font "Entregar todo" at bounding box center [122, 556] width 107 height 16
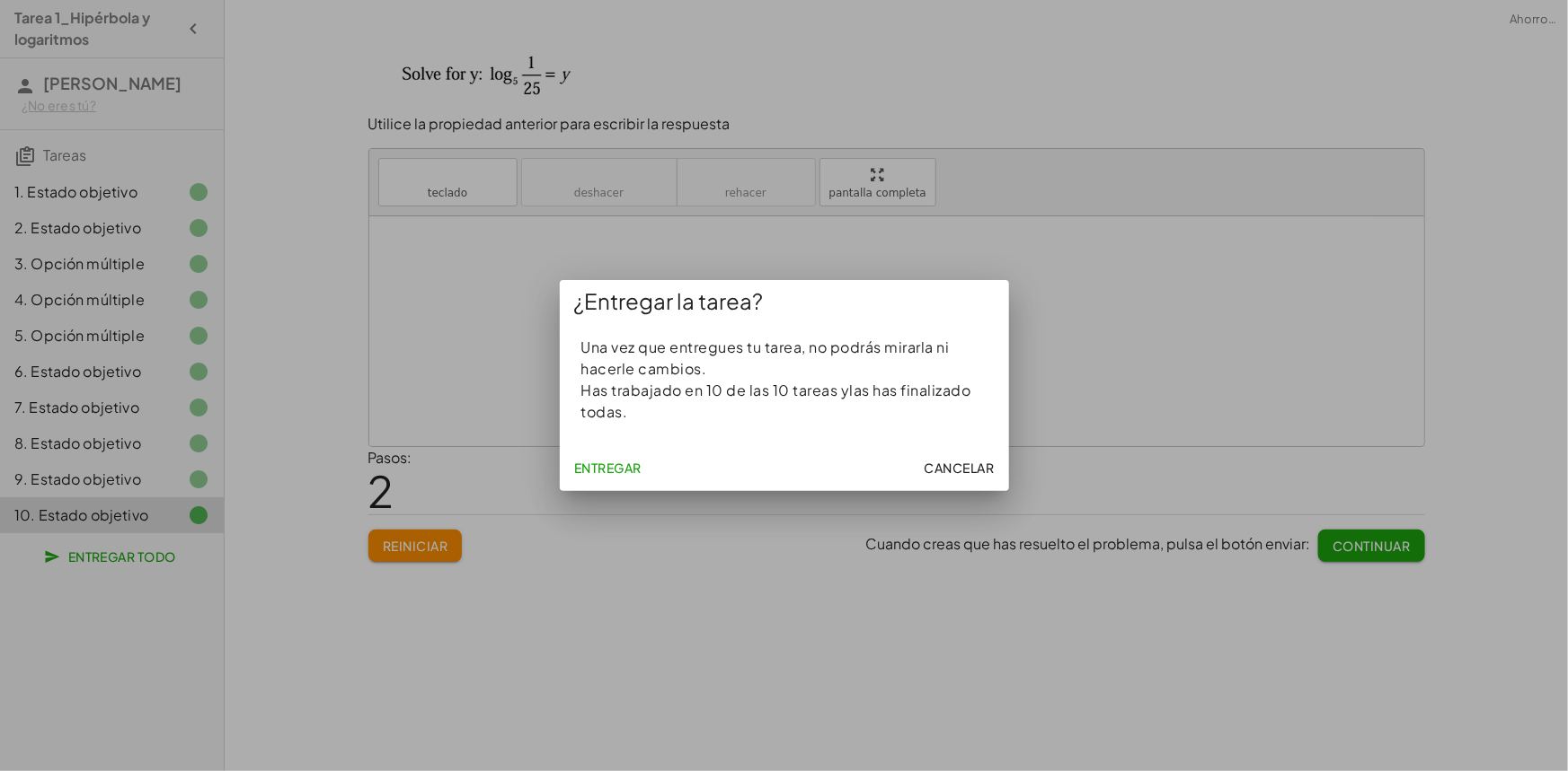
click at [629, 469] on font "Entregar" at bounding box center [608, 467] width 68 height 16
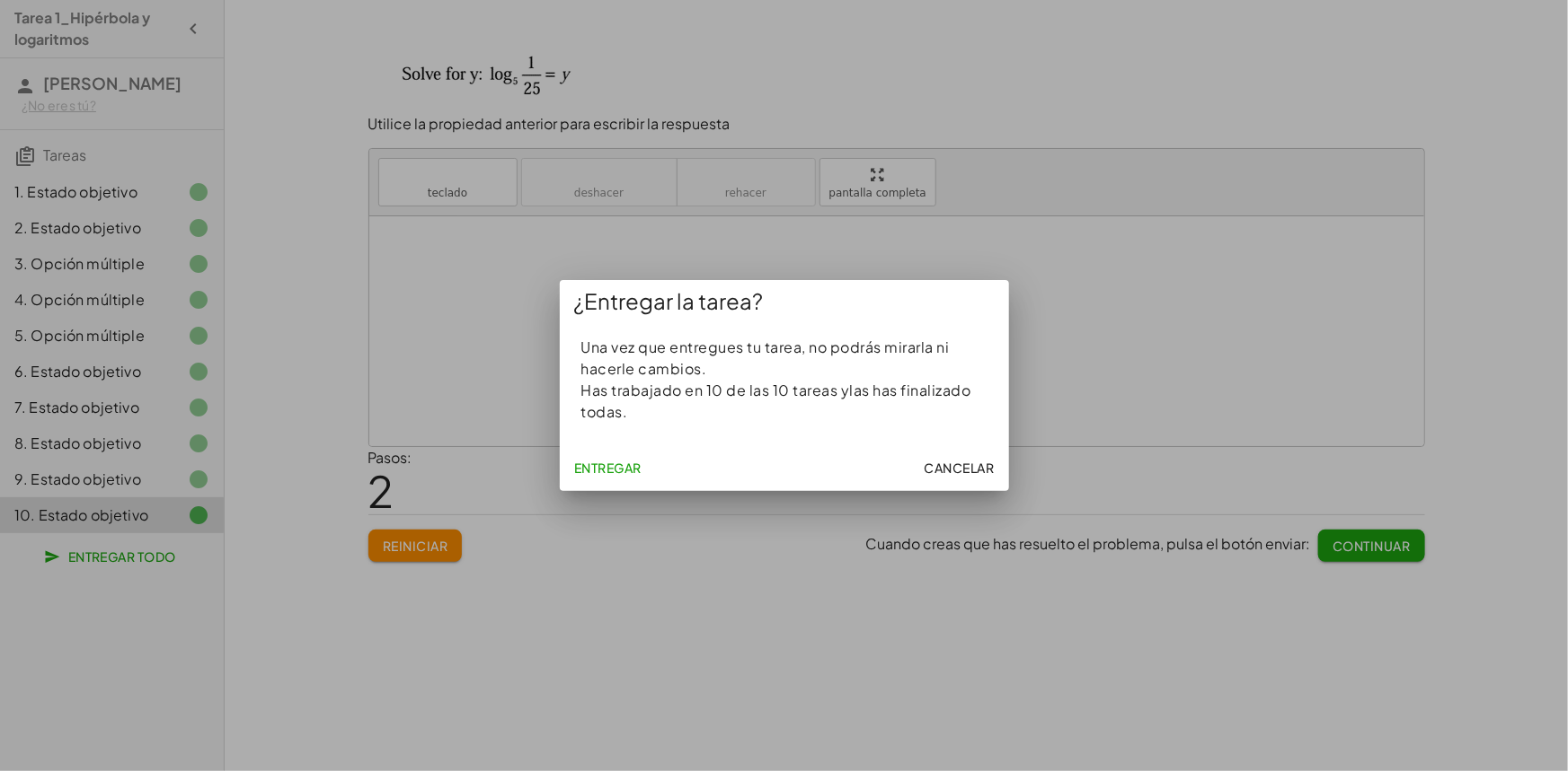
click at [938, 464] on font "Cancelar" at bounding box center [959, 467] width 70 height 16
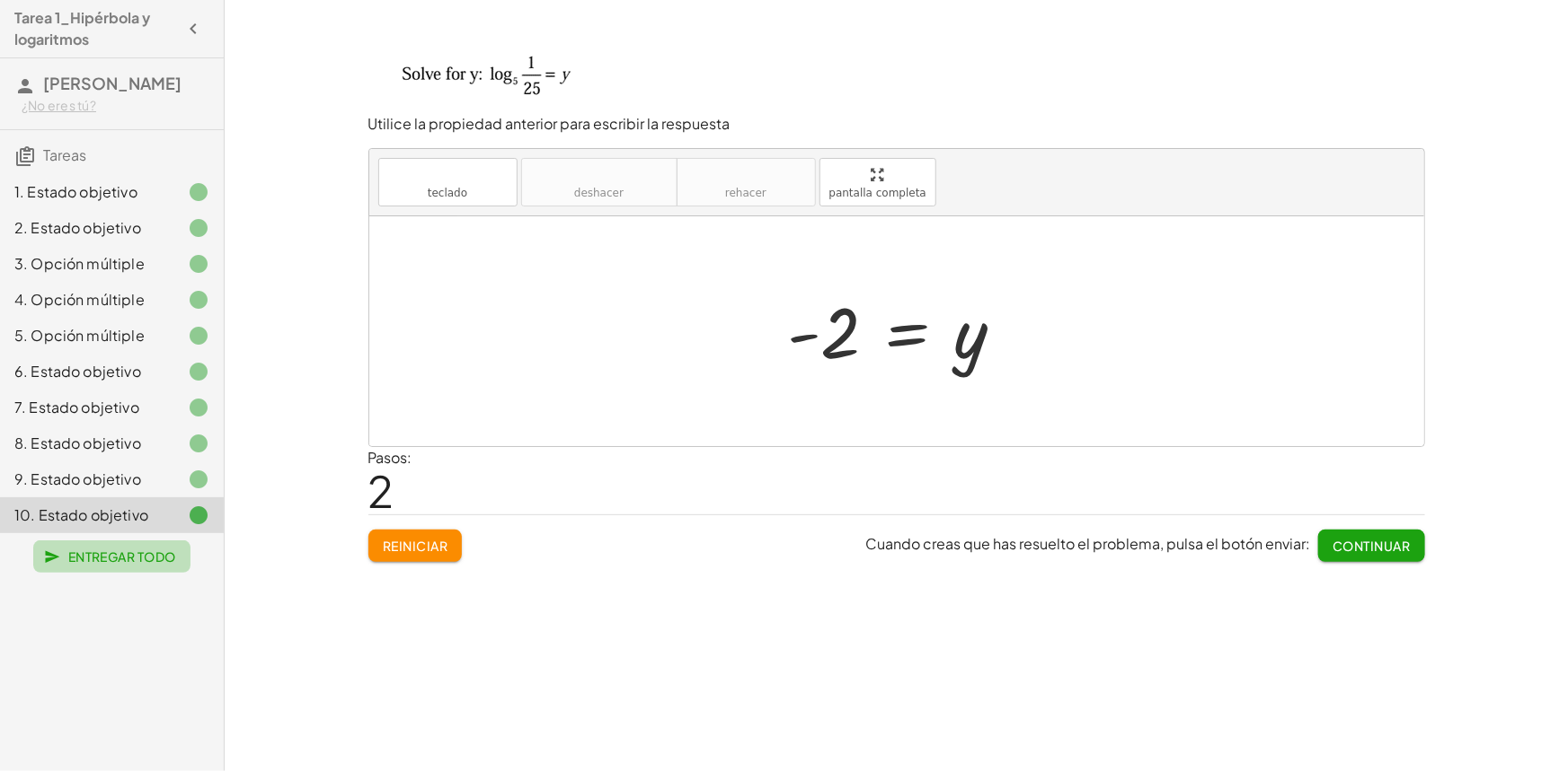
click at [144, 552] on font "Entregar todo" at bounding box center [122, 556] width 107 height 16
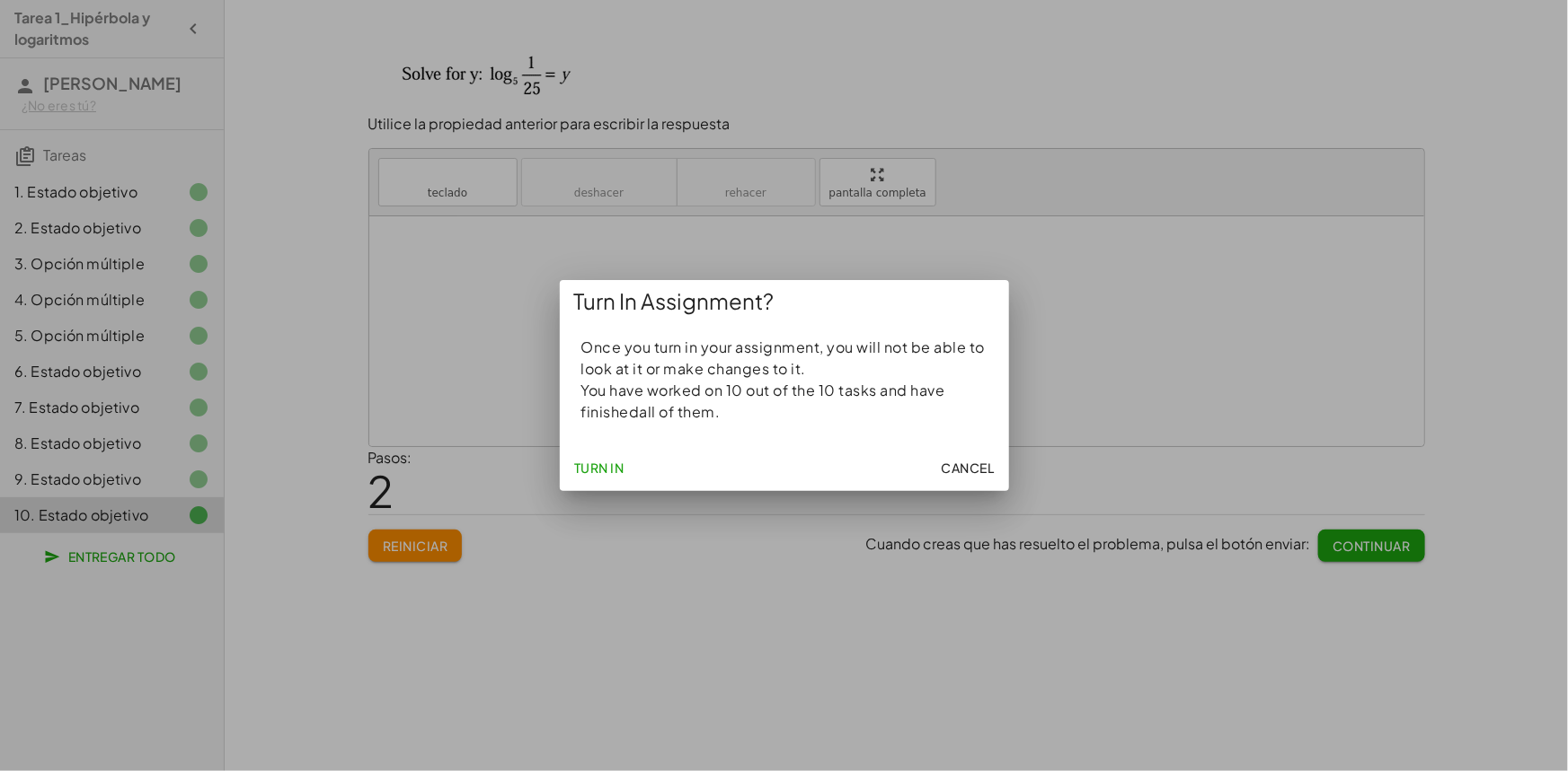
click at [144, 552] on div at bounding box center [784, 385] width 1568 height 771
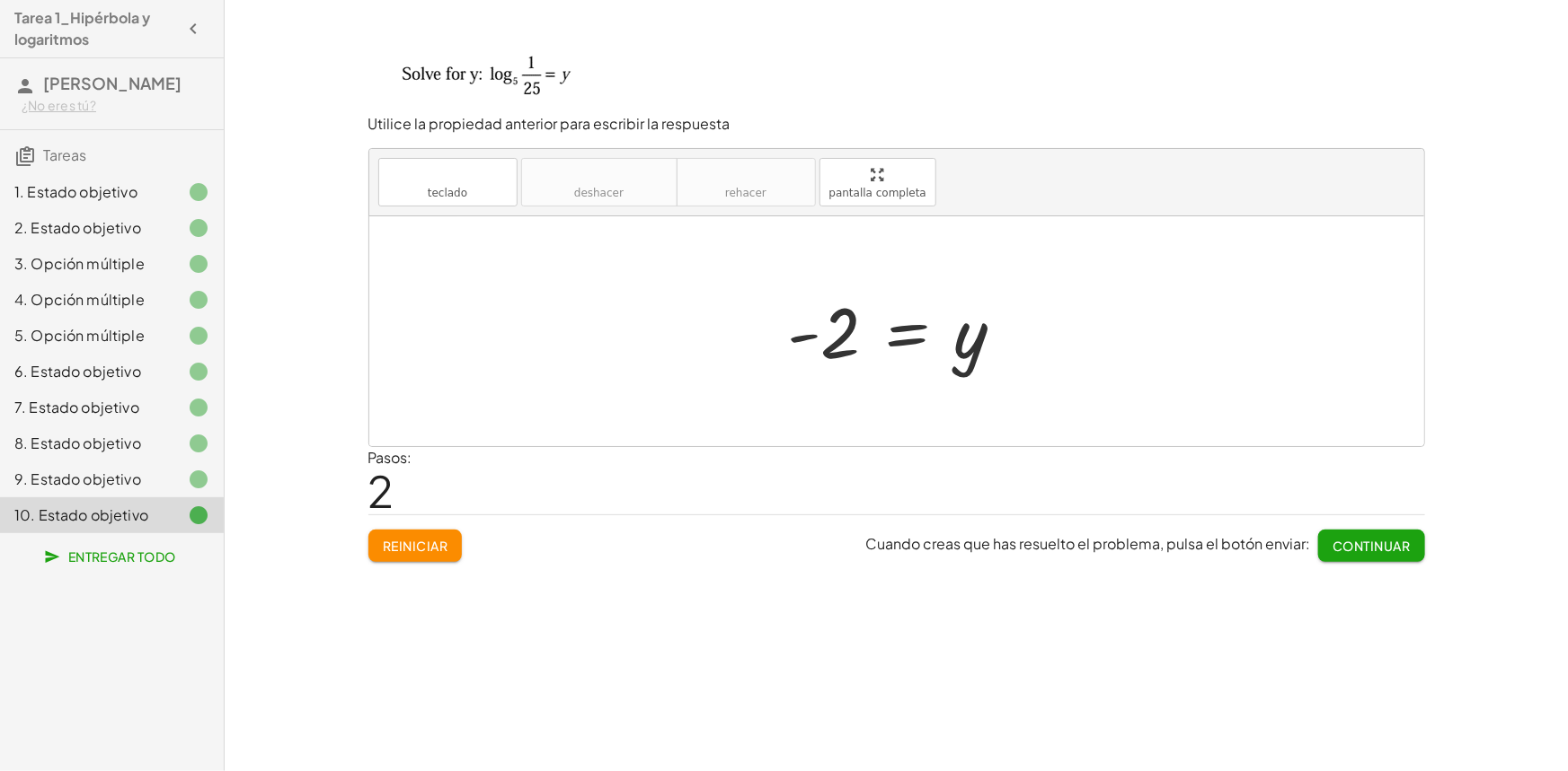
click at [144, 552] on font "Entregar todo" at bounding box center [122, 556] width 107 height 16
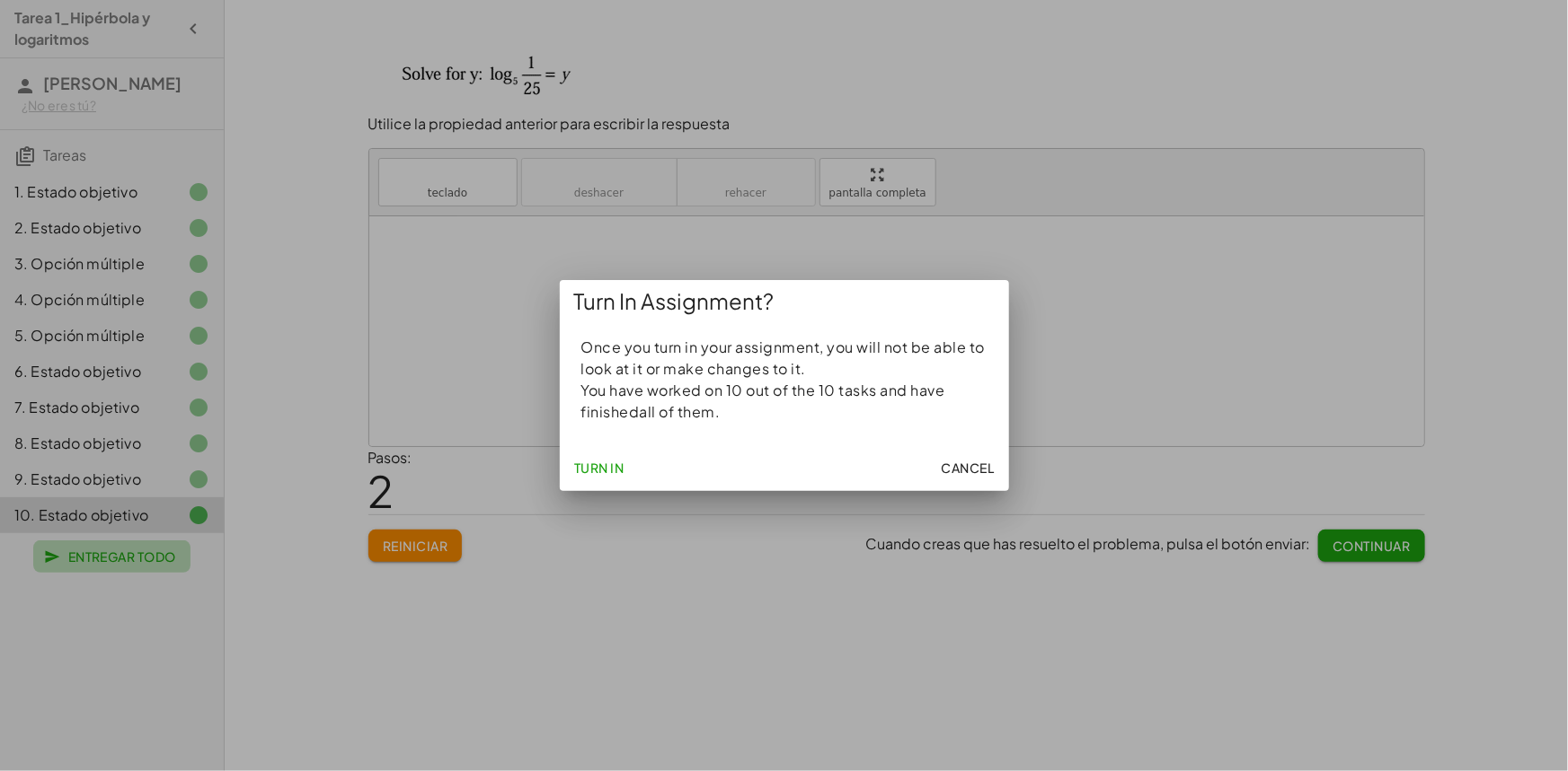
click at [144, 552] on div at bounding box center [784, 385] width 1568 height 771
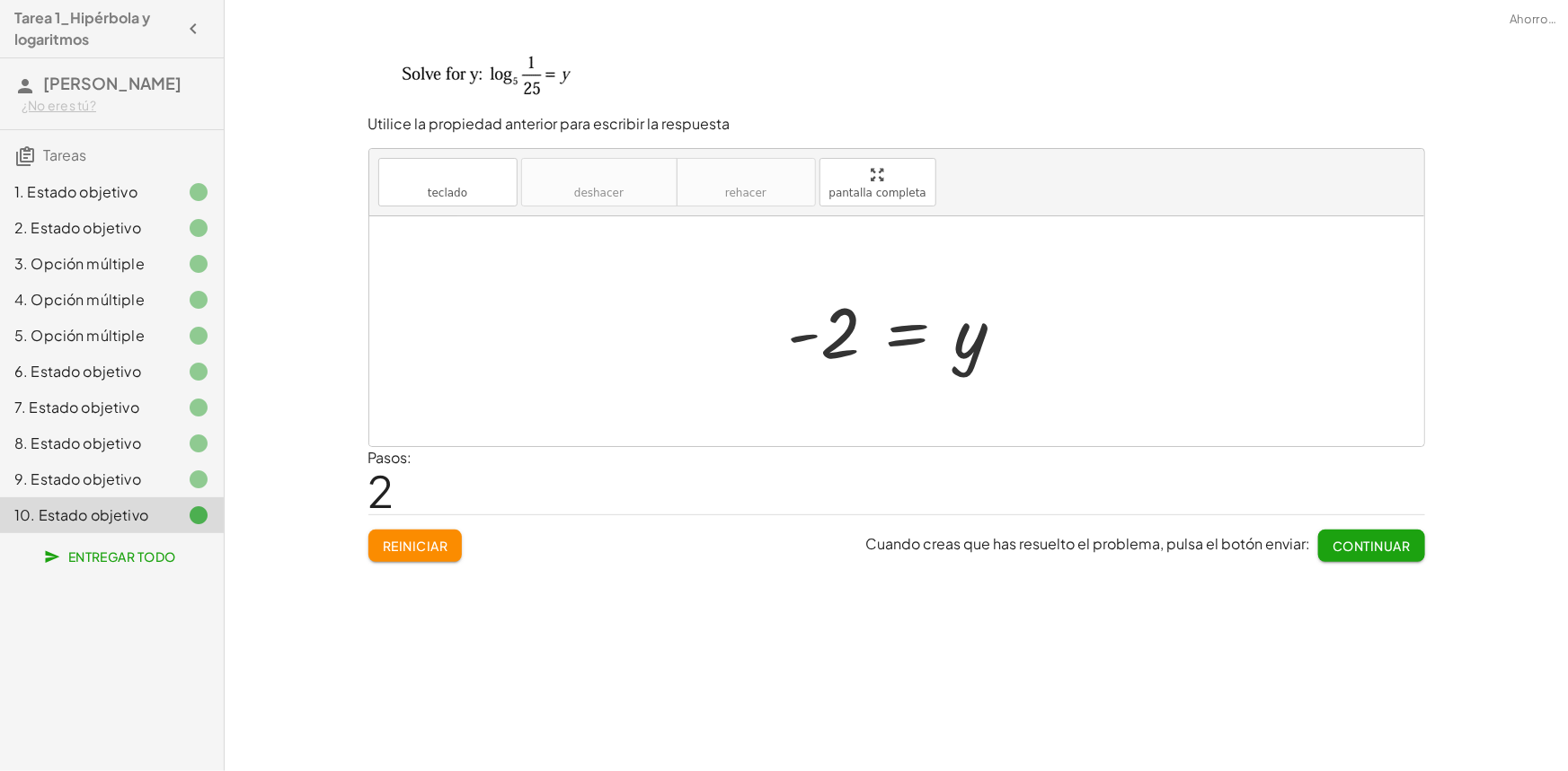
click at [144, 552] on font "Entregar todo" at bounding box center [122, 556] width 107 height 16
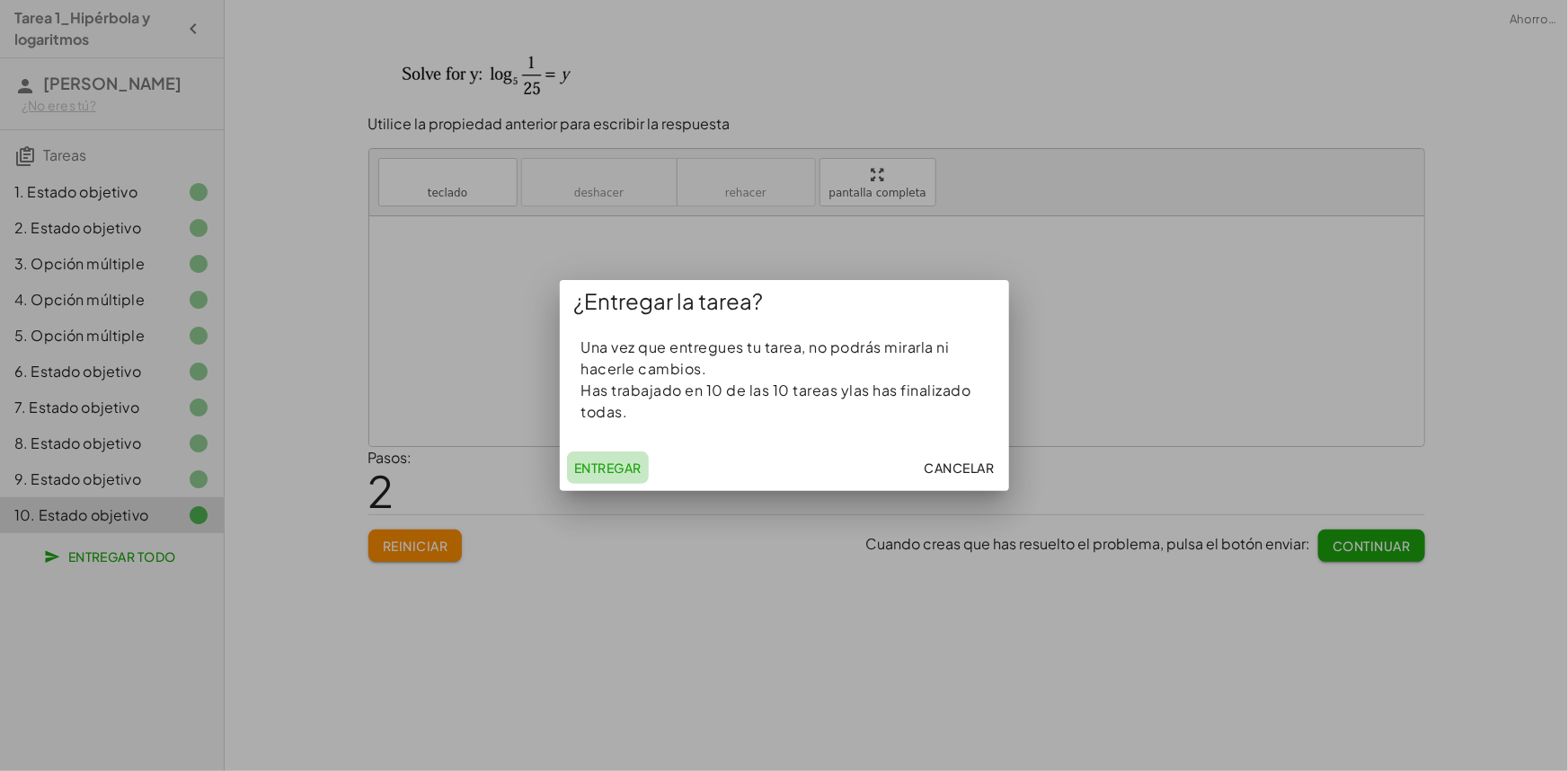
click at [629, 477] on button "Entregar" at bounding box center [608, 467] width 81 height 32
click at [629, 476] on button "Entregar" at bounding box center [608, 467] width 81 height 32
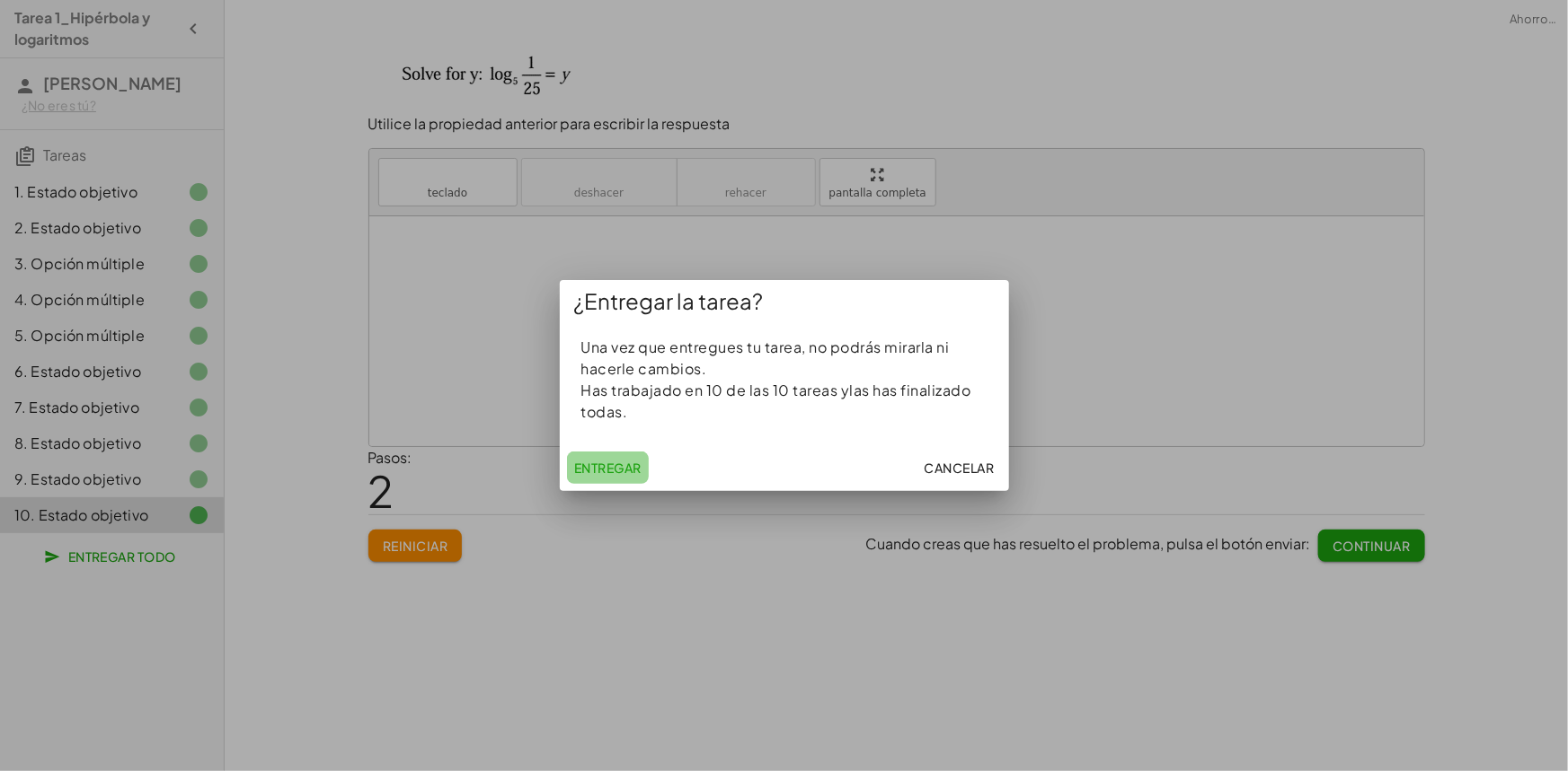
click at [629, 476] on button "Entregar" at bounding box center [608, 467] width 81 height 32
click at [609, 476] on button "Entregar" at bounding box center [608, 467] width 81 height 32
click at [612, 466] on font "Entregar" at bounding box center [608, 467] width 68 height 16
click at [611, 465] on font "Entregar" at bounding box center [608, 467] width 68 height 16
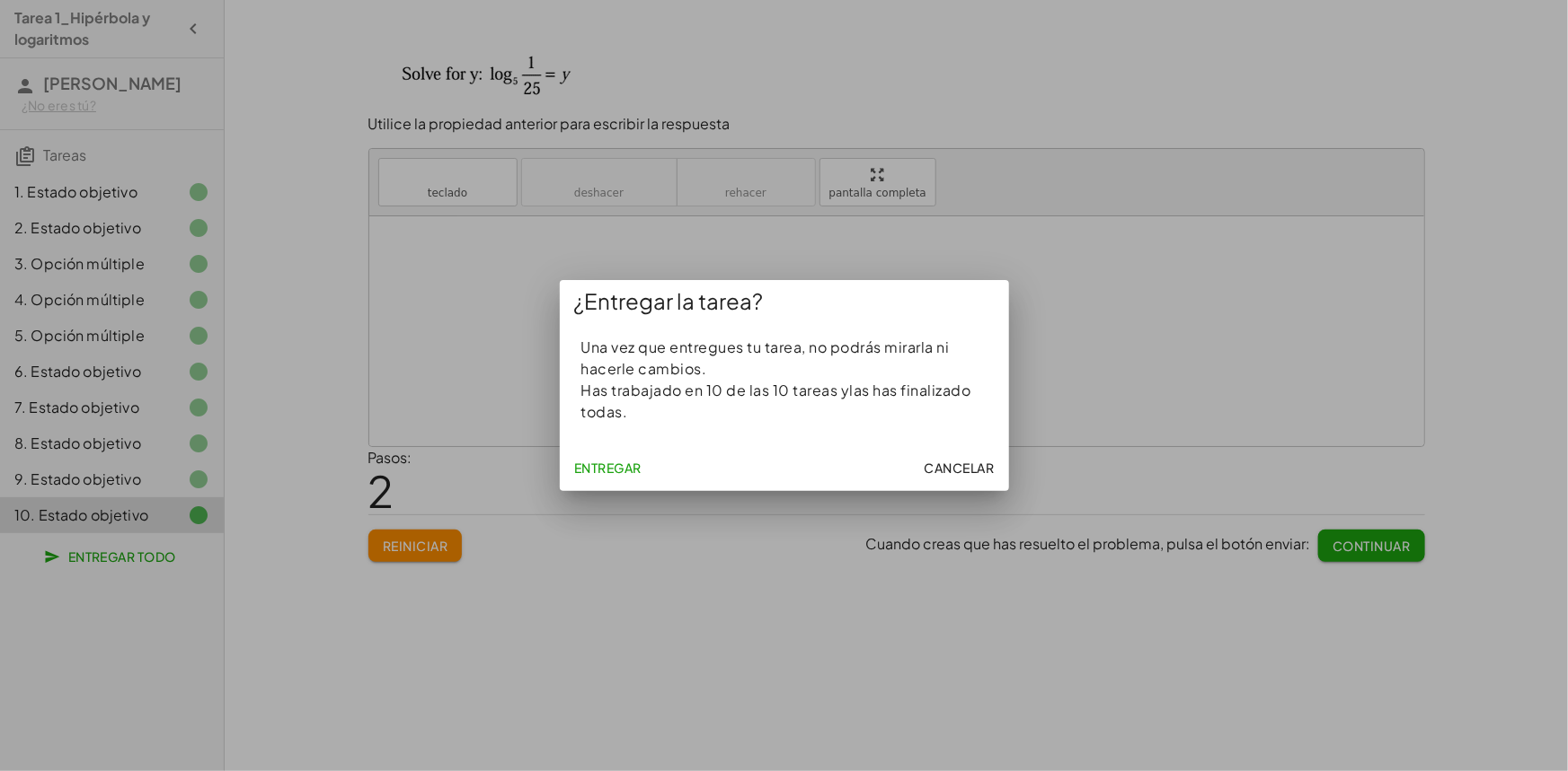
click at [611, 464] on font "Entregar" at bounding box center [608, 467] width 68 height 16
click at [611, 460] on font "Entregar" at bounding box center [608, 467] width 68 height 16
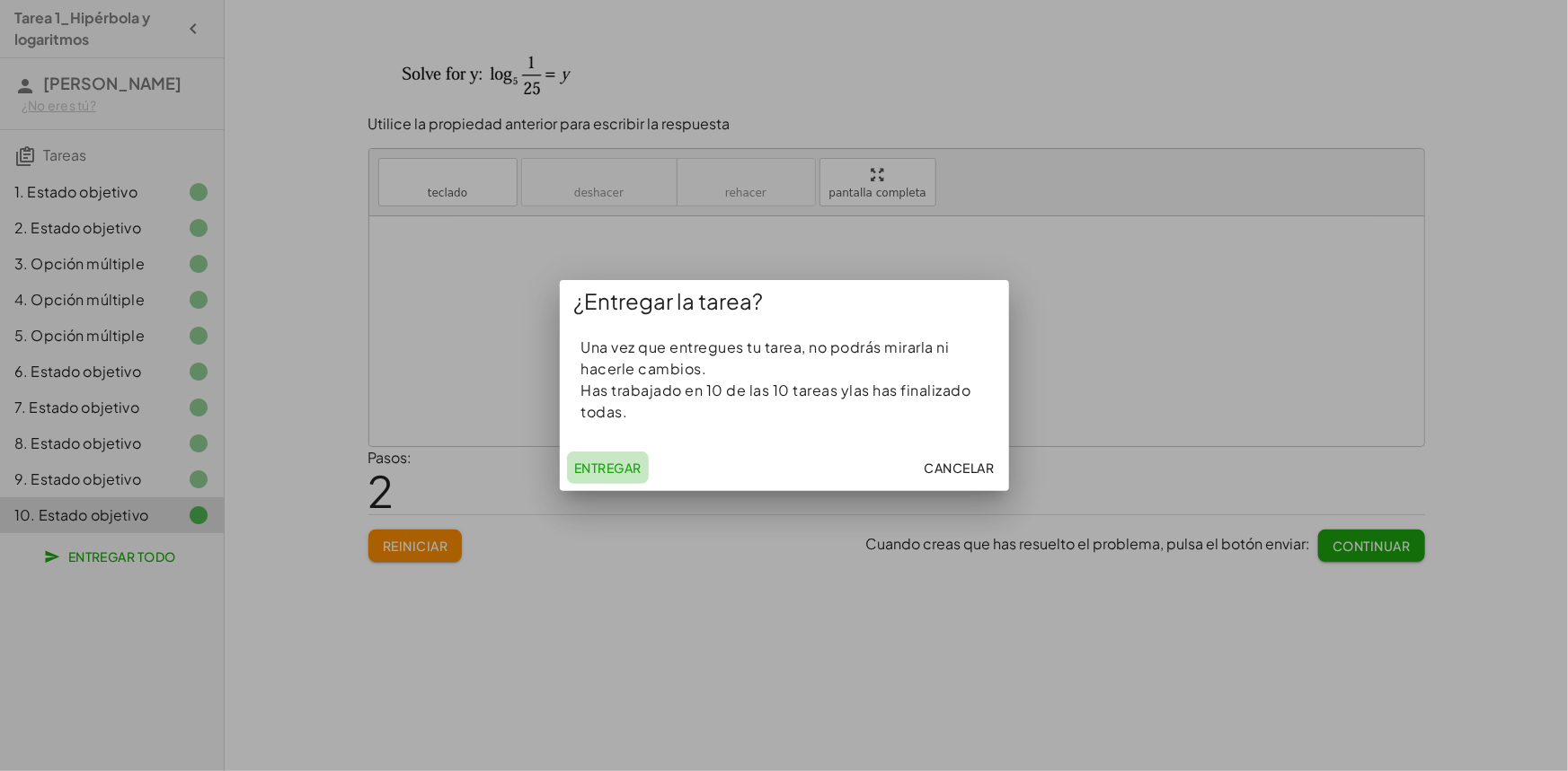
click at [611, 460] on font "Entregar" at bounding box center [608, 467] width 68 height 16
click at [611, 459] on button "Entregar" at bounding box center [608, 467] width 81 height 32
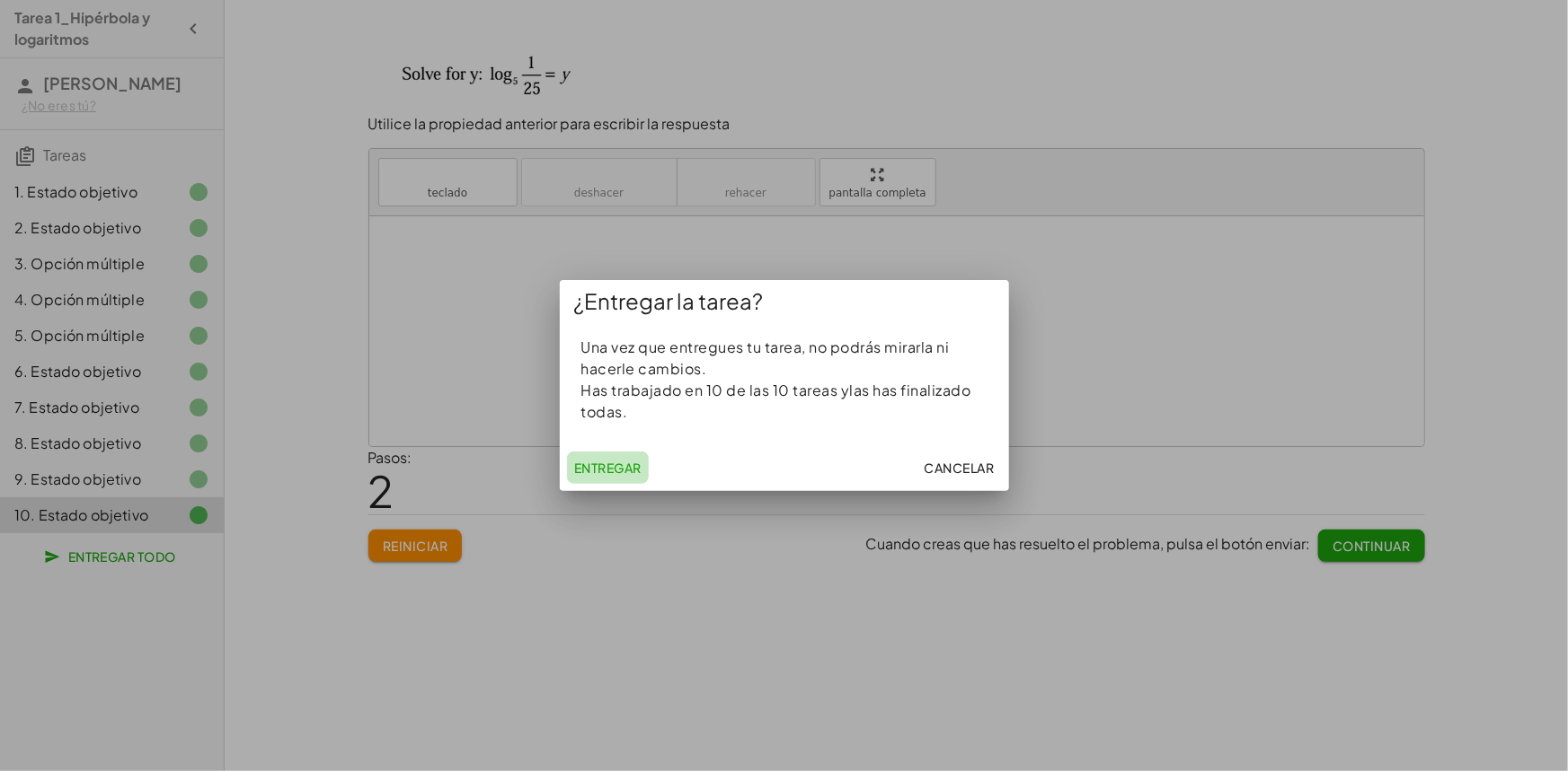
click at [611, 459] on button "Entregar" at bounding box center [608, 467] width 81 height 32
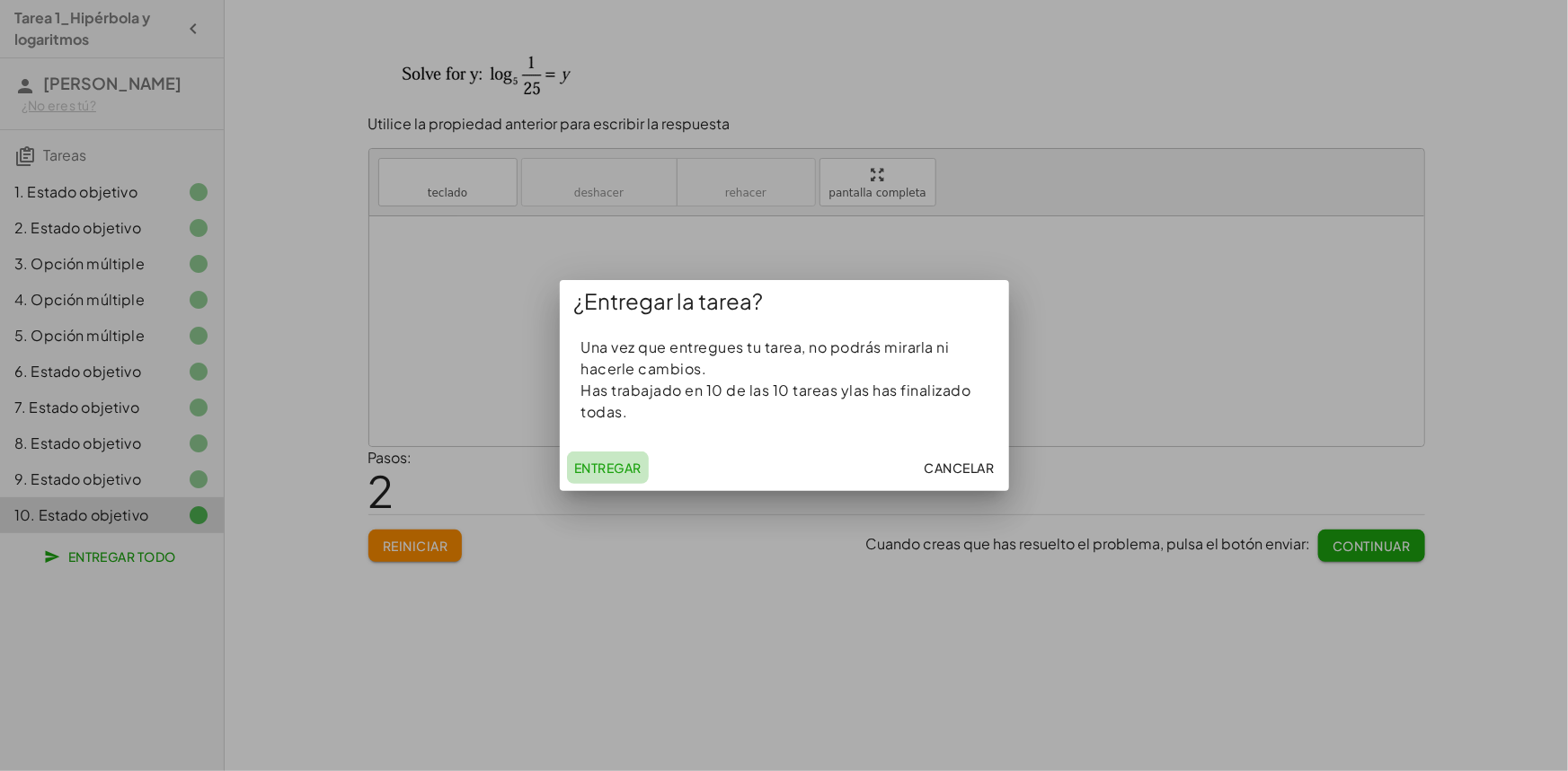
click at [611, 459] on button "Entregar" at bounding box center [608, 467] width 81 height 32
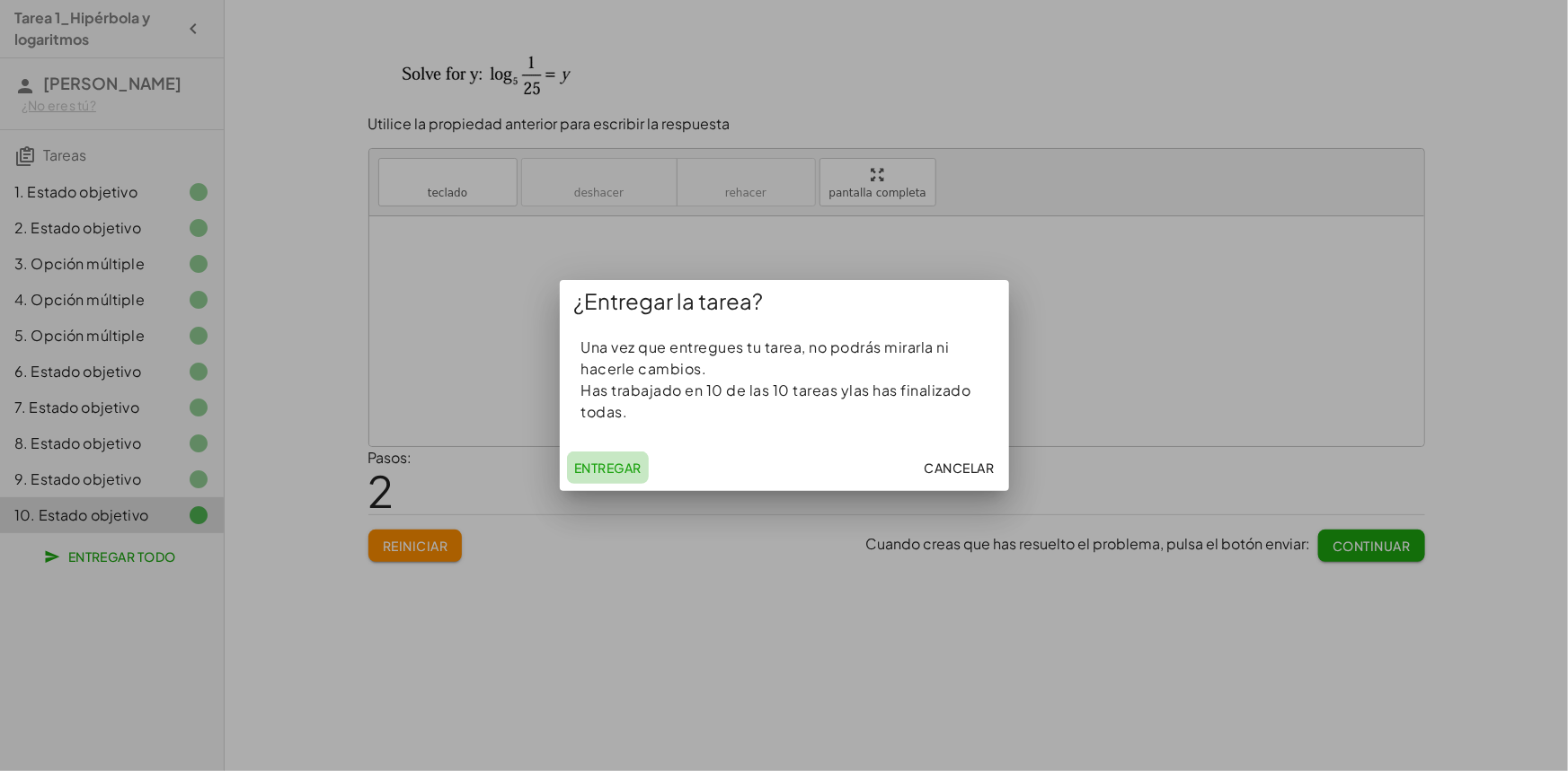
click at [611, 459] on button "Entregar" at bounding box center [608, 467] width 81 height 32
click at [955, 470] on font "Cancelar" at bounding box center [959, 467] width 70 height 16
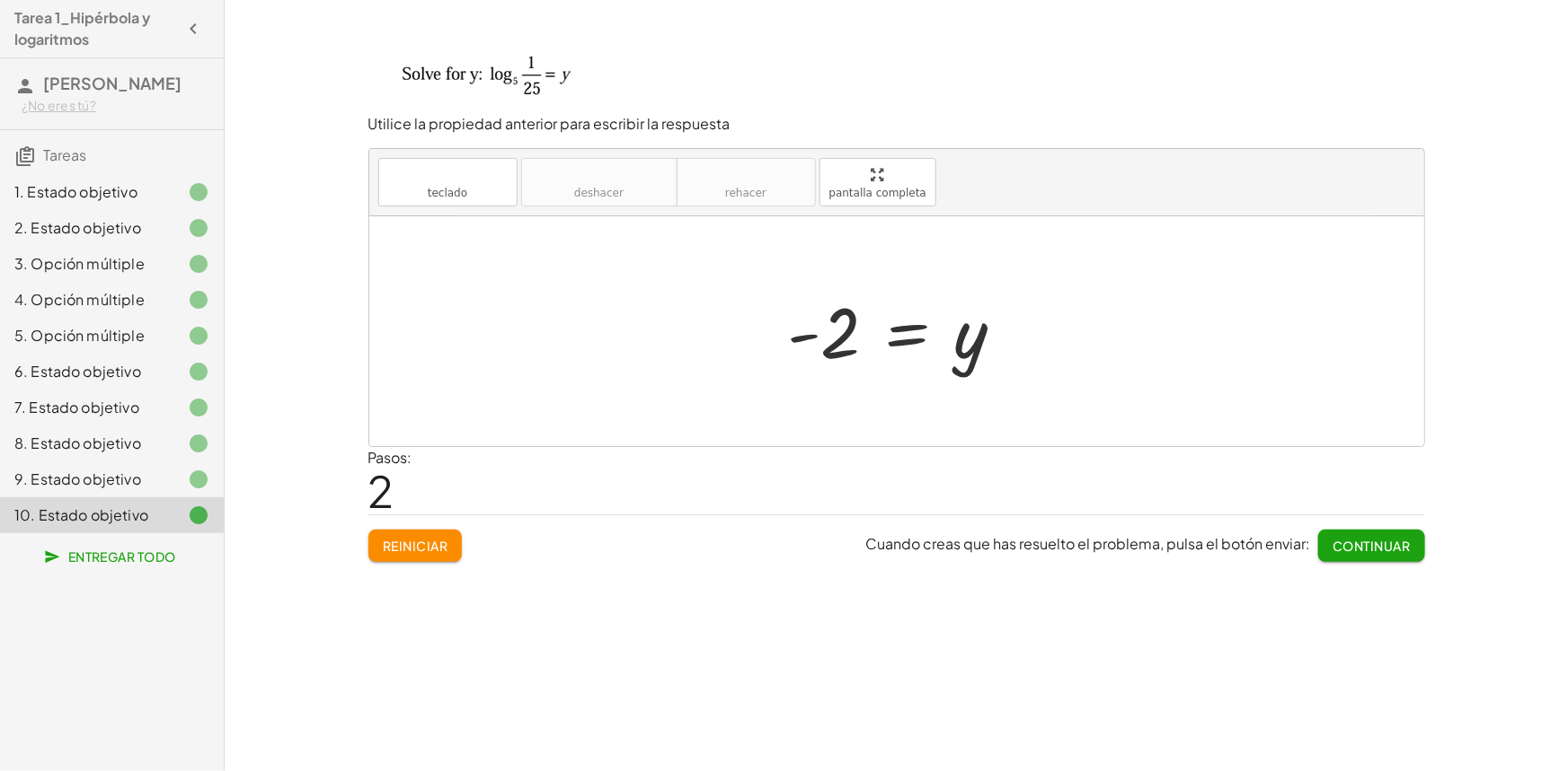
click at [182, 187] on div at bounding box center [184, 193] width 50 height 21
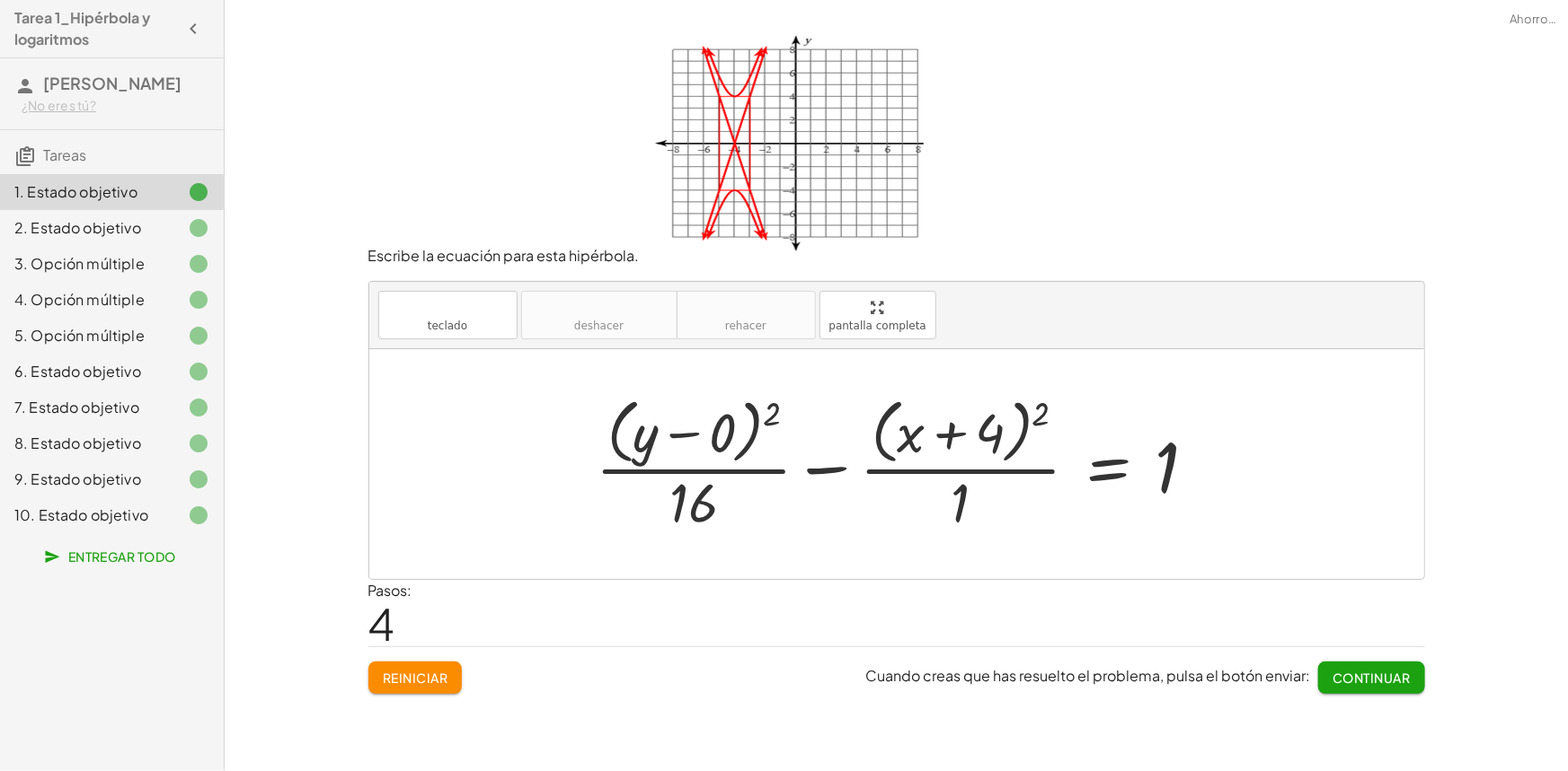
click at [162, 228] on div at bounding box center [184, 228] width 50 height 21
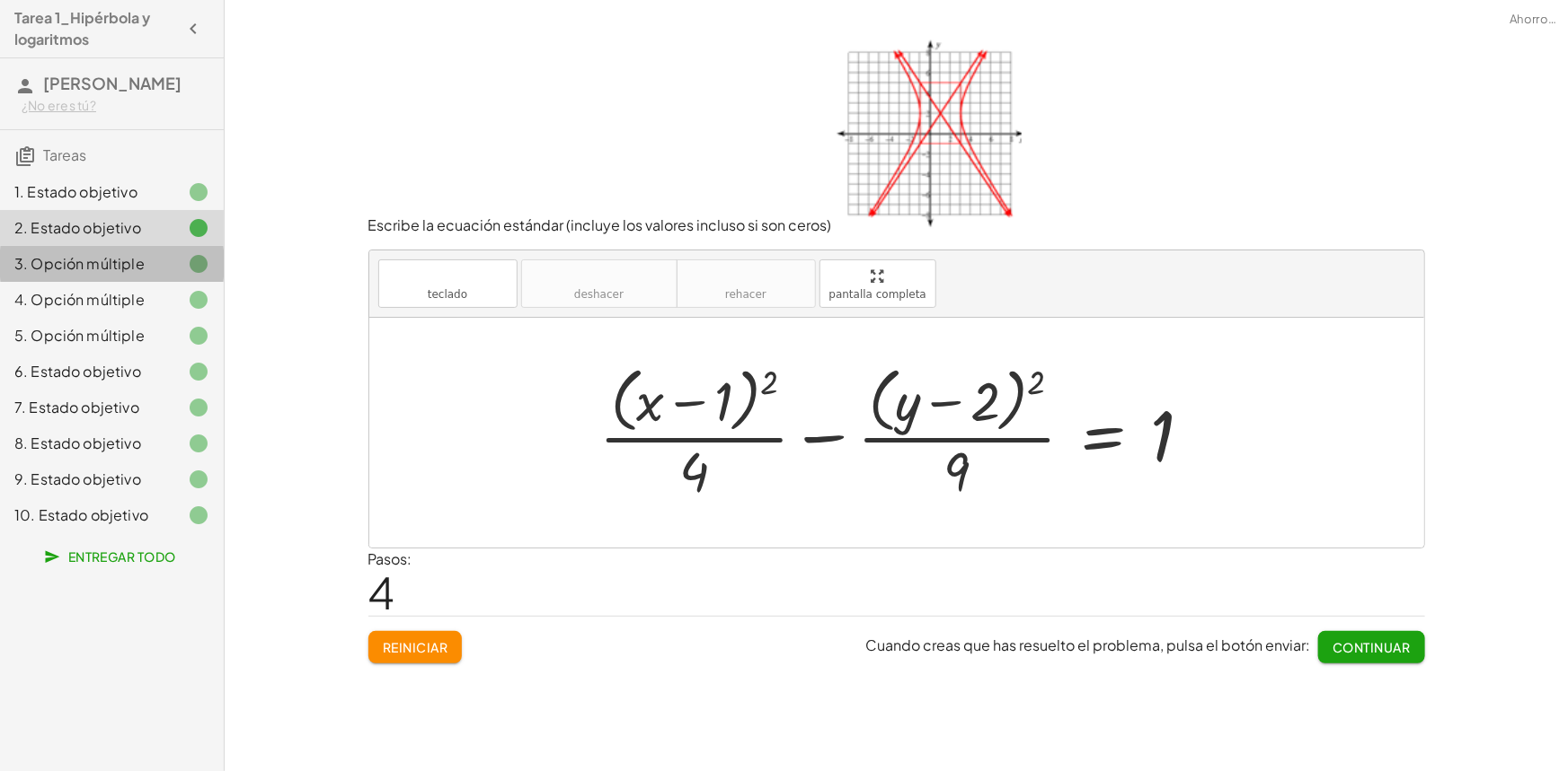
click at [154, 318] on div "3. Opción múltiple" at bounding box center [111, 336] width 224 height 36
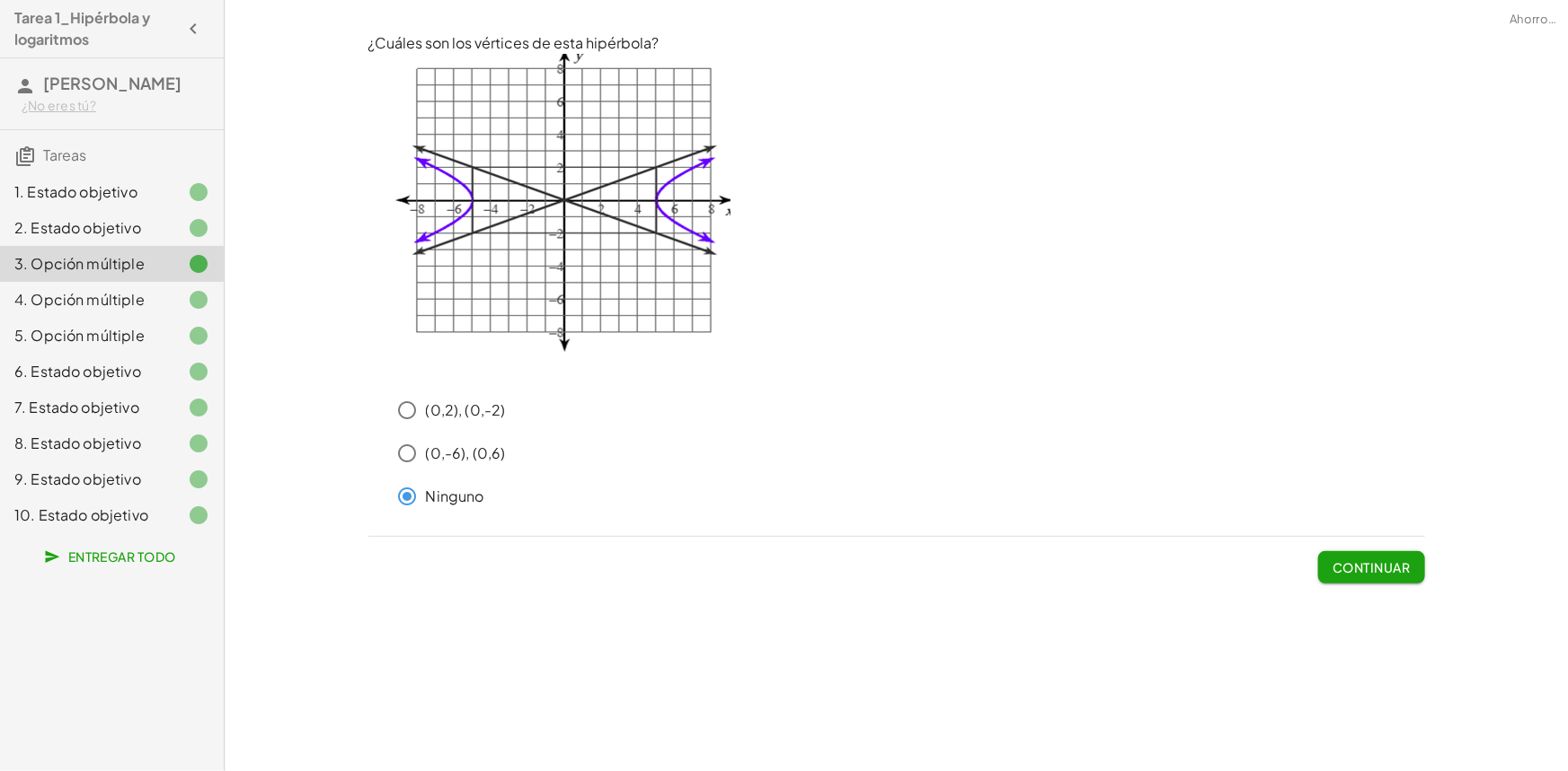
click at [144, 289] on div "4. Opción múltiple" at bounding box center [86, 300] width 144 height 21
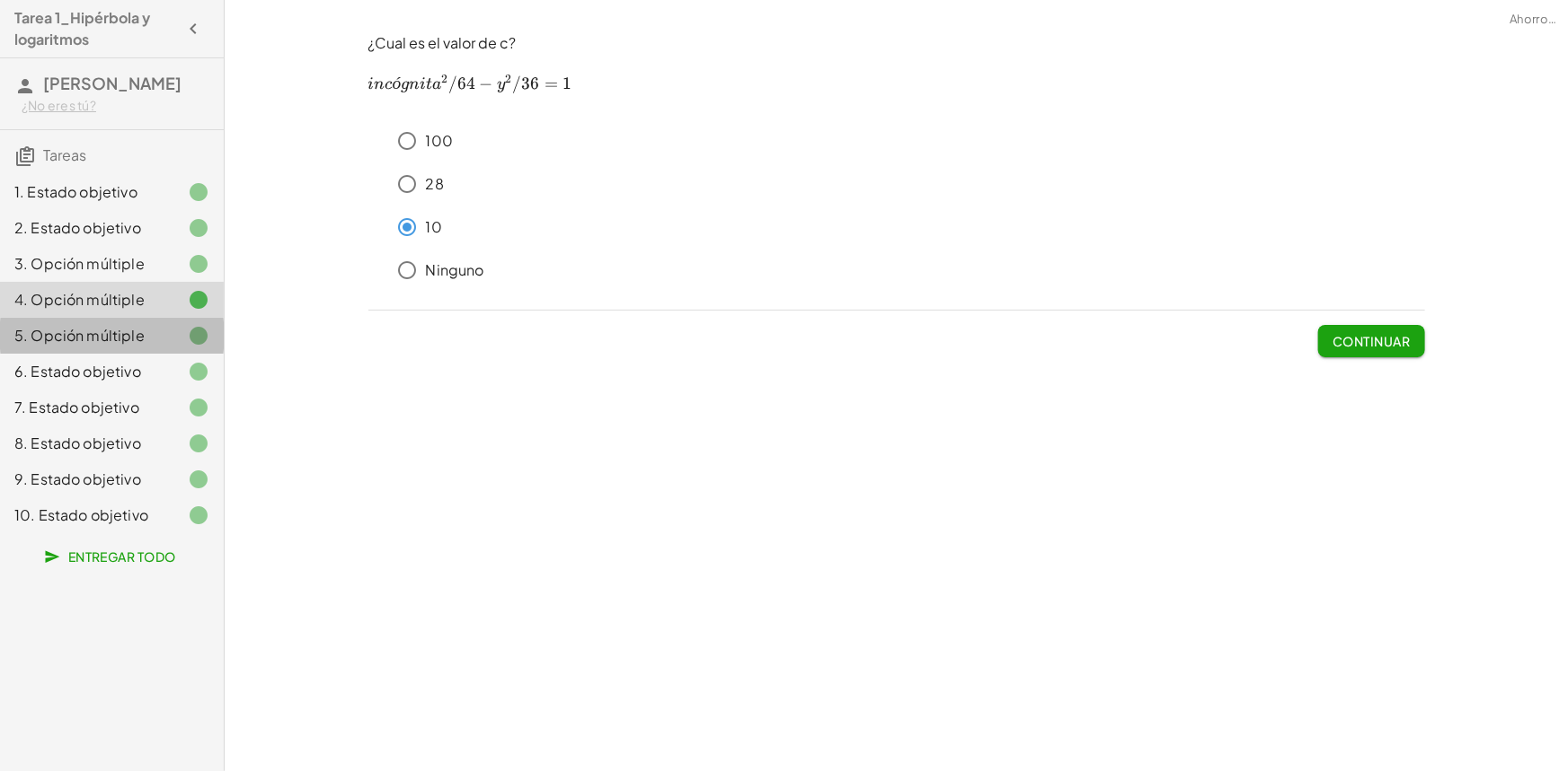
click at [129, 328] on font "5. Opción múltiple" at bounding box center [79, 335] width 131 height 18
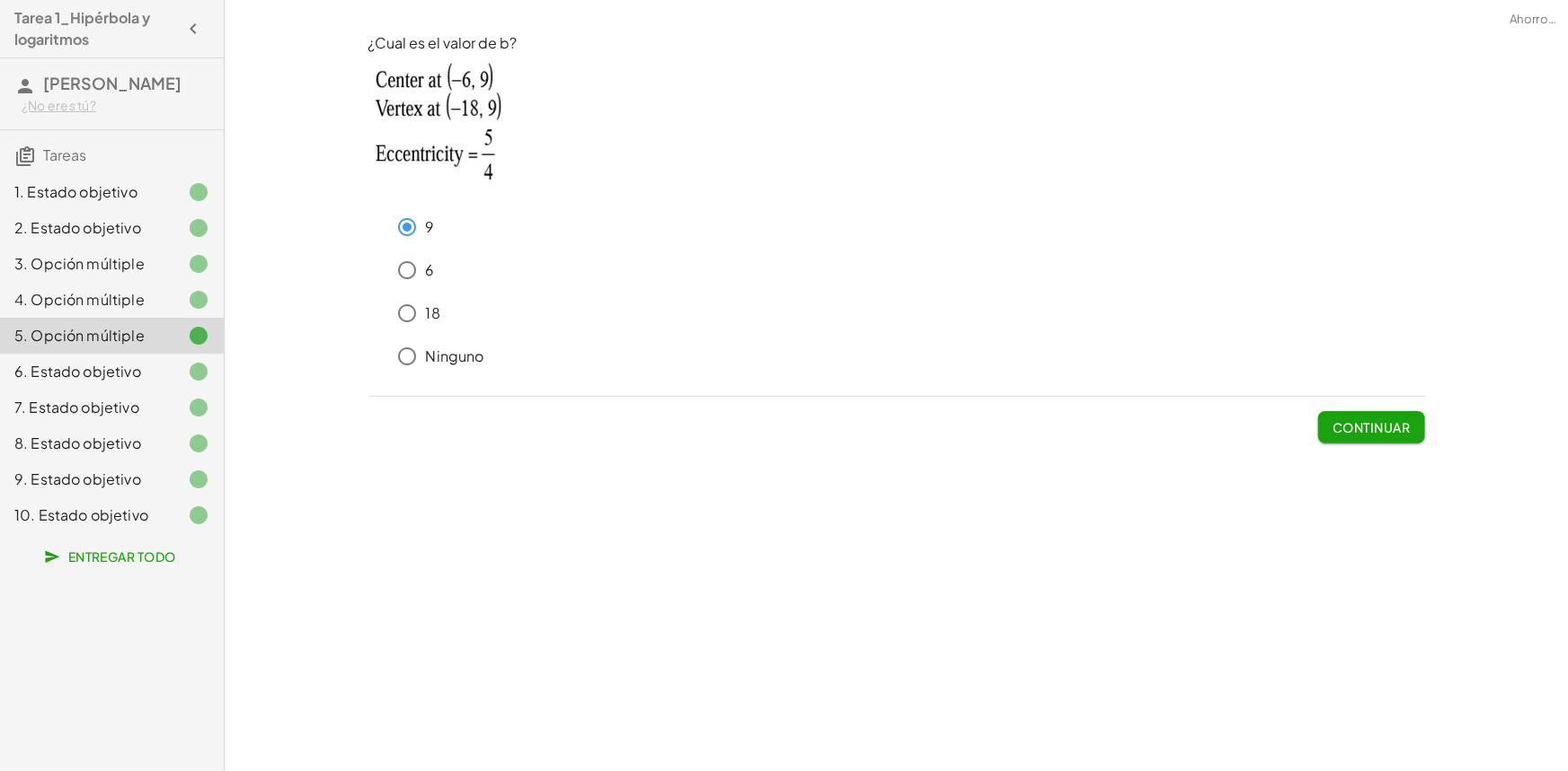
click at [114, 365] on font "6. Estado objetivo" at bounding box center [77, 371] width 127 height 18
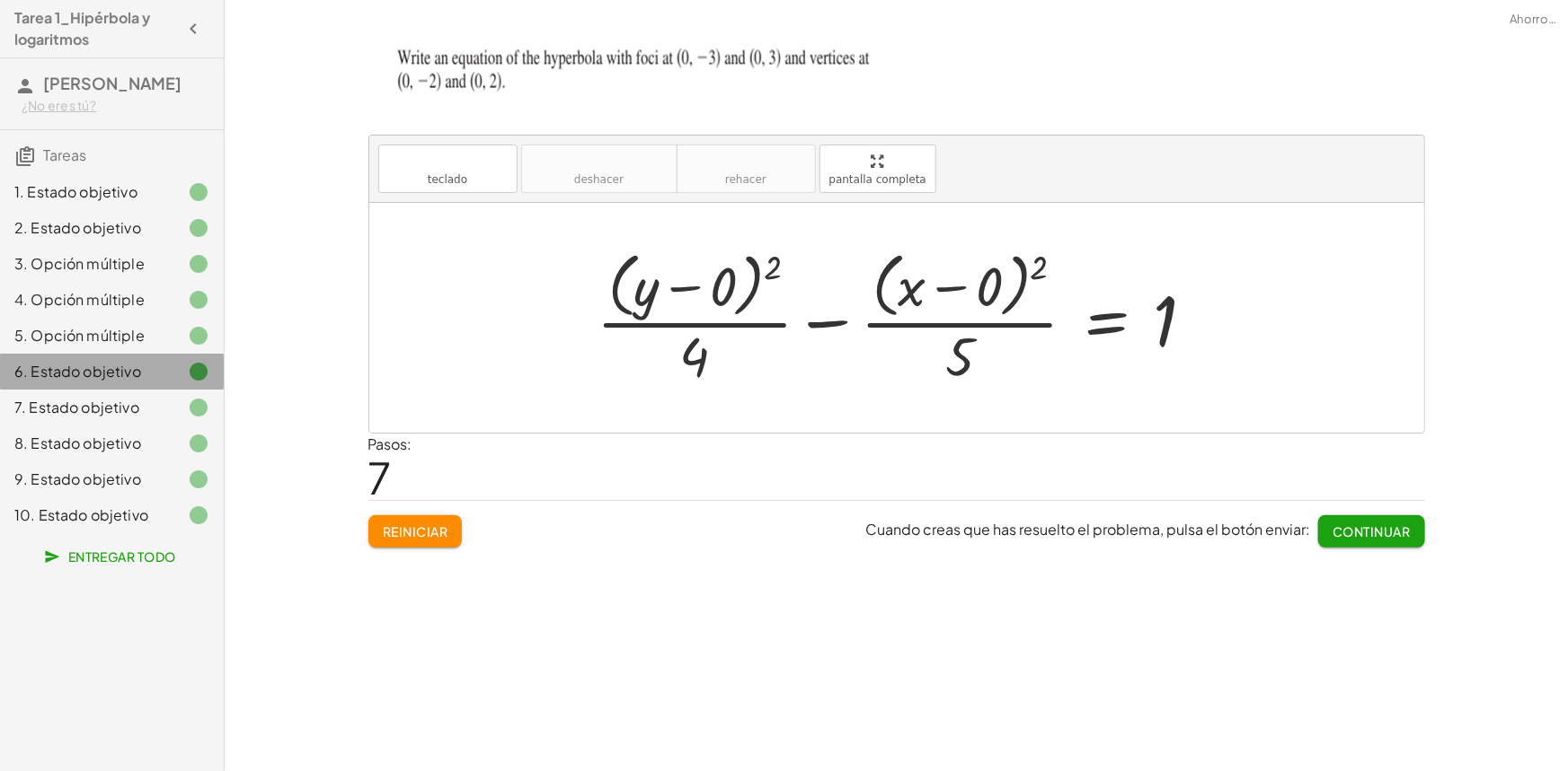
drag, startPoint x: 106, startPoint y: 385, endPoint x: 102, endPoint y: 397, distance: 12.6
click at [106, 387] on div "6. Estado objetivo" at bounding box center [111, 371] width 224 height 36
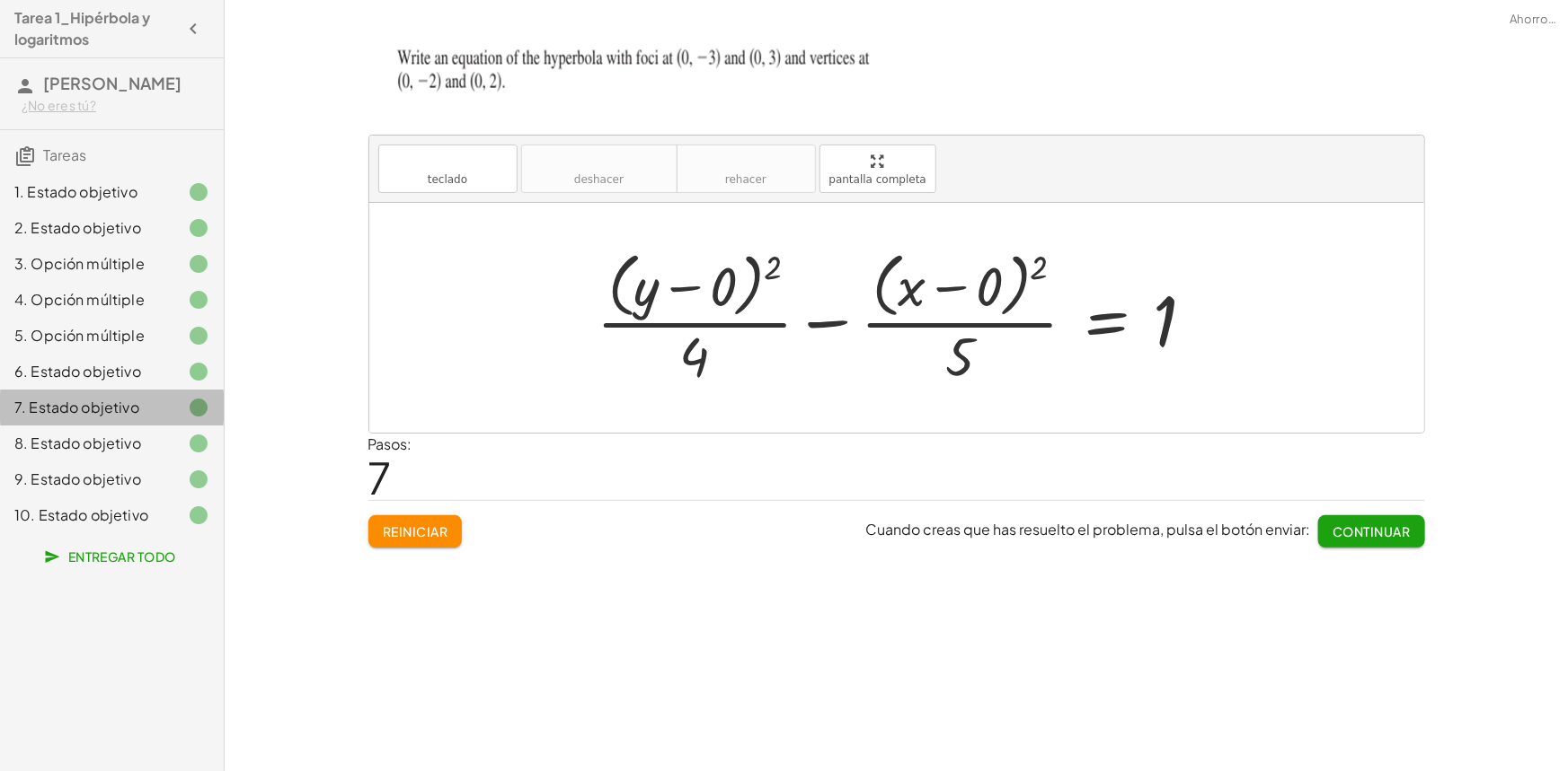
click at [101, 400] on font "7. Estado objetivo" at bounding box center [76, 406] width 125 height 18
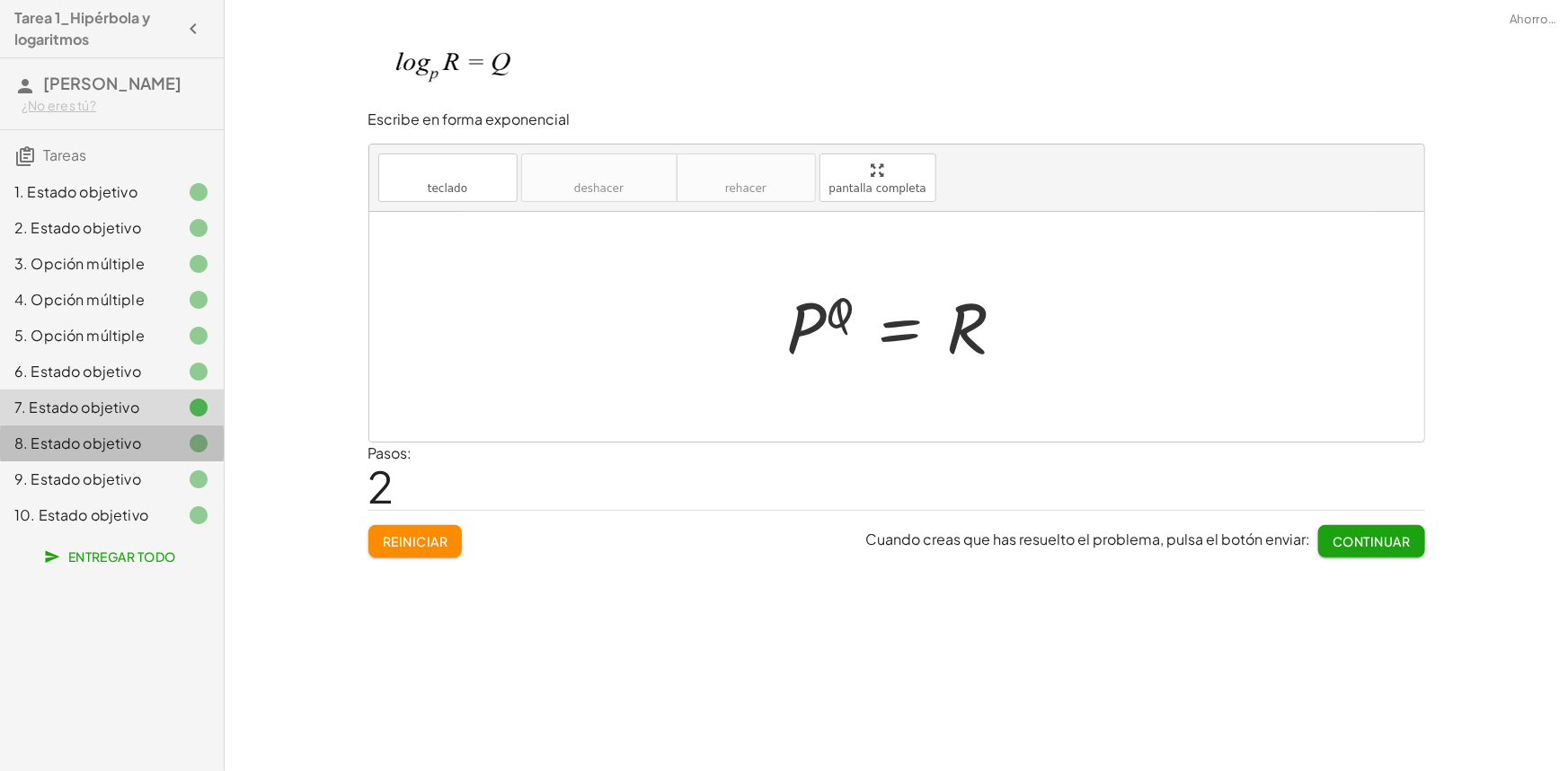
click at [86, 443] on font "8. Estado objetivo" at bounding box center [77, 442] width 127 height 18
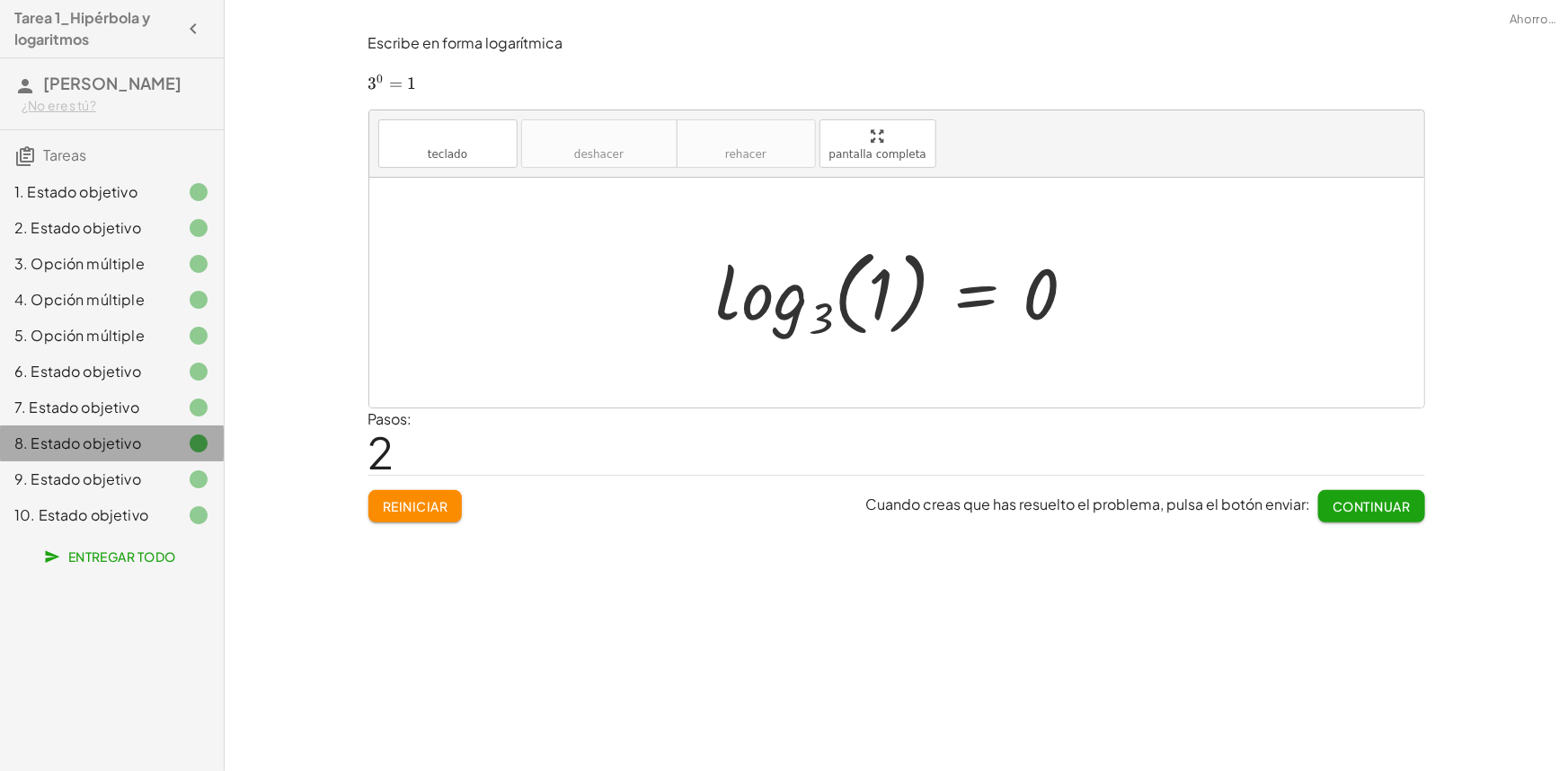
click at [87, 458] on div "8. Estado objetivo" at bounding box center [111, 443] width 224 height 36
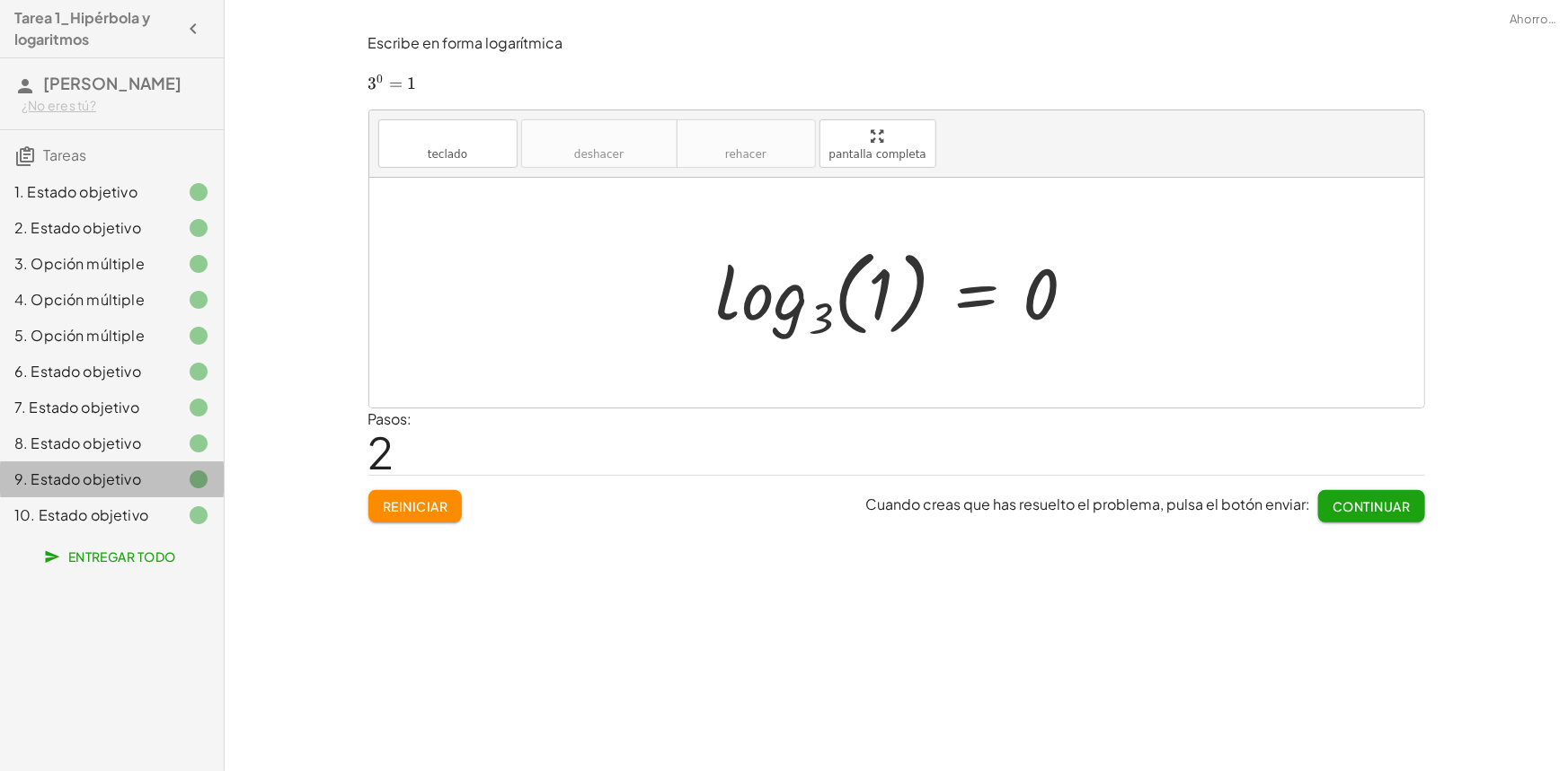
click at [86, 462] on div "9. Estado objetivo" at bounding box center [111, 479] width 224 height 36
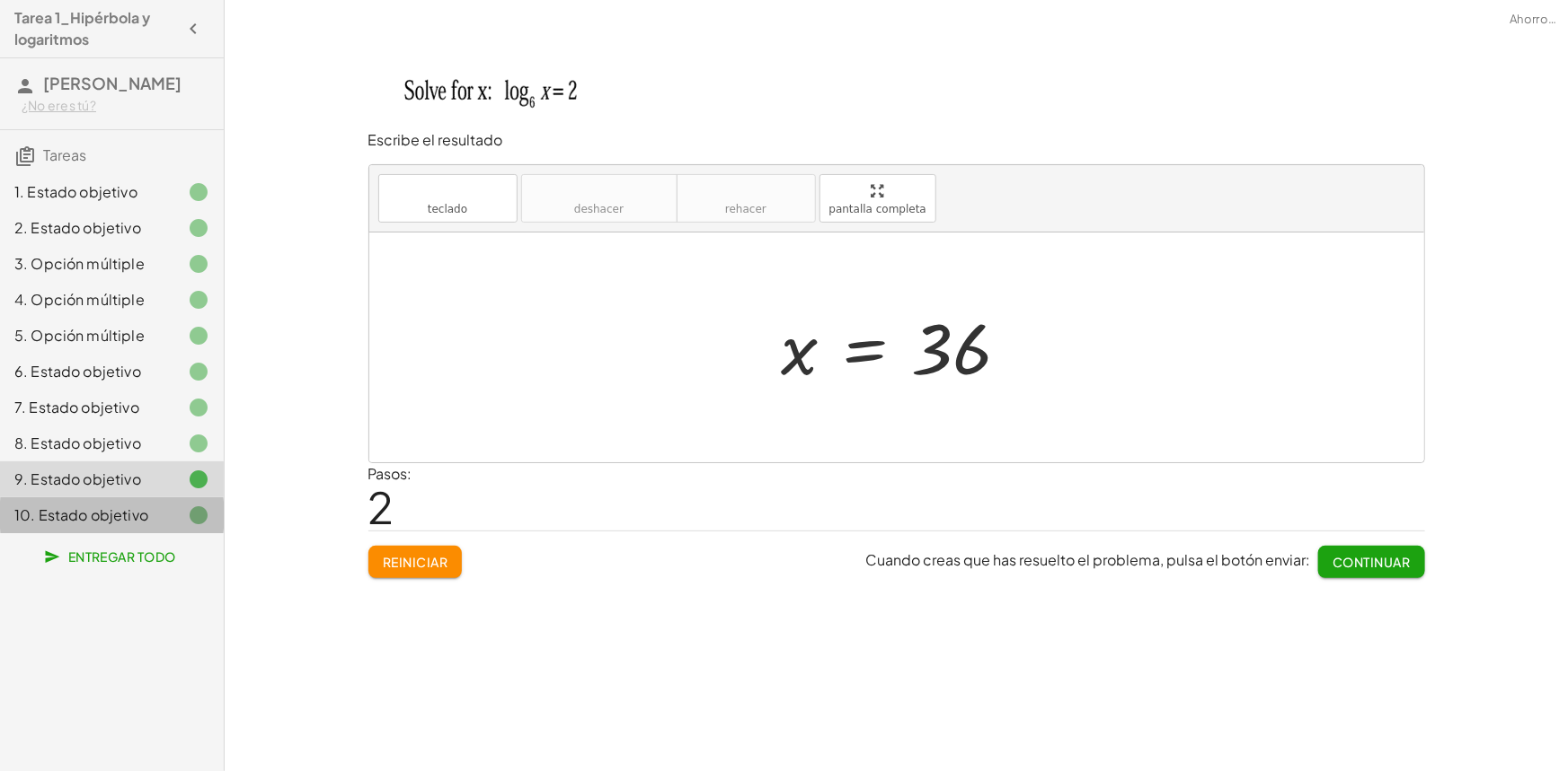
click at [94, 512] on font "10. Estado objetivo" at bounding box center [81, 515] width 134 height 18
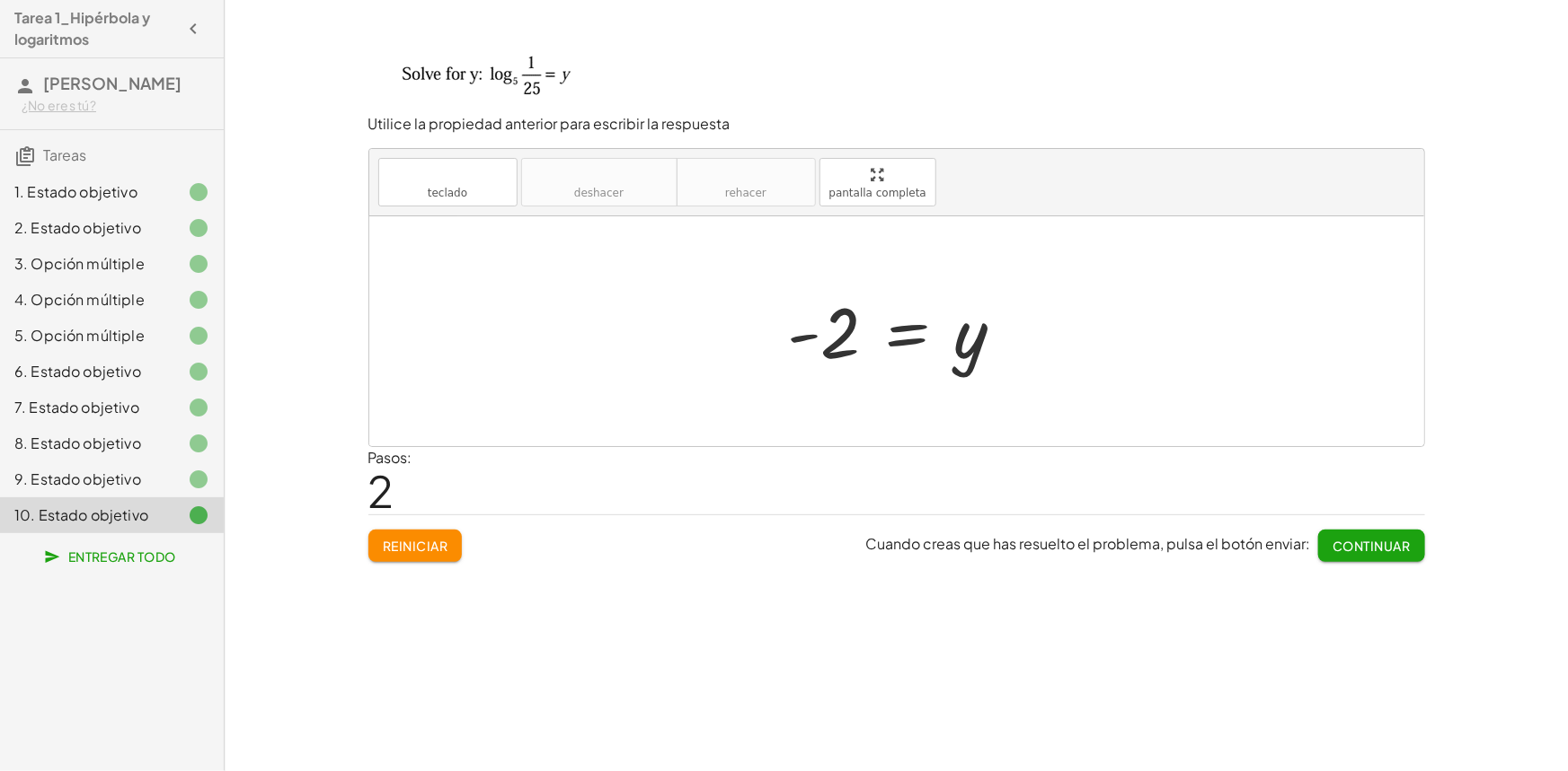
click at [142, 553] on font "Entregar todo" at bounding box center [122, 556] width 107 height 16
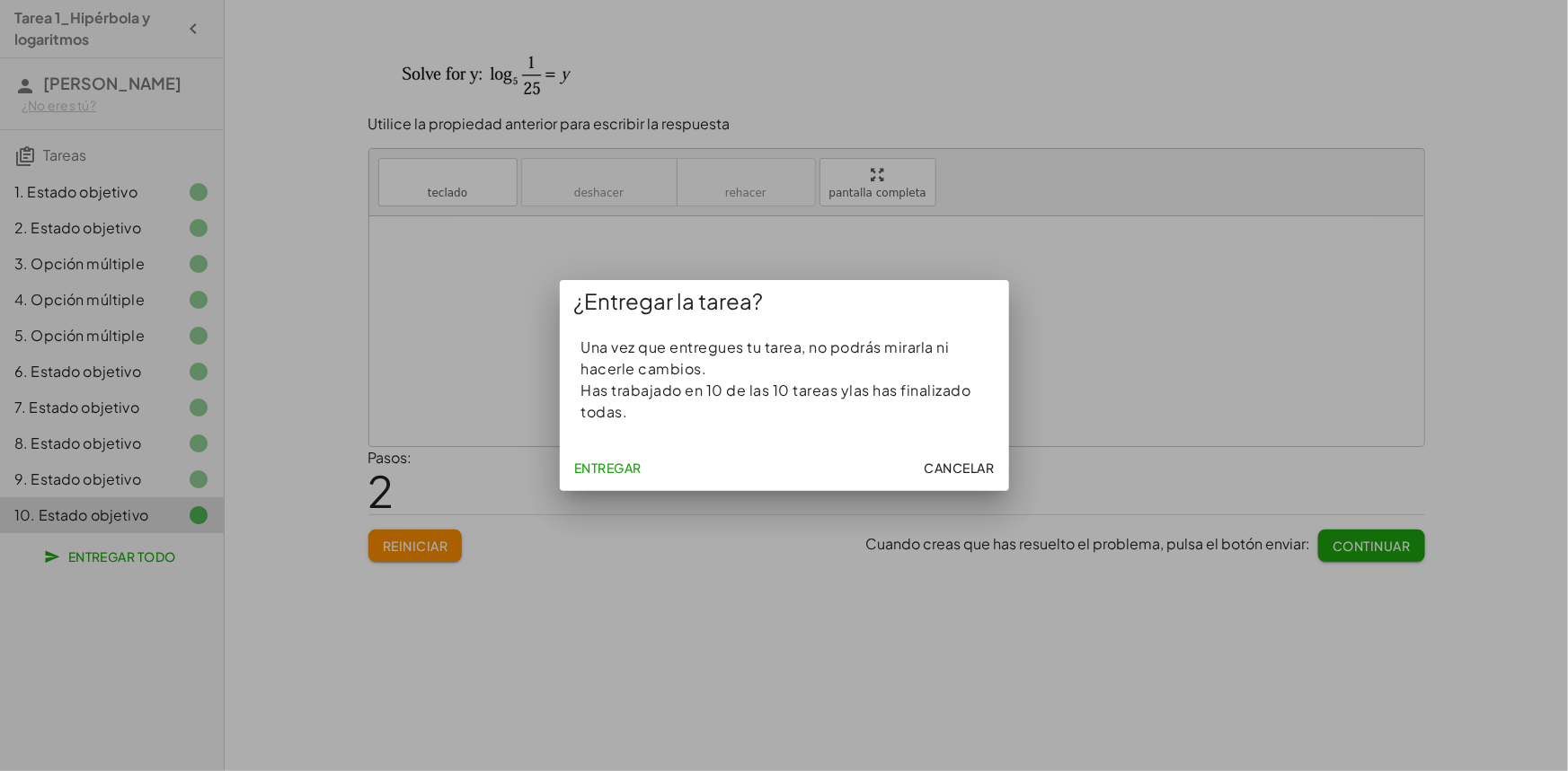
click at [620, 466] on font "Entregar" at bounding box center [608, 467] width 68 height 16
click at [976, 468] on font "Cancelar" at bounding box center [959, 467] width 70 height 16
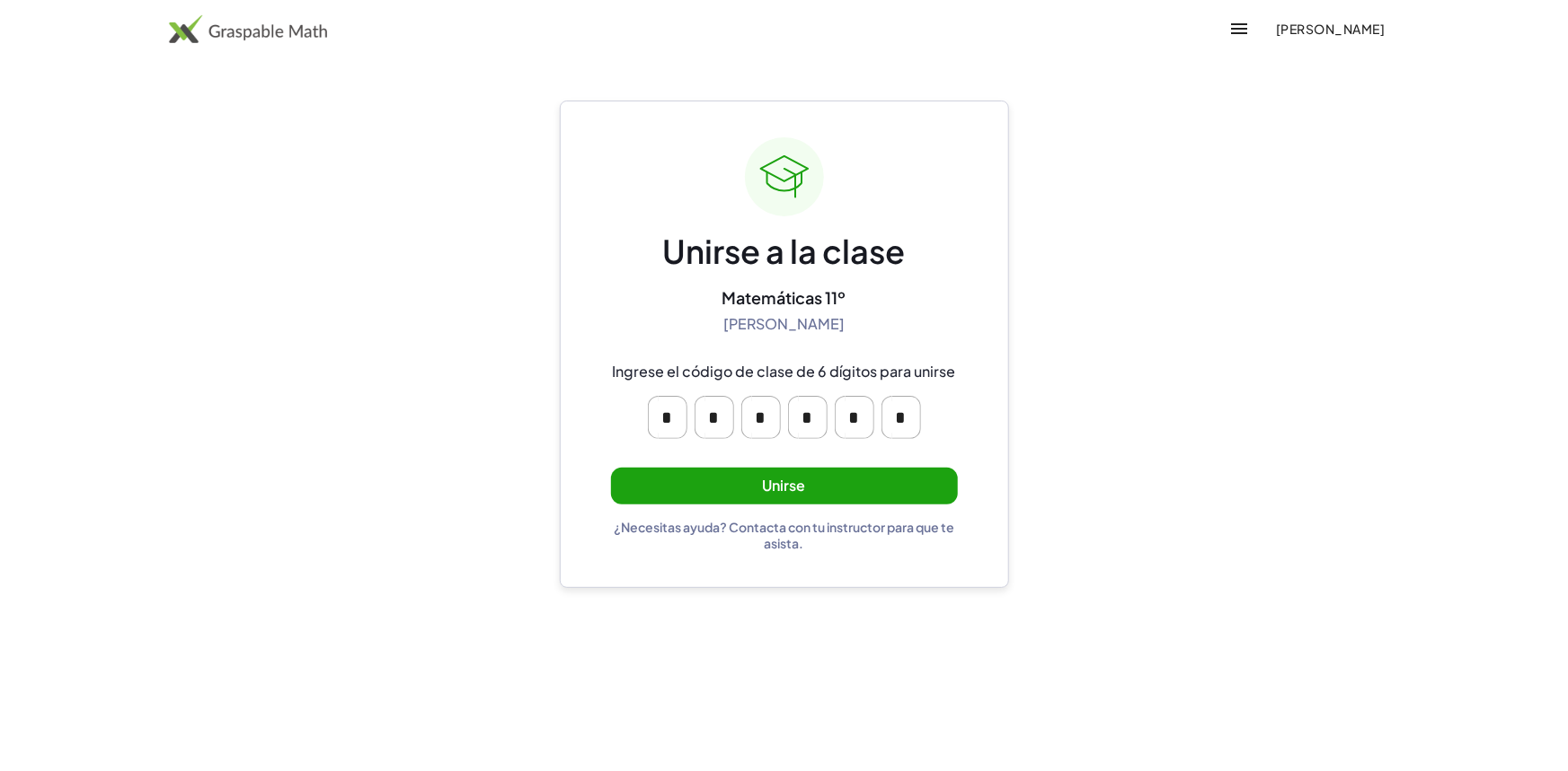
click at [737, 483] on button "Unirse" at bounding box center [784, 487] width 347 height 37
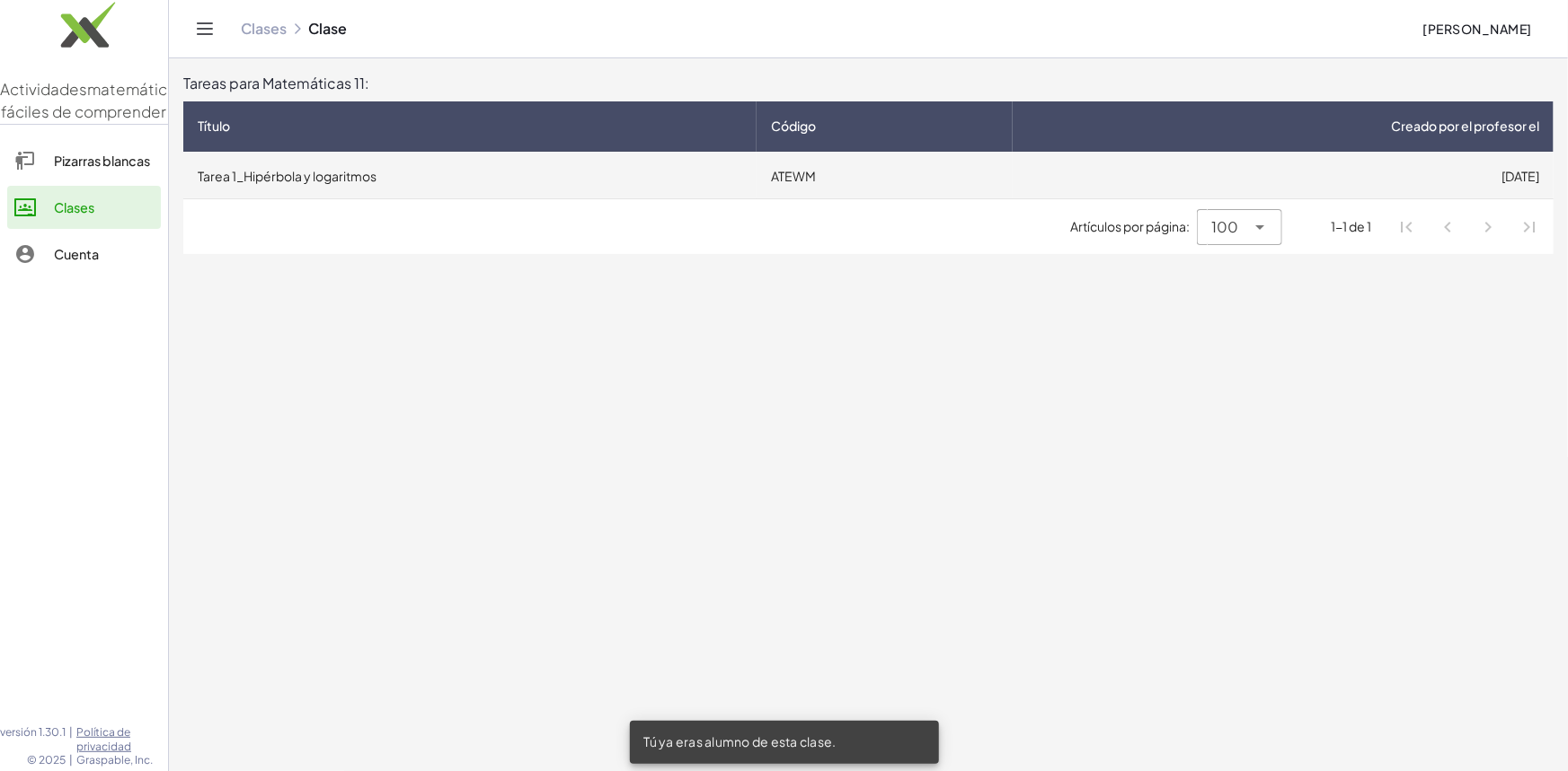
click at [351, 168] on font "Tarea 1_Hipérbola y logaritmos" at bounding box center [286, 176] width 179 height 16
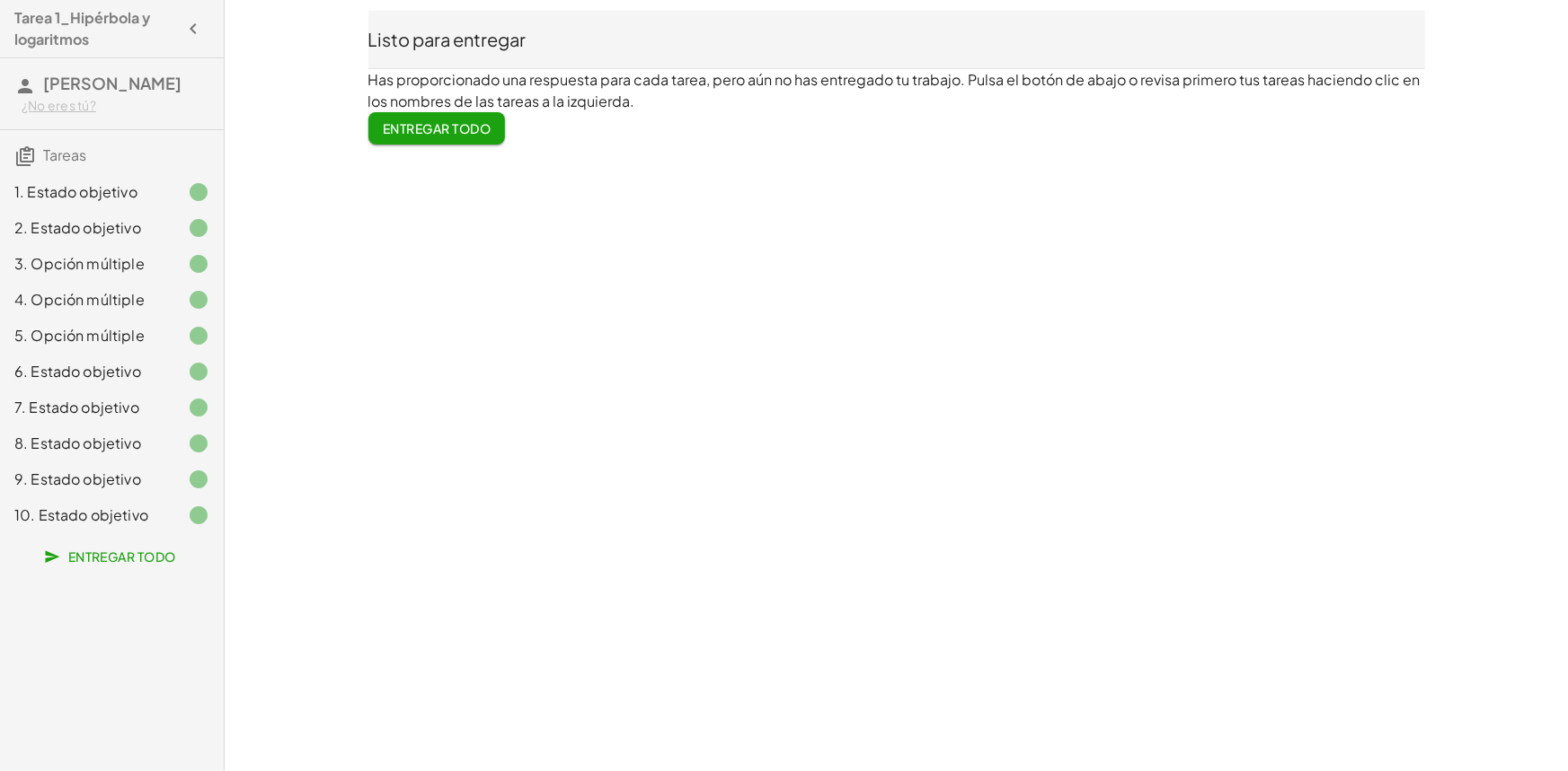
click at [451, 125] on font "Entregar todo" at bounding box center [436, 128] width 107 height 16
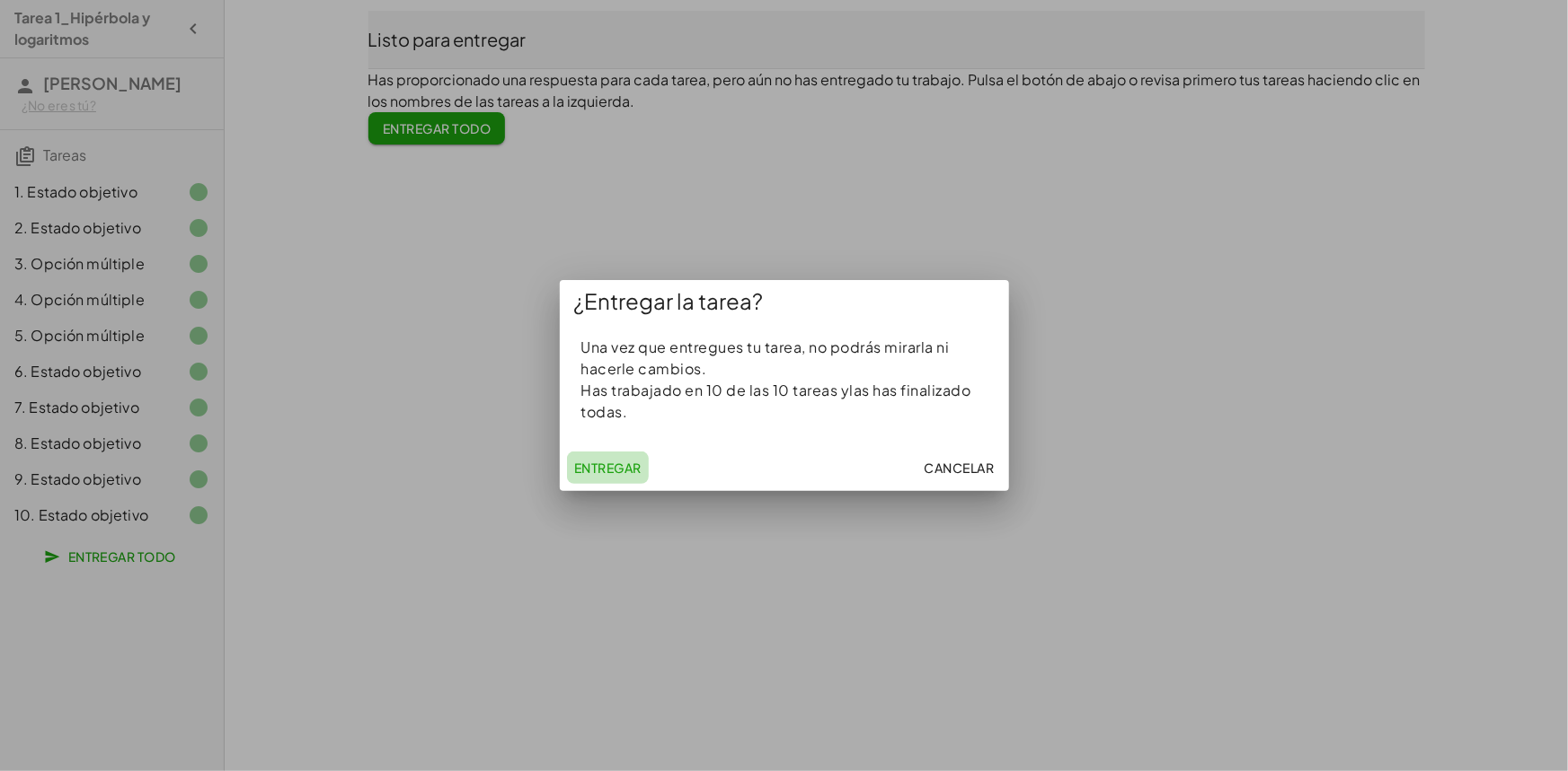
click at [615, 472] on font "Entregar" at bounding box center [608, 467] width 68 height 16
